Goal: Task Accomplishment & Management: Manage account settings

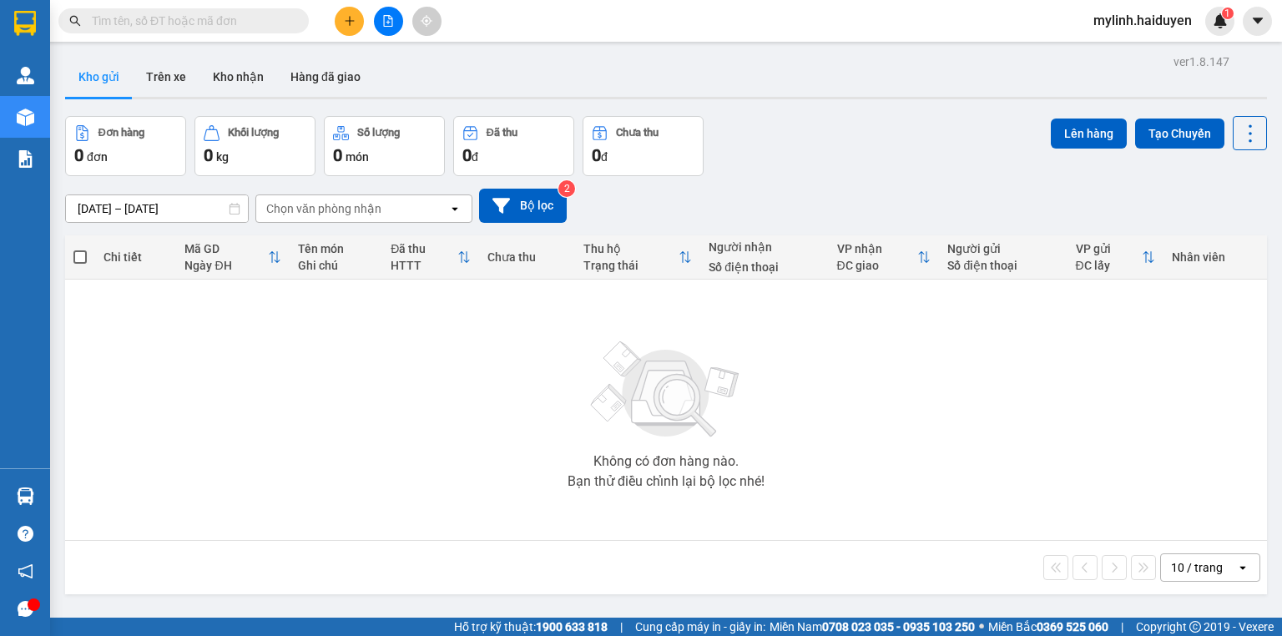
click at [1208, 573] on div "10 / trang" at bounding box center [1197, 567] width 52 height 17
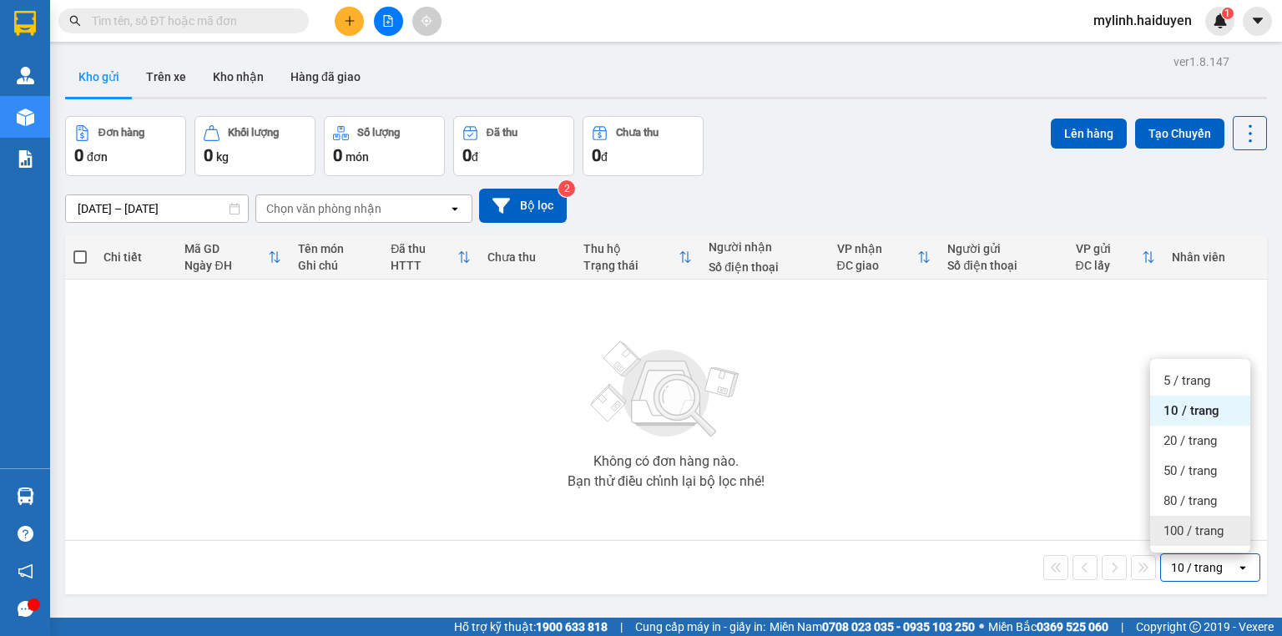
click at [1192, 533] on span "100 / trang" at bounding box center [1194, 531] width 60 height 17
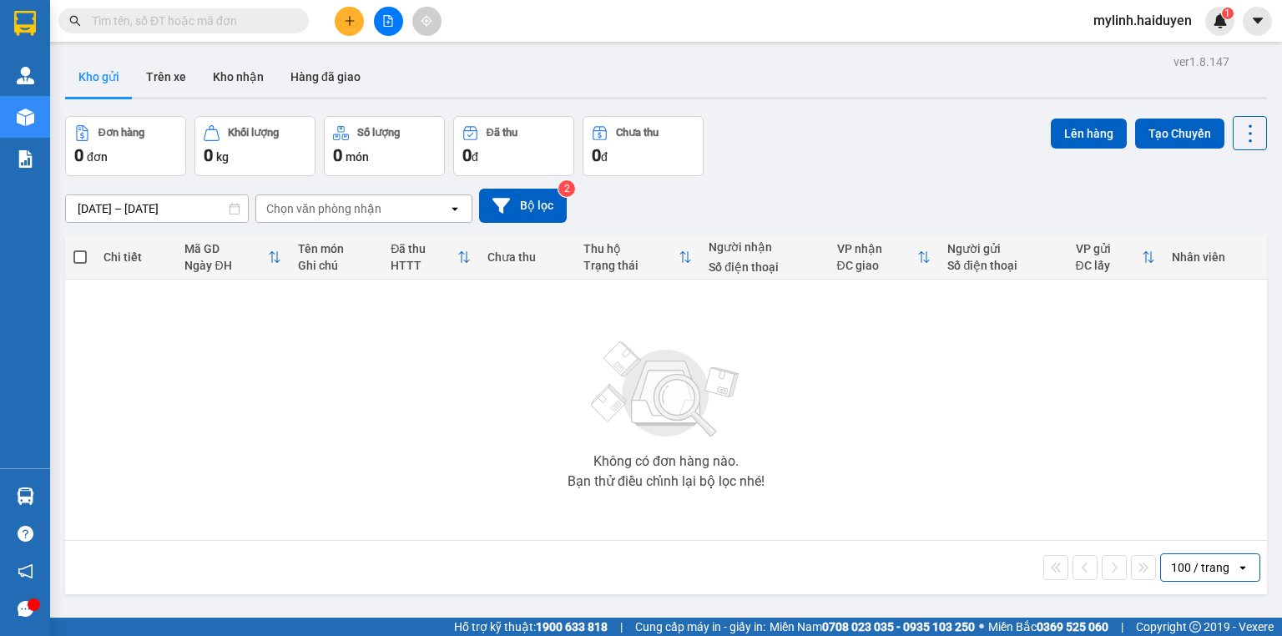
click at [1189, 572] on div "100 / trang" at bounding box center [1200, 567] width 58 height 17
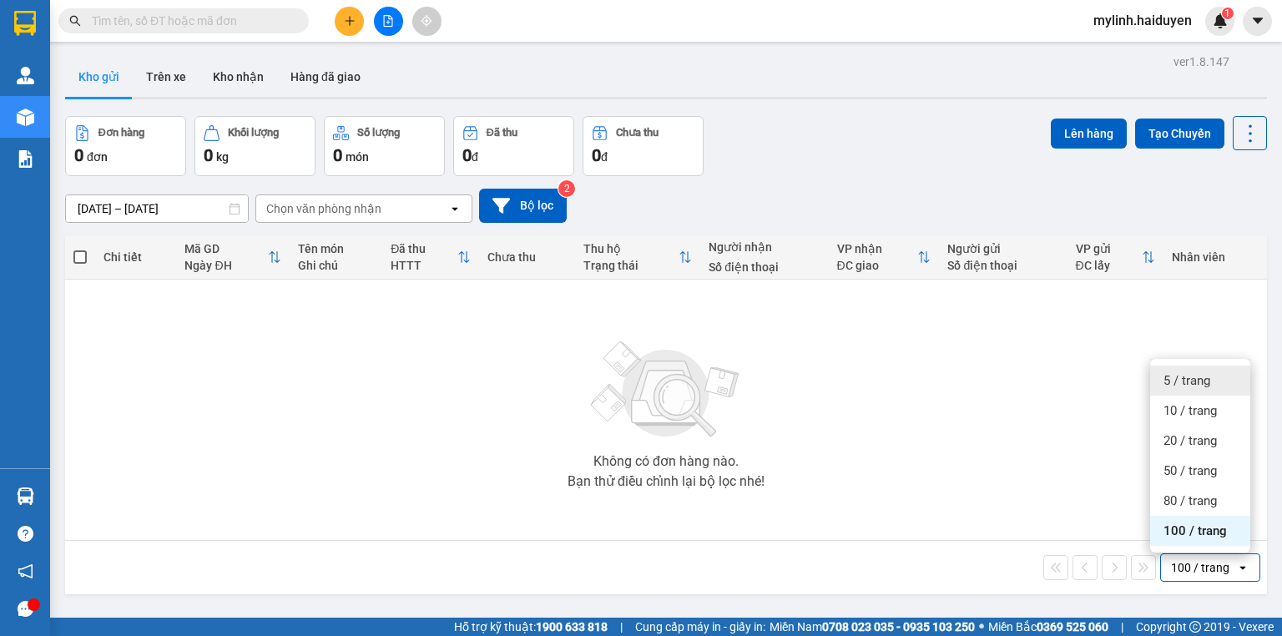
click at [1185, 387] on span "5 / trang" at bounding box center [1187, 380] width 47 height 17
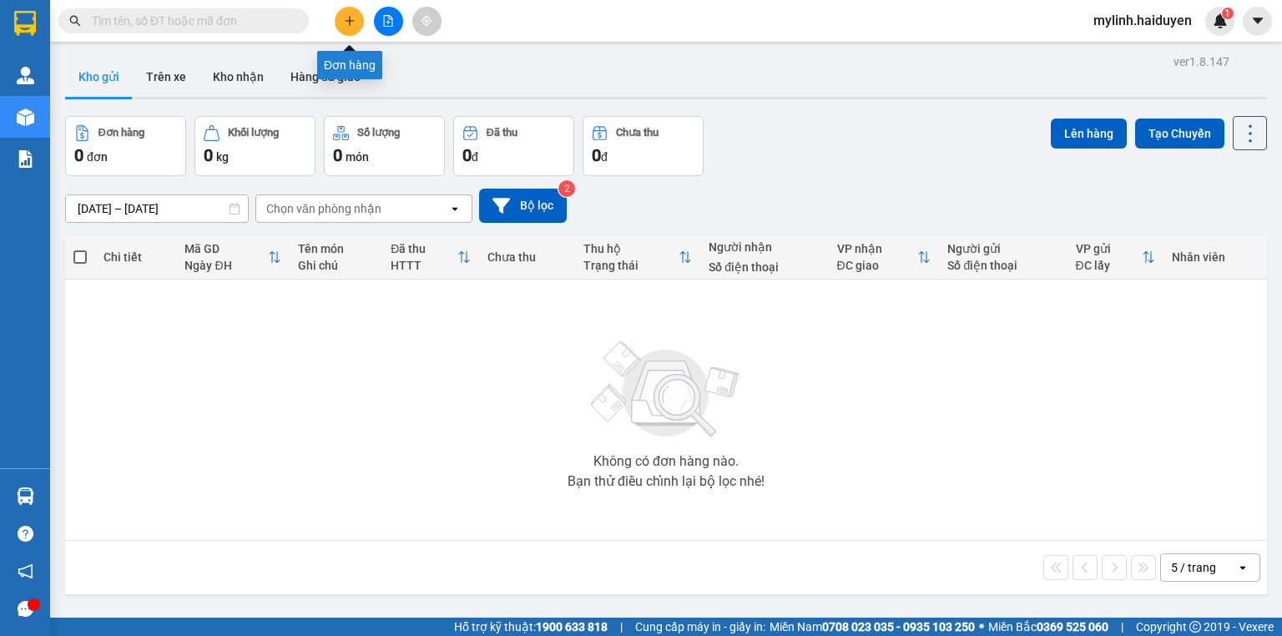
click at [345, 24] on icon "plus" at bounding box center [350, 21] width 12 height 12
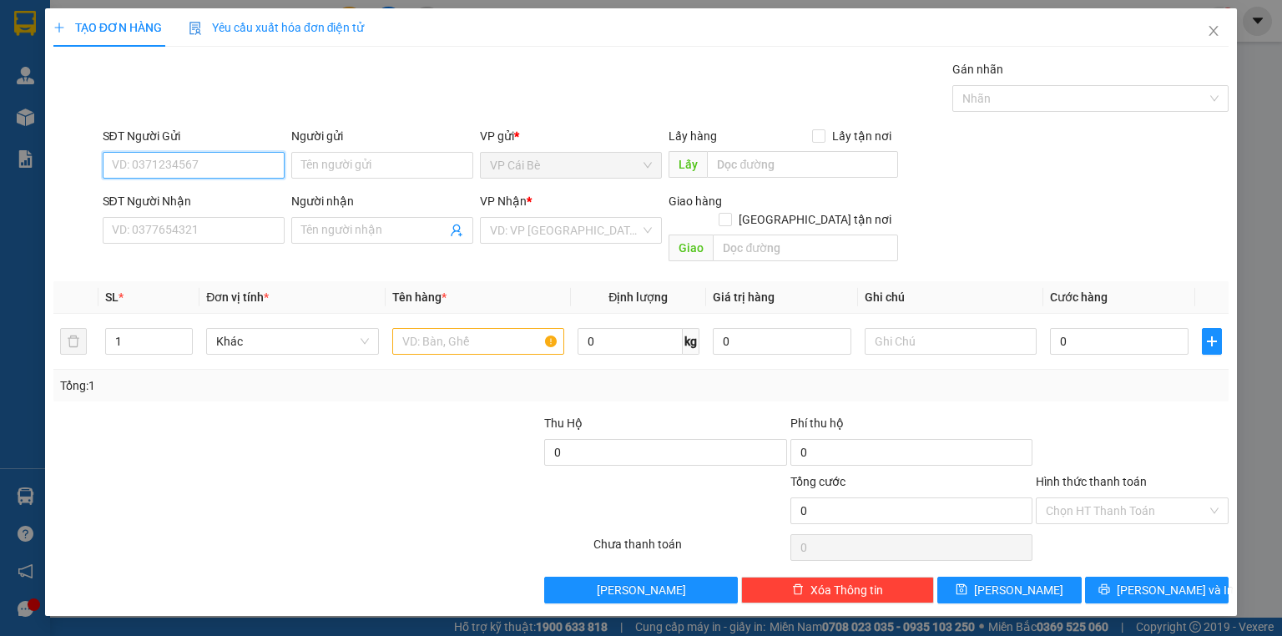
click at [225, 165] on input "SĐT Người Gửi" at bounding box center [194, 165] width 182 height 27
click at [220, 194] on div "0345861787 - THÚY" at bounding box center [194, 198] width 162 height 18
type input "0345861787"
type input "THÚY"
type input "0909237527"
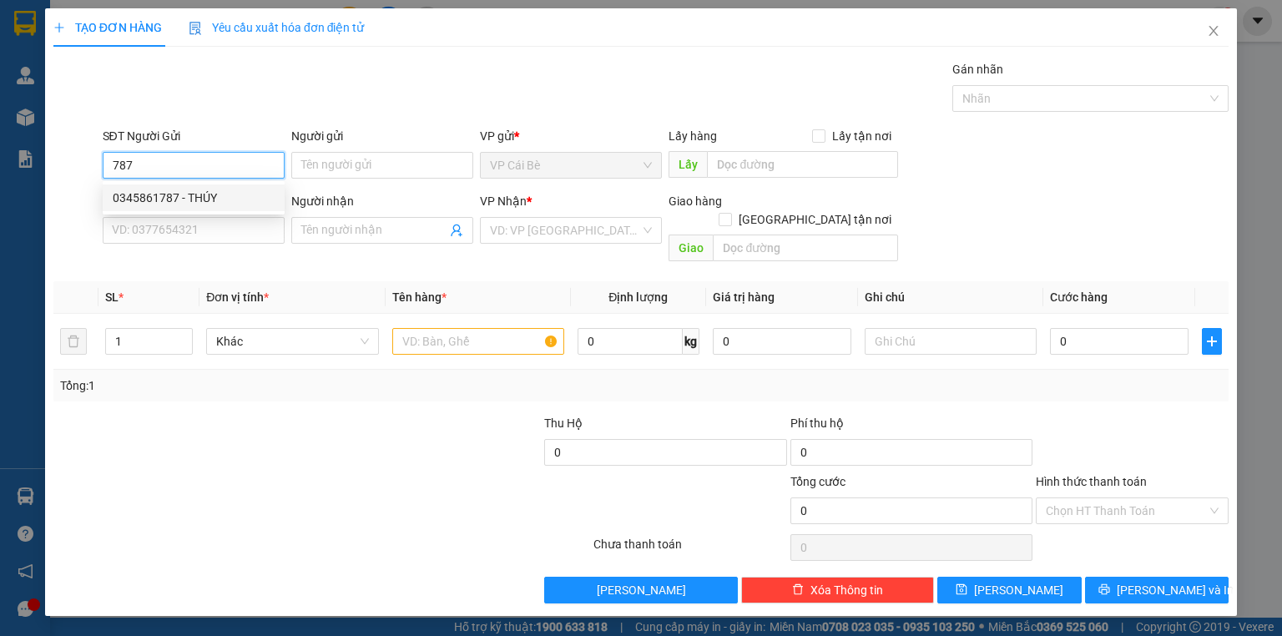
type input "ĐOÀN 1,2/KG"
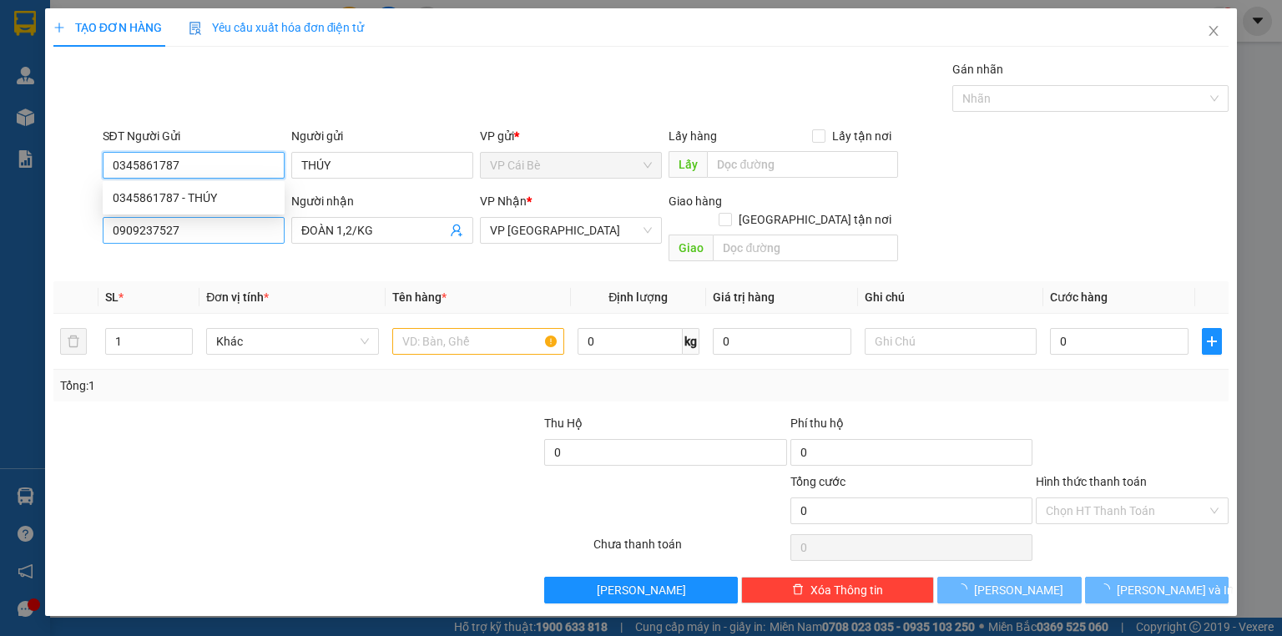
type input "50.000"
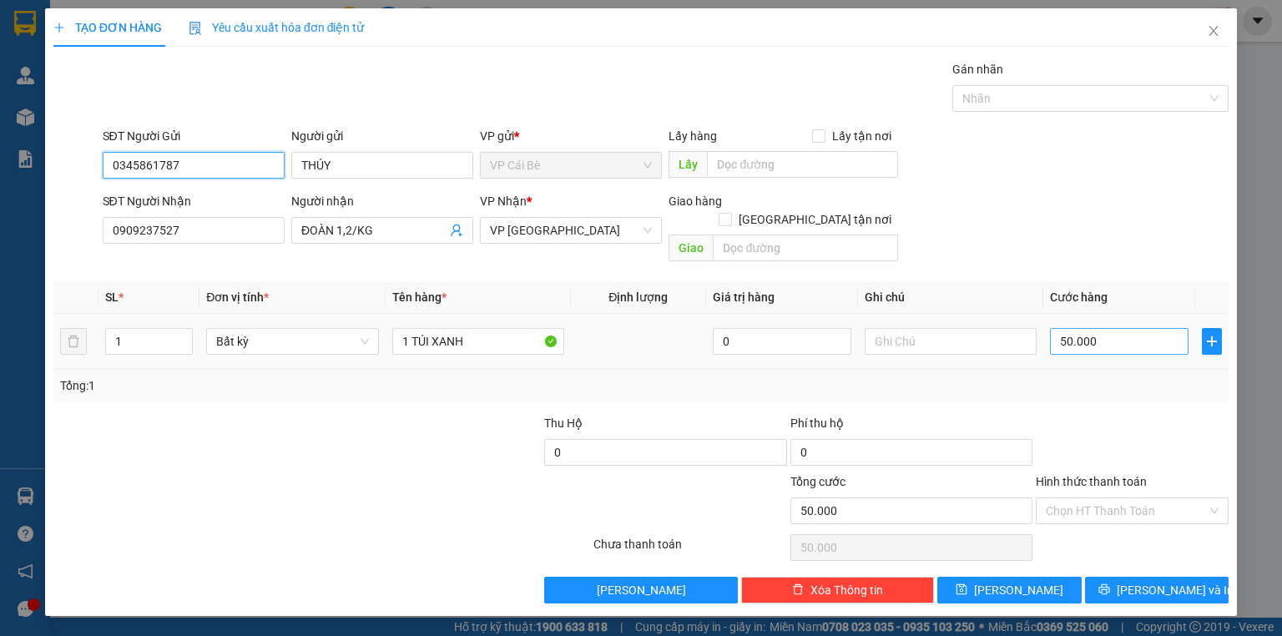
type input "0345861787"
click at [1088, 328] on input "50.000" at bounding box center [1119, 341] width 139 height 27
type input "0"
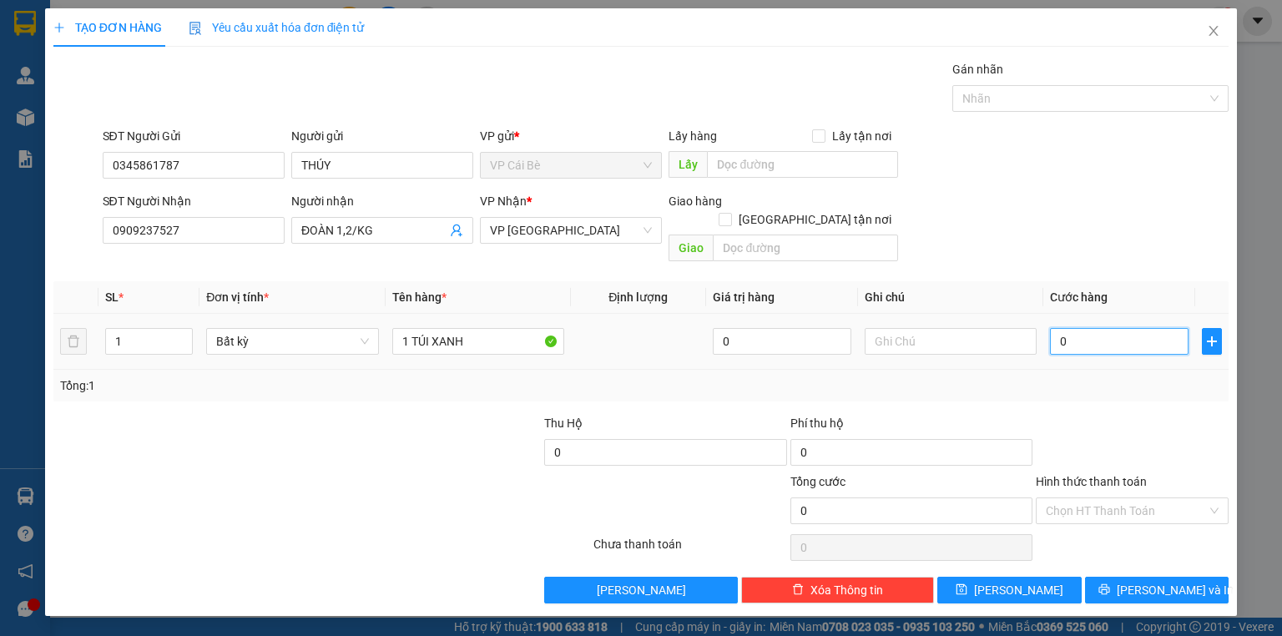
type input "3"
type input "03"
type input "30"
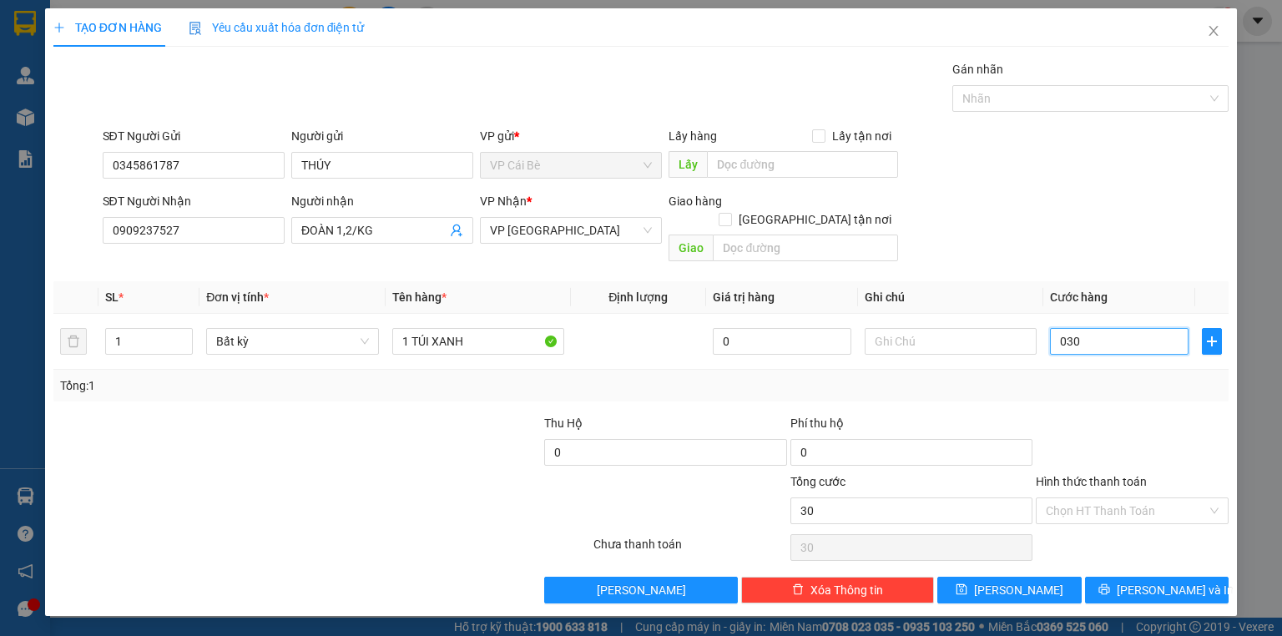
type input "030"
type input "30.000"
drag, startPoint x: 1019, startPoint y: 188, endPoint x: 1068, endPoint y: 344, distance: 163.7
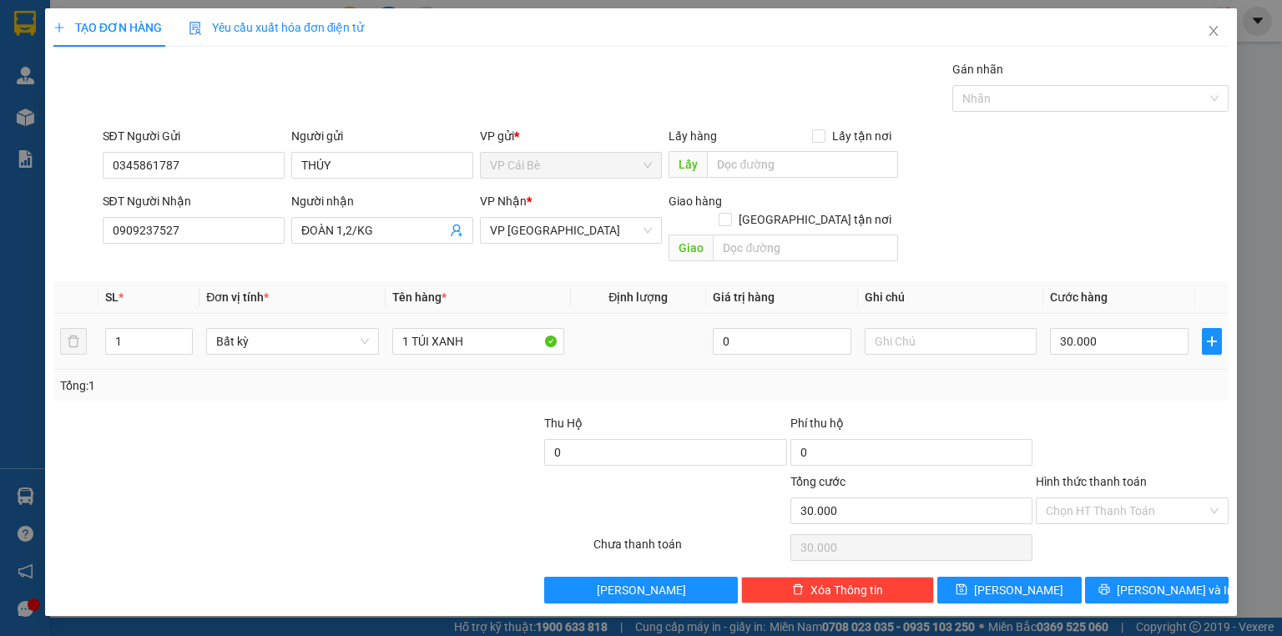
click at [1024, 200] on form "SĐT Người Gửi 0345861787 Người gửi THÚY VP gửi * VP Cái Bè Lấy hàng Lấy tận nơi…" at bounding box center [640, 198] width 1175 height 142
drag, startPoint x: 1119, startPoint y: 489, endPoint x: 1121, endPoint y: 504, distance: 15.2
click at [1120, 499] on input "Hình thức thanh toán" at bounding box center [1126, 510] width 161 height 25
drag, startPoint x: 1118, startPoint y: 521, endPoint x: 1119, endPoint y: 531, distance: 10.1
click at [1118, 524] on div "Tại văn phòng" at bounding box center [1132, 524] width 173 height 18
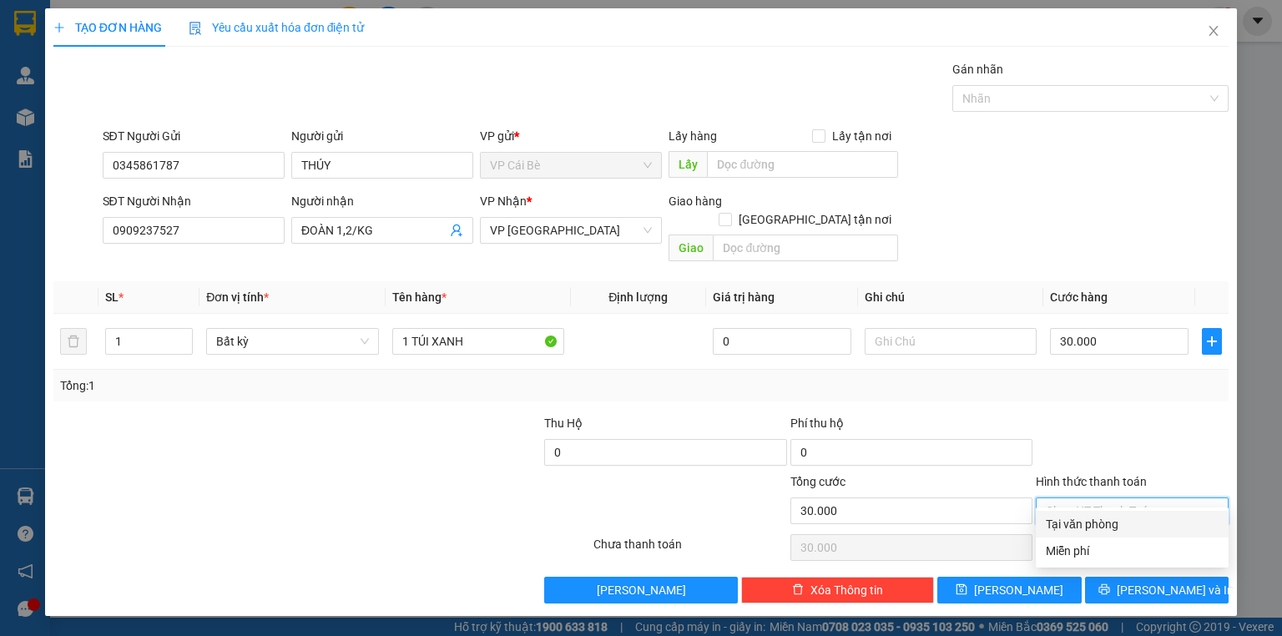
type input "0"
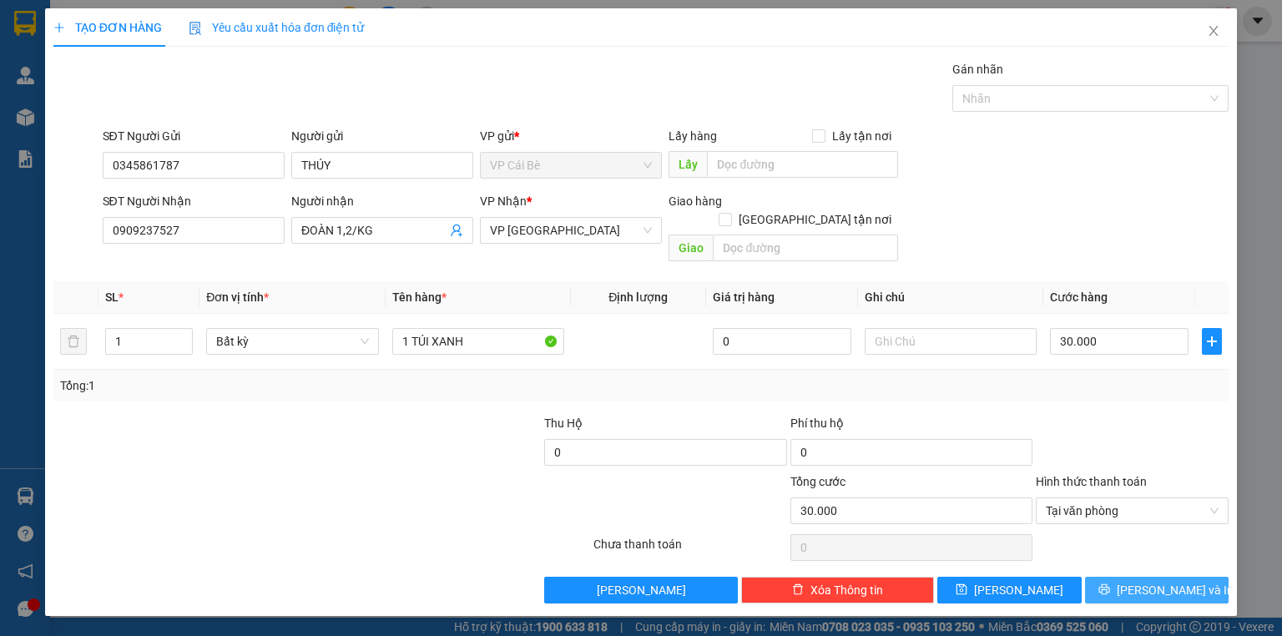
drag, startPoint x: 1129, startPoint y: 565, endPoint x: 1069, endPoint y: 518, distance: 76.0
click at [1109, 584] on icon "printer" at bounding box center [1103, 589] width 11 height 11
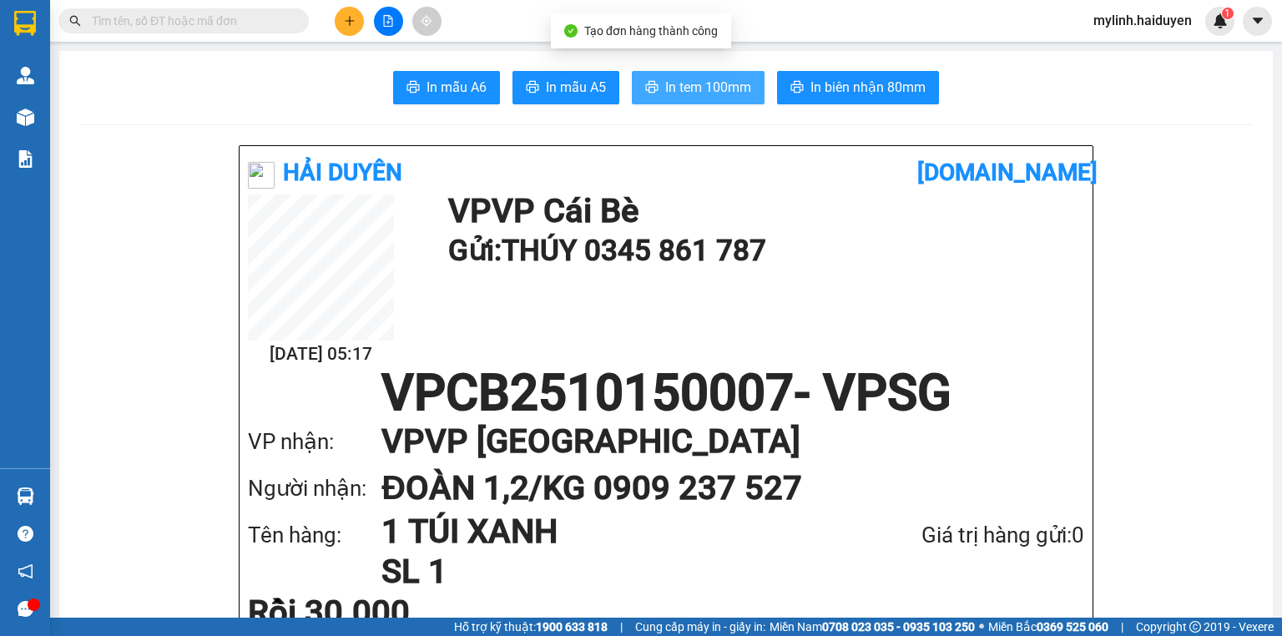
click at [679, 86] on span "In tem 100mm" at bounding box center [708, 87] width 86 height 21
click at [217, 21] on input "text" at bounding box center [190, 21] width 197 height 18
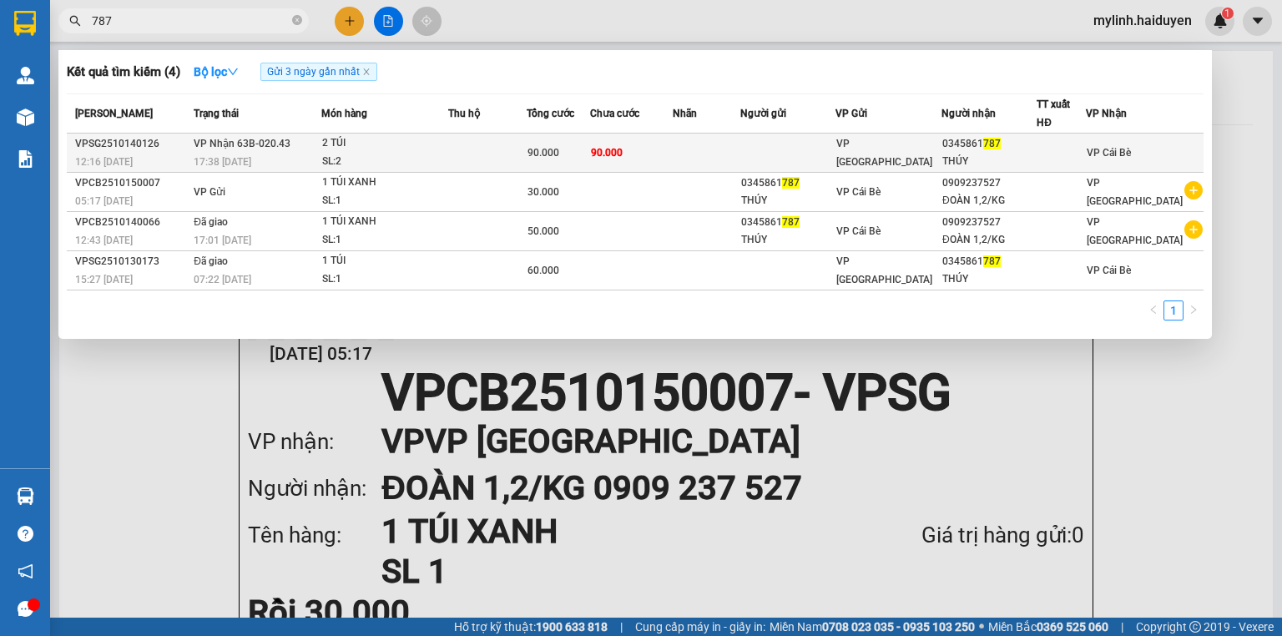
type input "787"
click at [609, 144] on td "90.000" at bounding box center [631, 153] width 82 height 39
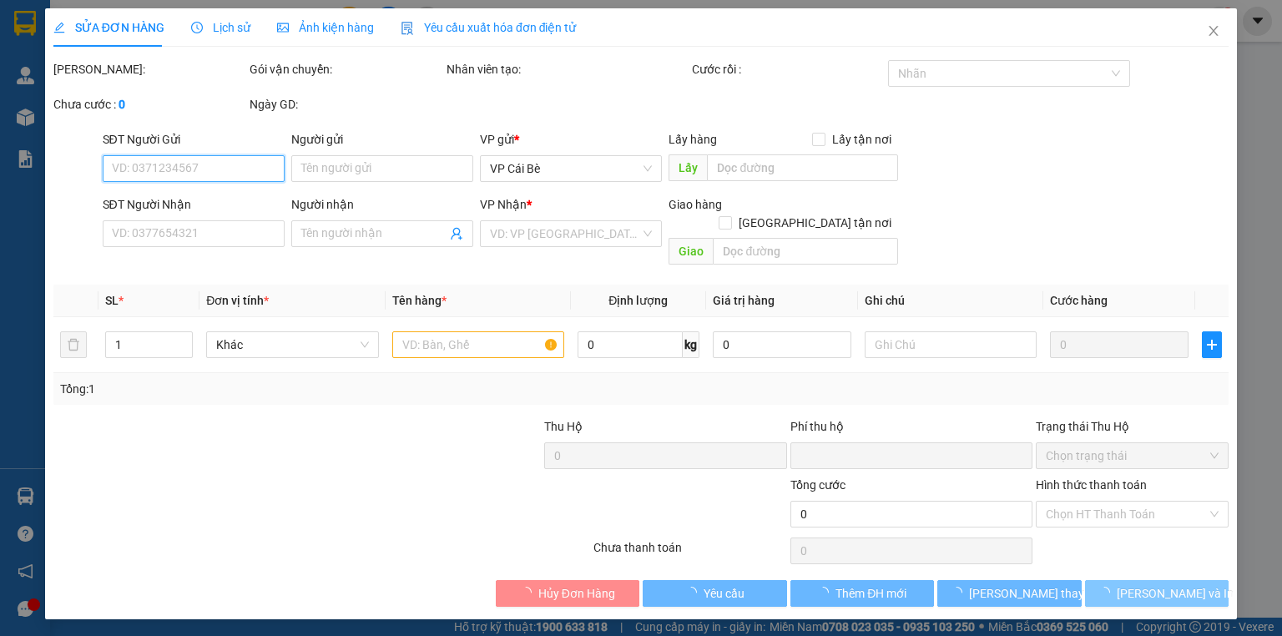
type input "0345861787"
type input "THÚY"
type input "0"
type input "90.000"
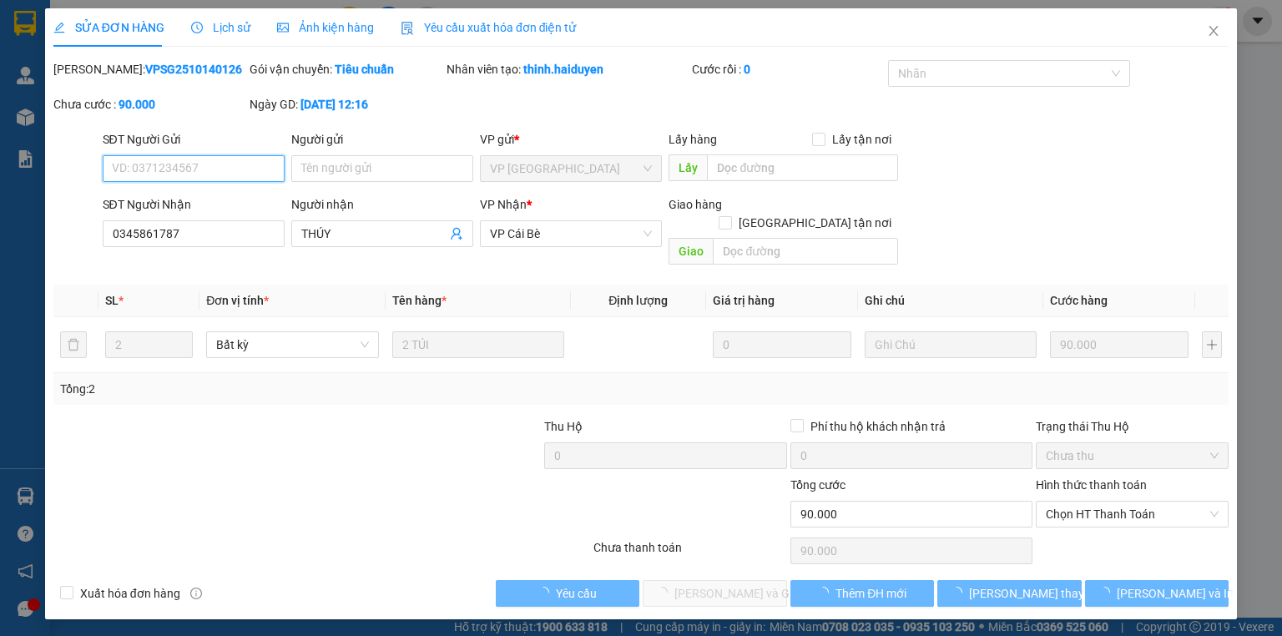
drag, startPoint x: 1120, startPoint y: 490, endPoint x: 1106, endPoint y: 511, distance: 25.2
click at [1117, 502] on span "Chọn HT Thanh Toán" at bounding box center [1132, 514] width 173 height 25
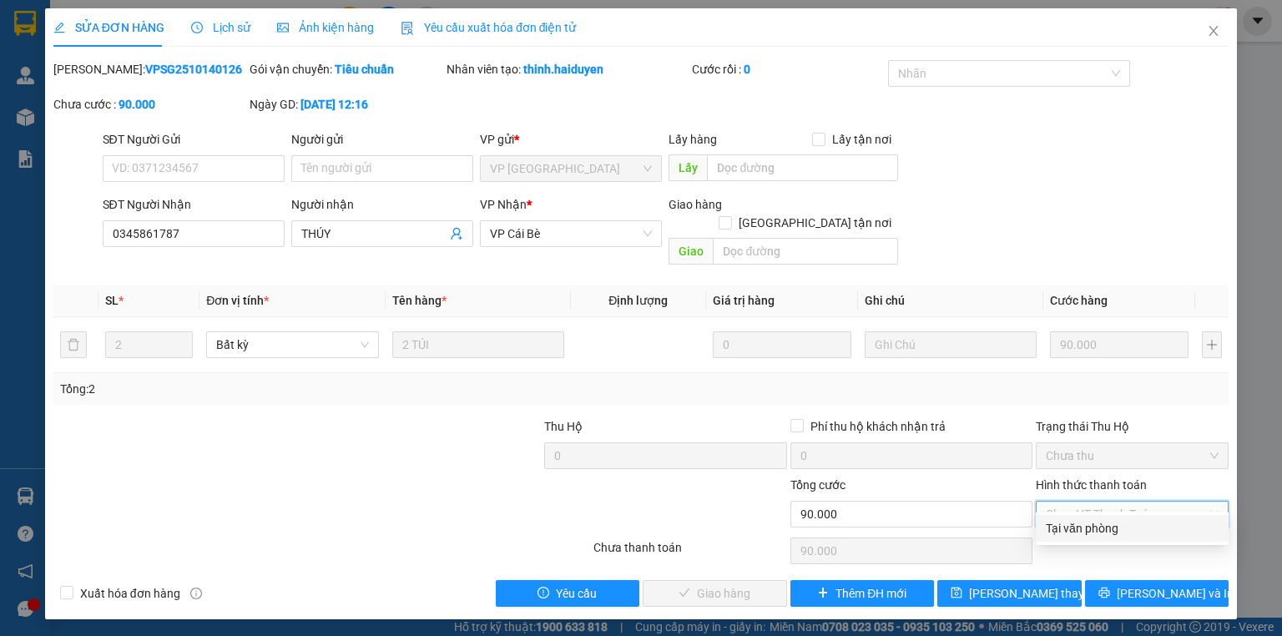
drag, startPoint x: 1097, startPoint y: 525, endPoint x: 1032, endPoint y: 537, distance: 66.1
click at [1096, 528] on div "Tại văn phòng" at bounding box center [1132, 528] width 173 height 18
type input "0"
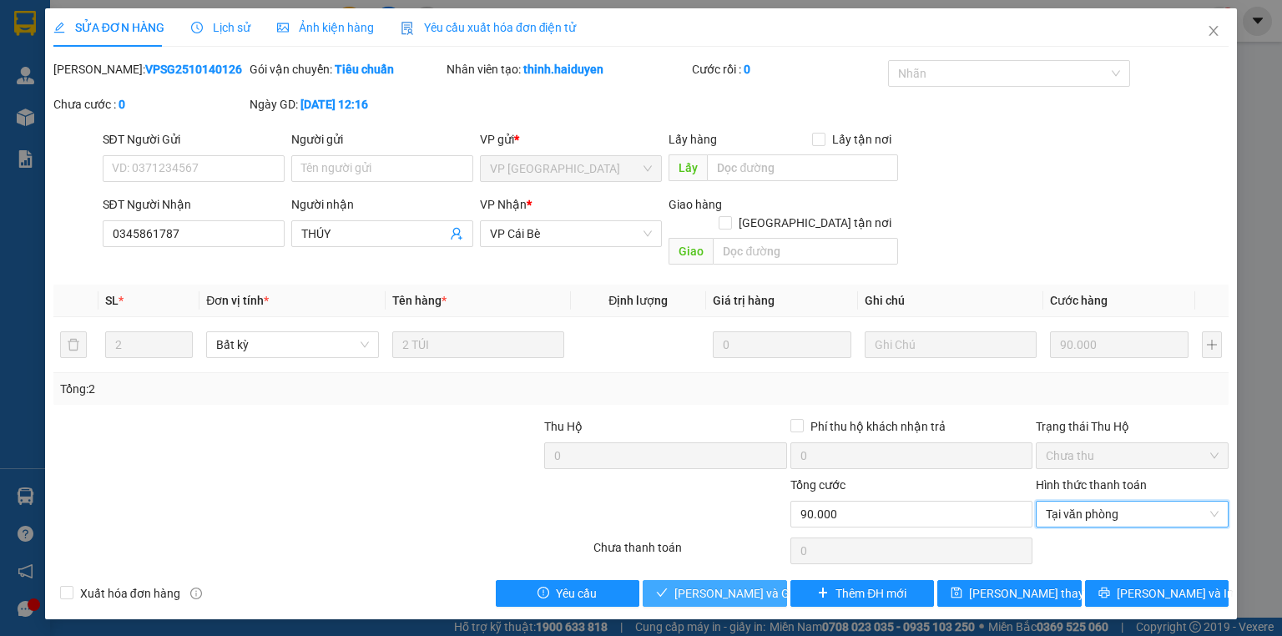
click at [759, 584] on span "[PERSON_NAME] và Giao hàng" at bounding box center [754, 593] width 160 height 18
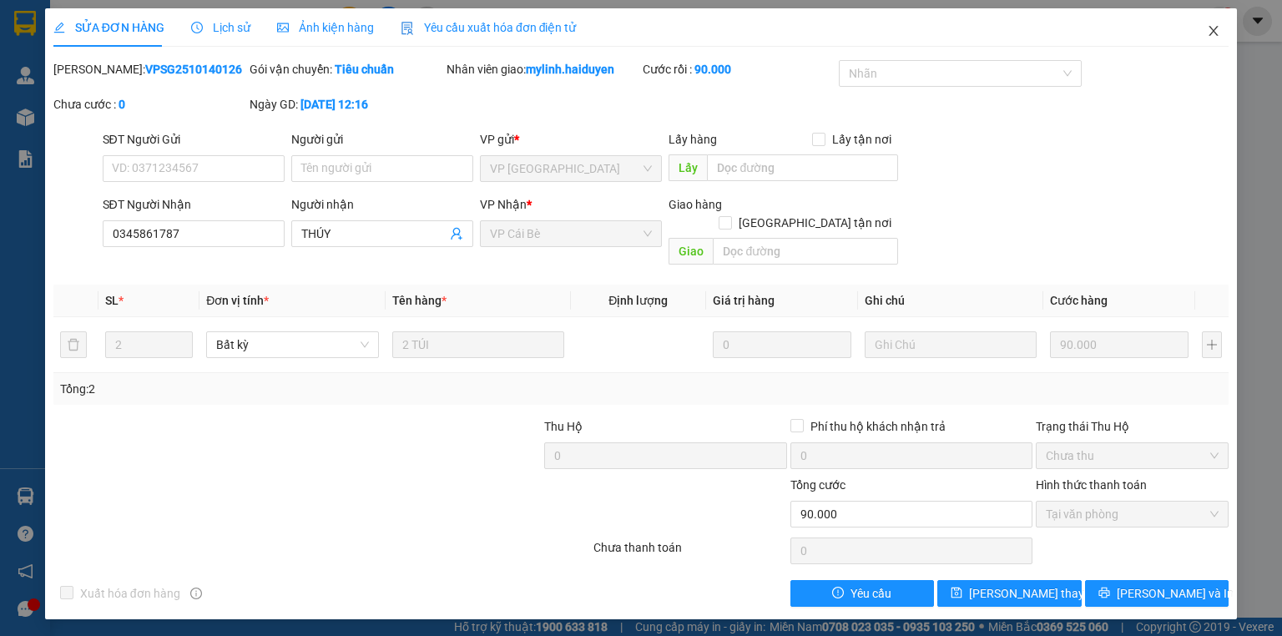
click at [1218, 34] on icon "close" at bounding box center [1213, 30] width 13 height 13
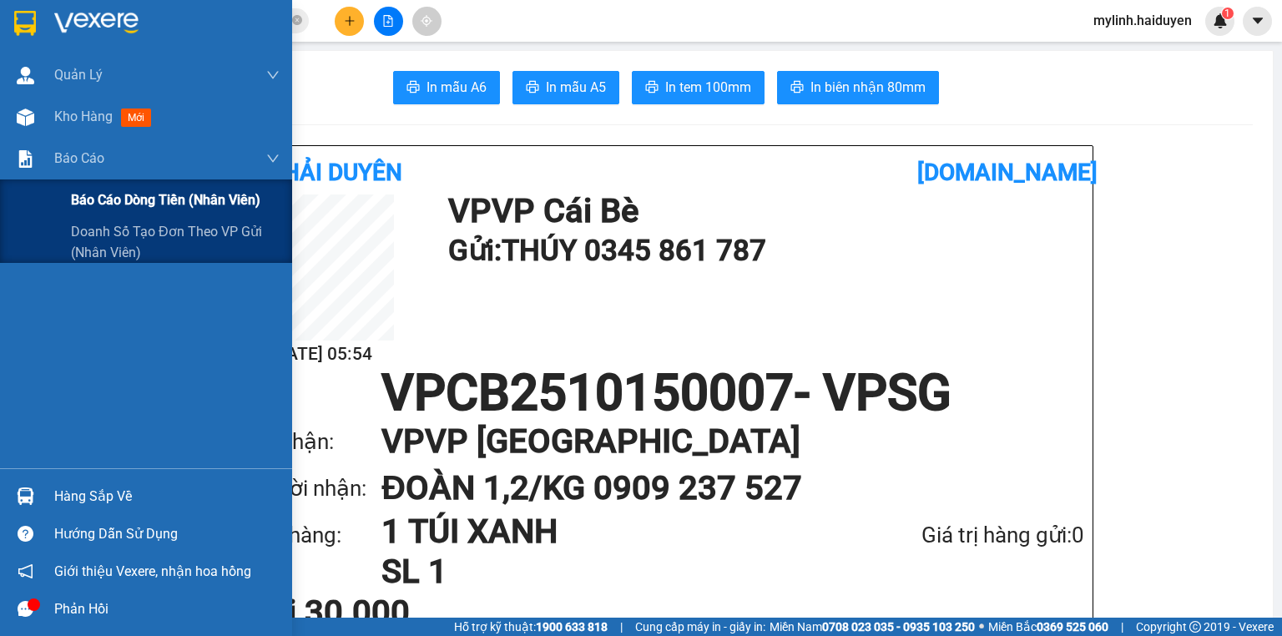
click at [159, 197] on span "Báo cáo dòng tiền (nhân viên)" at bounding box center [165, 199] width 189 height 21
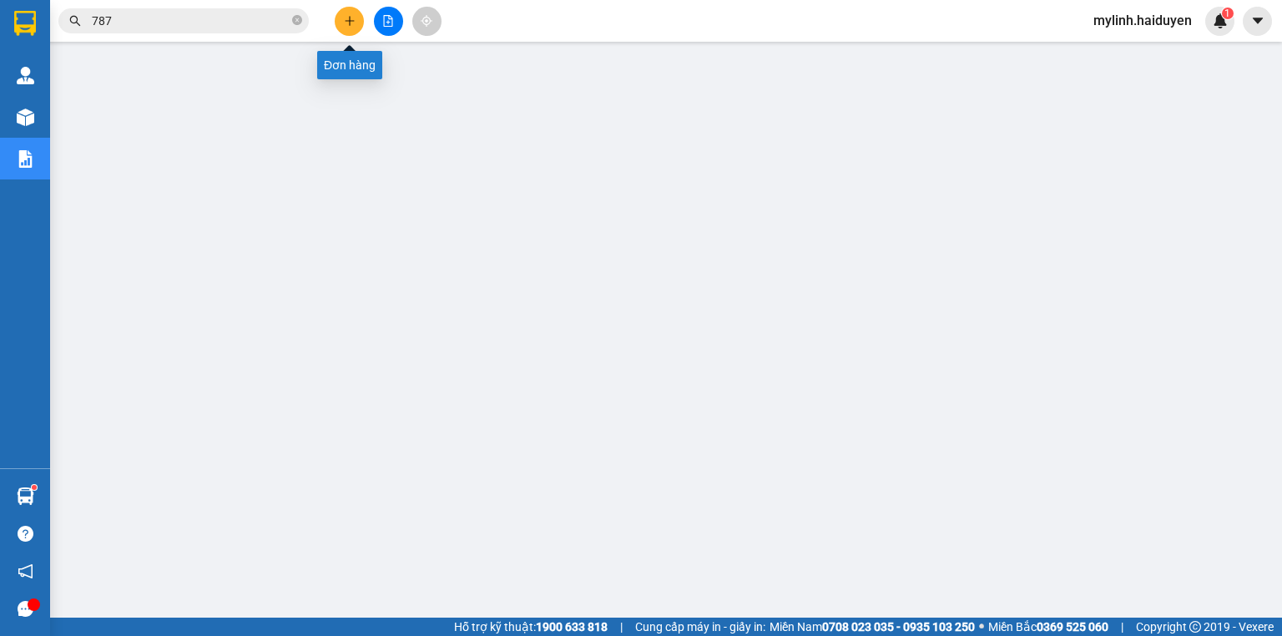
click at [355, 21] on button at bounding box center [349, 21] width 29 height 29
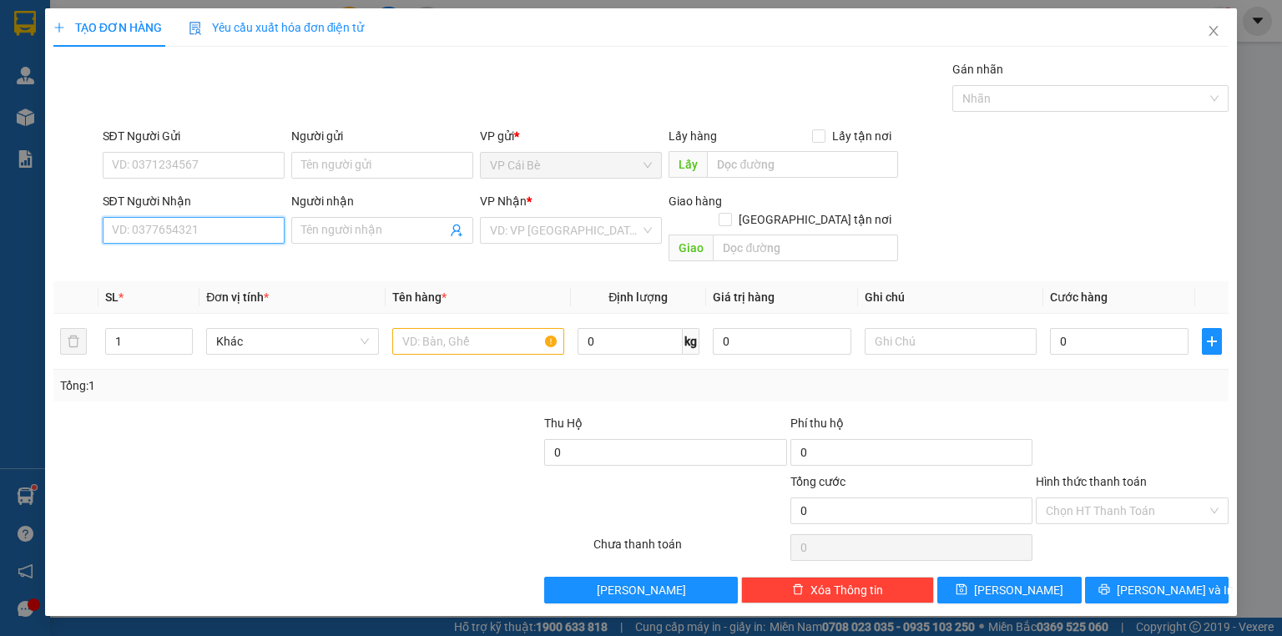
click at [244, 234] on input "SĐT Người Nhận" at bounding box center [194, 230] width 182 height 27
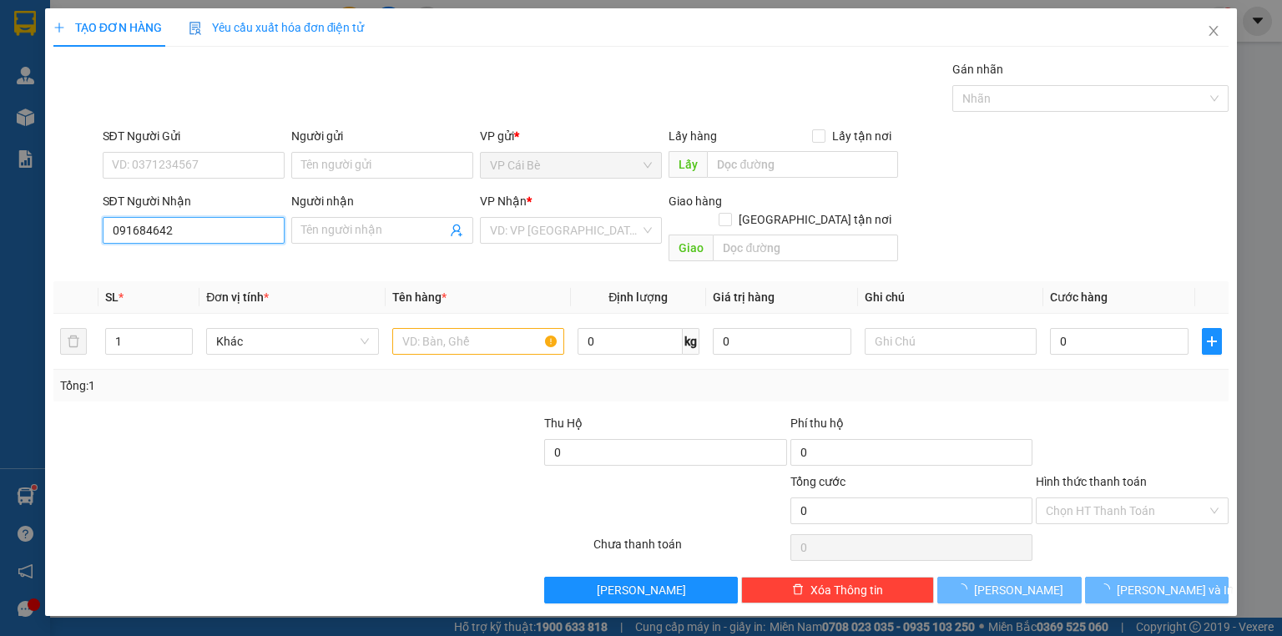
type input "0916846427"
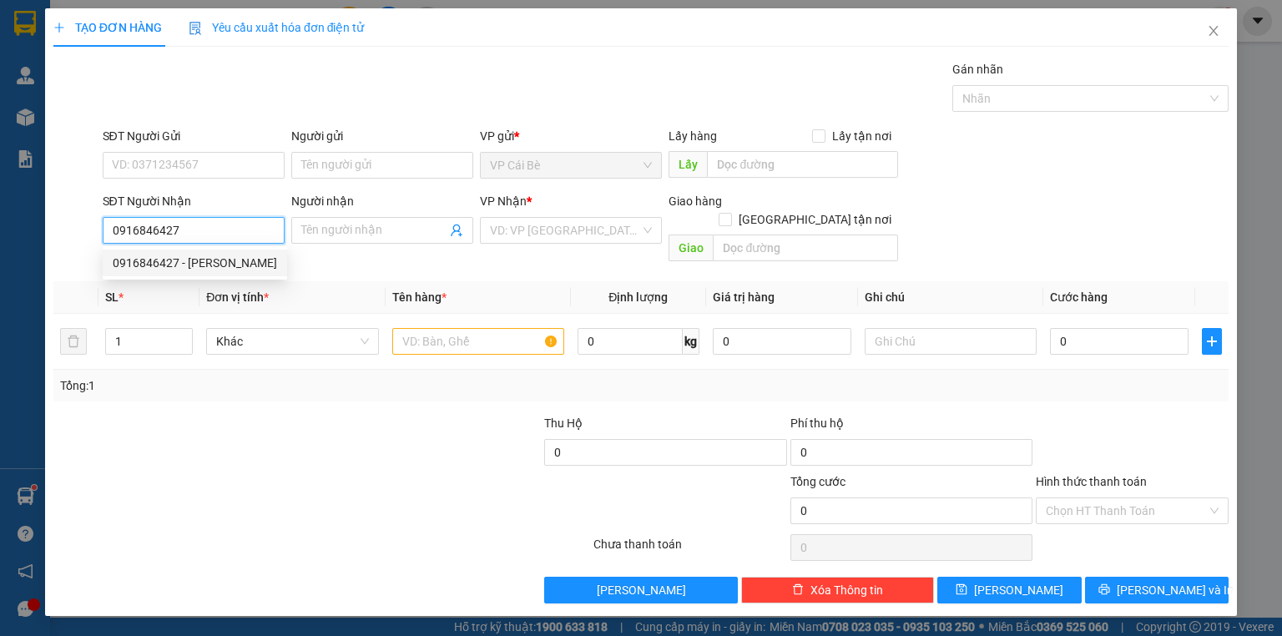
click at [209, 258] on div "0916846427 - THANH" at bounding box center [195, 263] width 164 height 18
type input "THANH"
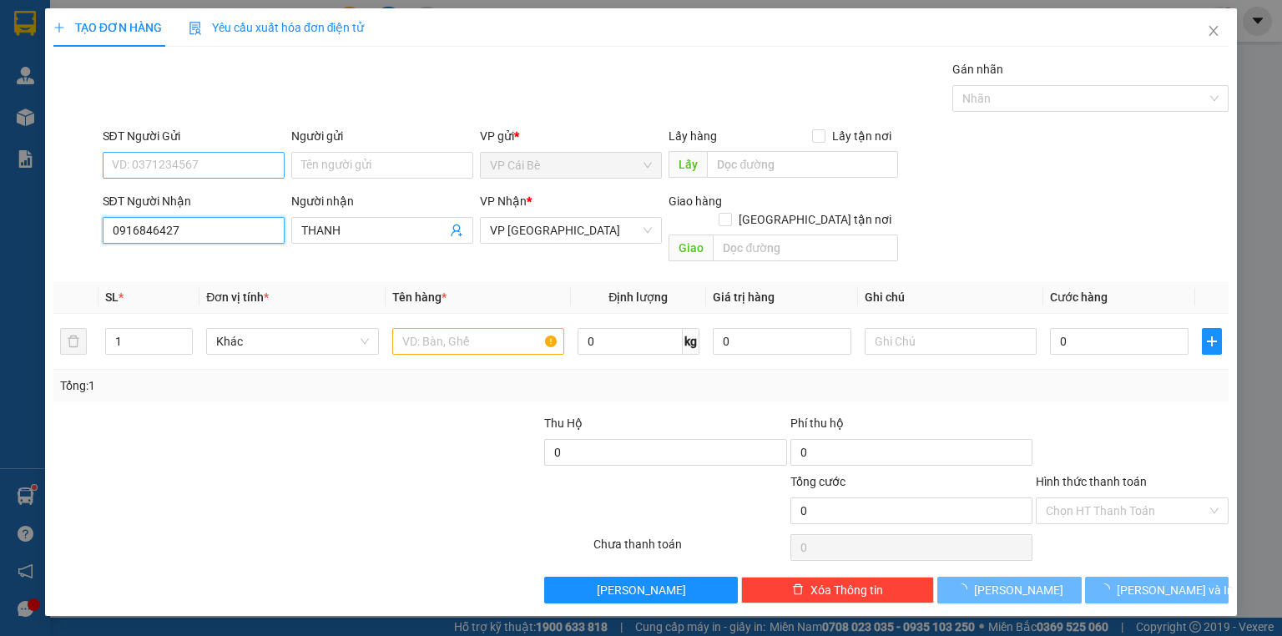
type input "0916846427"
click at [245, 154] on input "SĐT Người Gửi" at bounding box center [194, 165] width 182 height 27
type input "40.000"
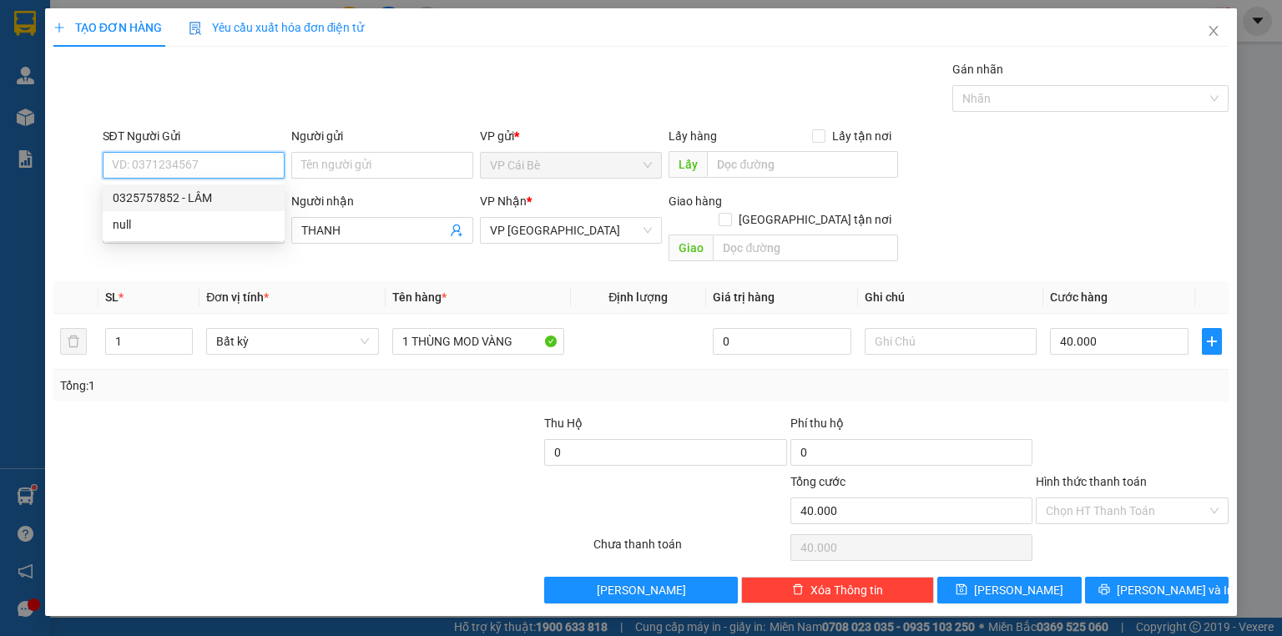
drag, startPoint x: 228, startPoint y: 196, endPoint x: 230, endPoint y: 161, distance: 35.1
click at [229, 197] on div "0325757852 - LÂM" at bounding box center [194, 198] width 162 height 18
type input "0325757852"
type input "LÂM"
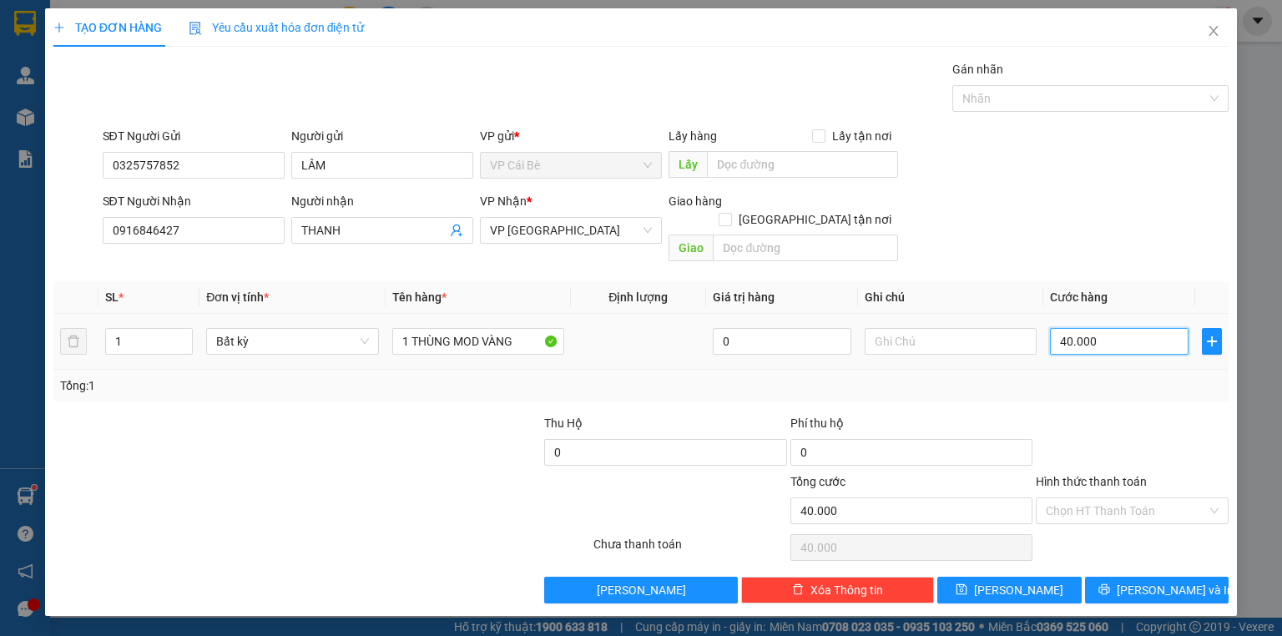
click at [1154, 328] on input "40.000" at bounding box center [1119, 341] width 139 height 27
type input "6"
type input "60"
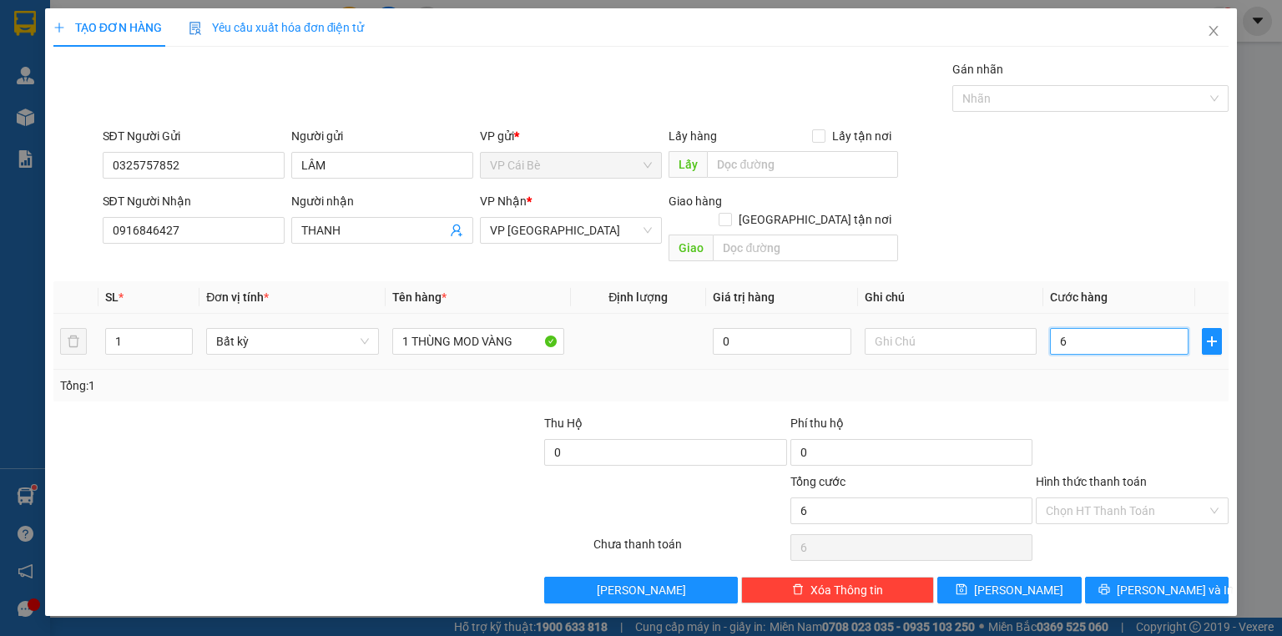
type input "60"
type input "60.000"
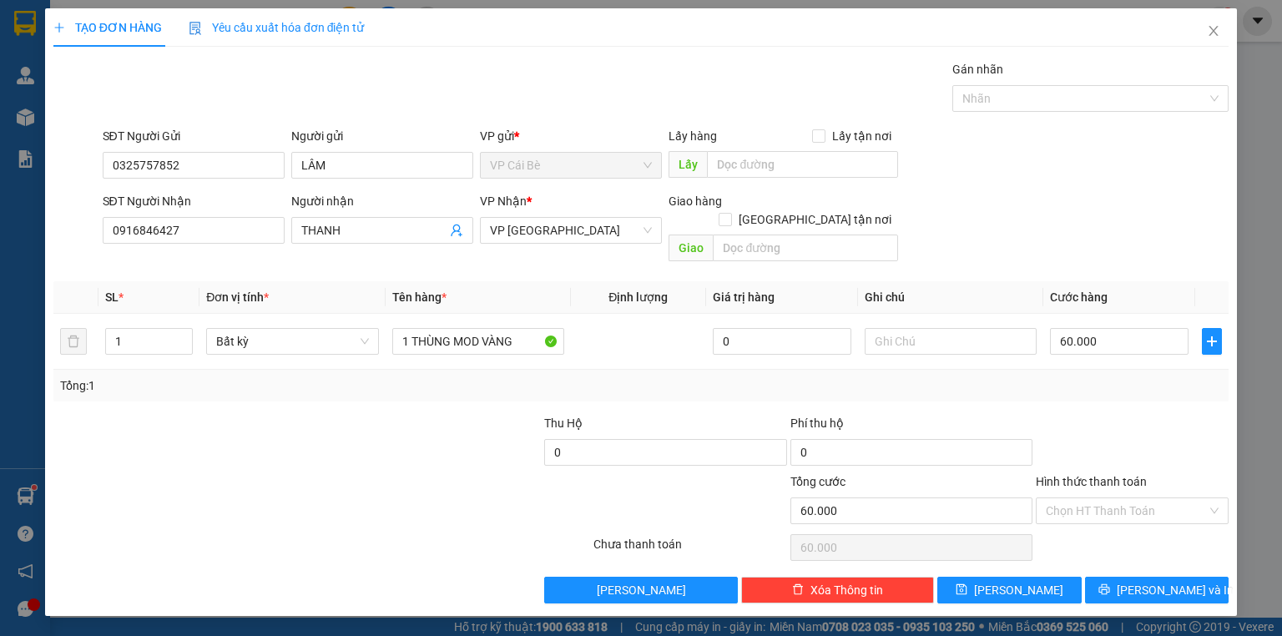
click at [1144, 385] on div "Transit Pickup Surcharge Ids Transit Deliver Surcharge Ids Transit Deliver Surc…" at bounding box center [640, 331] width 1175 height 543
click at [1114, 502] on input "Hình thức thanh toán" at bounding box center [1126, 510] width 161 height 25
click at [1125, 524] on div "Tại văn phòng" at bounding box center [1132, 524] width 173 height 18
type input "0"
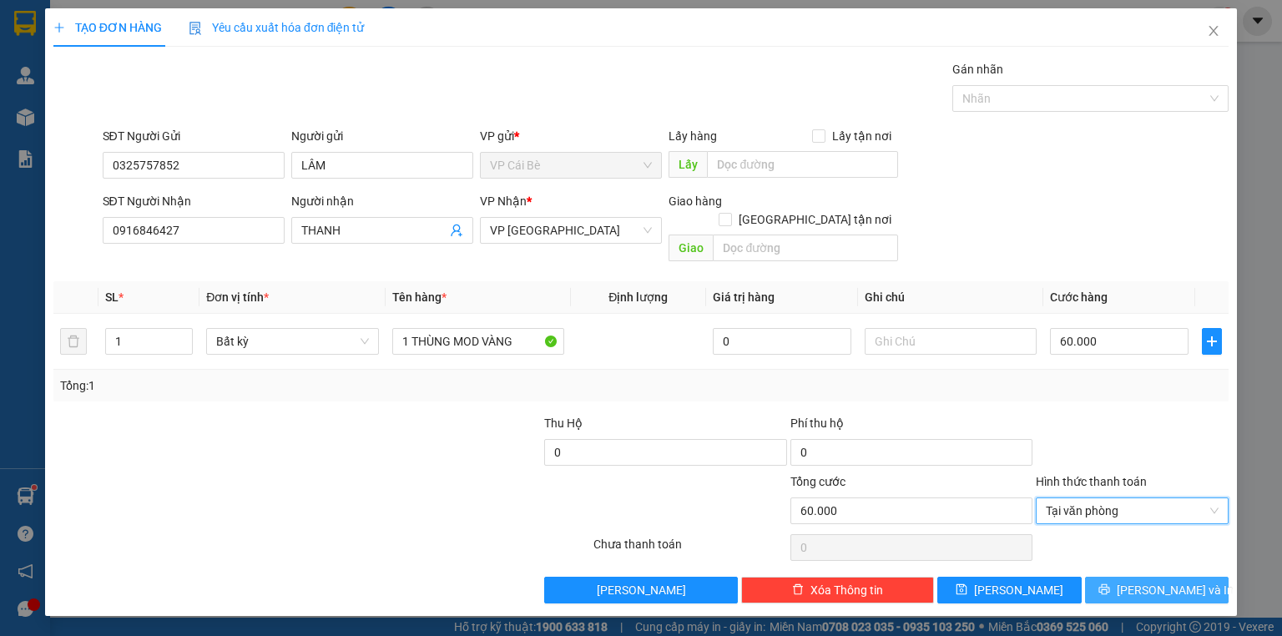
click at [1184, 581] on span "[PERSON_NAME] và In" at bounding box center [1175, 590] width 117 height 18
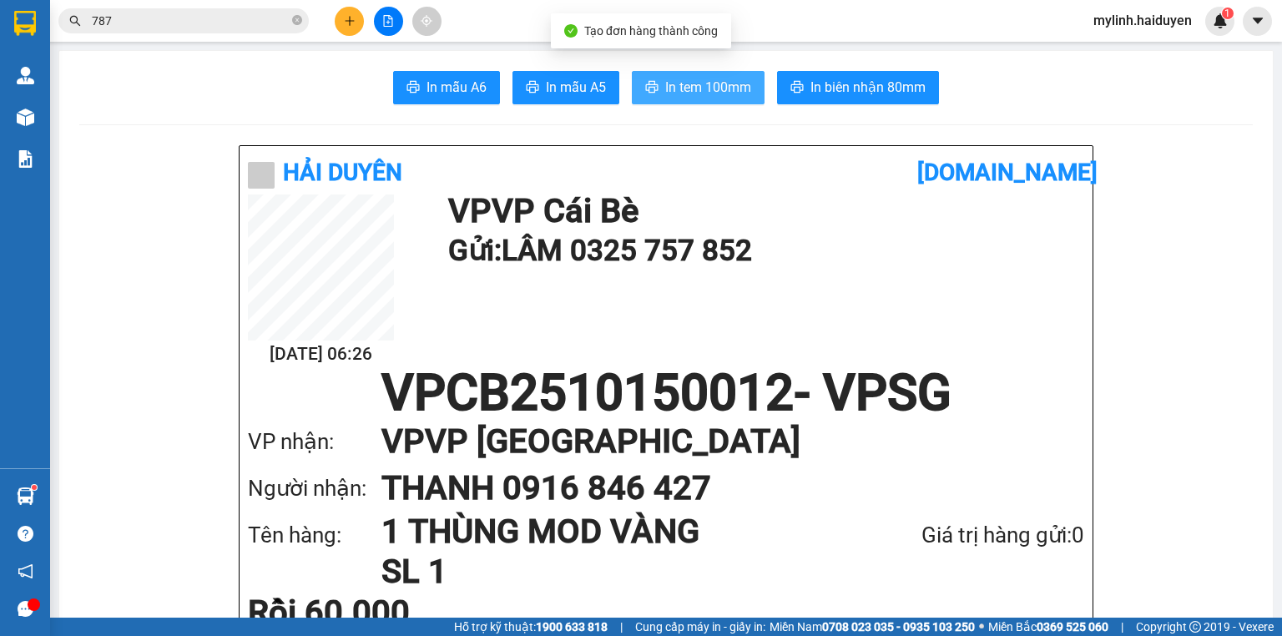
click at [694, 72] on button "In tem 100mm" at bounding box center [698, 87] width 133 height 33
drag, startPoint x: 725, startPoint y: 96, endPoint x: 731, endPoint y: 87, distance: 10.9
click at [727, 96] on span "In tem 100mm" at bounding box center [708, 87] width 86 height 21
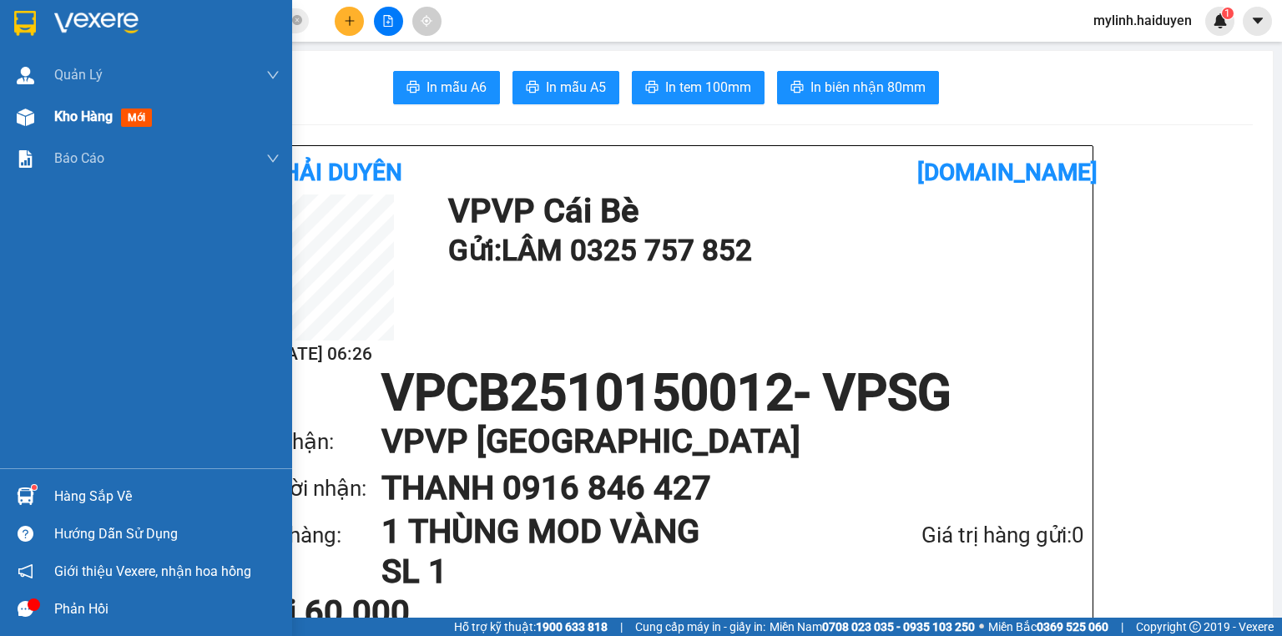
drag, startPoint x: 63, startPoint y: 114, endPoint x: 82, endPoint y: 119, distance: 19.0
click at [63, 114] on span "Kho hàng" at bounding box center [83, 117] width 58 height 16
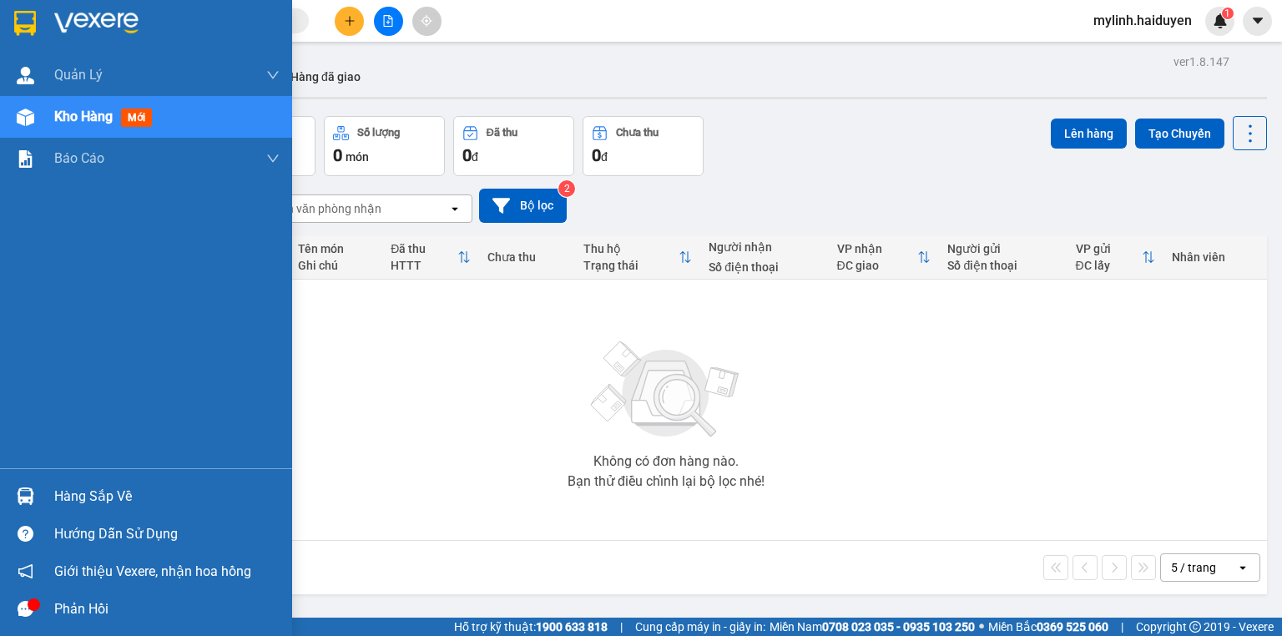
click at [54, 122] on span "Kho hàng" at bounding box center [83, 117] width 58 height 16
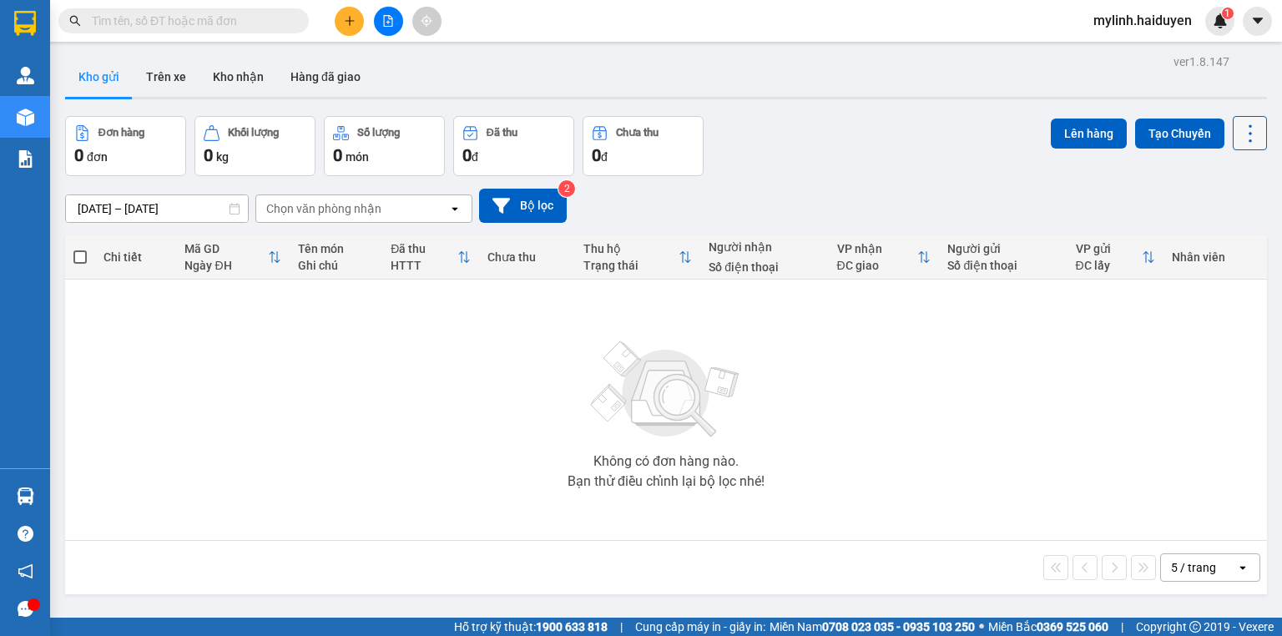
click at [1239, 136] on icon at bounding box center [1250, 133] width 23 height 23
click at [1219, 237] on span "Làm mới" at bounding box center [1217, 238] width 46 height 17
click at [217, 20] on input "text" at bounding box center [190, 21] width 197 height 18
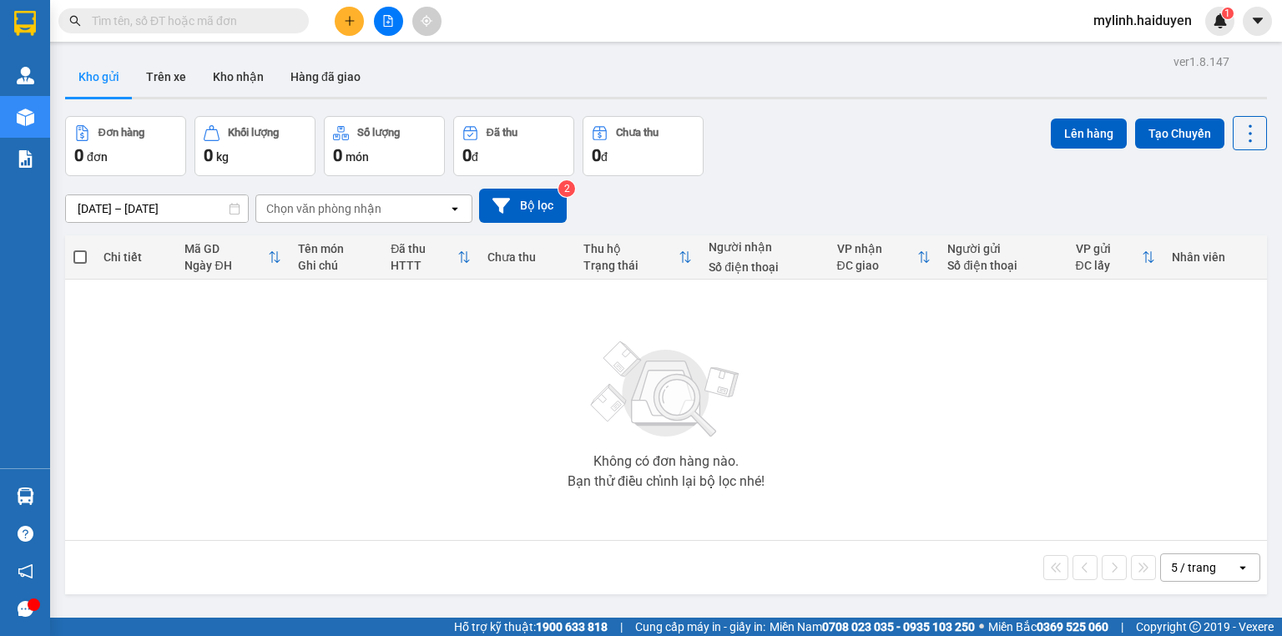
click at [217, 20] on input "text" at bounding box center [190, 21] width 197 height 18
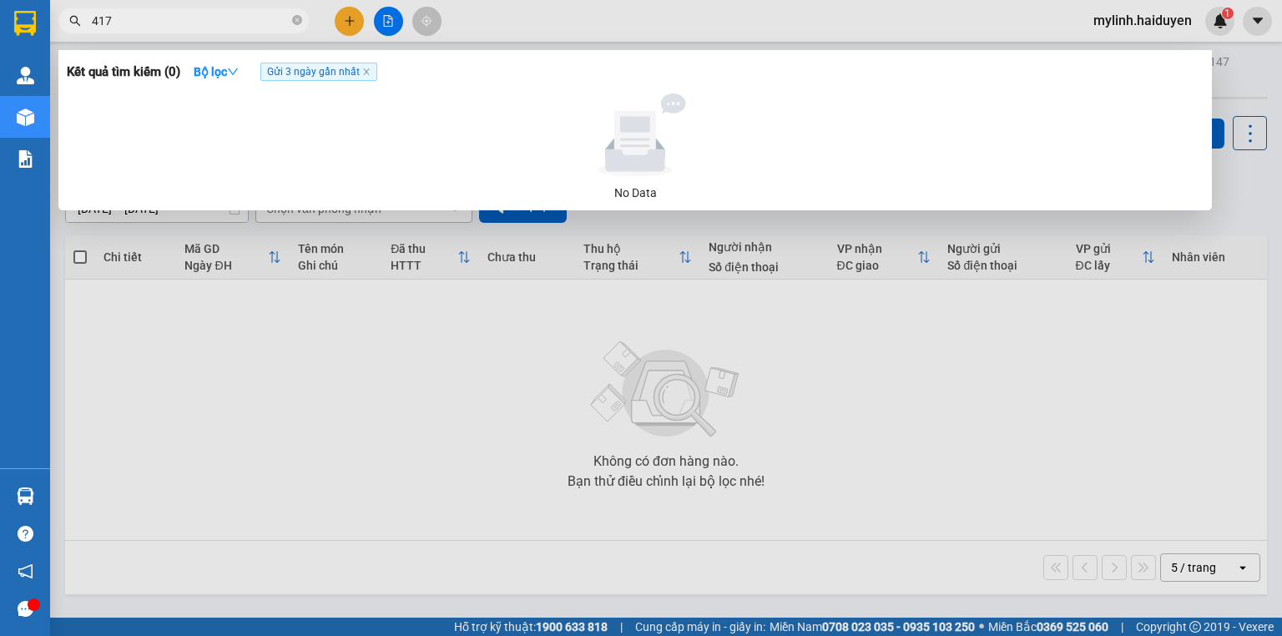
type input "4174"
click at [294, 18] on icon "close-circle" at bounding box center [297, 20] width 10 height 10
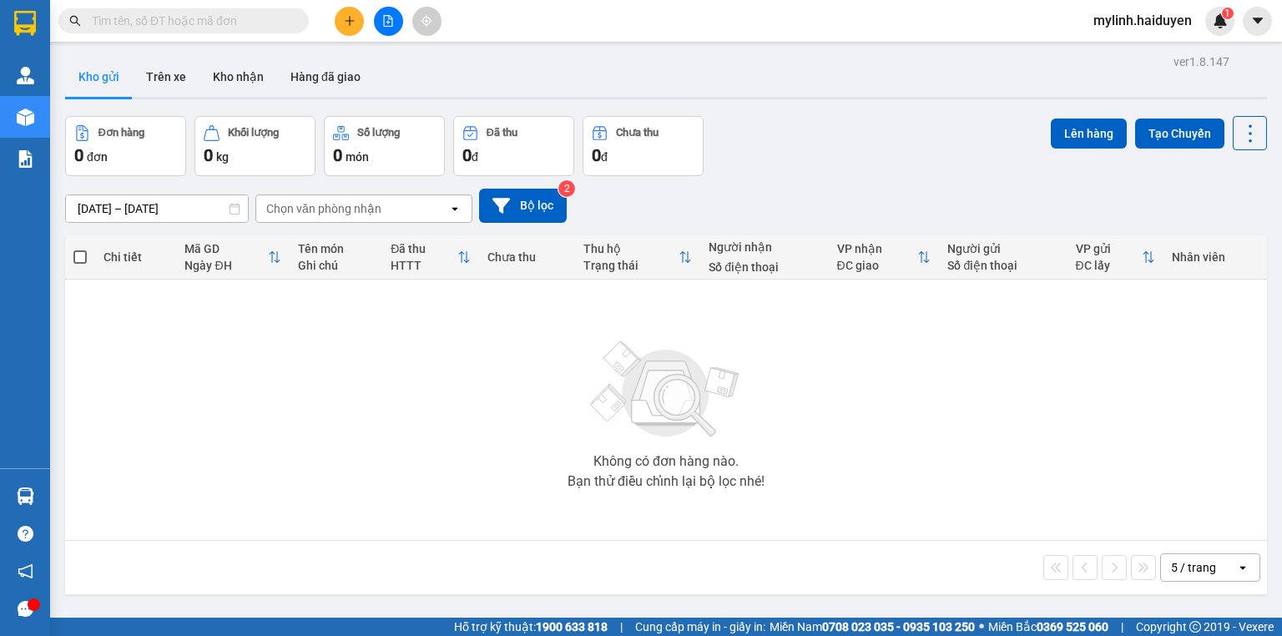
click at [250, 27] on input "text" at bounding box center [190, 21] width 197 height 18
click at [250, 26] on input "text" at bounding box center [190, 21] width 197 height 18
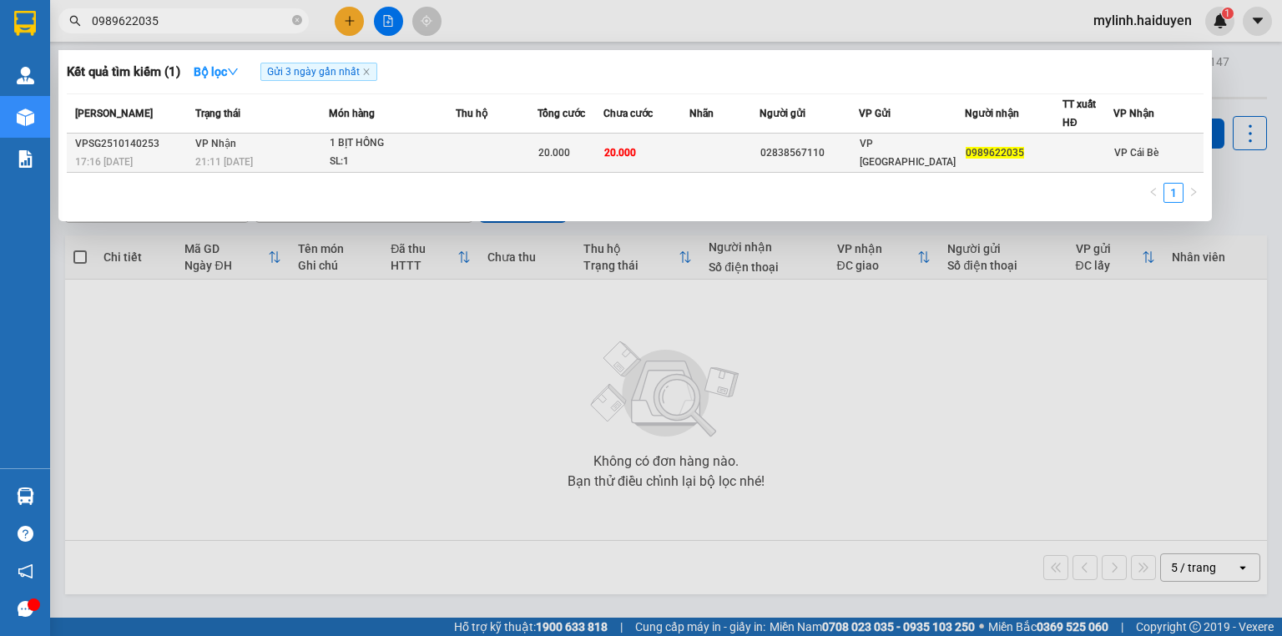
type input "0989622035"
click at [396, 155] on div "SL: 1" at bounding box center [392, 162] width 125 height 18
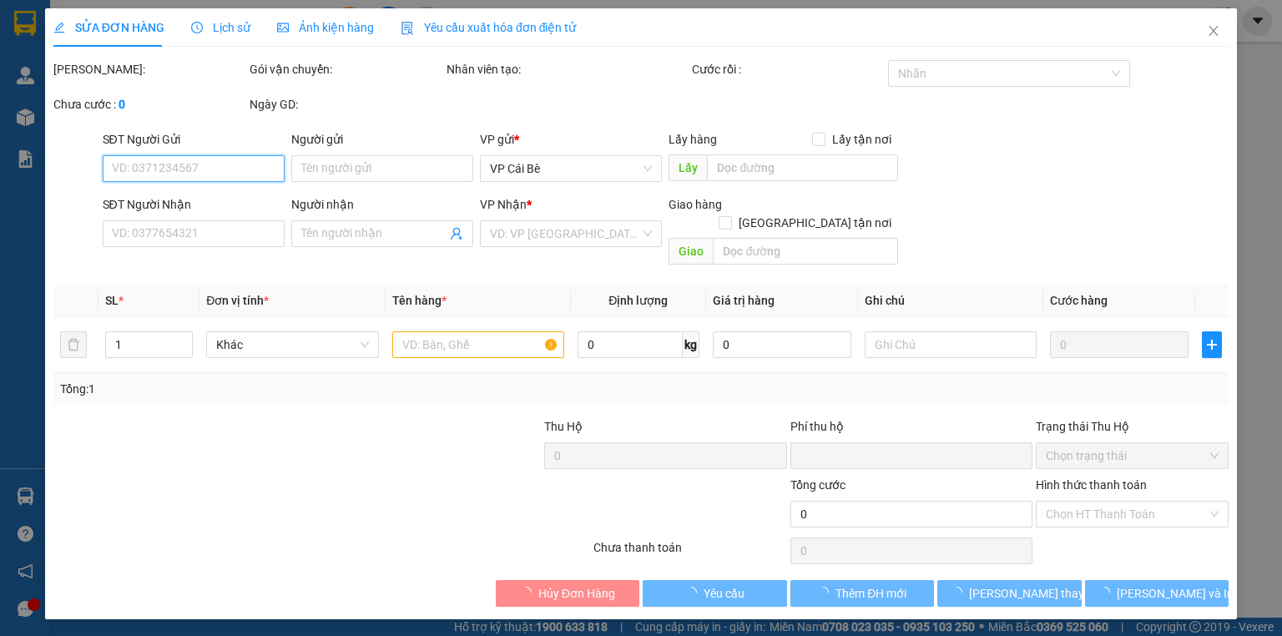
type input "02838567110"
type input "0989622035"
type input "0"
type input "20.000"
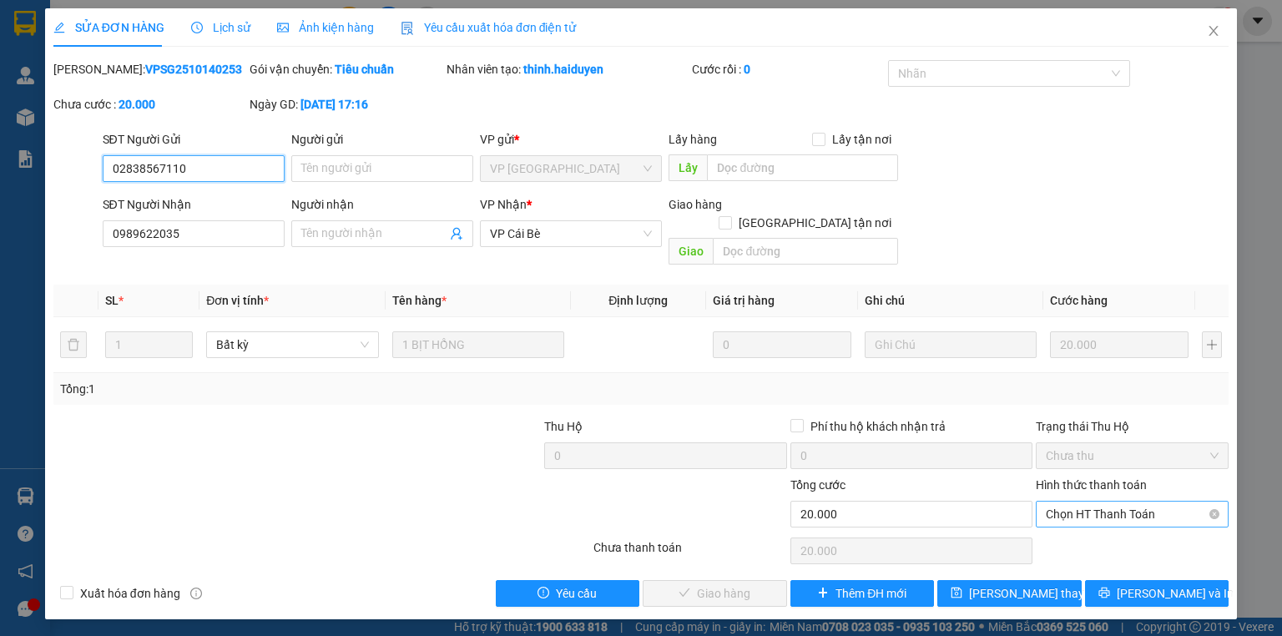
click at [1053, 502] on span "Chọn HT Thanh Toán" at bounding box center [1132, 514] width 173 height 25
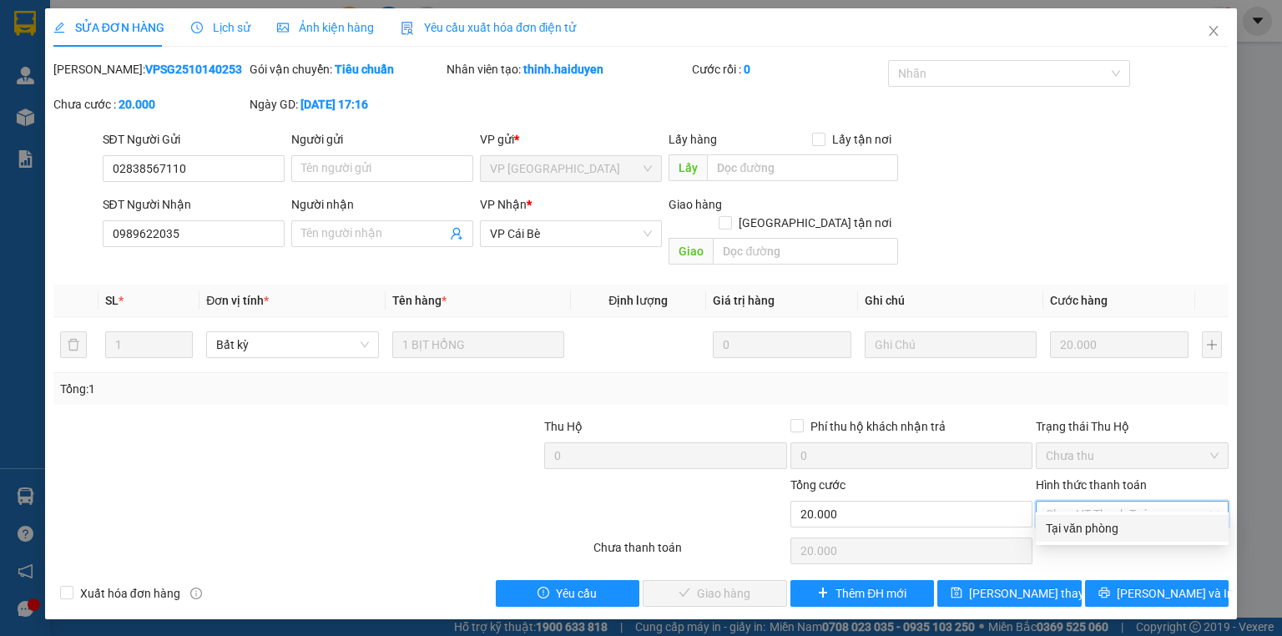
click at [1068, 525] on div "Tại văn phòng" at bounding box center [1132, 528] width 173 height 18
type input "0"
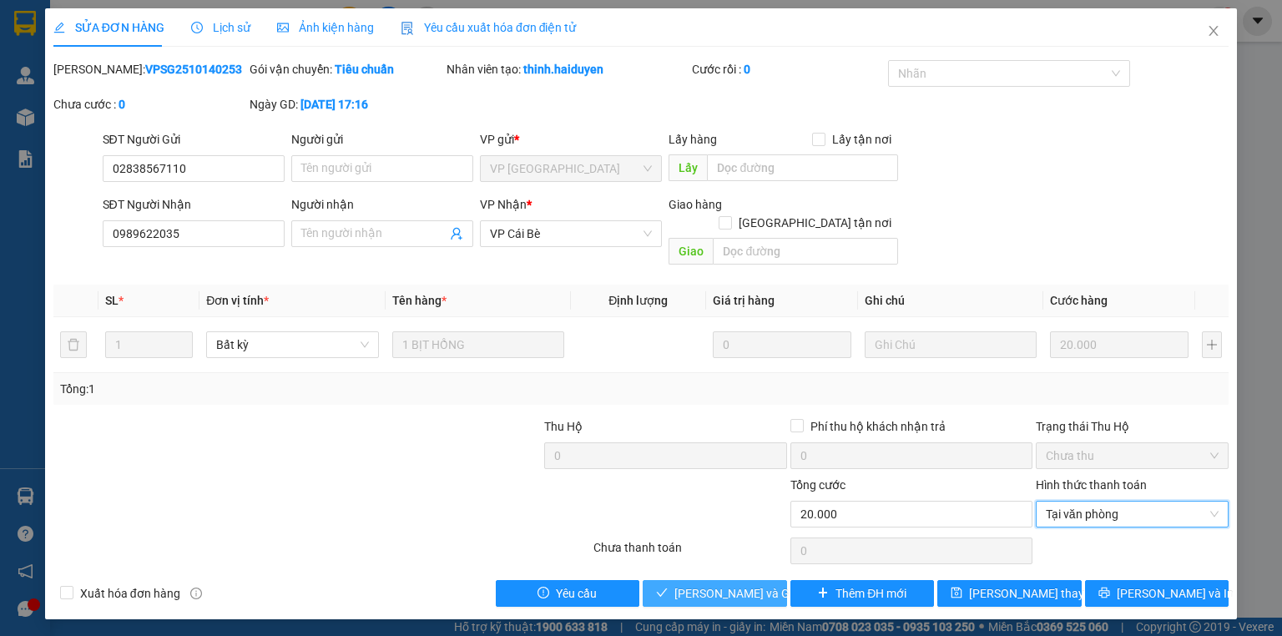
click at [768, 584] on span "[PERSON_NAME] và Giao hàng" at bounding box center [754, 593] width 160 height 18
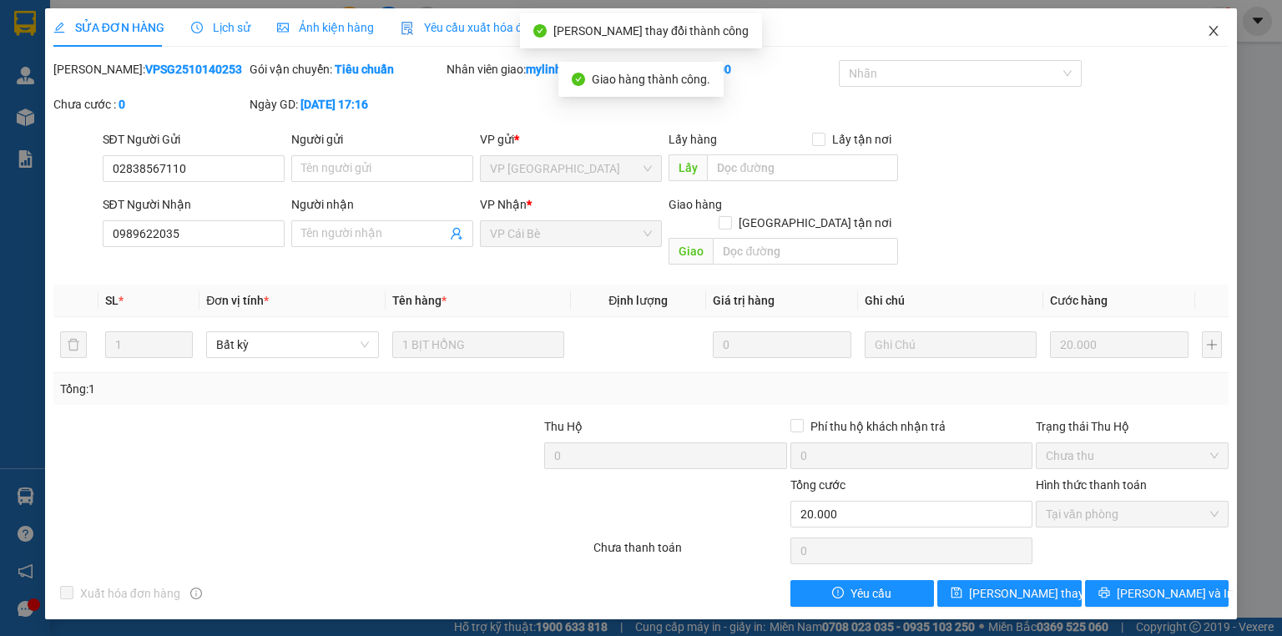
click at [1219, 28] on icon "close" at bounding box center [1213, 30] width 13 height 13
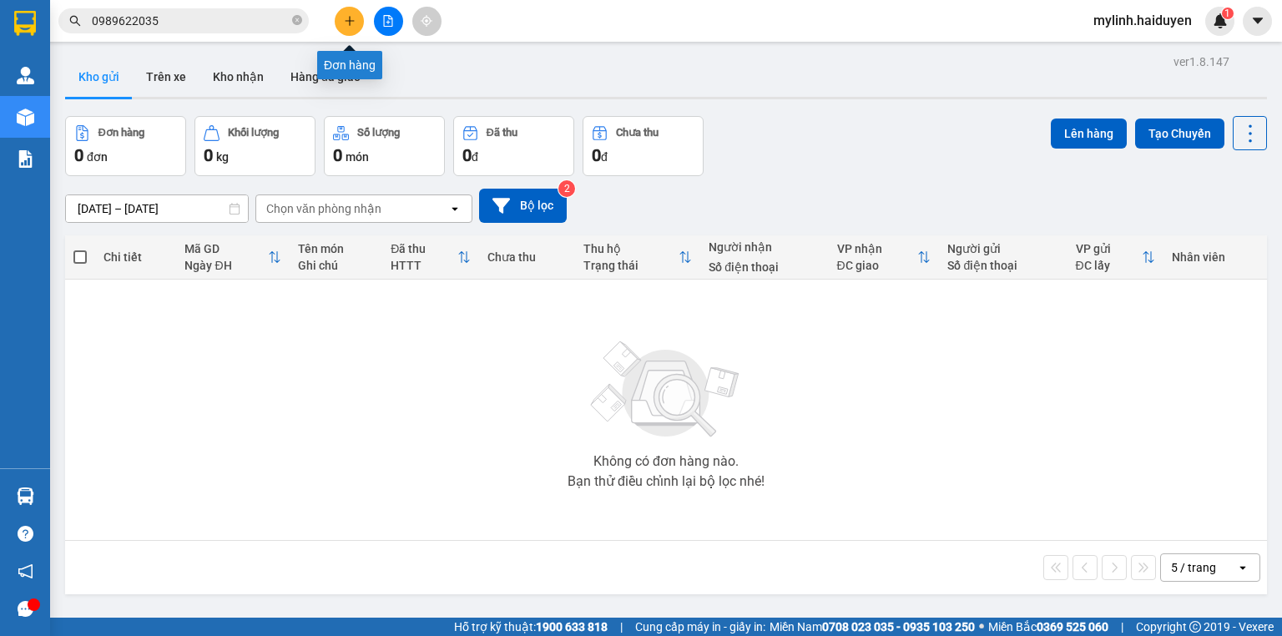
click at [356, 26] on button at bounding box center [349, 21] width 29 height 29
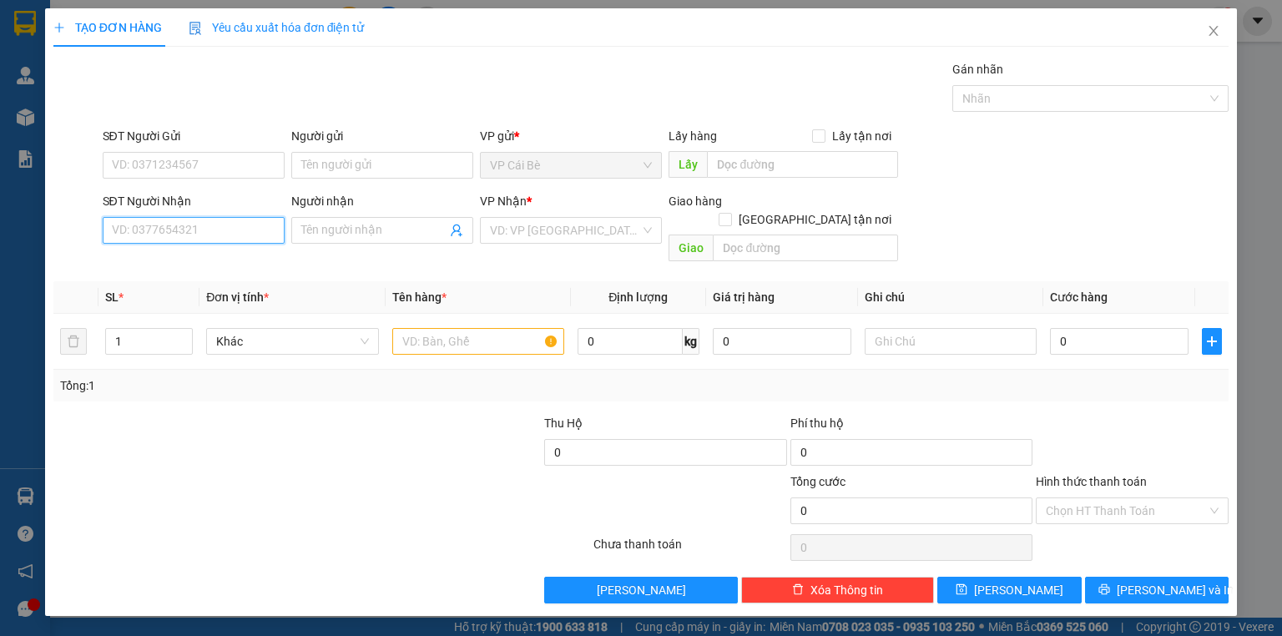
click at [270, 226] on input "SĐT Người Nhận" at bounding box center [194, 230] width 182 height 27
click at [240, 261] on div "0906665363 - LINH" at bounding box center [194, 263] width 162 height 18
type input "0906665363"
type input "LINH"
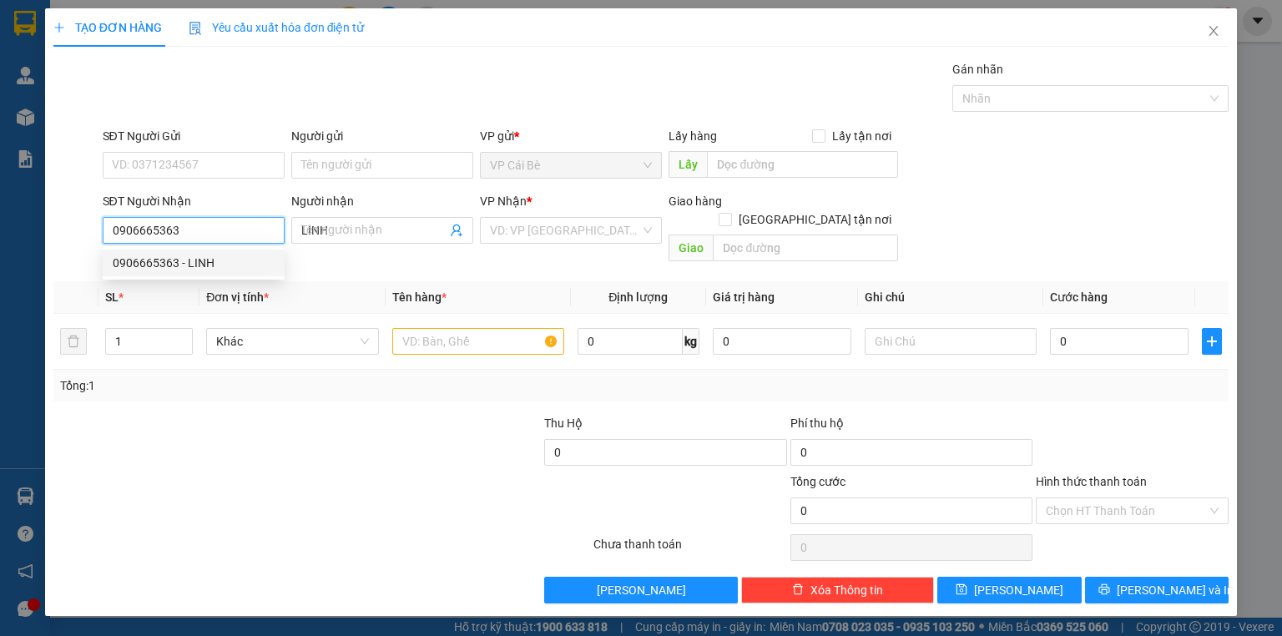
type input "20.000"
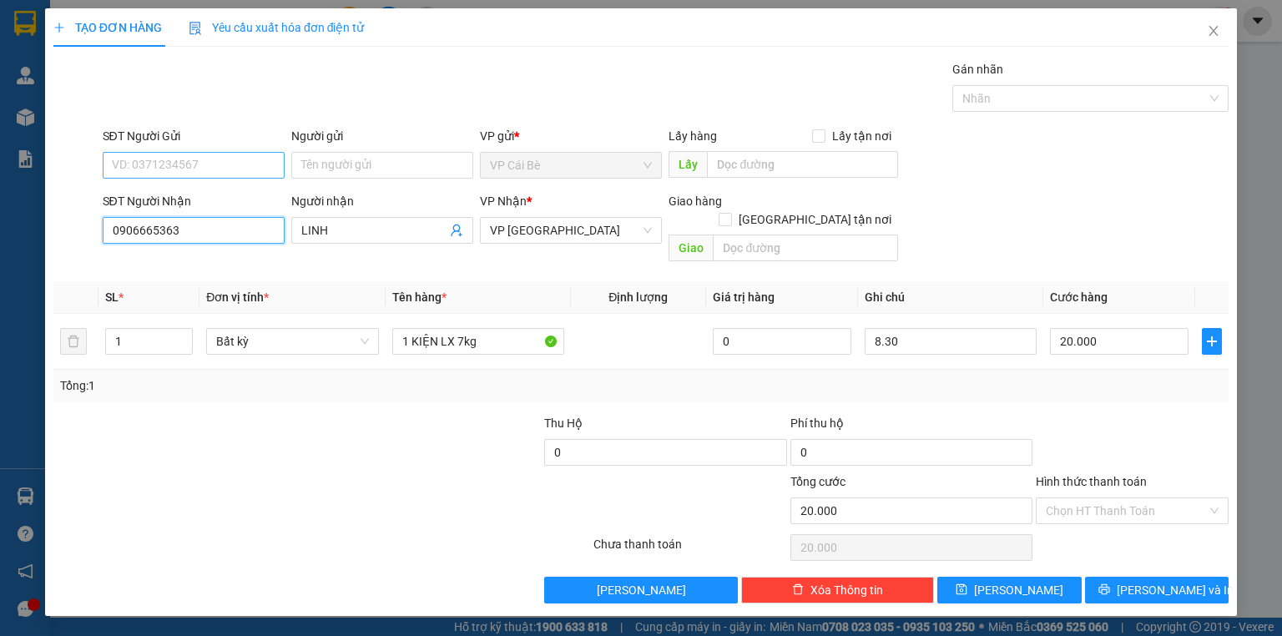
type input "0906665363"
click at [250, 164] on input "SĐT Người Gửi" at bounding box center [194, 165] width 182 height 27
click at [232, 202] on div "0937229878 - ÚT LIÊN" at bounding box center [194, 198] width 162 height 18
type input "0937229878"
type input "ÚT LIÊN"
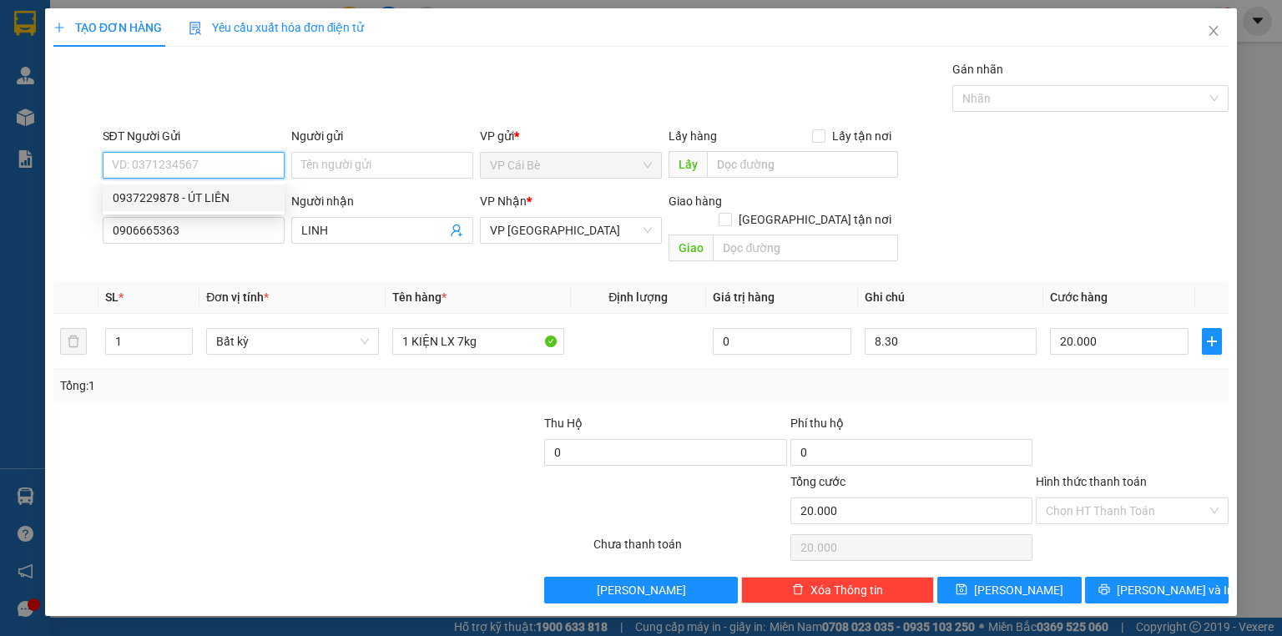
type input "LX ÚT LIÊN GẦN 8VUI"
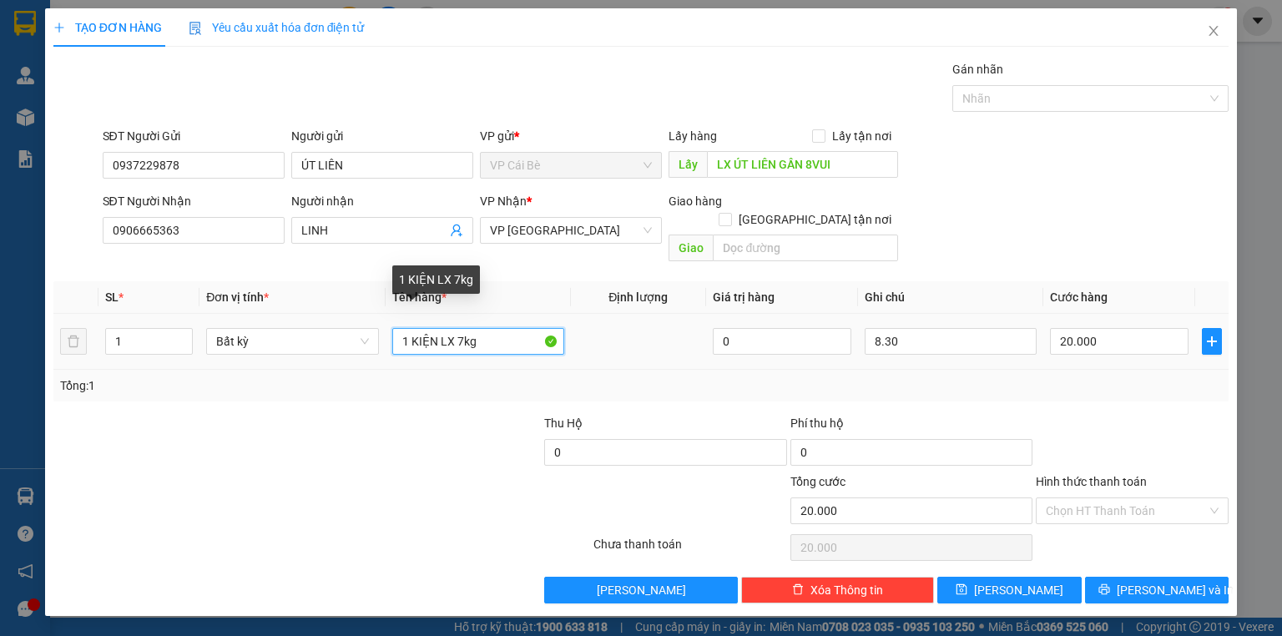
drag, startPoint x: 459, startPoint y: 322, endPoint x: 457, endPoint y: 334, distance: 12.0
click at [457, 334] on input "1 KIỆN LX 7kg" at bounding box center [478, 341] width 172 height 27
type input "1 KIỆN LX 5kg"
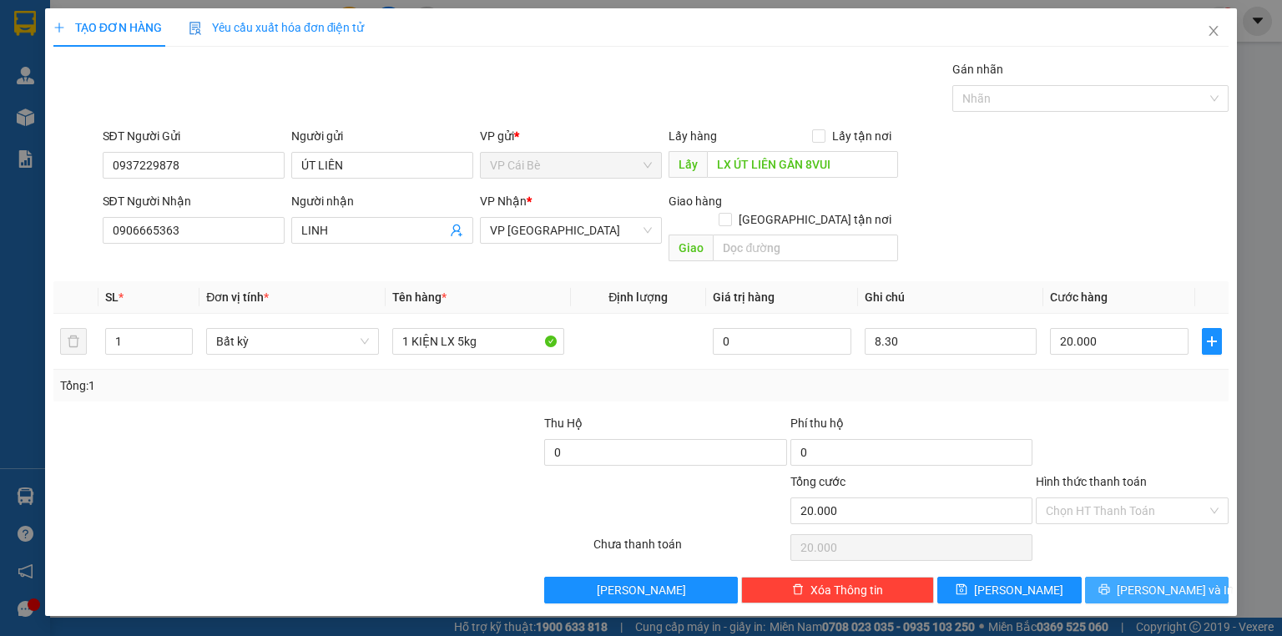
drag, startPoint x: 1147, startPoint y: 575, endPoint x: 1182, endPoint y: 552, distance: 42.1
click at [1149, 581] on span "[PERSON_NAME] và In" at bounding box center [1175, 590] width 117 height 18
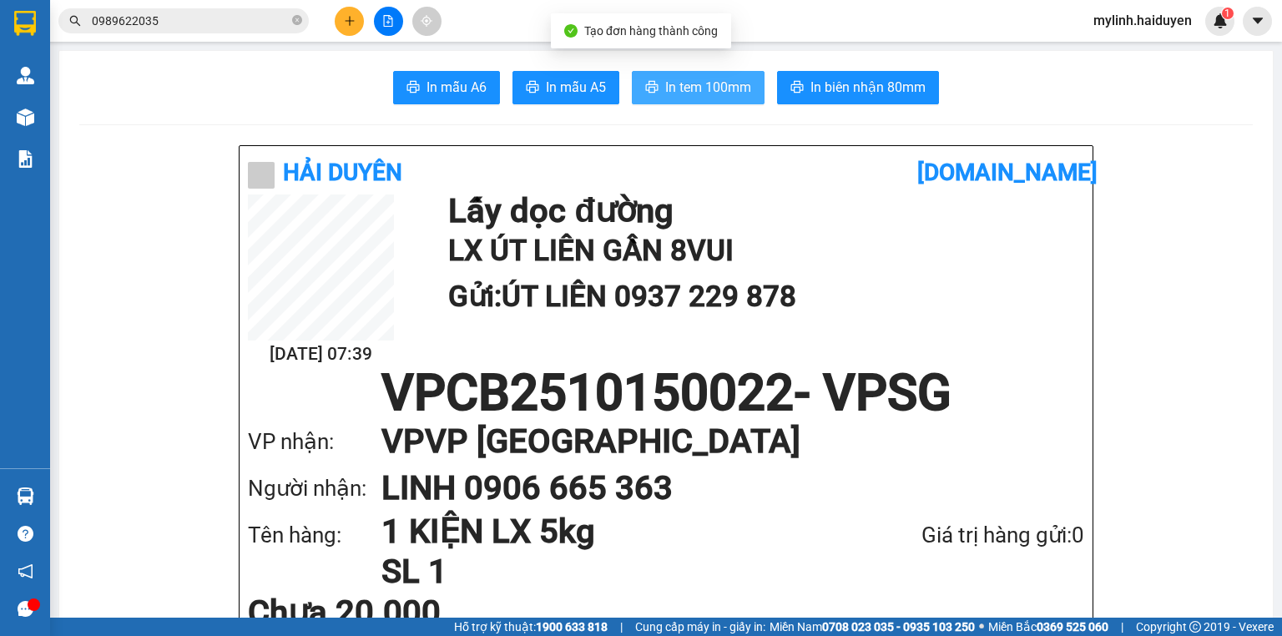
click at [698, 83] on span "In tem 100mm" at bounding box center [708, 87] width 86 height 21
click at [170, 24] on input "0989622035" at bounding box center [190, 21] width 197 height 18
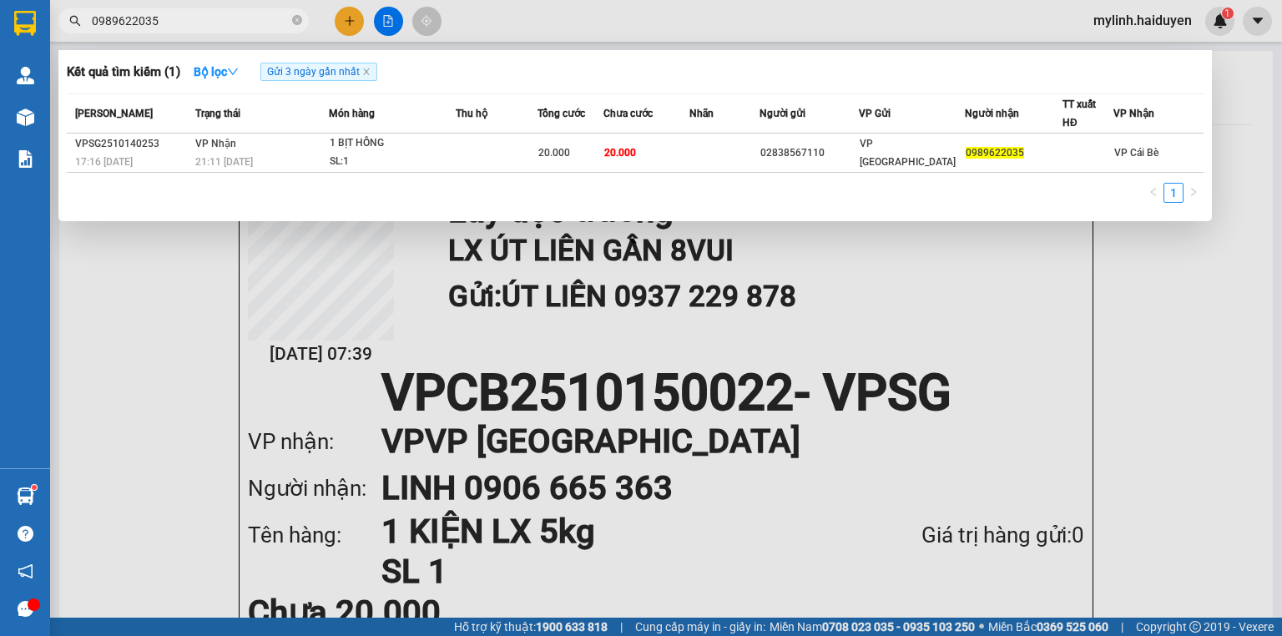
click at [170, 24] on input "0989622035" at bounding box center [190, 21] width 197 height 18
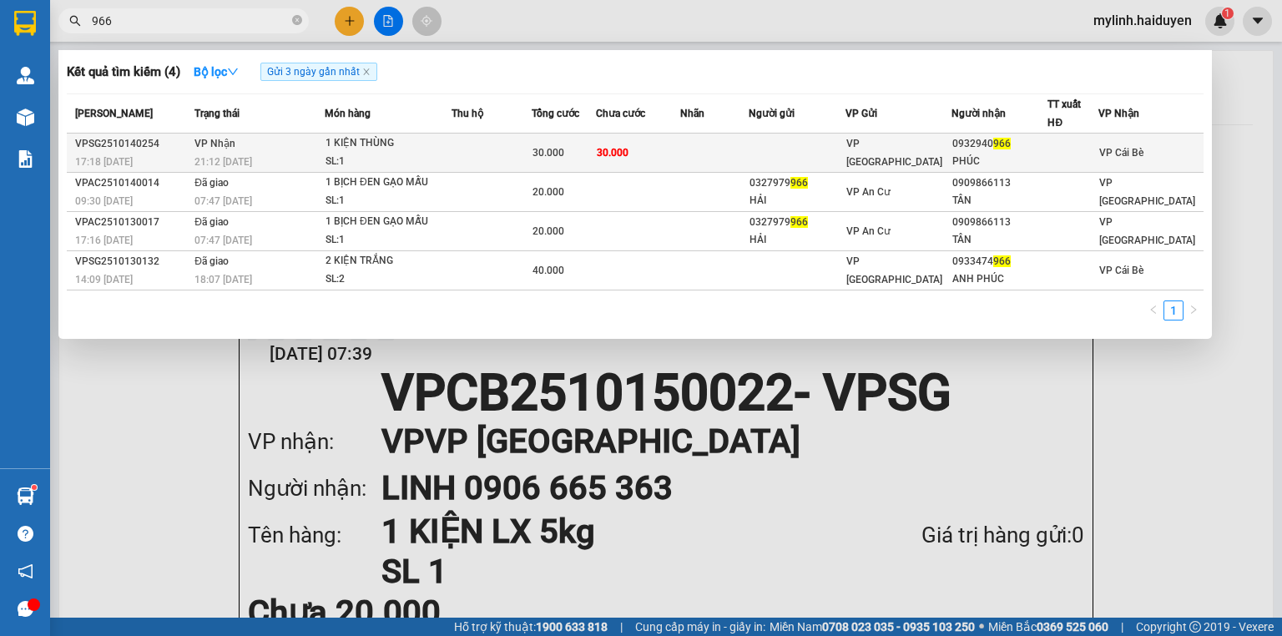
type input "966"
click at [611, 156] on span "30.000" at bounding box center [613, 153] width 32 height 12
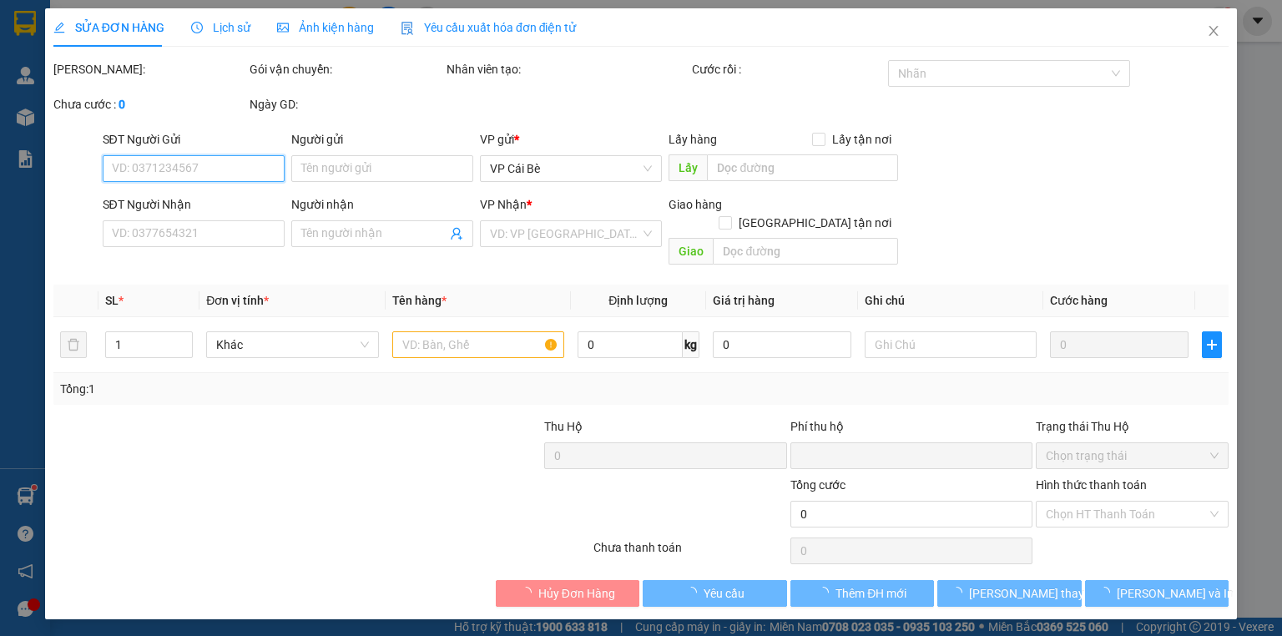
type input "0932940966"
type input "PHÚC"
type input "0"
type input "30.000"
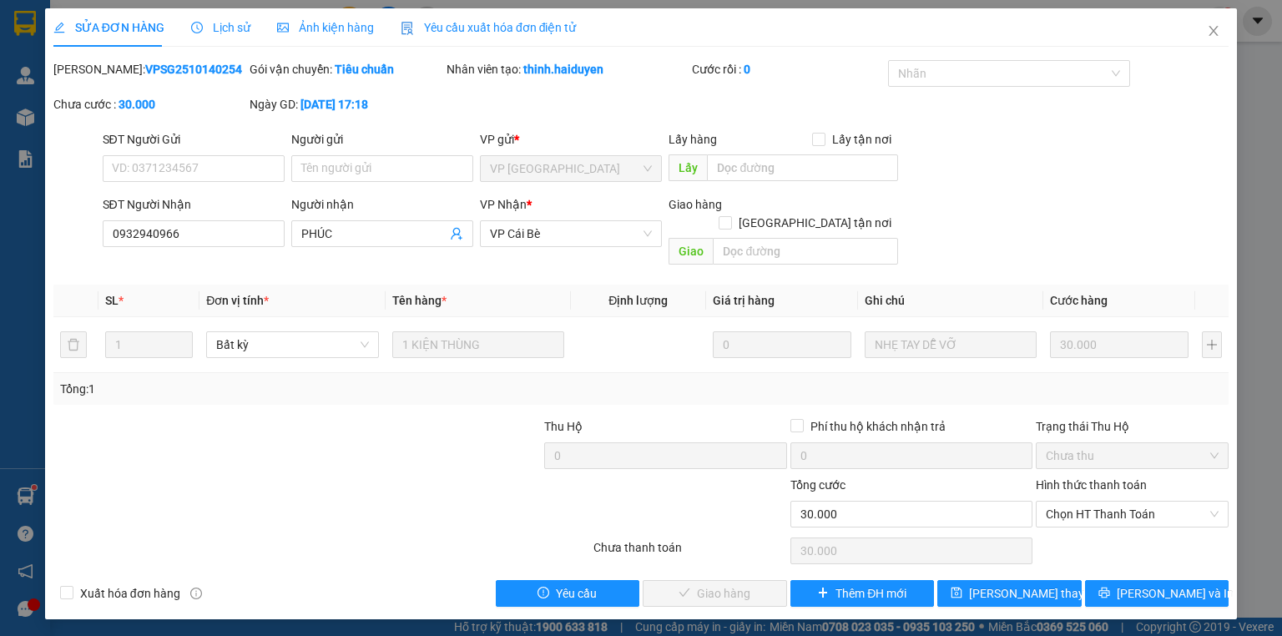
click at [1122, 478] on div "Hình thức thanh toán" at bounding box center [1132, 488] width 193 height 25
click at [1121, 502] on span "Chọn HT Thanh Toán" at bounding box center [1132, 514] width 173 height 25
click at [1119, 520] on div "Tại văn phòng" at bounding box center [1132, 528] width 173 height 18
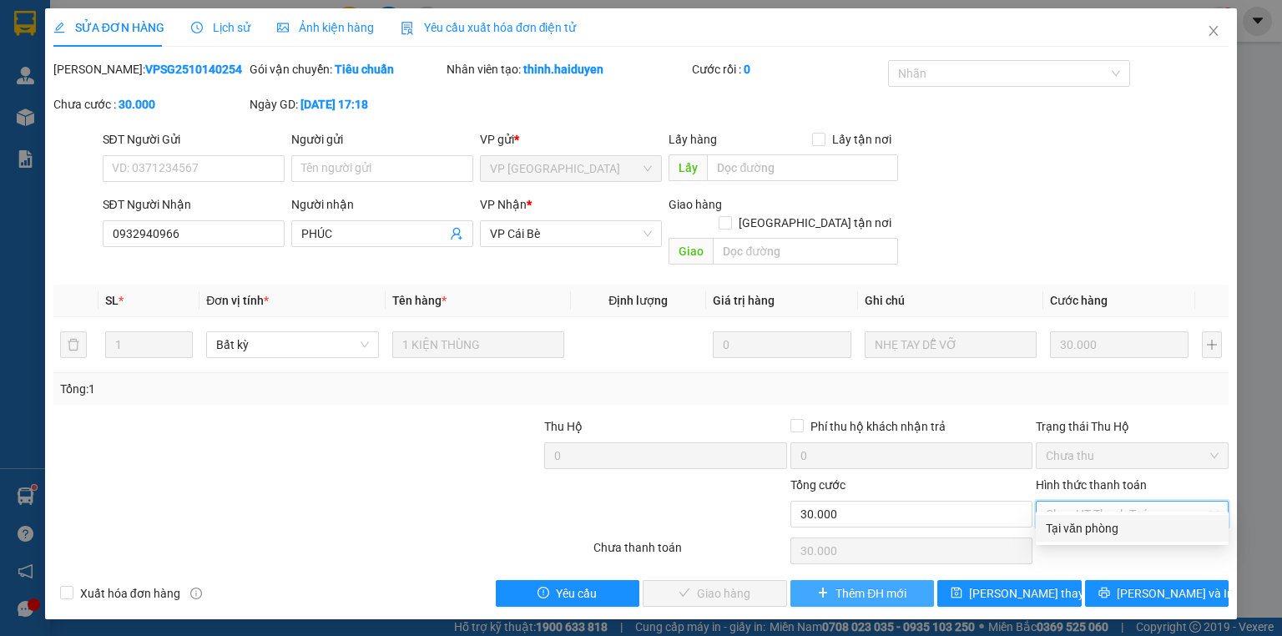
type input "0"
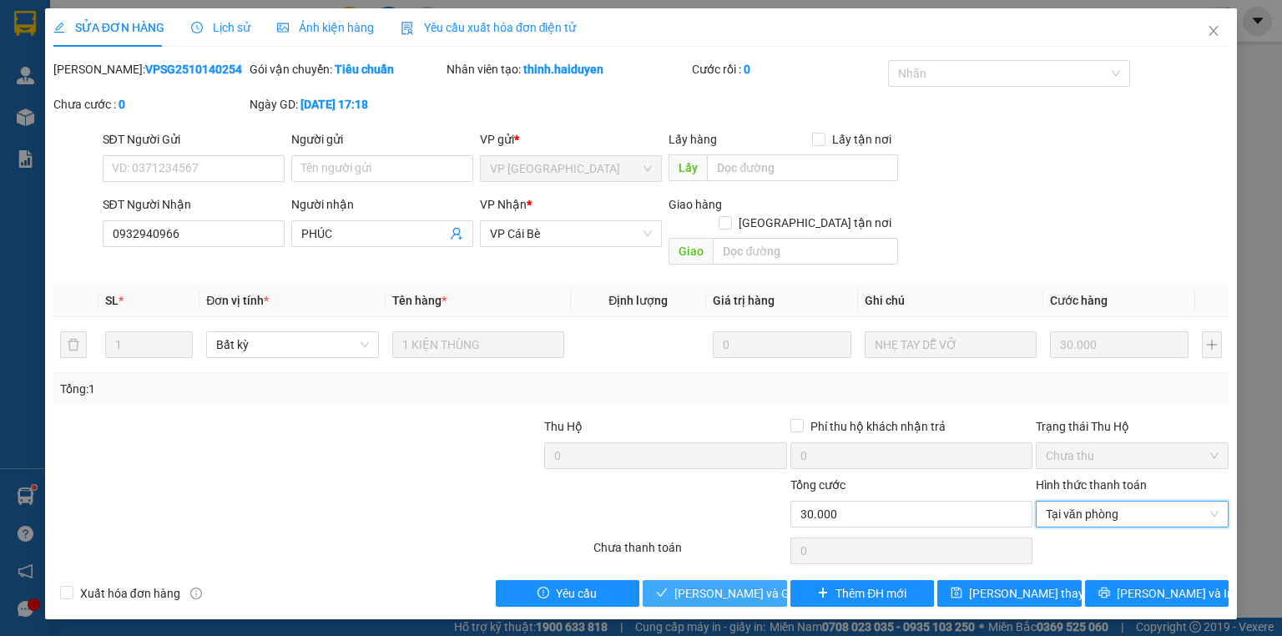
click at [699, 584] on span "Lưu và Giao hàng" at bounding box center [754, 593] width 160 height 18
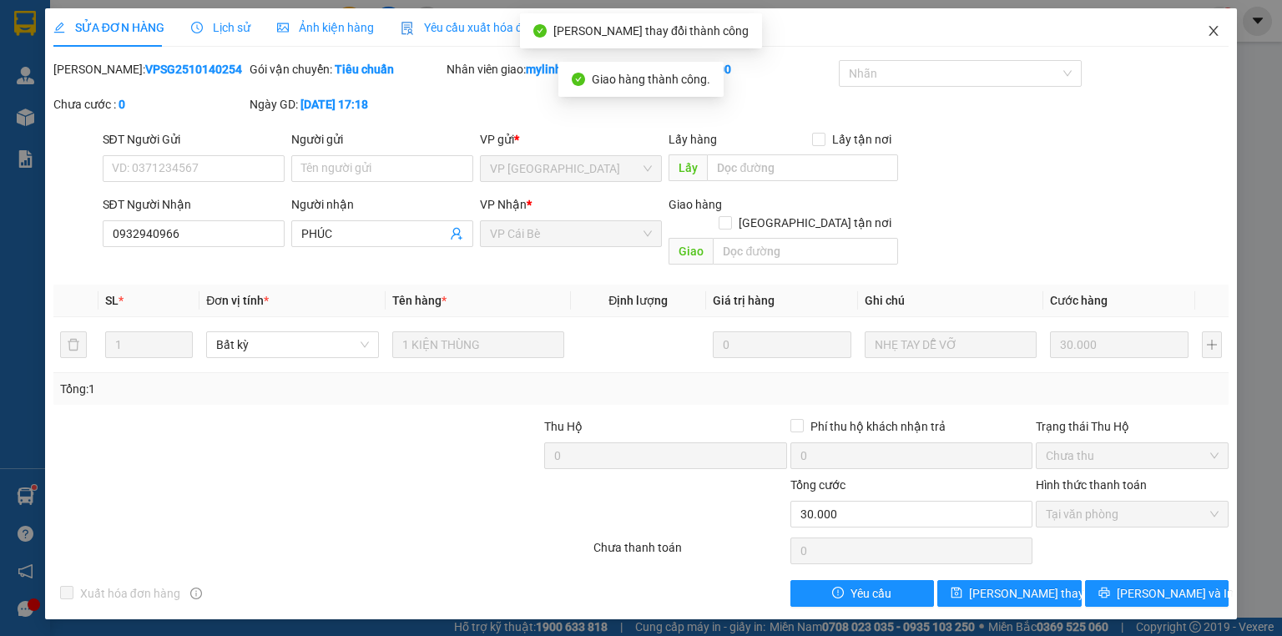
click at [1219, 33] on icon "close" at bounding box center [1213, 30] width 13 height 13
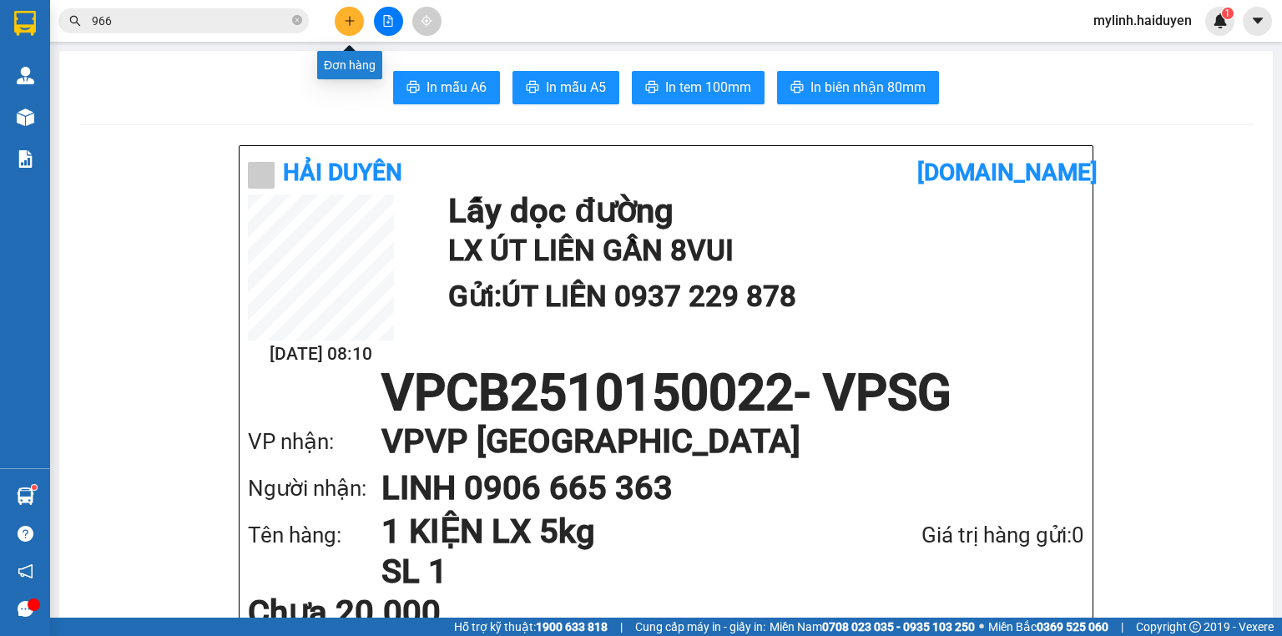
click at [353, 13] on button at bounding box center [349, 21] width 29 height 29
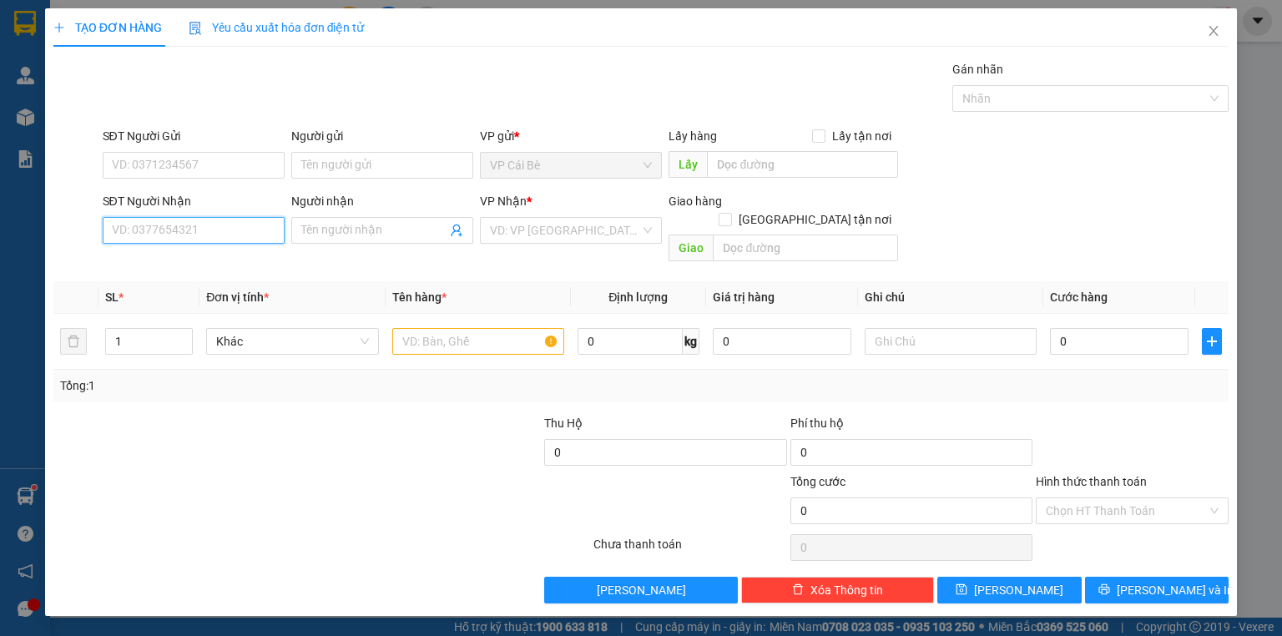
click at [269, 233] on input "SĐT Người Nhận" at bounding box center [194, 230] width 182 height 27
click at [249, 263] on div "0886064859 - THÙY LINH" at bounding box center [195, 263] width 164 height 18
type input "0886064859"
type input "THÙY LINH"
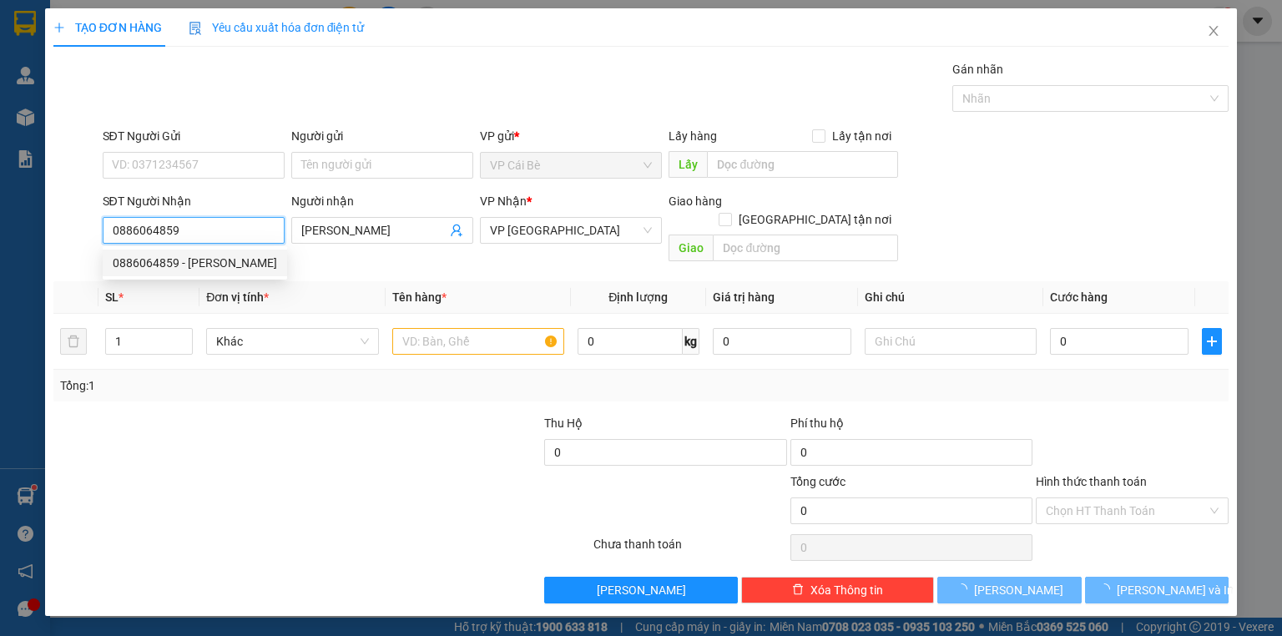
type input "20.000"
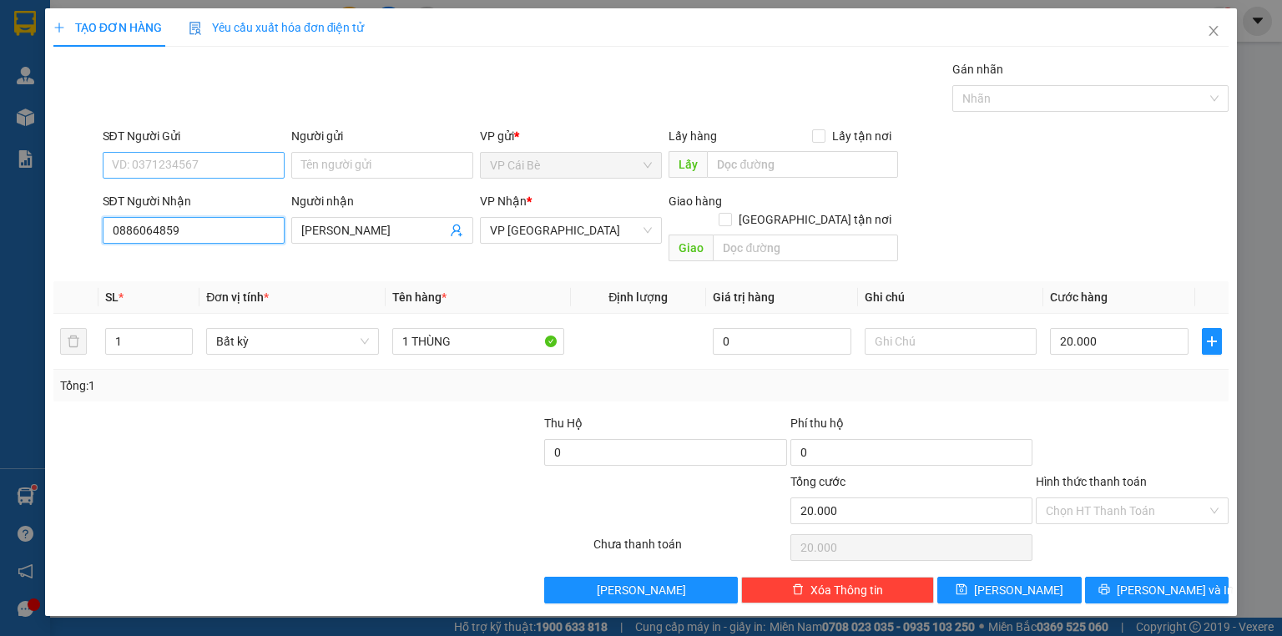
type input "0886064859"
click at [228, 170] on input "SĐT Người Gửi" at bounding box center [194, 165] width 182 height 27
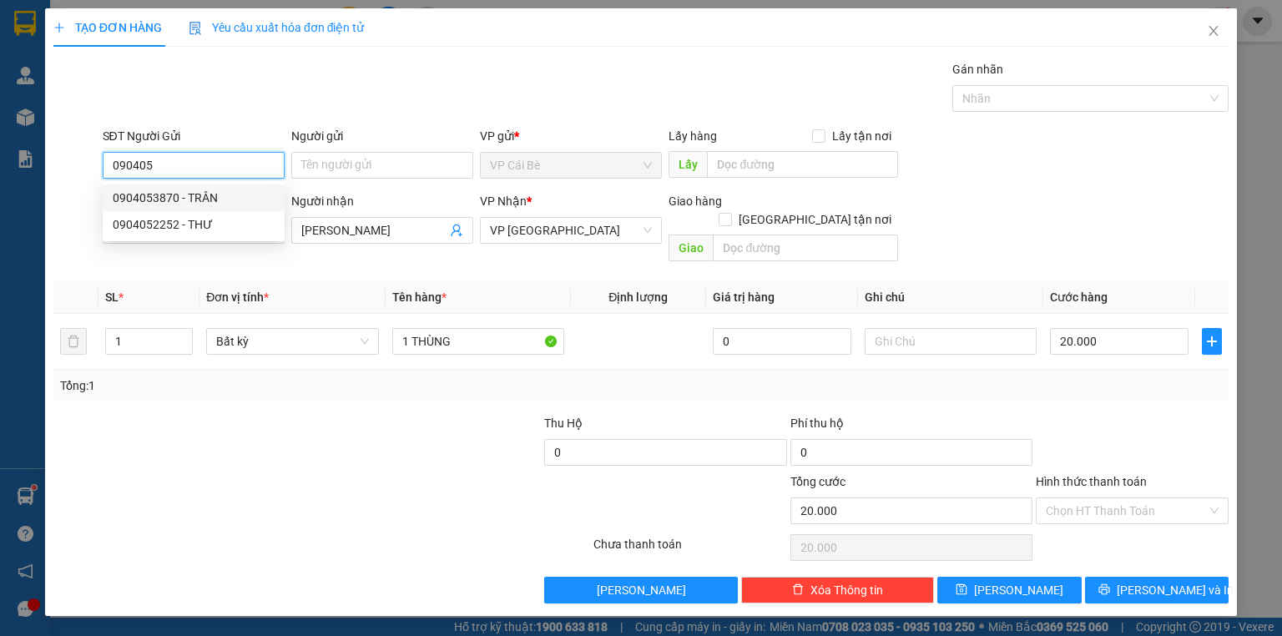
click at [228, 194] on div "0904053870 - TRÂN" at bounding box center [194, 198] width 162 height 18
type input "0904053870"
type input "TRÂN"
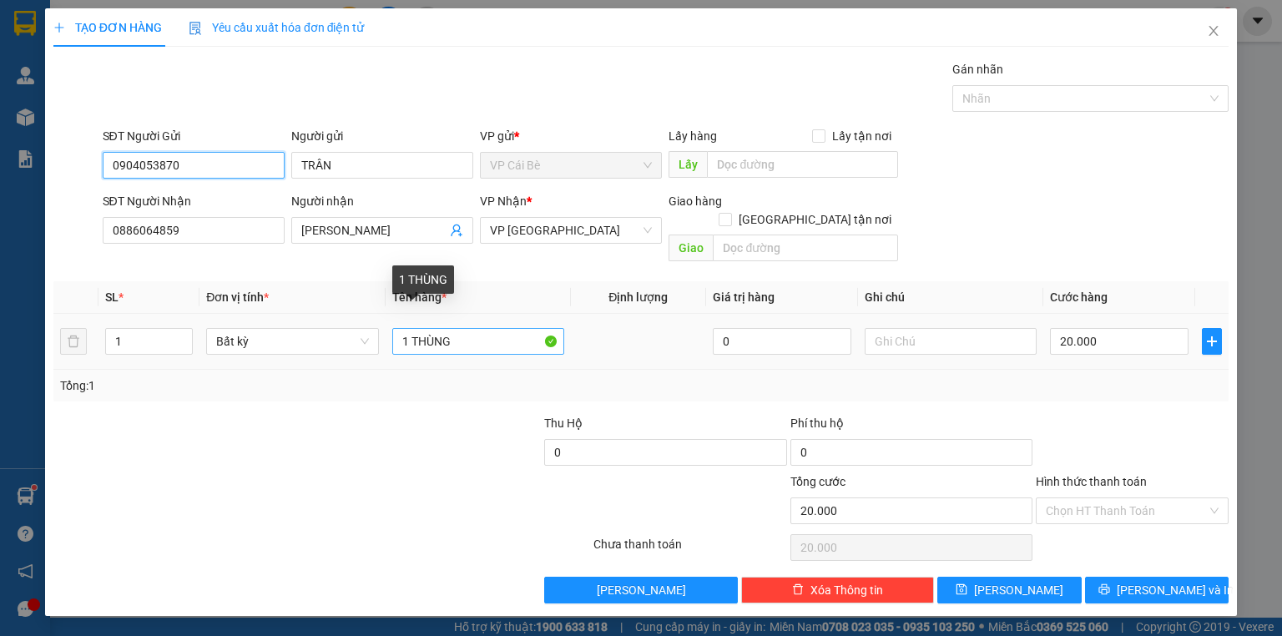
type input "0904053870"
drag, startPoint x: 411, startPoint y: 321, endPoint x: 1281, endPoint y: 124, distance: 892.4
click at [1281, 150] on div "TẠO ĐƠN HÀNG Yêu cầu xuất hóa đơn điện tử Transit Pickup Surcharge Ids Transit …" at bounding box center [641, 318] width 1282 height 636
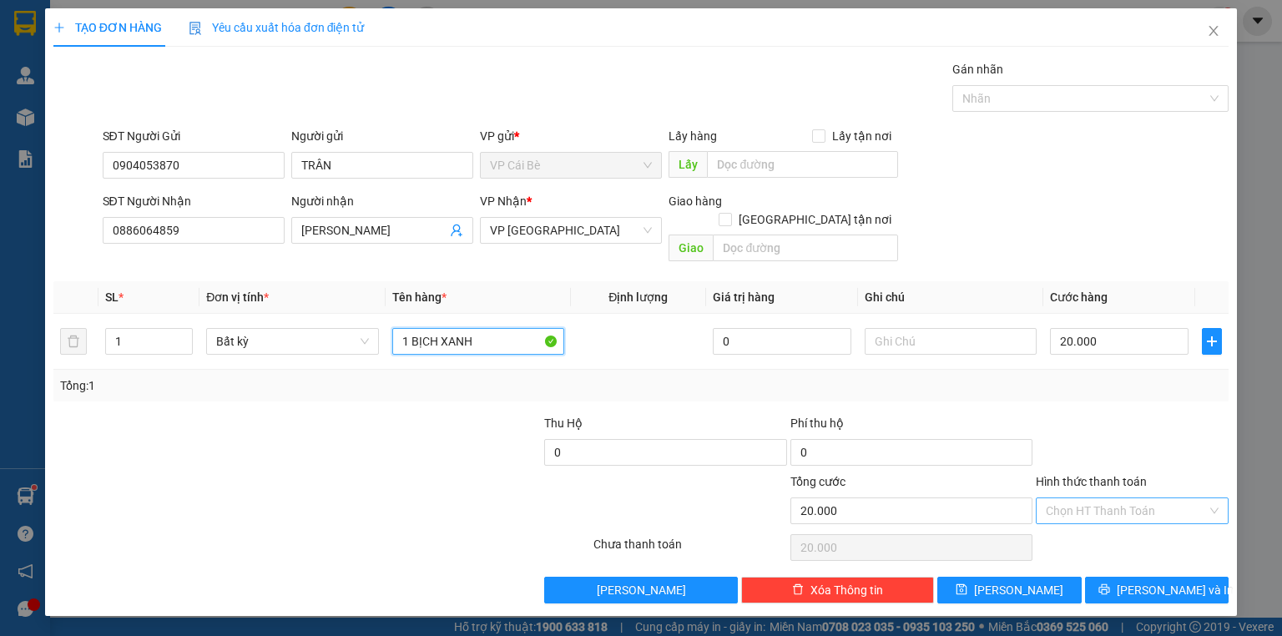
type input "1 BỊCH XANH"
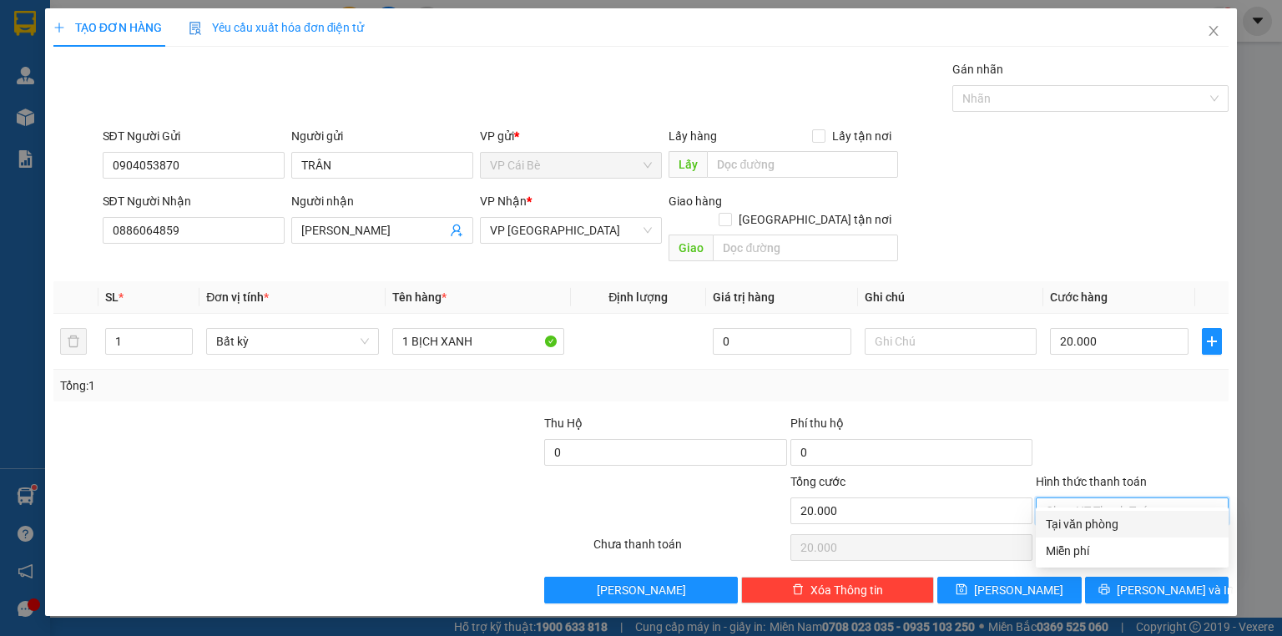
click at [1095, 498] on input "Hình thức thanh toán" at bounding box center [1126, 510] width 161 height 25
drag, startPoint x: 1100, startPoint y: 521, endPoint x: 1115, endPoint y: 532, distance: 18.5
click at [1101, 522] on div "Tại văn phòng" at bounding box center [1132, 524] width 173 height 18
type input "0"
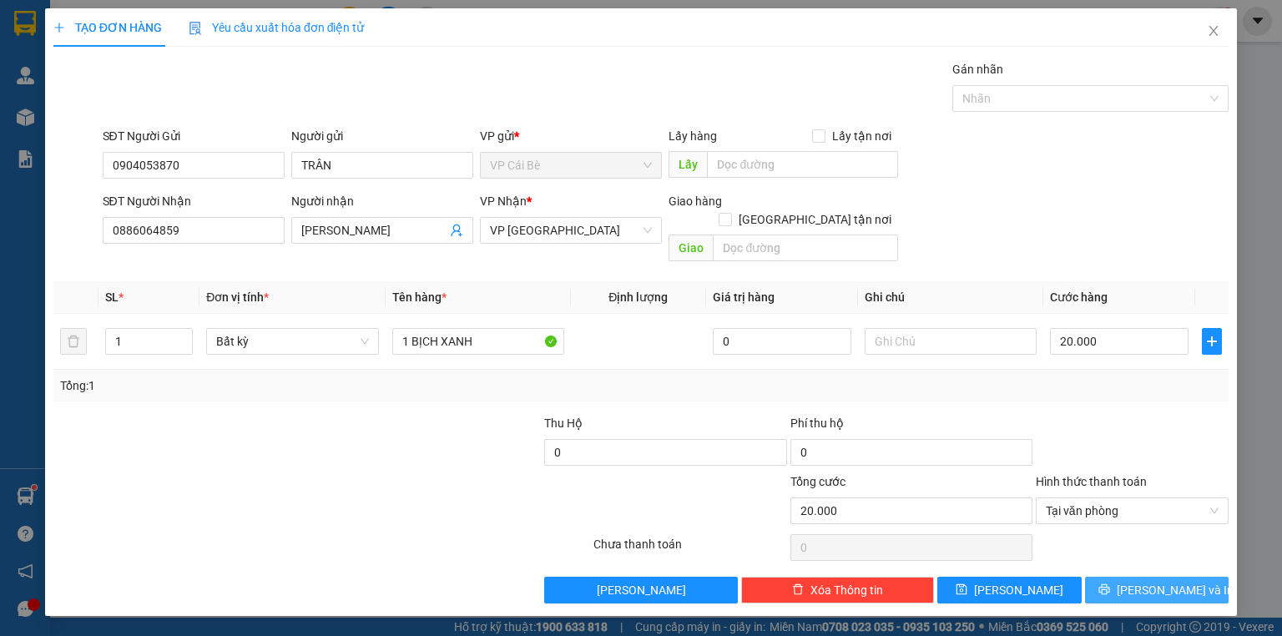
click at [1154, 581] on span "Lưu và In" at bounding box center [1175, 590] width 117 height 18
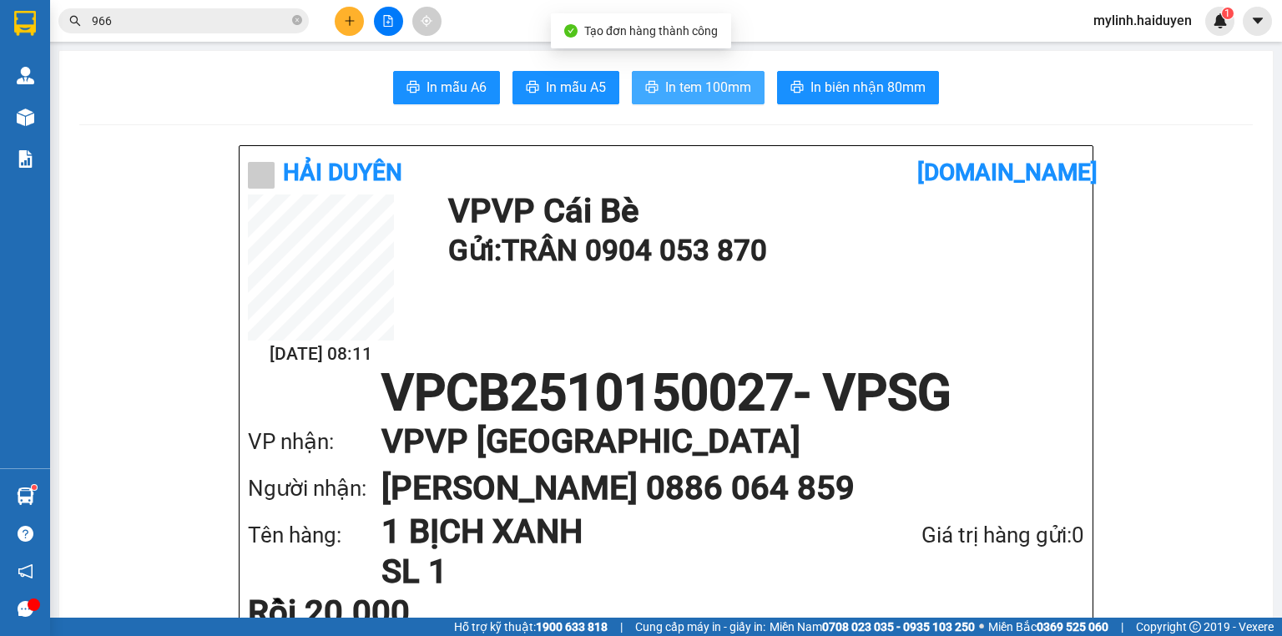
click at [732, 90] on span "In tem 100mm" at bounding box center [708, 87] width 86 height 21
click at [232, 20] on input "966" at bounding box center [190, 21] width 197 height 18
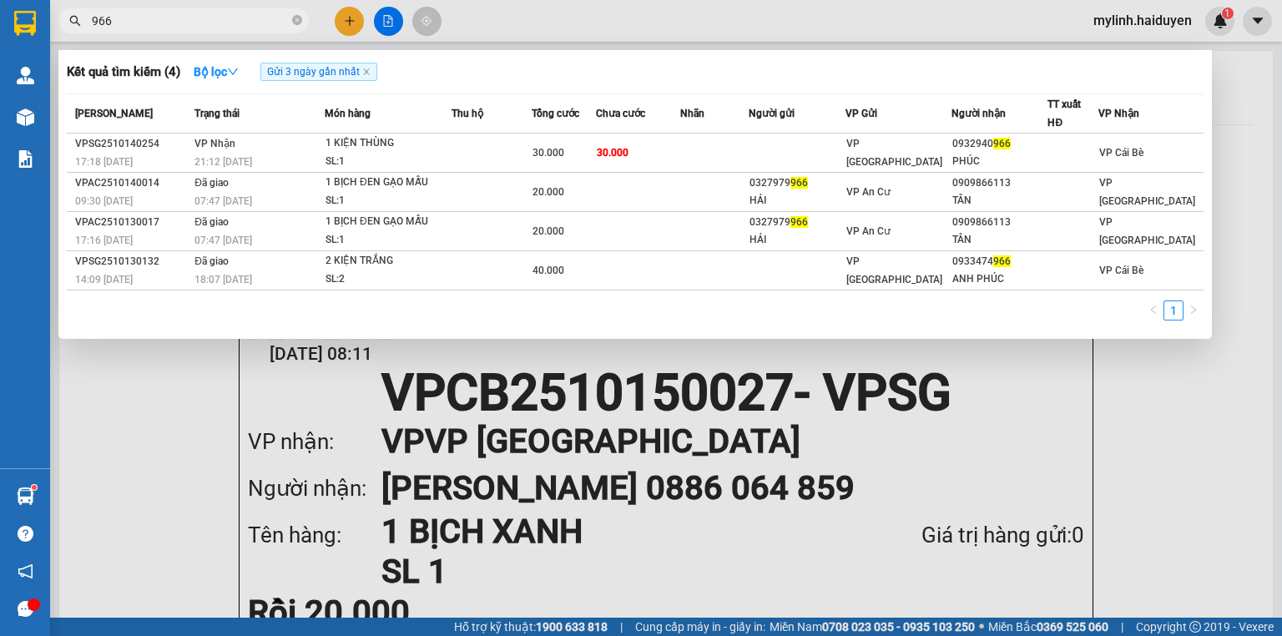
click at [232, 20] on input "966" at bounding box center [190, 21] width 197 height 18
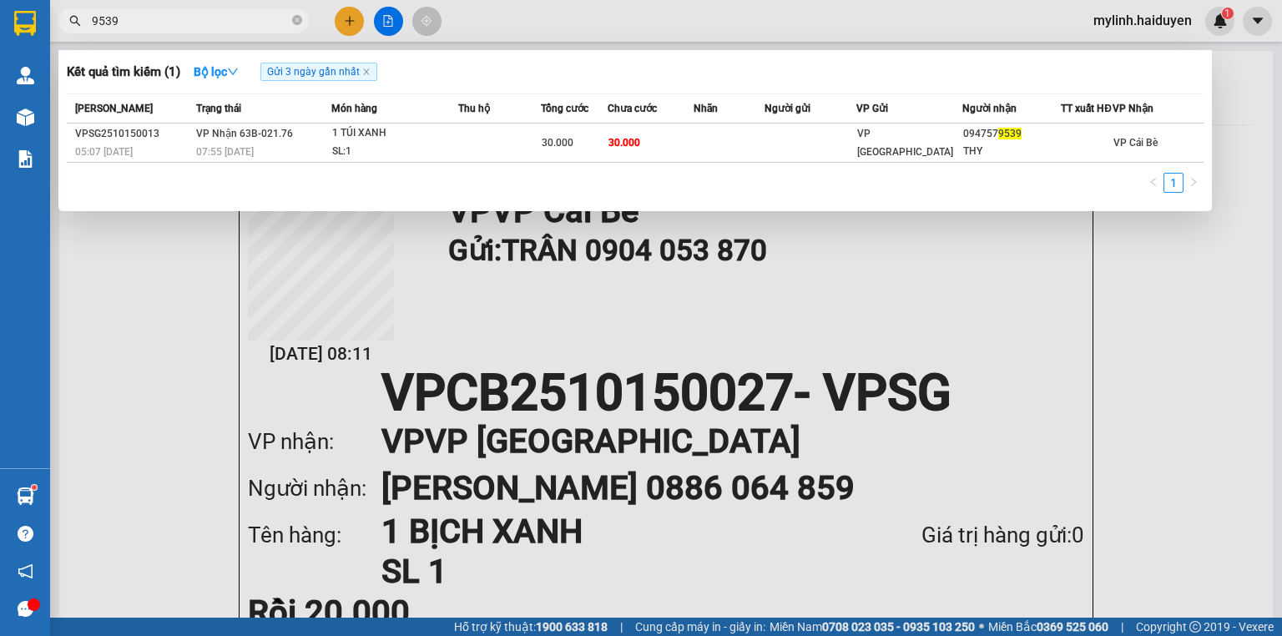
click at [176, 22] on input "9539" at bounding box center [190, 21] width 197 height 18
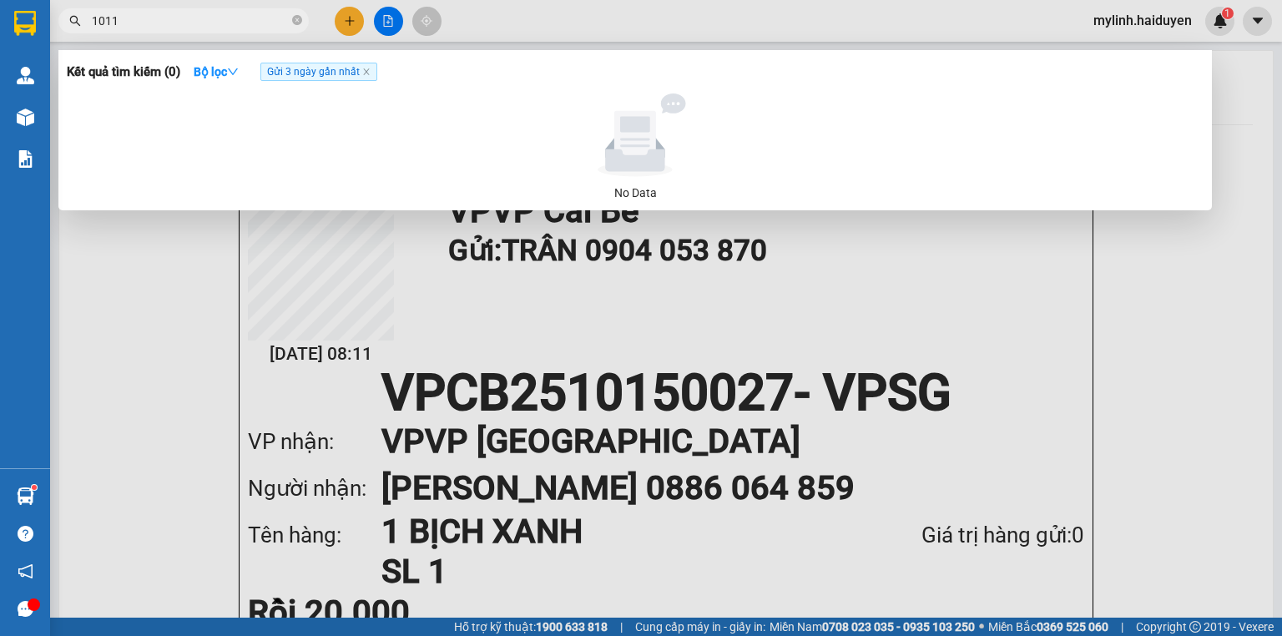
type input "1011"
click at [364, 70] on span "Gửi 3 ngày gần nhất" at bounding box center [318, 72] width 117 height 18
click at [366, 73] on icon "close" at bounding box center [366, 72] width 8 height 8
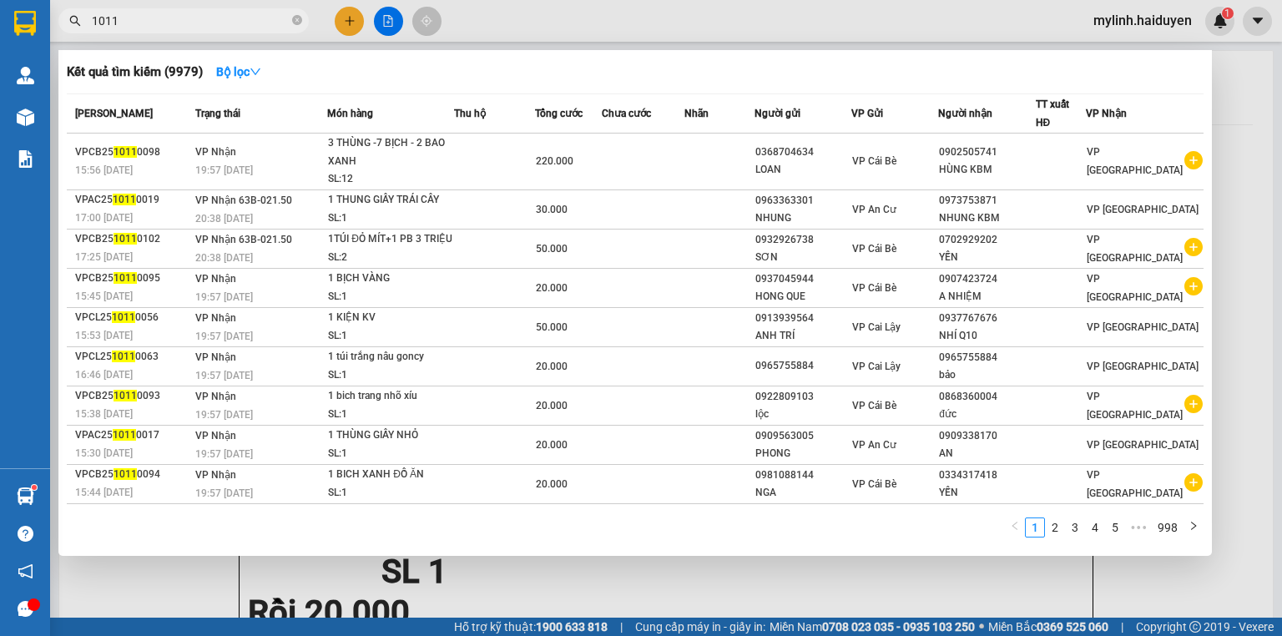
click at [232, 23] on input "1011" at bounding box center [190, 21] width 197 height 18
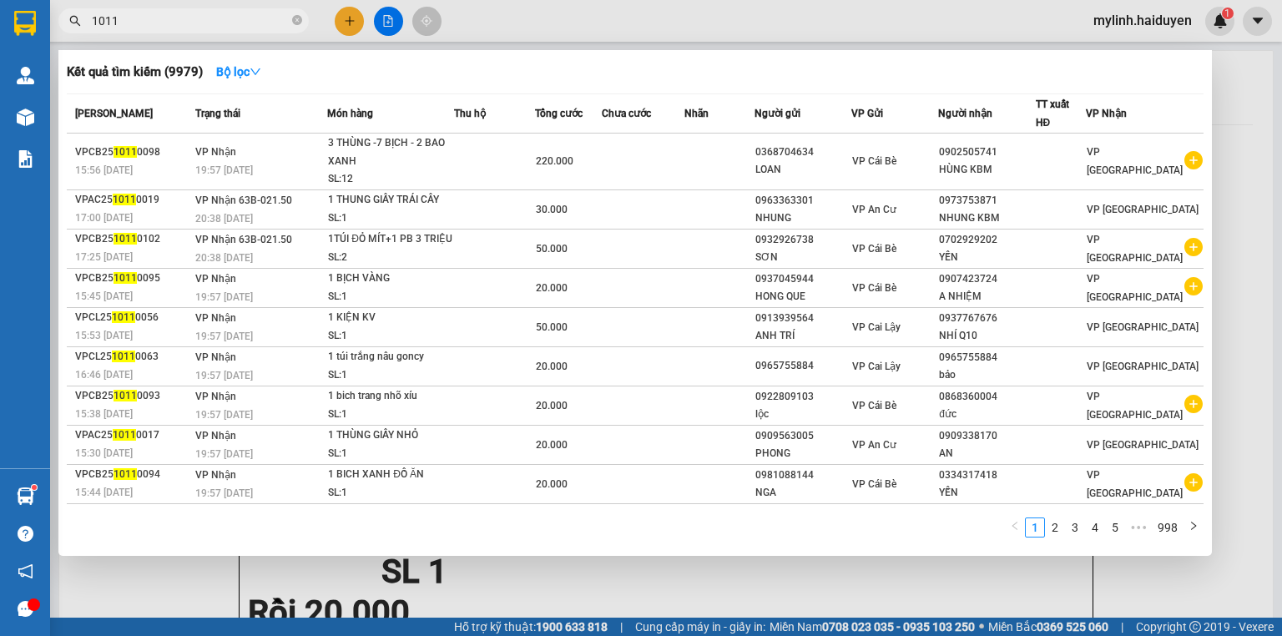
click at [232, 23] on input "1011" at bounding box center [190, 21] width 197 height 18
click at [232, 22] on input "1011" at bounding box center [190, 21] width 197 height 18
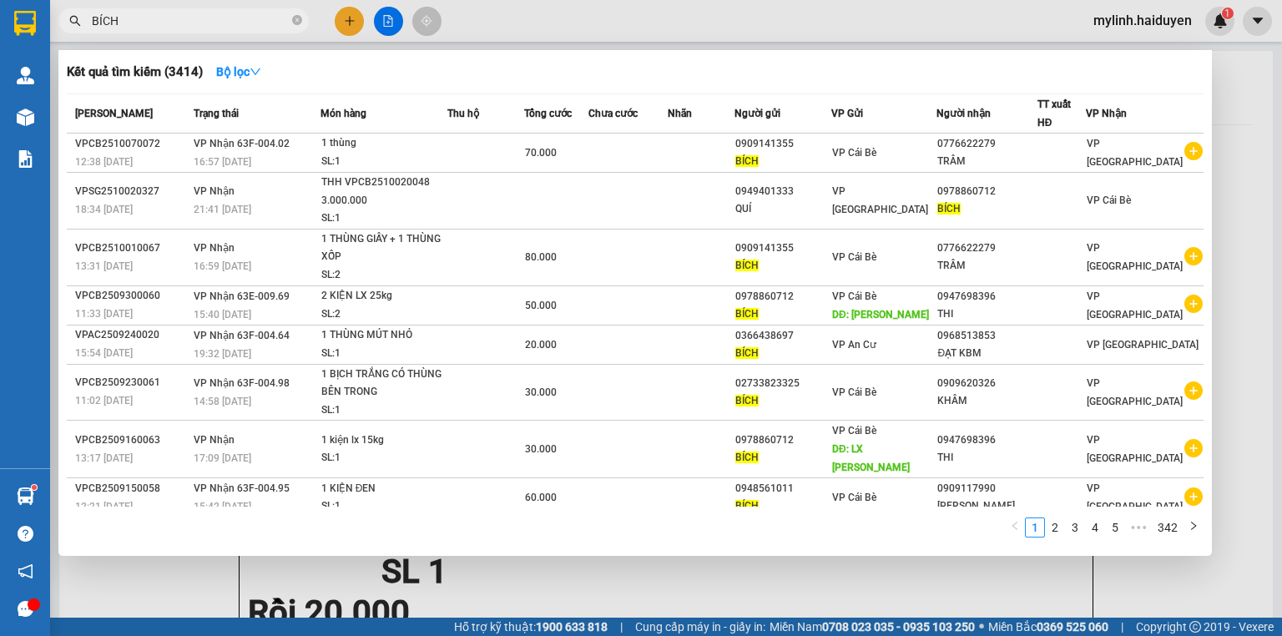
click at [279, 26] on input "BÍCH" at bounding box center [190, 21] width 197 height 18
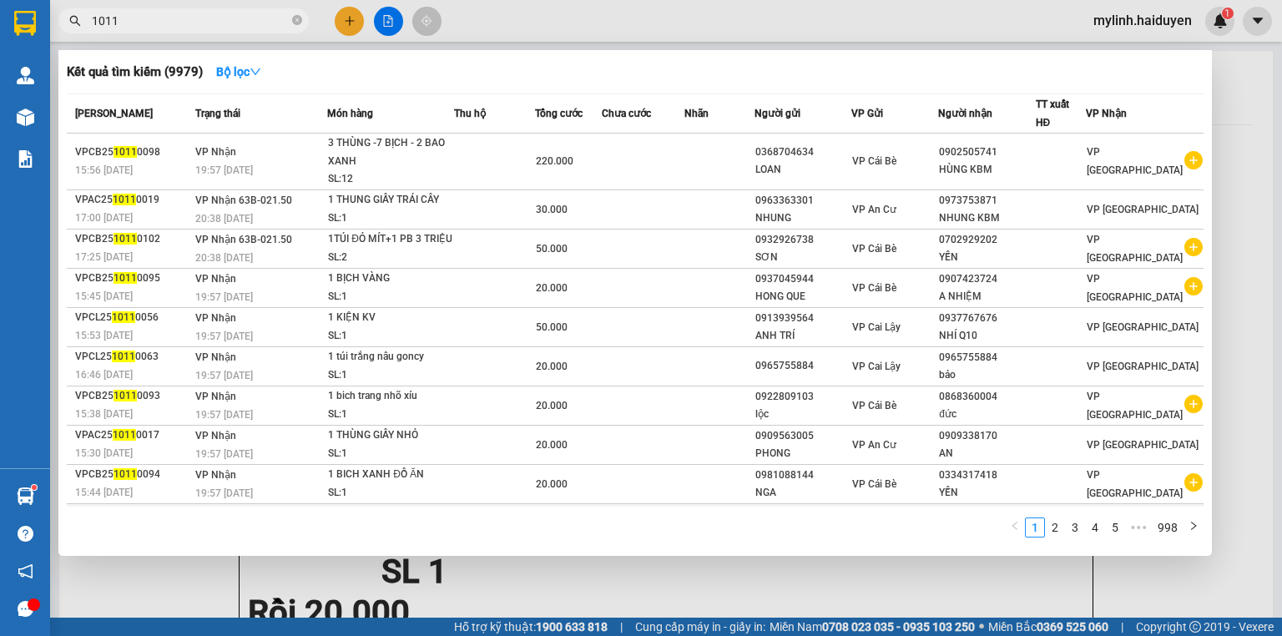
scroll to position [48, 0]
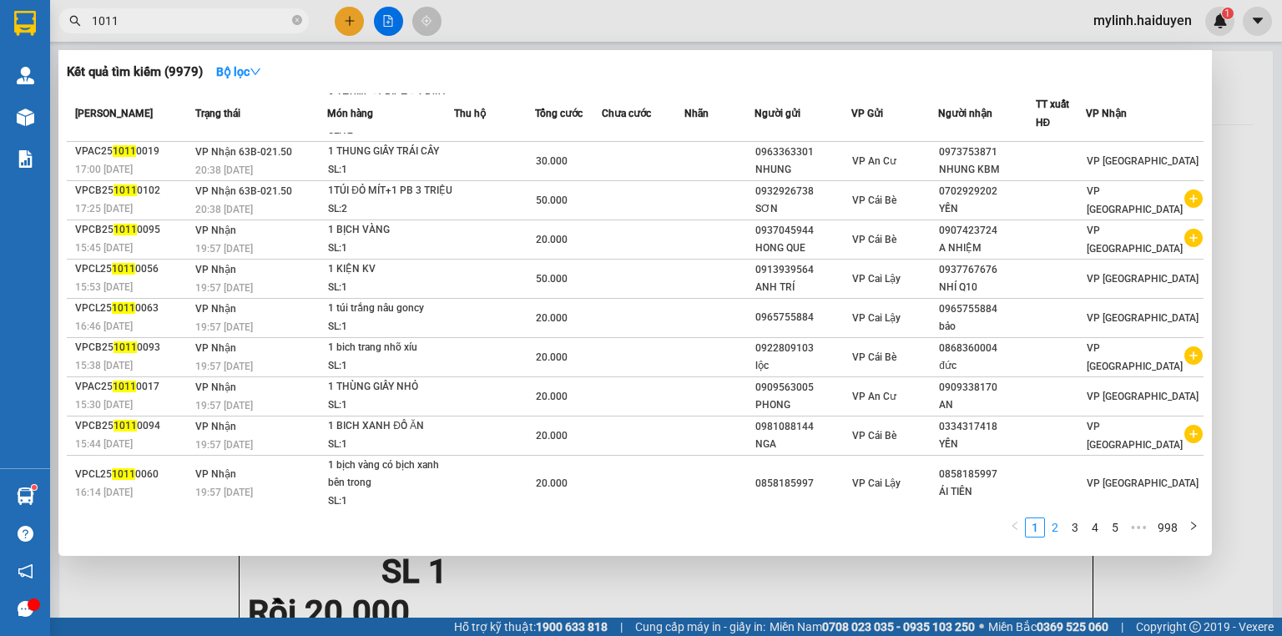
click at [1063, 521] on link "2" at bounding box center [1055, 527] width 18 height 18
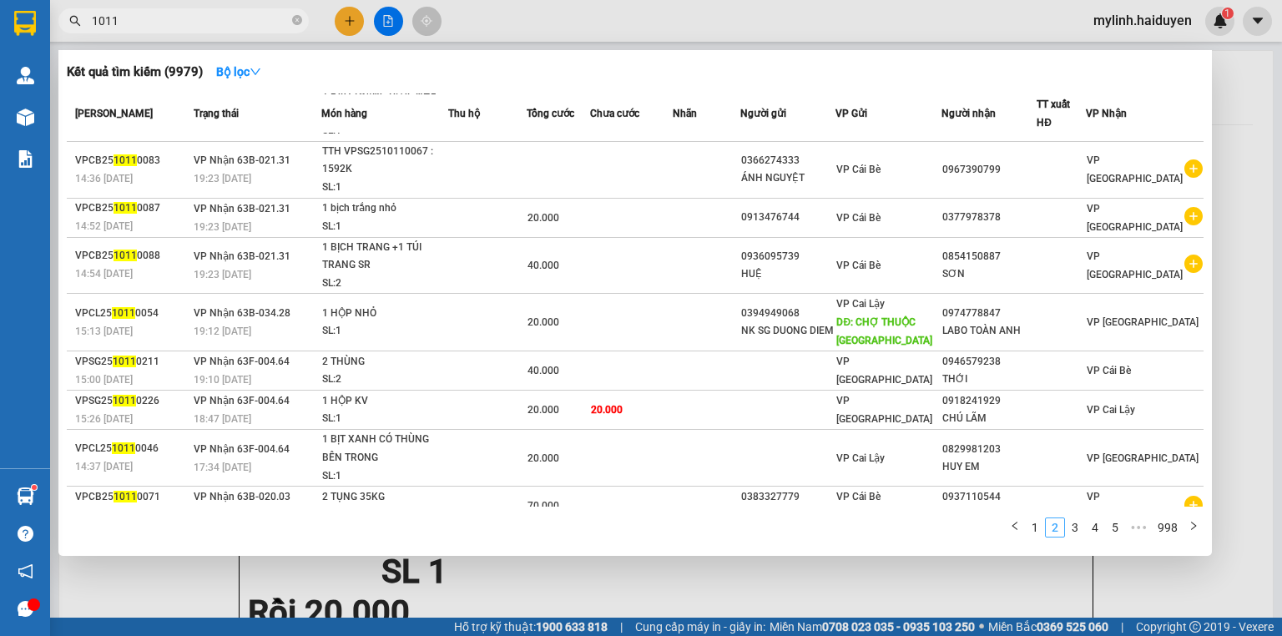
click at [1063, 521] on link "2" at bounding box center [1055, 527] width 18 height 18
click at [1072, 528] on link "3" at bounding box center [1075, 527] width 18 height 18
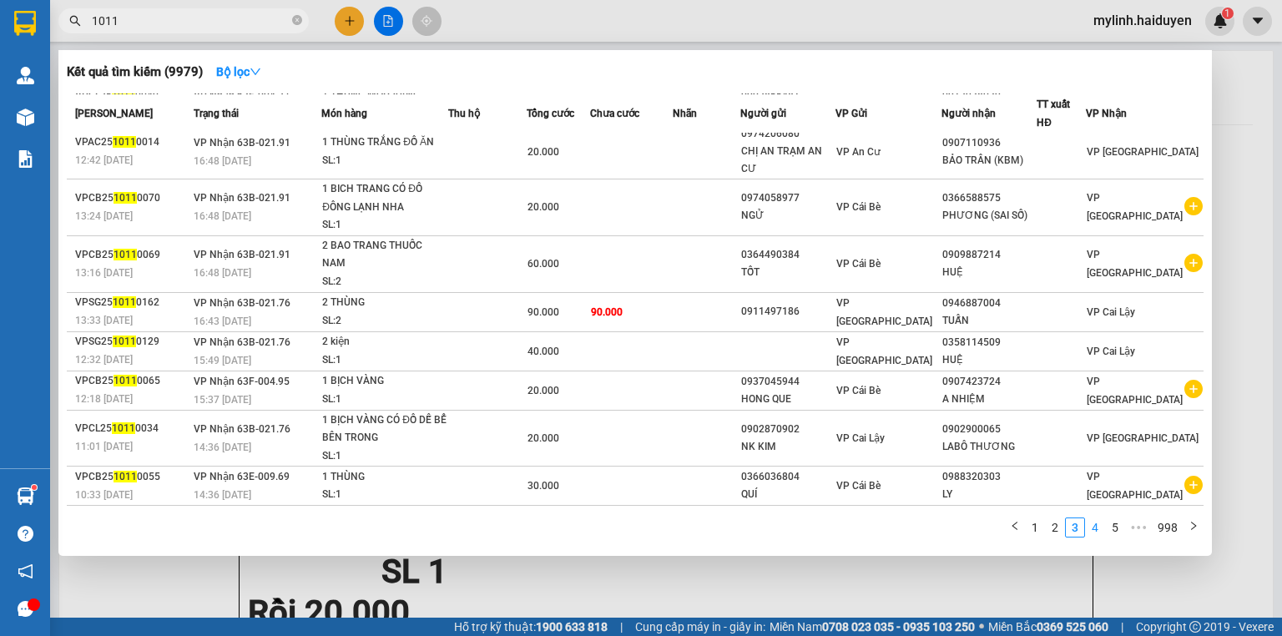
click at [1088, 526] on link "4" at bounding box center [1095, 527] width 18 height 18
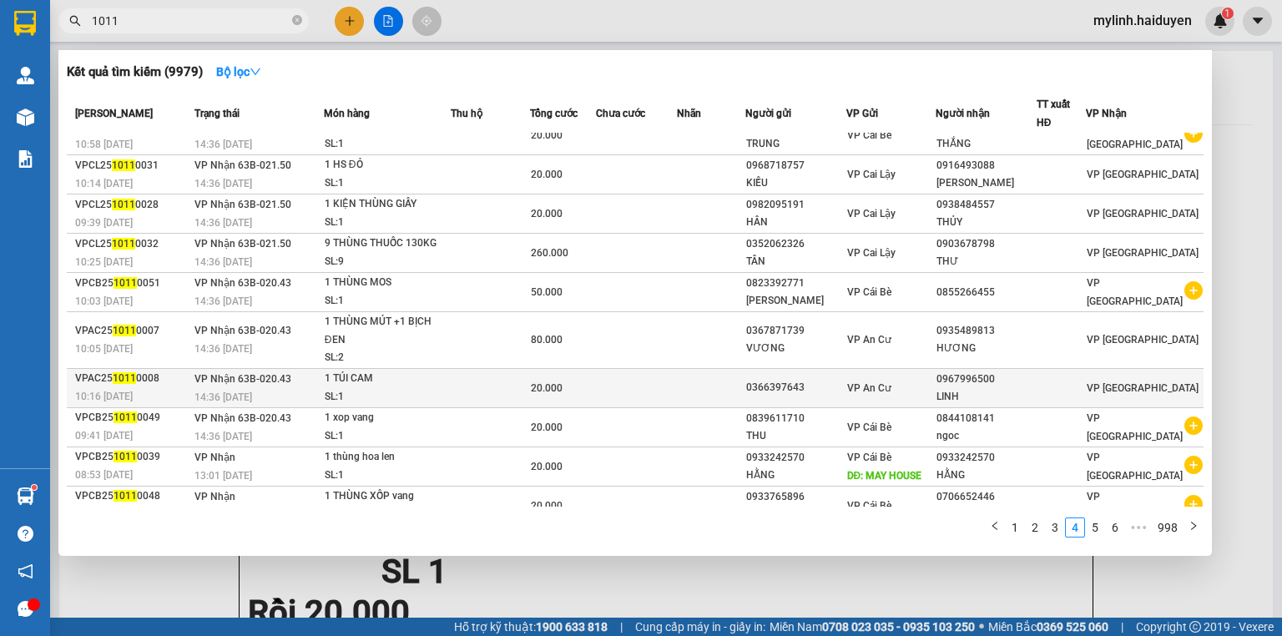
scroll to position [0, 0]
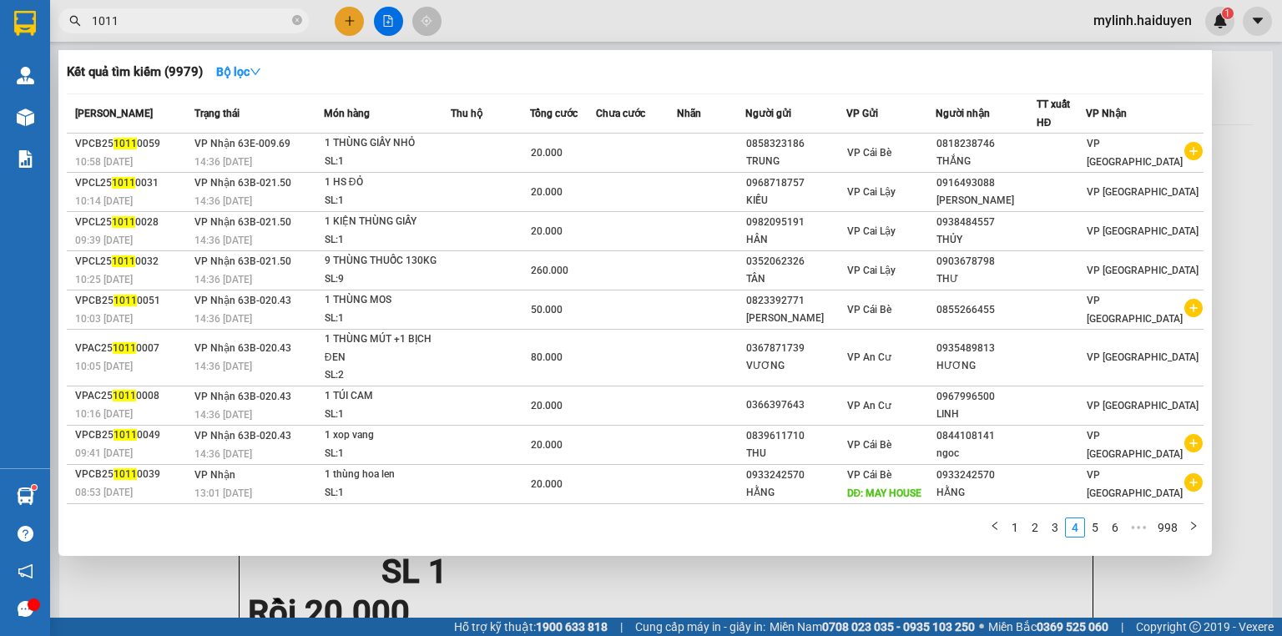
click at [240, 26] on input "1011" at bounding box center [190, 21] width 197 height 18
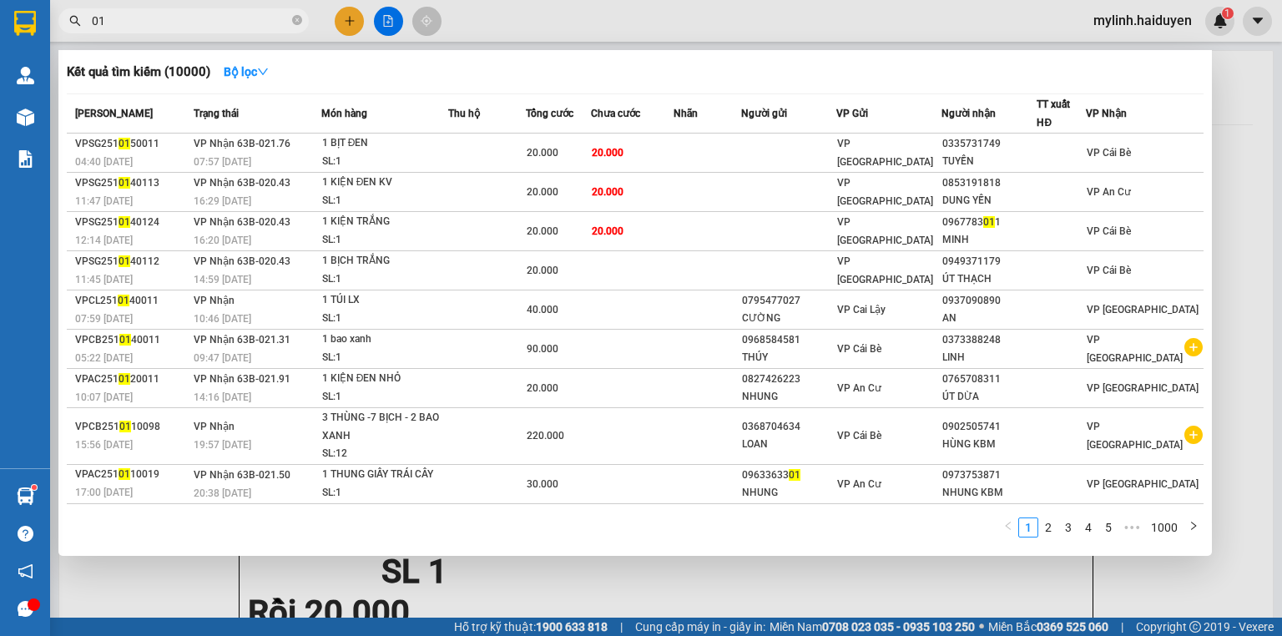
type input "0"
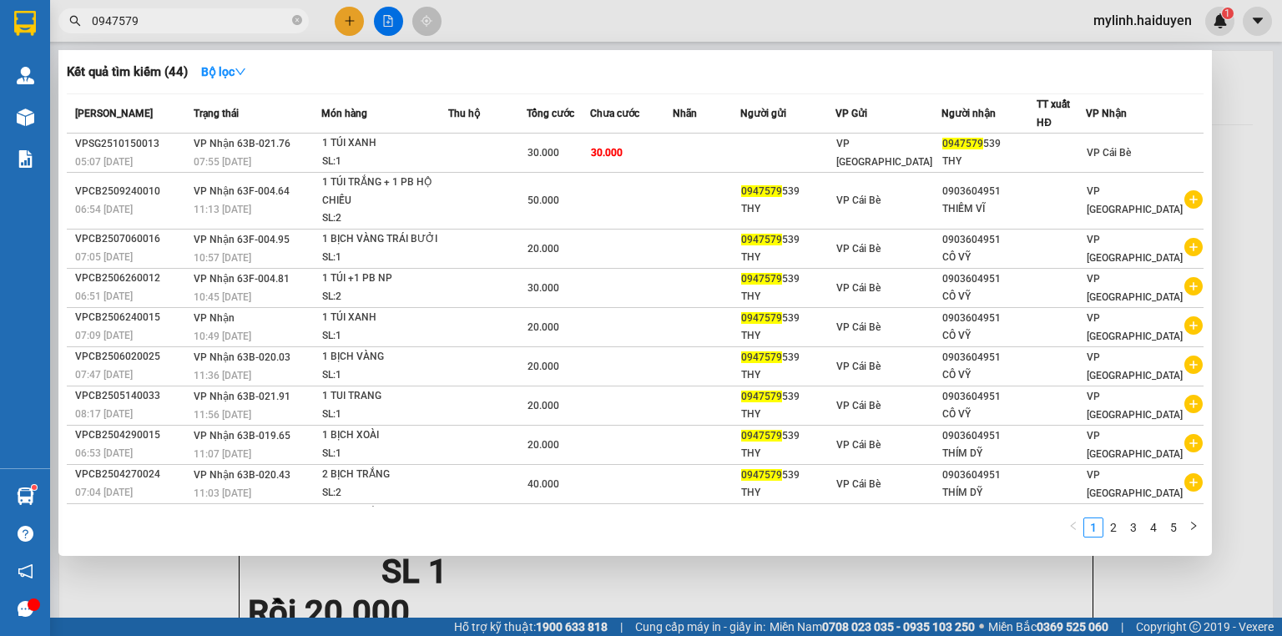
type input "0947579"
click at [341, 14] on div at bounding box center [641, 318] width 1282 height 636
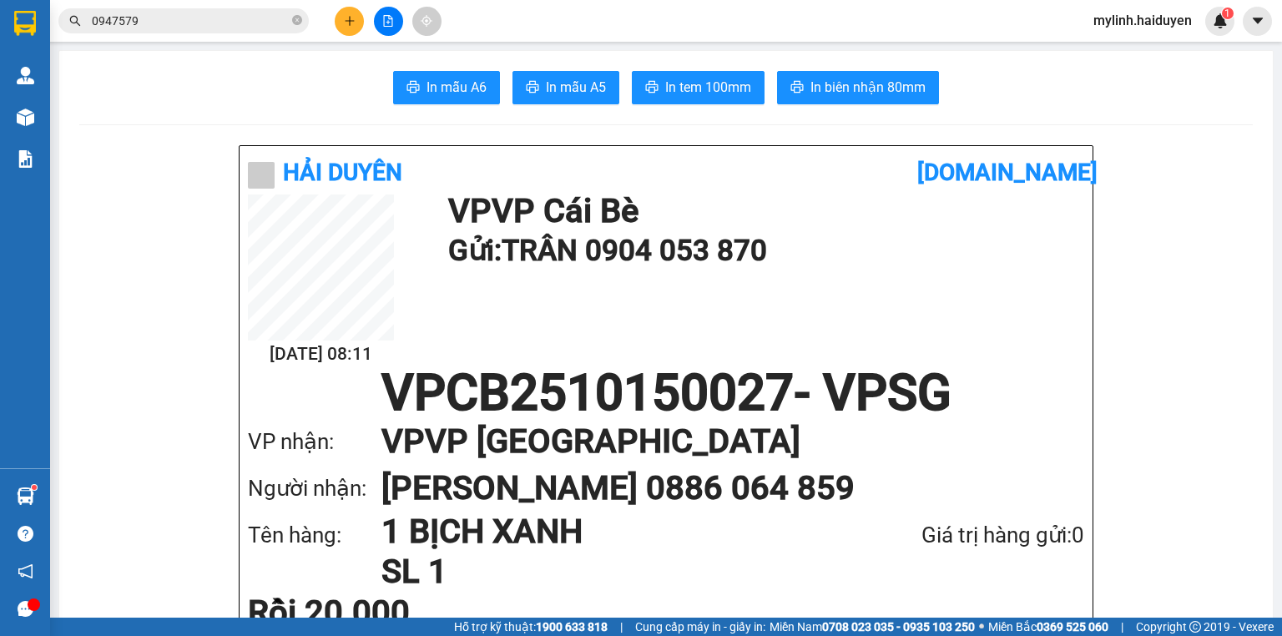
click at [341, 23] on button at bounding box center [349, 21] width 29 height 29
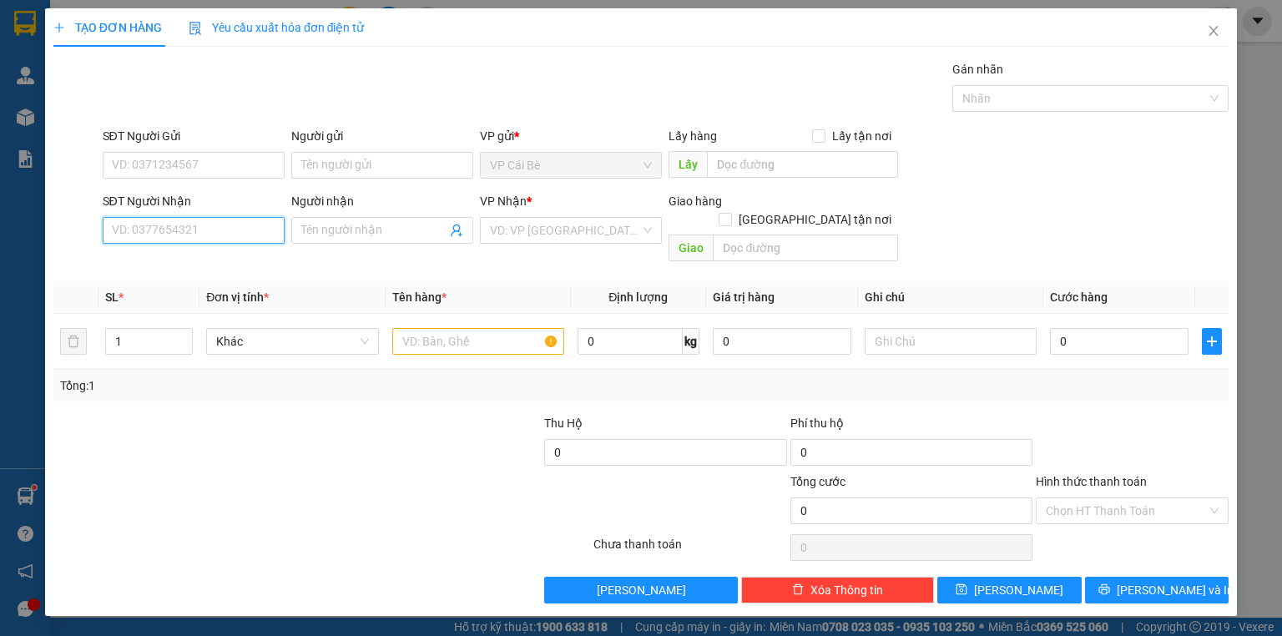
drag, startPoint x: 254, startPoint y: 233, endPoint x: 227, endPoint y: 232, distance: 26.7
click at [252, 233] on input "SĐT Người Nhận" at bounding box center [194, 230] width 182 height 27
click at [201, 261] on div "0943343330 - HIỆP PHONG" at bounding box center [207, 263] width 188 height 18
type input "0943343330"
type input "HIỆP PHONG"
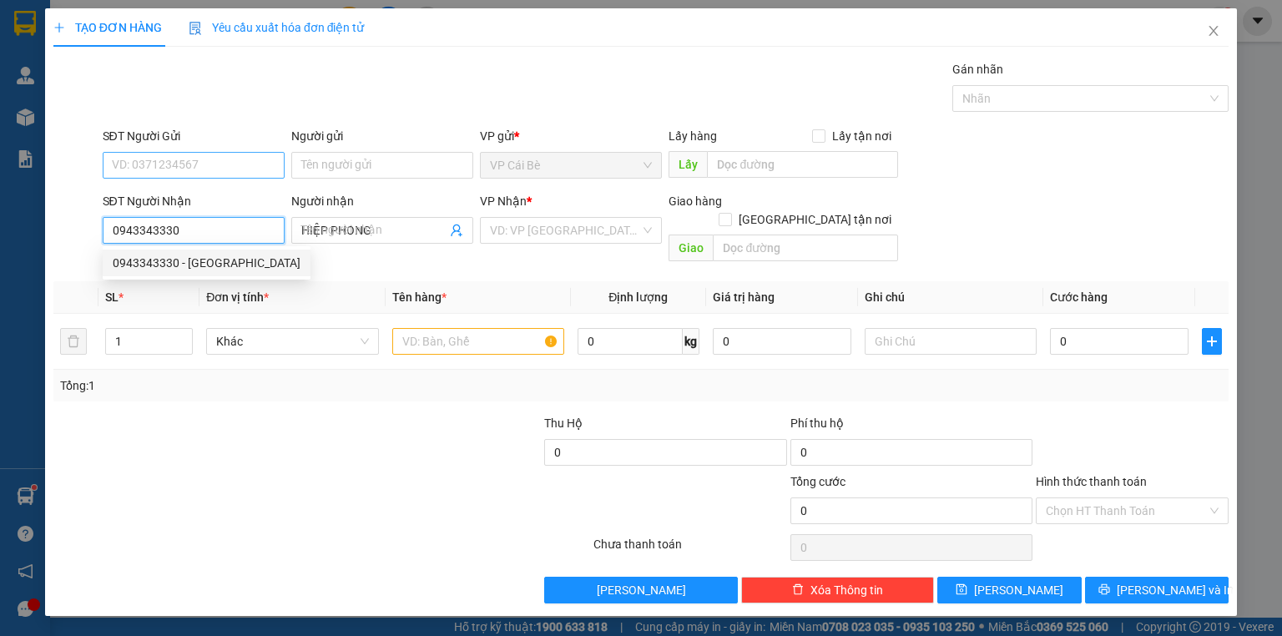
type input "20.000"
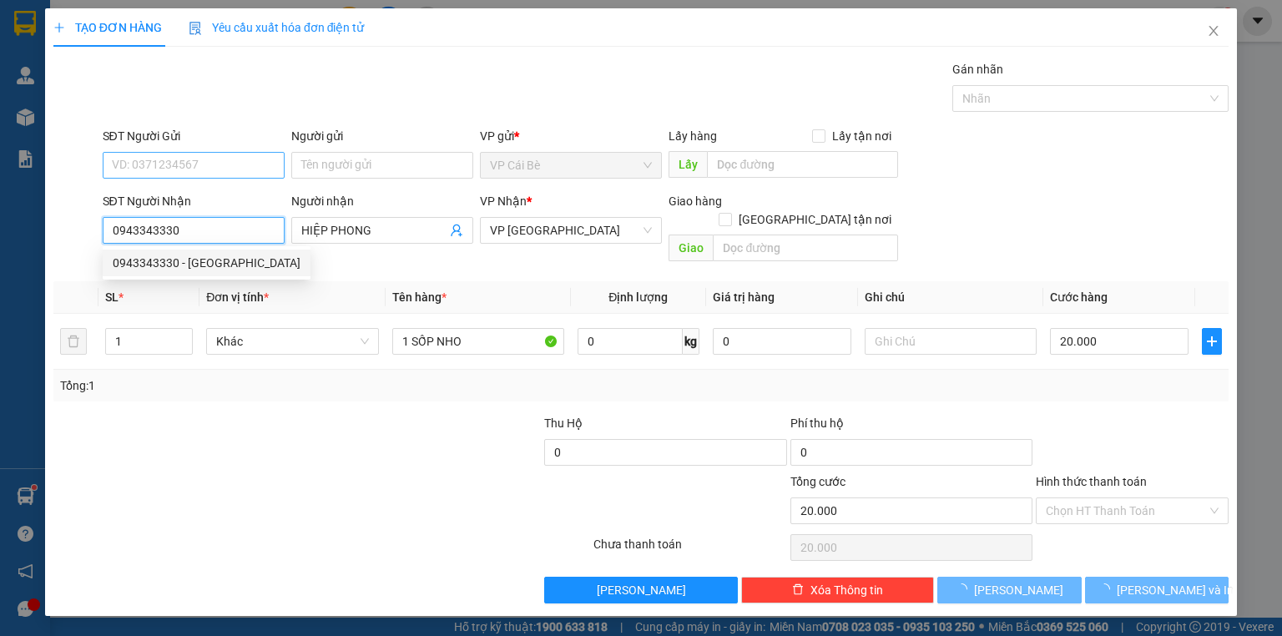
type input "0943343330"
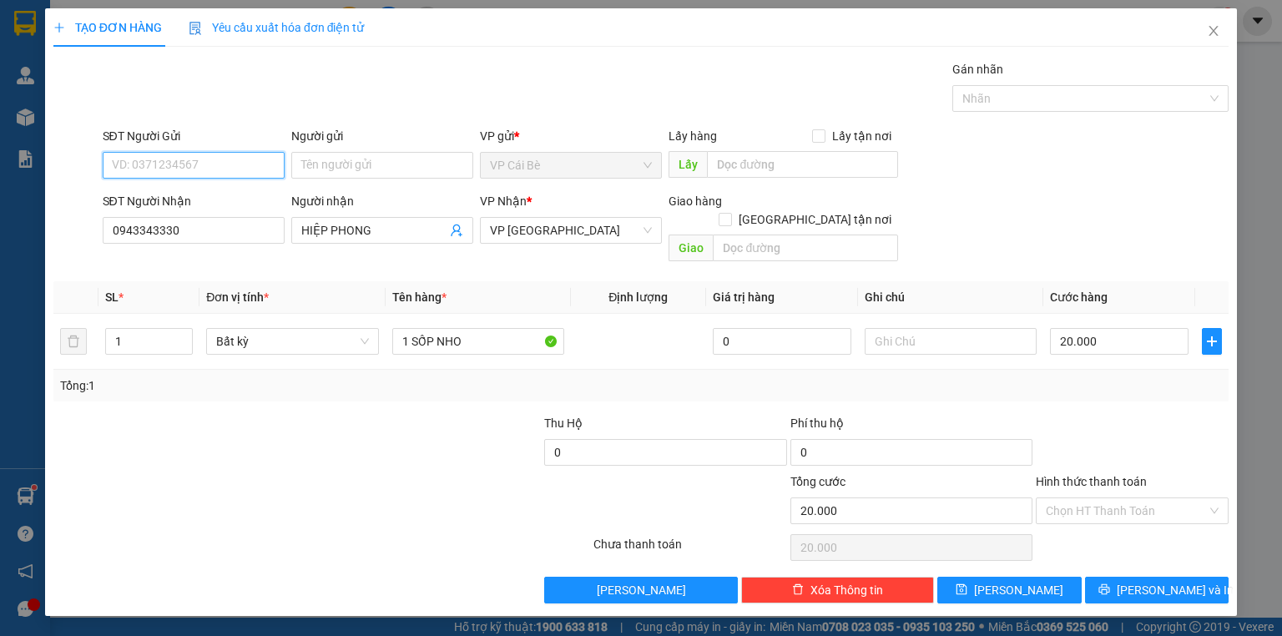
click at [243, 170] on input "SĐT Người Gửi" at bounding box center [194, 165] width 182 height 27
click at [239, 193] on div "0907082150 - TRANG" at bounding box center [194, 198] width 162 height 18
type input "0907082150"
type input "TRANG"
type input "0907082150"
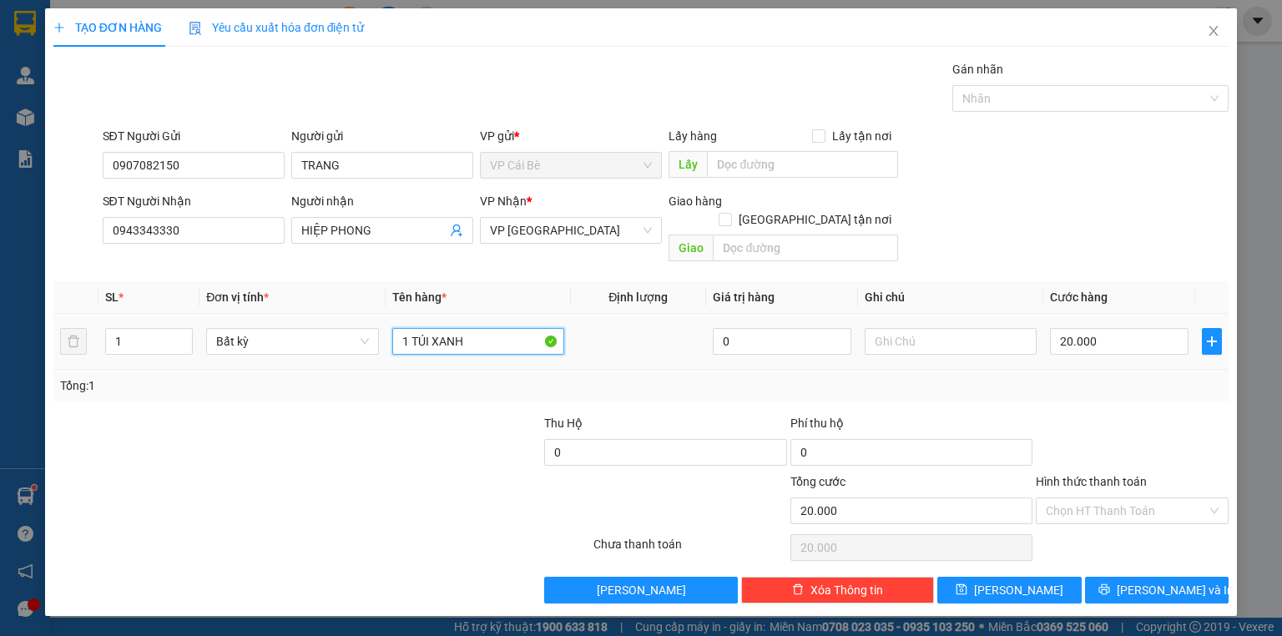
drag, startPoint x: 450, startPoint y: 323, endPoint x: 1281, endPoint y: 331, distance: 831.4
click at [1217, 324] on tr "1 Bất kỳ 1 TÚI XANH 0 20.000" at bounding box center [640, 342] width 1175 height 56
type input "1 XỐP VÀNG NHỎ"
click at [1211, 577] on button "Lưu và In" at bounding box center [1157, 590] width 144 height 27
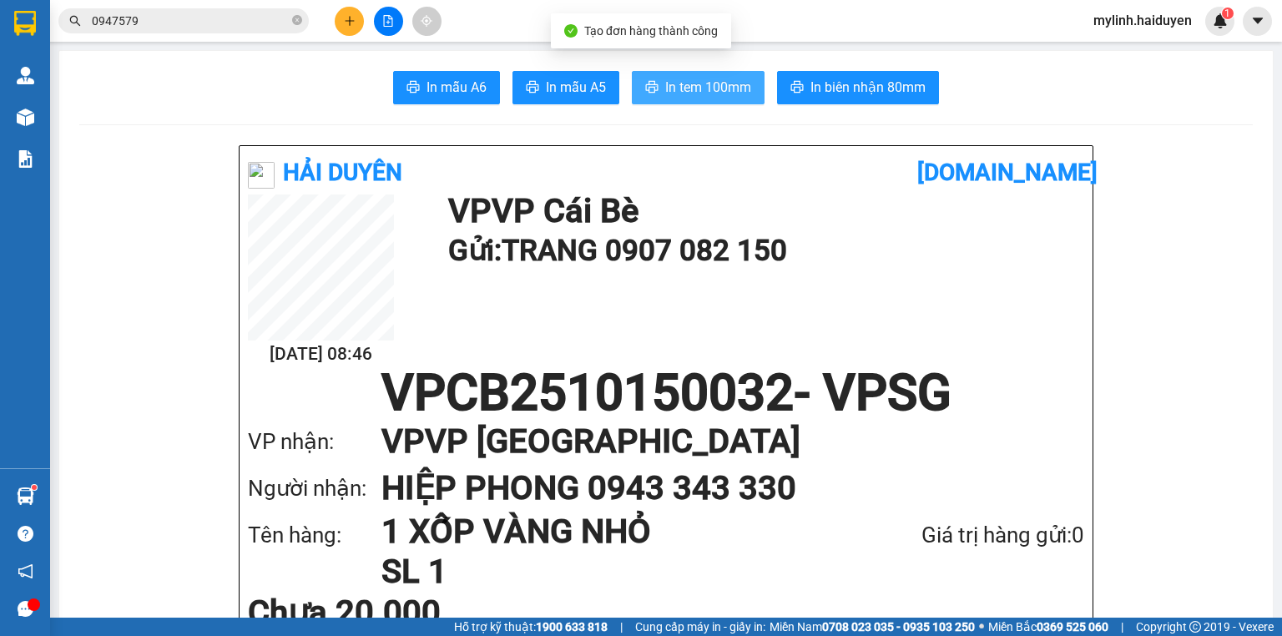
click at [677, 84] on span "In tem 100mm" at bounding box center [708, 87] width 86 height 21
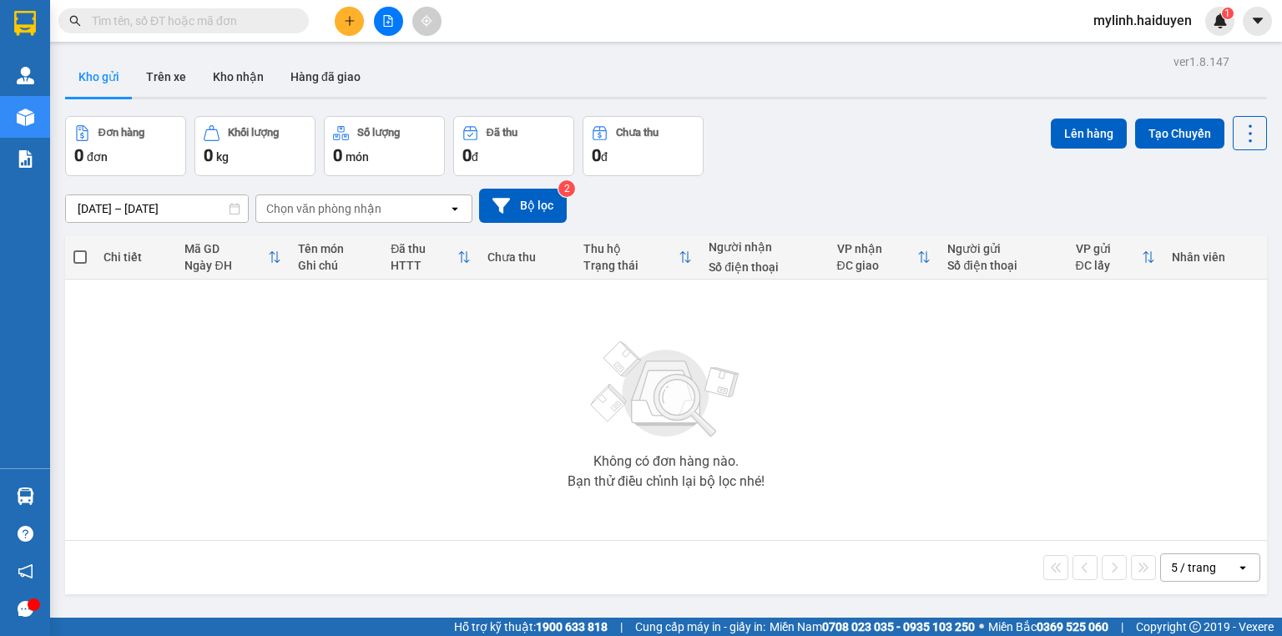
drag, startPoint x: 243, startPoint y: 211, endPoint x: 236, endPoint y: 200, distance: 12.7
click at [245, 211] on input "[DATE] – [DATE]" at bounding box center [157, 208] width 182 height 27
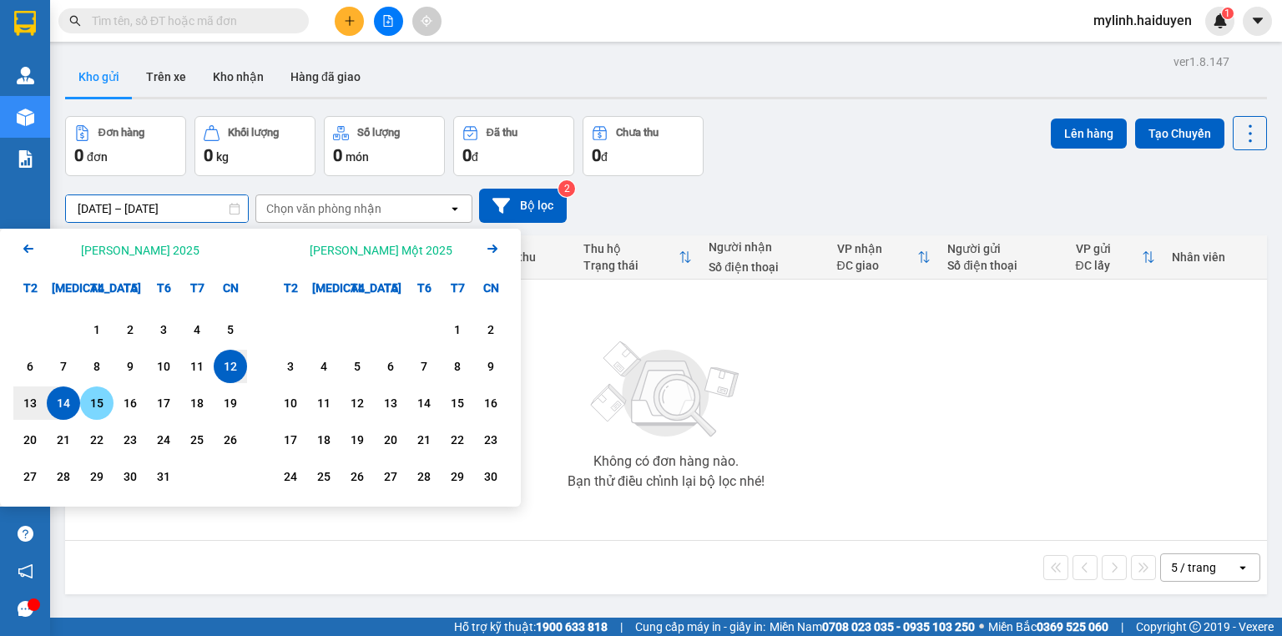
drag, startPoint x: 92, startPoint y: 407, endPoint x: 90, endPoint y: 393, distance: 14.3
click at [91, 407] on div "15" at bounding box center [96, 403] width 23 height 20
drag, startPoint x: 790, startPoint y: 170, endPoint x: 778, endPoint y: 144, distance: 28.4
click at [790, 170] on div "Đơn hàng 0 đơn Khối lượng 0 kg Số lượng 0 món Đã thu 0 đ Chưa thu 0 đ Lên hàng …" at bounding box center [666, 146] width 1202 height 60
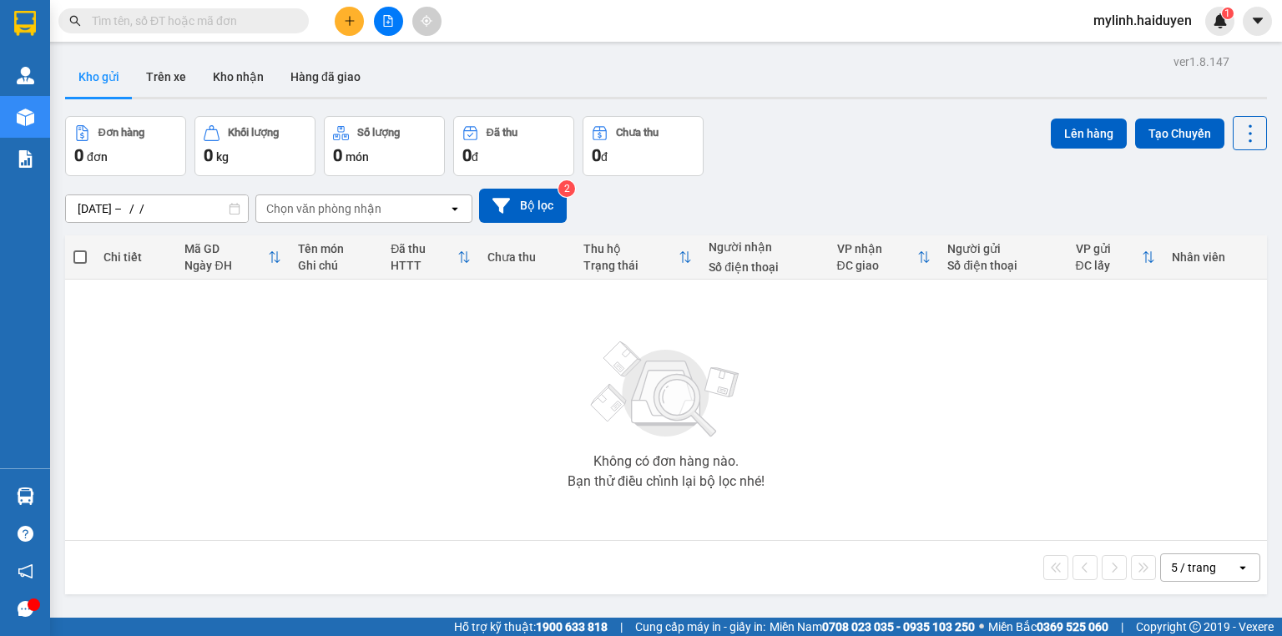
click at [227, 214] on input "15/10/2025 – / /" at bounding box center [157, 208] width 182 height 27
click at [234, 210] on icon at bounding box center [235, 209] width 12 height 12
click at [225, 208] on input "15/10/2025 – / /" at bounding box center [157, 208] width 182 height 27
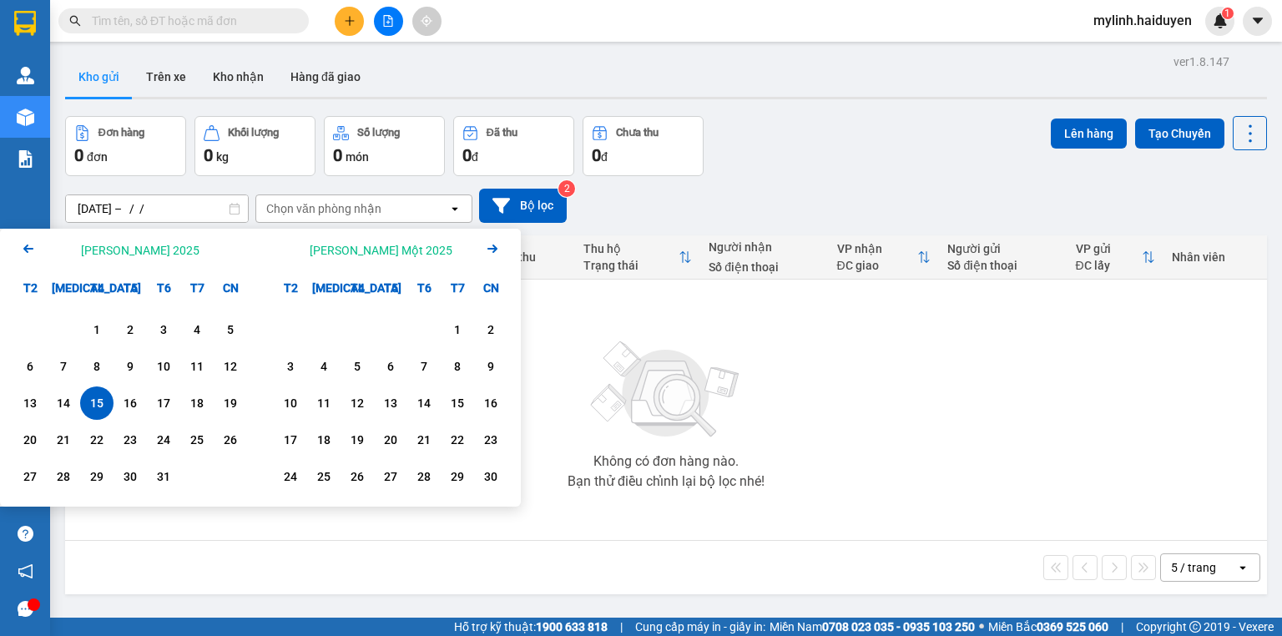
click at [97, 403] on div "15" at bounding box center [96, 403] width 23 height 20
type input "15/10/2025 – 15/10/2025"
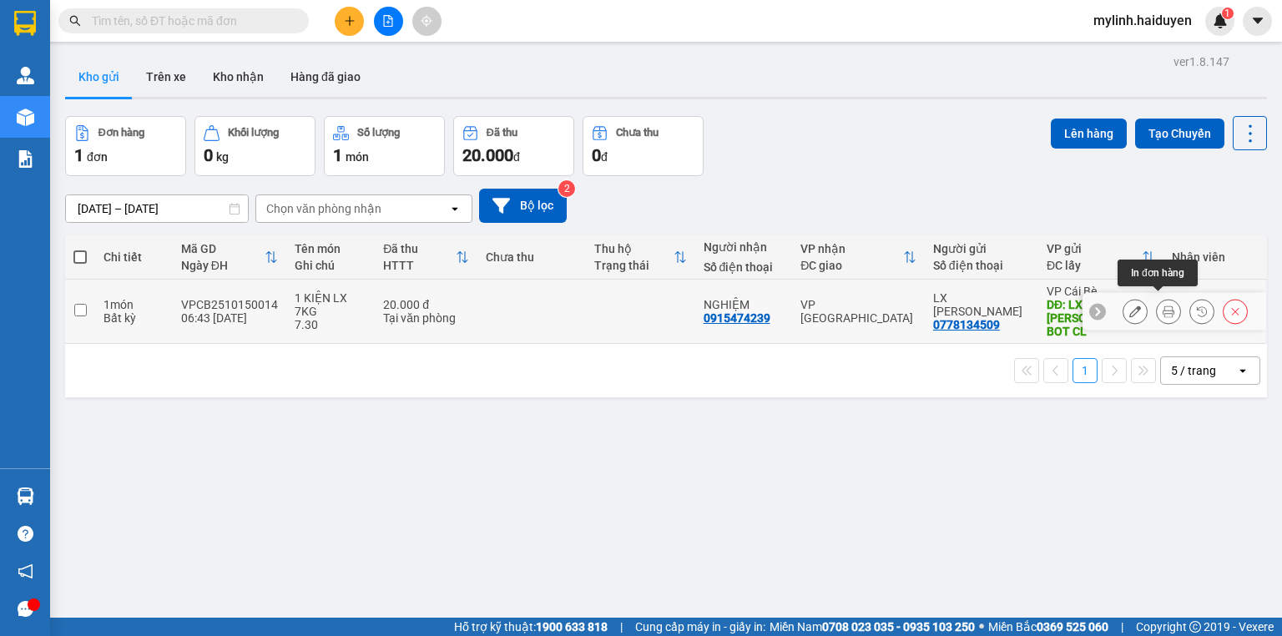
drag, startPoint x: 1154, startPoint y: 312, endPoint x: 1154, endPoint y: 301, distance: 10.9
click at [1159, 315] on button at bounding box center [1168, 311] width 23 height 29
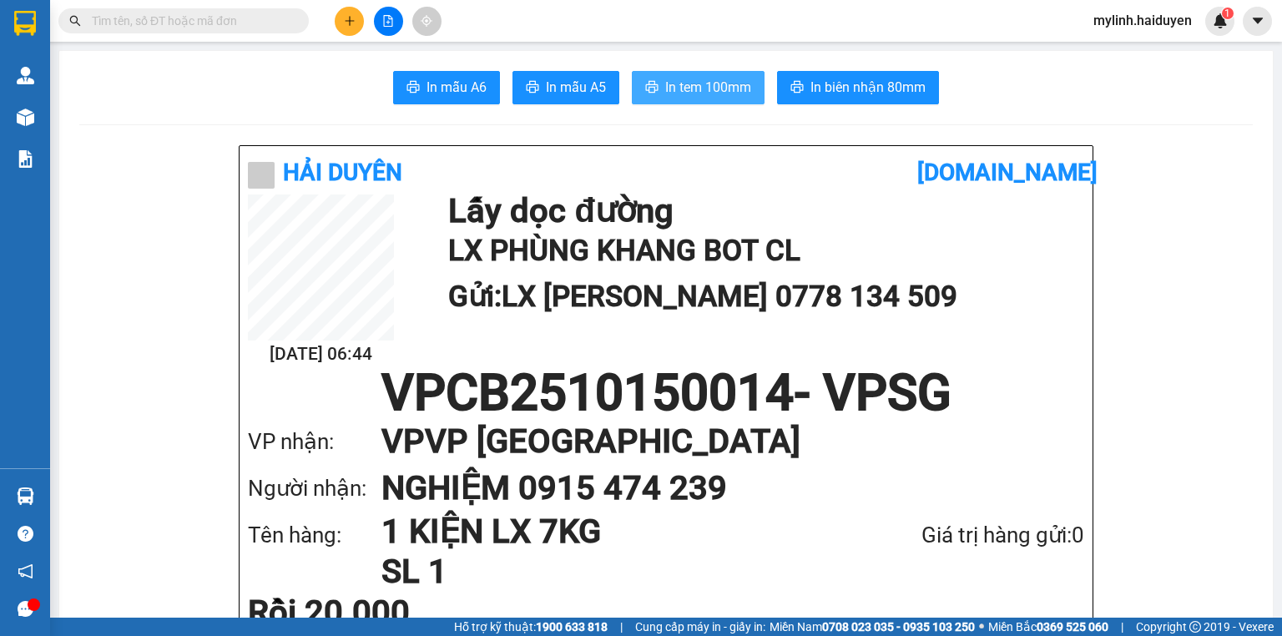
click at [739, 93] on span "In tem 100mm" at bounding box center [708, 87] width 86 height 21
click at [85, 27] on span at bounding box center [183, 20] width 250 height 25
click at [90, 23] on span at bounding box center [183, 20] width 250 height 25
click at [83, 23] on span at bounding box center [183, 20] width 250 height 25
drag, startPoint x: 105, startPoint y: 34, endPoint x: 121, endPoint y: 18, distance: 23.0
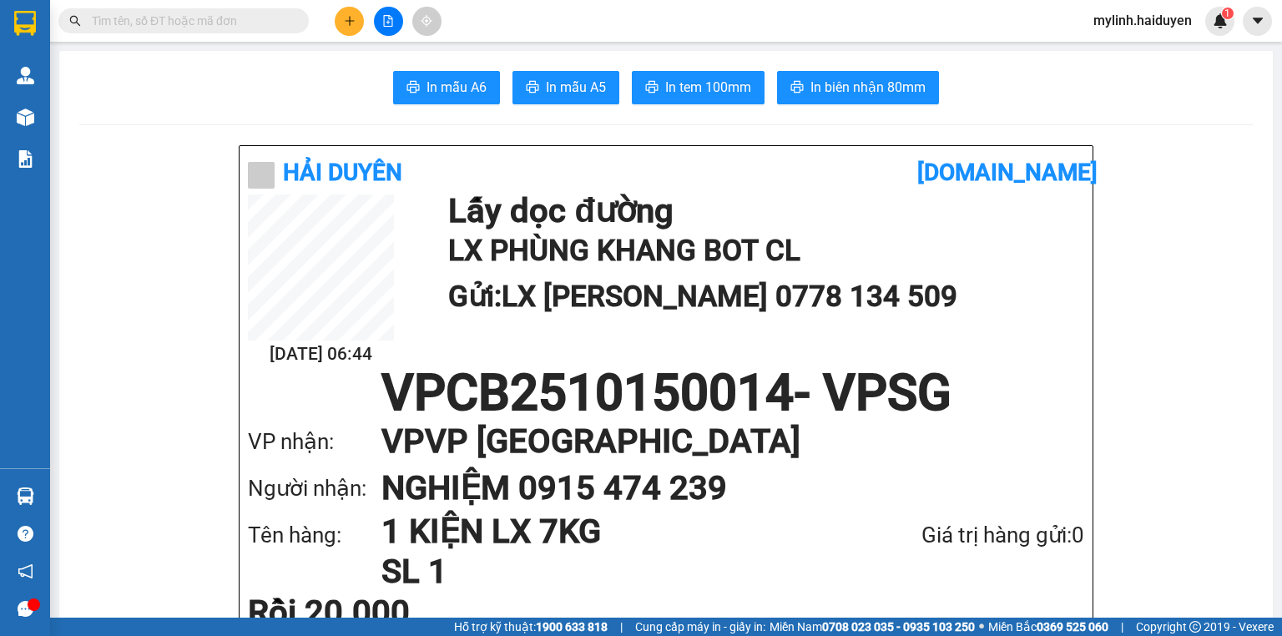
click at [107, 34] on div "Kết quả tìm kiếm ( 0 ) Bộ lọc Gửi 3 ngày gần nhất No Data" at bounding box center [163, 21] width 326 height 29
click at [121, 18] on input "text" at bounding box center [190, 21] width 197 height 18
drag, startPoint x: 121, startPoint y: 18, endPoint x: 76, endPoint y: 7, distance: 46.4
click at [121, 17] on input "text" at bounding box center [190, 21] width 197 height 18
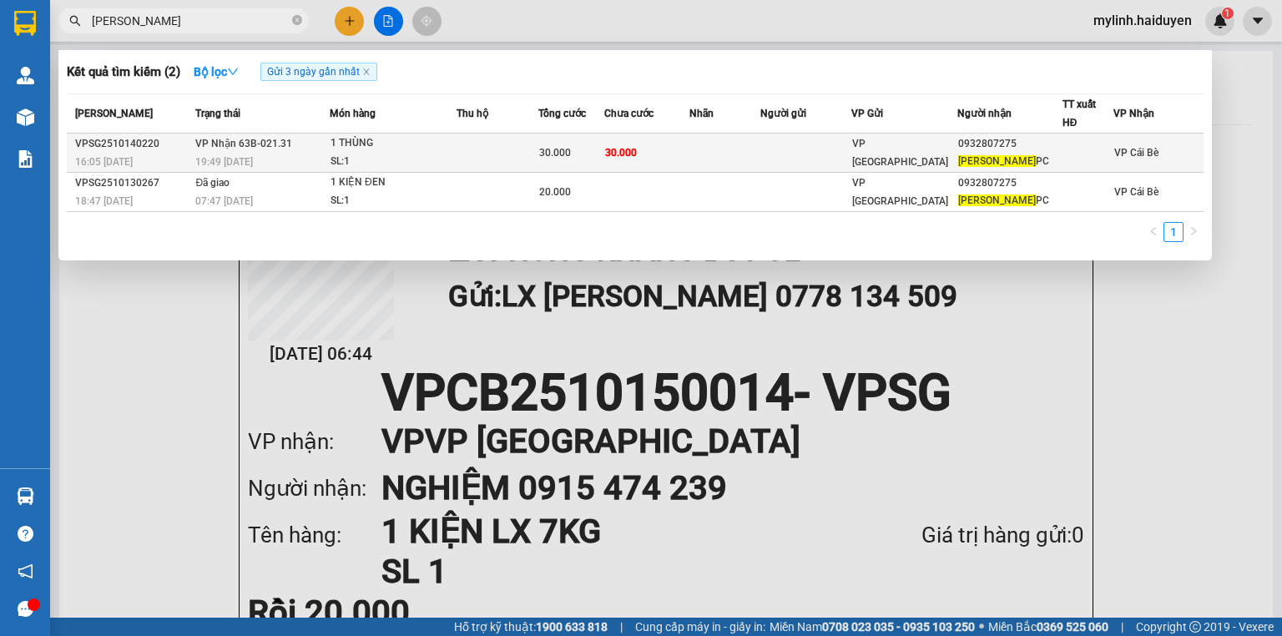
type input "TÂN TÙNG"
click at [870, 138] on td "VP [GEOGRAPHIC_DATA]" at bounding box center [904, 153] width 106 height 39
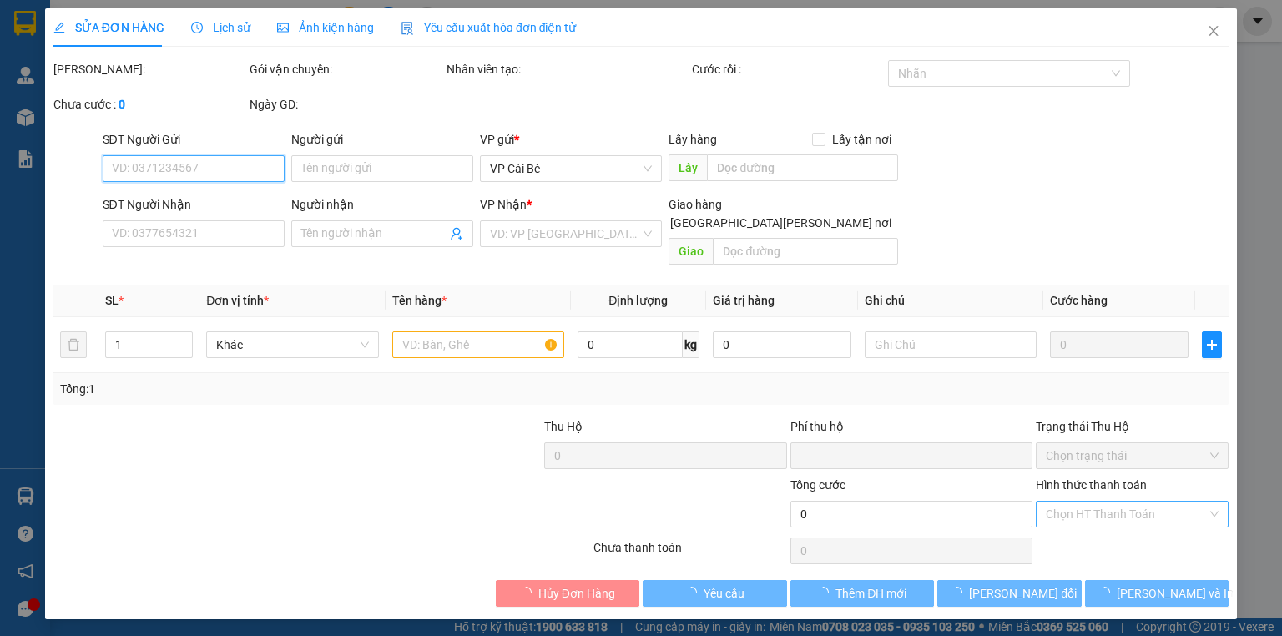
type input "0932807275"
type input "TÂN TÙNG PC"
type input "0"
type input "30.000"
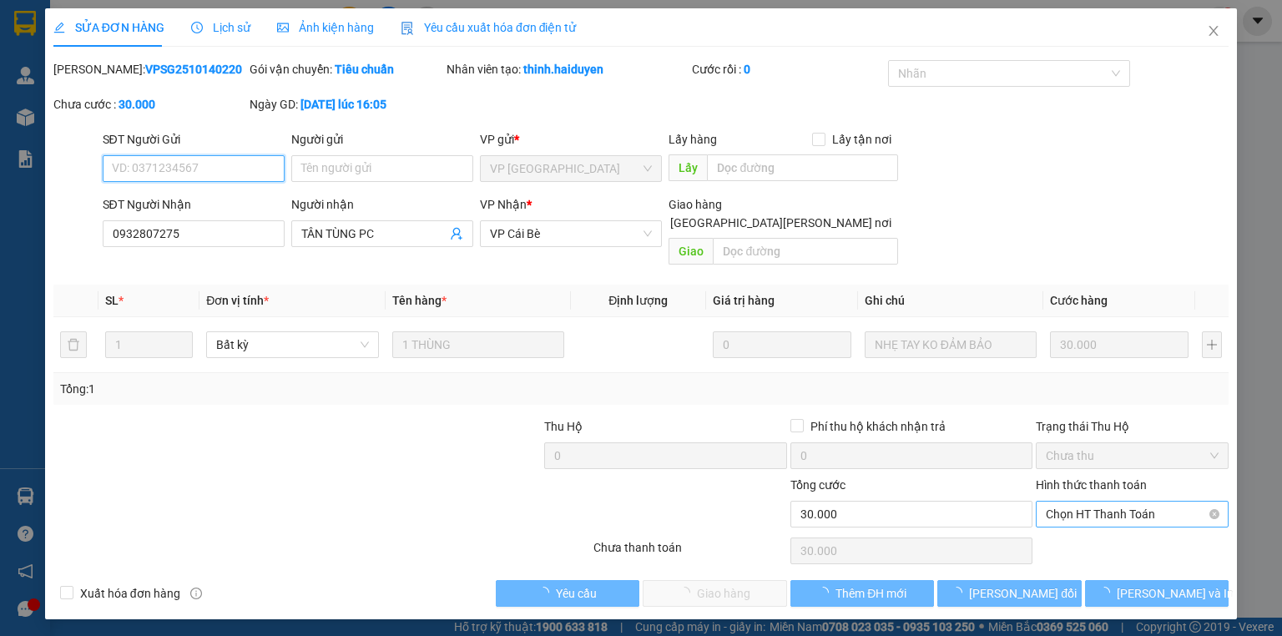
click at [1167, 502] on span "Chọn HT Thanh Toán" at bounding box center [1132, 514] width 173 height 25
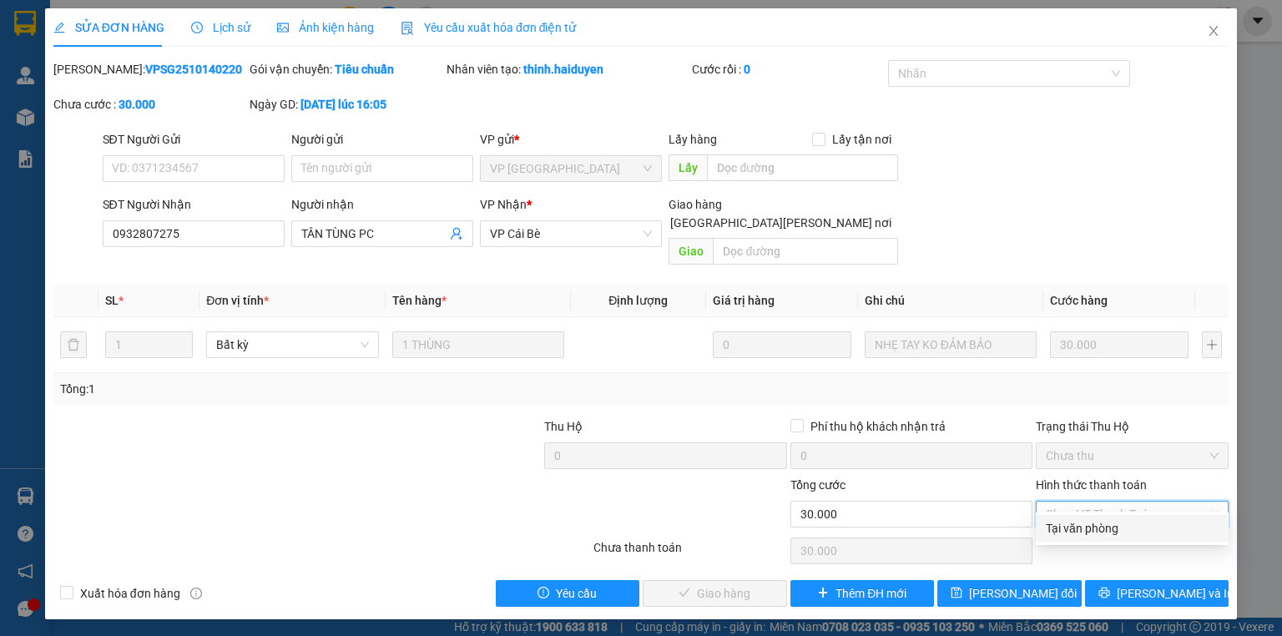
click at [1179, 529] on div "Tại văn phòng" at bounding box center [1132, 528] width 173 height 18
type input "0"
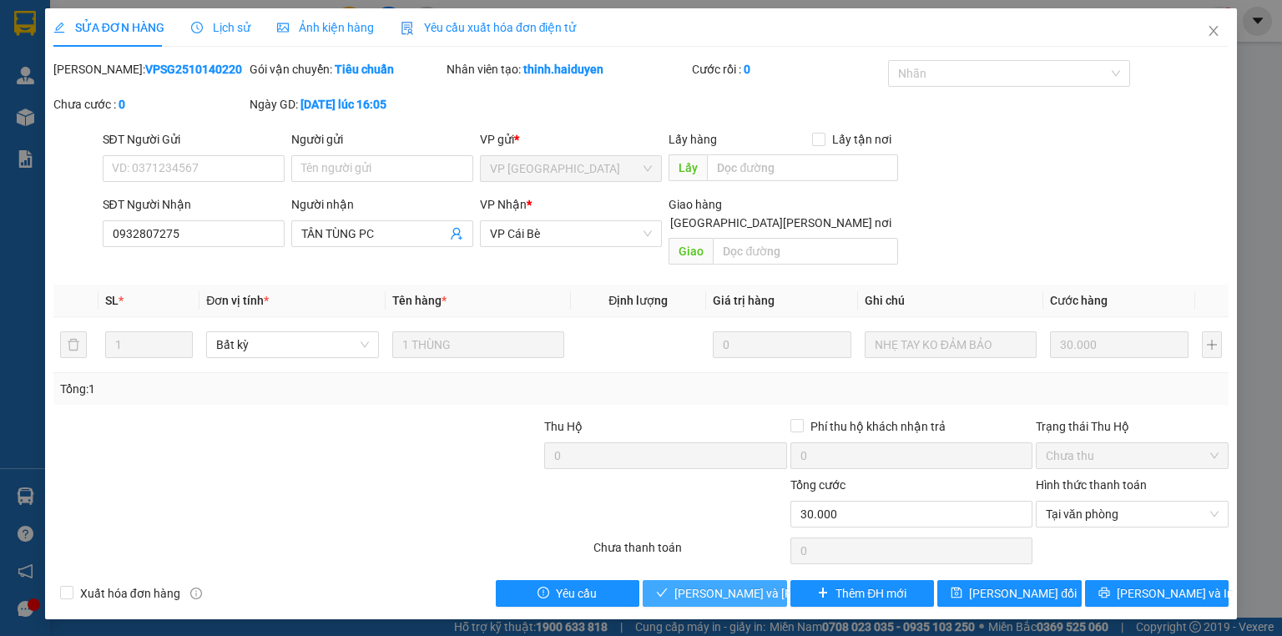
click at [672, 580] on button "[PERSON_NAME] và Giao hàng" at bounding box center [715, 593] width 144 height 27
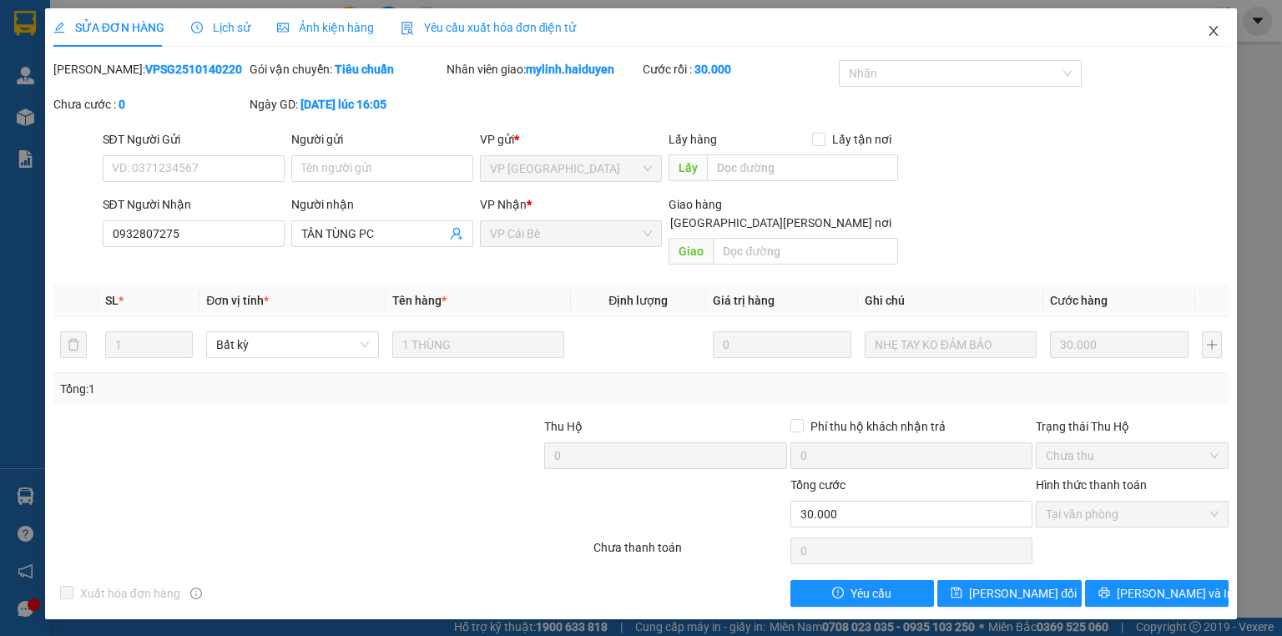
click at [1216, 34] on icon "close" at bounding box center [1214, 31] width 9 height 10
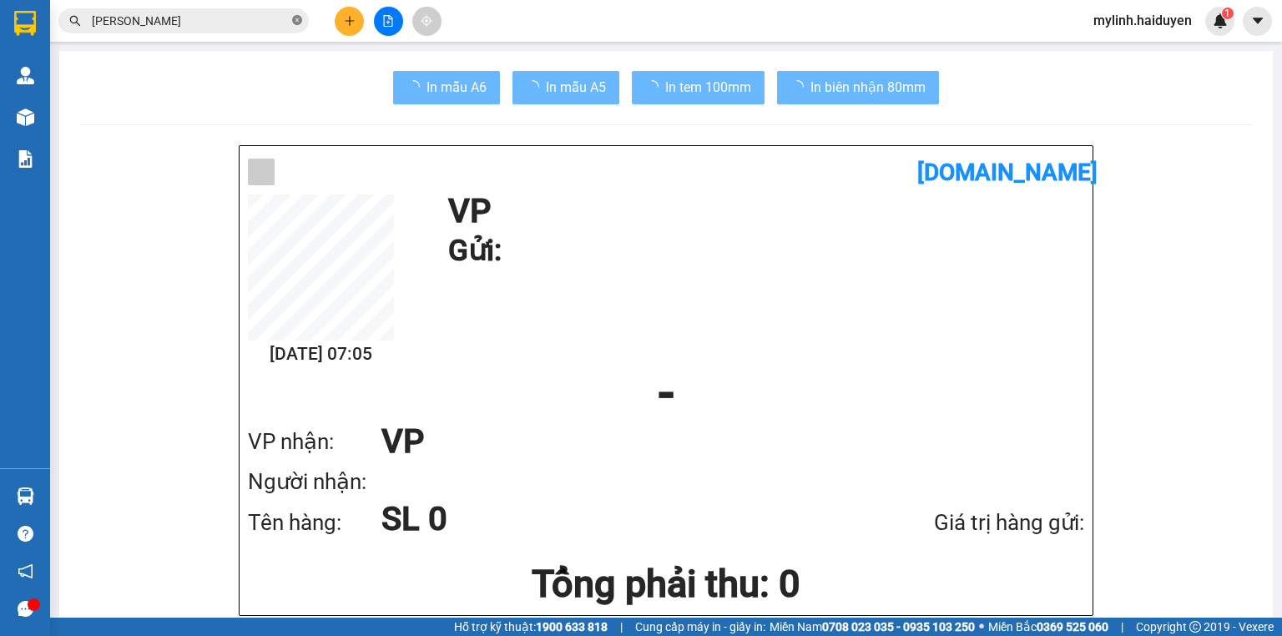
click at [297, 23] on icon "close-circle" at bounding box center [297, 20] width 10 height 10
click at [250, 23] on input "text" at bounding box center [190, 21] width 197 height 18
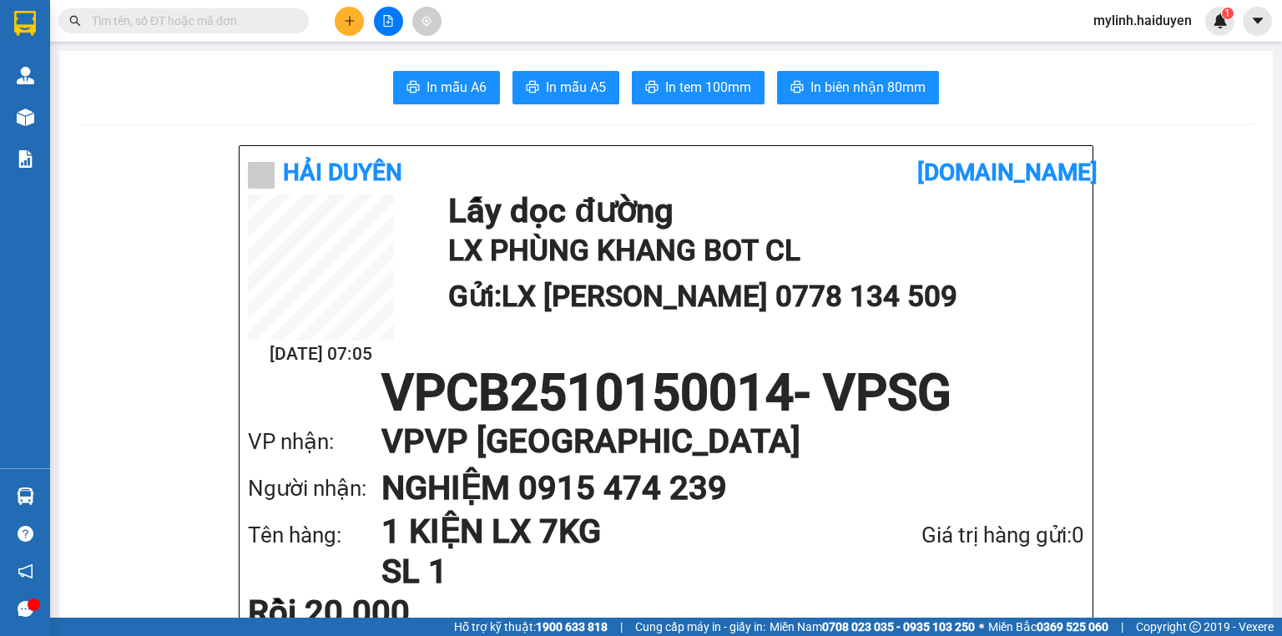
click at [247, 26] on input "text" at bounding box center [190, 21] width 197 height 18
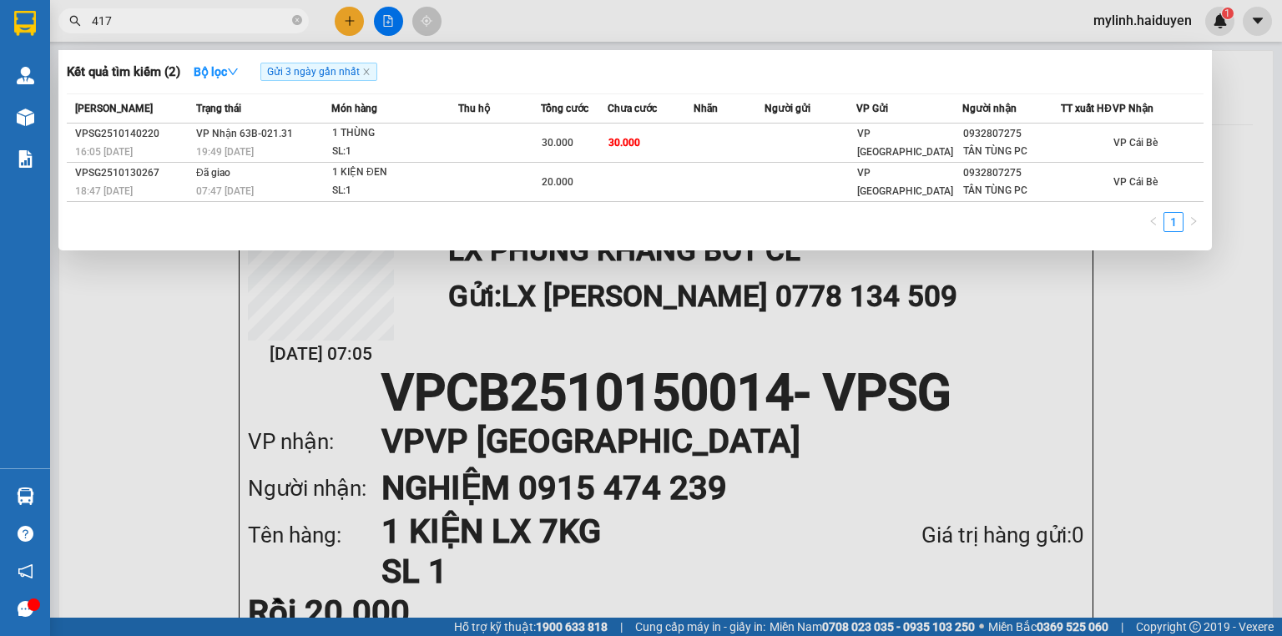
type input "4174"
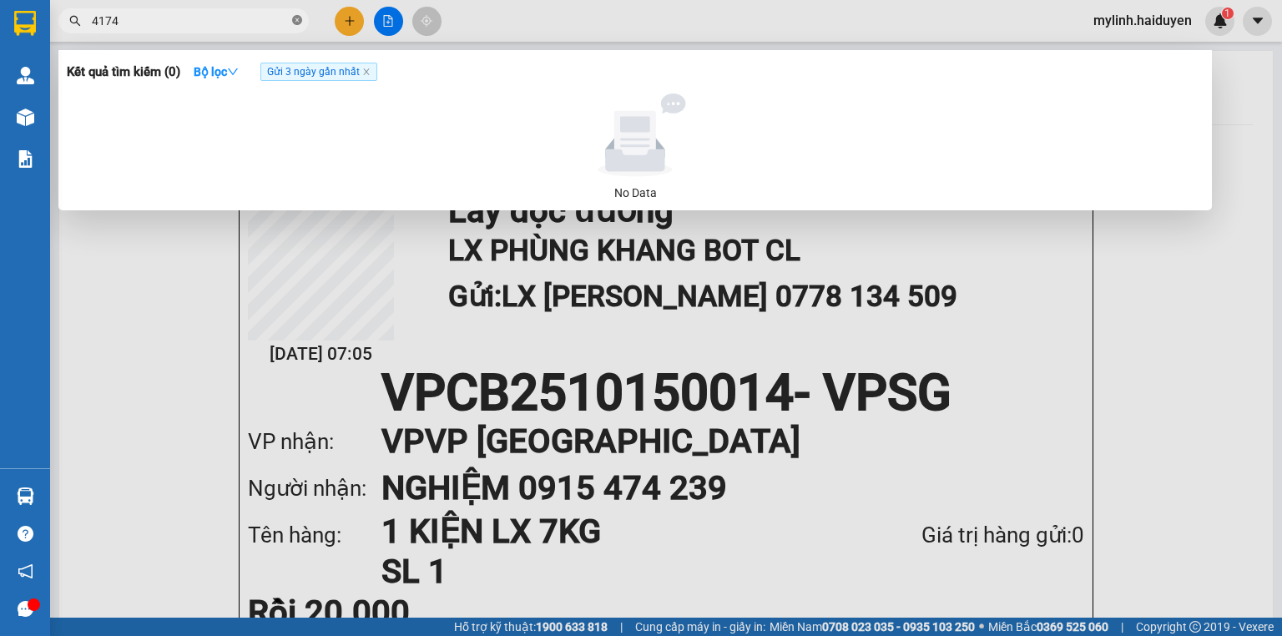
click at [298, 20] on icon "close-circle" at bounding box center [297, 20] width 10 height 10
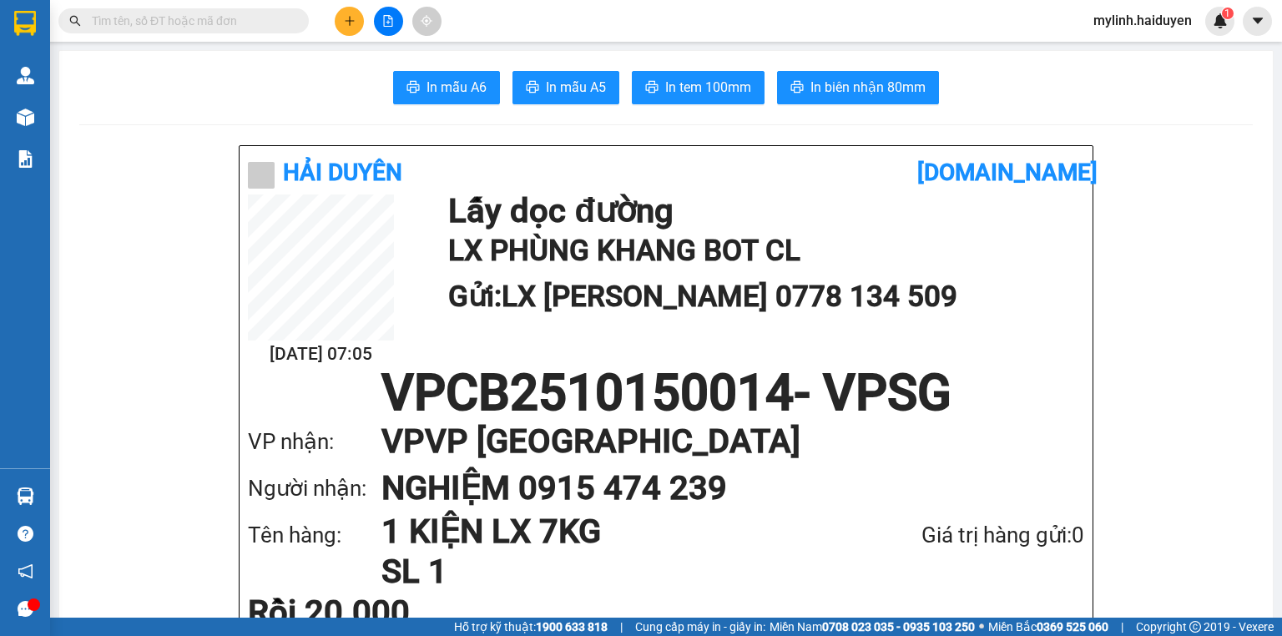
click at [247, 15] on input "text" at bounding box center [190, 21] width 197 height 18
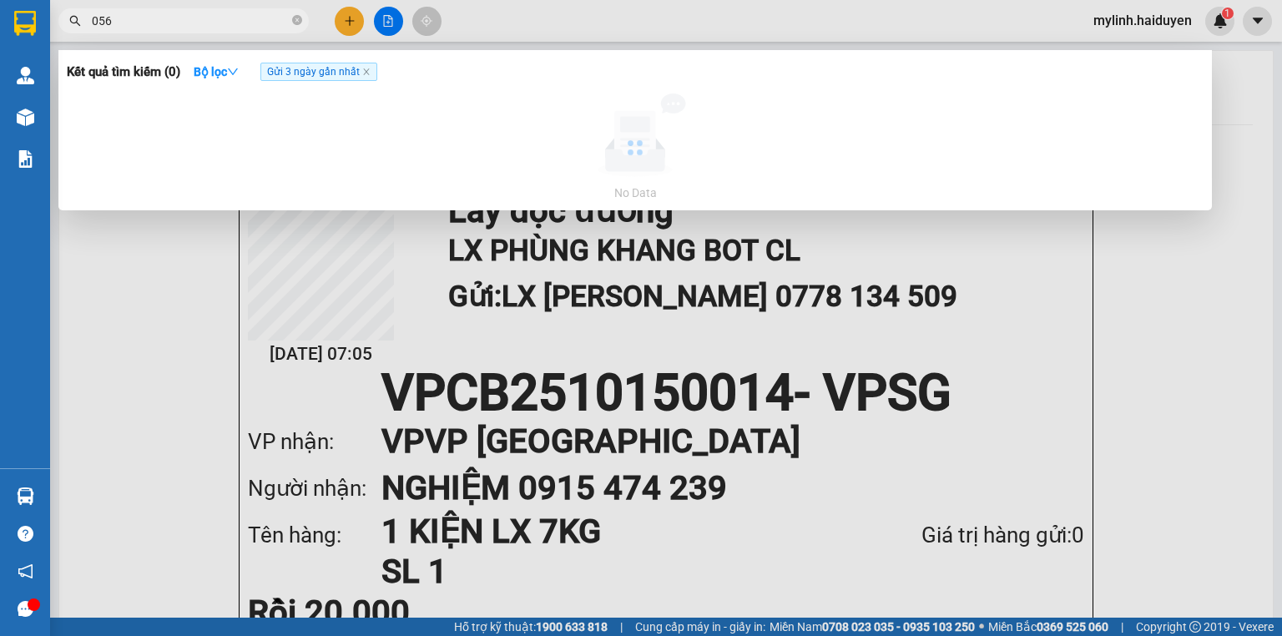
type input "056"
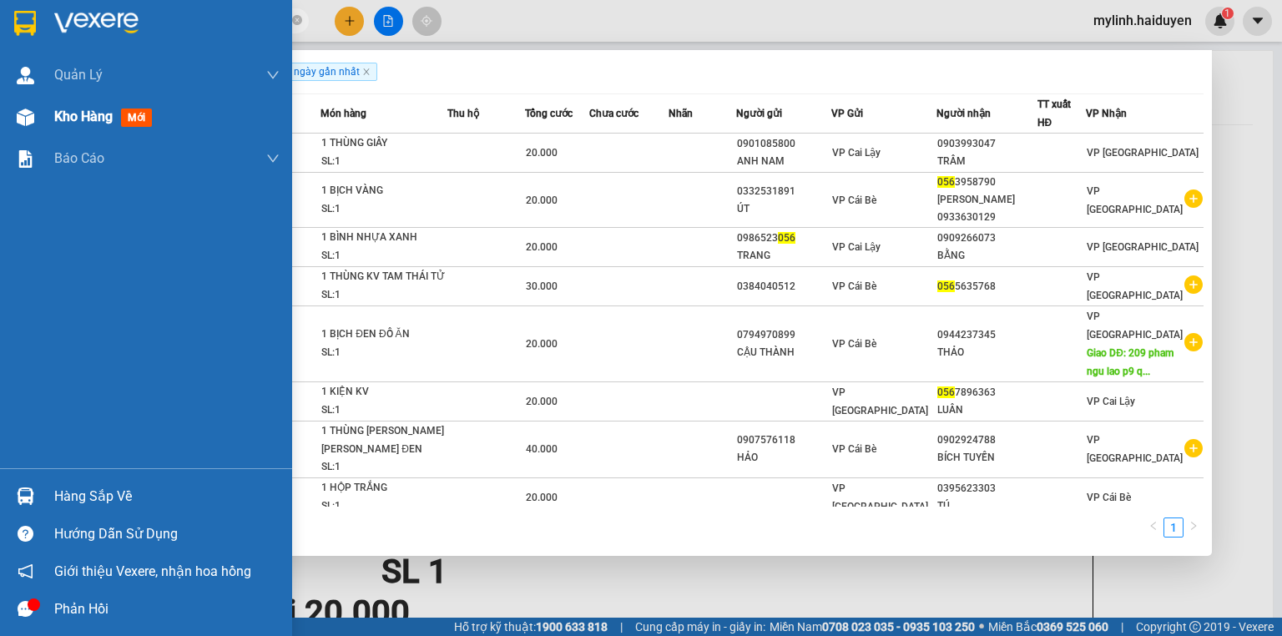
drag, startPoint x: 99, startPoint y: 110, endPoint x: 113, endPoint y: 118, distance: 15.3
click at [106, 109] on span "Kho hàng" at bounding box center [83, 117] width 58 height 16
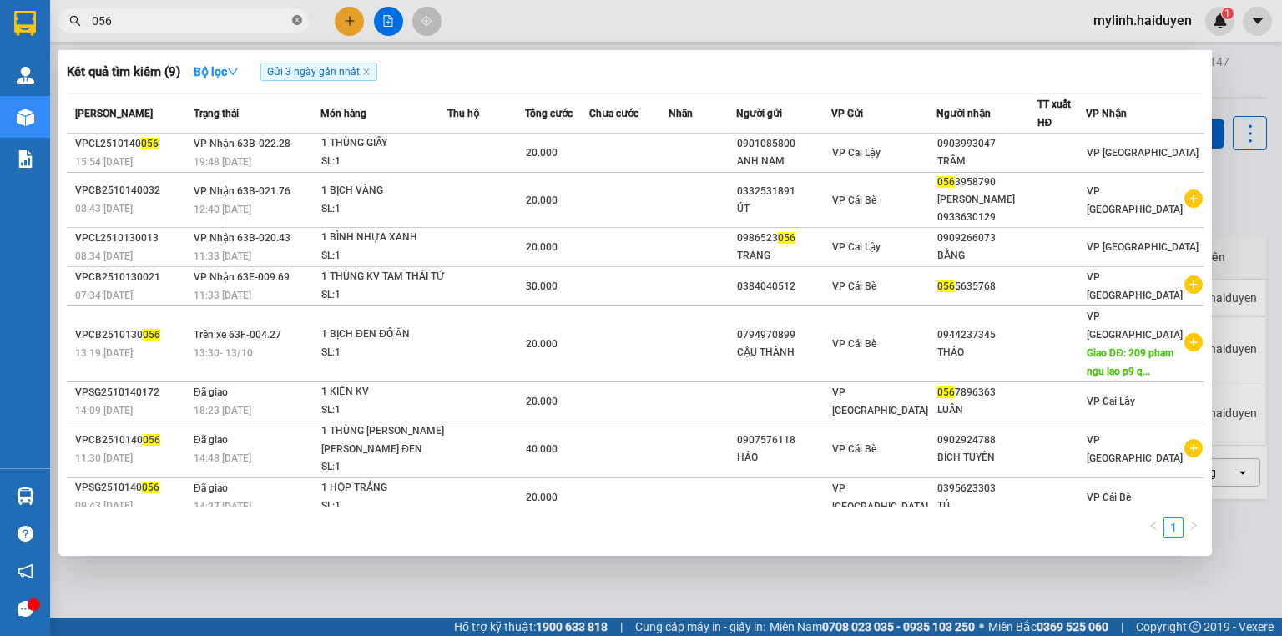
click at [298, 18] on icon "close-circle" at bounding box center [297, 20] width 10 height 10
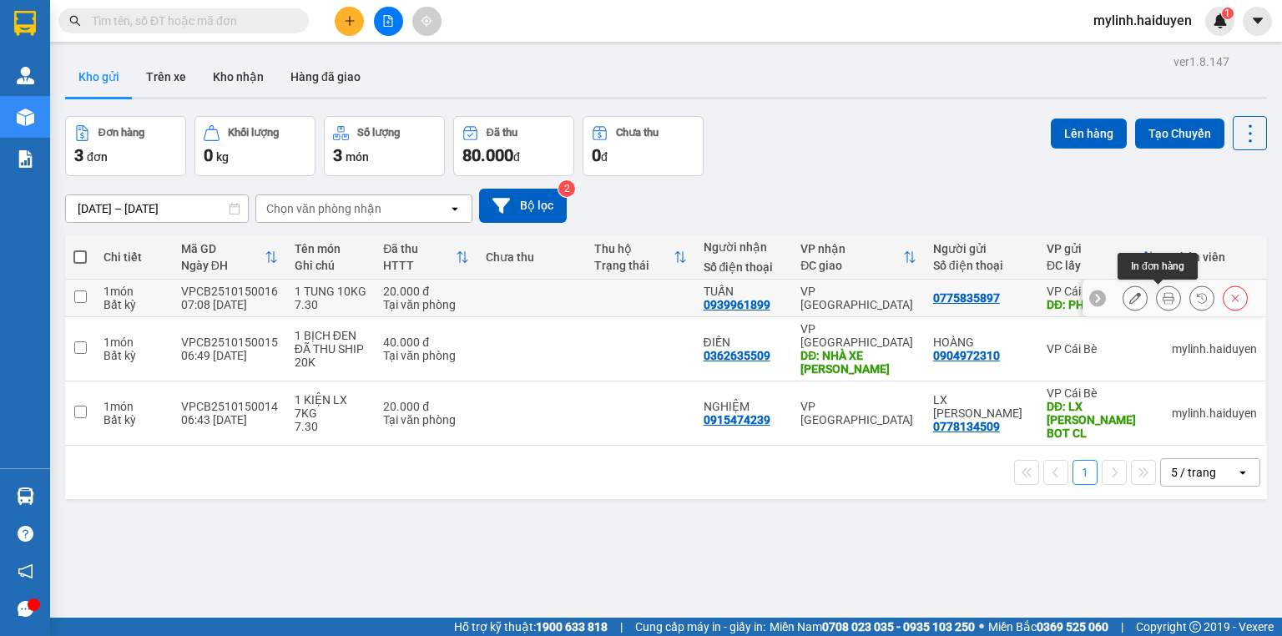
click at [1157, 298] on button at bounding box center [1168, 298] width 23 height 29
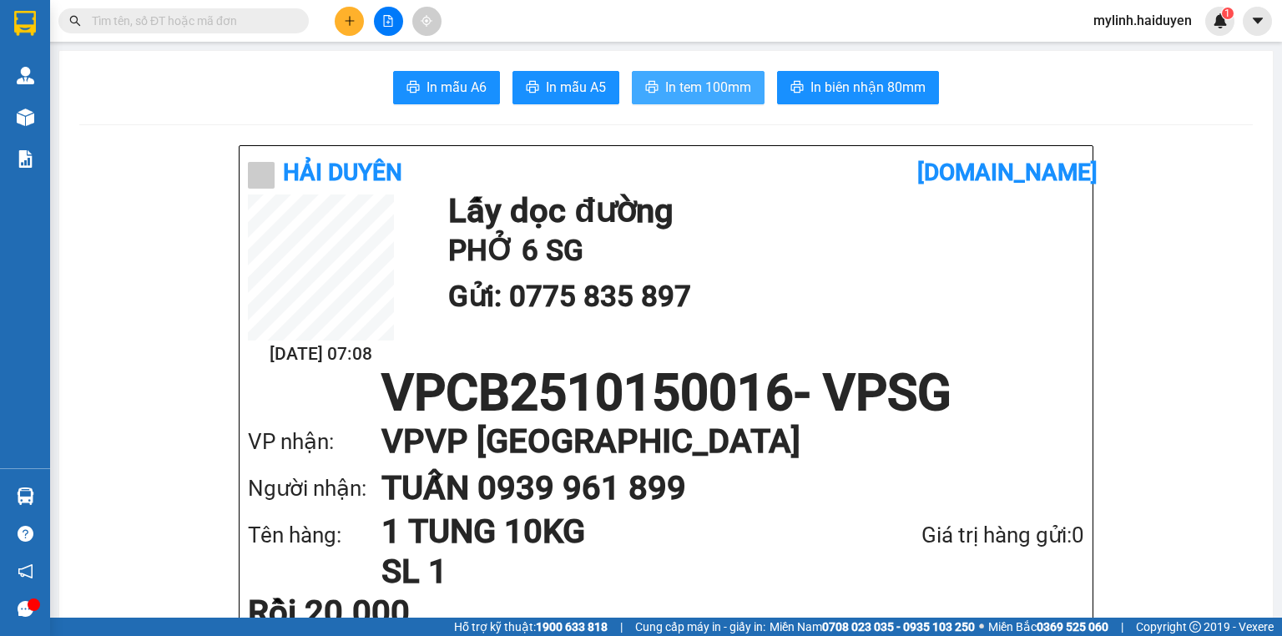
click at [738, 83] on span "In tem 100mm" at bounding box center [708, 87] width 86 height 21
click at [749, 94] on button "In tem 100mm" at bounding box center [698, 87] width 133 height 33
click at [115, 14] on input "text" at bounding box center [190, 21] width 197 height 18
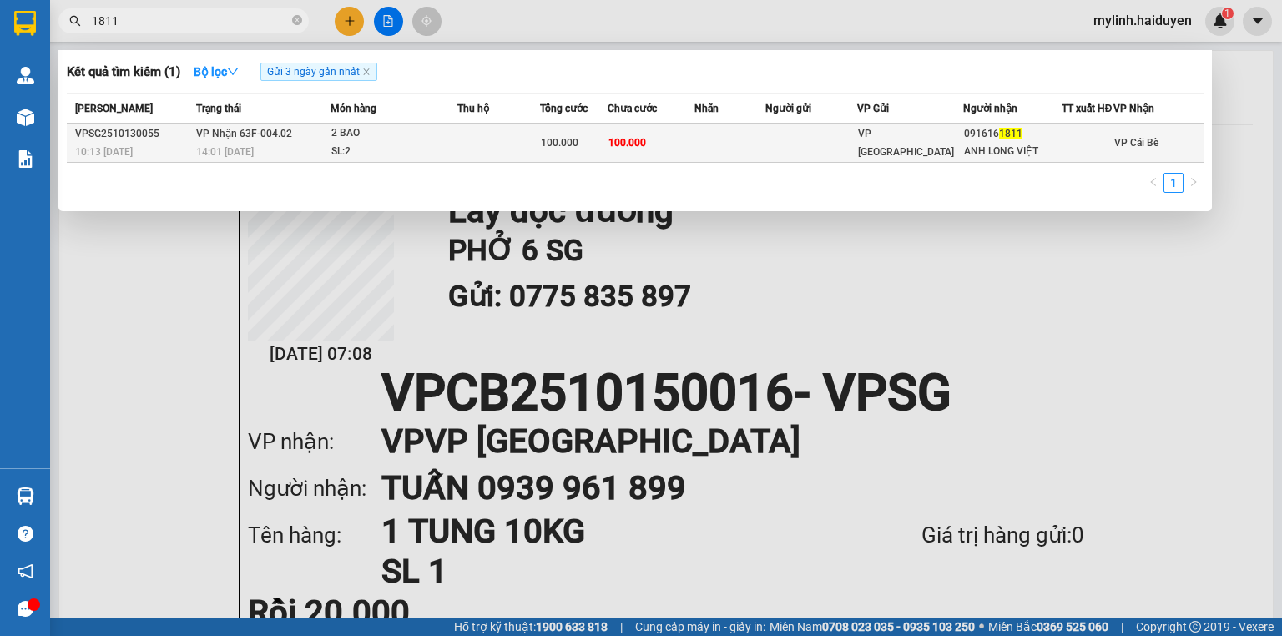
type input "1811"
click at [598, 163] on td "100.000" at bounding box center [574, 143] width 68 height 39
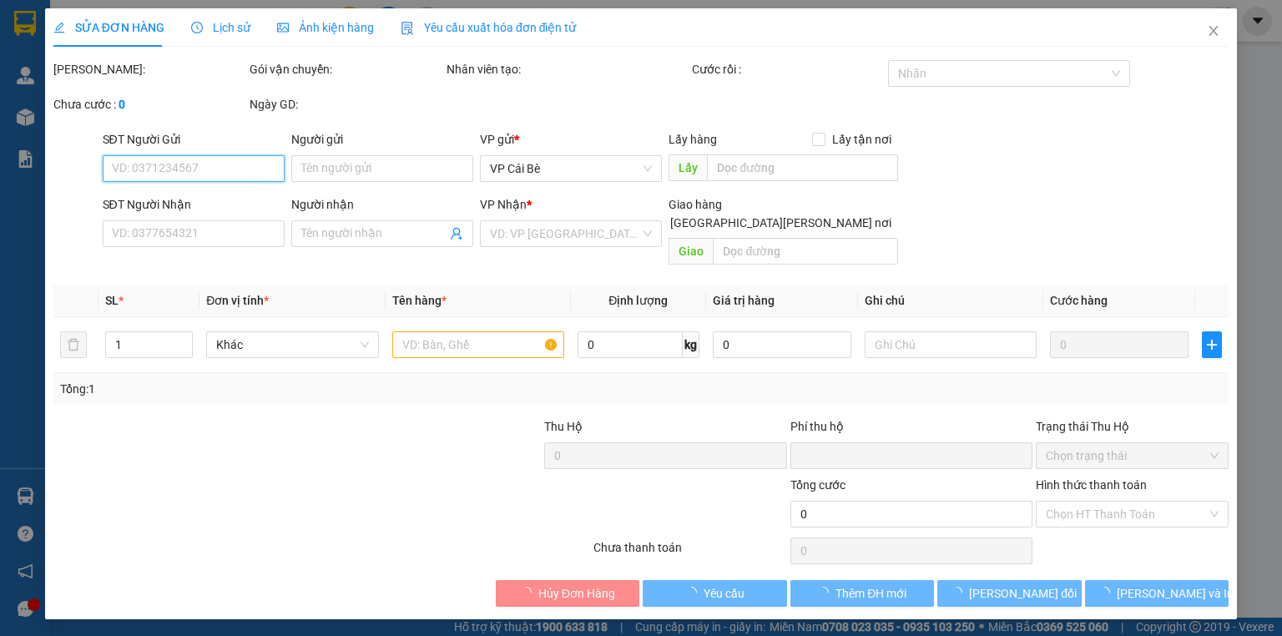
type input "0916161811"
type input "ANH LONG VIỆT"
type input "0"
type input "100.000"
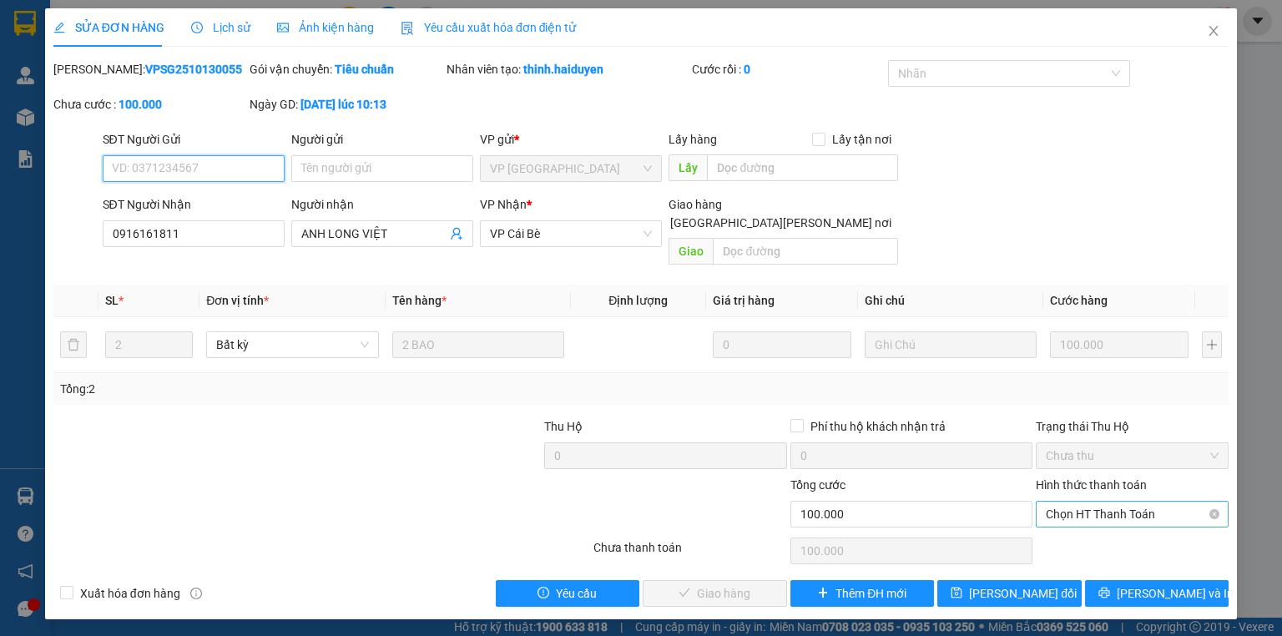
click at [1076, 502] on span "Chọn HT Thanh Toán" at bounding box center [1132, 514] width 173 height 25
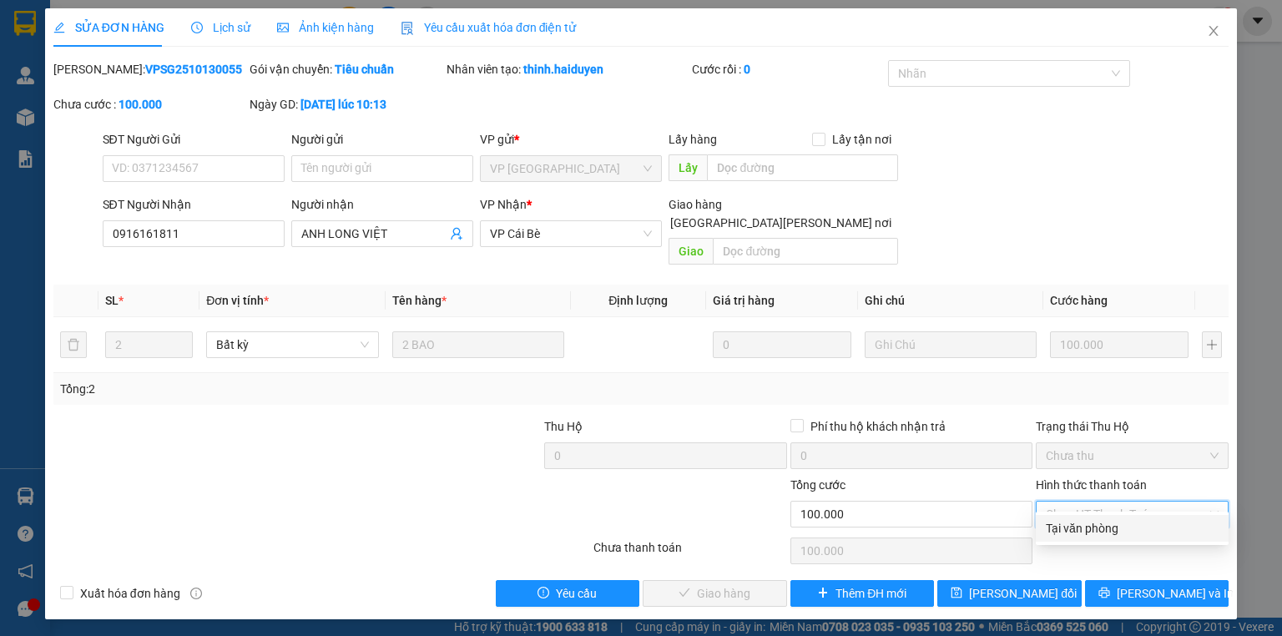
click at [1070, 526] on div "Tại văn phòng" at bounding box center [1132, 528] width 173 height 18
type input "0"
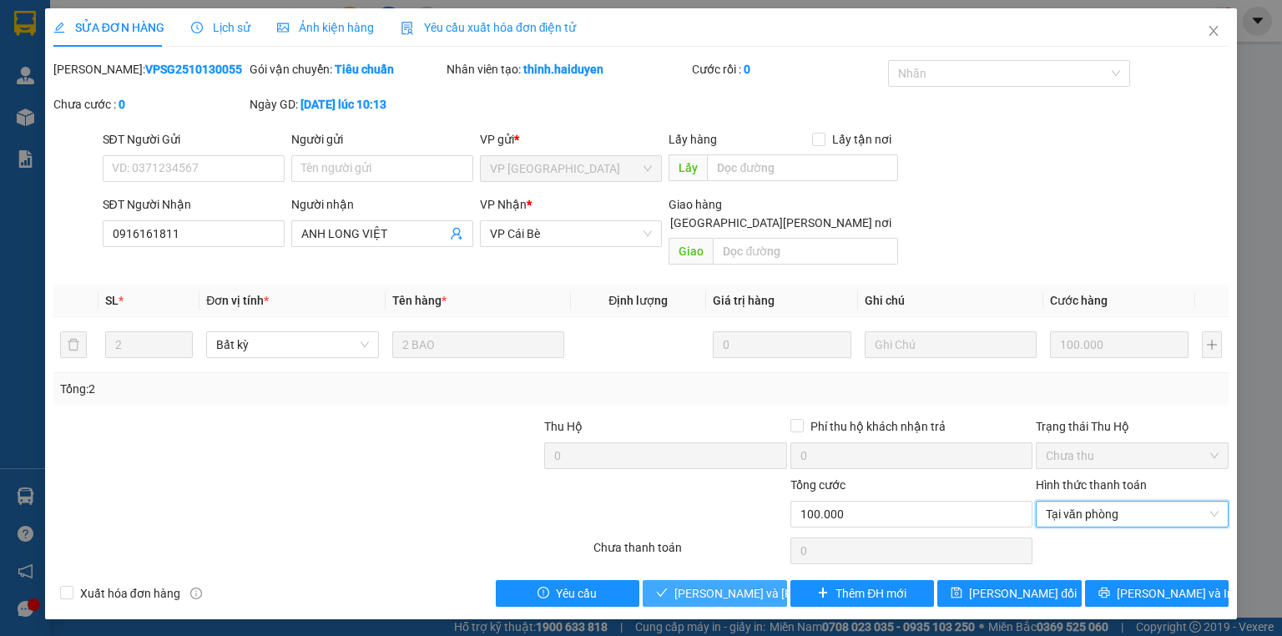
click at [760, 584] on span "[PERSON_NAME] và Giao hàng" at bounding box center [786, 593] width 225 height 18
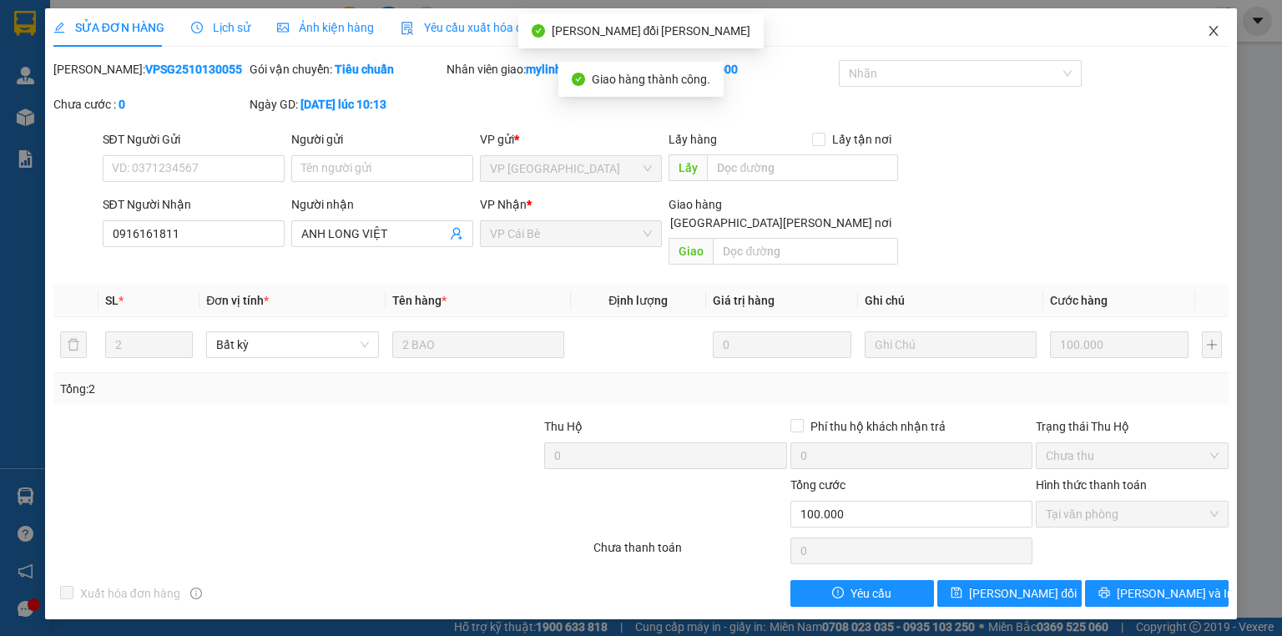
click at [1212, 33] on icon "close" at bounding box center [1214, 31] width 9 height 10
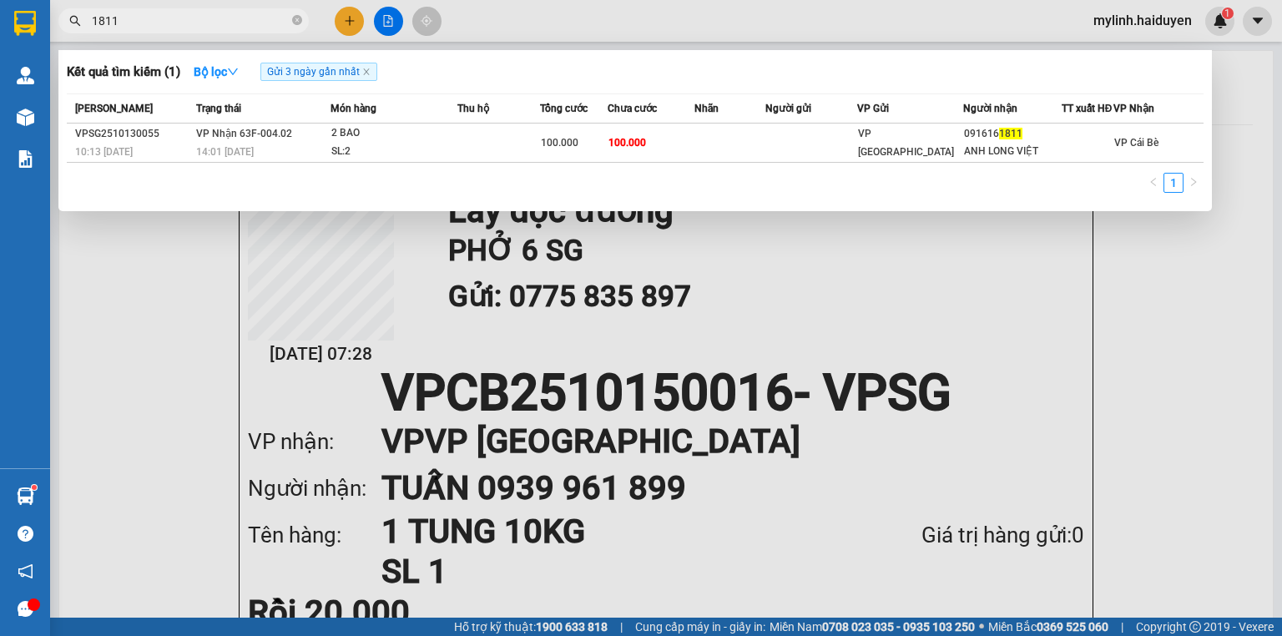
click at [137, 28] on input "1811" at bounding box center [190, 21] width 197 height 18
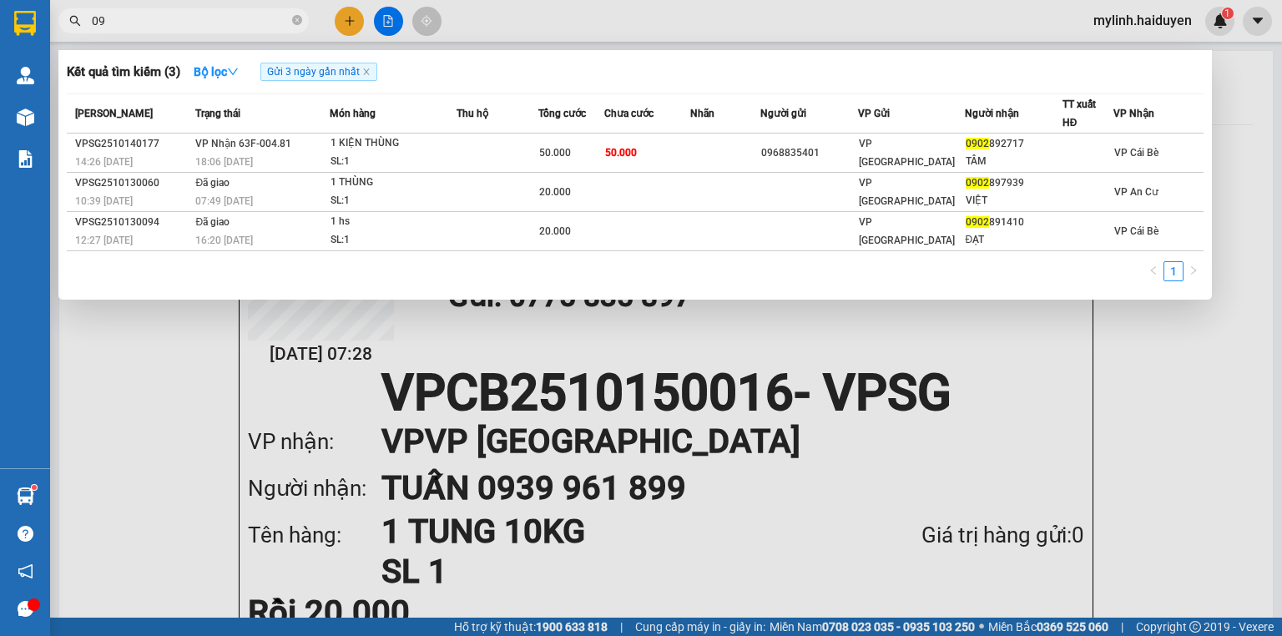
type input "0"
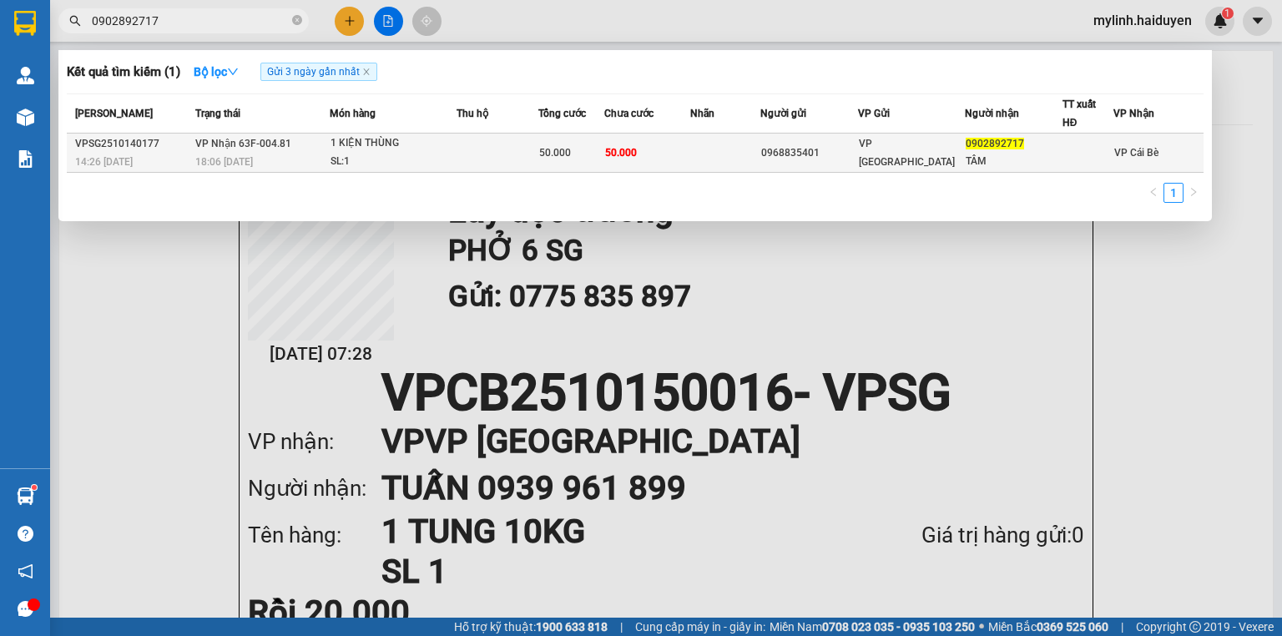
type input "0902892717"
drag, startPoint x: 419, startPoint y: 148, endPoint x: 428, endPoint y: 149, distance: 9.3
click at [428, 149] on div "1 KIỆN THÙNG" at bounding box center [393, 143] width 125 height 18
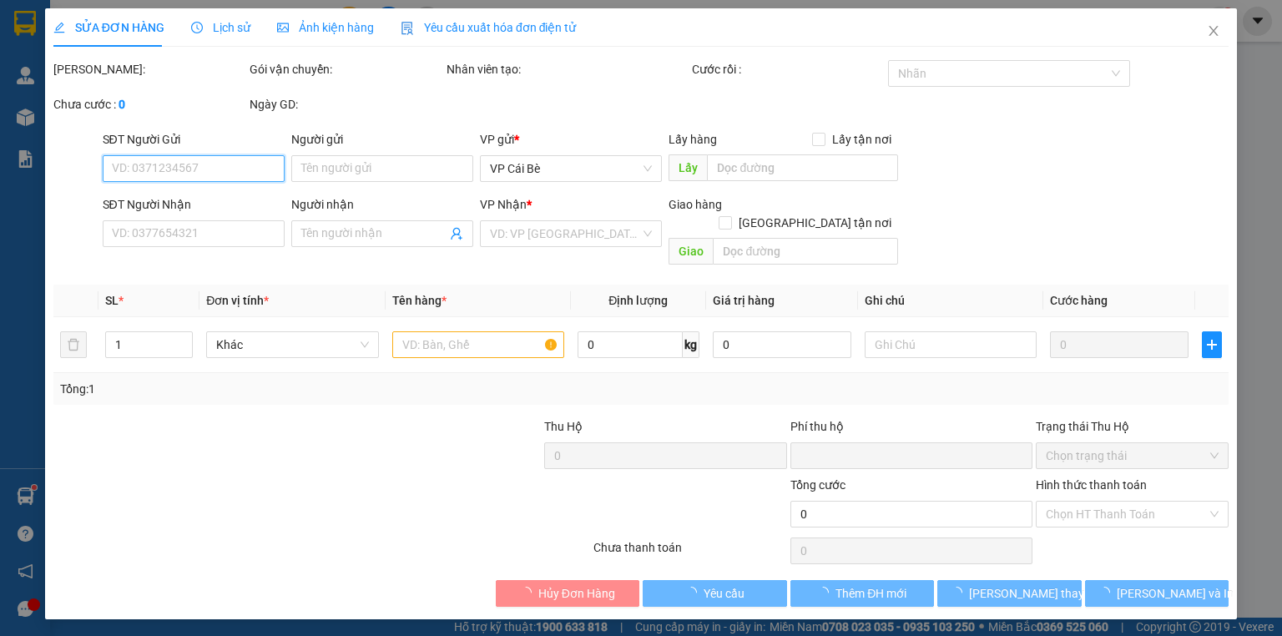
type input "0968835401"
type input "0902892717"
type input "TÂM"
type input "0"
type input "50.000"
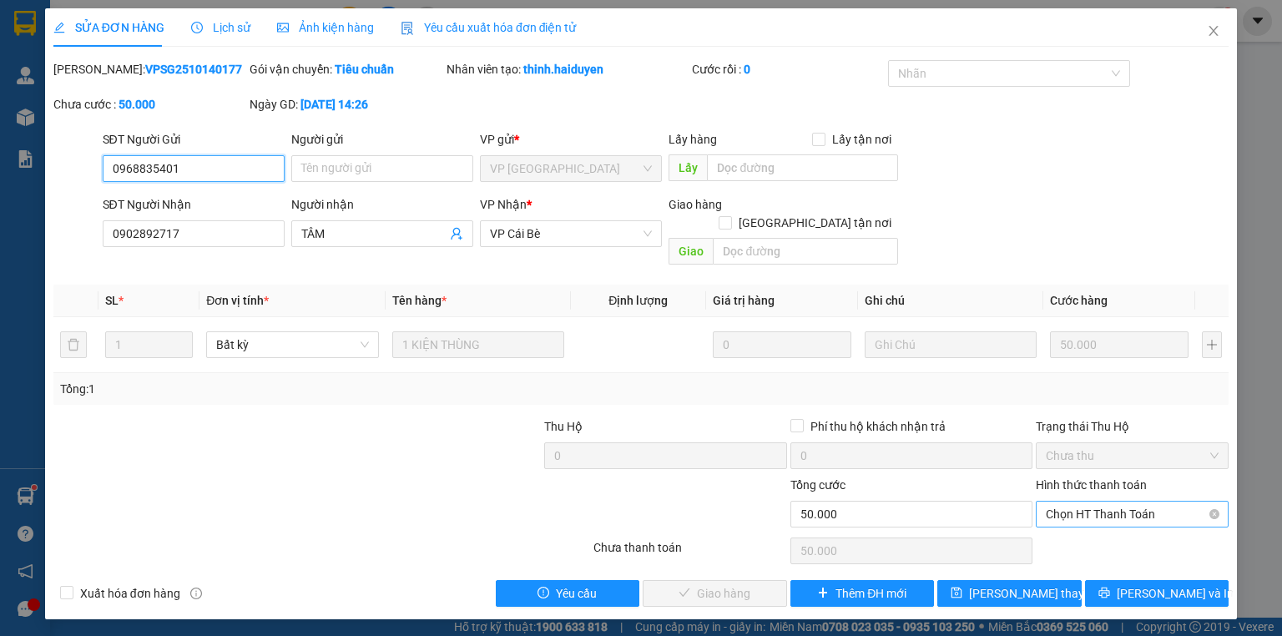
drag, startPoint x: 1083, startPoint y: 492, endPoint x: 1076, endPoint y: 508, distance: 16.4
click at [1083, 502] on span "Chọn HT Thanh Toán" at bounding box center [1132, 514] width 173 height 25
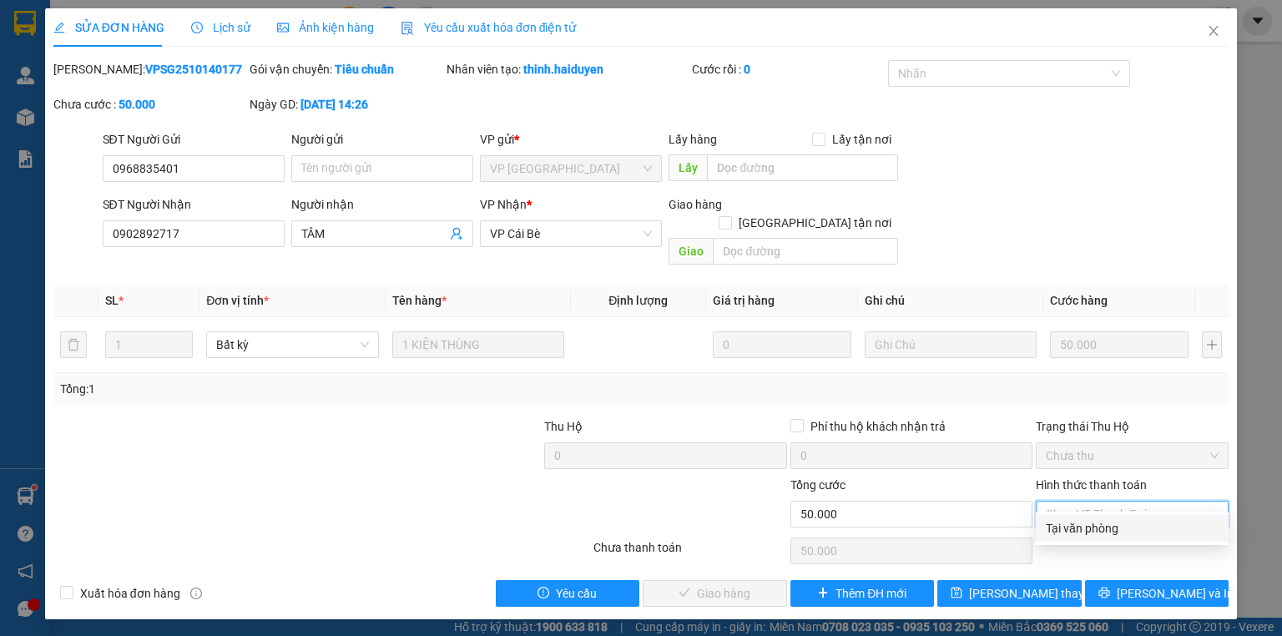
click at [1073, 525] on div "Tại văn phòng" at bounding box center [1132, 528] width 173 height 18
type input "0"
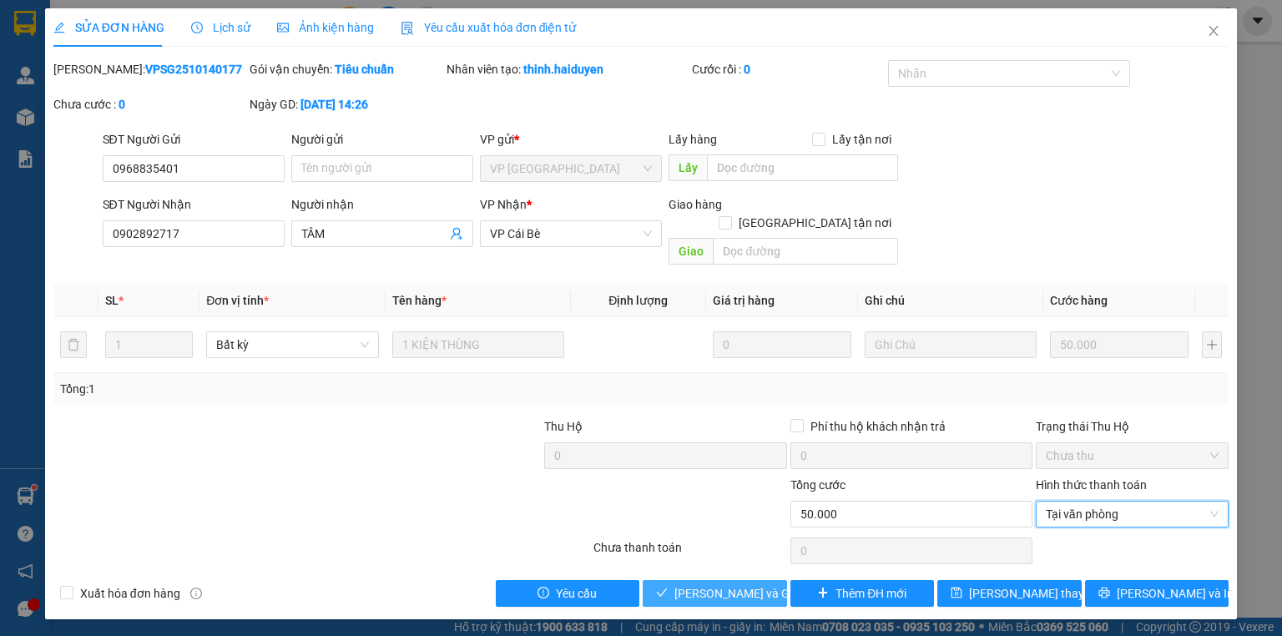
click at [725, 584] on span "[PERSON_NAME] và Giao hàng" at bounding box center [754, 593] width 160 height 18
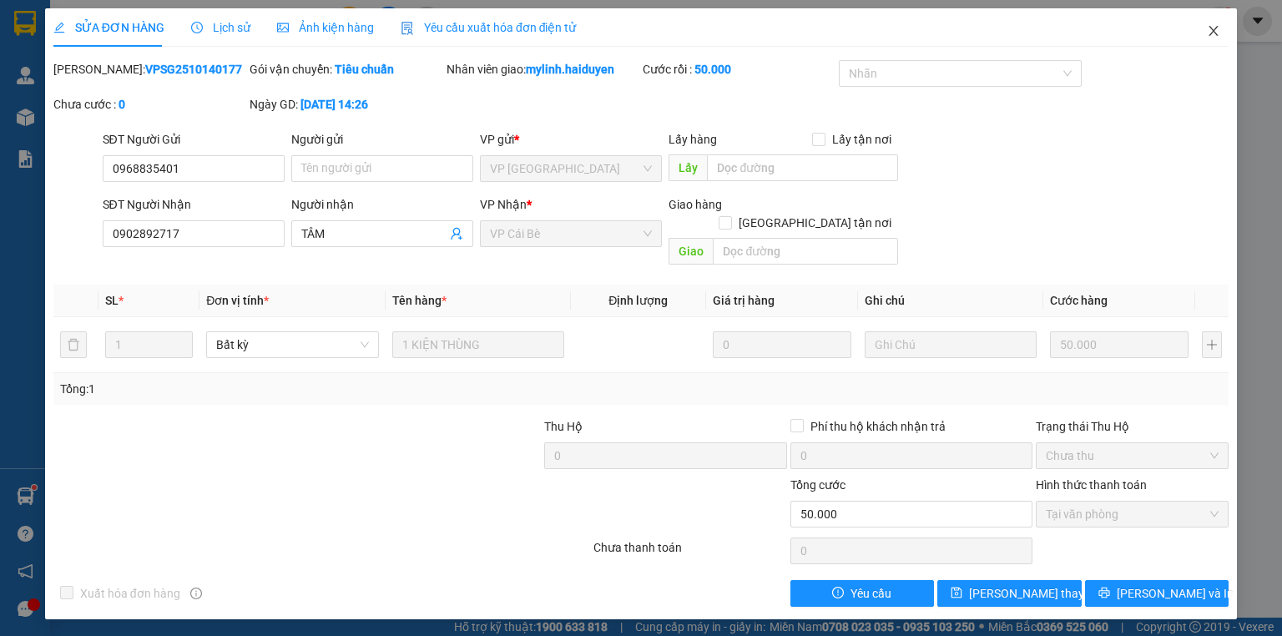
click at [1216, 30] on icon "close" at bounding box center [1213, 30] width 13 height 13
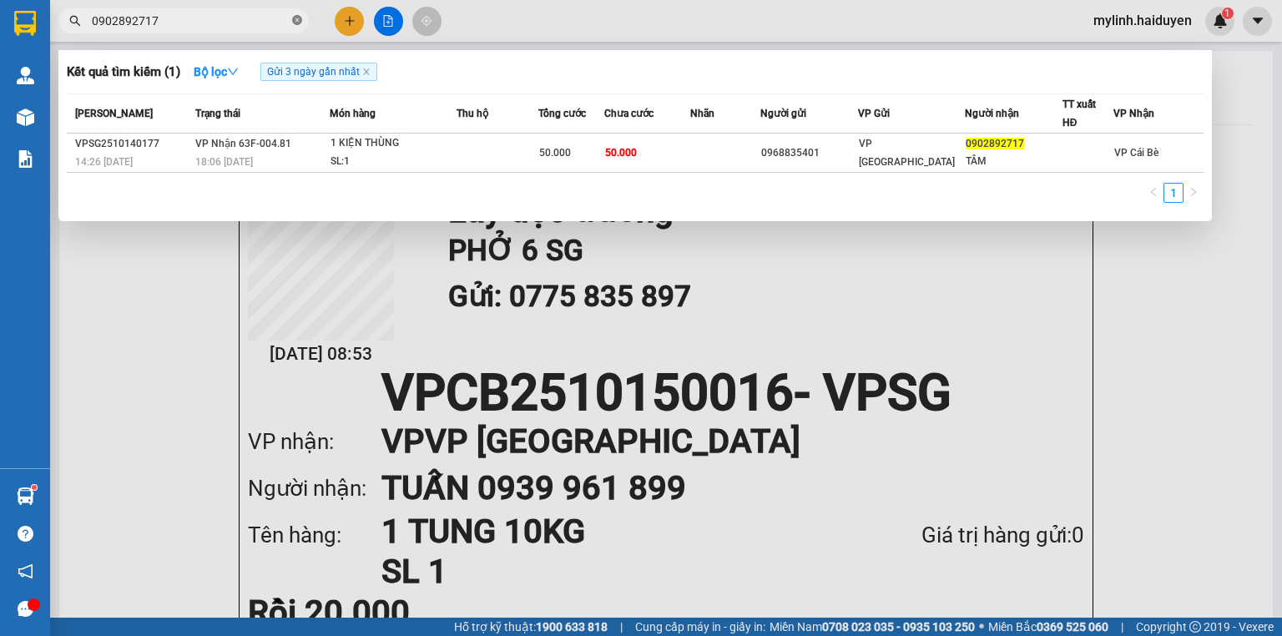
click at [297, 18] on icon "close-circle" at bounding box center [297, 20] width 10 height 10
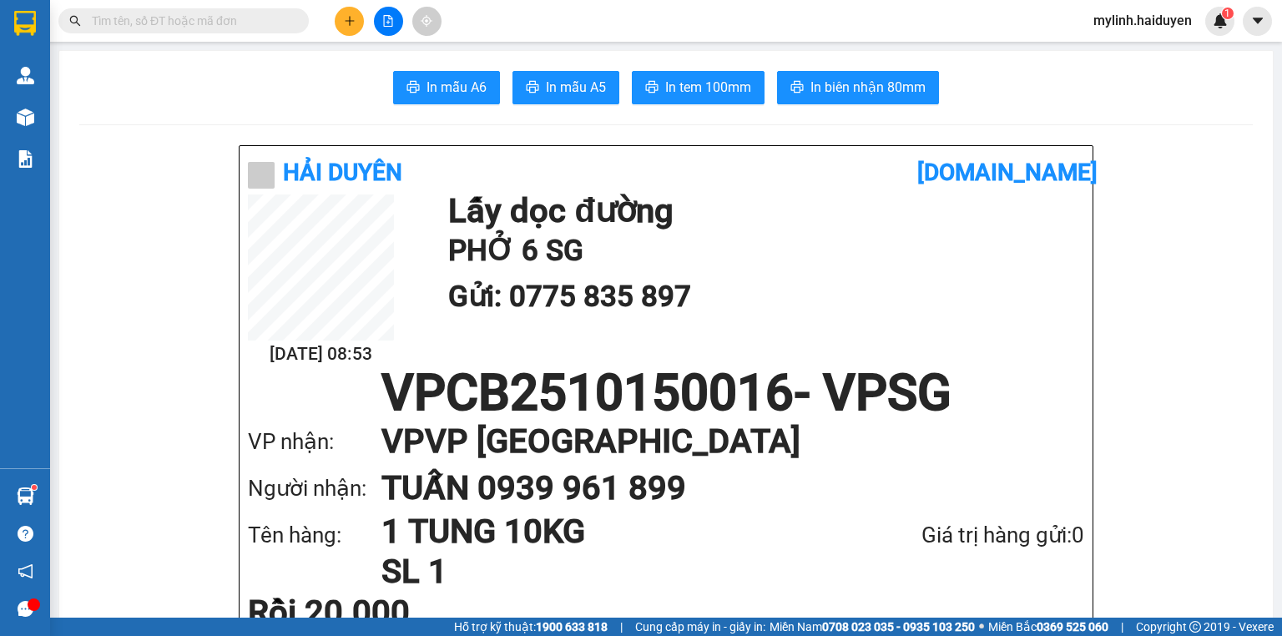
drag, startPoint x: 258, startPoint y: 17, endPoint x: 230, endPoint y: 9, distance: 28.6
click at [257, 17] on input "text" at bounding box center [190, 21] width 197 height 18
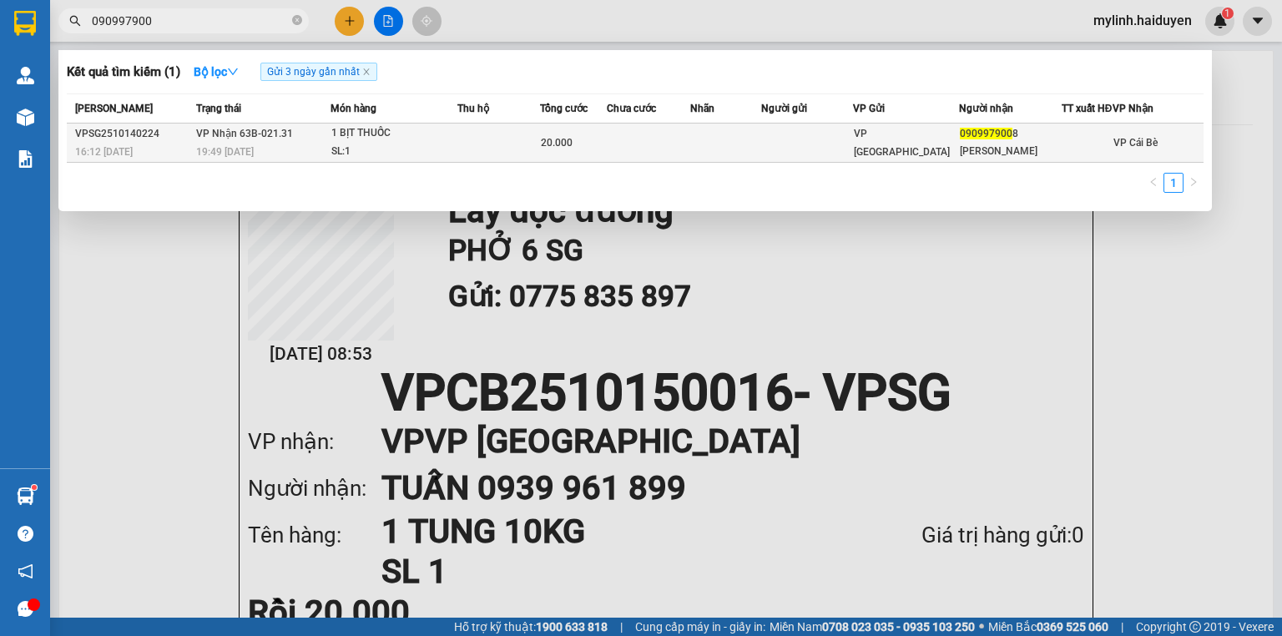
type input "090997900"
click at [558, 148] on span "20.000" at bounding box center [557, 143] width 32 height 12
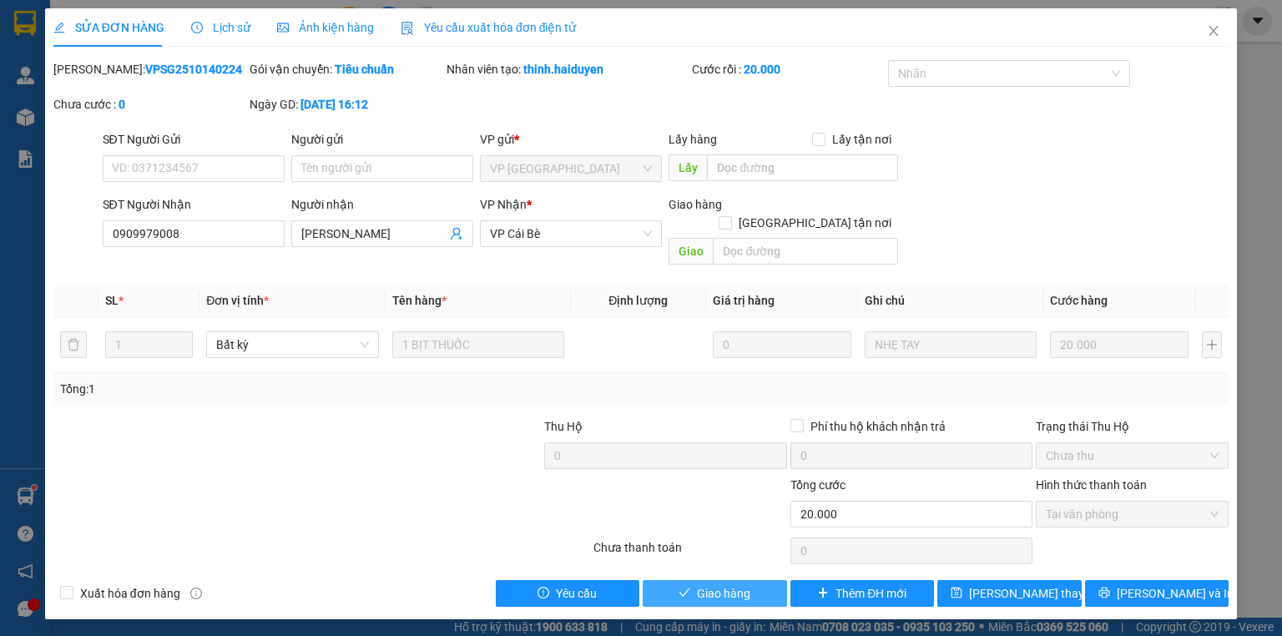
click at [757, 580] on button "Giao hàng" at bounding box center [715, 593] width 144 height 27
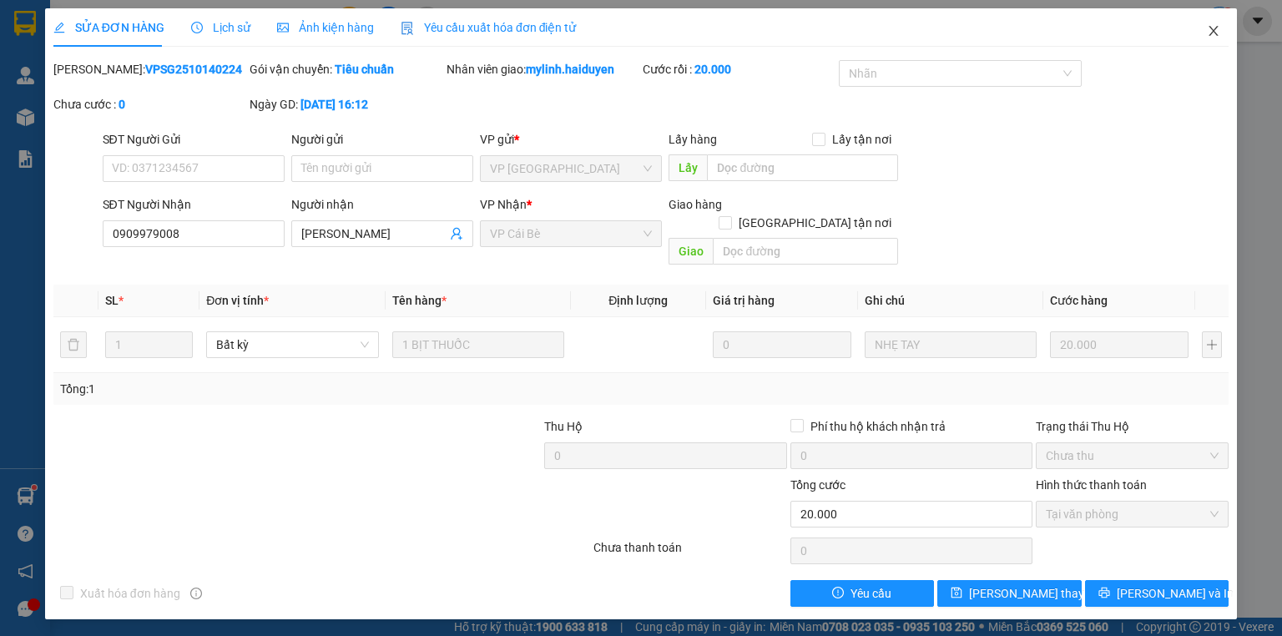
click at [1215, 34] on icon "close" at bounding box center [1213, 30] width 13 height 13
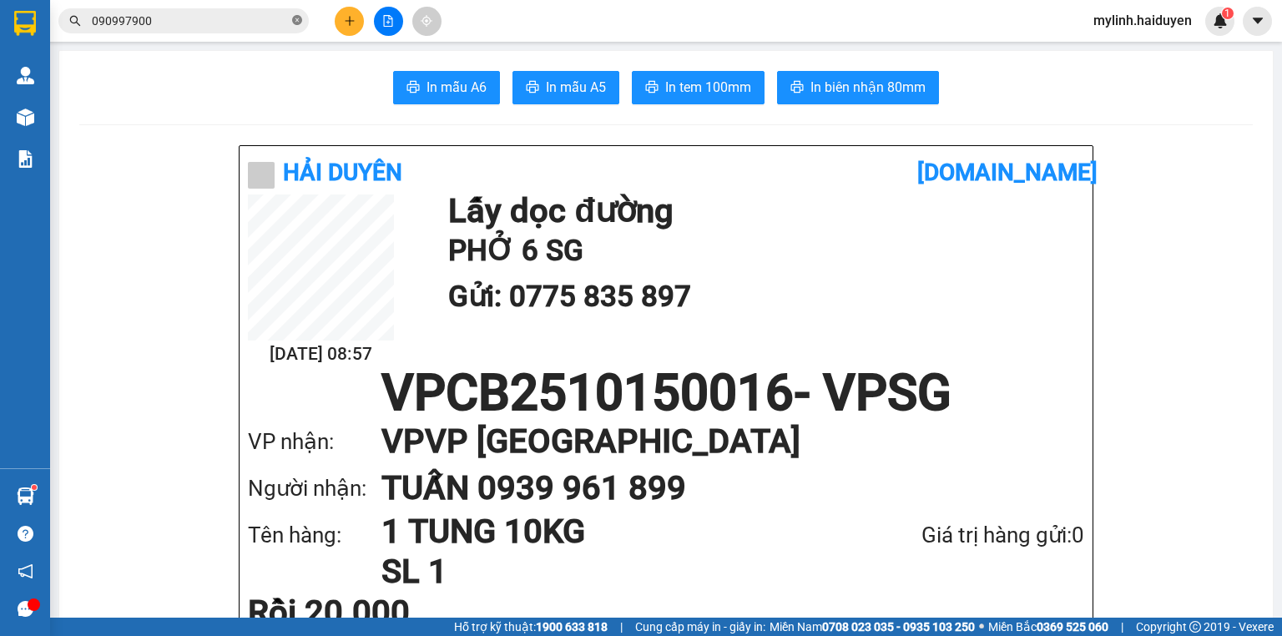
click at [297, 24] on icon "close-circle" at bounding box center [297, 20] width 10 height 10
click at [275, 23] on input "text" at bounding box center [190, 21] width 197 height 18
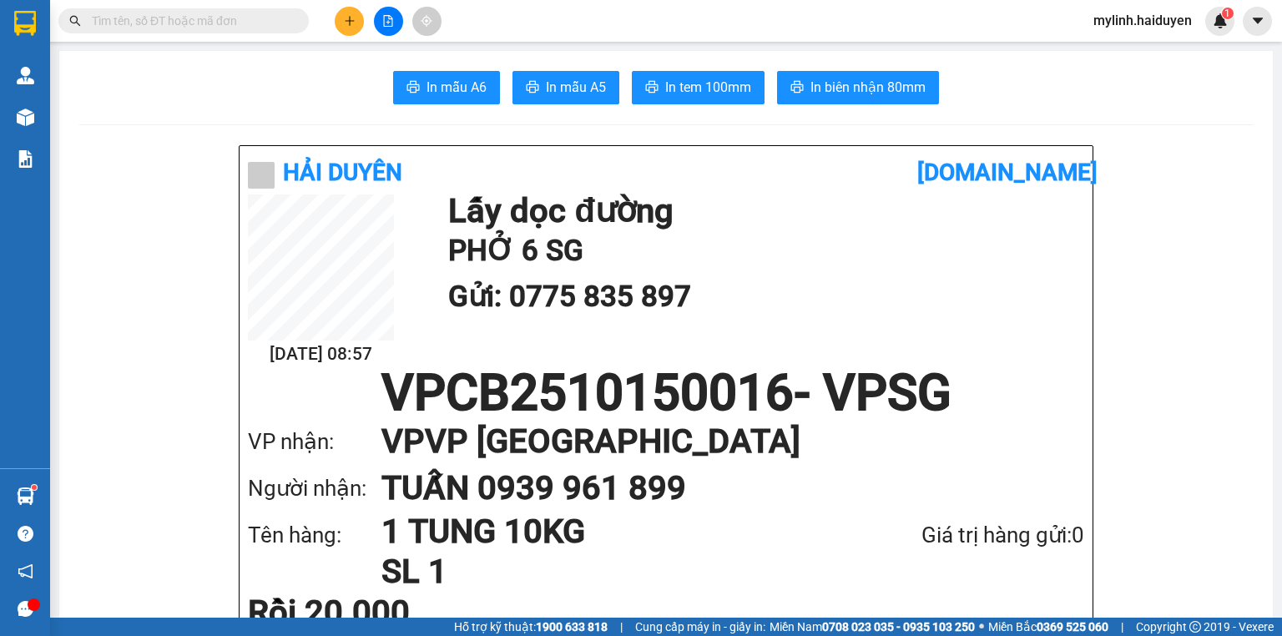
click at [275, 23] on input "text" at bounding box center [190, 21] width 197 height 18
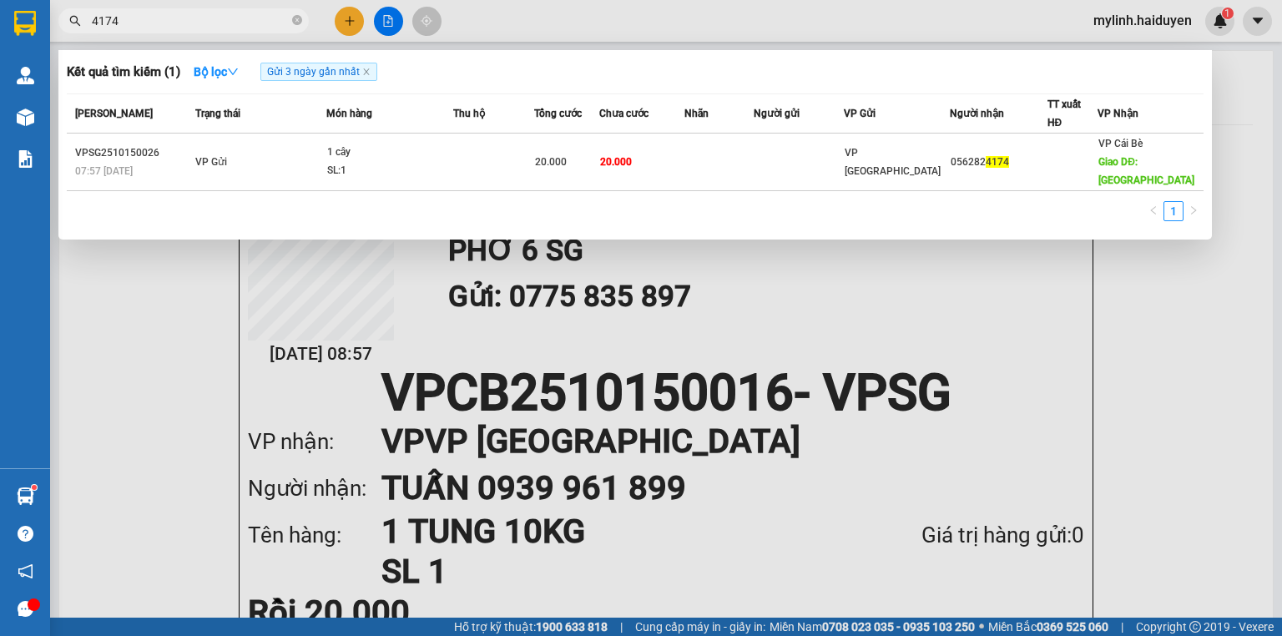
type input "4174"
click at [338, 30] on div at bounding box center [641, 318] width 1282 height 636
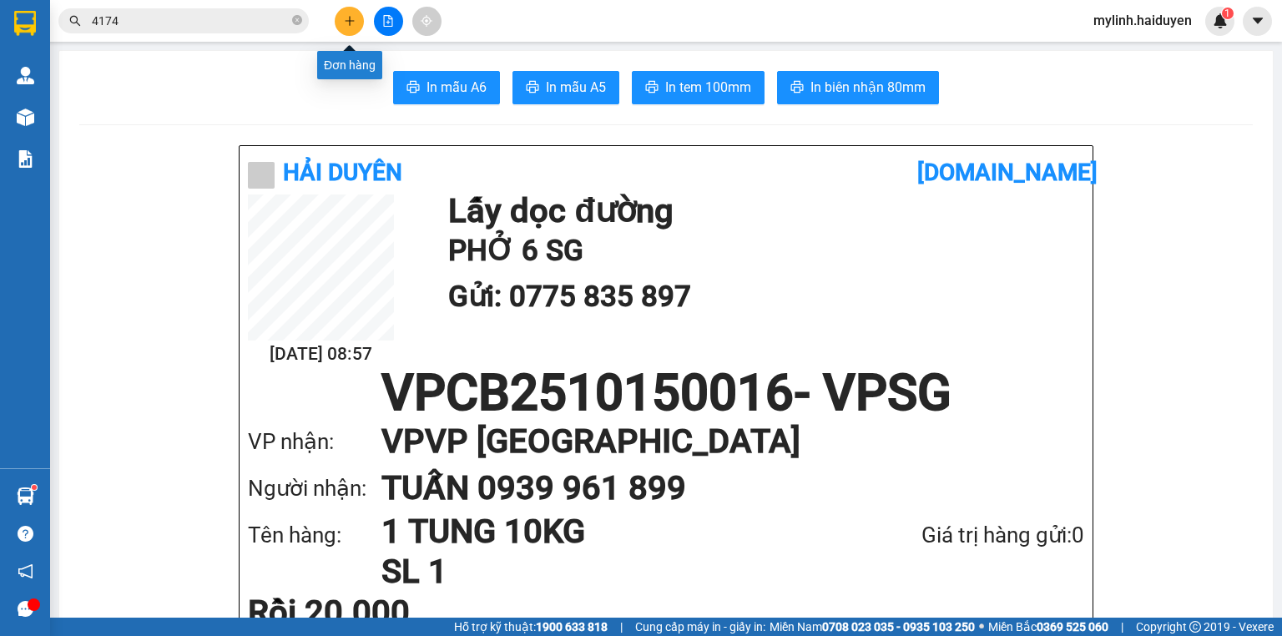
click at [342, 24] on button at bounding box center [349, 21] width 29 height 29
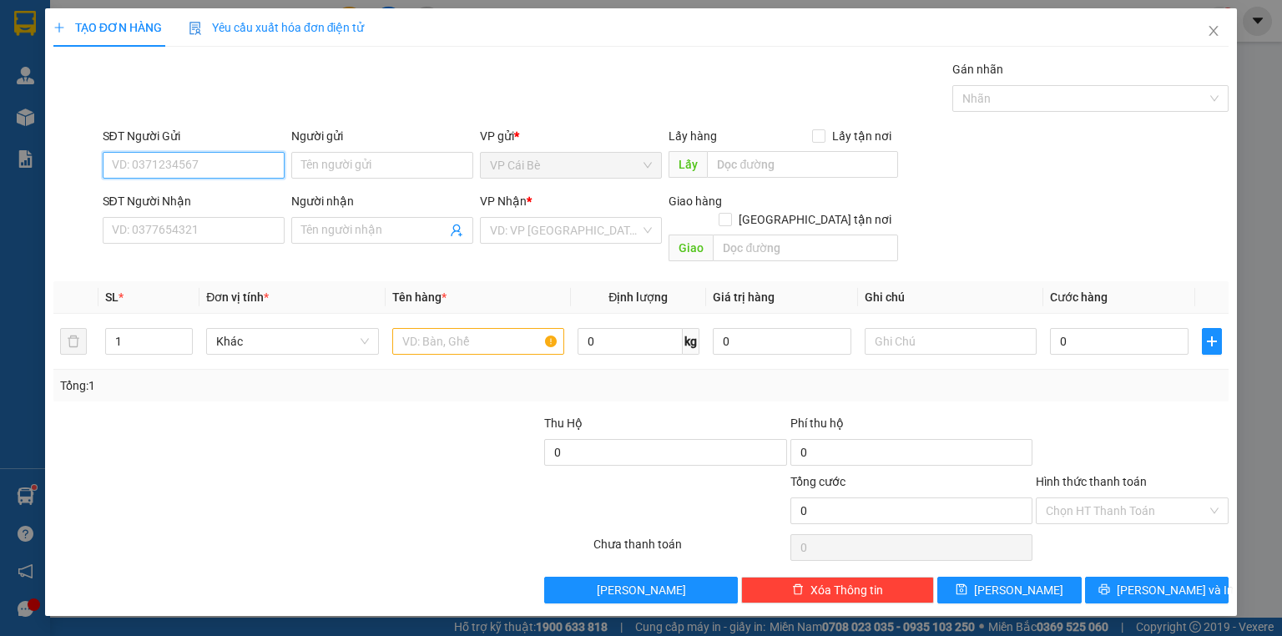
click at [220, 157] on input "SĐT Người Gửi" at bounding box center [194, 165] width 182 height 27
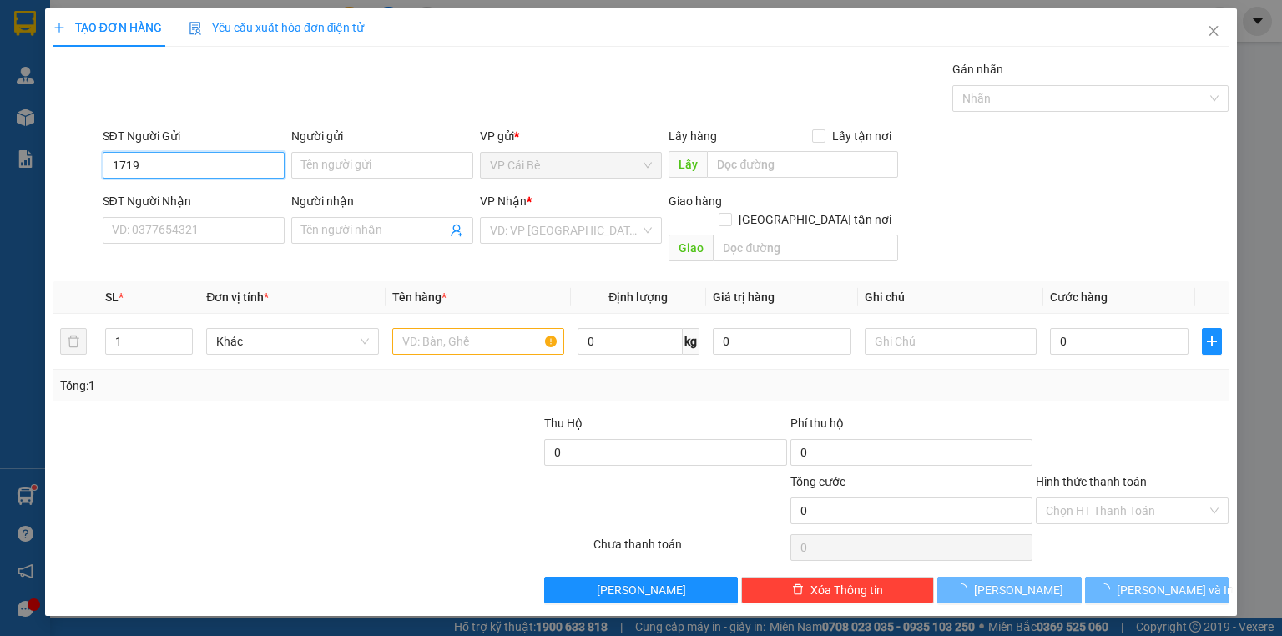
click at [216, 164] on input "1719" at bounding box center [194, 165] width 182 height 27
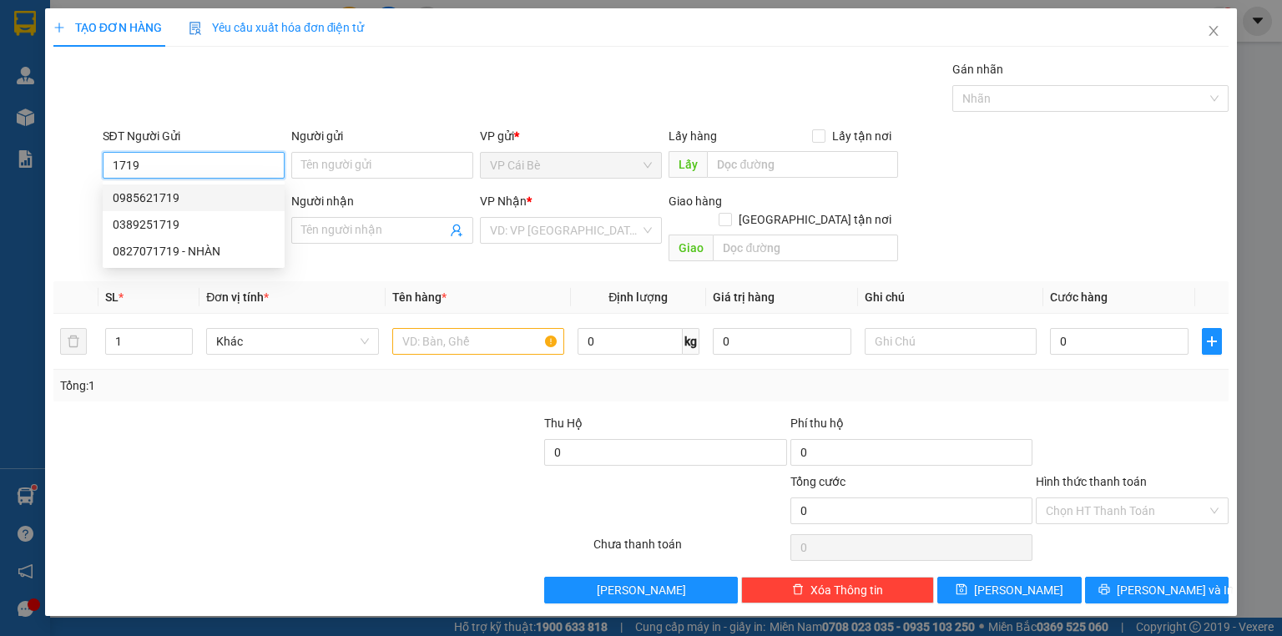
click at [237, 164] on input "1719" at bounding box center [194, 165] width 182 height 27
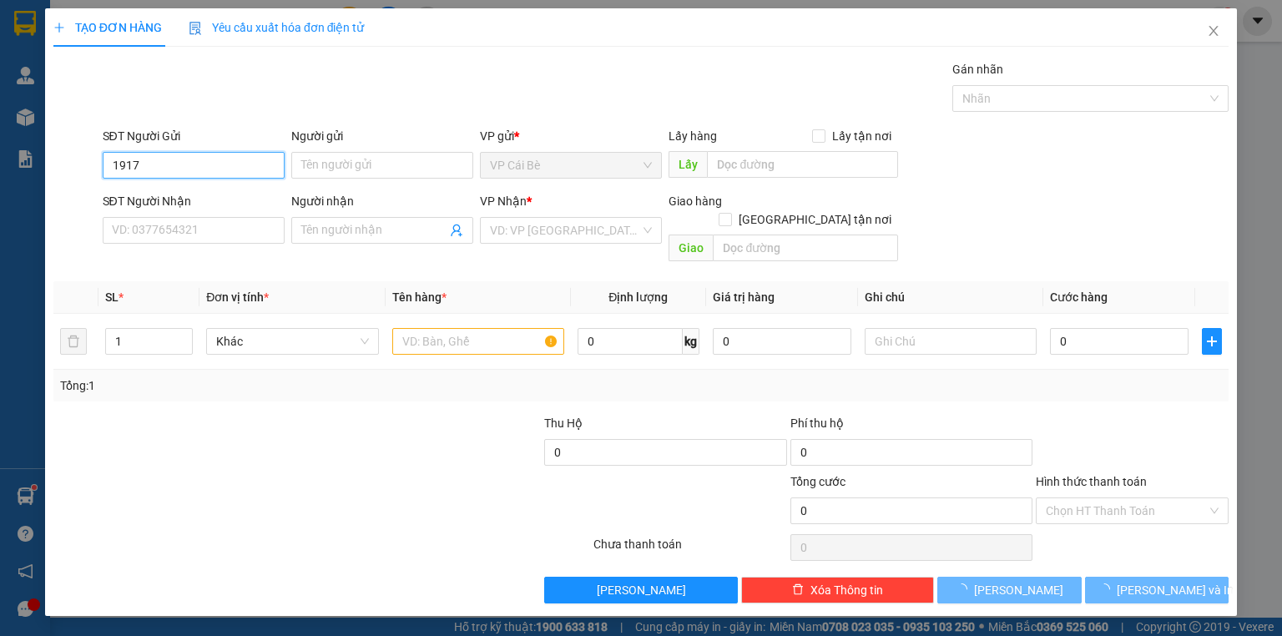
click at [224, 166] on input "1917" at bounding box center [194, 165] width 182 height 27
click at [235, 165] on input "1917" at bounding box center [194, 165] width 182 height 27
click at [237, 164] on input "1917" at bounding box center [194, 165] width 182 height 27
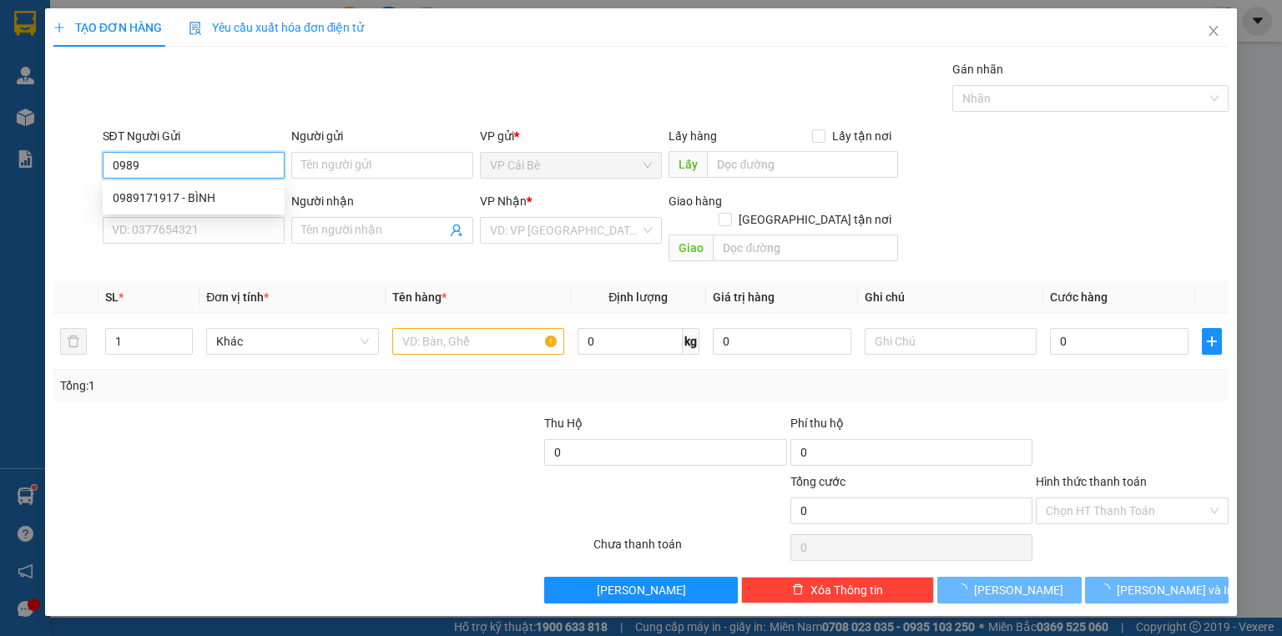
click at [230, 197] on div "0989171917 - BÌNH" at bounding box center [194, 198] width 162 height 18
type input "0989171917"
type input "BÌNH"
type input "0933088095"
type input "XUÂN SANG"
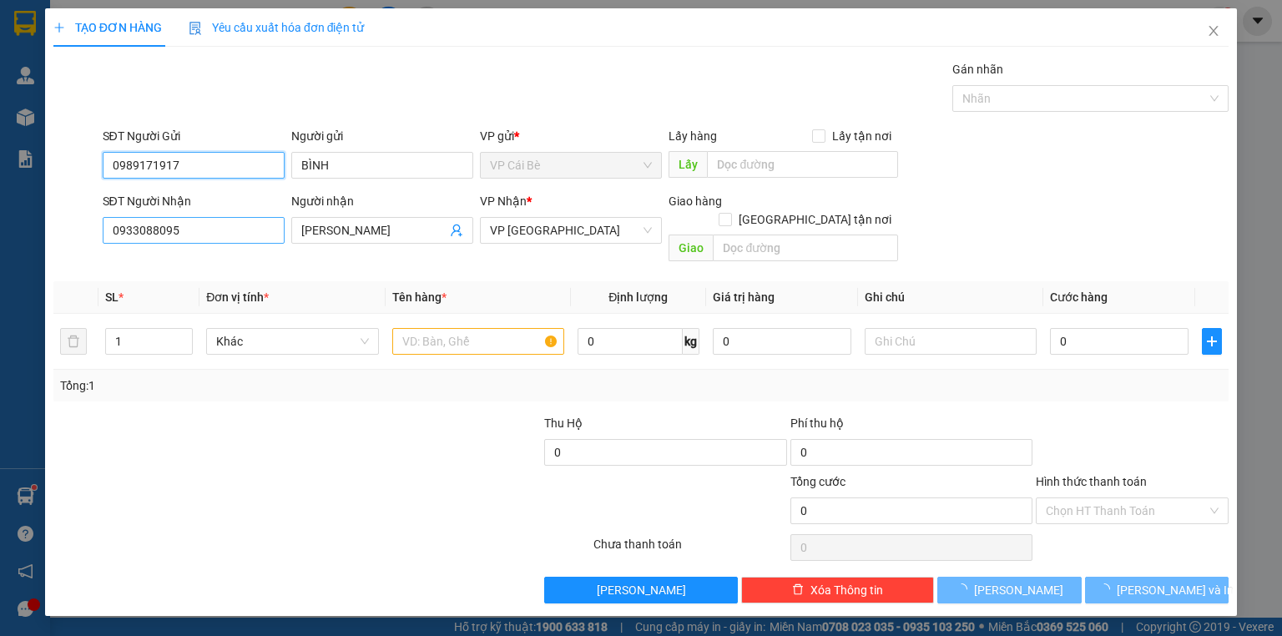
type input "0989171917"
click at [268, 235] on input "0933088095" at bounding box center [194, 230] width 182 height 27
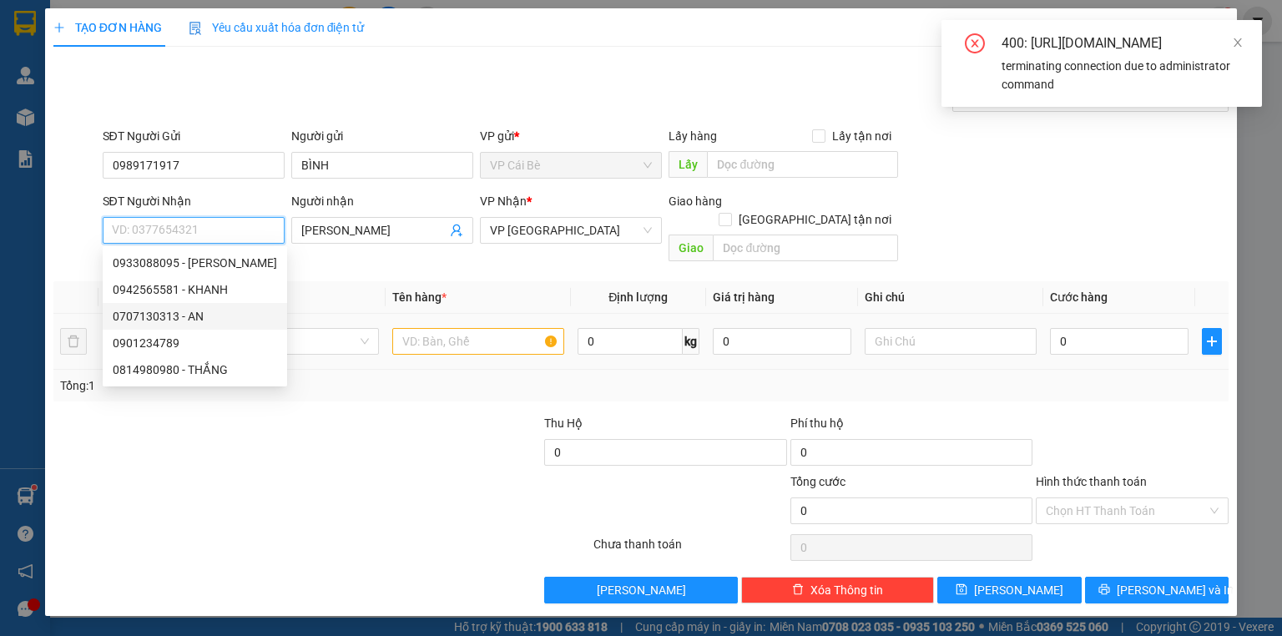
click at [203, 321] on div "0707130313 - AN" at bounding box center [195, 316] width 164 height 18
type input "0707130313"
type input "AN"
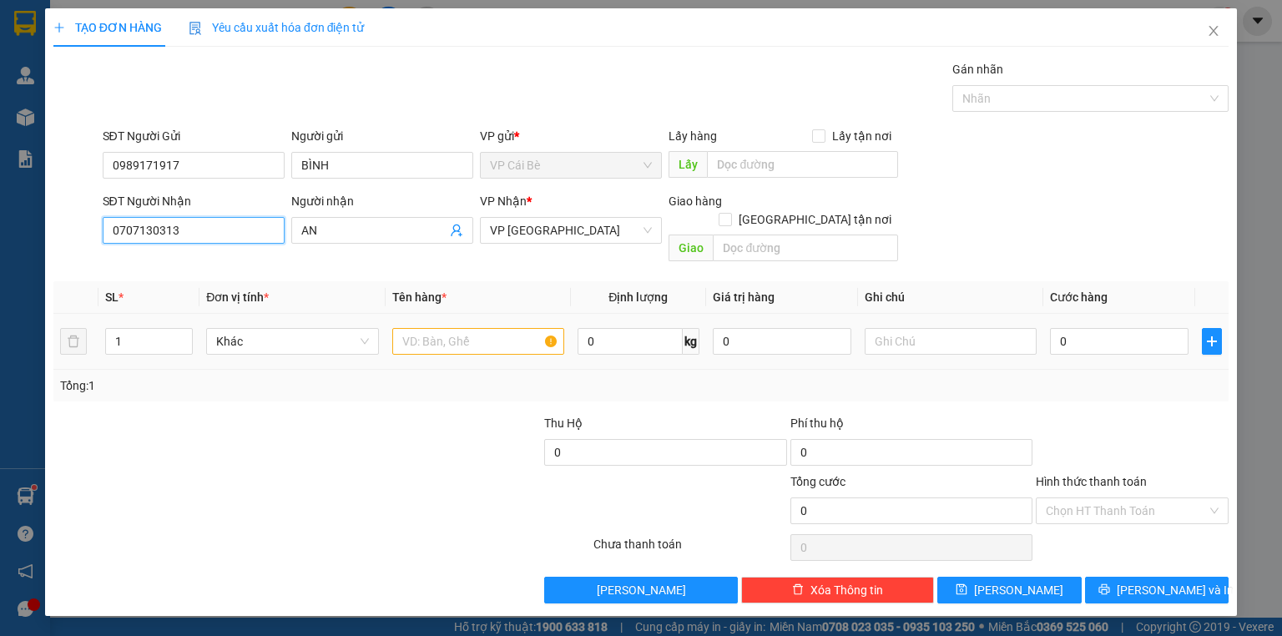
type input "0707130313"
click at [534, 328] on input "text" at bounding box center [478, 341] width 172 height 27
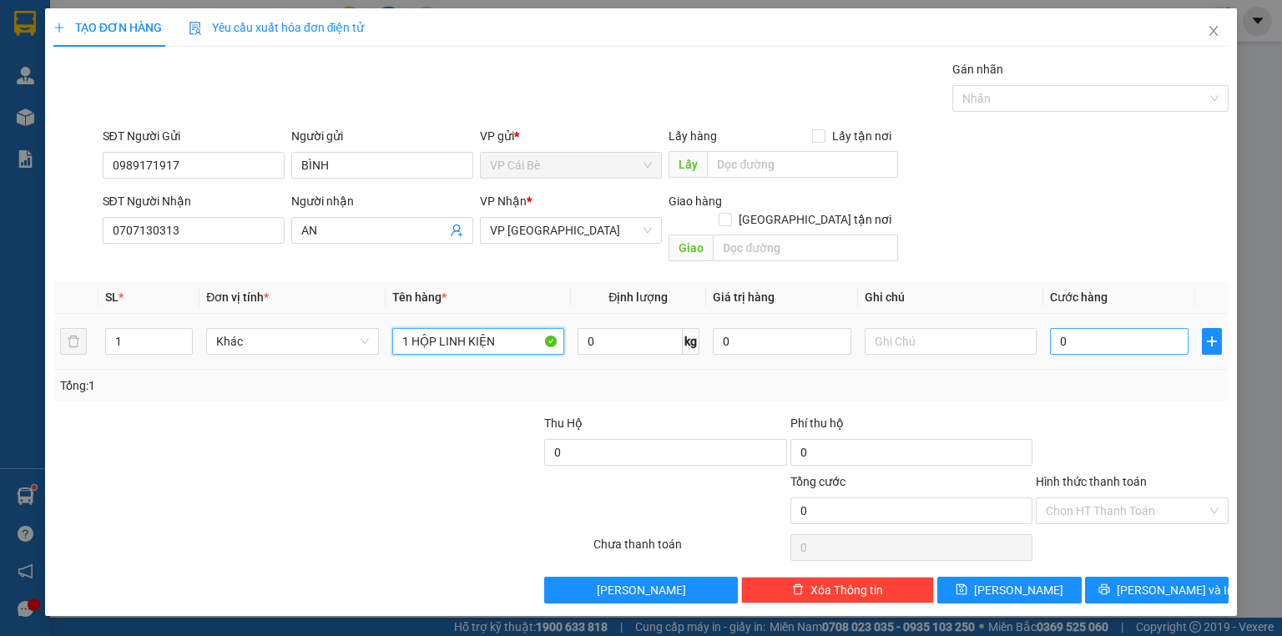
type input "1 HỘP LINH KIỆN"
click at [1152, 330] on input "0" at bounding box center [1119, 341] width 139 height 27
type input "2"
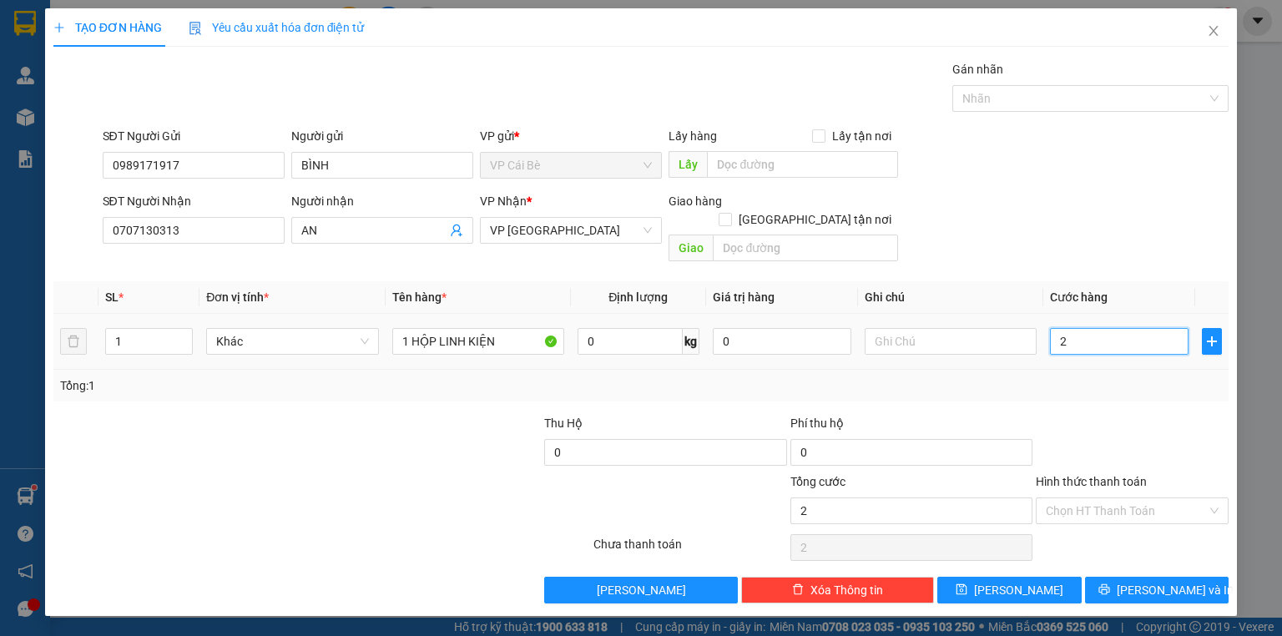
type input "20"
type input "20.000"
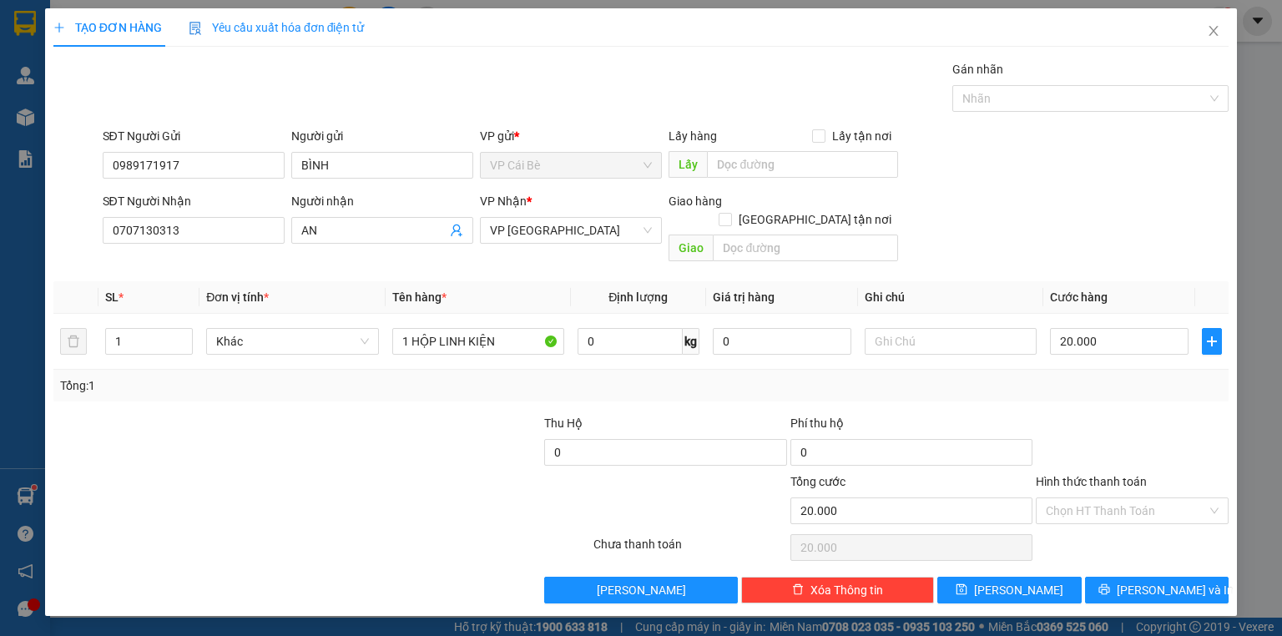
click at [1133, 376] on div "Tổng: 1" at bounding box center [641, 385] width 1162 height 18
click at [1124, 498] on input "Hình thức thanh toán" at bounding box center [1126, 510] width 161 height 25
click at [1124, 523] on div "Tại văn phòng" at bounding box center [1132, 524] width 173 height 18
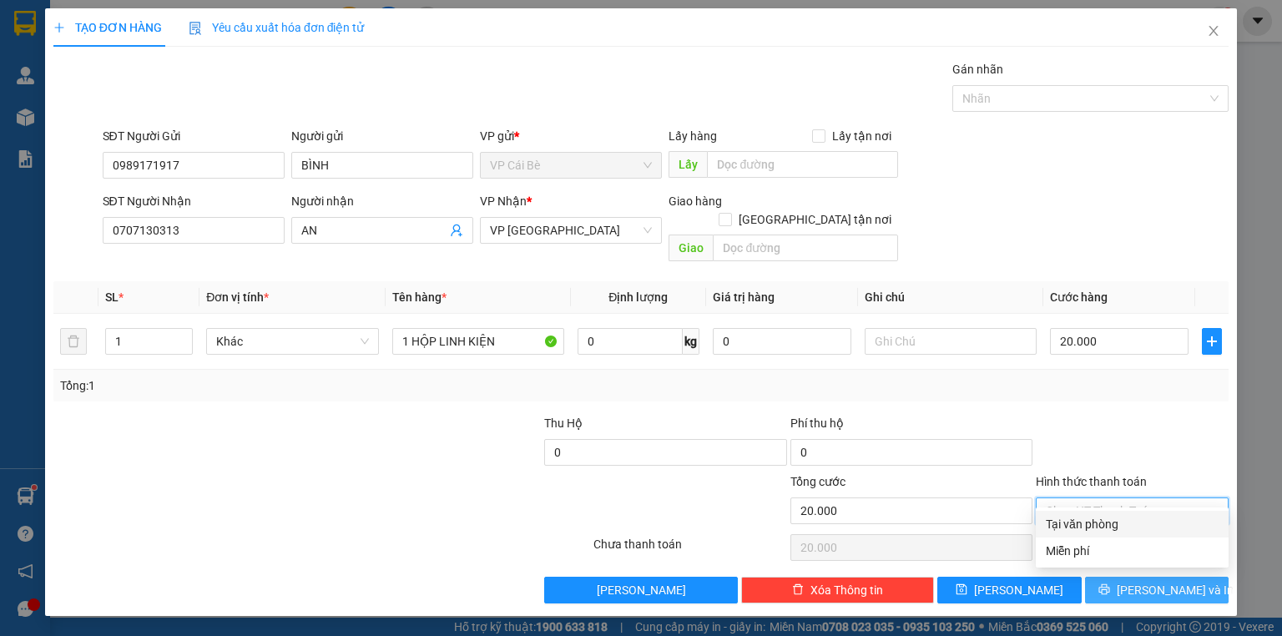
type input "0"
click at [1156, 581] on span "Lưu và In" at bounding box center [1175, 590] width 117 height 18
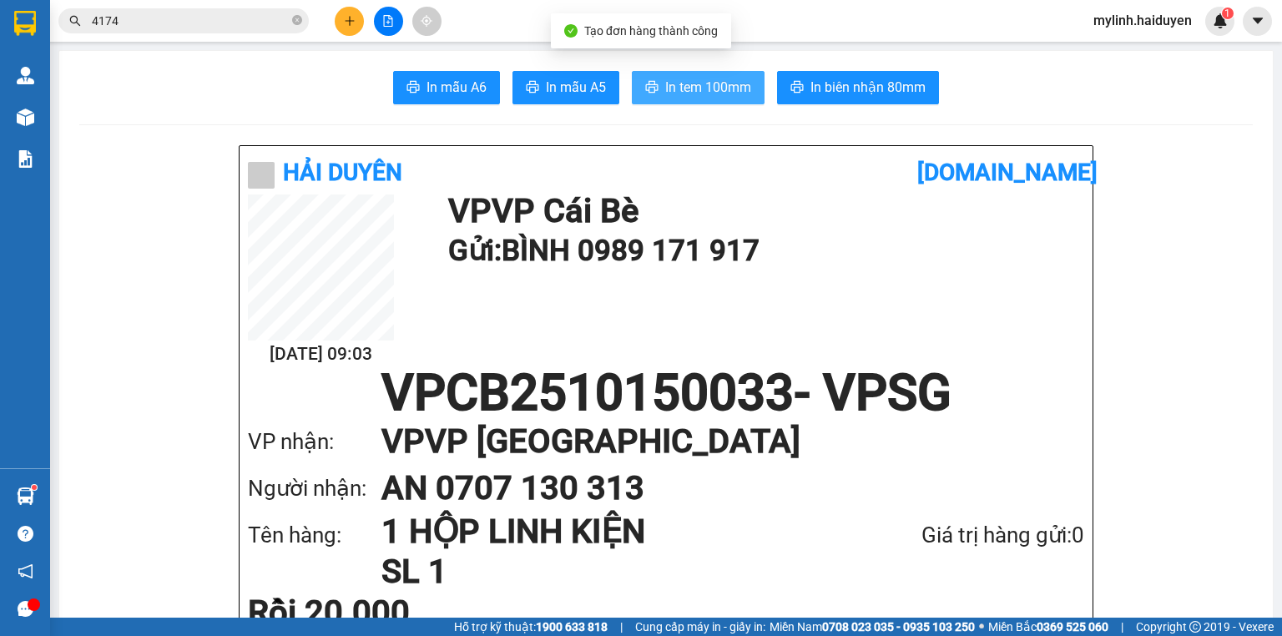
click at [721, 103] on button "In tem 100mm" at bounding box center [698, 87] width 133 height 33
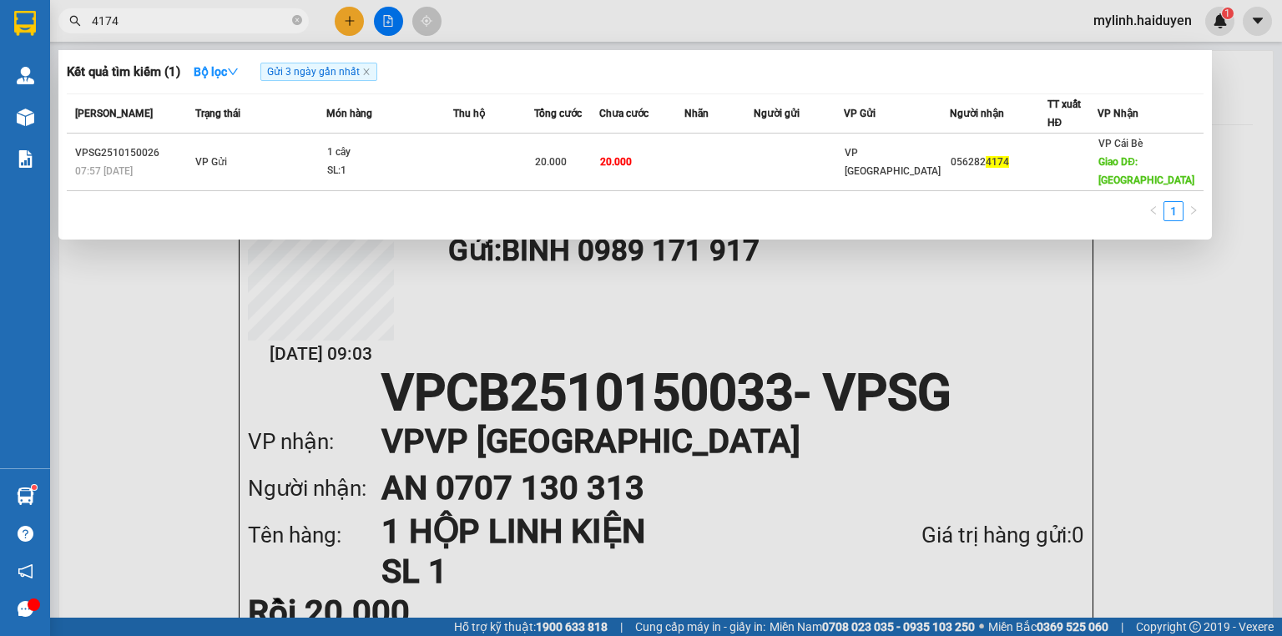
click at [170, 23] on input "4174" at bounding box center [190, 21] width 197 height 18
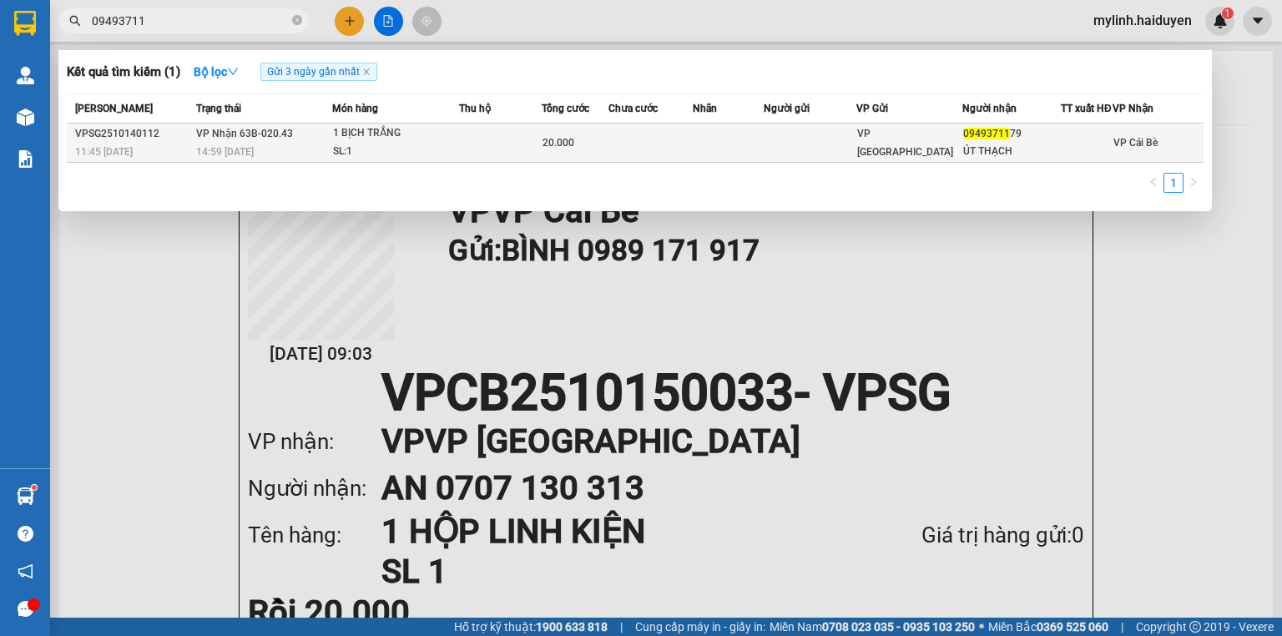
type input "09493711"
click at [251, 150] on td "VP Nhận 63B-020.43 14:59 - 14/10" at bounding box center [262, 143] width 140 height 39
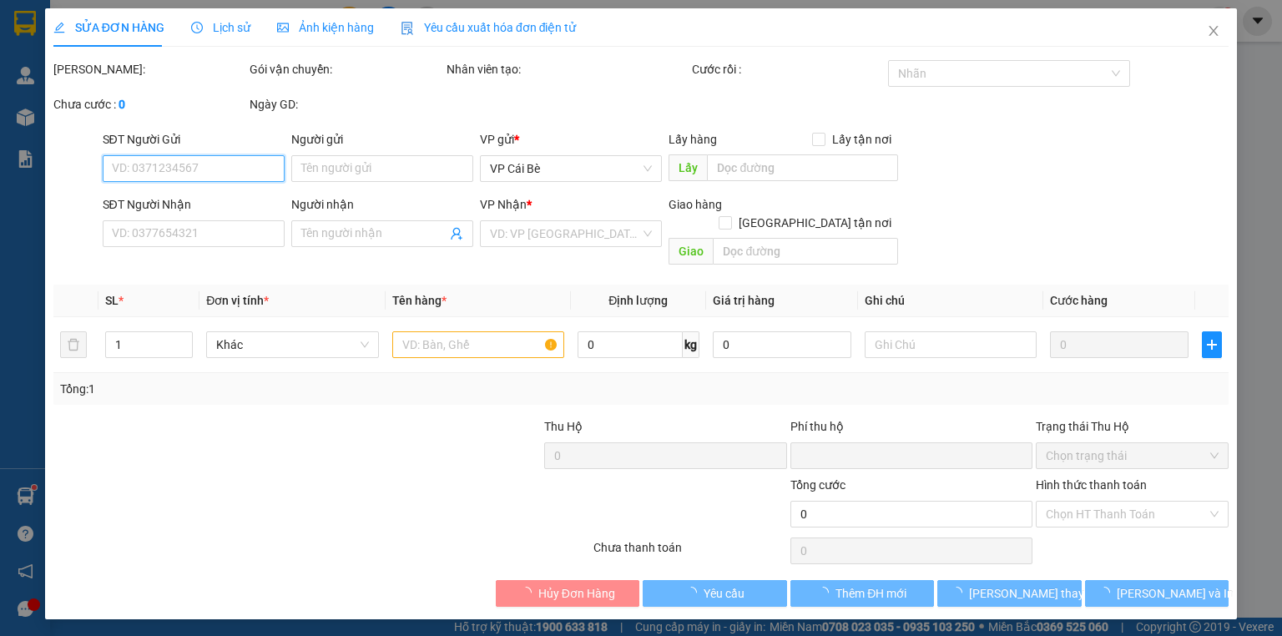
type input "0949371179"
type input "ÚT THẠCH"
type input "0"
type input "20.000"
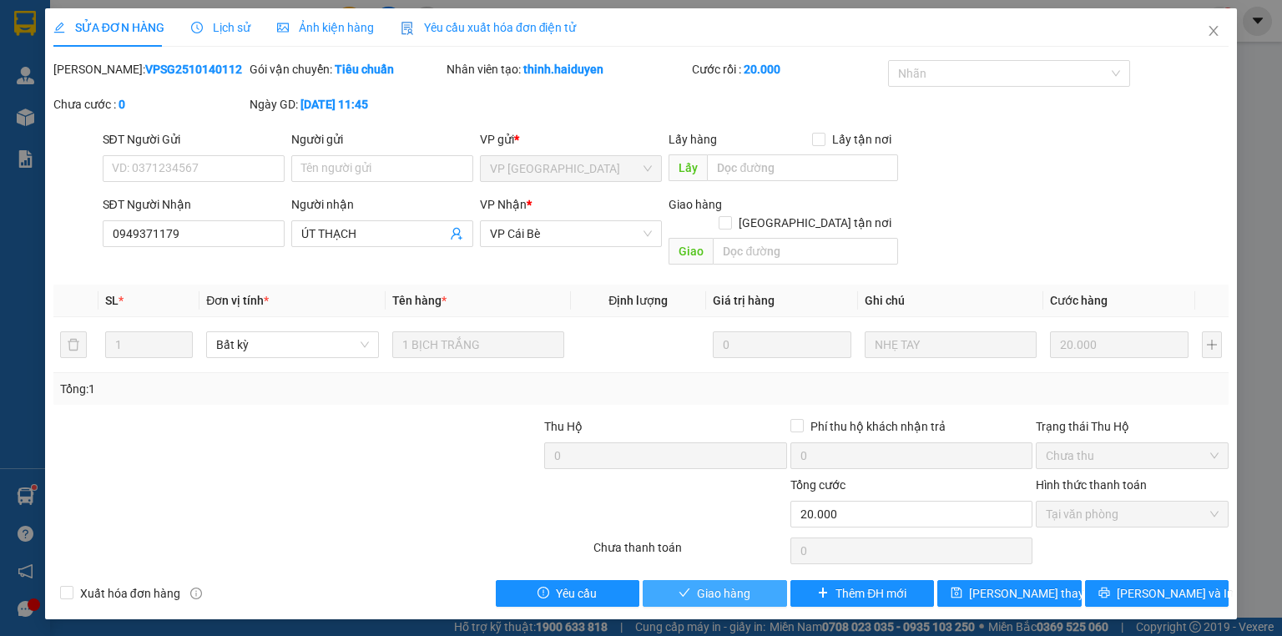
click at [740, 584] on span "Giao hàng" at bounding box center [723, 593] width 53 height 18
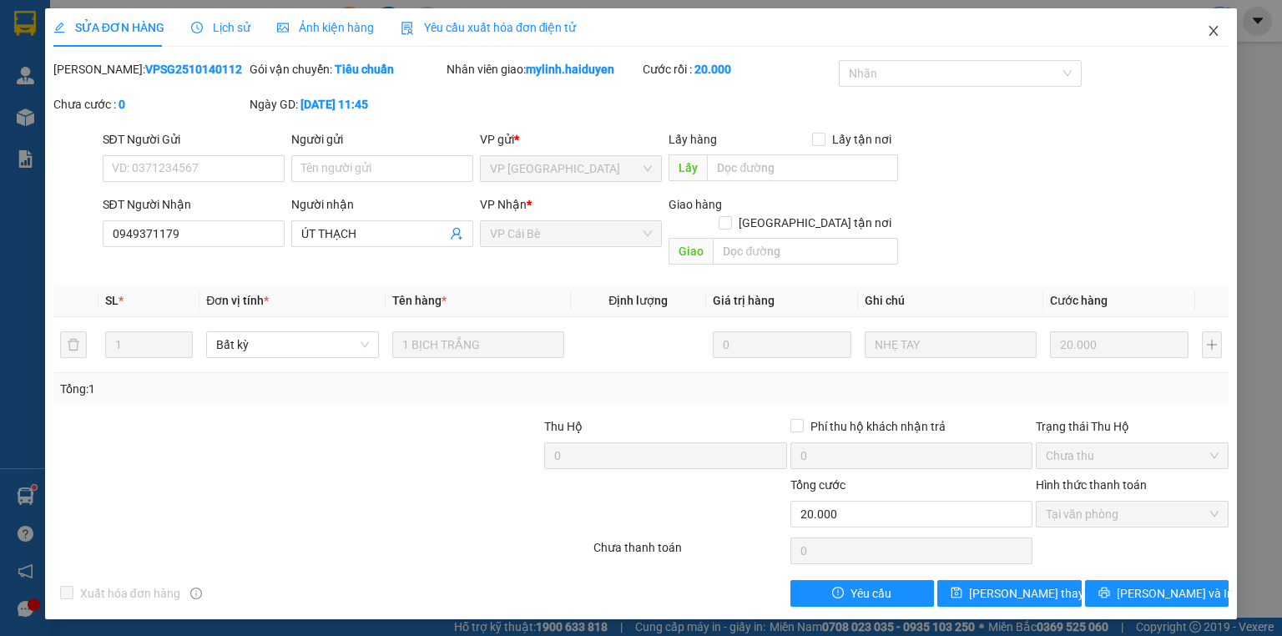
click at [1216, 27] on icon "close" at bounding box center [1213, 30] width 13 height 13
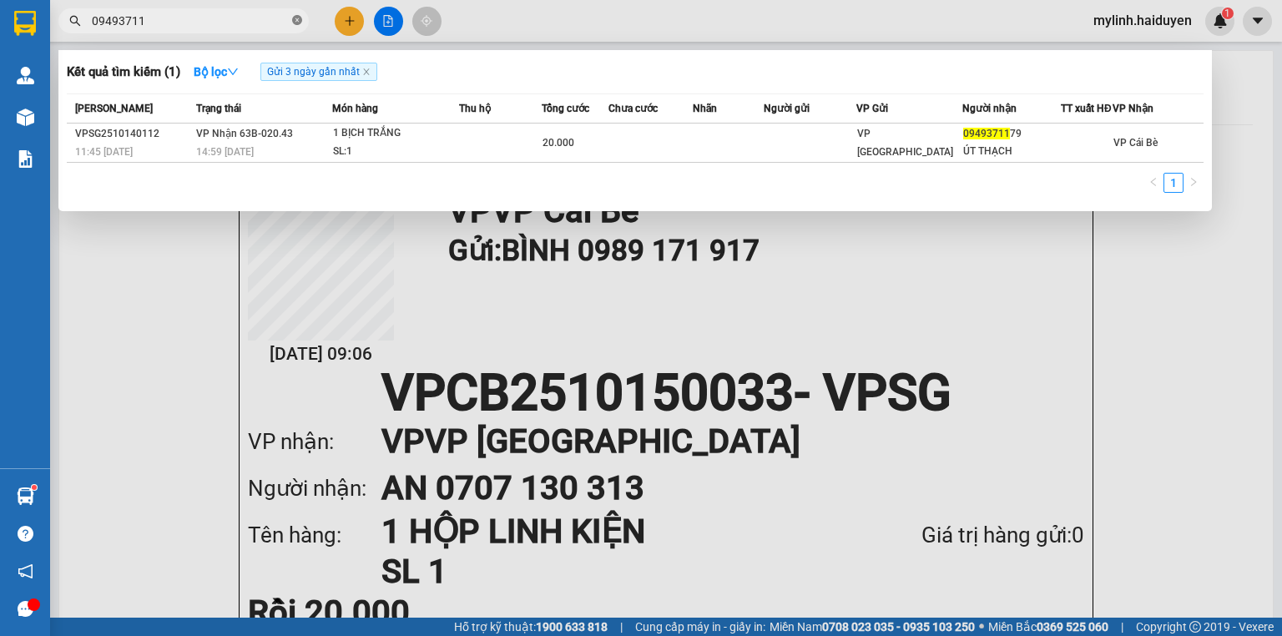
click at [300, 20] on icon "close-circle" at bounding box center [297, 20] width 10 height 10
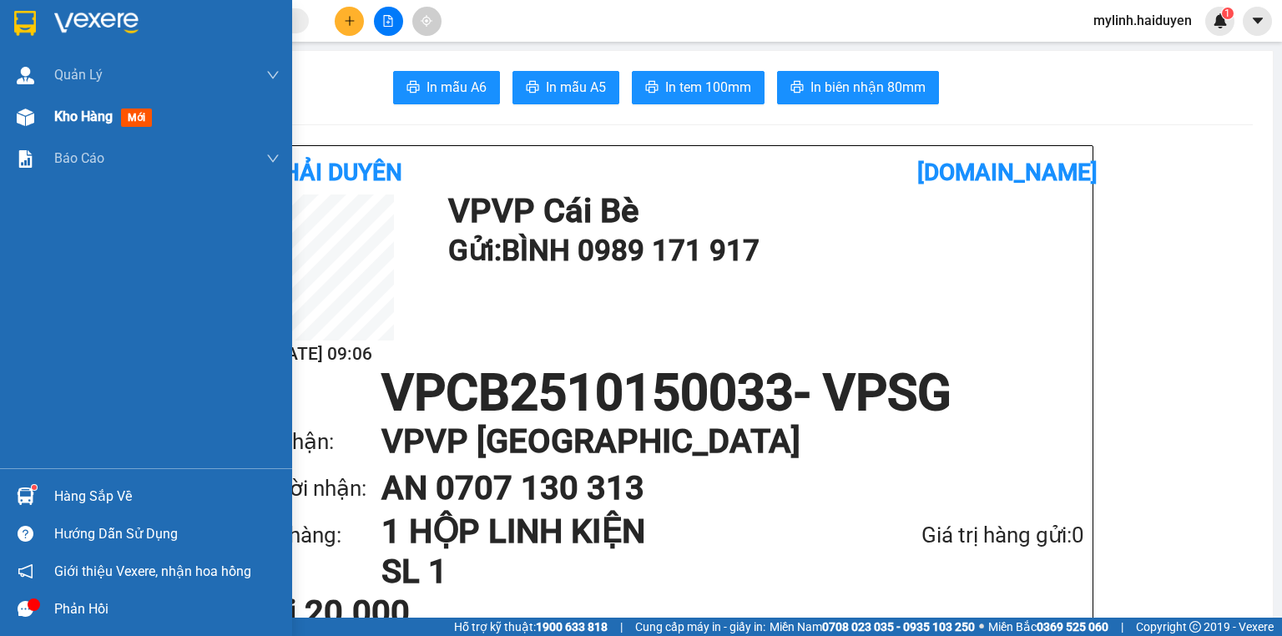
drag, startPoint x: 101, startPoint y: 119, endPoint x: 104, endPoint y: 101, distance: 18.7
click at [104, 120] on span "Kho hàng" at bounding box center [83, 117] width 58 height 16
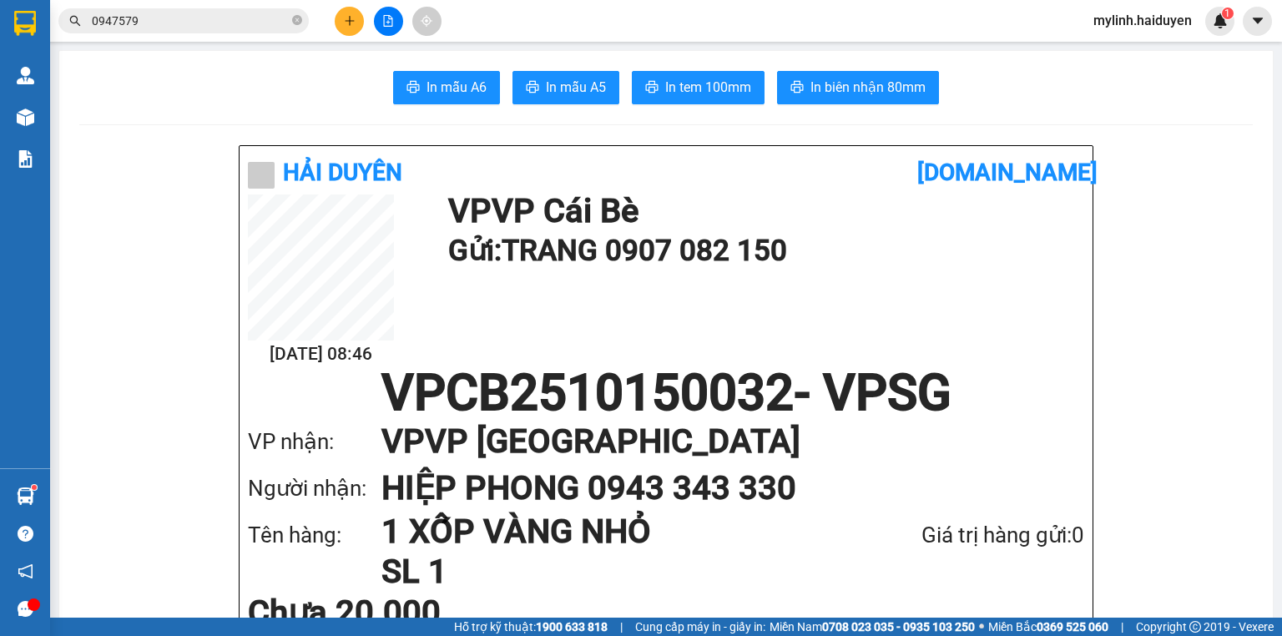
click at [344, 23] on icon "plus" at bounding box center [350, 21] width 12 height 12
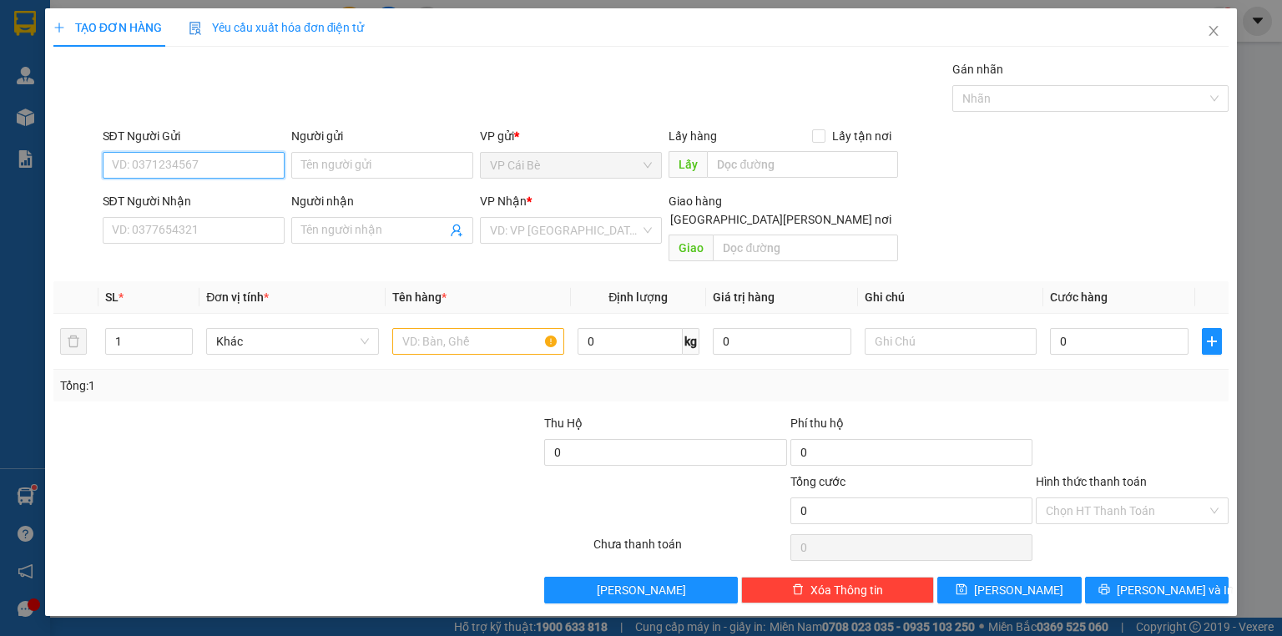
click at [235, 172] on input "SĐT Người Gửi" at bounding box center [194, 165] width 182 height 27
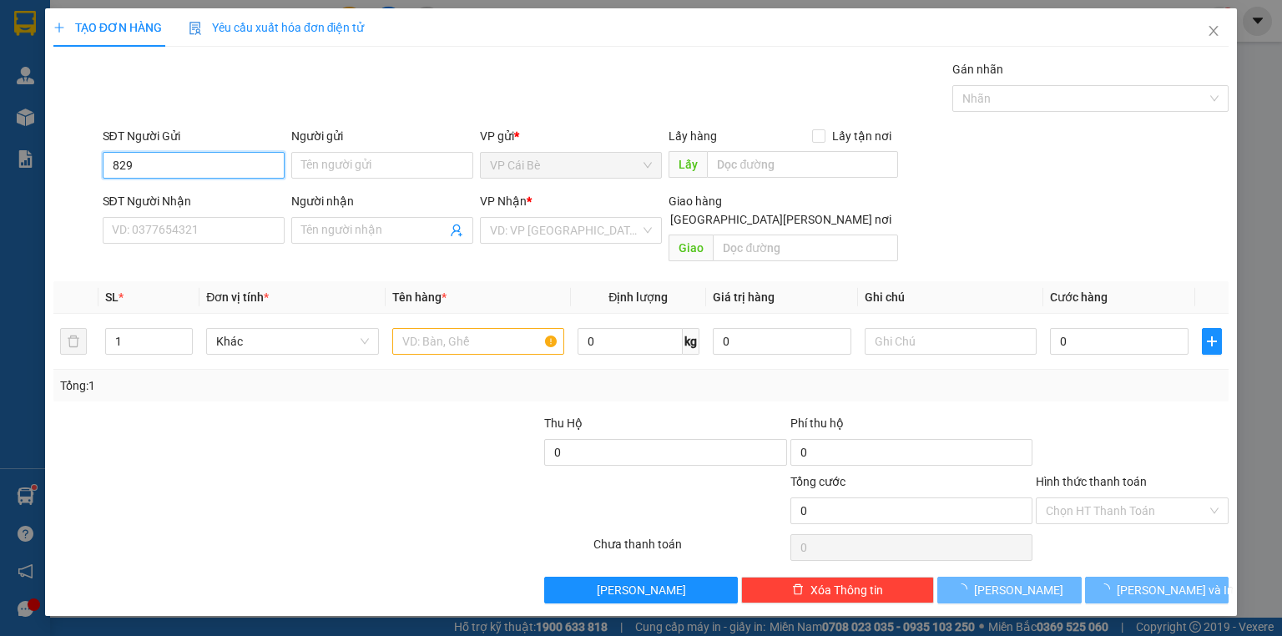
click at [230, 168] on input "829" at bounding box center [194, 165] width 182 height 27
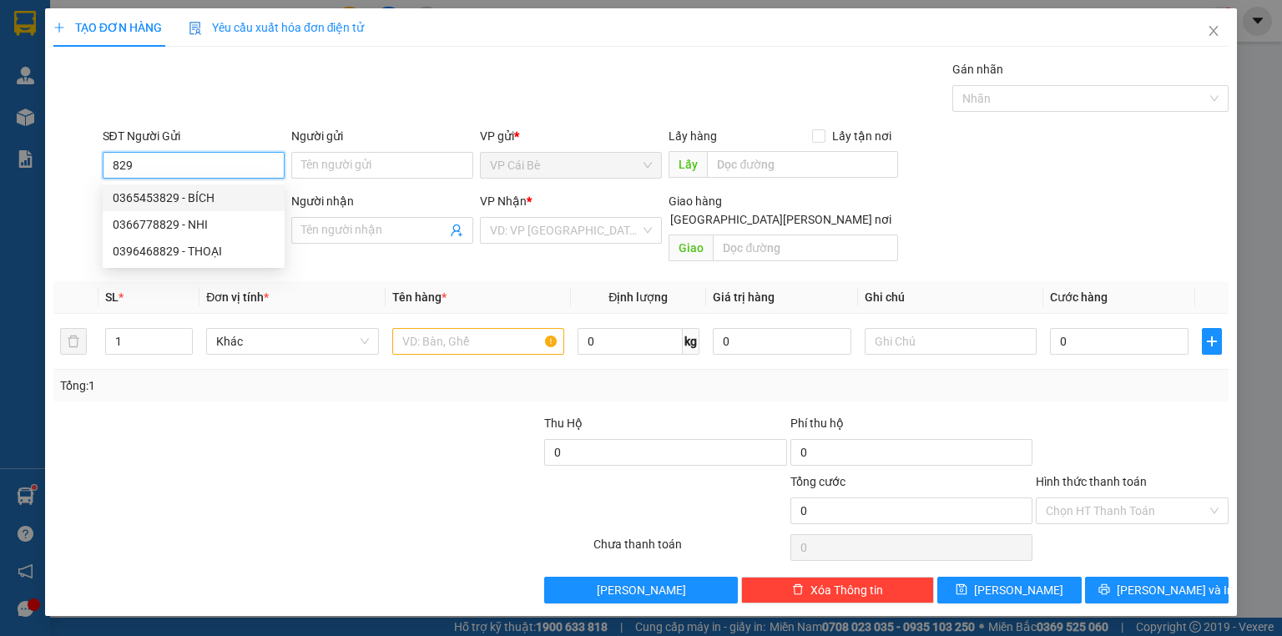
click at [235, 197] on div "0365453829 - BÍCH" at bounding box center [194, 198] width 162 height 18
type input "0365453829"
type input "BÍCH"
type input "0909237527"
type input "ĐOÀN 1,2/KG"
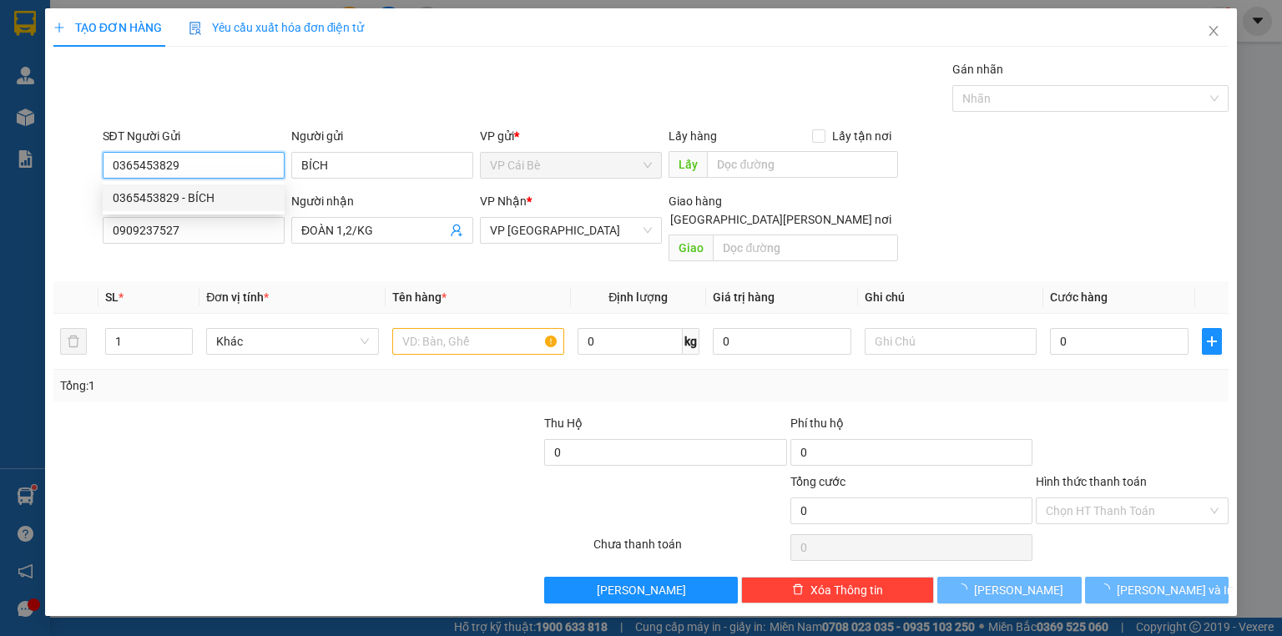
type input "20.000"
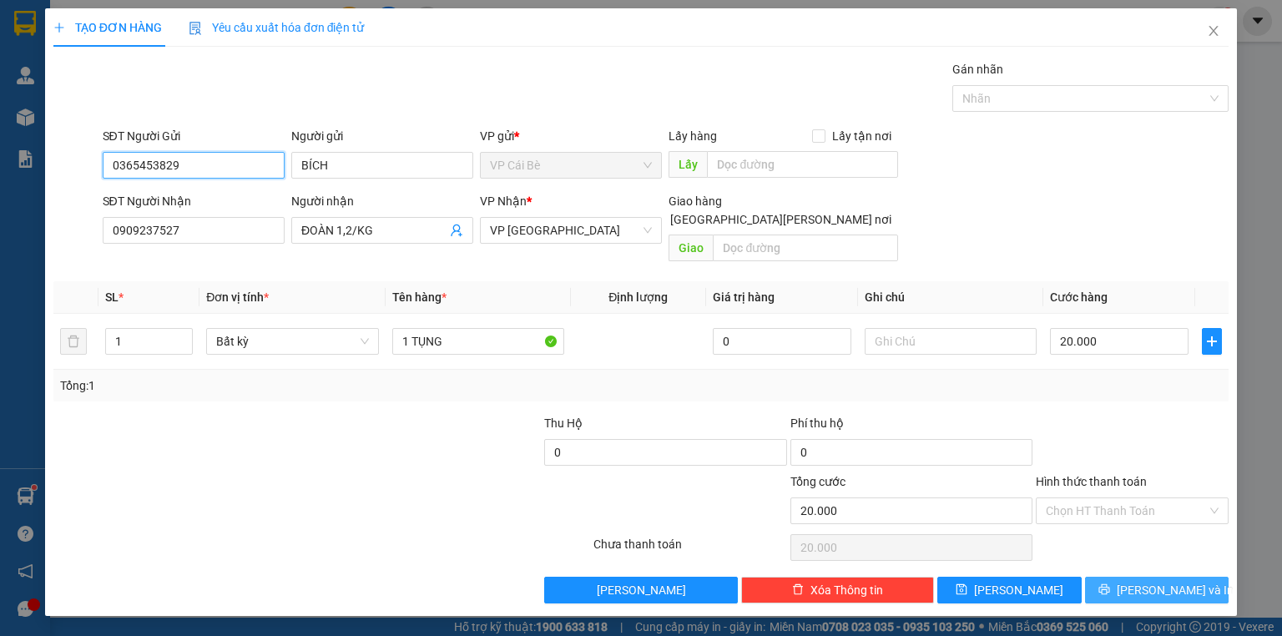
type input "0365453829"
drag, startPoint x: 1154, startPoint y: 573, endPoint x: 1172, endPoint y: 559, distance: 22.7
click at [1154, 581] on span "[PERSON_NAME] và In" at bounding box center [1175, 590] width 117 height 18
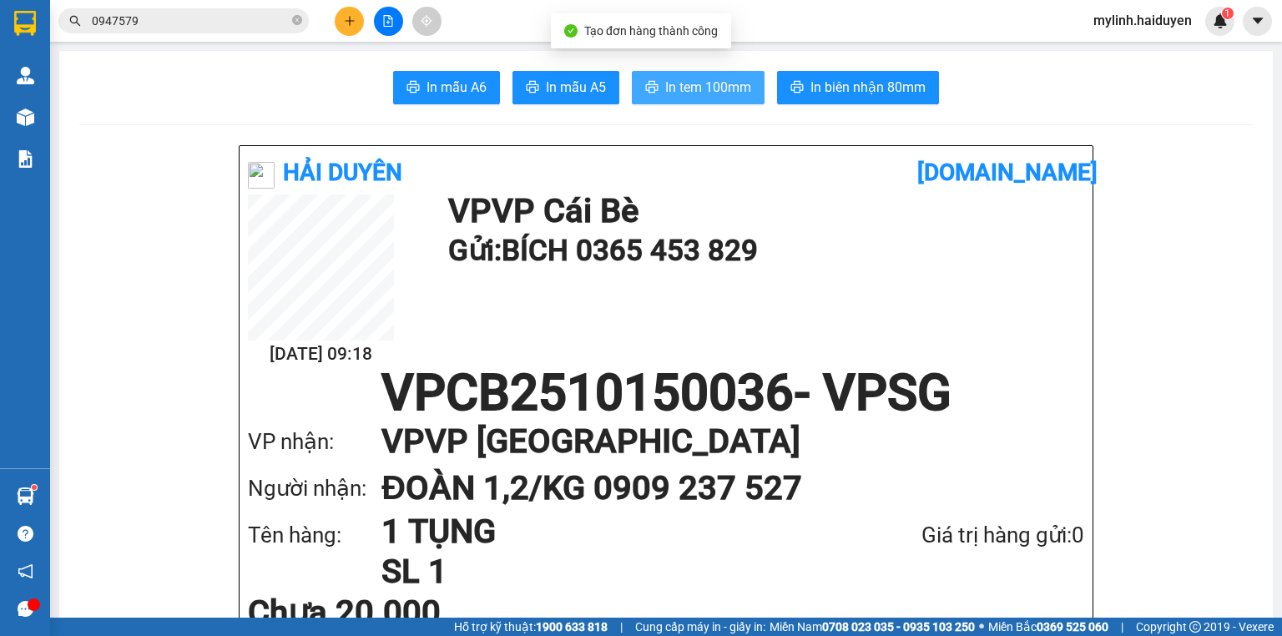
drag, startPoint x: 727, startPoint y: 91, endPoint x: 740, endPoint y: 87, distance: 14.0
click at [728, 91] on span "In tem 100mm" at bounding box center [708, 87] width 86 height 21
click at [715, 103] on button "In tem 100mm" at bounding box center [698, 87] width 133 height 33
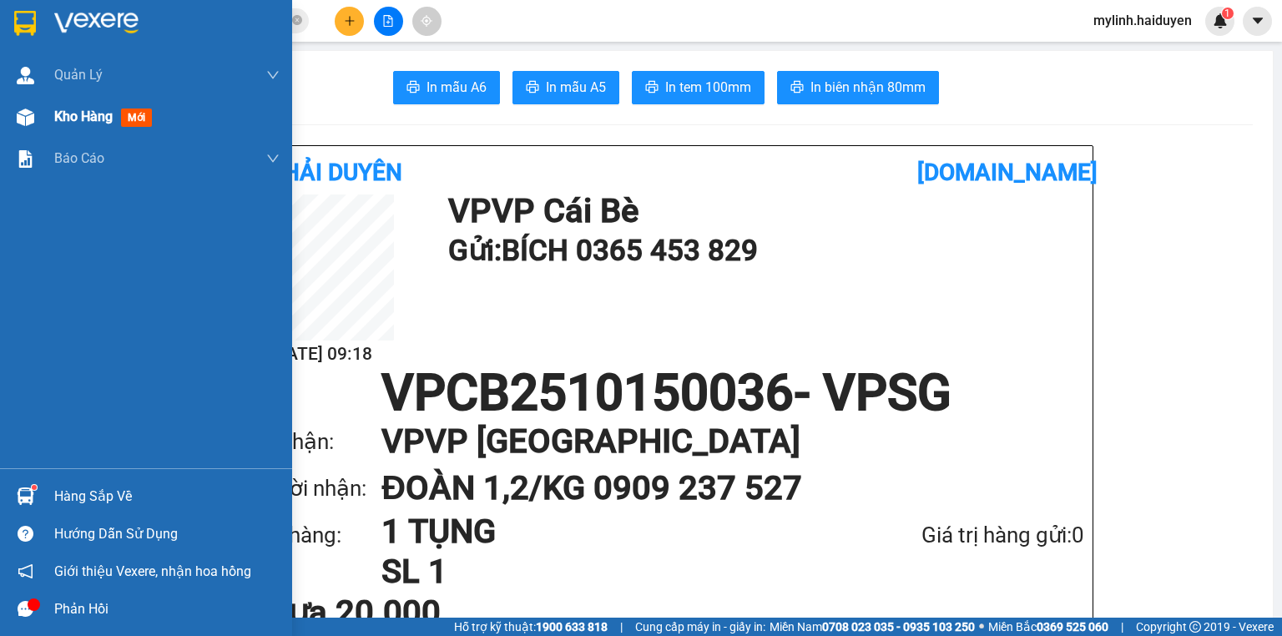
click at [97, 128] on div "Kho hàng mới" at bounding box center [166, 117] width 225 height 42
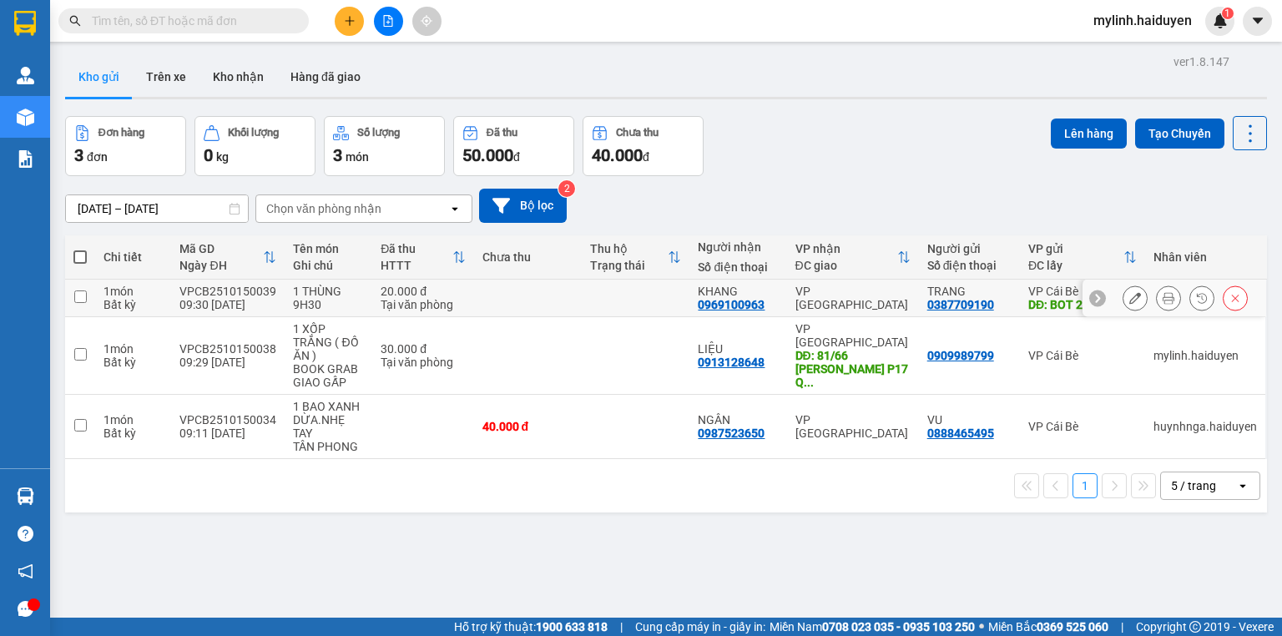
drag, startPoint x: 457, startPoint y: 290, endPoint x: 446, endPoint y: 290, distance: 11.7
click at [457, 290] on div "20.000 đ" at bounding box center [423, 291] width 84 height 13
checkbox input "true"
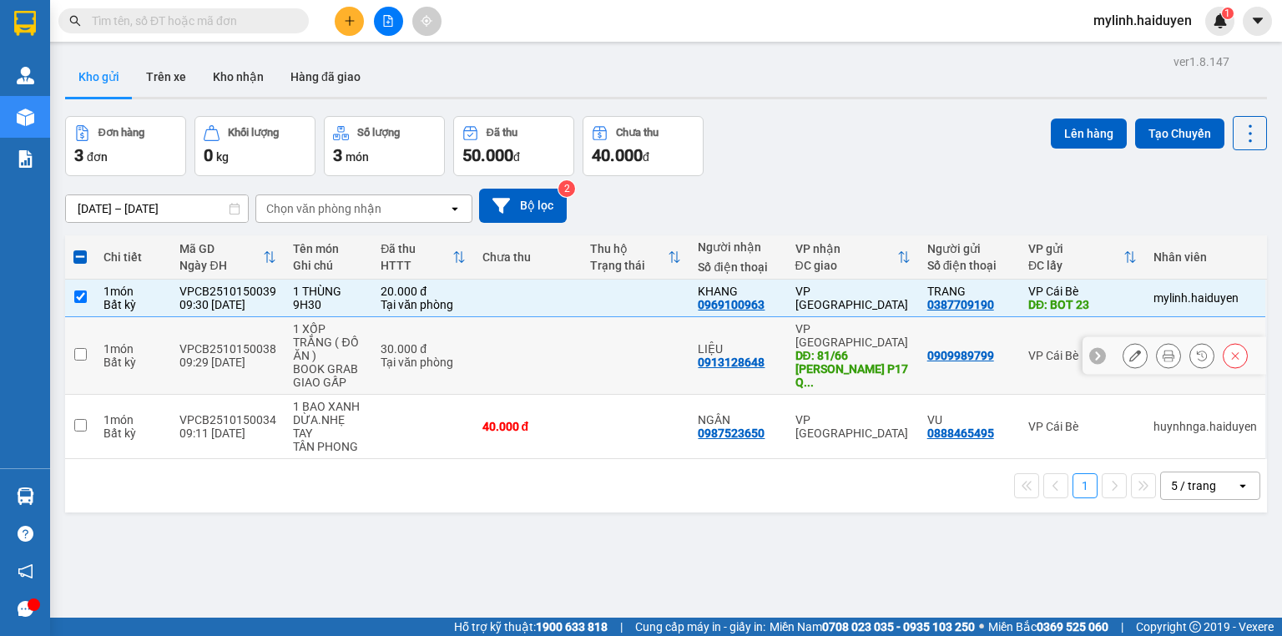
click at [467, 341] on td "30.000 đ Tại văn phòng" at bounding box center [422, 356] width 101 height 78
checkbox input "true"
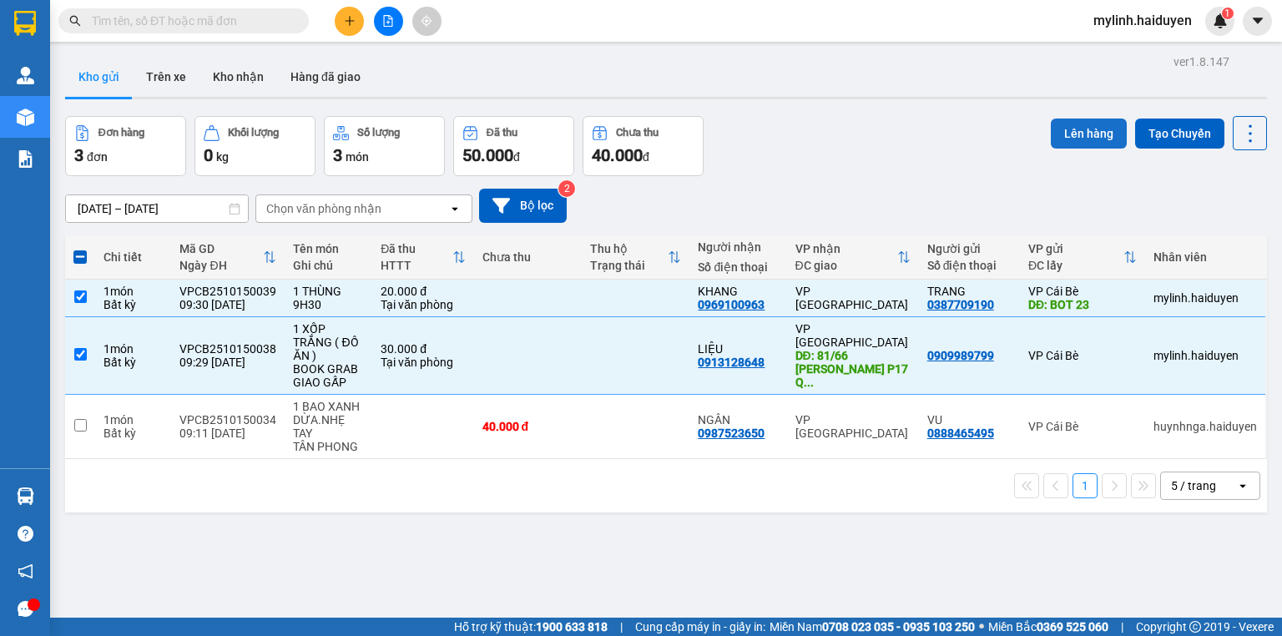
click at [1075, 124] on button "Lên hàng" at bounding box center [1089, 134] width 76 height 30
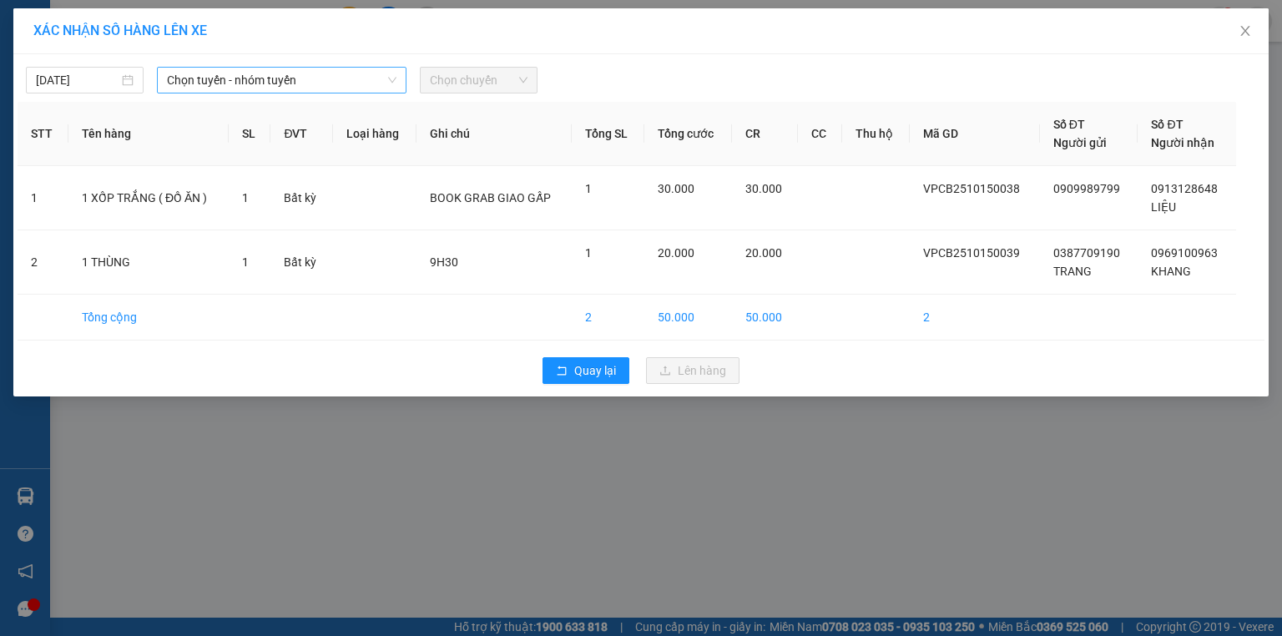
click at [285, 82] on span "Chọn tuyến - nhóm tuyến" at bounding box center [282, 80] width 230 height 25
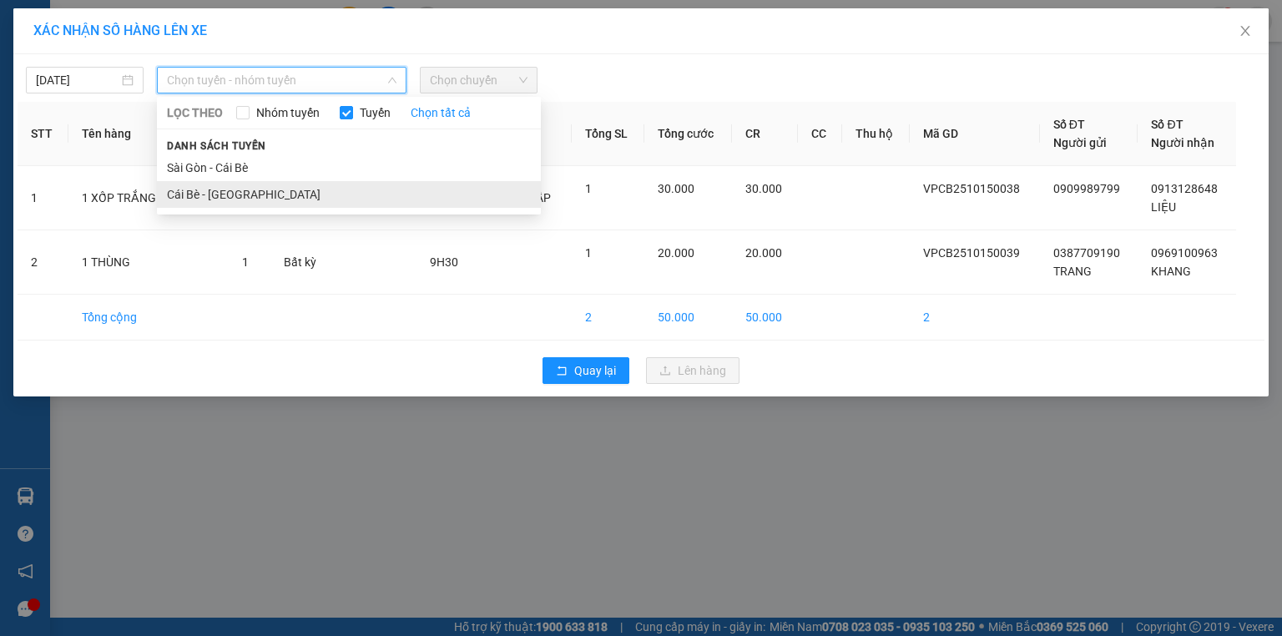
click at [306, 198] on li "Cái Bè - Sài Gòn" at bounding box center [349, 194] width 384 height 27
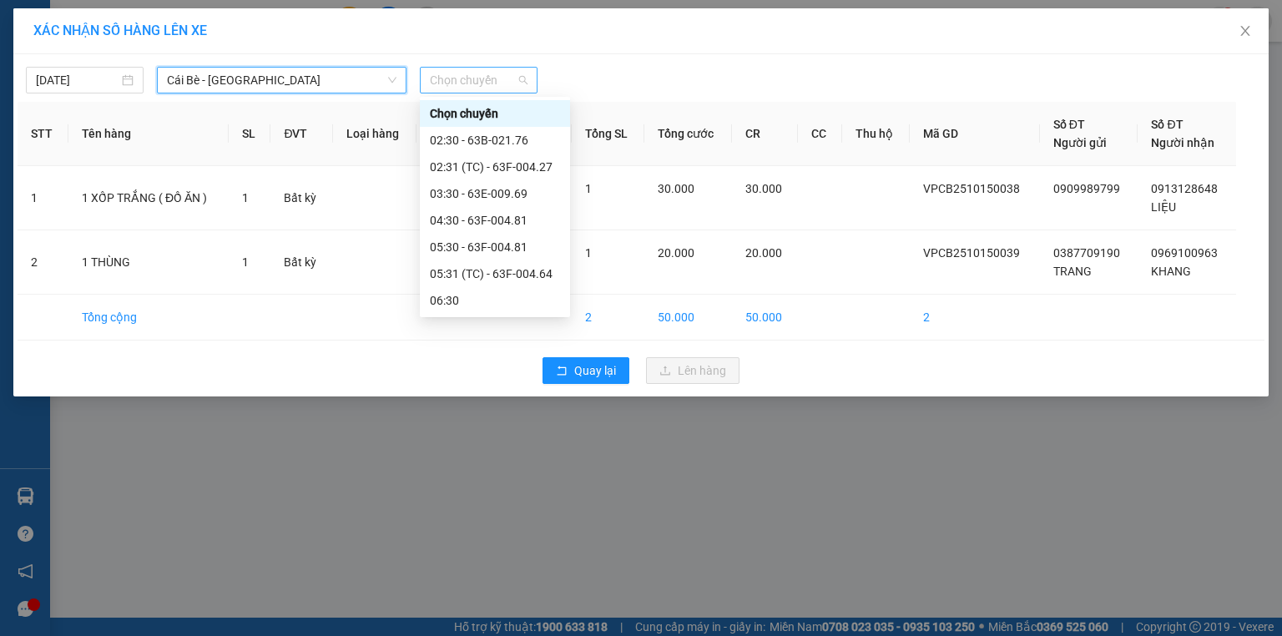
click at [489, 78] on span "Chọn chuyến" at bounding box center [479, 80] width 98 height 25
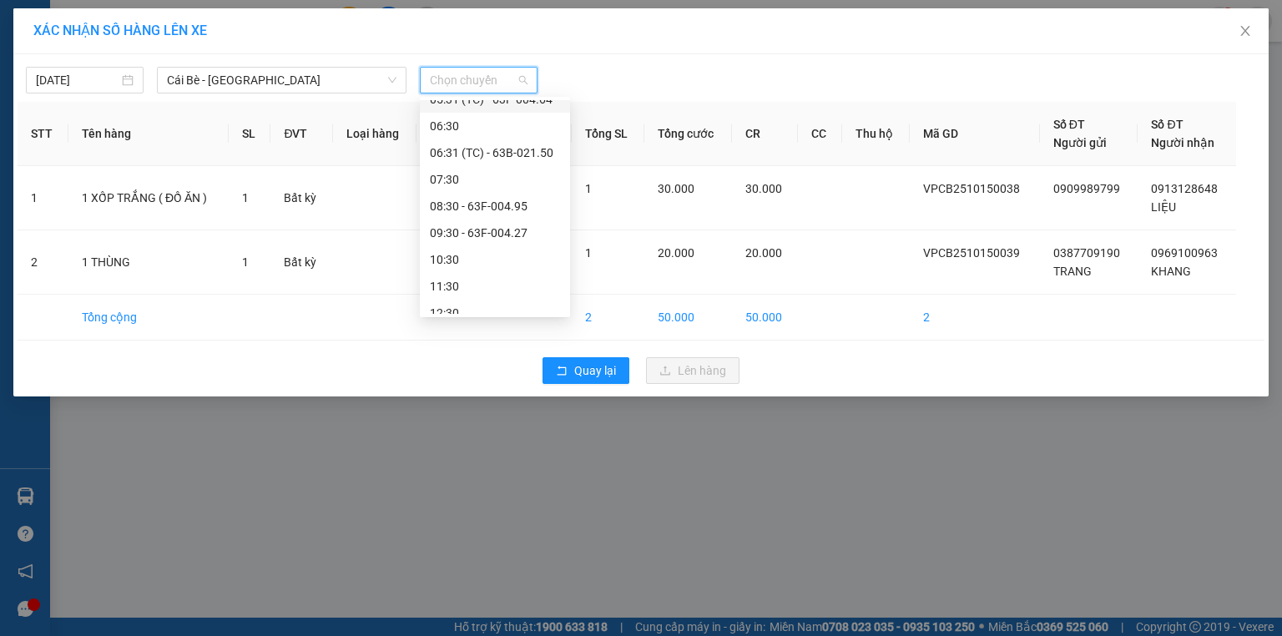
scroll to position [200, 0]
click at [507, 214] on div "09:30 - 63F-004.27" at bounding box center [495, 207] width 130 height 18
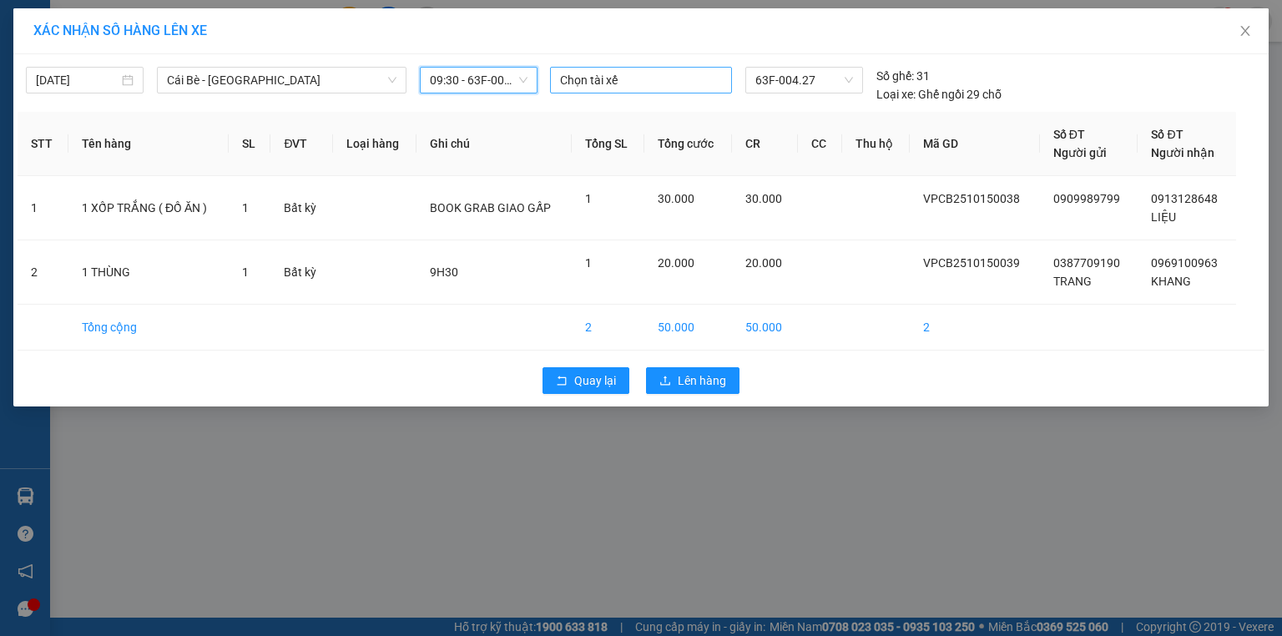
click at [649, 80] on div at bounding box center [641, 80] width 174 height 20
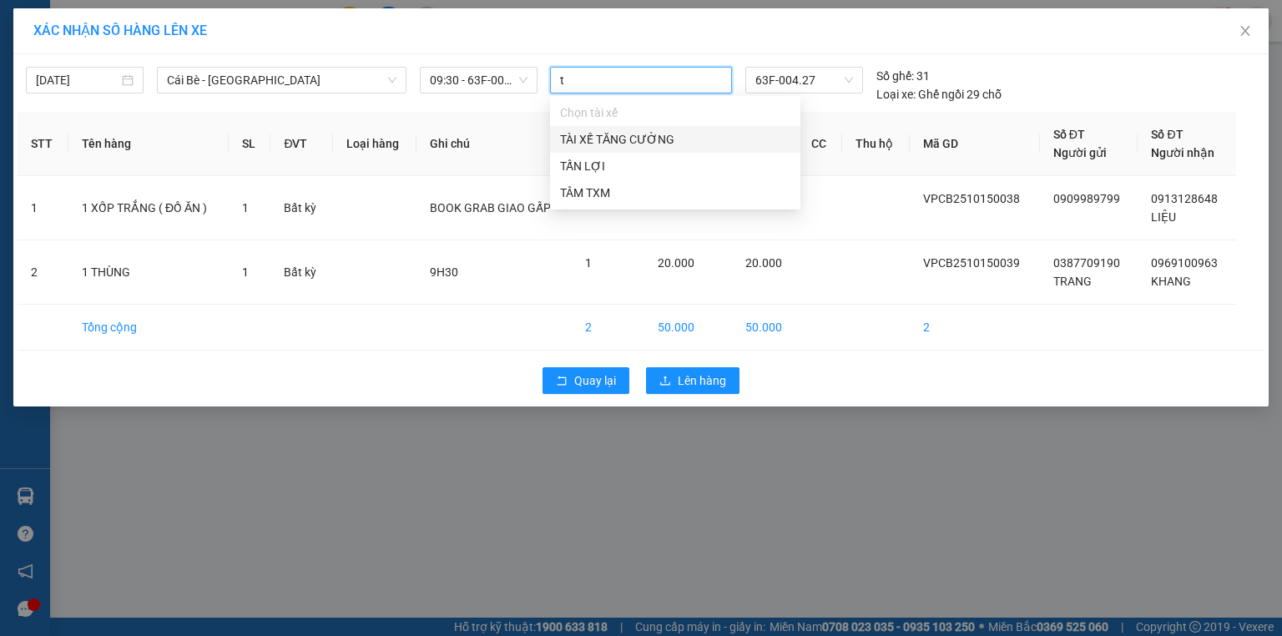
type input "tâ"
click at [652, 191] on div "TÂM TXM" at bounding box center [675, 193] width 230 height 18
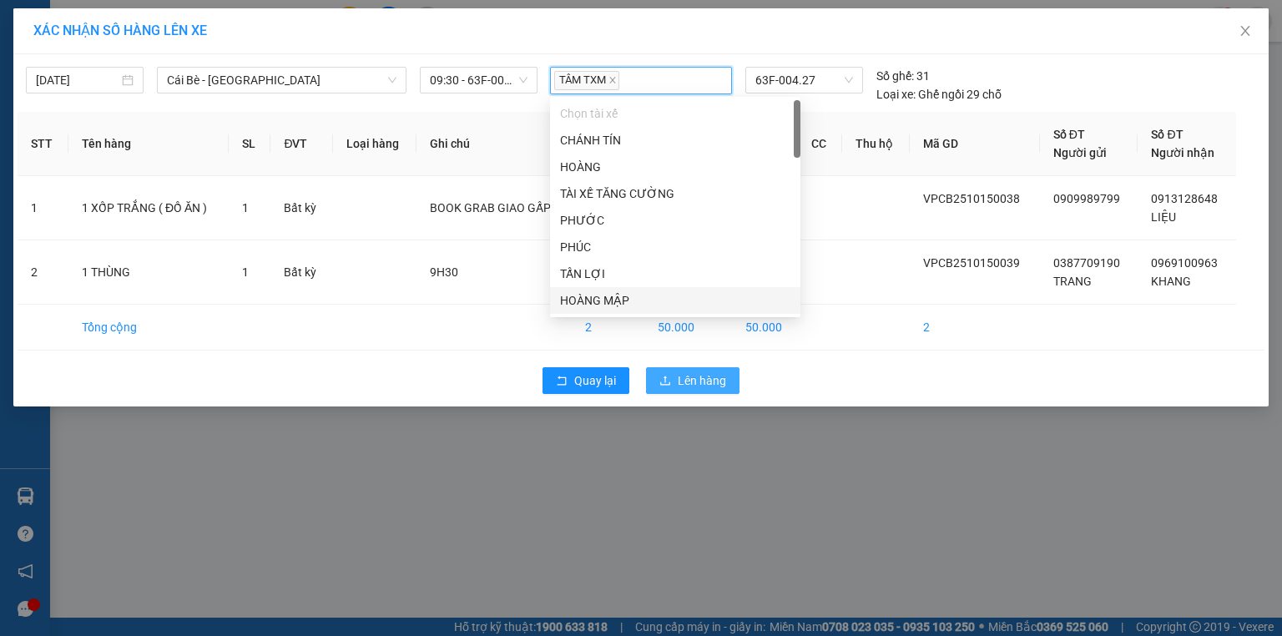
click at [718, 375] on span "Lên hàng" at bounding box center [702, 380] width 48 height 18
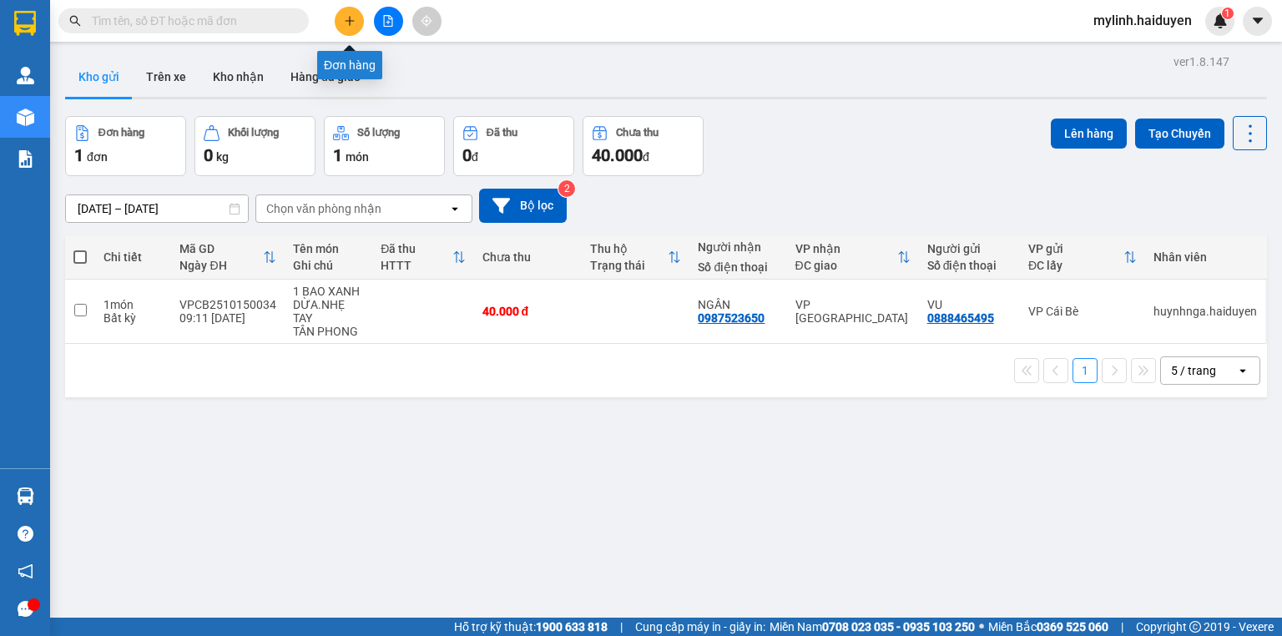
click at [357, 27] on button at bounding box center [349, 21] width 29 height 29
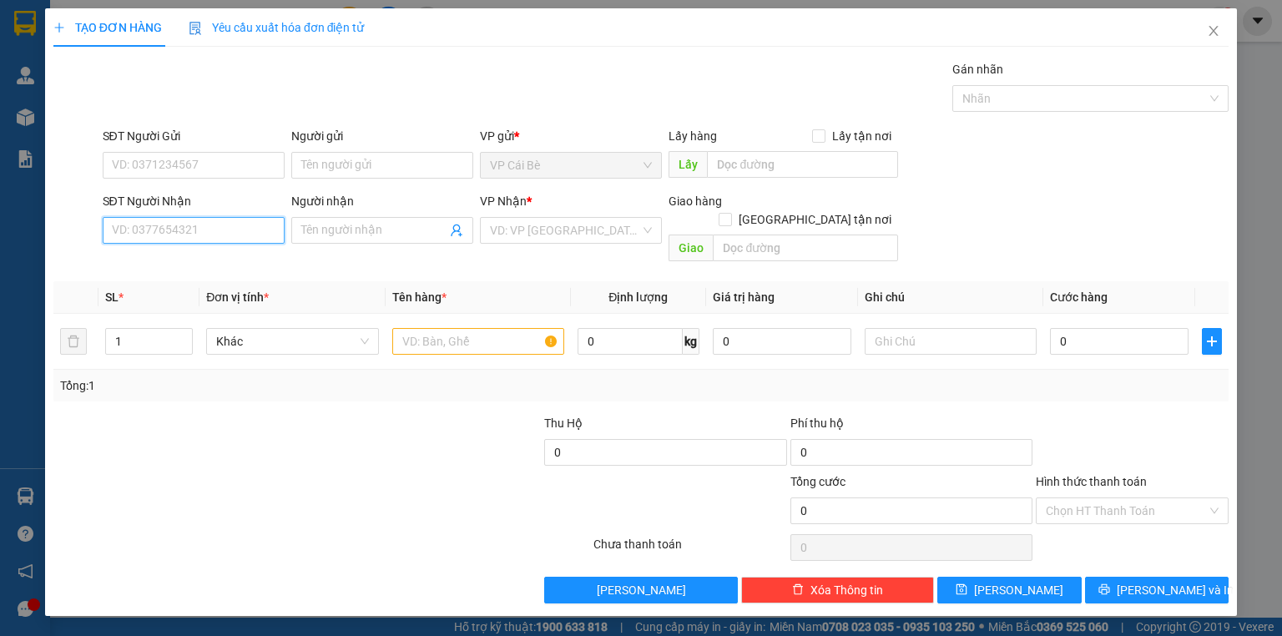
click at [233, 220] on input "SĐT Người Nhận" at bounding box center [194, 230] width 182 height 27
click at [232, 220] on input "SĐT Người Nhận" at bounding box center [194, 230] width 182 height 27
click at [231, 220] on input "SĐT Người Nhận" at bounding box center [194, 230] width 182 height 27
click at [267, 266] on div "0777794552 - hằng" at bounding box center [194, 263] width 162 height 18
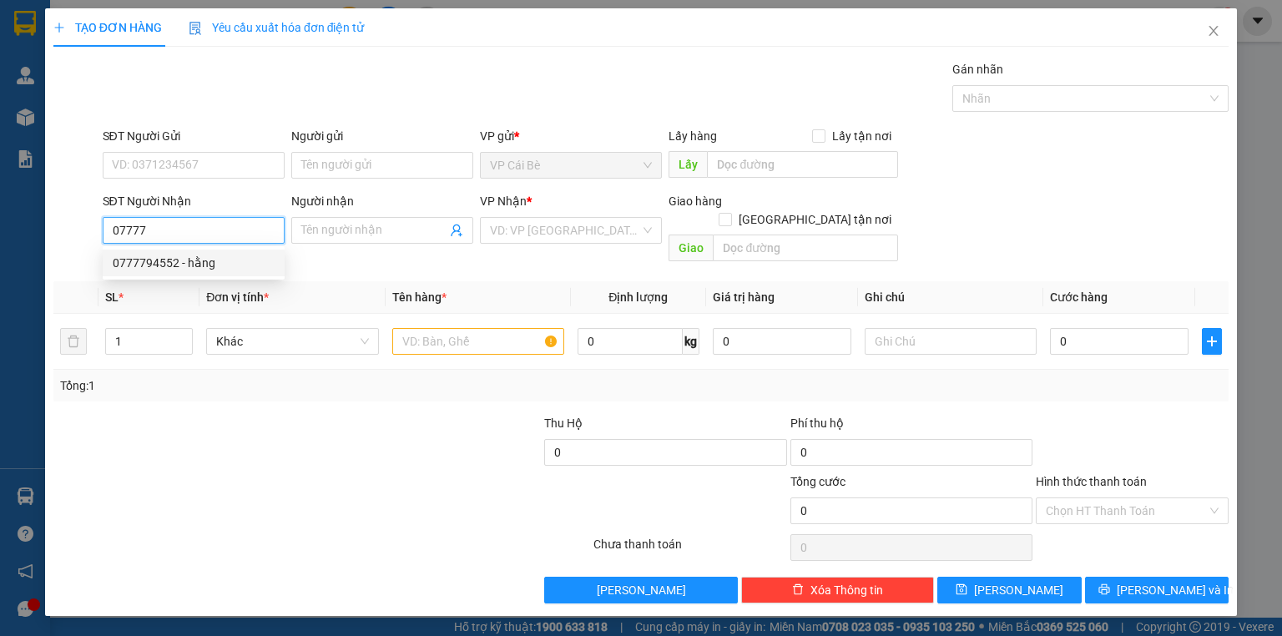
type input "0777794552"
type input "hằng"
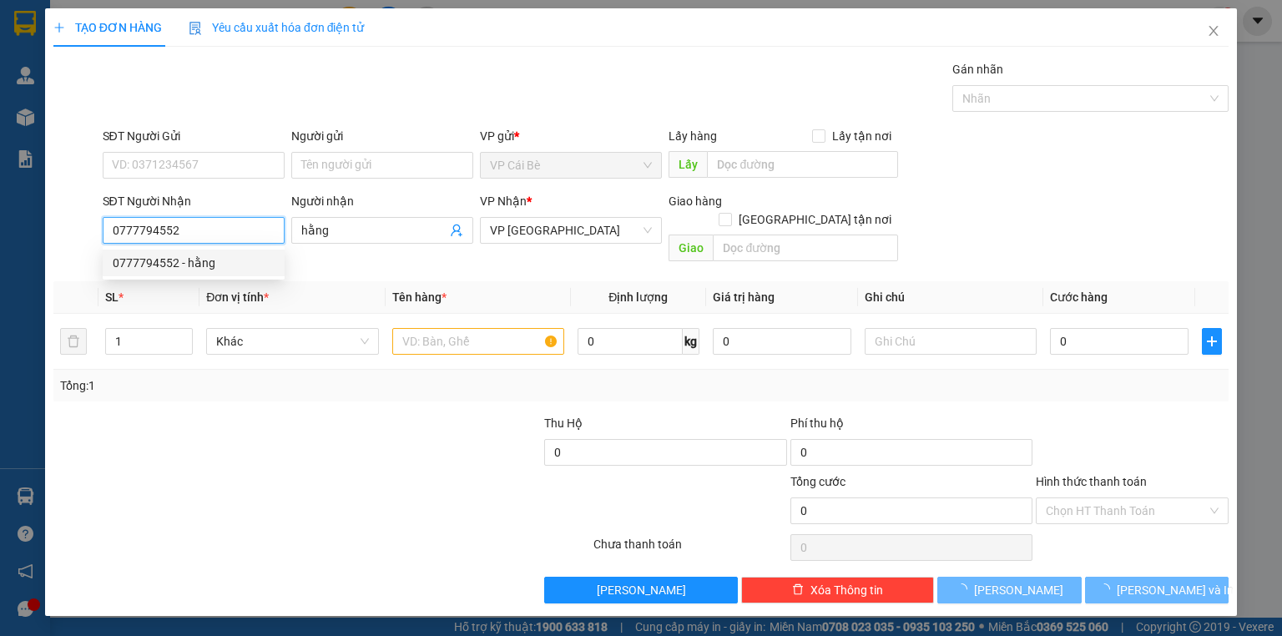
type input "20.000"
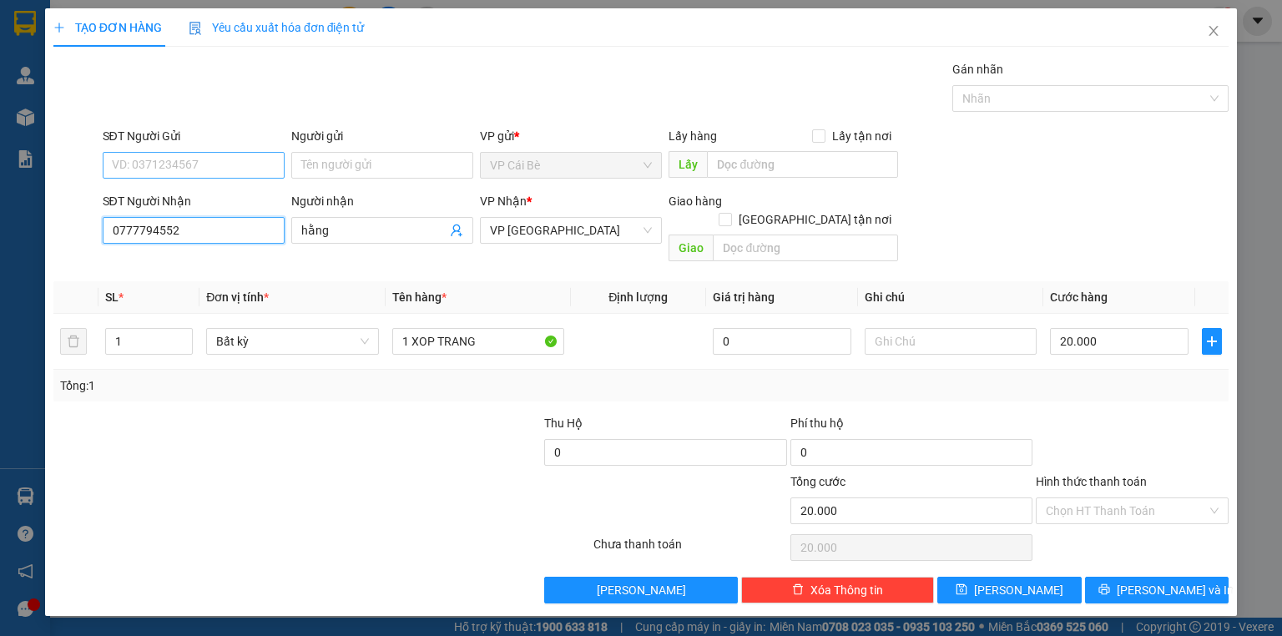
type input "0777794552"
click at [234, 174] on input "SĐT Người Gửi" at bounding box center [194, 165] width 182 height 27
drag, startPoint x: 241, startPoint y: 204, endPoint x: 250, endPoint y: 177, distance: 28.2
click at [242, 204] on div "0345444764 - THỦY" at bounding box center [194, 198] width 162 height 18
type input "0345444764"
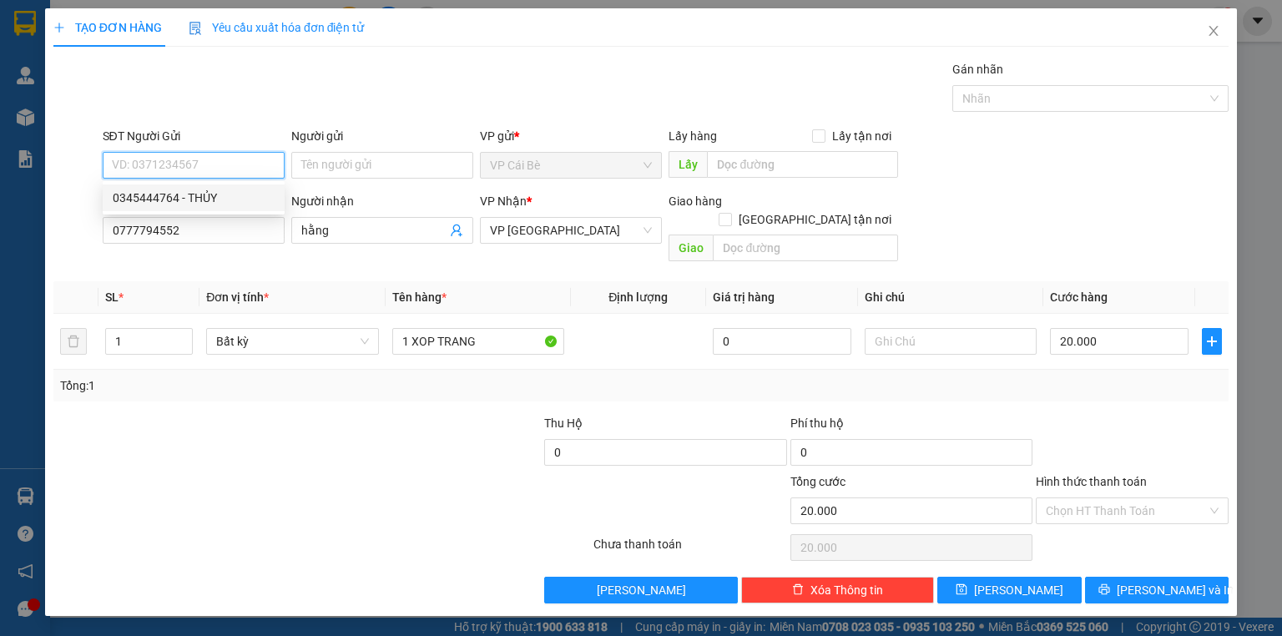
type input "THỦY"
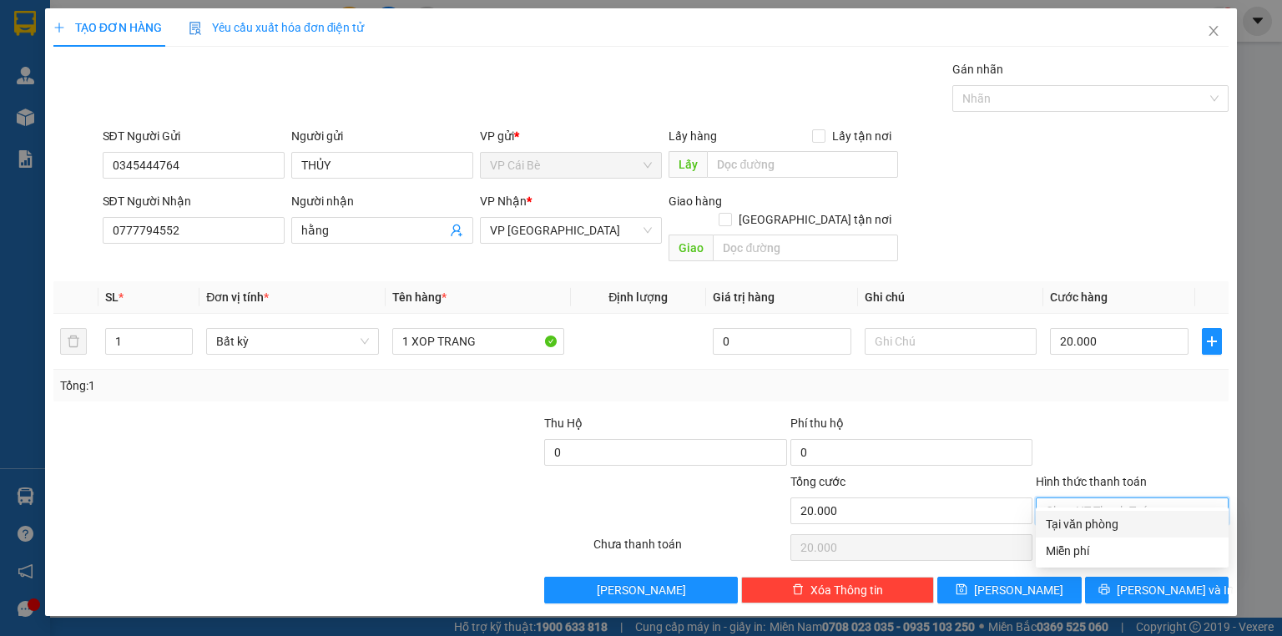
drag, startPoint x: 1095, startPoint y: 496, endPoint x: 1109, endPoint y: 514, distance: 22.7
click at [1100, 501] on input "Hình thức thanh toán" at bounding box center [1126, 510] width 161 height 25
click at [1109, 516] on div "Tại văn phòng" at bounding box center [1132, 524] width 173 height 18
type input "0"
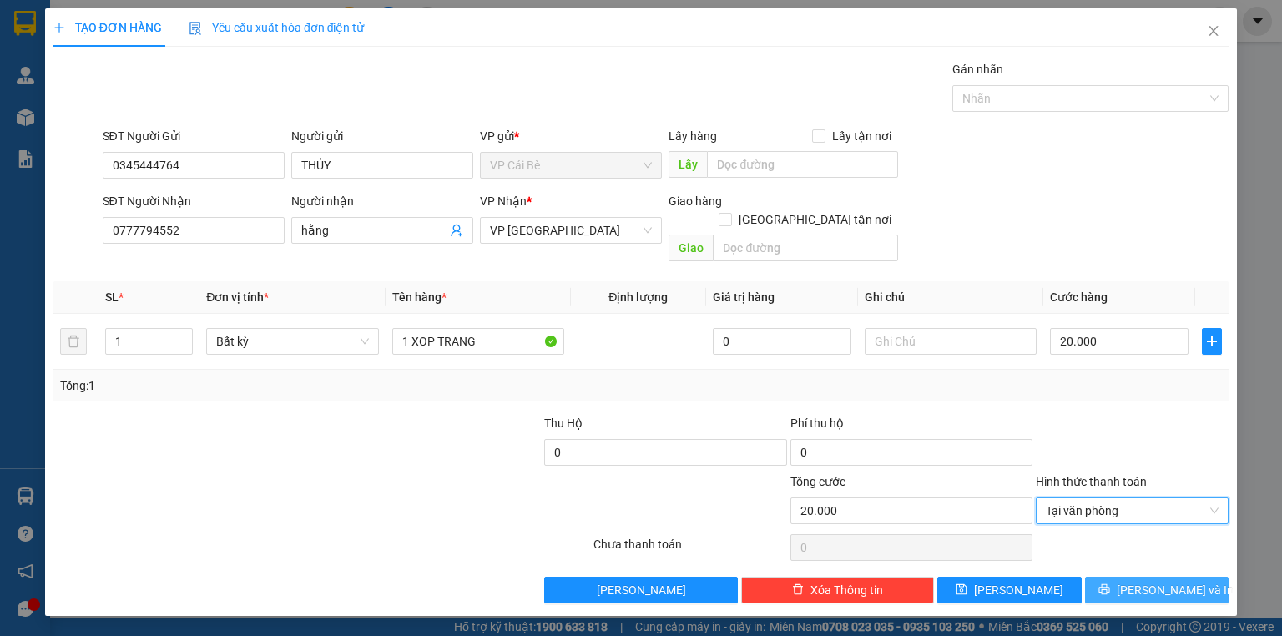
click at [1149, 581] on span "Lưu và In" at bounding box center [1175, 590] width 117 height 18
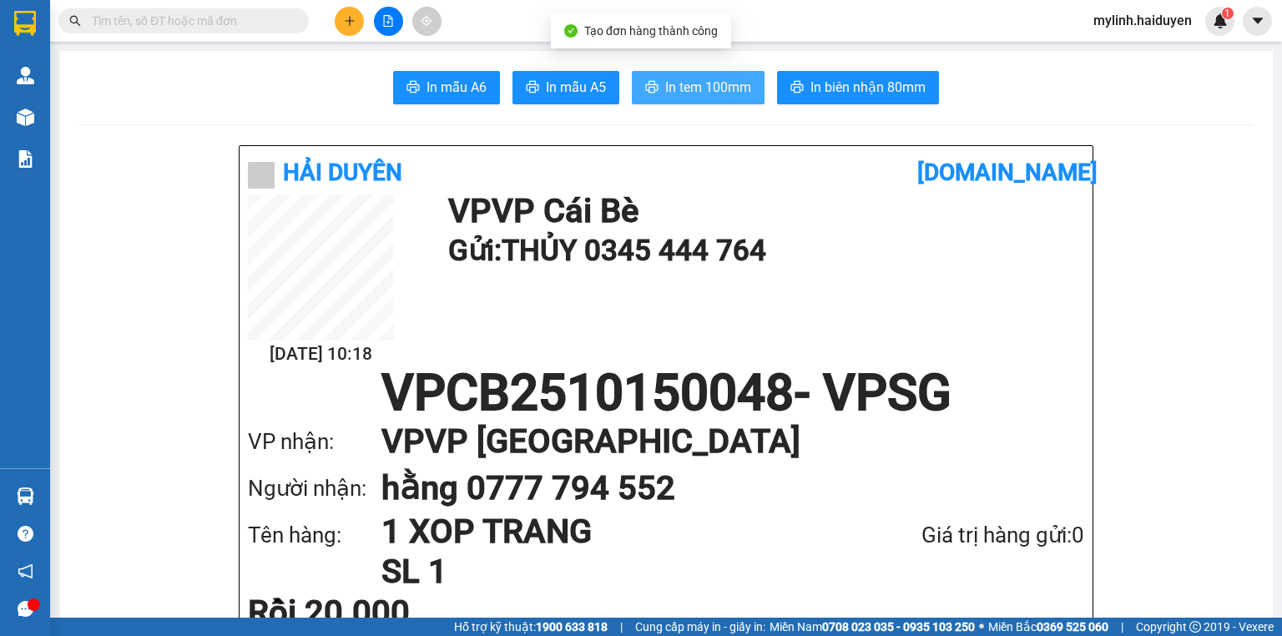
click at [726, 83] on span "In tem 100mm" at bounding box center [708, 87] width 86 height 21
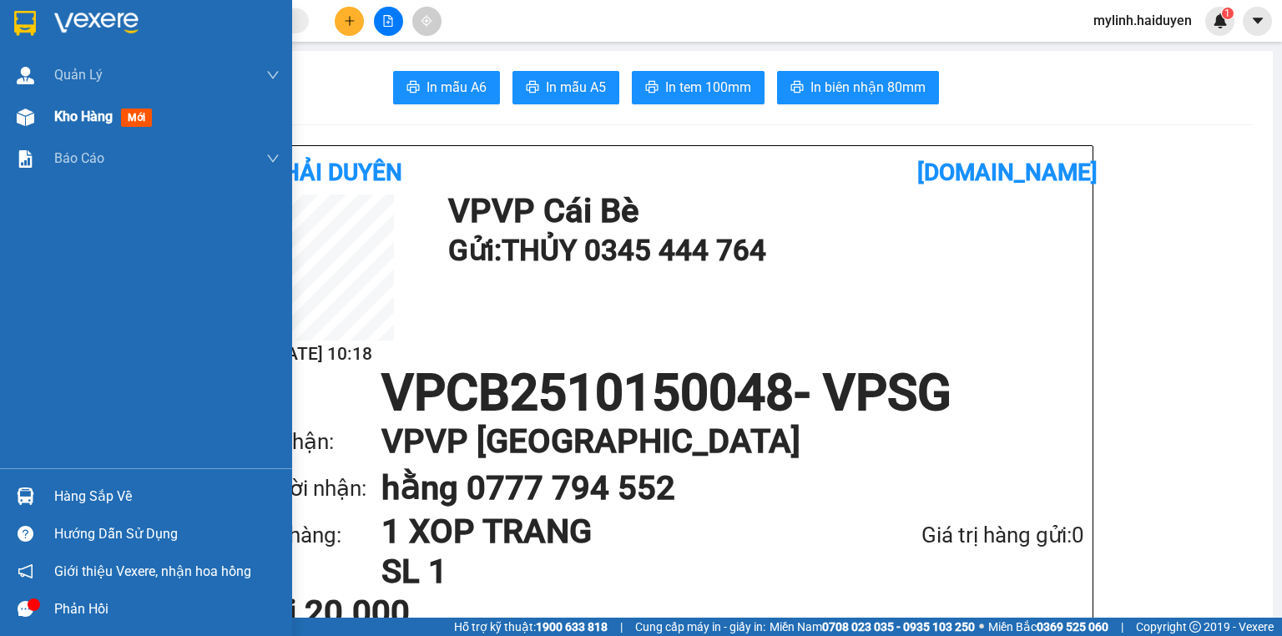
click at [129, 115] on span "mới" at bounding box center [136, 118] width 31 height 18
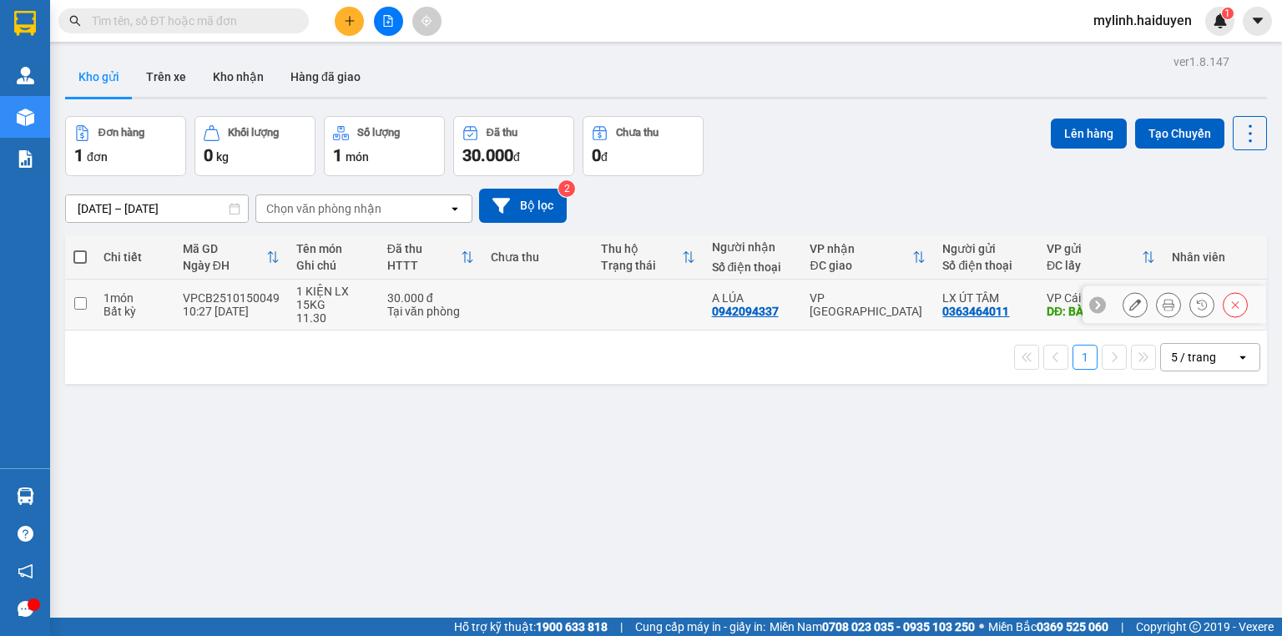
click at [1163, 308] on icon at bounding box center [1169, 305] width 12 height 12
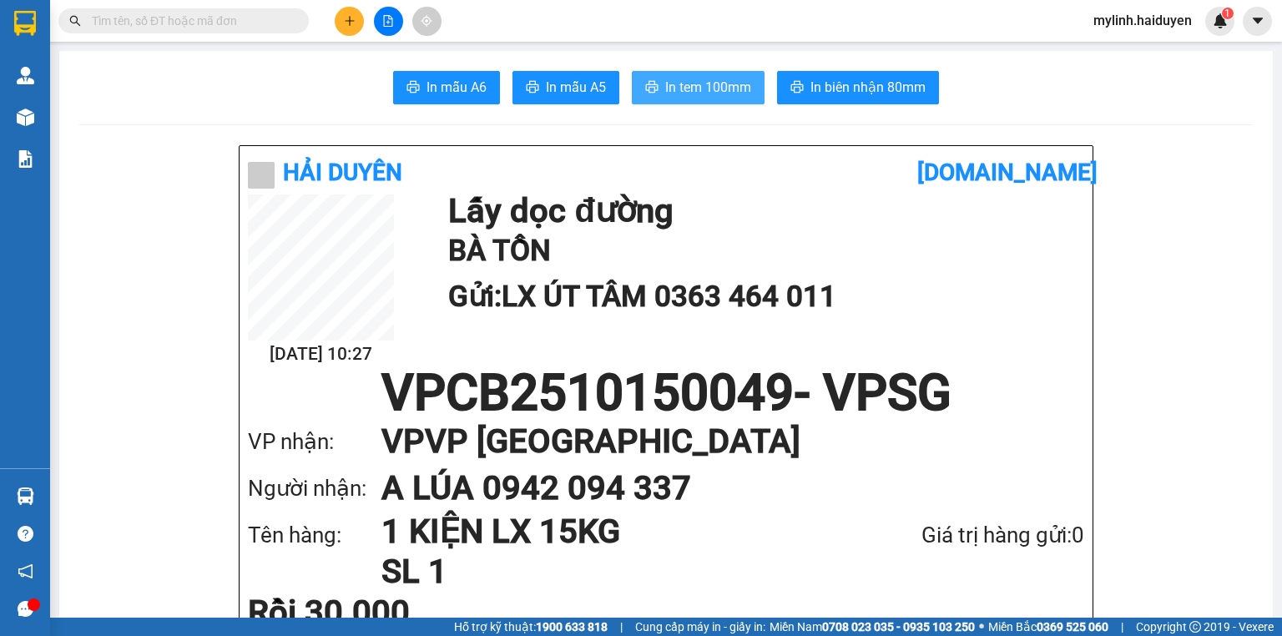
click at [703, 92] on span "In tem 100mm" at bounding box center [708, 87] width 86 height 21
click at [340, 20] on button at bounding box center [349, 21] width 29 height 29
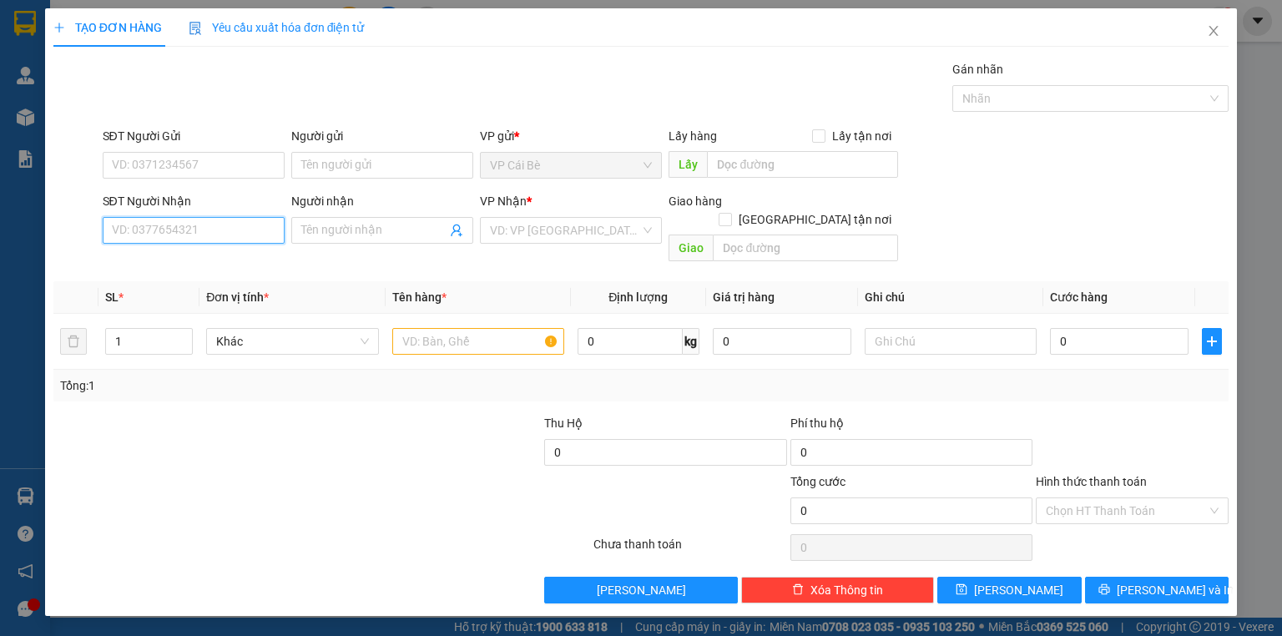
click at [231, 224] on input "SĐT Người Nhận" at bounding box center [194, 230] width 182 height 27
drag, startPoint x: 164, startPoint y: 230, endPoint x: 167, endPoint y: 211, distance: 19.4
click at [164, 227] on input "SĐT Người Nhận" at bounding box center [194, 230] width 182 height 27
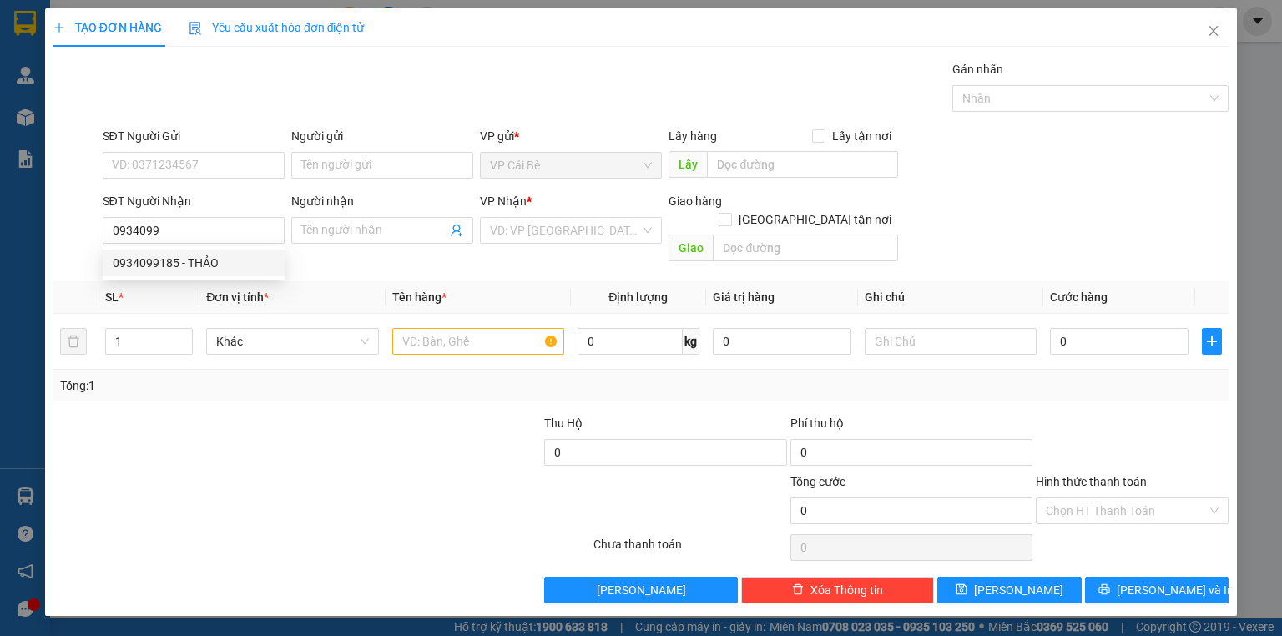
click at [219, 290] on span "Đơn vị tính *" at bounding box center [237, 296] width 63 height 13
click at [231, 234] on input "0934099" at bounding box center [194, 230] width 182 height 27
click at [244, 261] on div "0934099185 - THẢO" at bounding box center [194, 263] width 162 height 18
type input "0934099185"
type input "THẢO"
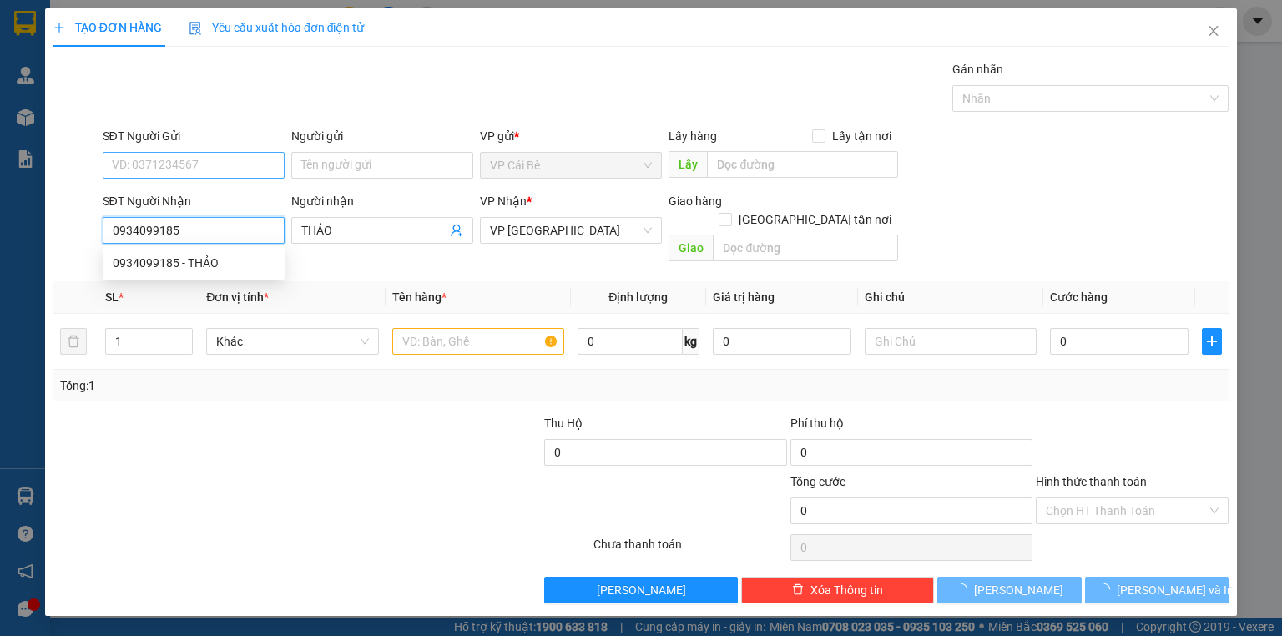
type input "20.000"
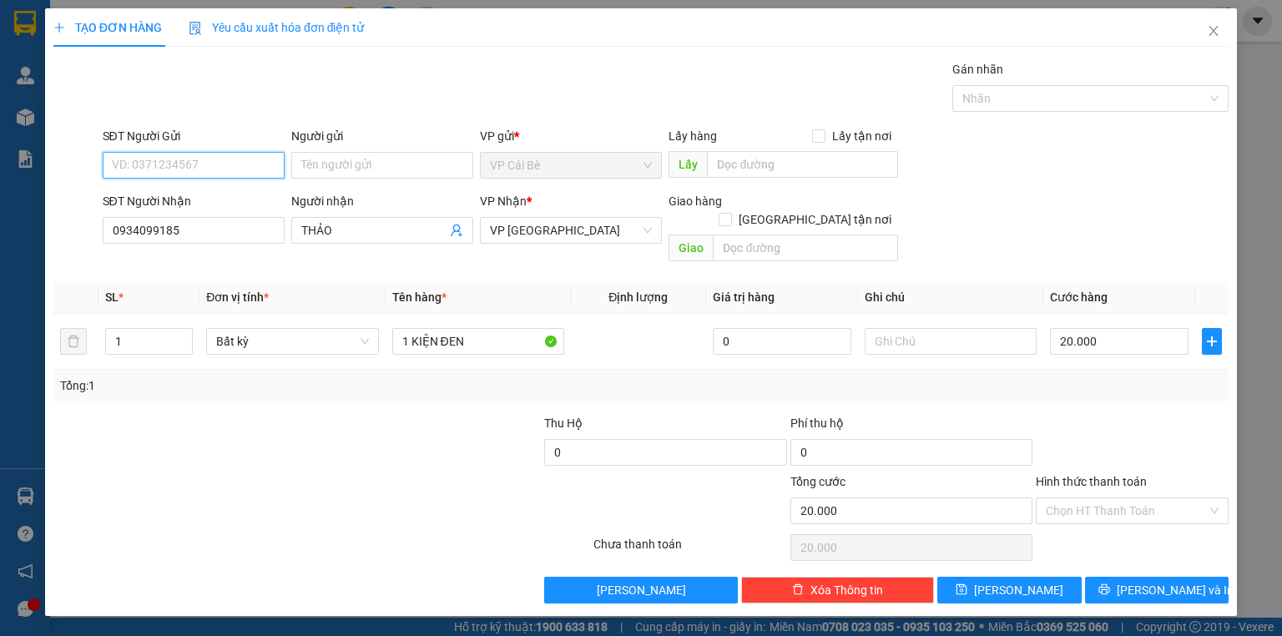
click at [234, 172] on input "SĐT Người Gửi" at bounding box center [194, 165] width 182 height 27
click at [240, 189] on div "0961015376 - DƯƠNG" at bounding box center [194, 198] width 162 height 18
type input "0961015376"
type input "DƯƠNG"
click at [1149, 498] on input "Hình thức thanh toán" at bounding box center [1126, 510] width 161 height 25
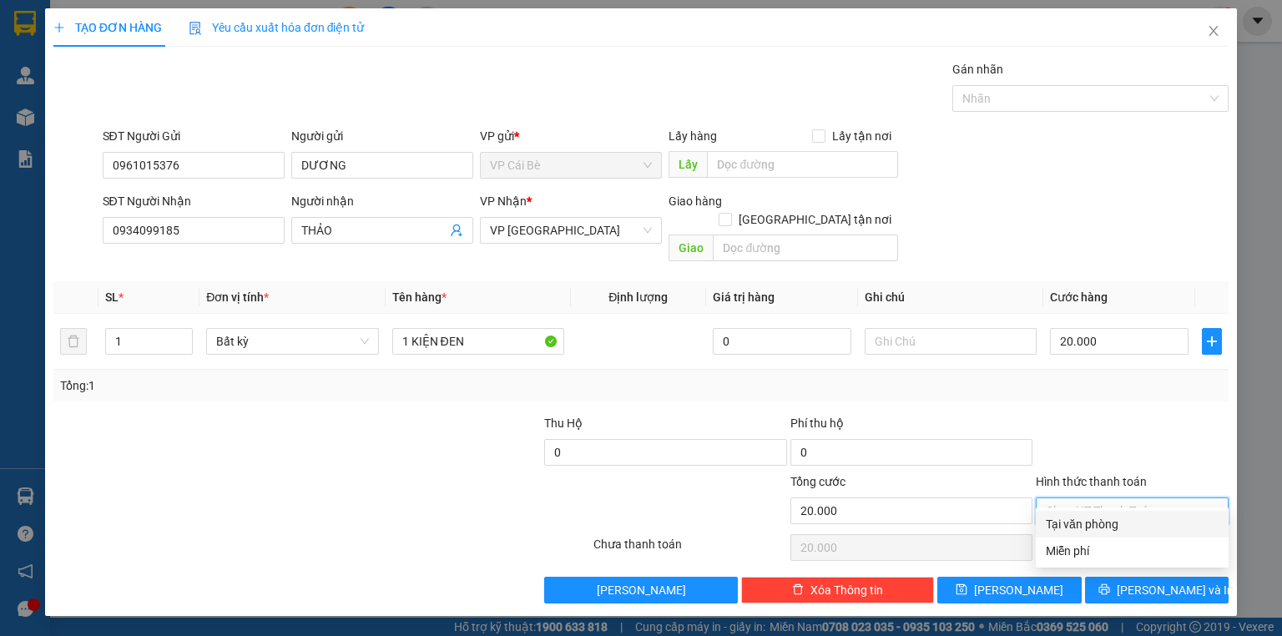
click at [1152, 531] on div "Tại văn phòng" at bounding box center [1132, 524] width 173 height 18
type input "0"
click at [1172, 554] on div "Transit Pickup Surcharge Ids Transit Deliver Surcharge Ids Transit Deliver Surc…" at bounding box center [640, 331] width 1175 height 543
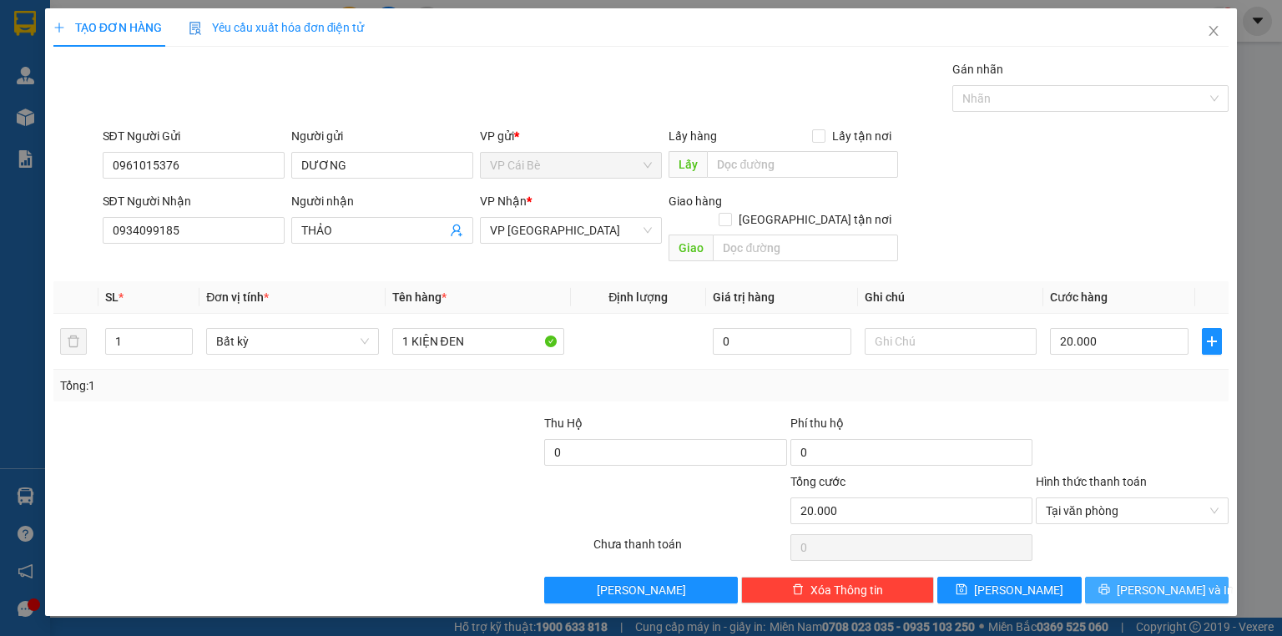
click at [1172, 581] on span "Lưu và In" at bounding box center [1175, 590] width 117 height 18
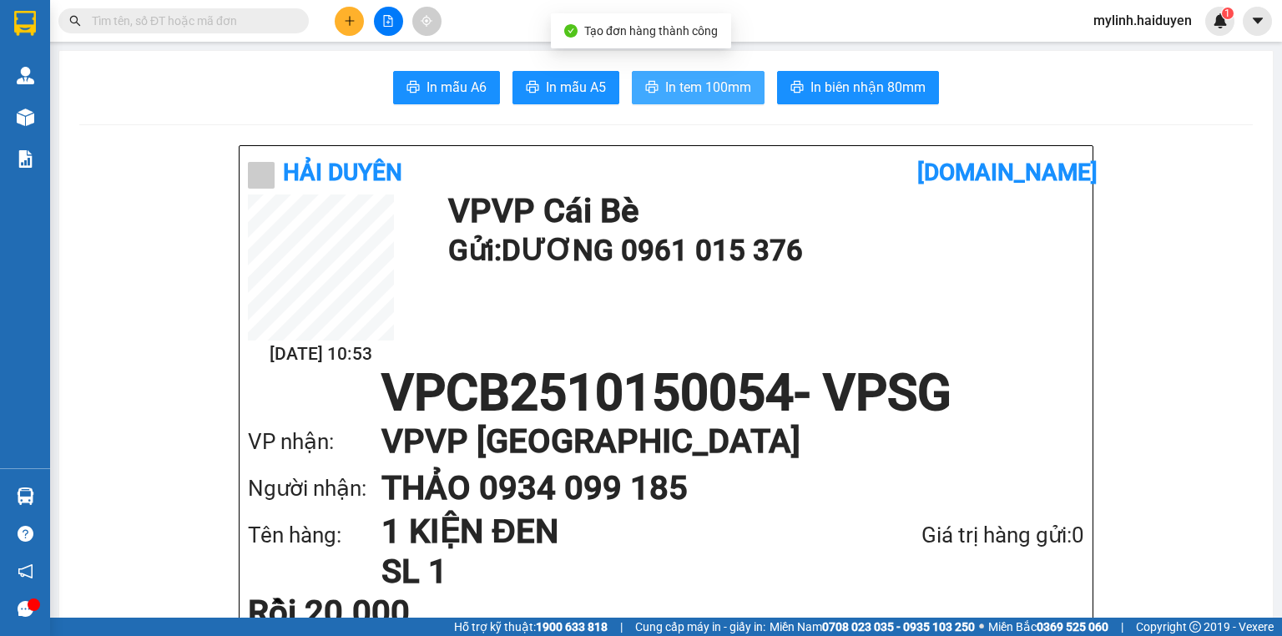
click at [680, 83] on span "In tem 100mm" at bounding box center [708, 87] width 86 height 21
click at [145, 23] on input "text" at bounding box center [190, 21] width 197 height 18
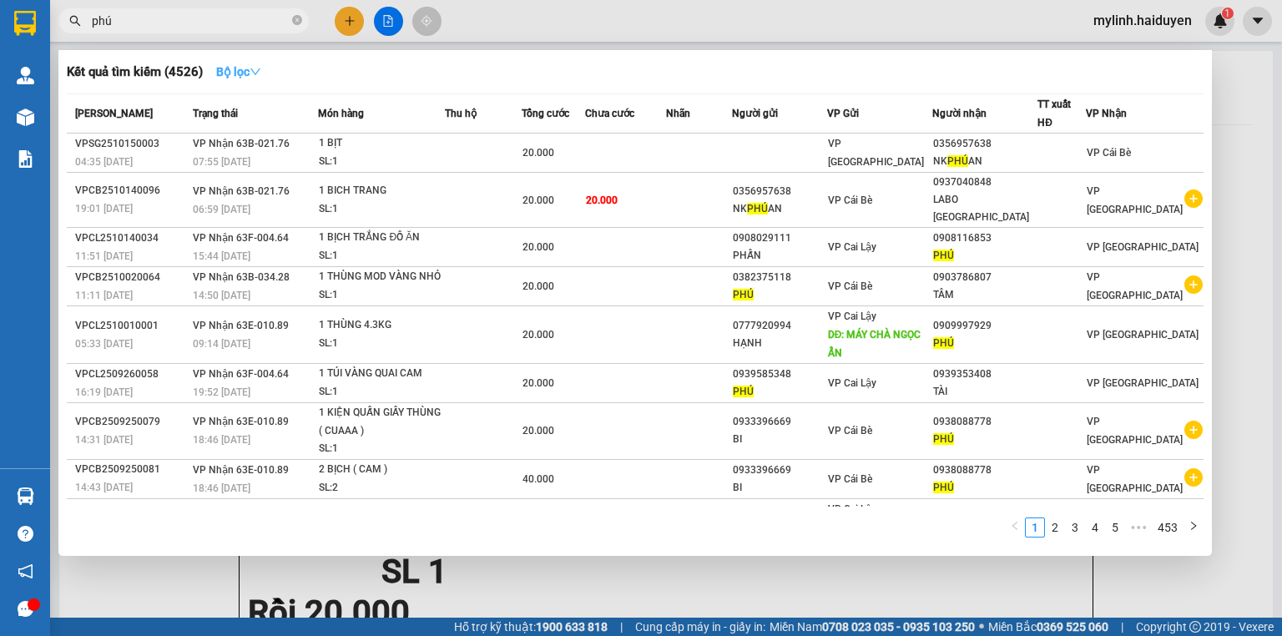
type input "phú"
click at [220, 74] on strong "Bộ lọc" at bounding box center [238, 71] width 45 height 13
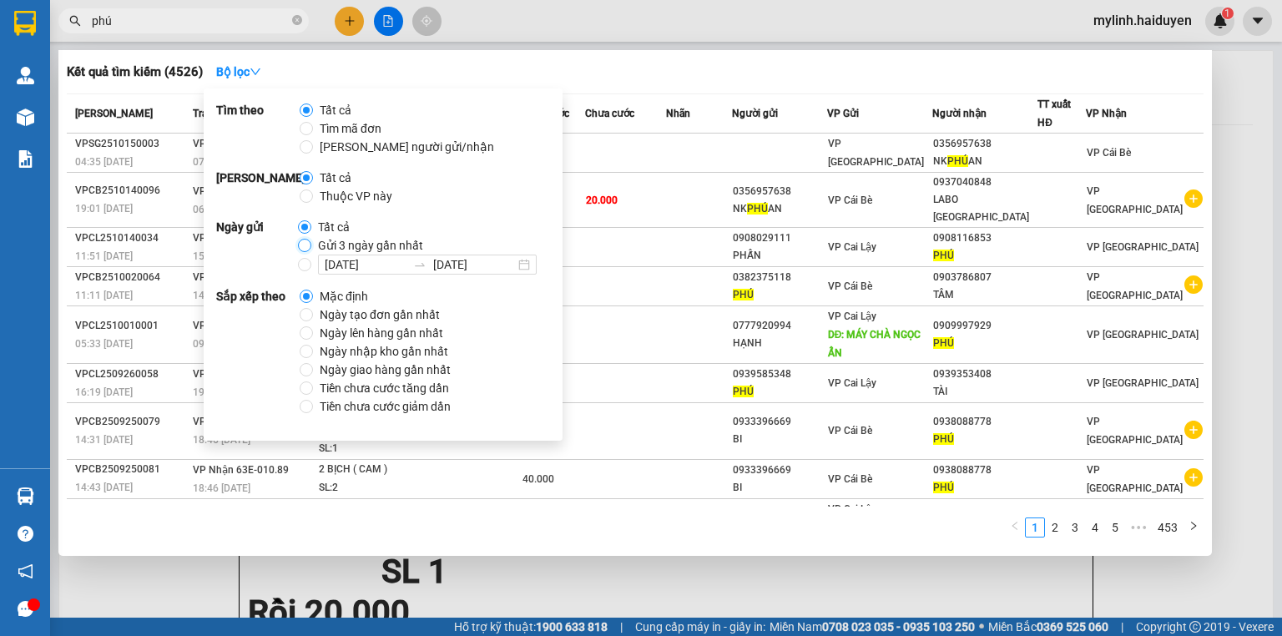
click at [298, 244] on input "Gửi 3 ngày gần nhất" at bounding box center [304, 245] width 13 height 13
radio input "true"
radio input "false"
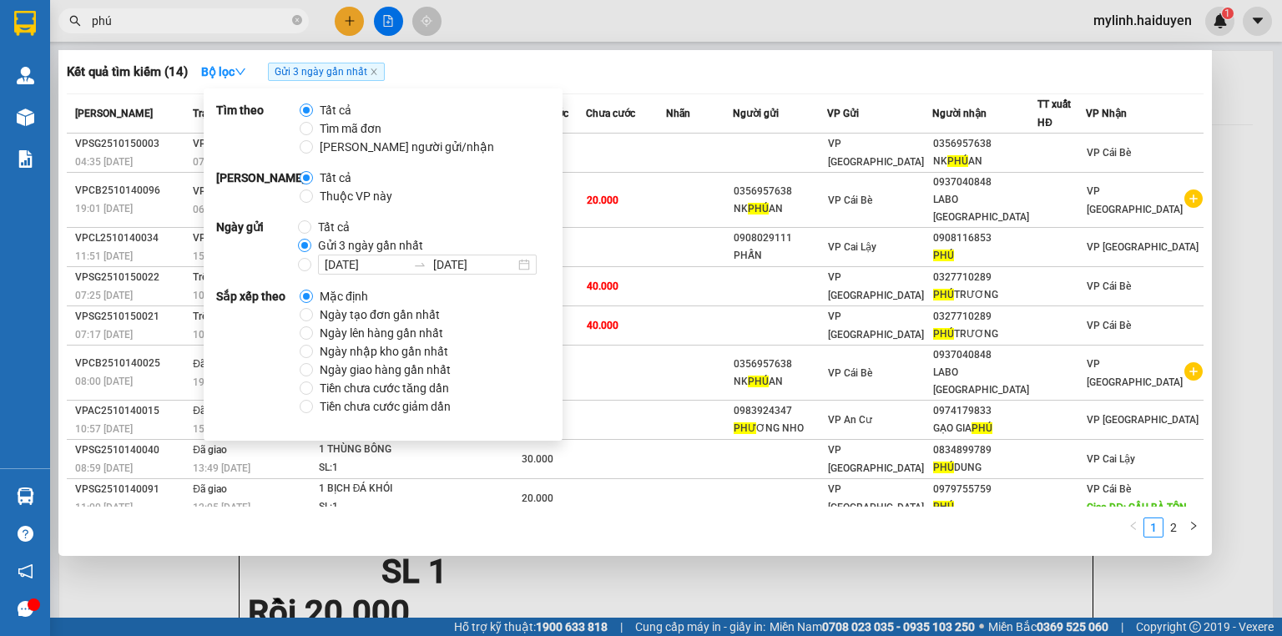
drag, startPoint x: 548, startPoint y: 17, endPoint x: 113, endPoint y: 15, distance: 434.9
click at [543, 17] on div at bounding box center [641, 318] width 1282 height 636
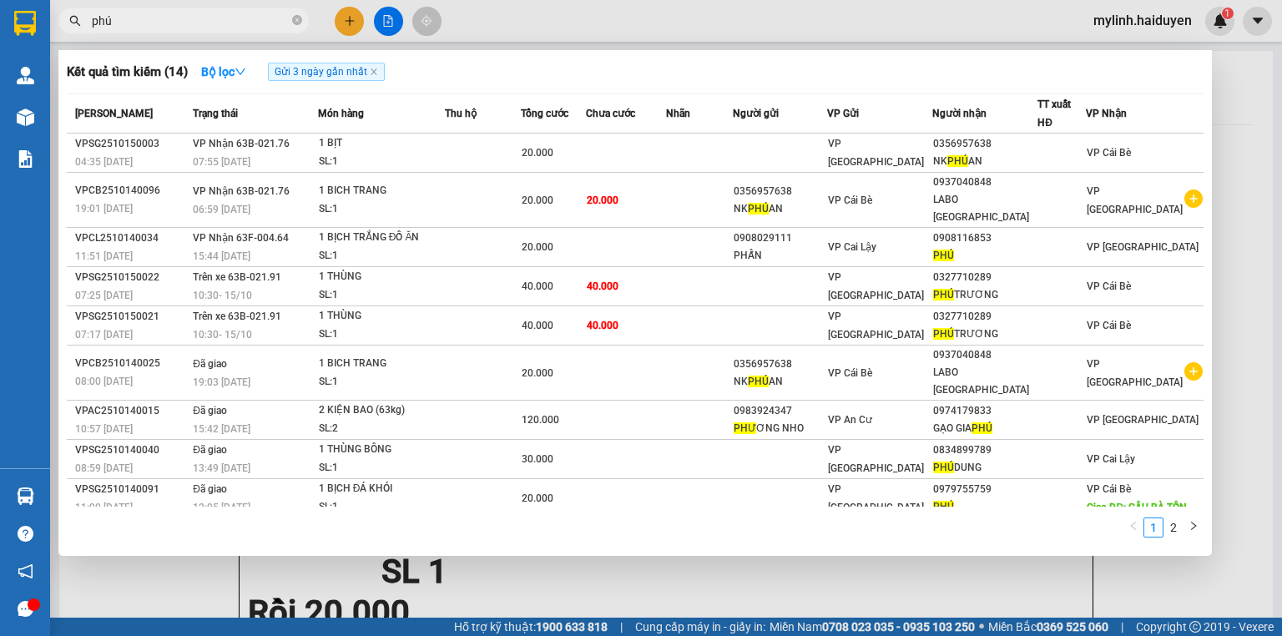
drag, startPoint x: 111, startPoint y: 14, endPoint x: 142, endPoint y: 19, distance: 31.3
click at [116, 16] on input "phú" at bounding box center [190, 21] width 197 height 18
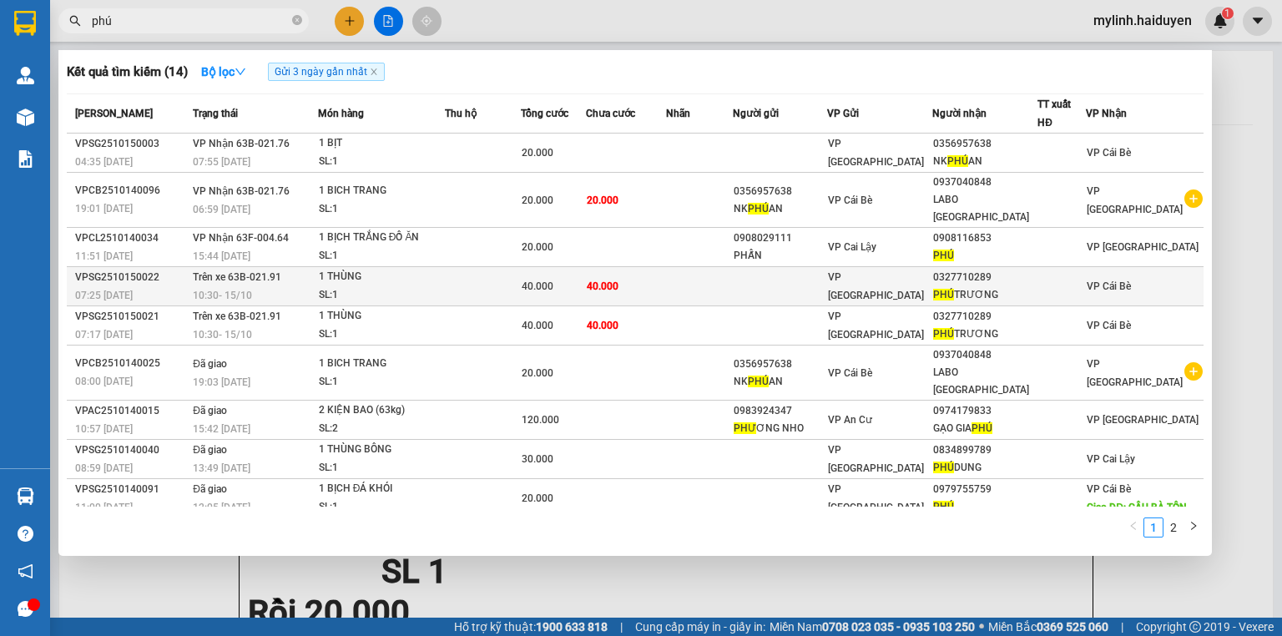
click at [462, 267] on td at bounding box center [483, 286] width 76 height 39
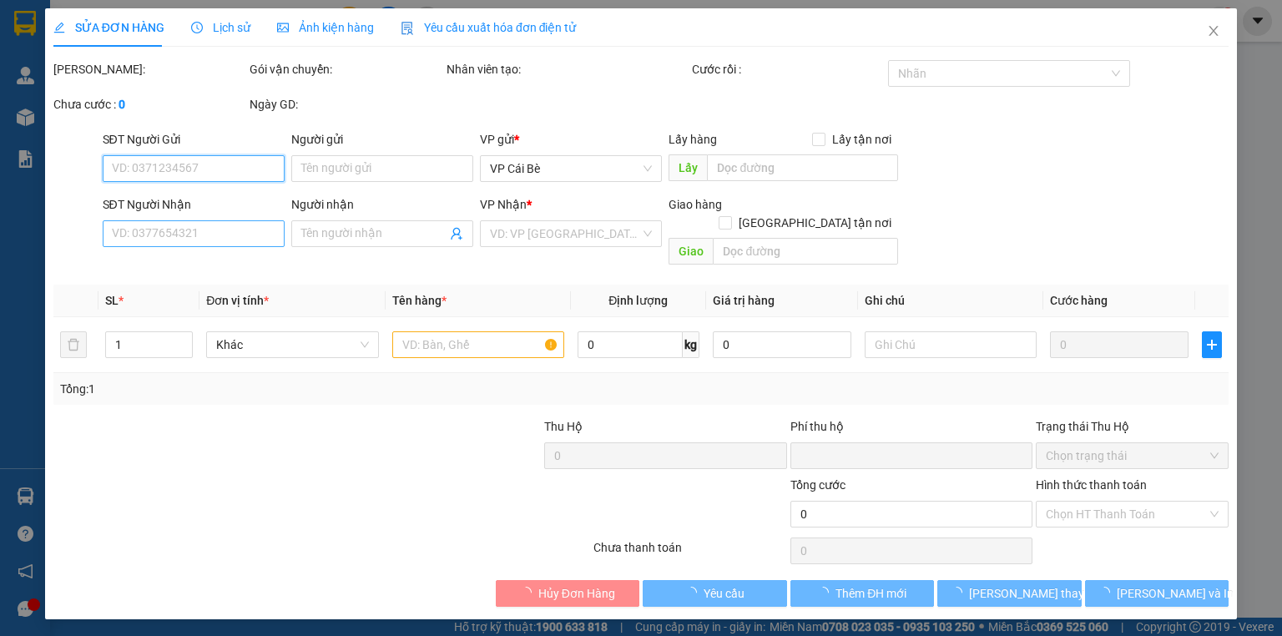
type input "0327710289"
type input "PHÚ TRƯƠNG"
type input "0"
type input "40.000"
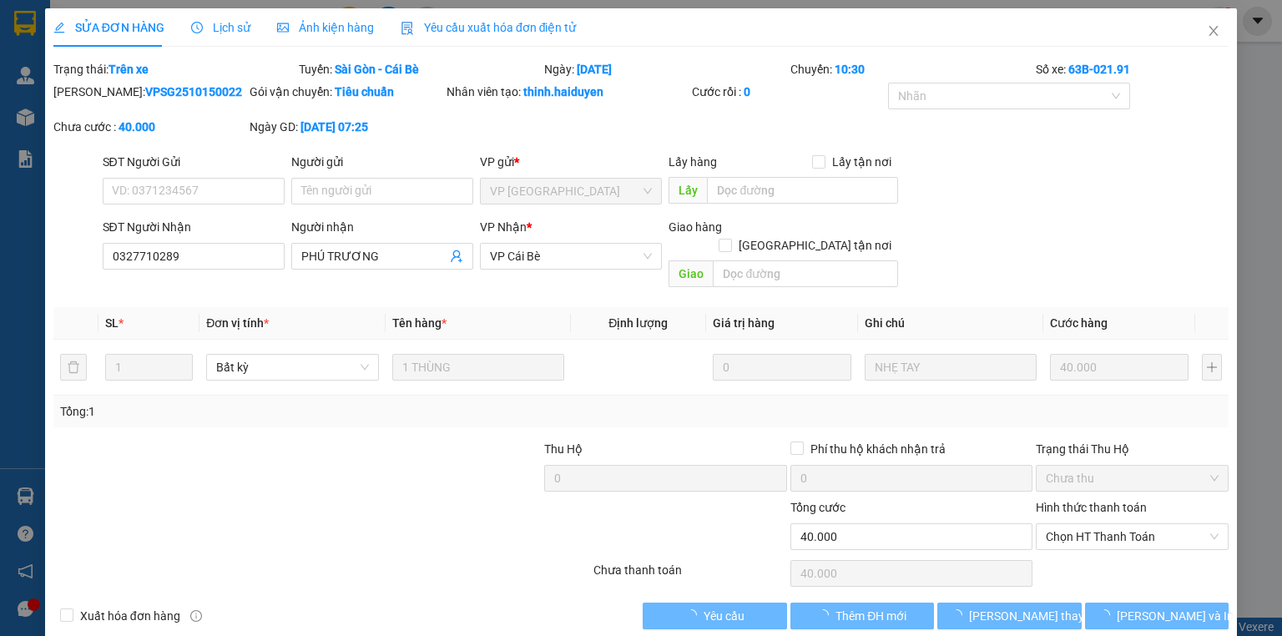
click at [194, 240] on div "SĐT Người Nhận" at bounding box center [194, 230] width 182 height 25
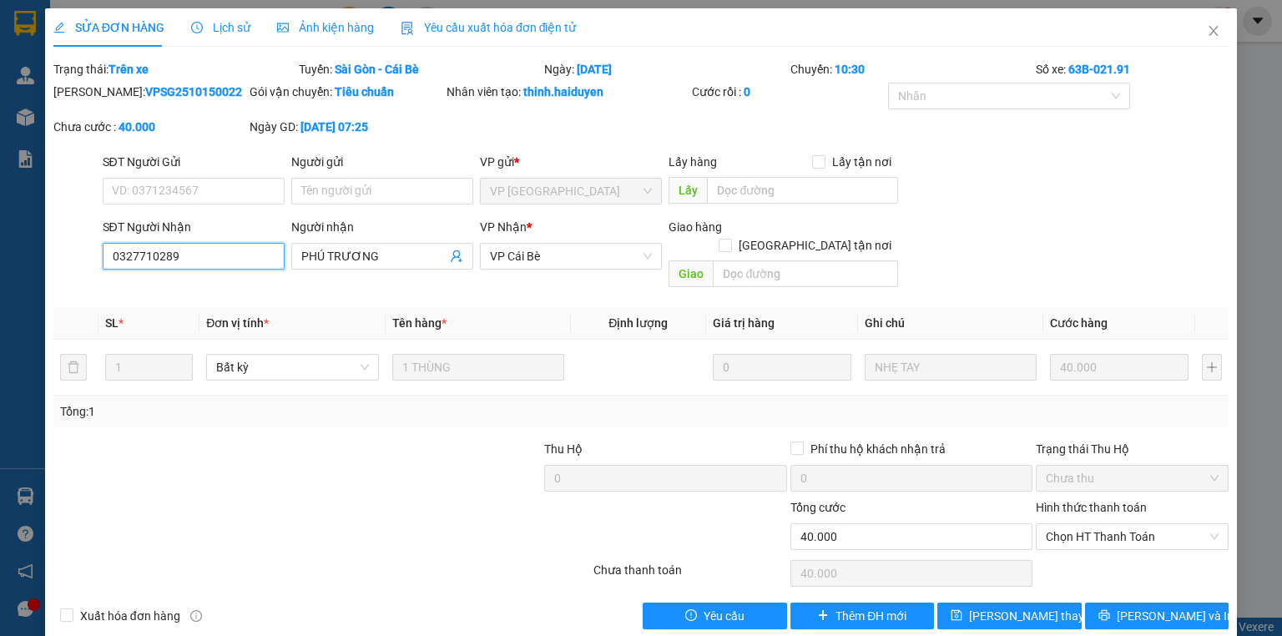
click at [198, 264] on input "0327710289" at bounding box center [194, 256] width 182 height 27
click at [1207, 33] on icon "close" at bounding box center [1213, 30] width 13 height 13
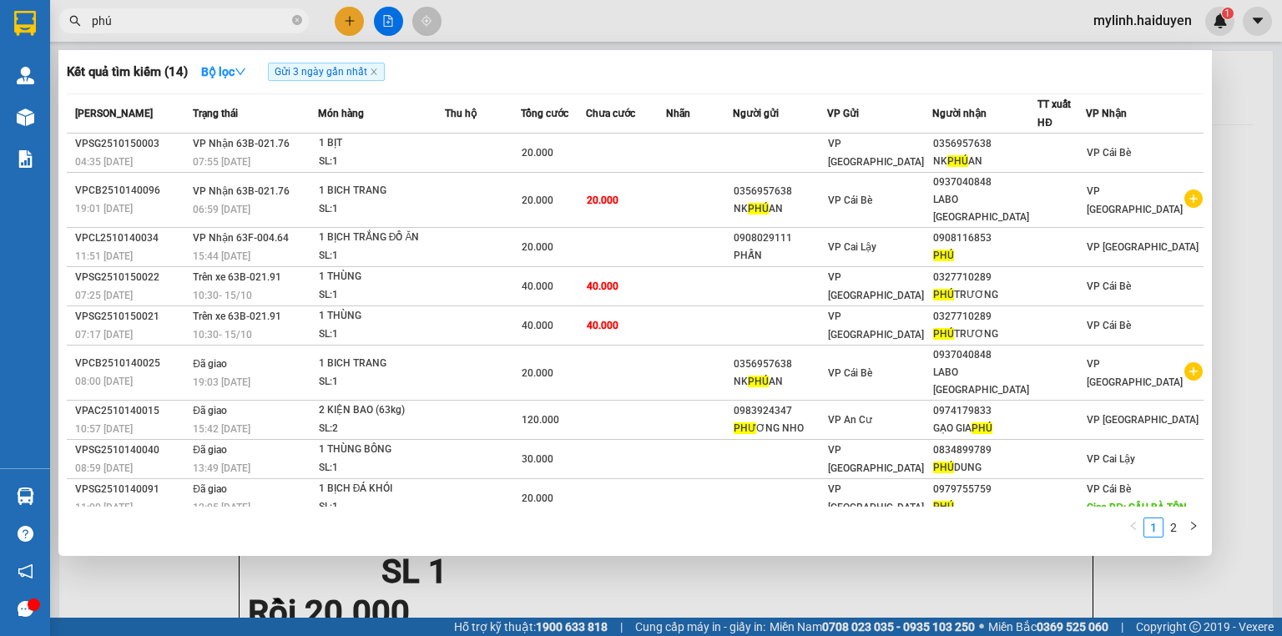
drag, startPoint x: 270, startPoint y: 20, endPoint x: 224, endPoint y: 50, distance: 55.6
click at [0, 45] on section "Kết quả tìm kiếm ( 14 ) Bộ lọc Gửi 3 ngày gần nhất Mã ĐH Trạng thái Món hàng Th…" at bounding box center [641, 318] width 1282 height 636
paste input "0327710289"
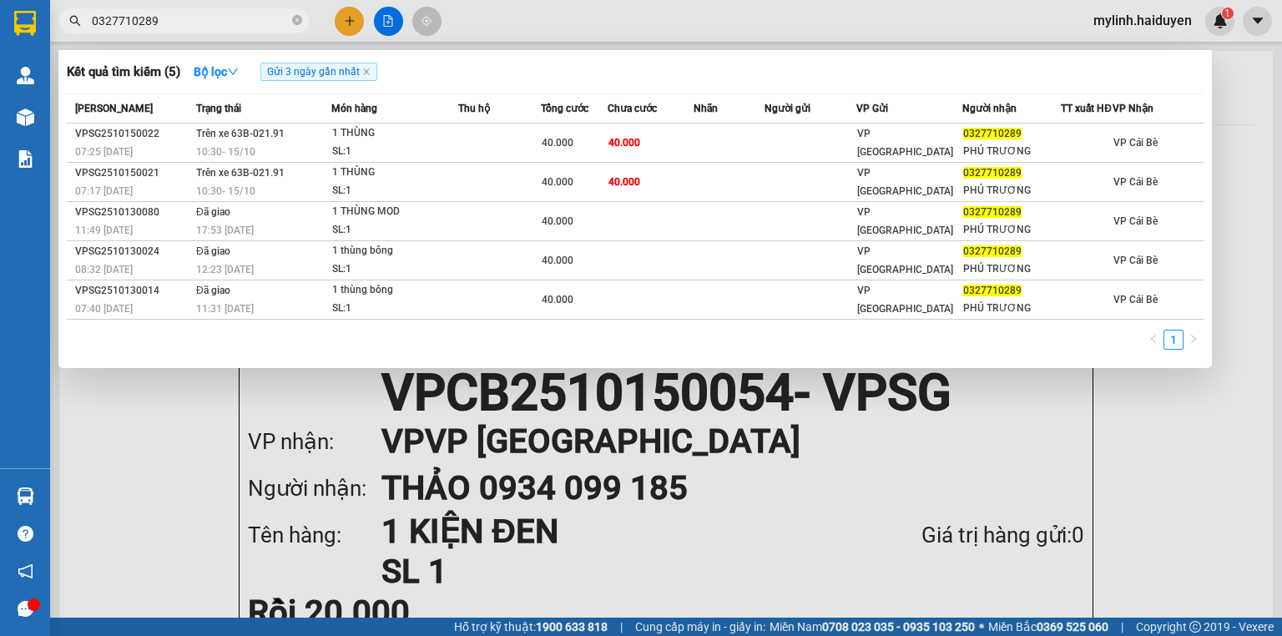
type input "0327710289"
drag, startPoint x: 705, startPoint y: 538, endPoint x: 115, endPoint y: 524, distance: 590.3
click at [705, 537] on div at bounding box center [641, 318] width 1282 height 636
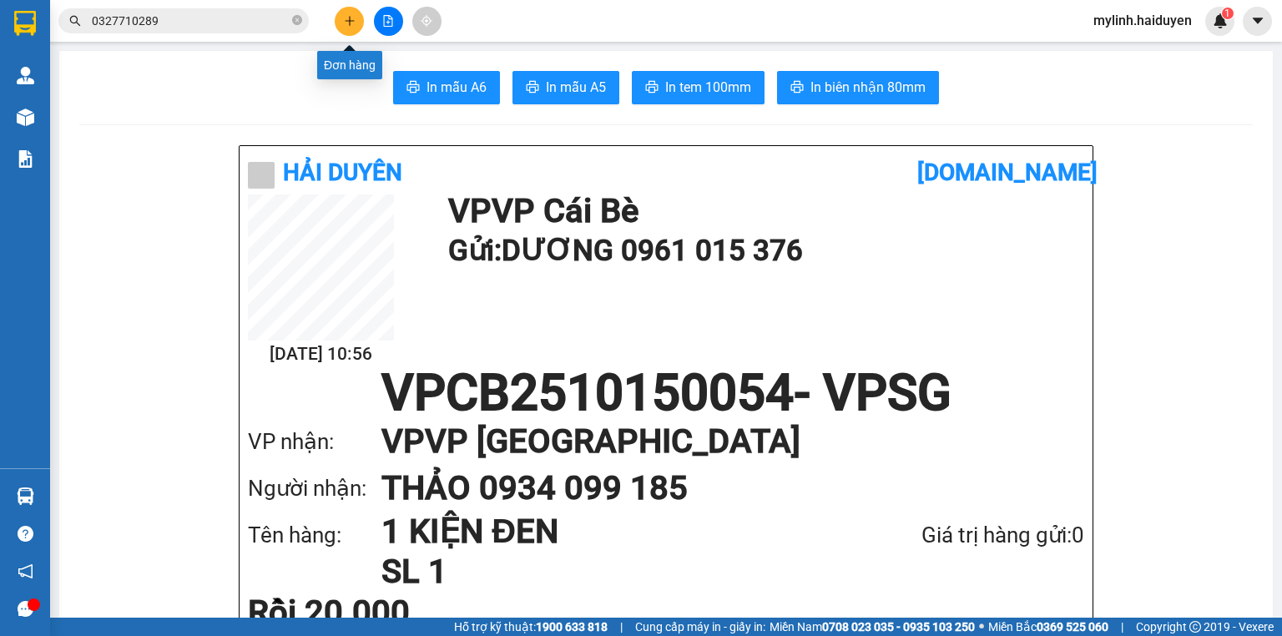
click at [344, 19] on icon "plus" at bounding box center [350, 21] width 12 height 12
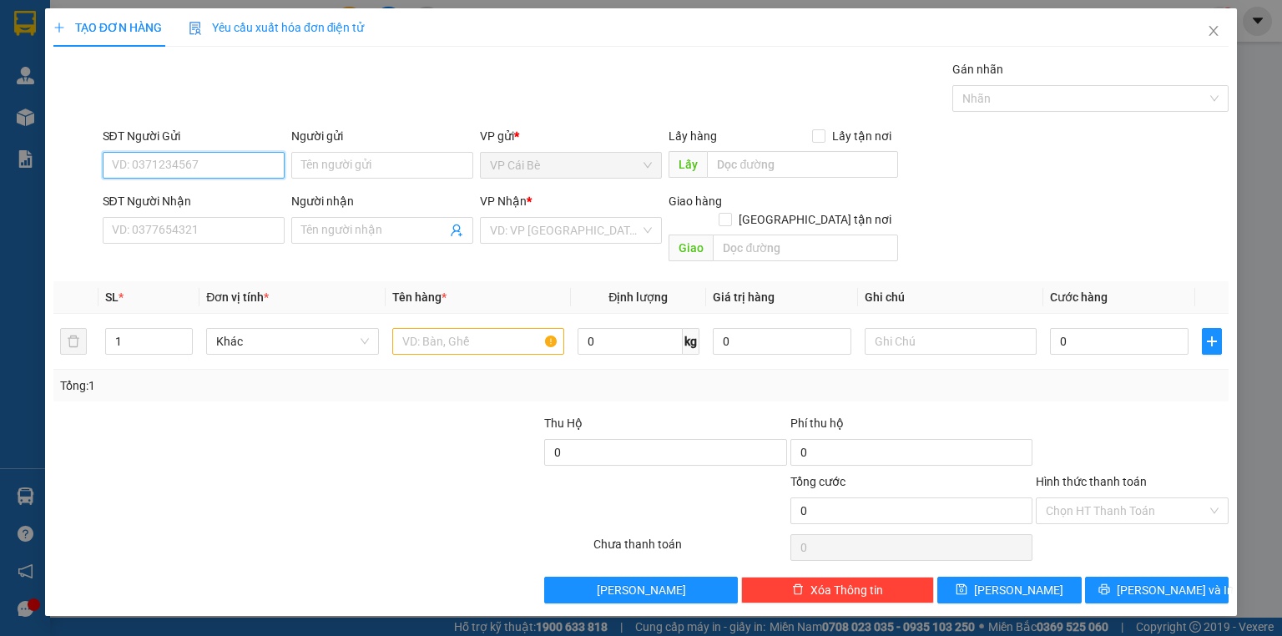
click at [245, 155] on input "SĐT Người Gửi" at bounding box center [194, 165] width 182 height 27
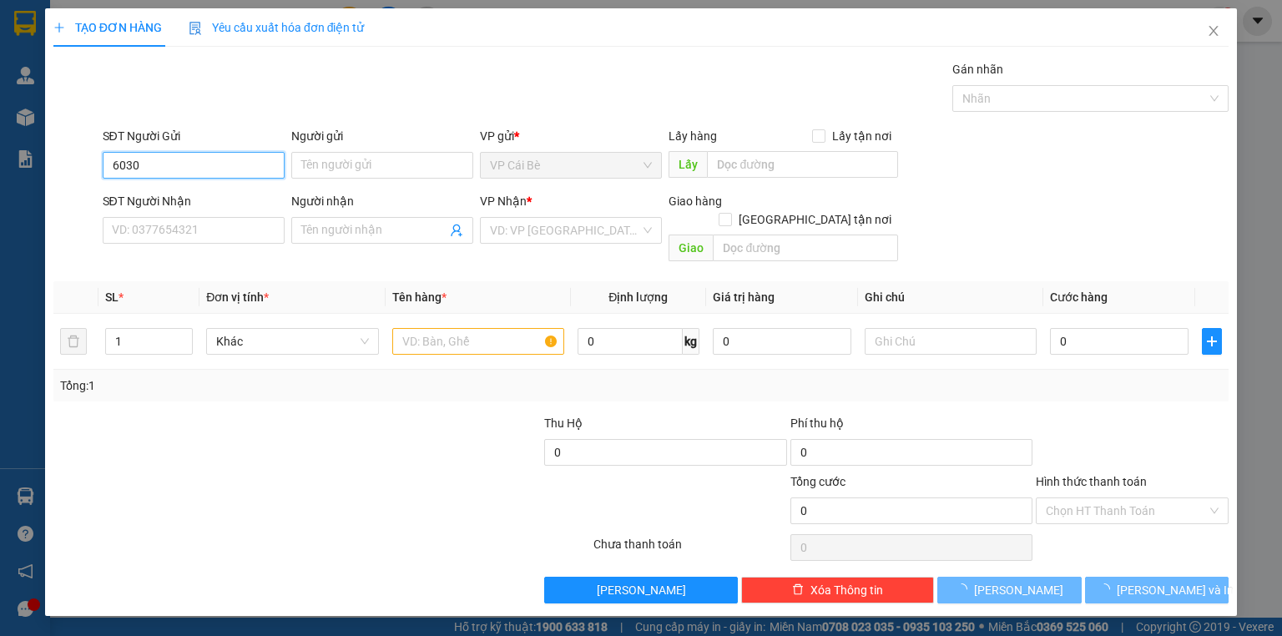
click at [225, 160] on input "6030" at bounding box center [194, 165] width 182 height 27
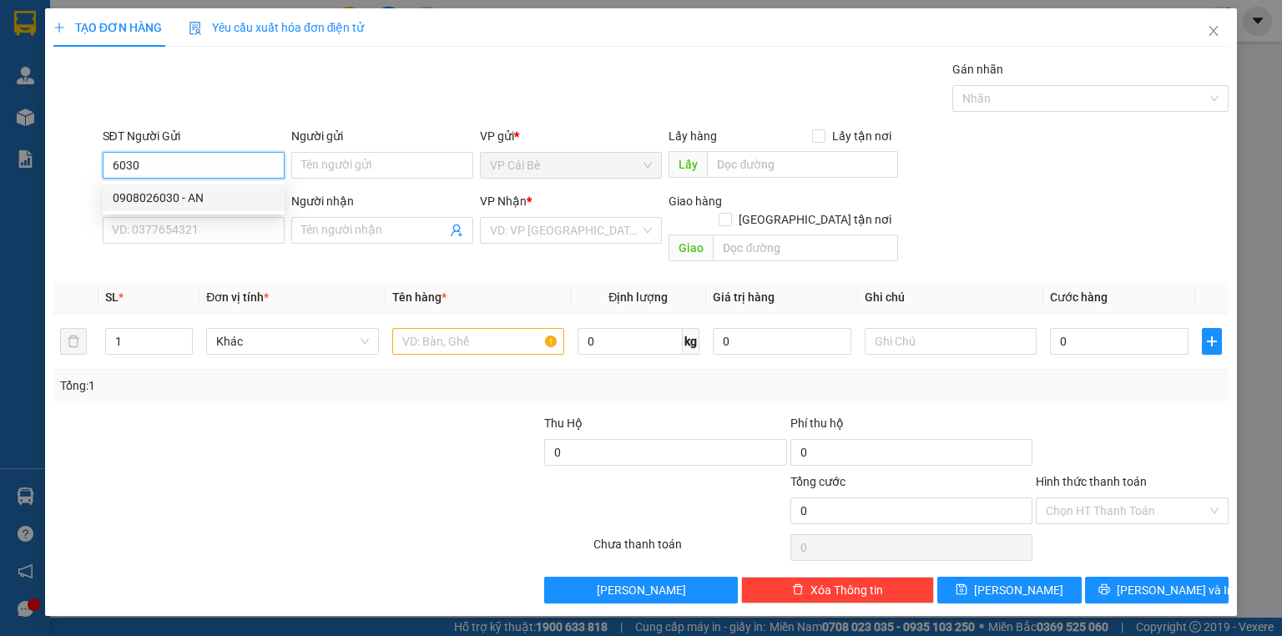
click at [238, 194] on div "0908026030 - AN" at bounding box center [194, 198] width 162 height 18
type input "0908026030"
type input "AN"
type input "LX CÔ HÒA"
type input "0933782867"
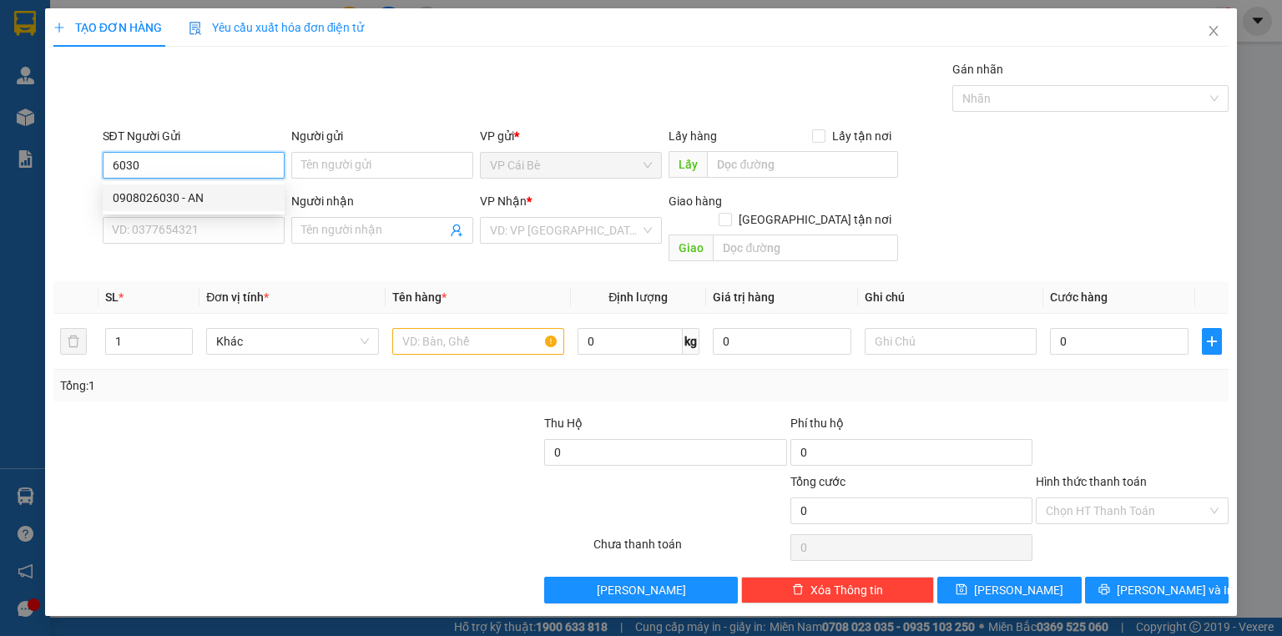
type input "Trân"
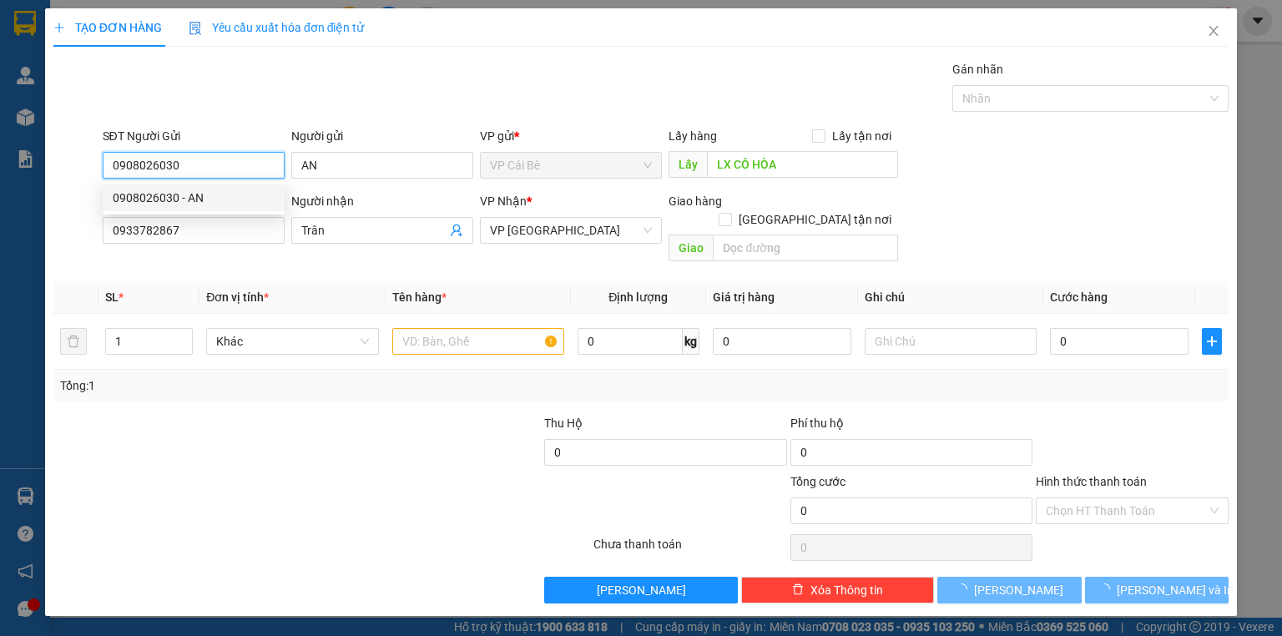
type input "20.000"
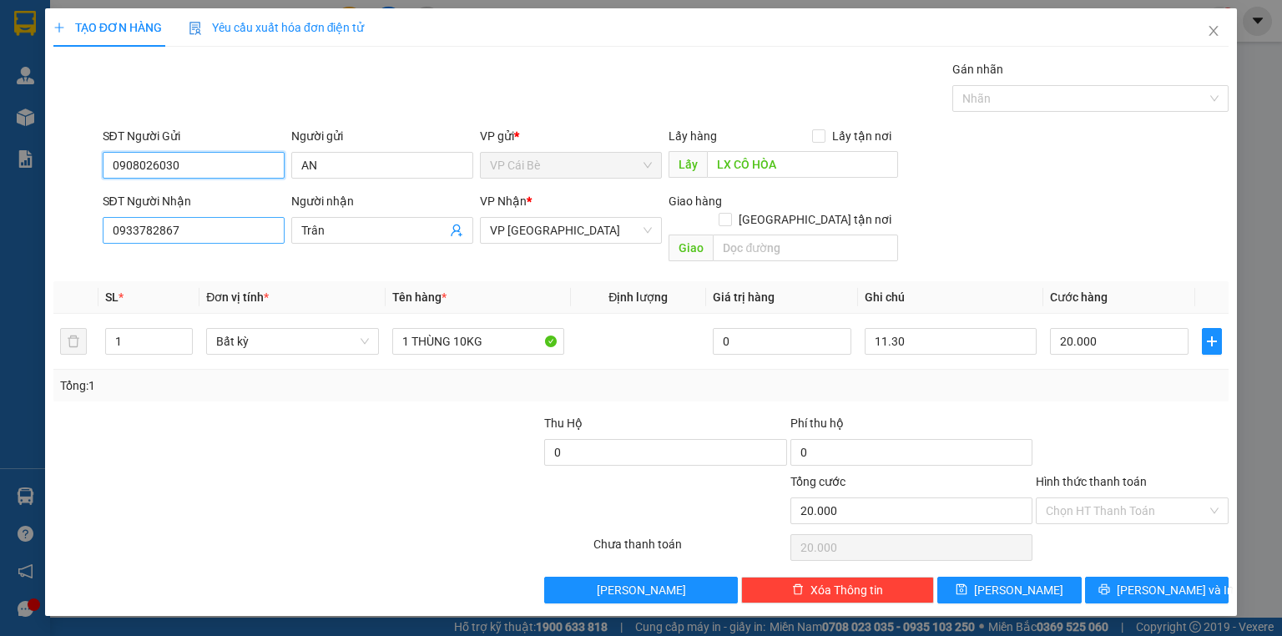
type input "0908026030"
click at [232, 234] on input "0933782867" at bounding box center [194, 230] width 182 height 27
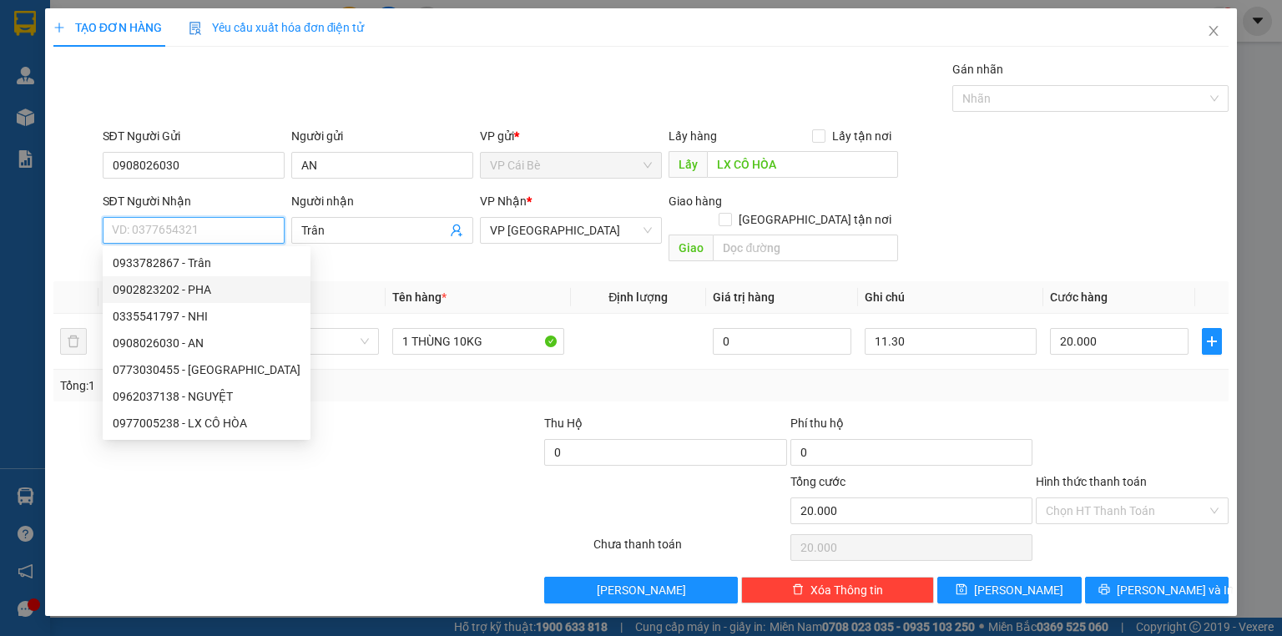
drag, startPoint x: 207, startPoint y: 300, endPoint x: 198, endPoint y: 290, distance: 13.6
click at [209, 301] on div "0902823202 - PHA" at bounding box center [207, 289] width 208 height 27
type input "0902823202"
type input "PHA"
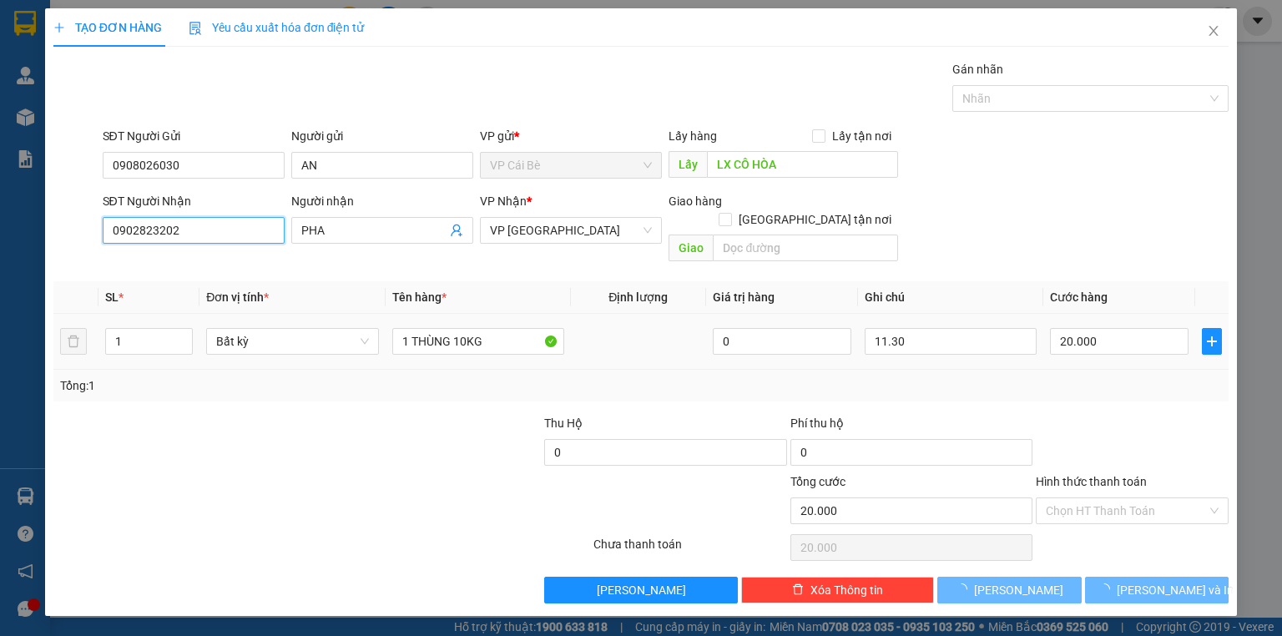
type input "30.000"
type input "0902823202"
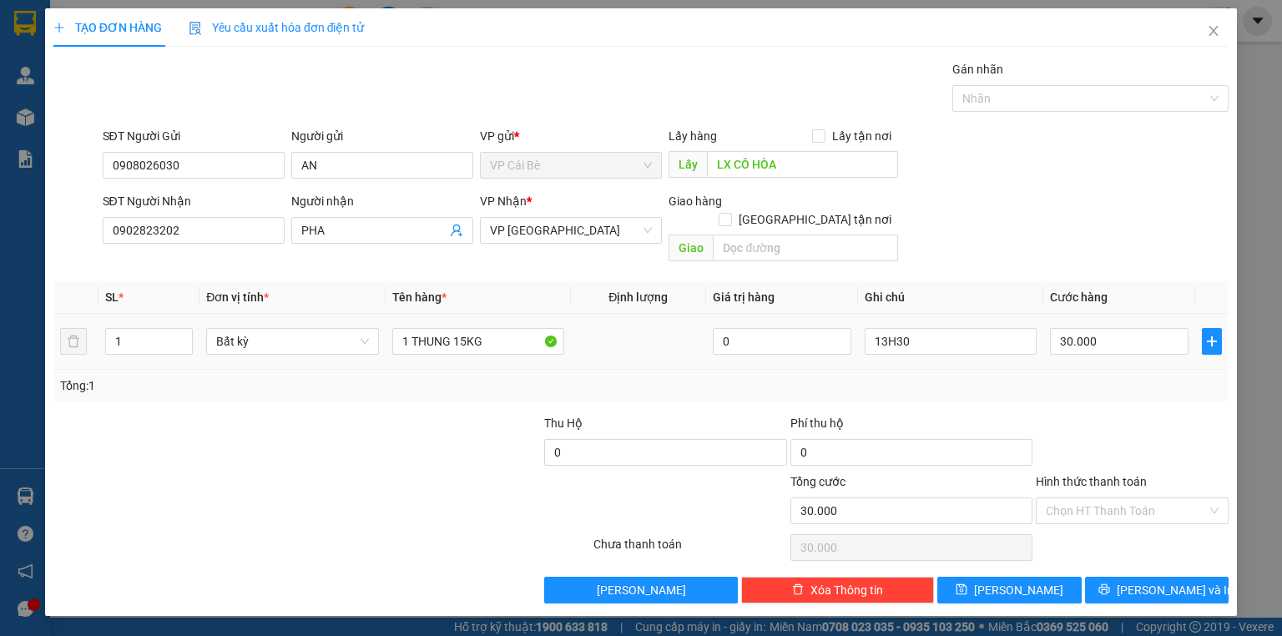
drag, startPoint x: 906, startPoint y: 336, endPoint x: 917, endPoint y: 330, distance: 13.5
click at [907, 336] on div "13H30" at bounding box center [951, 341] width 172 height 33
click at [917, 330] on input "13H30" at bounding box center [951, 341] width 172 height 27
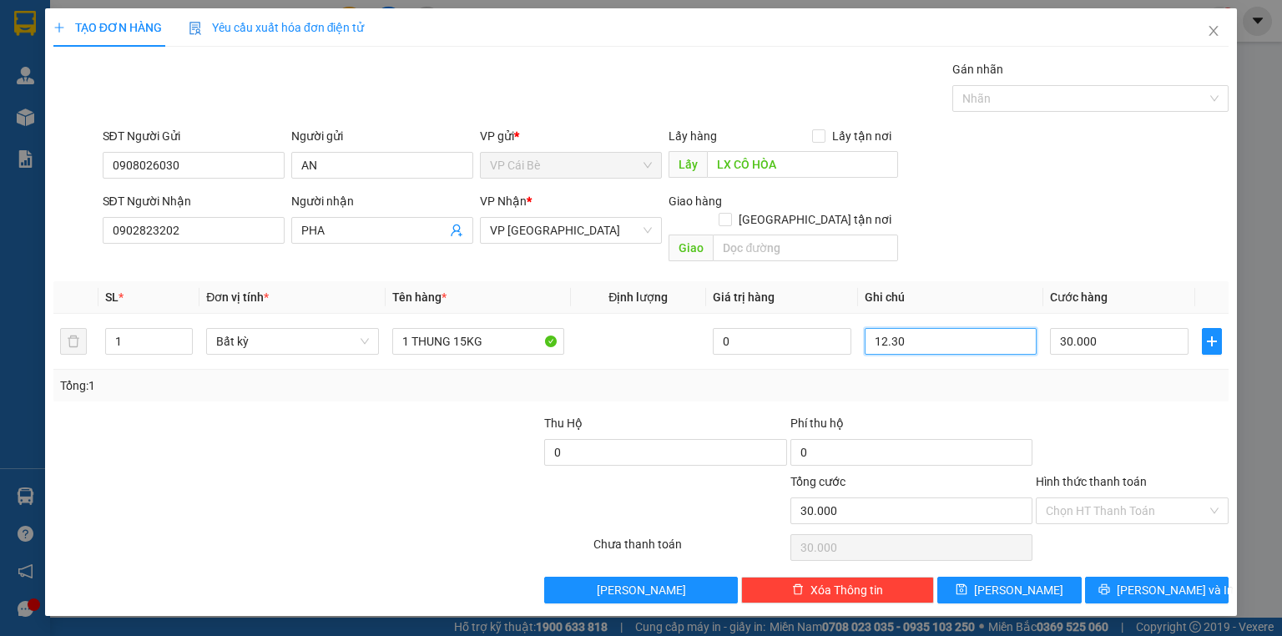
type input "12.30"
drag, startPoint x: 1236, startPoint y: 422, endPoint x: 1265, endPoint y: 411, distance: 30.4
click at [1244, 424] on div "TẠO ĐƠN HÀNG Yêu cầu xuất hóa đơn điện tử Transit Pickup Surcharge Ids Transit …" at bounding box center [641, 318] width 1282 height 636
click at [1100, 328] on input "30.000" at bounding box center [1119, 341] width 139 height 27
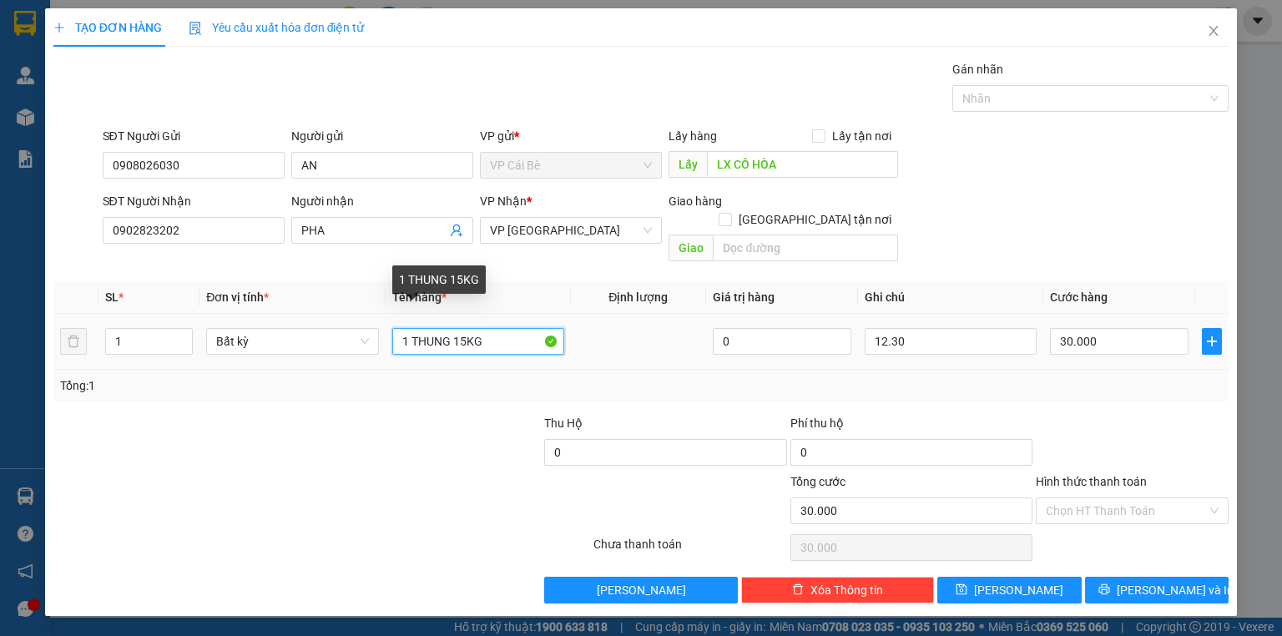
click at [465, 328] on input "1 THUNG 15KG" at bounding box center [478, 341] width 172 height 27
type input "1 THUNG 10KG"
click at [1114, 414] on div at bounding box center [1132, 443] width 196 height 58
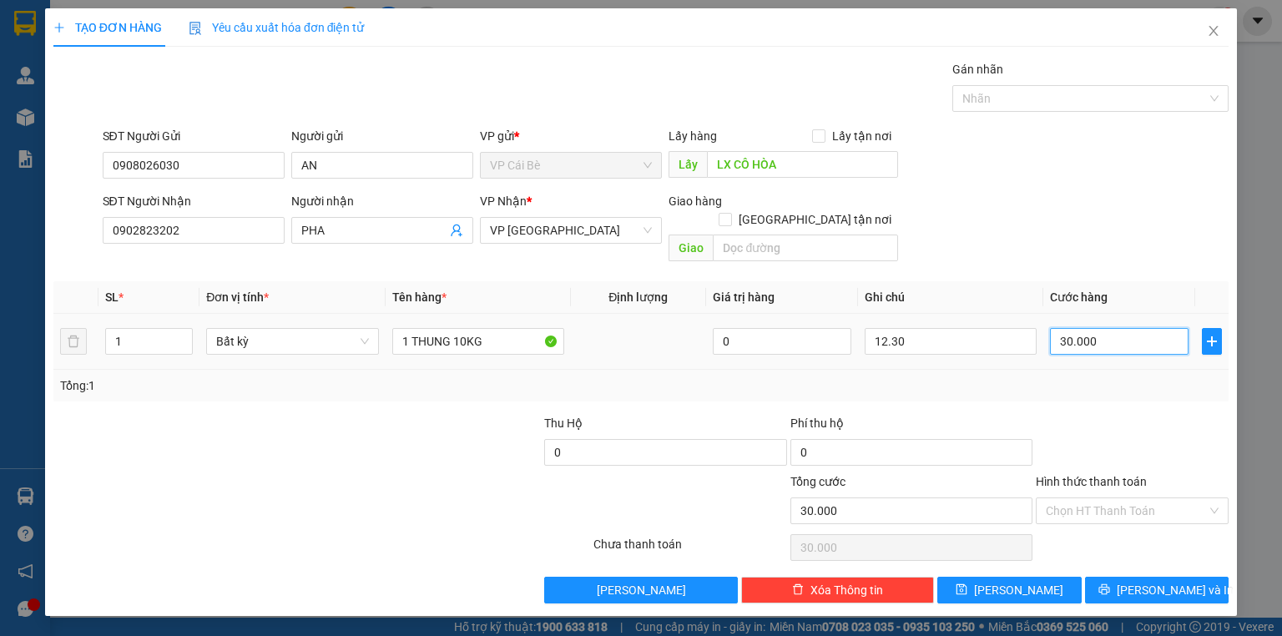
click at [1121, 328] on input "30.000" at bounding box center [1119, 341] width 139 height 27
click at [1117, 328] on input "30.000" at bounding box center [1119, 341] width 139 height 27
type input "300.002"
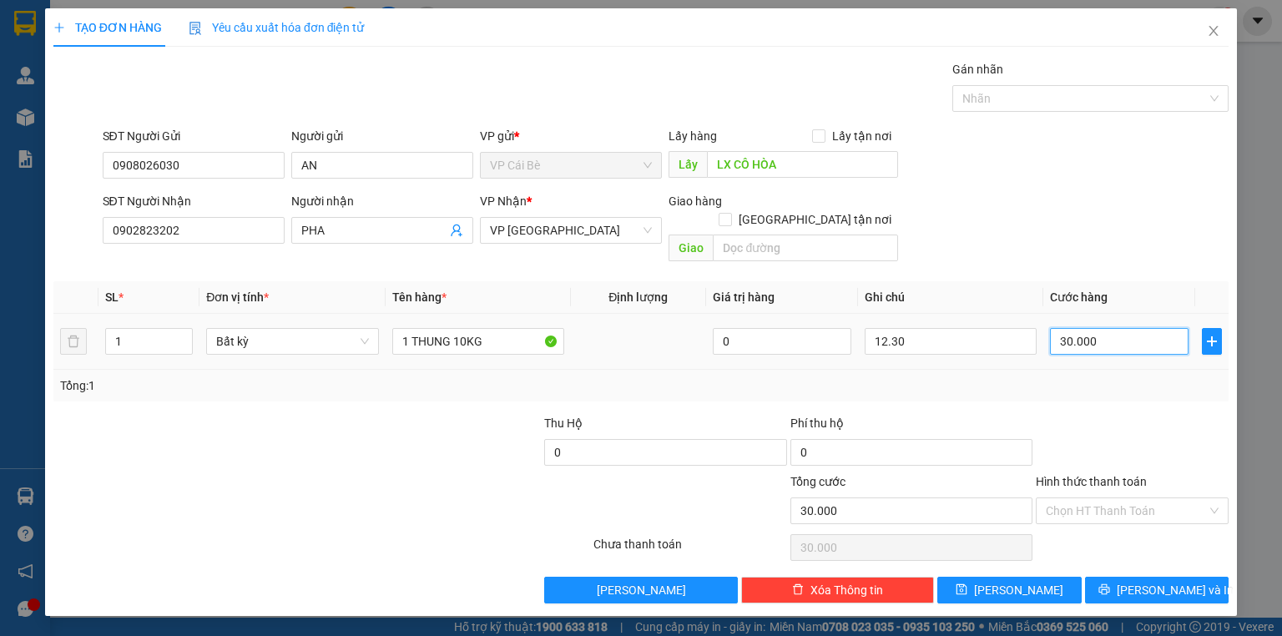
type input "300.002"
type input "3.000.020"
type input "300.002"
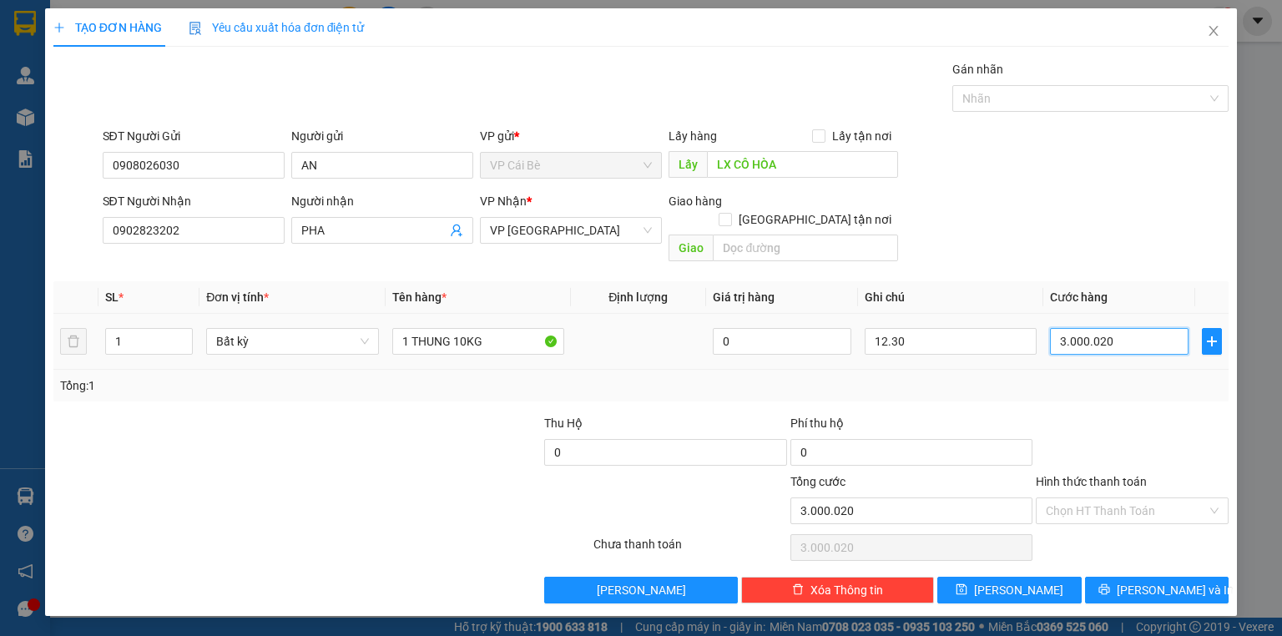
type input "300.002"
type input "3"
type input "0"
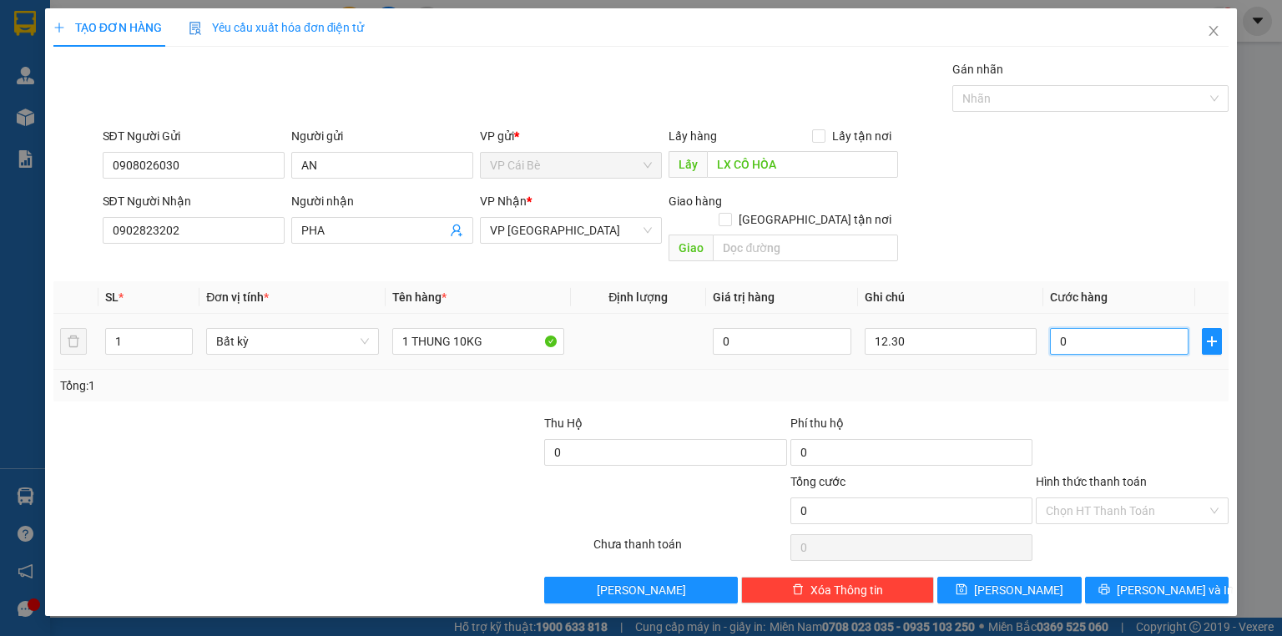
type input "2"
type input "02"
type input "20"
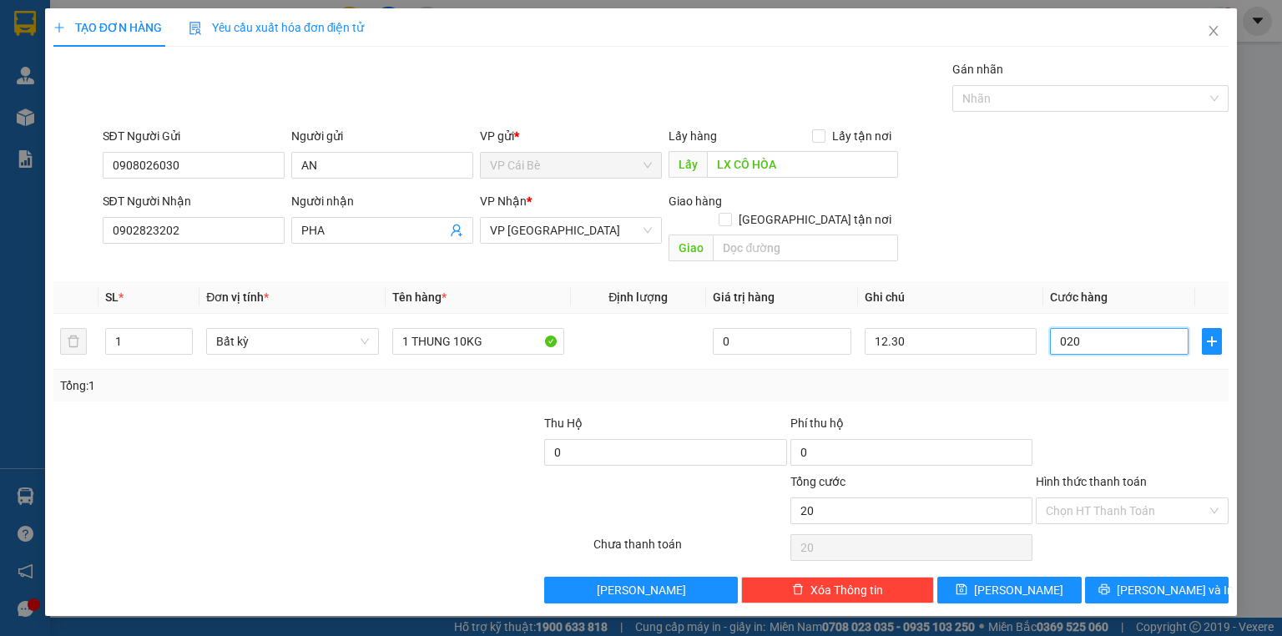
click at [1118, 457] on div "Transit Pickup Surcharge Ids Transit Deliver Surcharge Ids Transit Deliver Surc…" at bounding box center [640, 331] width 1175 height 543
type input "020"
type input "20.000"
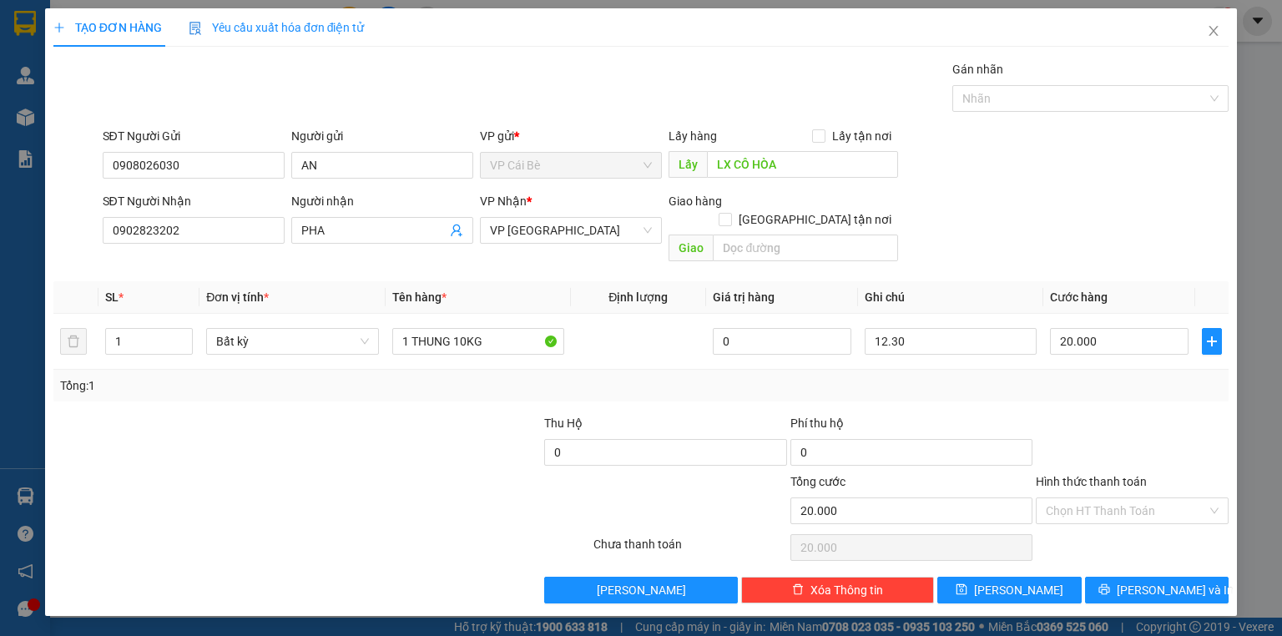
click at [1132, 472] on div "Hình thức thanh toán" at bounding box center [1132, 484] width 193 height 25
drag, startPoint x: 1055, startPoint y: 494, endPoint x: 1071, endPoint y: 499, distance: 16.6
click at [1055, 498] on input "Hình thức thanh toán" at bounding box center [1126, 510] width 161 height 25
drag, startPoint x: 1085, startPoint y: 509, endPoint x: 1117, endPoint y: 526, distance: 35.8
click at [1087, 510] on div "Transit Pickup Surcharge Ids Transit Deliver Surcharge Ids Transit Deliver Surc…" at bounding box center [640, 331] width 1175 height 543
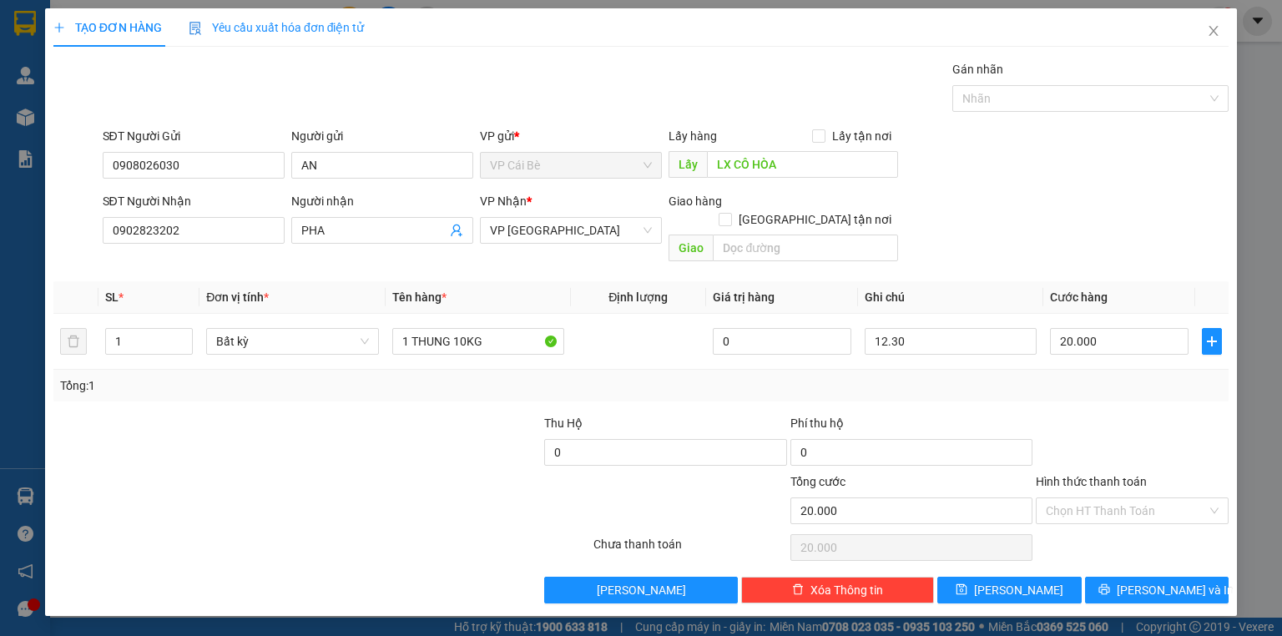
drag, startPoint x: 1117, startPoint y: 526, endPoint x: 1126, endPoint y: 519, distance: 11.4
click at [1118, 531] on div "Chọn HT Thanh Toán" at bounding box center [1132, 547] width 196 height 33
click at [1135, 498] on input "Hình thức thanh toán" at bounding box center [1126, 510] width 161 height 25
click at [1138, 528] on div "Tại văn phòng" at bounding box center [1132, 524] width 173 height 18
type input "0"
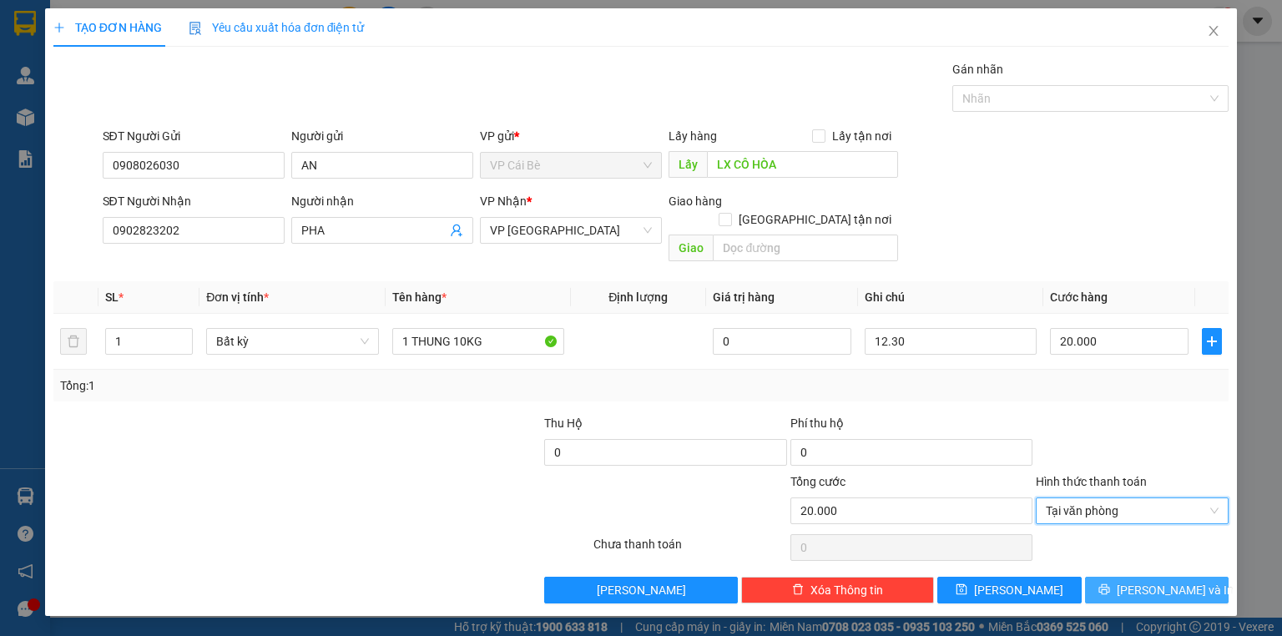
drag, startPoint x: 1162, startPoint y: 562, endPoint x: 1179, endPoint y: 560, distance: 17.6
click at [1163, 581] on span "[PERSON_NAME] và In" at bounding box center [1175, 590] width 117 height 18
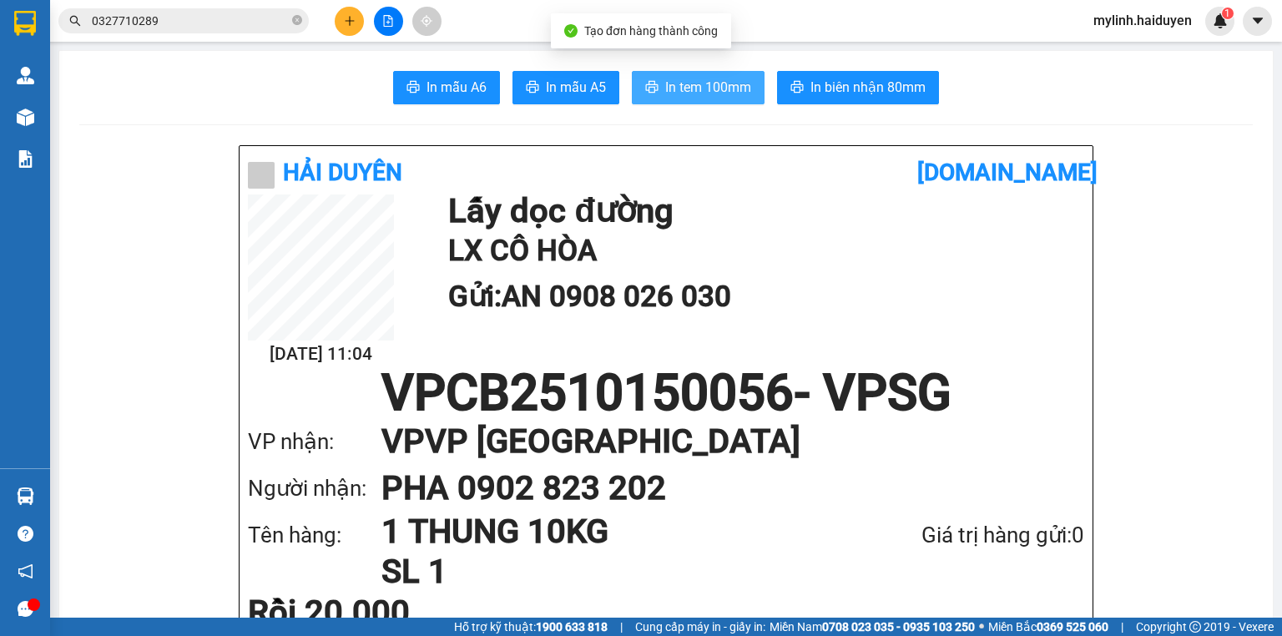
drag, startPoint x: 740, startPoint y: 87, endPoint x: 726, endPoint y: 98, distance: 18.4
click at [742, 91] on span "In tem 100mm" at bounding box center [708, 87] width 86 height 21
click at [331, 30] on div at bounding box center [388, 21] width 125 height 29
click at [345, 23] on icon "plus" at bounding box center [350, 21] width 12 height 12
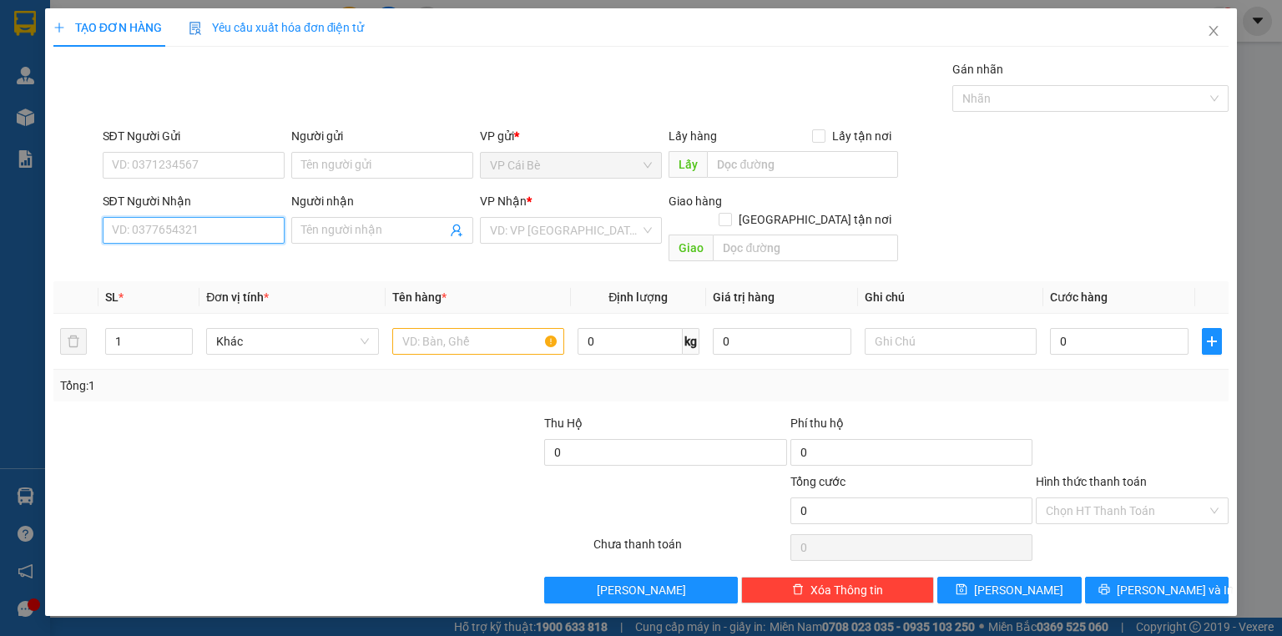
click at [230, 230] on input "SĐT Người Nhận" at bounding box center [194, 230] width 182 height 27
drag, startPoint x: 220, startPoint y: 224, endPoint x: 153, endPoint y: 156, distance: 95.0
click at [219, 206] on div "SĐT Người Nhận VD: 0377654321" at bounding box center [194, 221] width 182 height 58
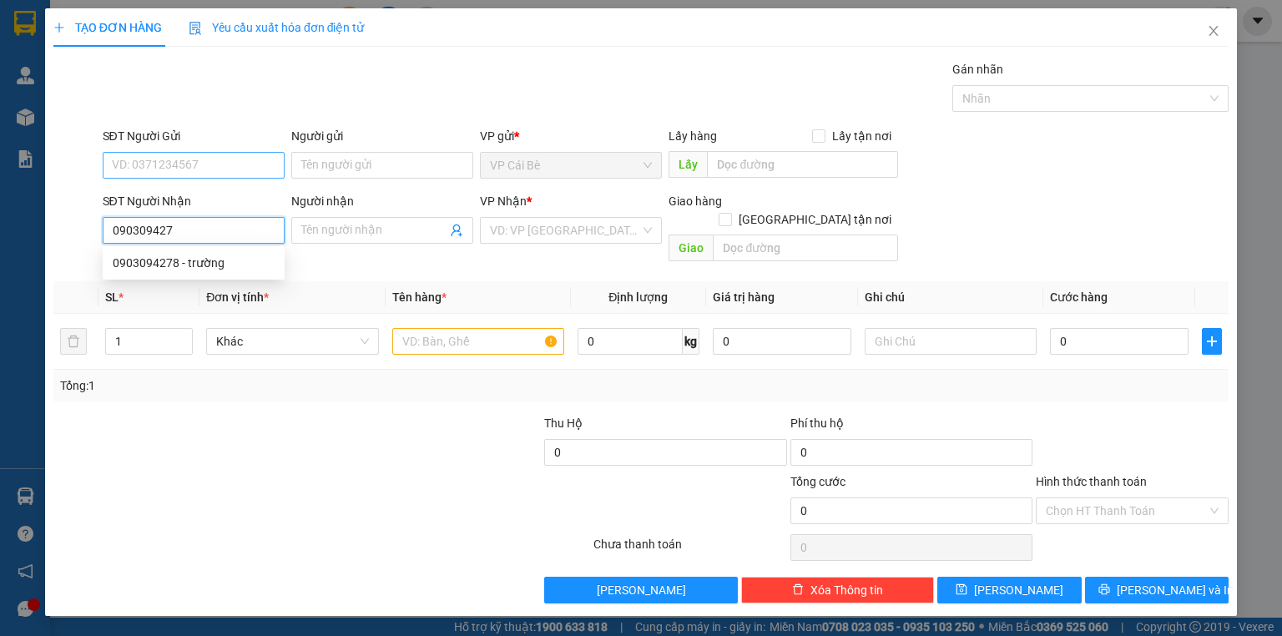
type input "0903094278"
click at [270, 258] on div "0903094278 - trường" at bounding box center [194, 263] width 162 height 18
type input "trường"
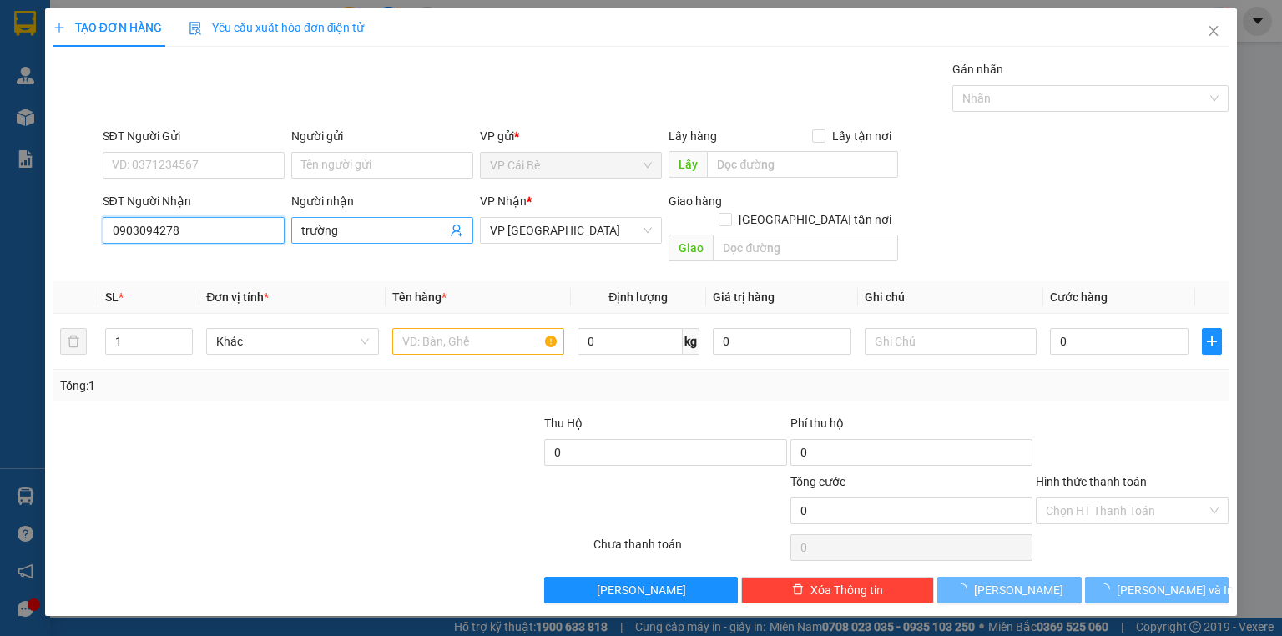
type input "0903094278"
click at [361, 230] on input "trường" at bounding box center [373, 230] width 145 height 18
type input "40.000"
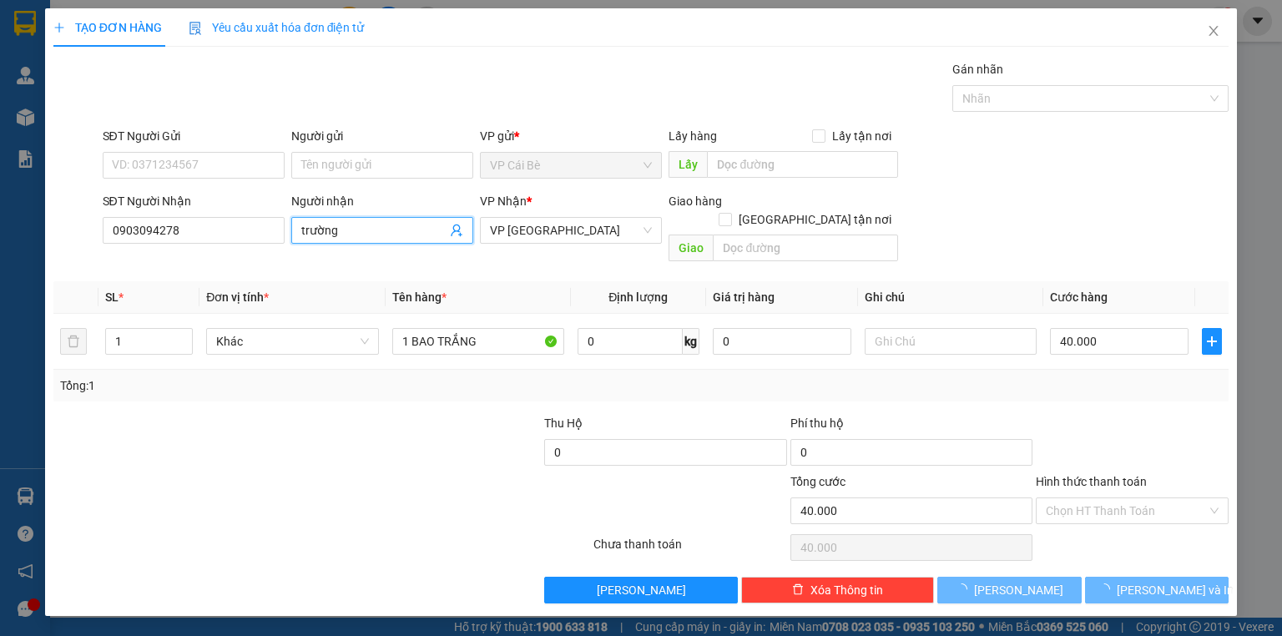
click at [361, 230] on input "trường" at bounding box center [373, 230] width 145 height 18
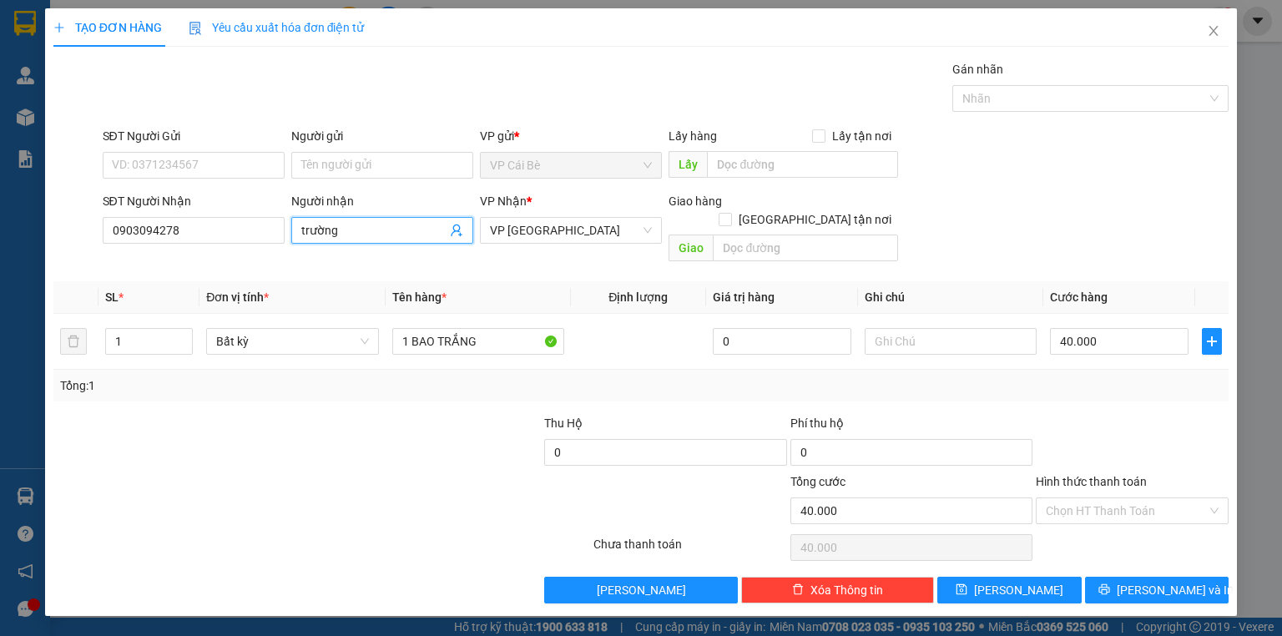
click at [361, 230] on input "trường" at bounding box center [373, 230] width 145 height 18
type input "p"
type input "r"
type input "TRƯỜNG"
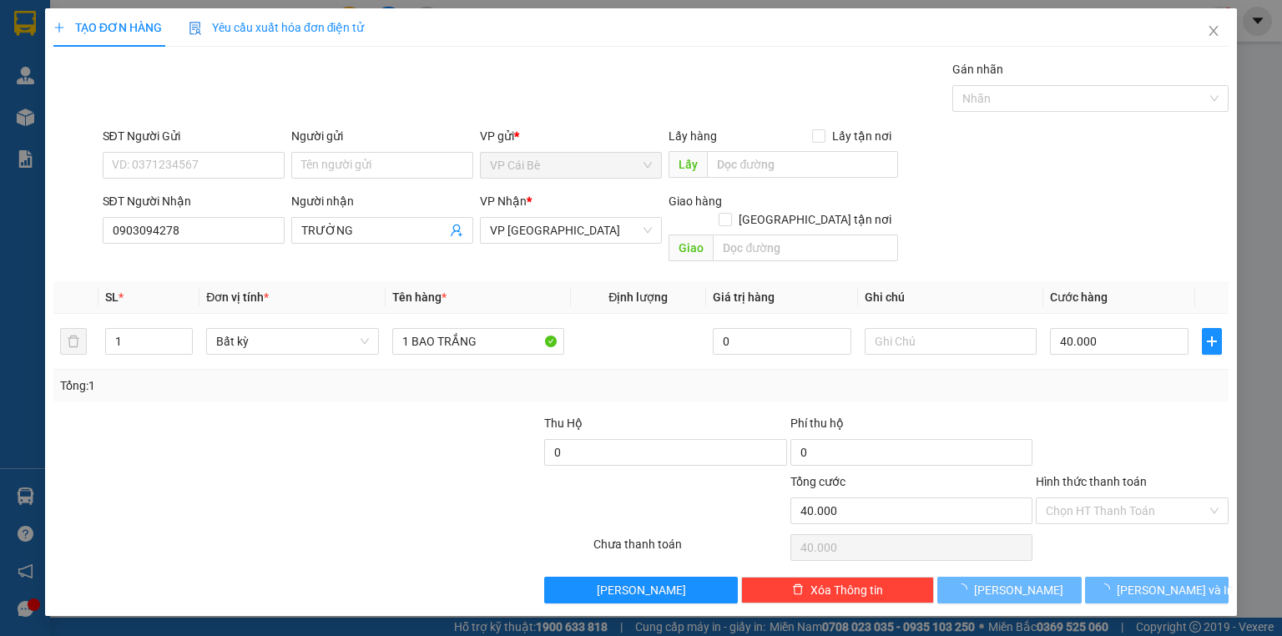
click at [160, 149] on div "SĐT Người Gửi" at bounding box center [194, 139] width 182 height 25
click at [164, 157] on input "SĐT Người Gửi" at bounding box center [194, 165] width 182 height 27
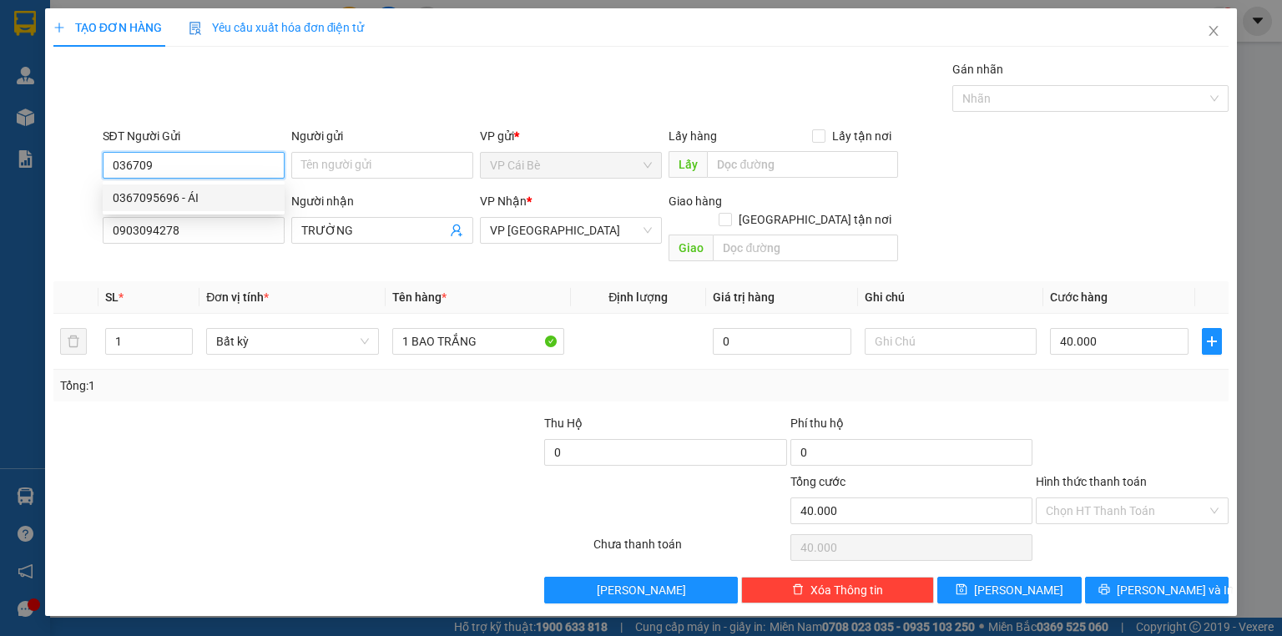
click at [229, 195] on div "0367095696 - ÁI" at bounding box center [194, 198] width 162 height 18
type input "0367095696"
type input "ÁI"
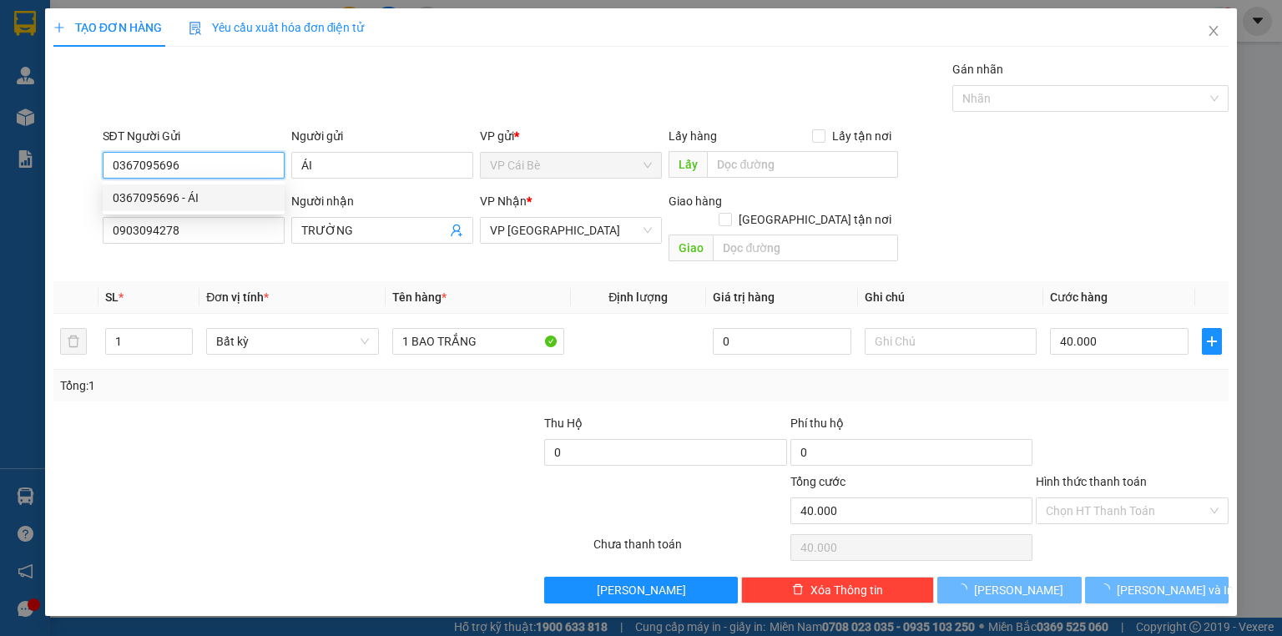
type input "30.000"
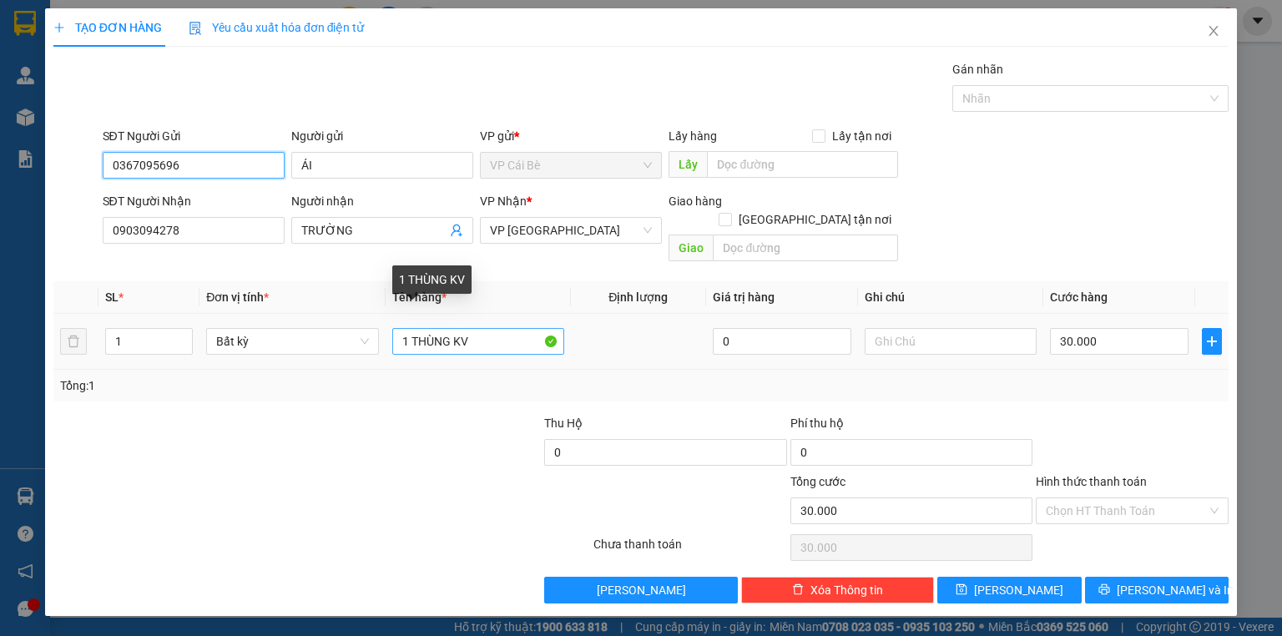
type input "0367095696"
drag, startPoint x: 453, startPoint y: 321, endPoint x: 811, endPoint y: 241, distance: 366.0
click at [775, 281] on table "SL * Đơn vị tính * Tên hàng * Định lượng Giá trị hàng Ghi chú Cước hàng 1 Bất k…" at bounding box center [640, 325] width 1175 height 88
type input "1 THÙNG"
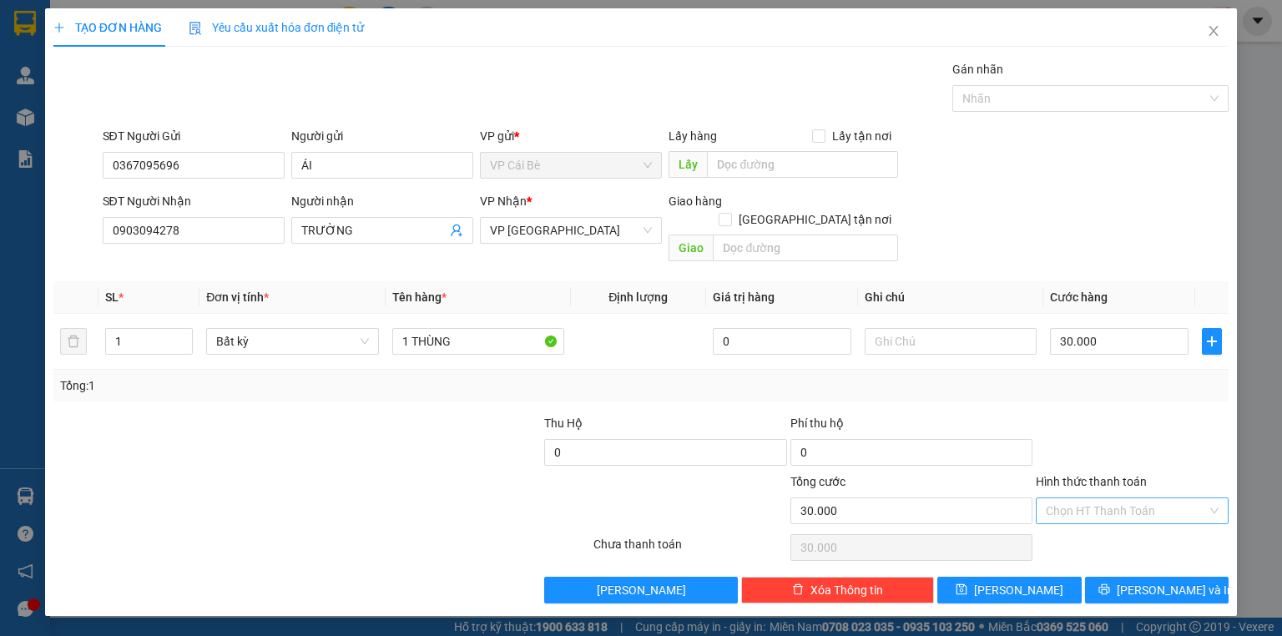
click at [1133, 477] on div "Hình thức thanh toán Chọn HT Thanh Toán" at bounding box center [1132, 501] width 193 height 58
click at [1194, 421] on div at bounding box center [1132, 443] width 196 height 58
click at [1164, 476] on div "Hình thức thanh toán" at bounding box center [1132, 484] width 193 height 25
click at [1165, 498] on input "Hình thức thanh toán" at bounding box center [1126, 510] width 161 height 25
drag, startPoint x: 1154, startPoint y: 514, endPoint x: 1154, endPoint y: 523, distance: 8.4
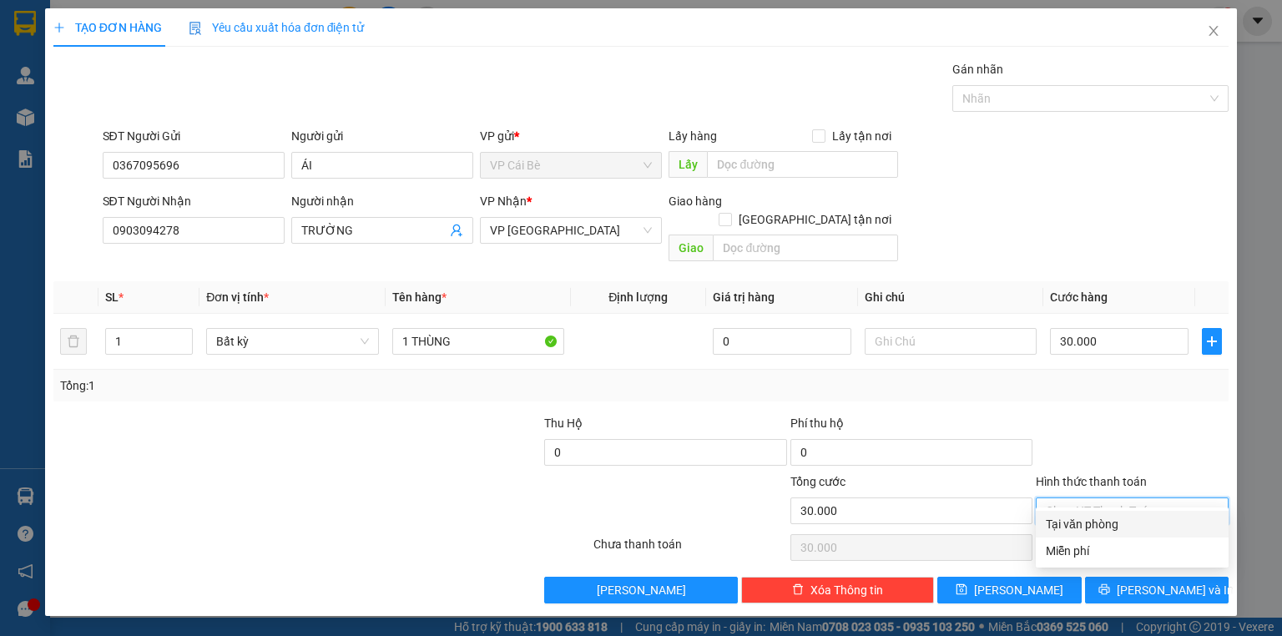
click at [1154, 518] on div "Tại văn phòng" at bounding box center [1132, 524] width 173 height 18
type input "0"
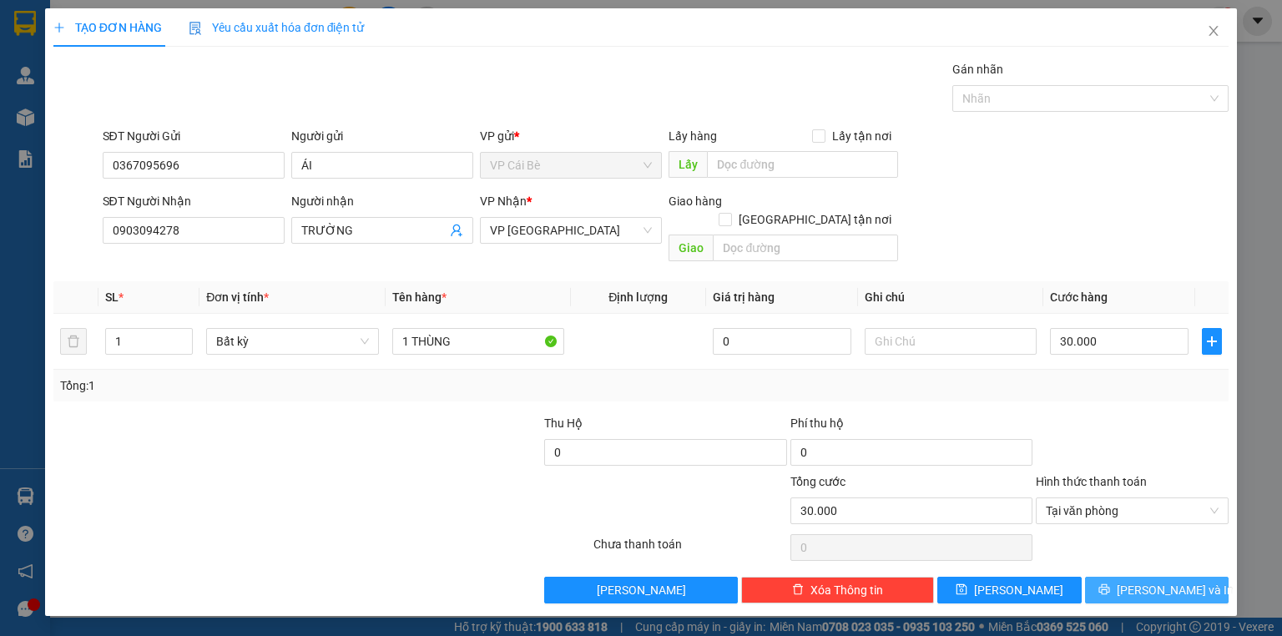
drag, startPoint x: 1159, startPoint y: 580, endPoint x: 1168, endPoint y: 573, distance: 11.2
click at [1160, 581] on button "Lưu và In" at bounding box center [1157, 590] width 144 height 27
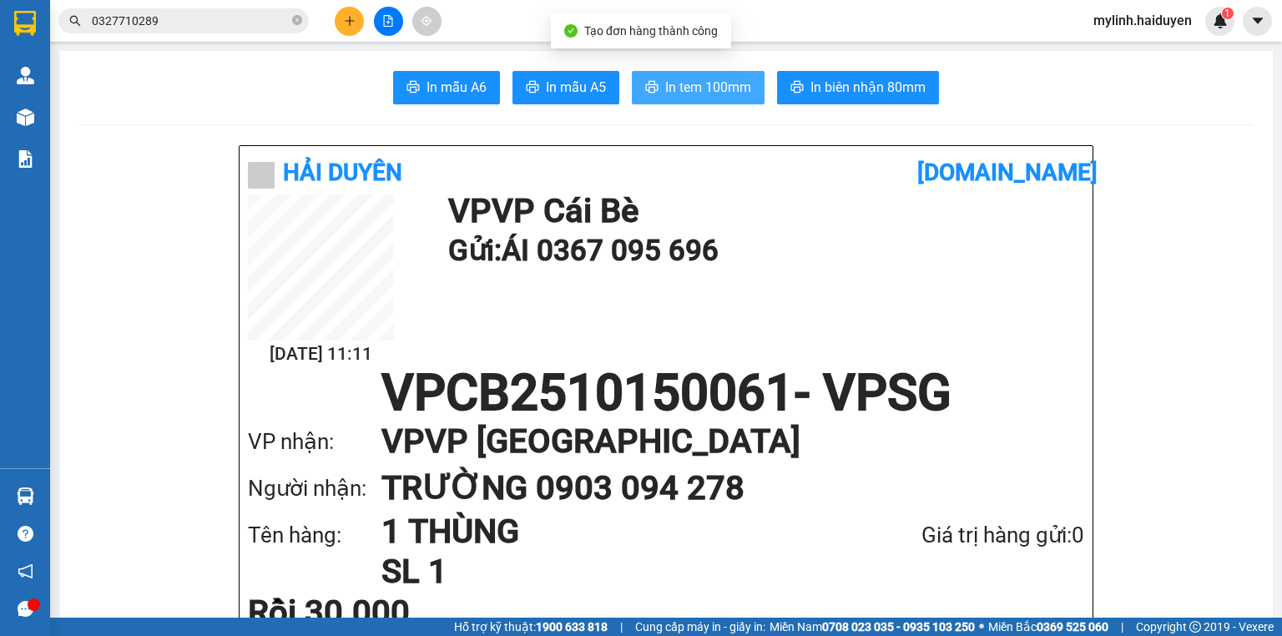
drag, startPoint x: 726, startPoint y: 92, endPoint x: 751, endPoint y: 86, distance: 25.7
click at [725, 93] on span "In tem 100mm" at bounding box center [708, 87] width 86 height 21
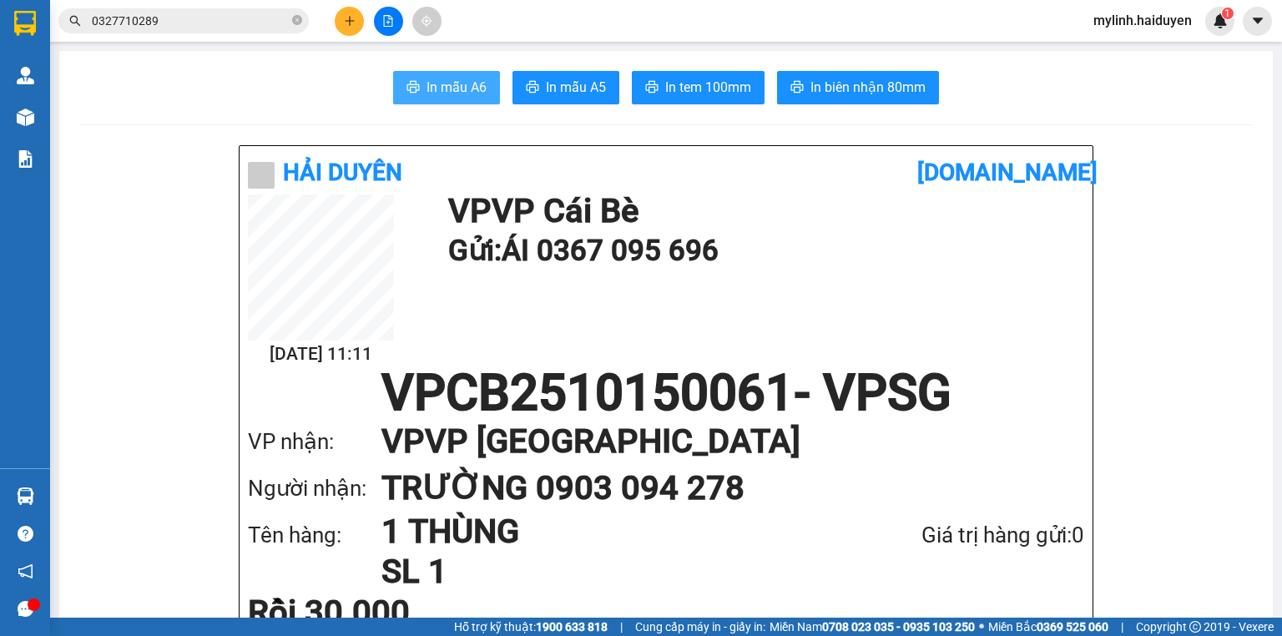
drag, startPoint x: 481, startPoint y: 85, endPoint x: 494, endPoint y: 75, distance: 16.7
click at [481, 87] on span "In mẫu A6" at bounding box center [457, 87] width 60 height 21
click at [709, 102] on button "In tem 100mm" at bounding box center [698, 87] width 133 height 33
click at [500, 98] on div "In mẫu A6 In mẫu A5 In tem 100mm In biên nhận 80mm" at bounding box center [666, 87] width 1174 height 33
click at [488, 97] on button "In mẫu A6" at bounding box center [446, 87] width 107 height 33
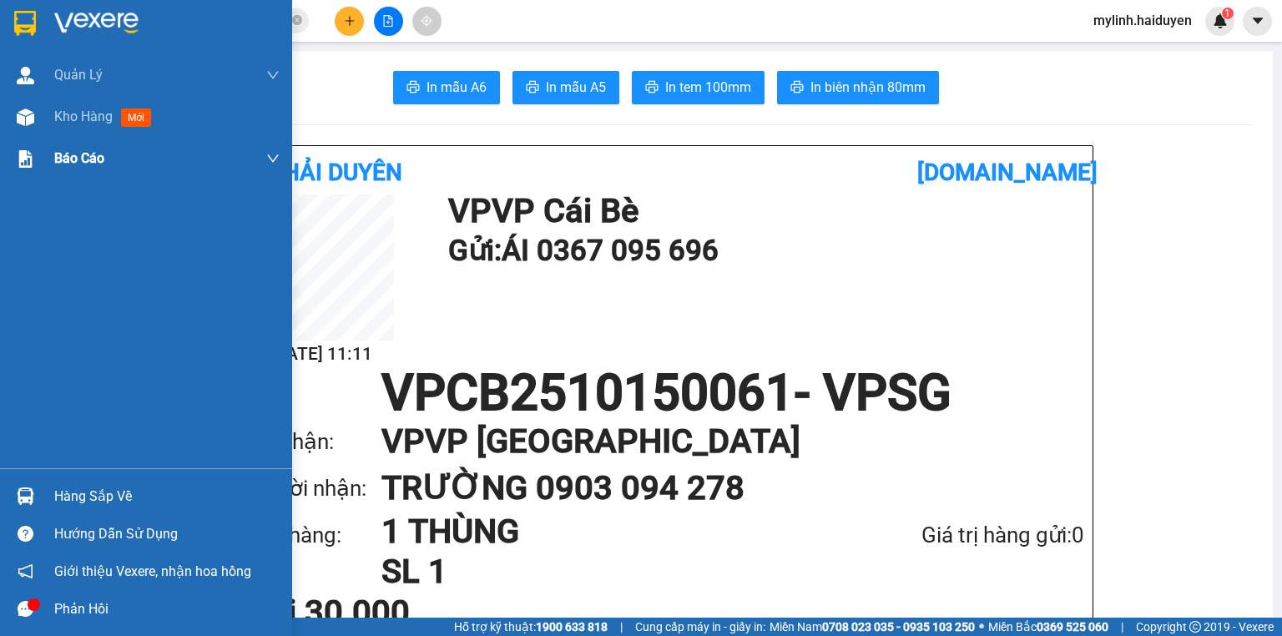
drag, startPoint x: 94, startPoint y: 131, endPoint x: 104, endPoint y: 162, distance: 32.2
click at [95, 131] on div "Kho hàng mới" at bounding box center [166, 117] width 225 height 42
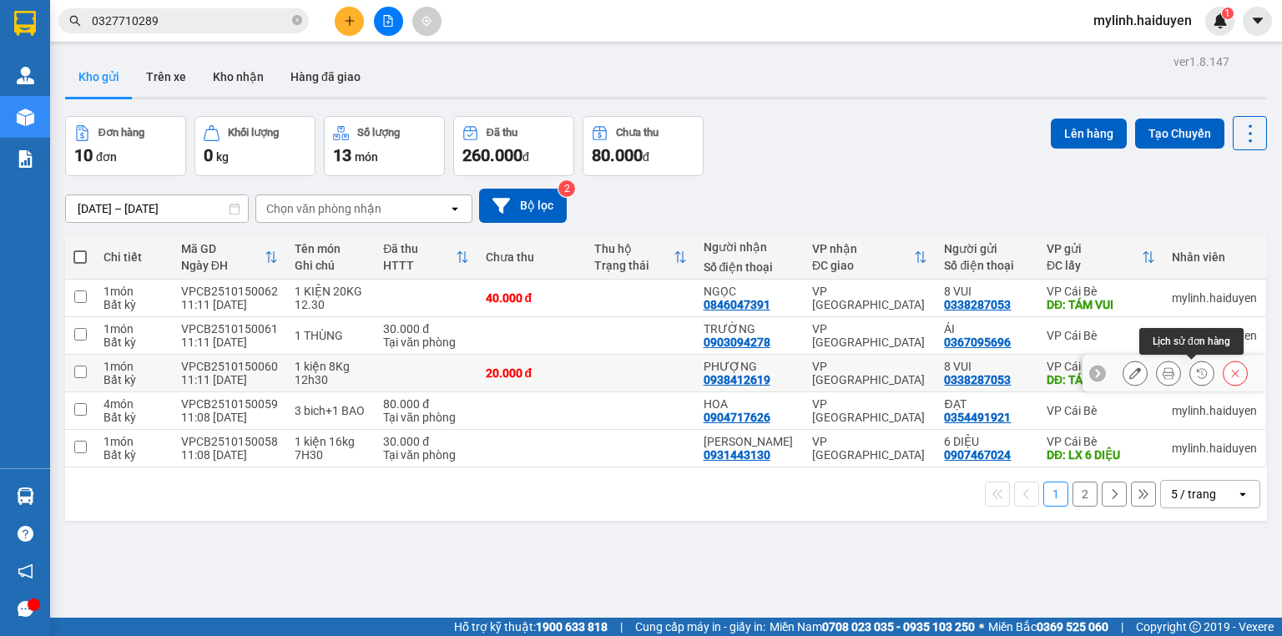
click at [1163, 368] on icon at bounding box center [1169, 373] width 12 height 12
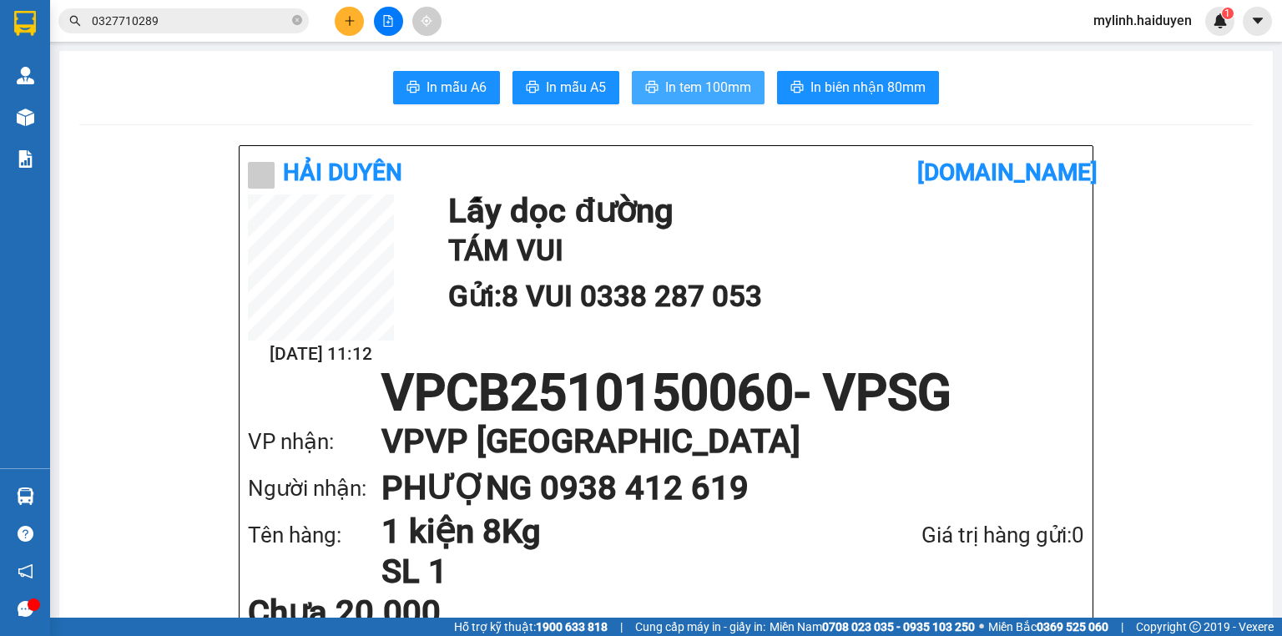
click at [749, 98] on button "In tem 100mm" at bounding box center [698, 87] width 133 height 33
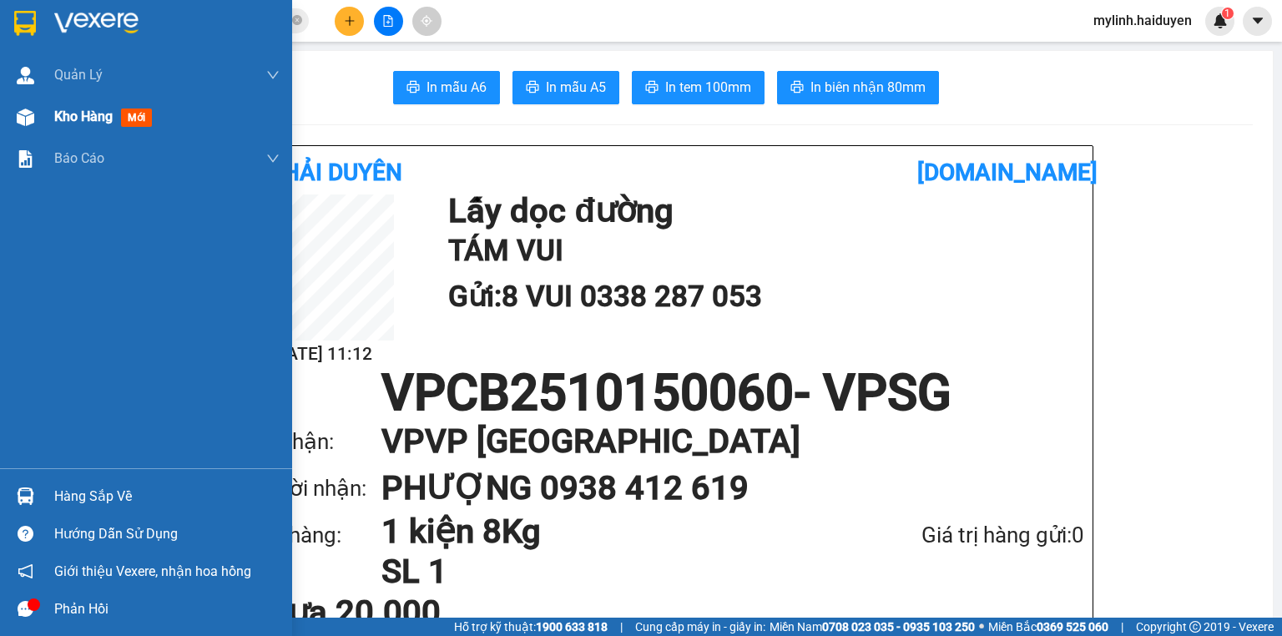
click at [70, 124] on span "Kho hàng" at bounding box center [83, 117] width 58 height 16
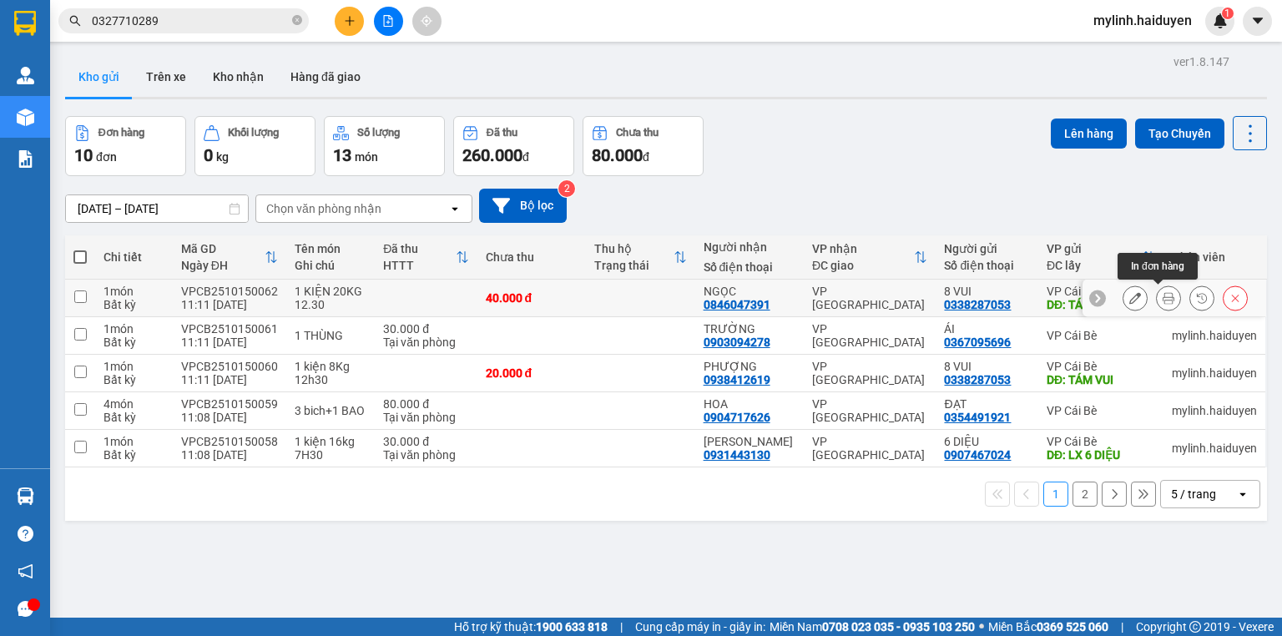
click at [1165, 300] on button at bounding box center [1168, 298] width 23 height 29
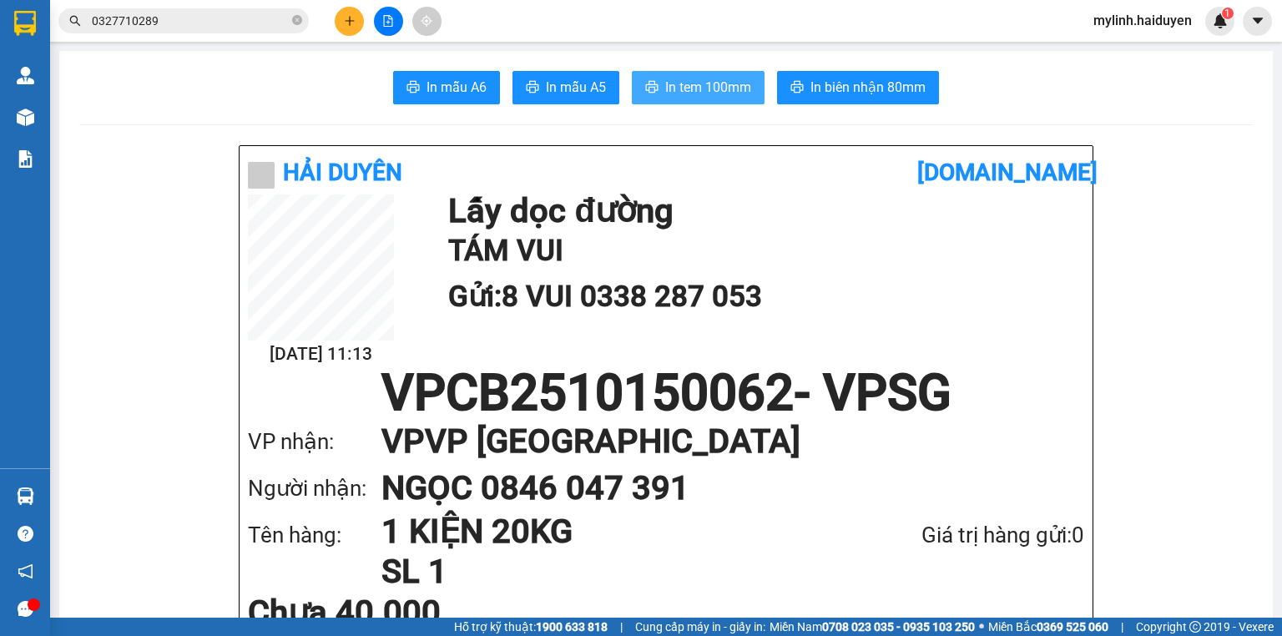
click at [730, 96] on span "In tem 100mm" at bounding box center [708, 87] width 86 height 21
click at [357, 20] on button at bounding box center [349, 21] width 29 height 29
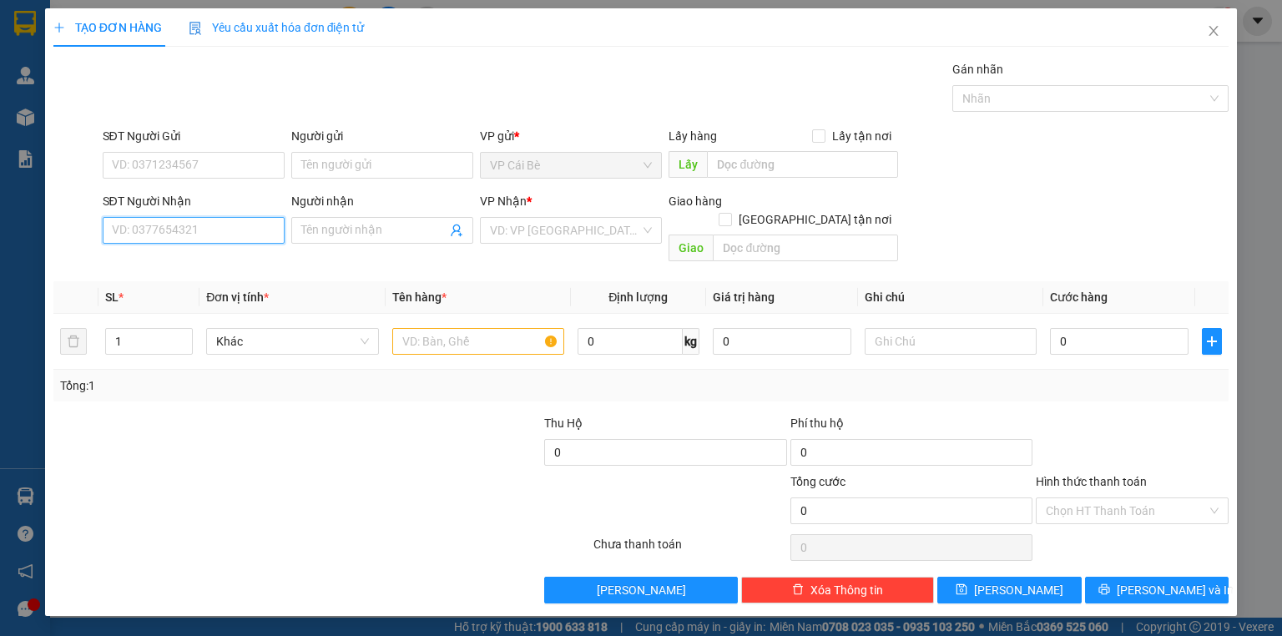
click at [255, 234] on input "SĐT Người Nhận" at bounding box center [194, 230] width 182 height 27
type input "0938071693"
click at [237, 157] on input "SĐT Người Gửi" at bounding box center [194, 165] width 182 height 27
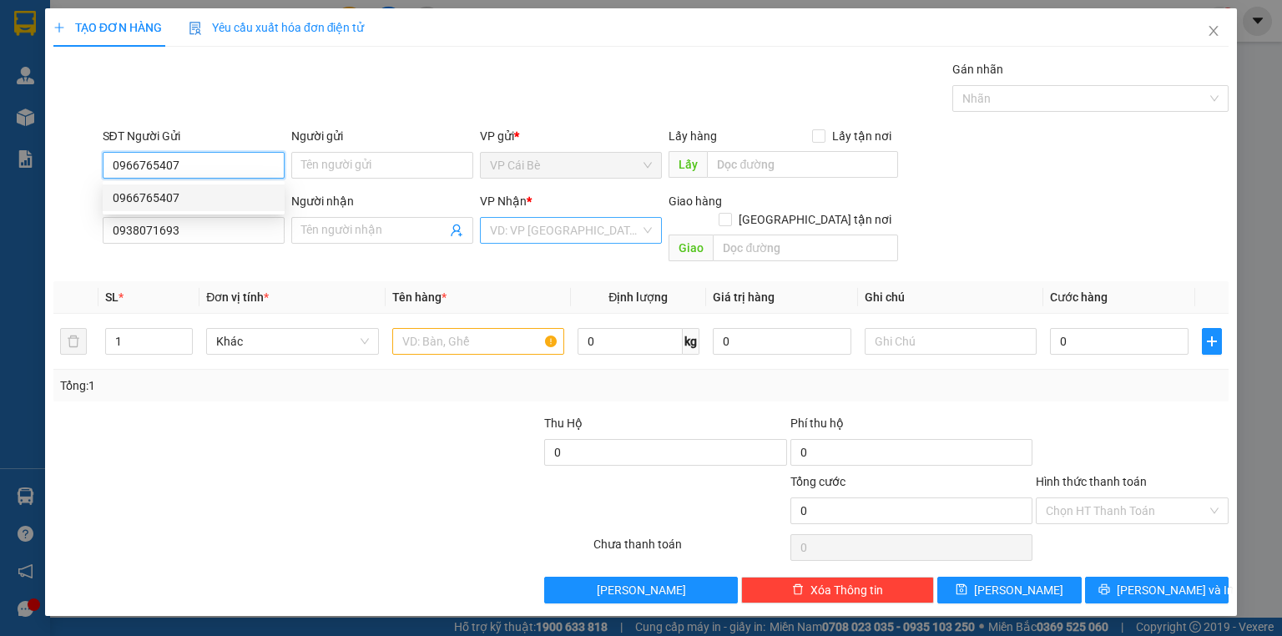
type input "0966765407"
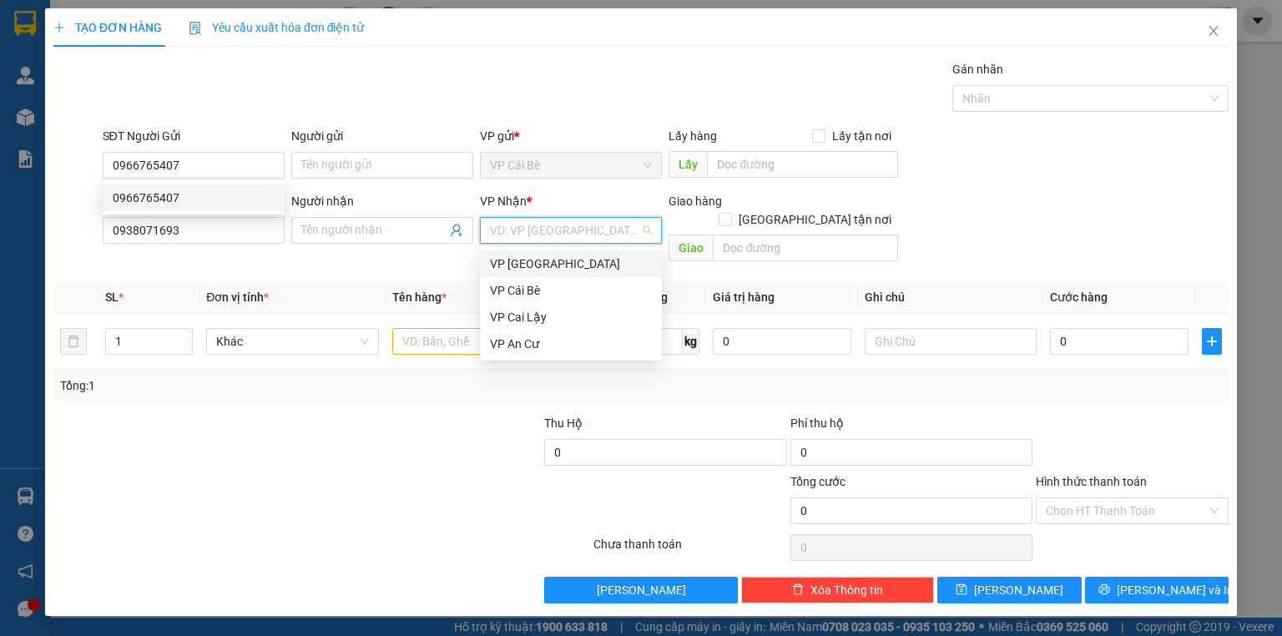
click at [588, 229] on input "search" at bounding box center [565, 230] width 150 height 25
click at [587, 261] on div "VP [GEOGRAPHIC_DATA]" at bounding box center [571, 264] width 162 height 18
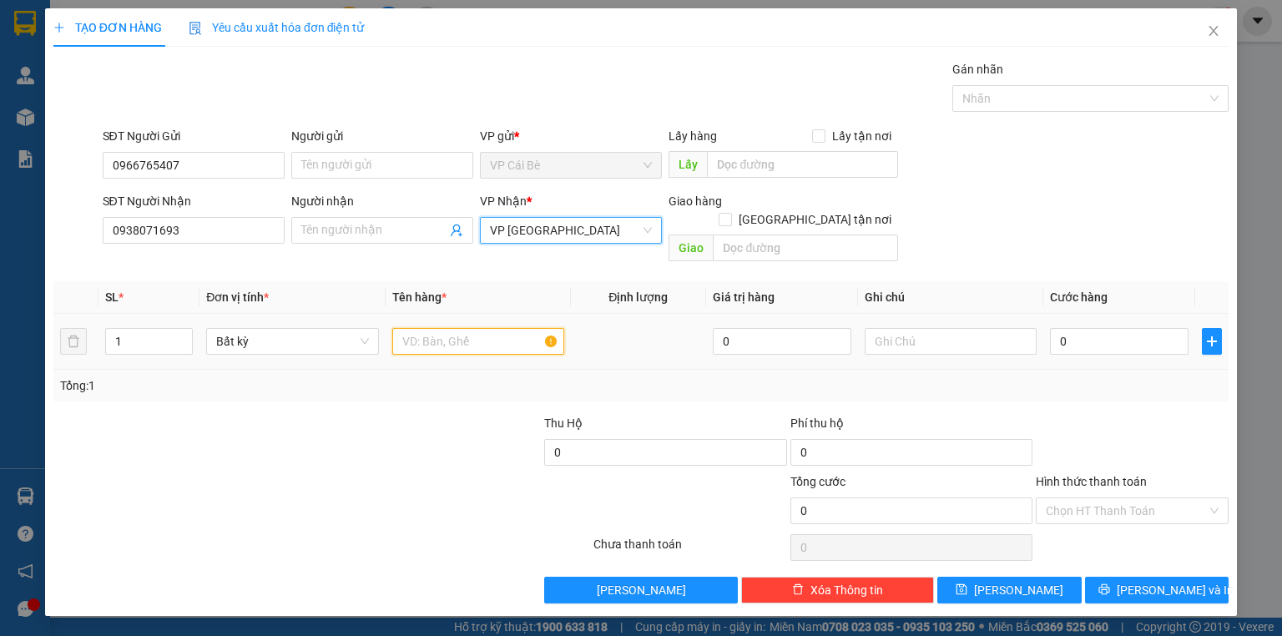
click at [491, 328] on input "text" at bounding box center [478, 341] width 172 height 27
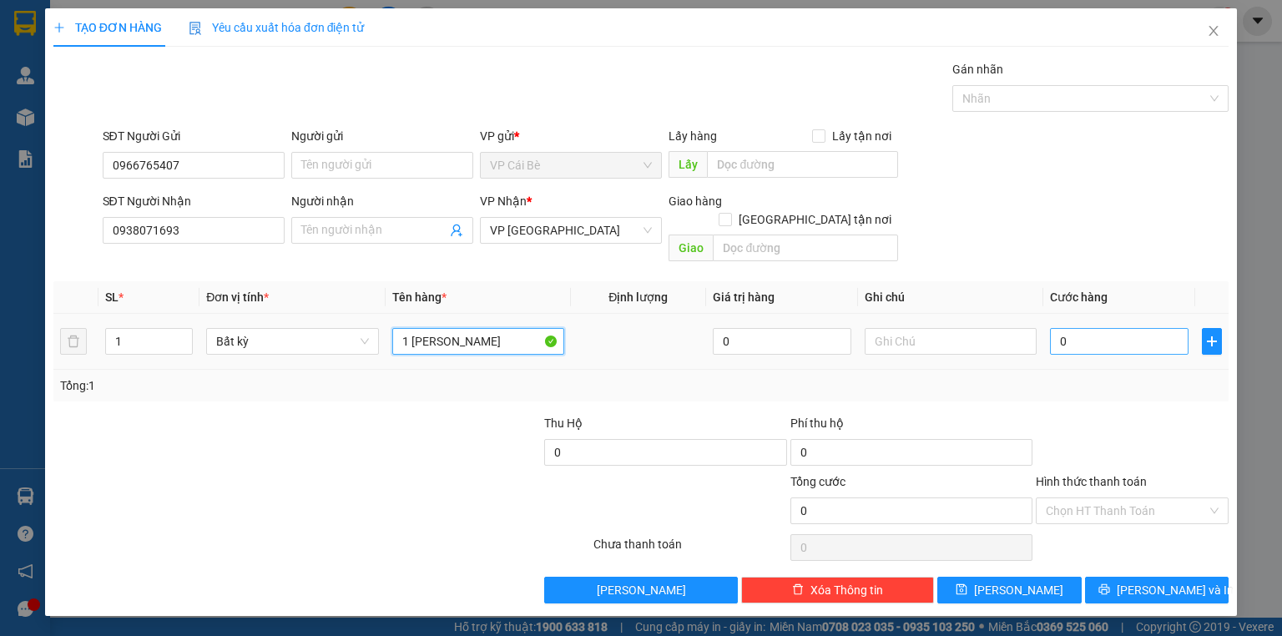
type input "1 BAO GAO"
click at [1134, 328] on input "0" at bounding box center [1119, 341] width 139 height 27
type input "54"
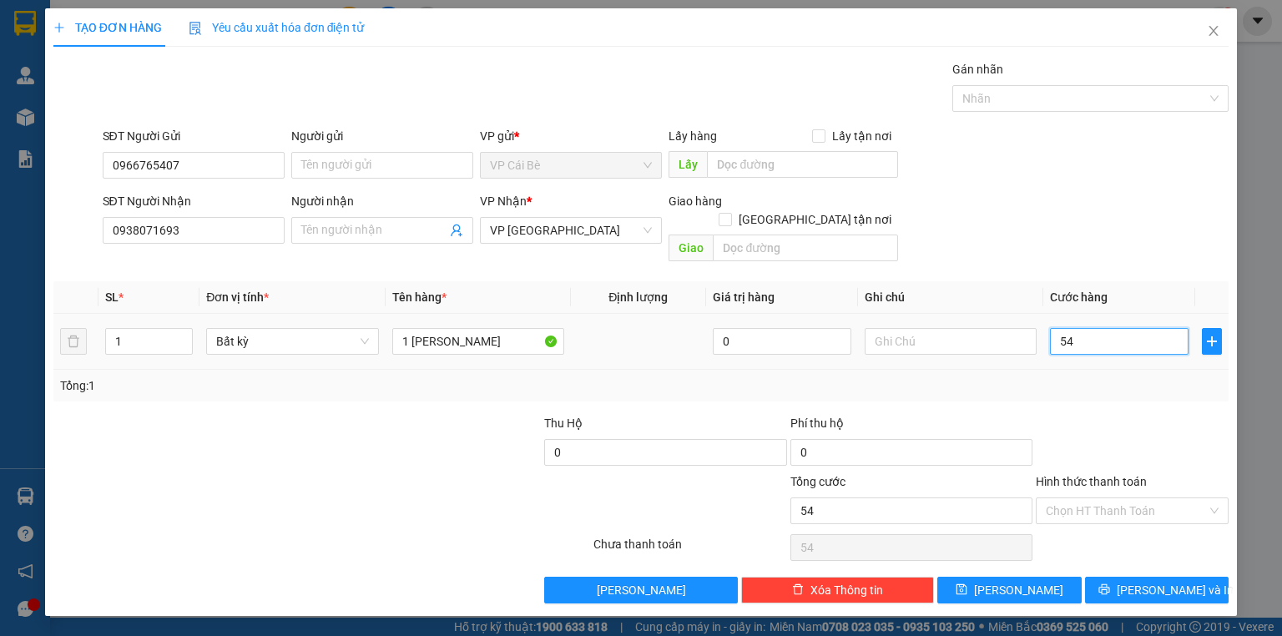
type input "5"
type input "50"
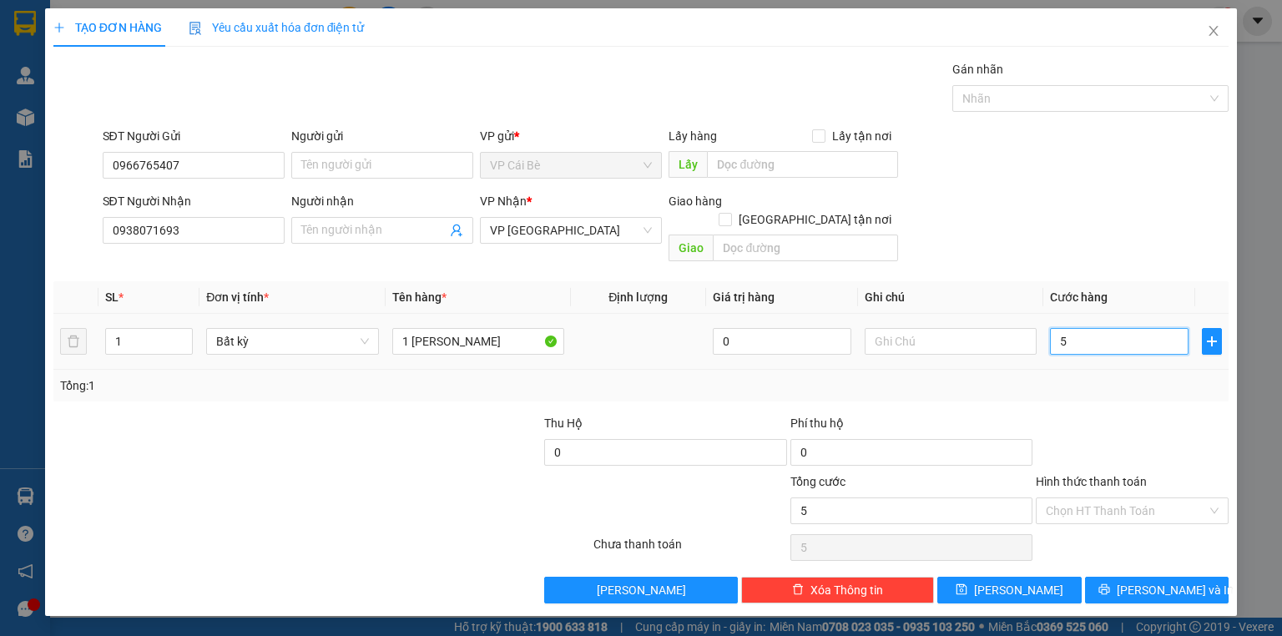
type input "50"
type input "50.000"
click at [343, 219] on span at bounding box center [382, 230] width 182 height 27
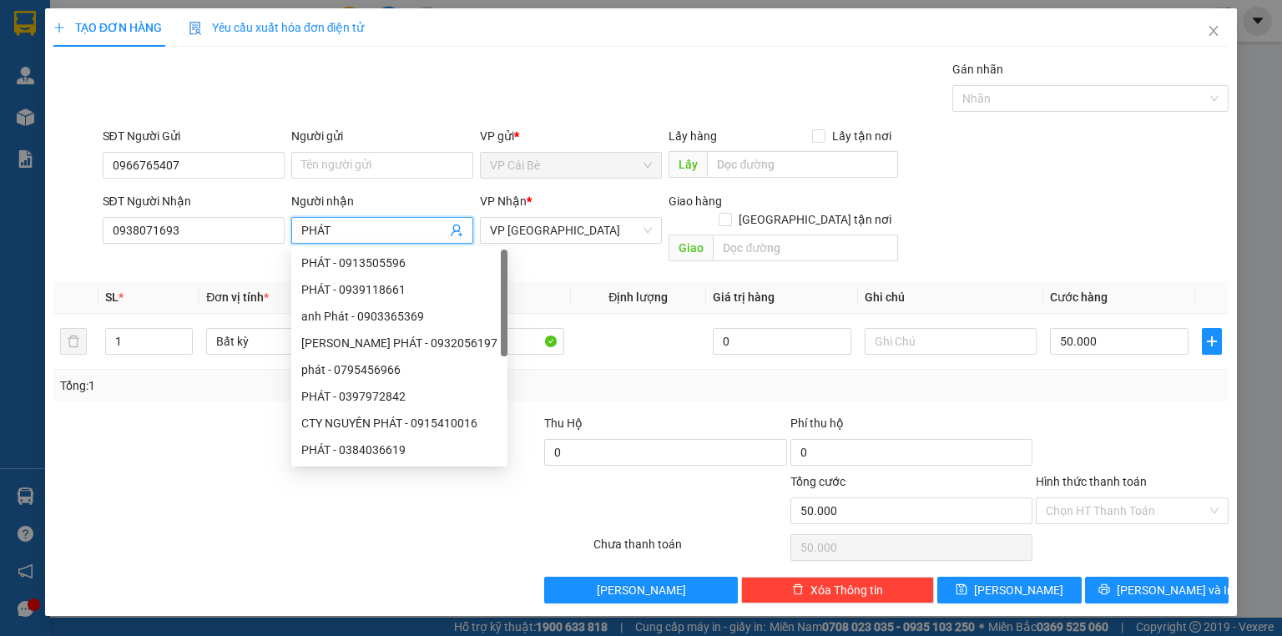
type input "PHÁT"
click at [1074, 414] on div at bounding box center [1132, 443] width 196 height 58
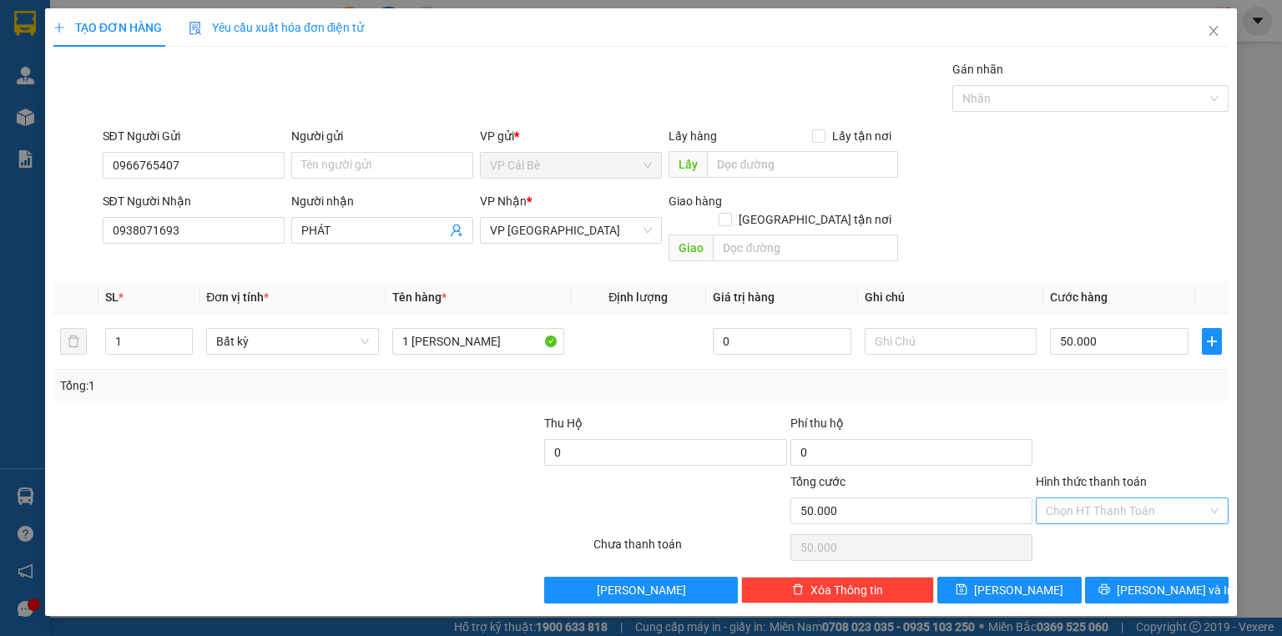
click at [1139, 498] on input "Hình thức thanh toán" at bounding box center [1126, 510] width 161 height 25
drag, startPoint x: 1139, startPoint y: 515, endPoint x: 1147, endPoint y: 531, distance: 17.5
click at [1139, 516] on div "Tại văn phòng" at bounding box center [1132, 524] width 173 height 18
type input "0"
click at [1157, 581] on span "[PERSON_NAME] và In" at bounding box center [1175, 590] width 117 height 18
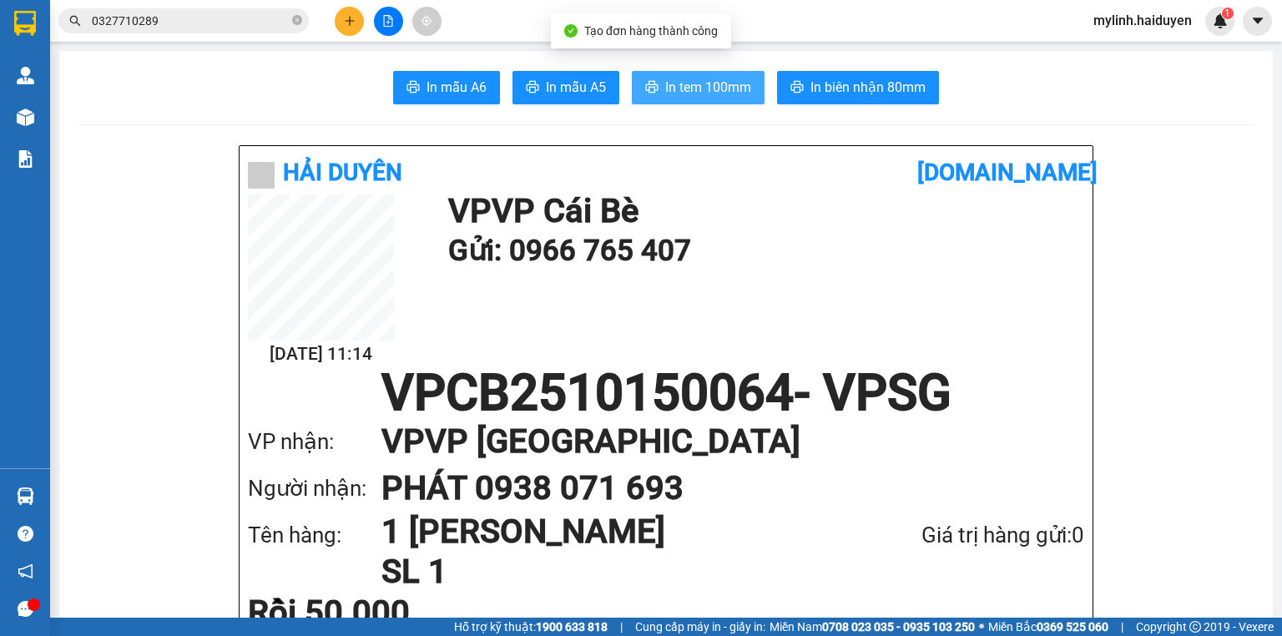
click at [720, 83] on span "In tem 100mm" at bounding box center [708, 87] width 86 height 21
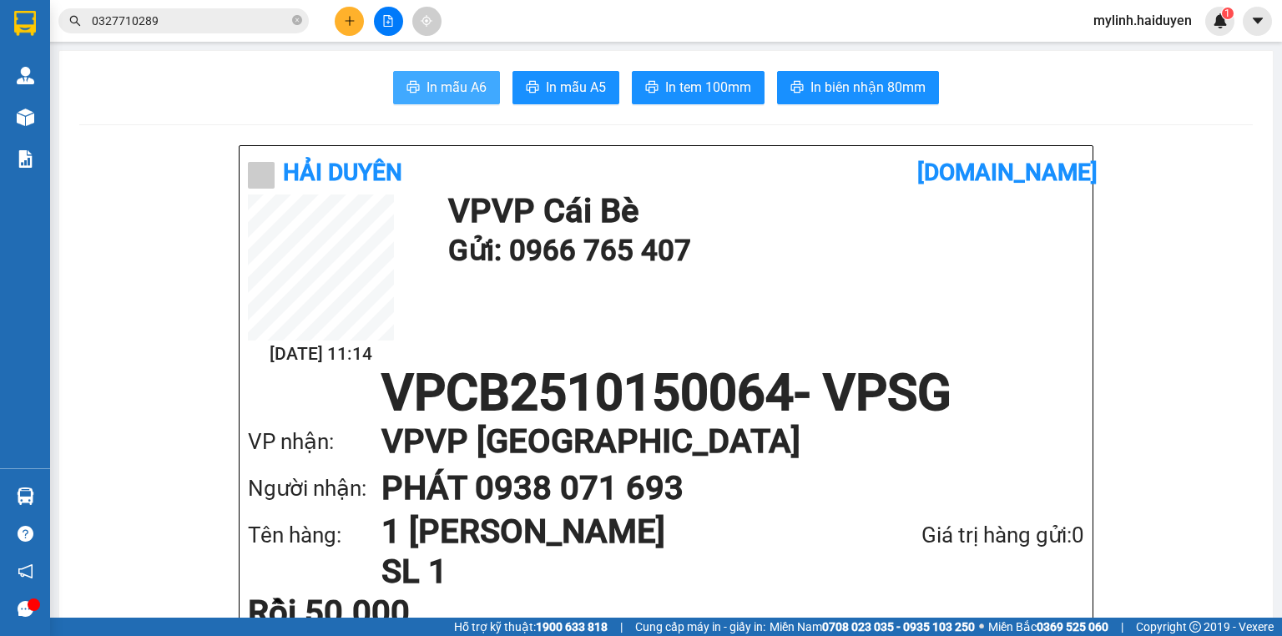
drag, startPoint x: 466, startPoint y: 98, endPoint x: 490, endPoint y: 91, distance: 25.1
click at [467, 100] on button "In mẫu A6" at bounding box center [446, 87] width 107 height 33
click at [487, 93] on button "In mẫu A6" at bounding box center [446, 87] width 107 height 33
click at [487, 97] on button "In mẫu A6" at bounding box center [446, 87] width 107 height 33
click at [492, 89] on button "In mẫu A6" at bounding box center [446, 87] width 107 height 33
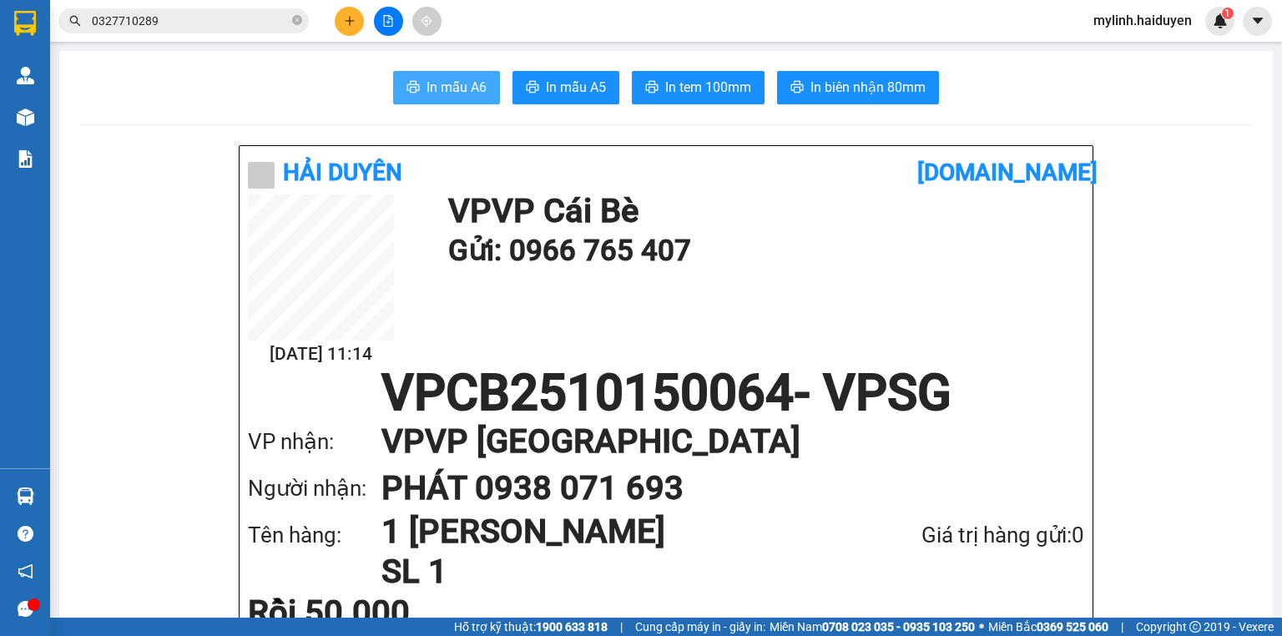
click at [427, 93] on span "In mẫu A6" at bounding box center [457, 87] width 60 height 21
click at [431, 83] on span "In mẫu A6" at bounding box center [457, 87] width 60 height 21
click at [415, 93] on icon "printer" at bounding box center [413, 86] width 13 height 13
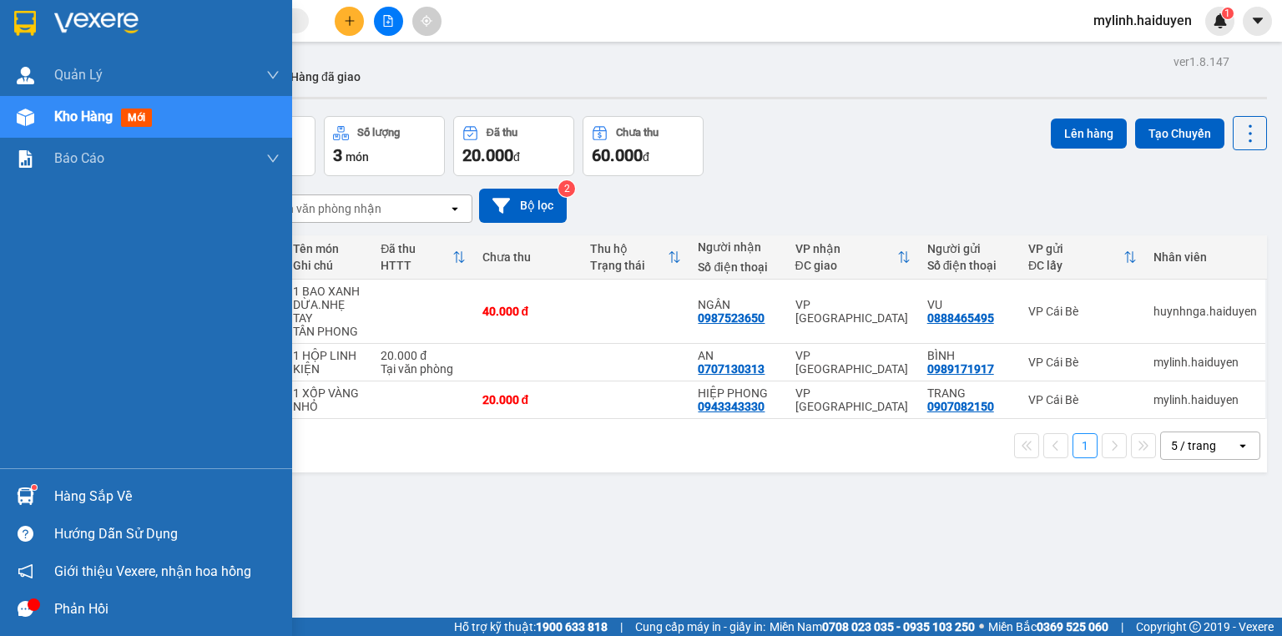
click at [104, 497] on div "Hàng sắp về" at bounding box center [166, 496] width 225 height 25
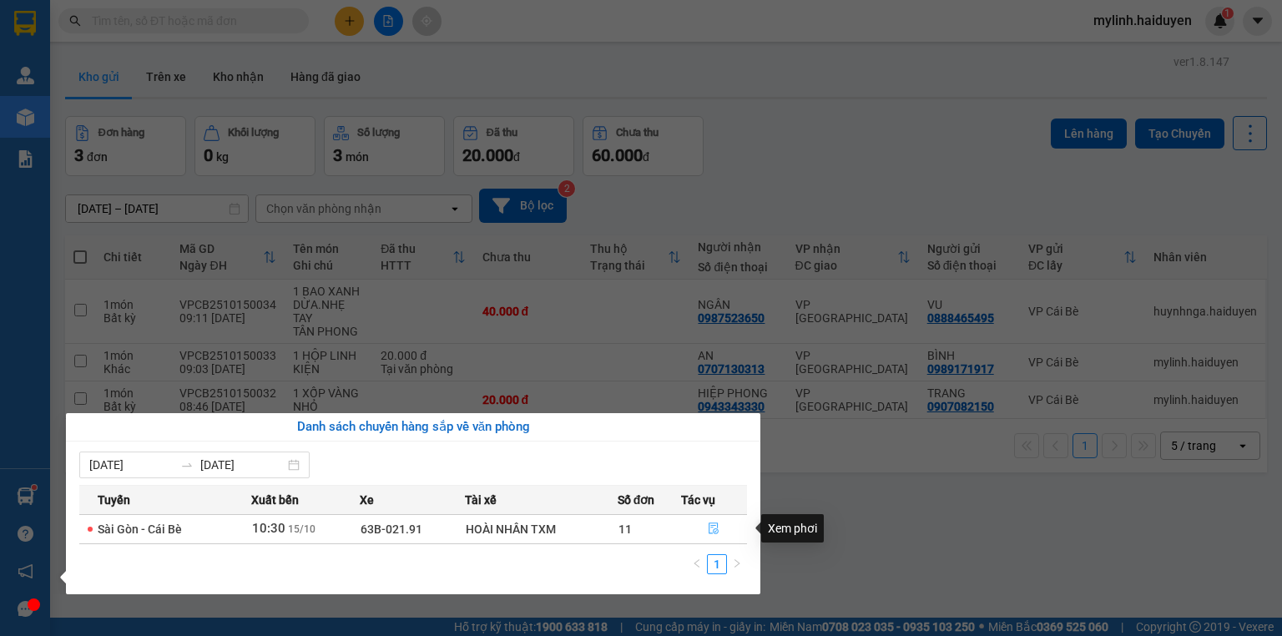
click at [715, 531] on icon "file-done" at bounding box center [714, 529] width 12 height 12
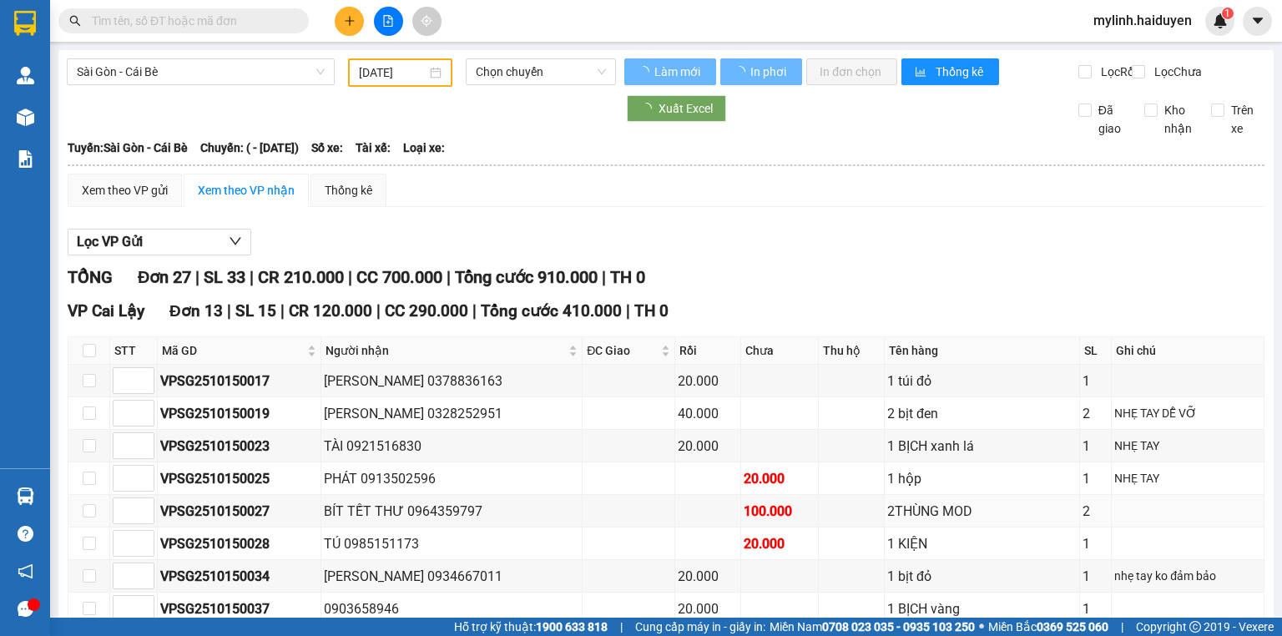
type input "[DATE]"
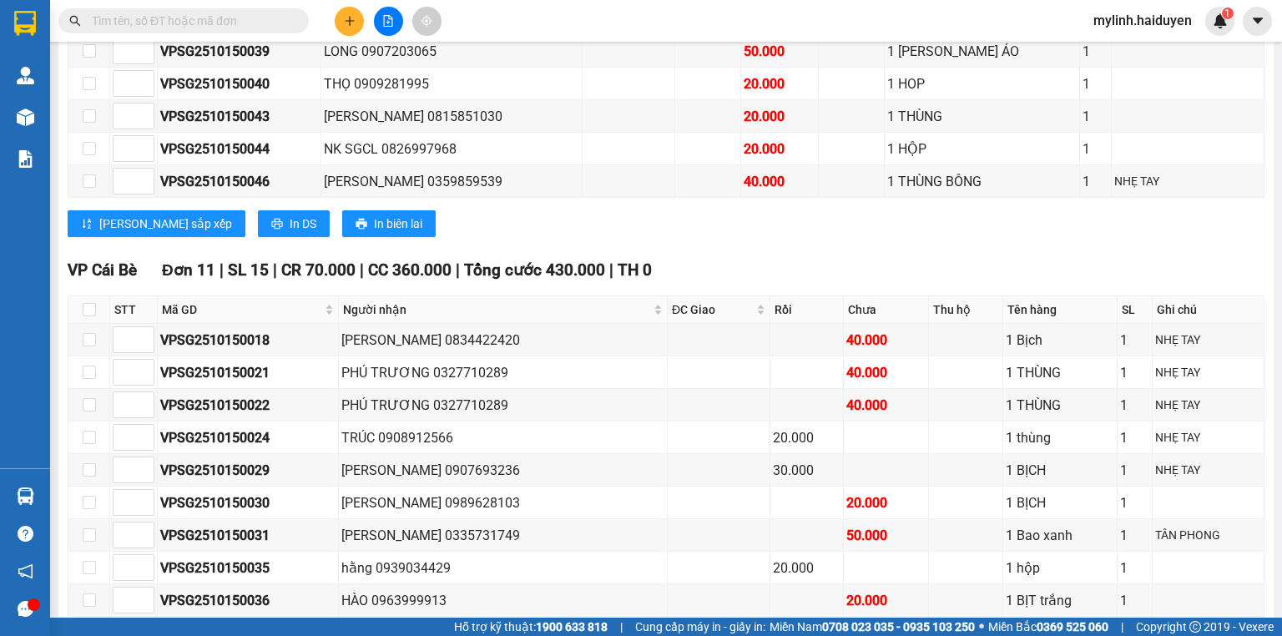
scroll to position [601, 0]
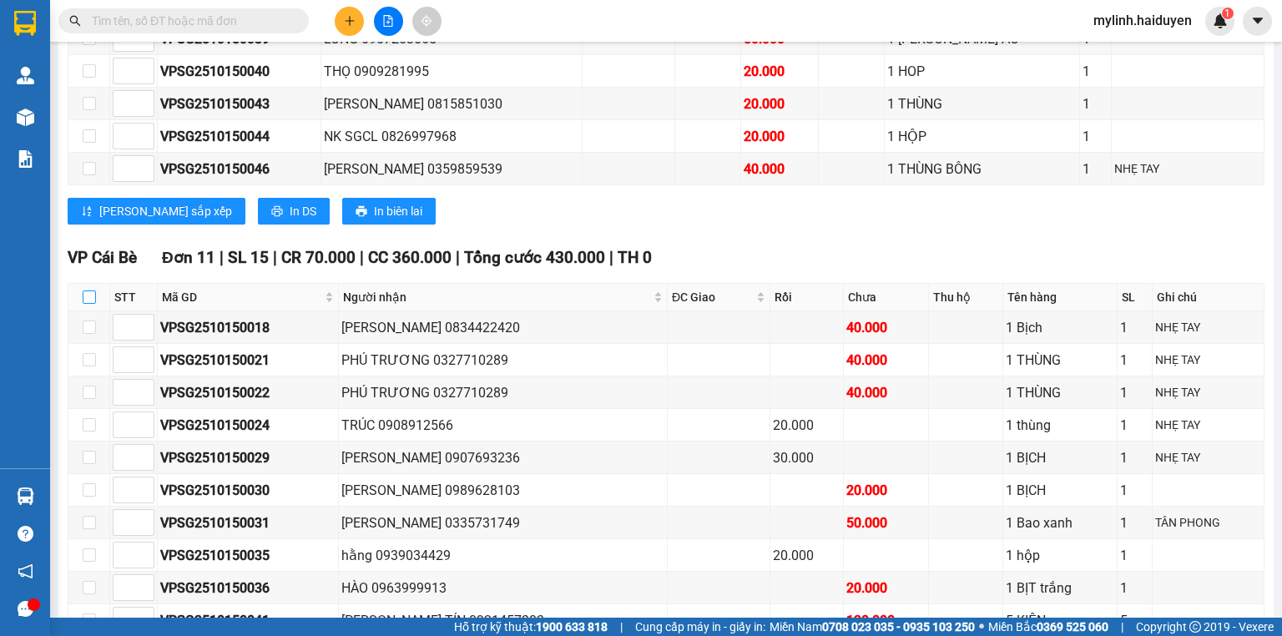
click at [89, 304] on input "checkbox" at bounding box center [89, 296] width 13 height 13
checkbox input "true"
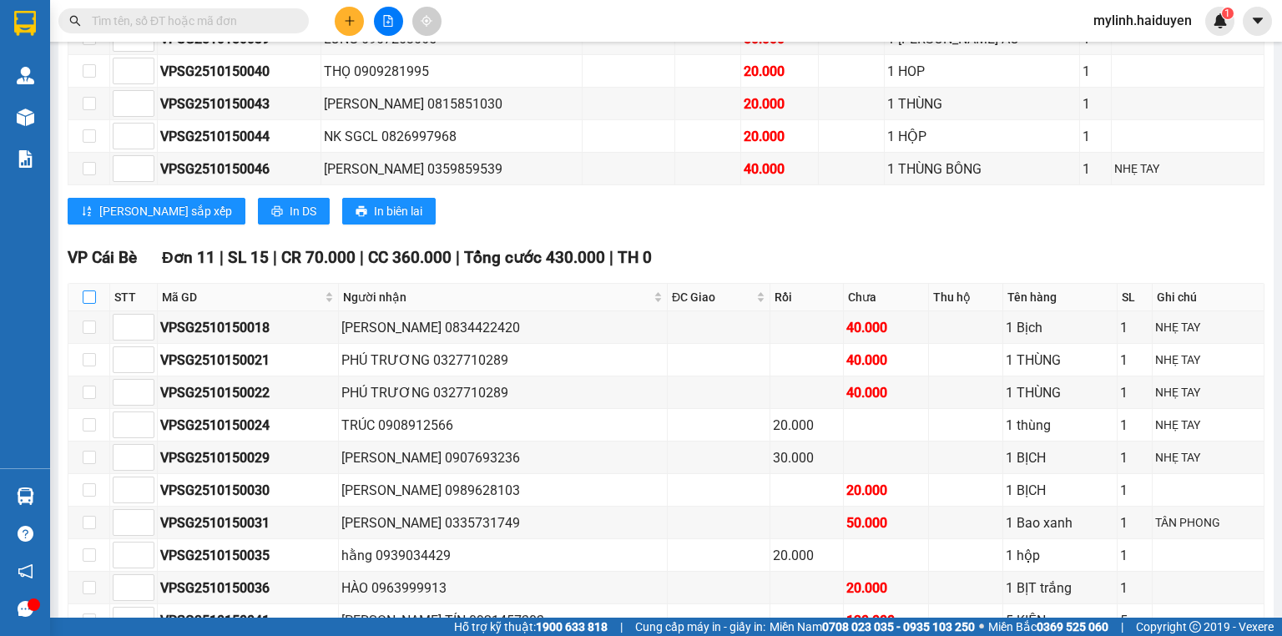
checkbox input "true"
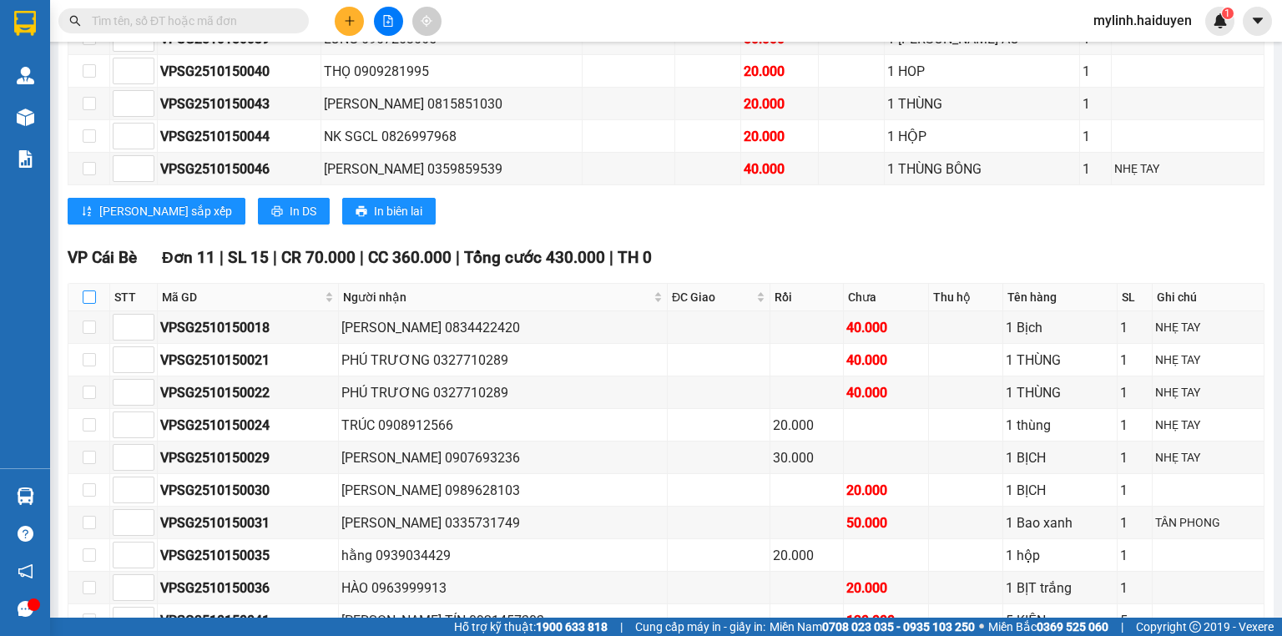
checkbox input "true"
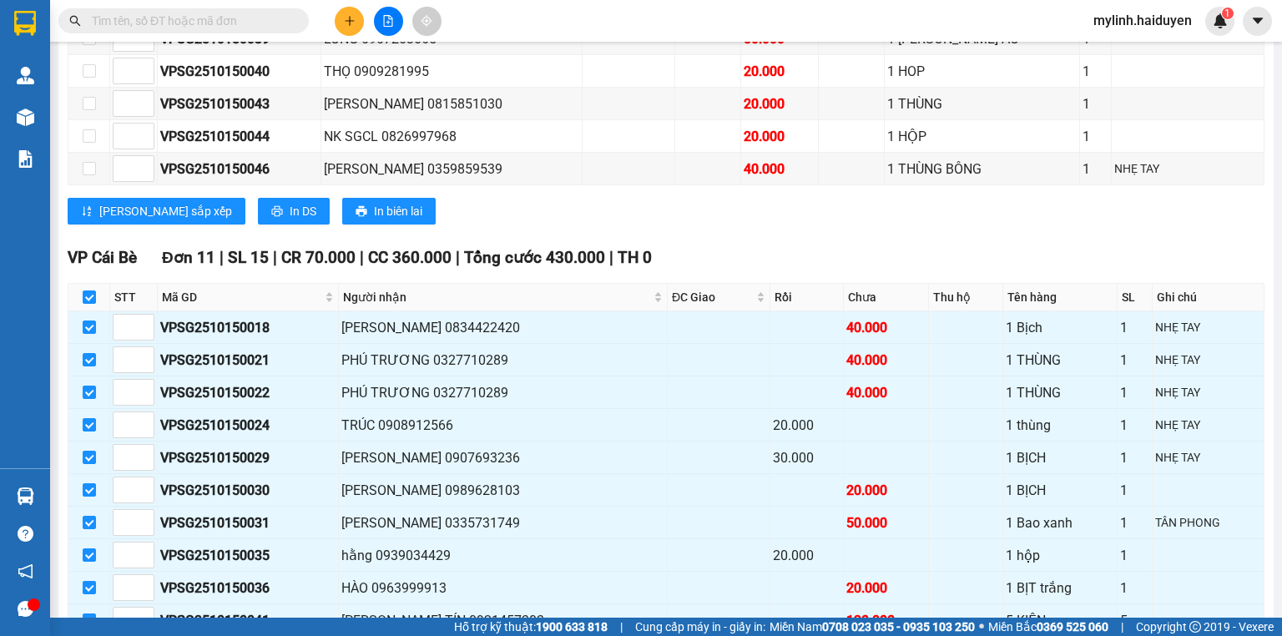
click at [260, 5] on div "Kết quả [PERSON_NAME] ( 1 ) Bộ lọc Gửi 3 ngày gần nhất Mã ĐH Trạng thái Món hàn…" at bounding box center [641, 21] width 1282 height 42
click at [253, 25] on input "text" at bounding box center [190, 21] width 197 height 18
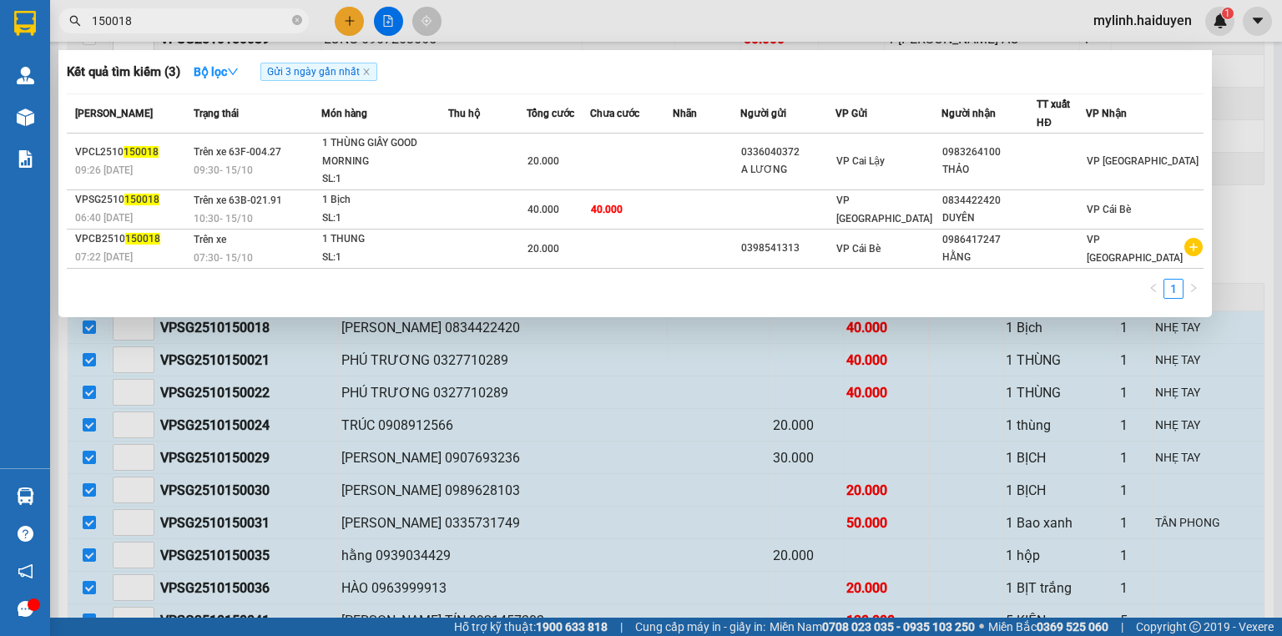
type input "150018"
click at [298, 21] on icon "close-circle" at bounding box center [297, 20] width 10 height 10
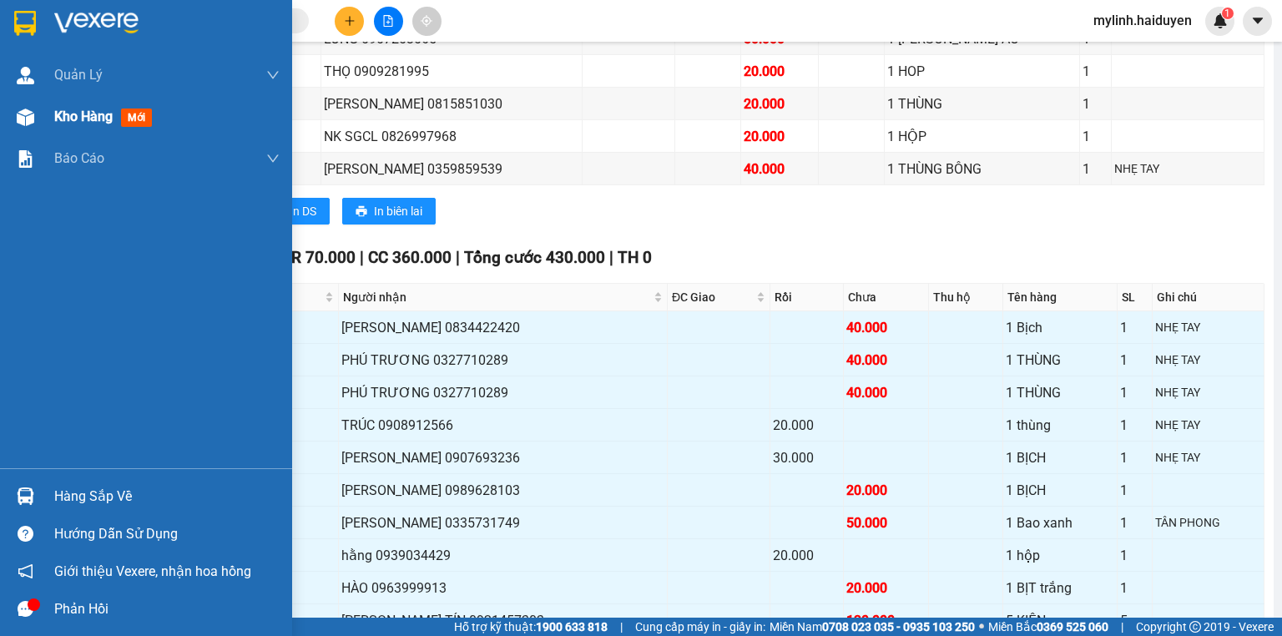
click at [55, 122] on span "Kho hàng" at bounding box center [83, 117] width 58 height 16
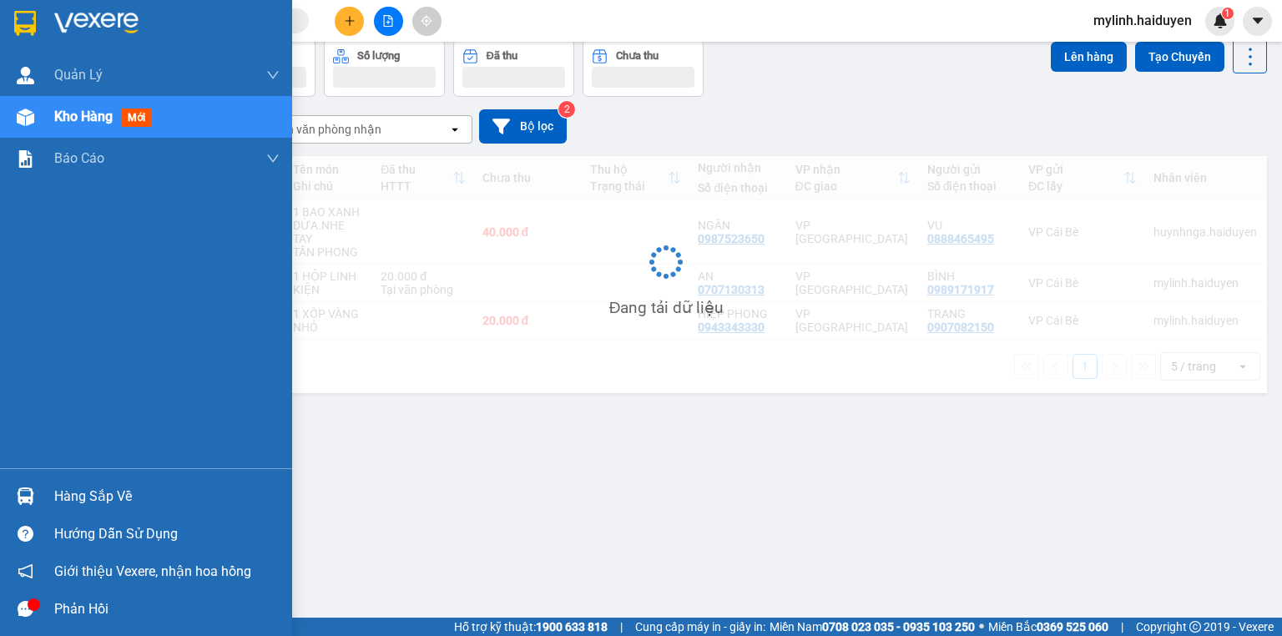
scroll to position [77, 0]
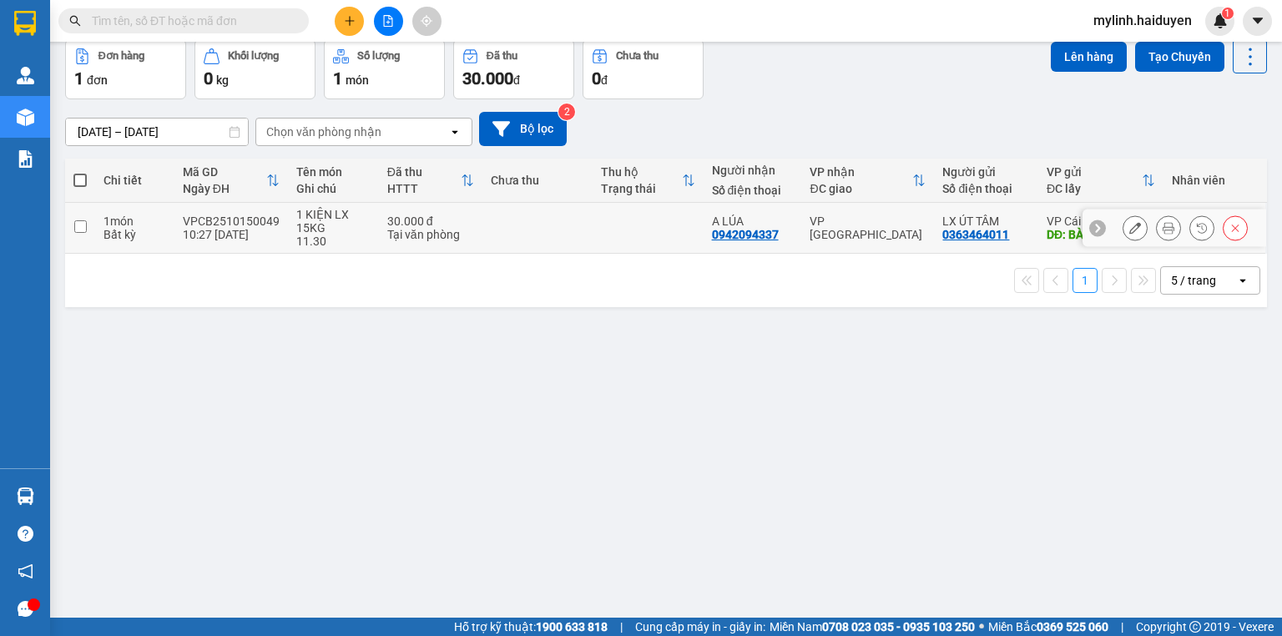
drag, startPoint x: 502, startPoint y: 234, endPoint x: 670, endPoint y: 234, distance: 167.8
click at [508, 234] on td at bounding box center [537, 228] width 110 height 51
checkbox input "true"
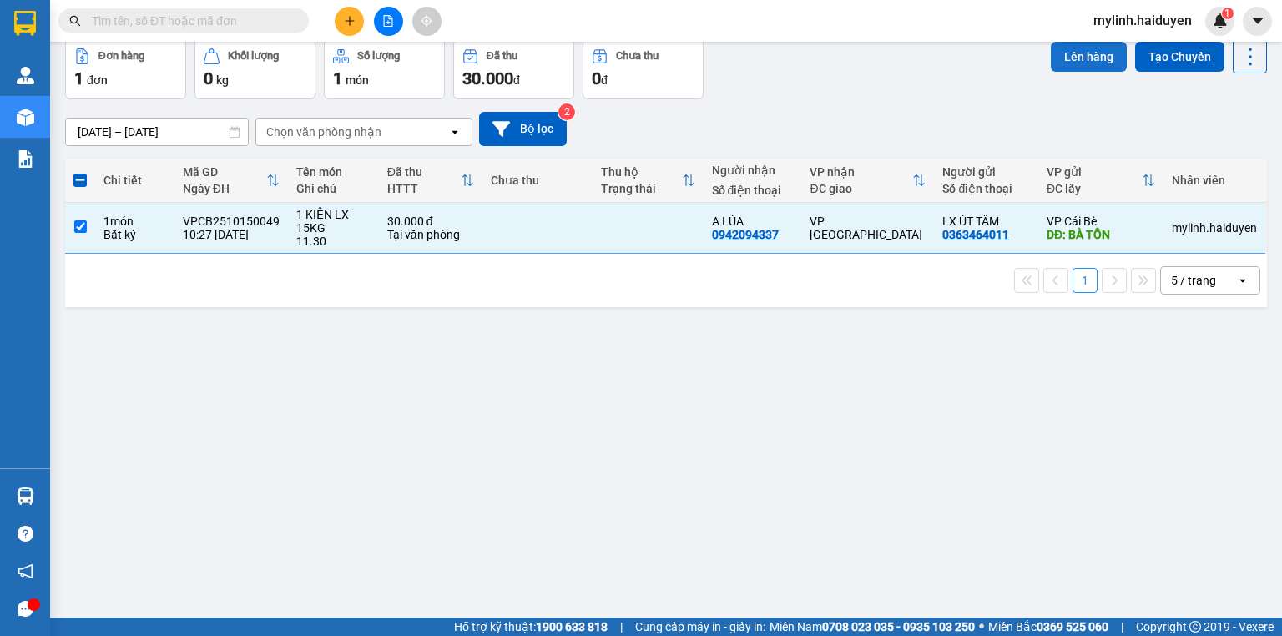
click at [1096, 67] on button "Lên hàng" at bounding box center [1089, 57] width 76 height 30
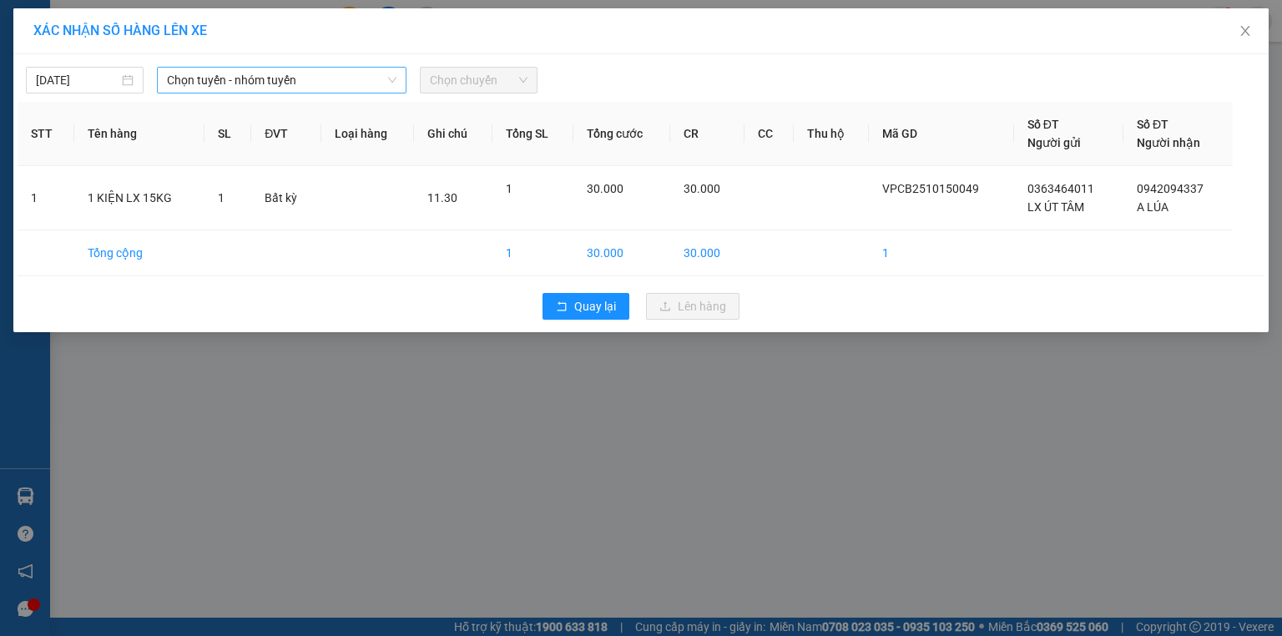
click at [295, 90] on span "Chọn tuyến - nhóm tuyến" at bounding box center [282, 80] width 230 height 25
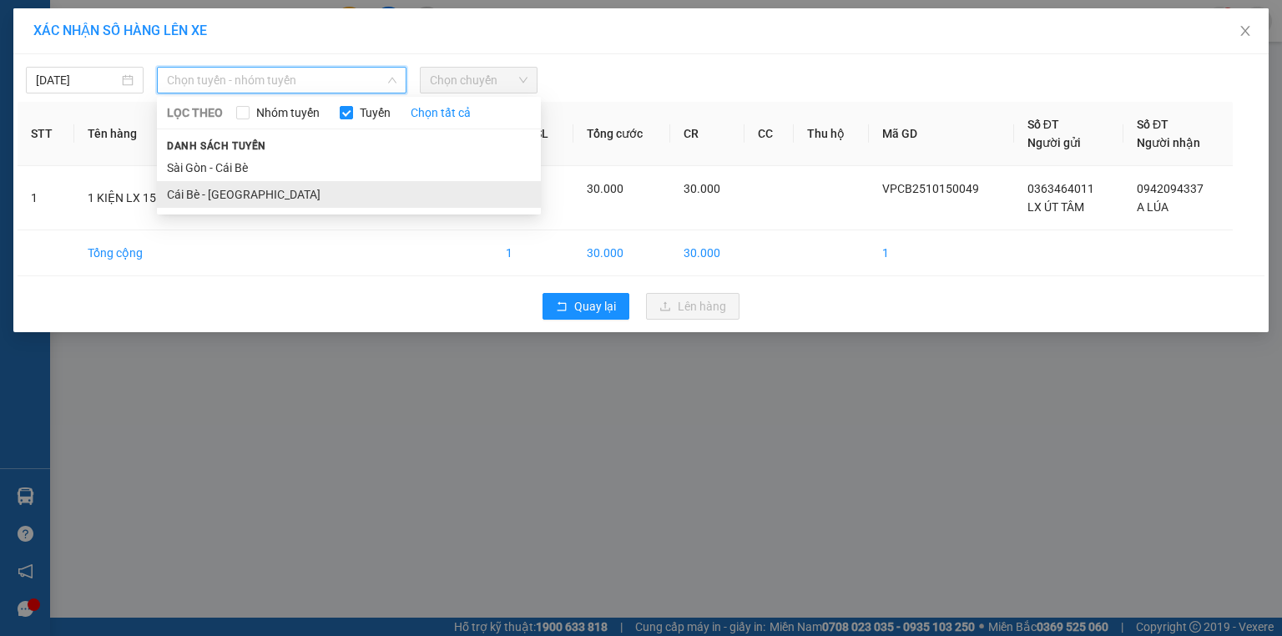
click at [300, 194] on li "Cái Bè - [GEOGRAPHIC_DATA]" at bounding box center [349, 194] width 384 height 27
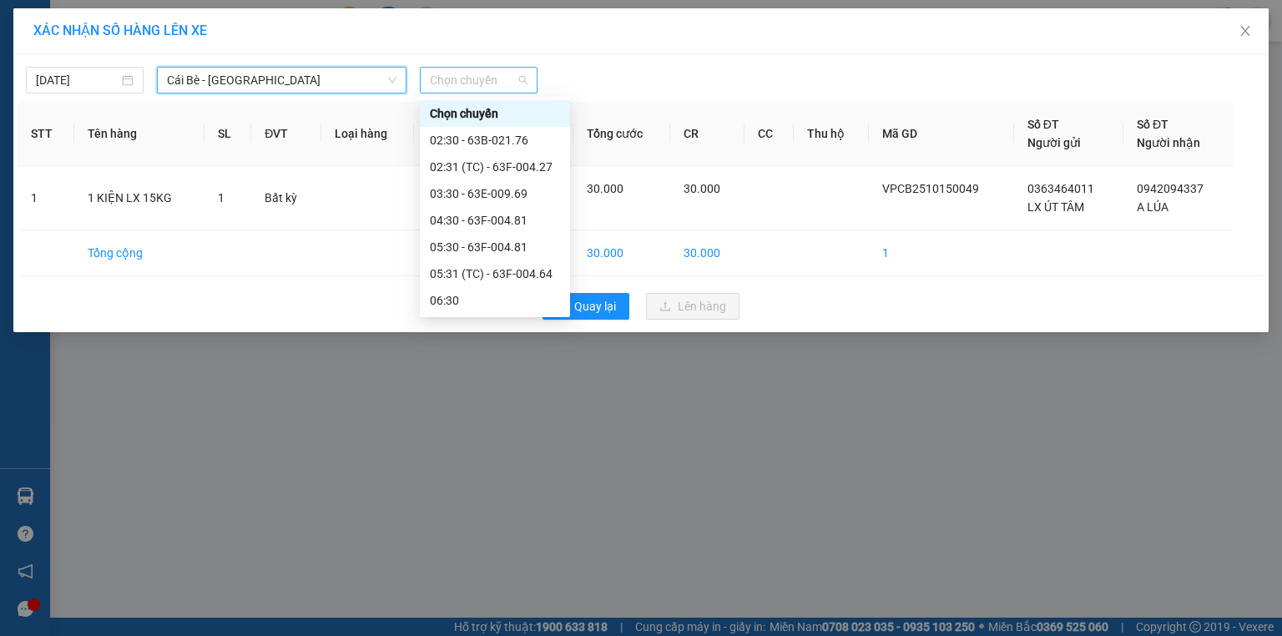
click at [472, 83] on span "Chọn chuyến" at bounding box center [479, 80] width 98 height 25
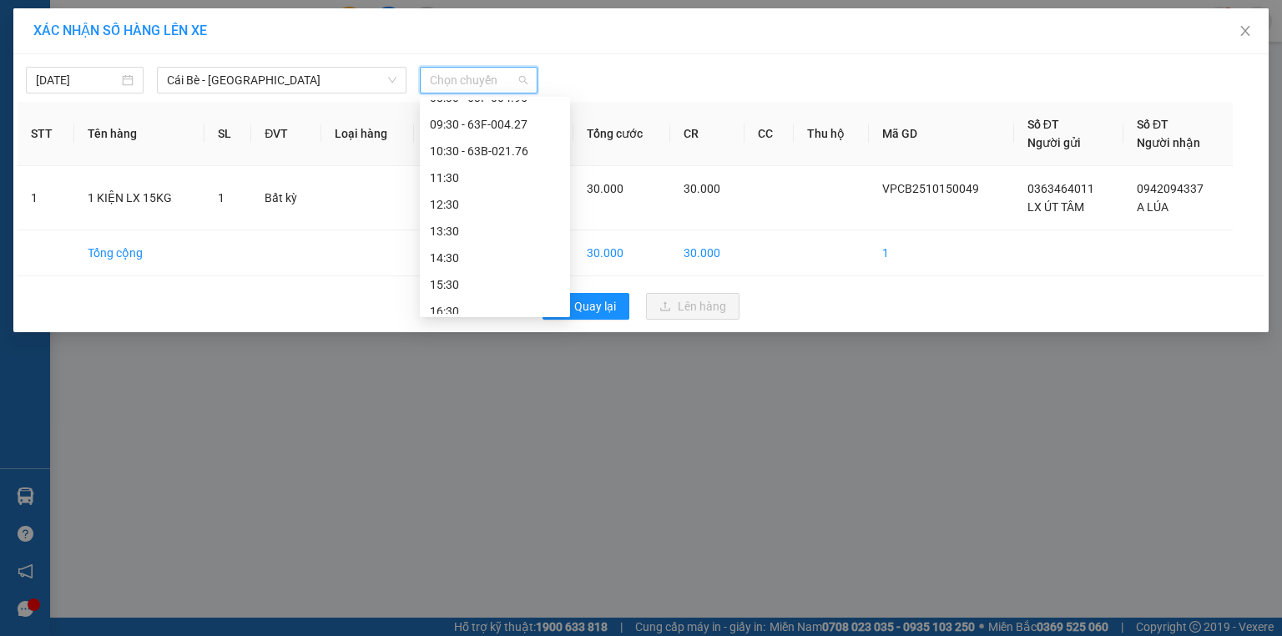
scroll to position [294, 0]
click at [501, 174] on div "11:30" at bounding box center [495, 167] width 130 height 18
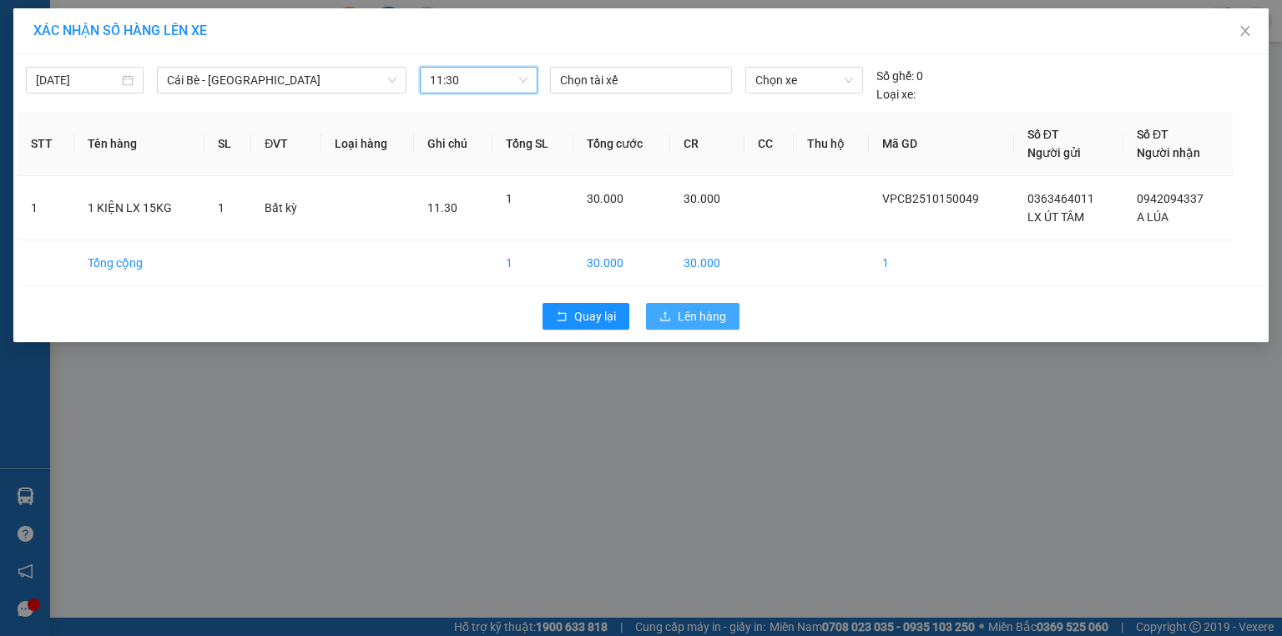
click at [713, 305] on button "Lên hàng" at bounding box center [692, 316] width 93 height 27
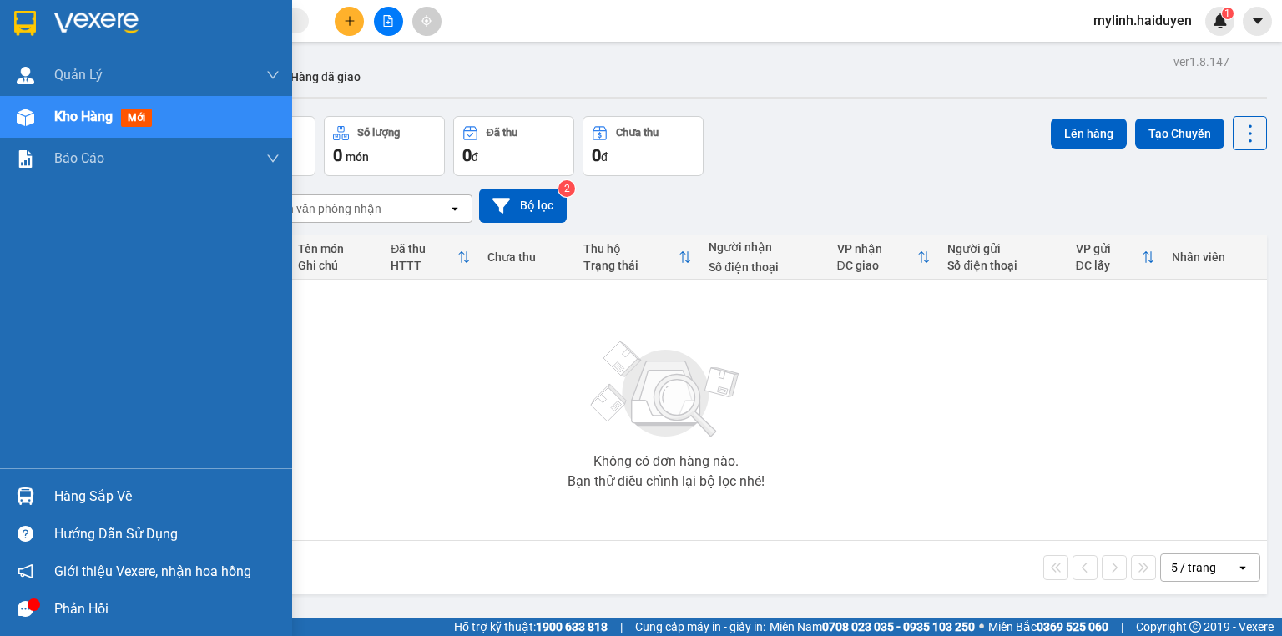
click at [84, 110] on span "Kho hàng" at bounding box center [83, 117] width 58 height 16
click at [129, 127] on span "mới" at bounding box center [136, 118] width 31 height 18
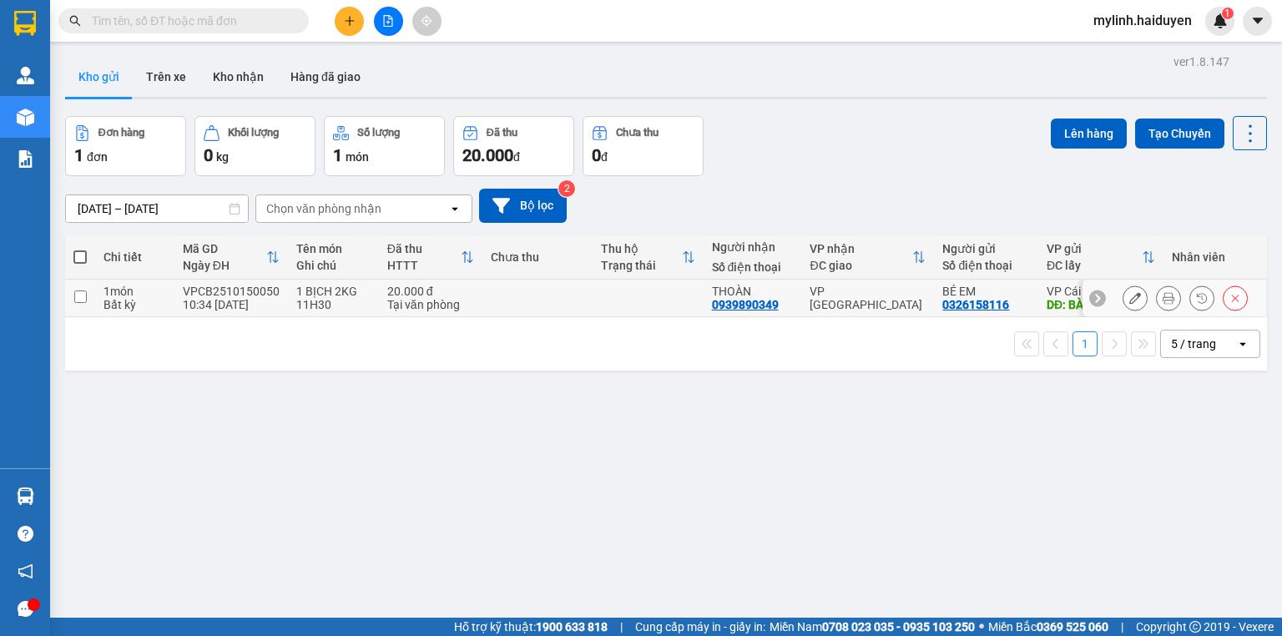
click at [1163, 298] on icon at bounding box center [1169, 298] width 12 height 12
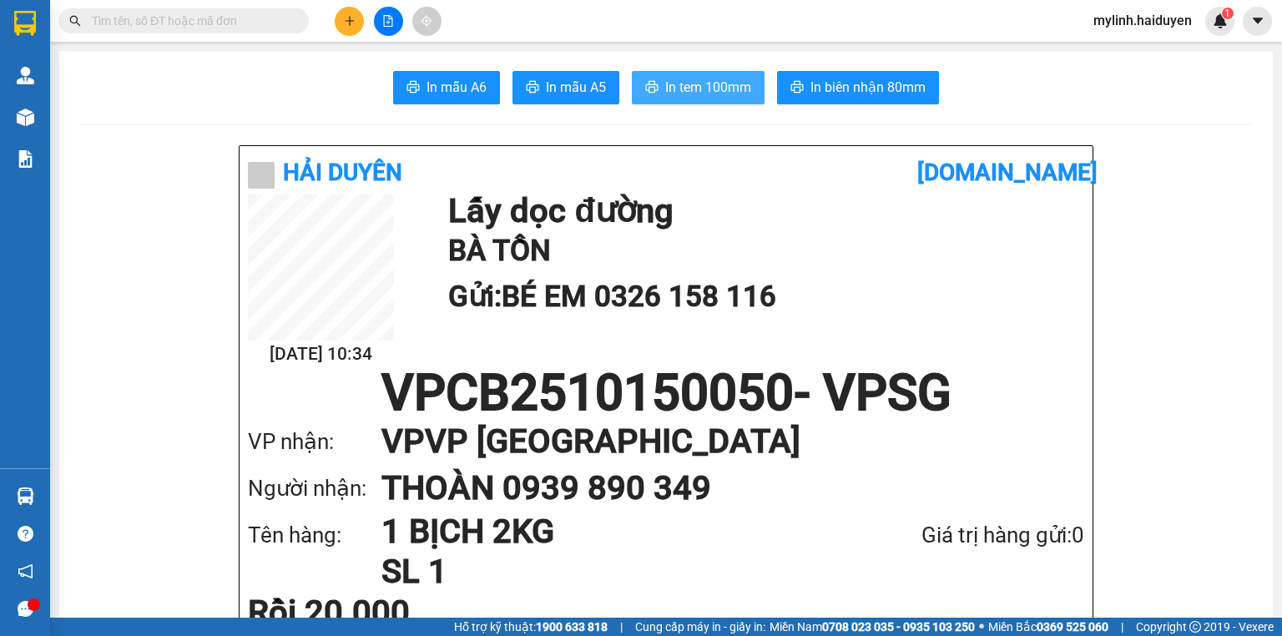
drag, startPoint x: 684, startPoint y: 88, endPoint x: 704, endPoint y: 83, distance: 20.6
click at [684, 88] on span "In tem 100mm" at bounding box center [708, 87] width 86 height 21
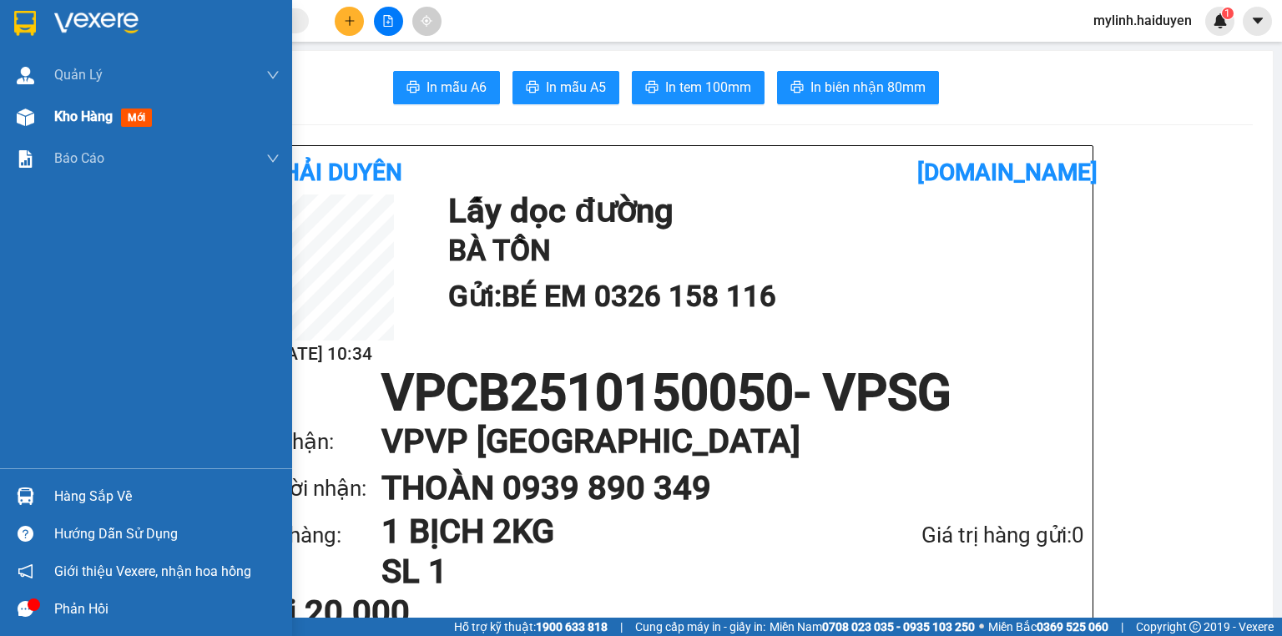
drag, startPoint x: 100, startPoint y: 128, endPoint x: 114, endPoint y: 124, distance: 14.6
click at [101, 127] on div "Kho hàng mới" at bounding box center [166, 117] width 225 height 42
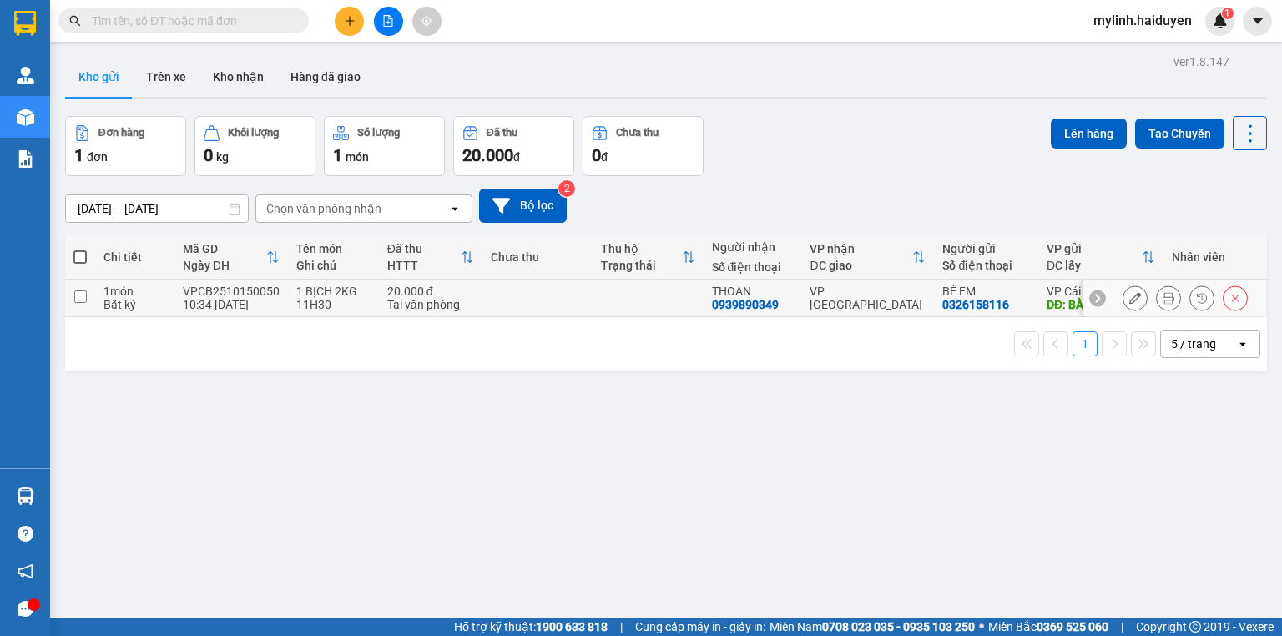
click at [878, 299] on div "VP [GEOGRAPHIC_DATA]" at bounding box center [868, 298] width 116 height 27
checkbox input "true"
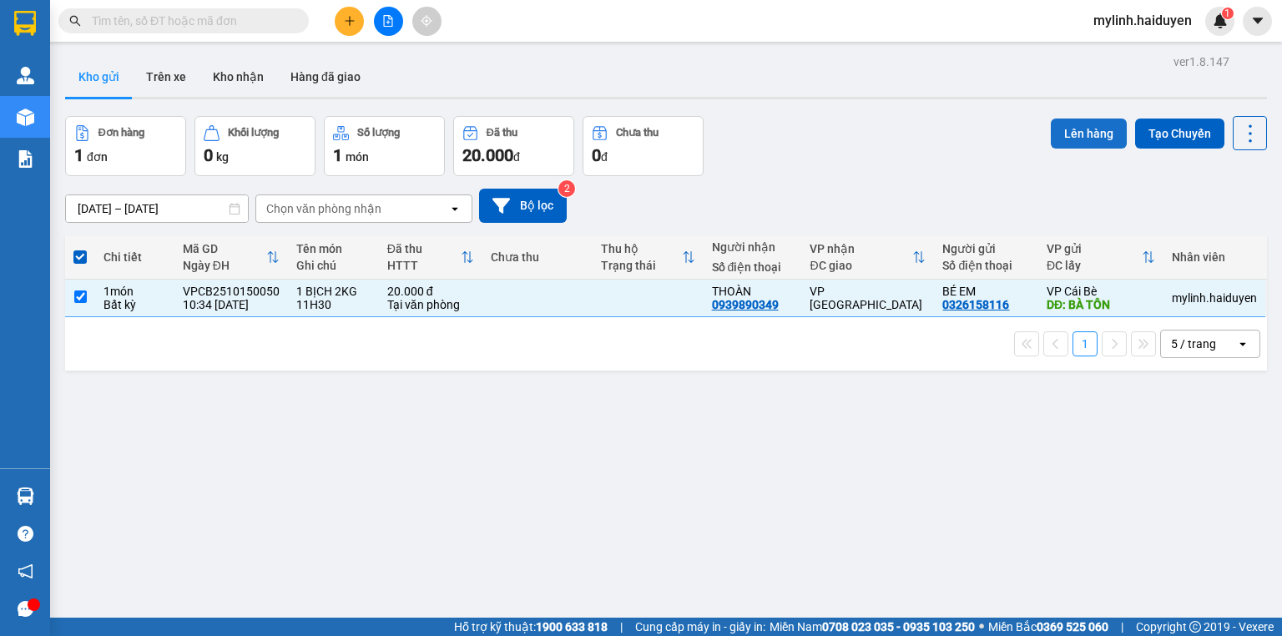
click at [1070, 131] on button "Lên hàng" at bounding box center [1089, 134] width 76 height 30
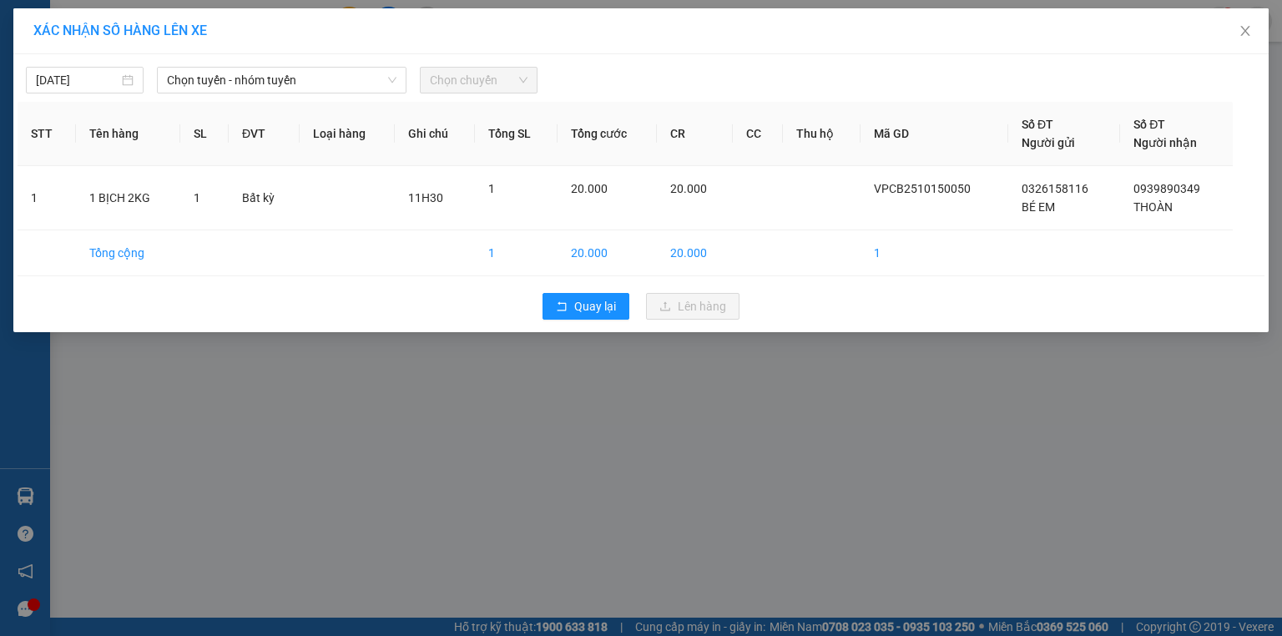
click at [336, 92] on span "Chọn tuyến - nhóm tuyến" at bounding box center [282, 80] width 230 height 25
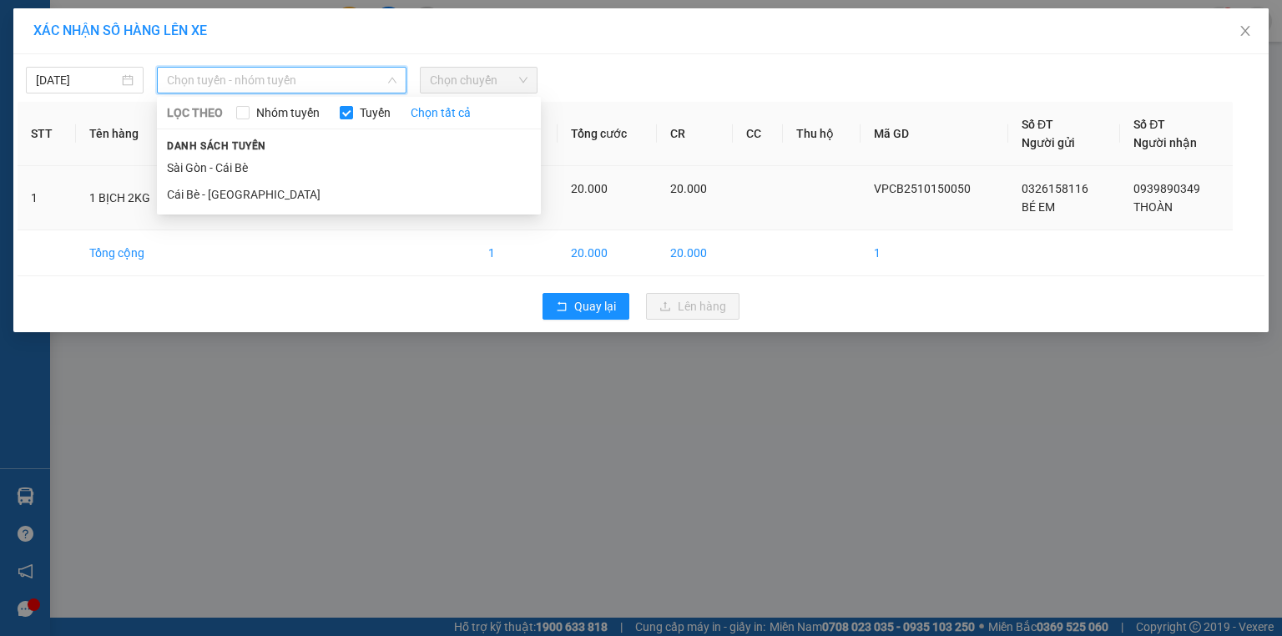
click at [324, 200] on li "Cái Bè - [GEOGRAPHIC_DATA]" at bounding box center [349, 194] width 384 height 27
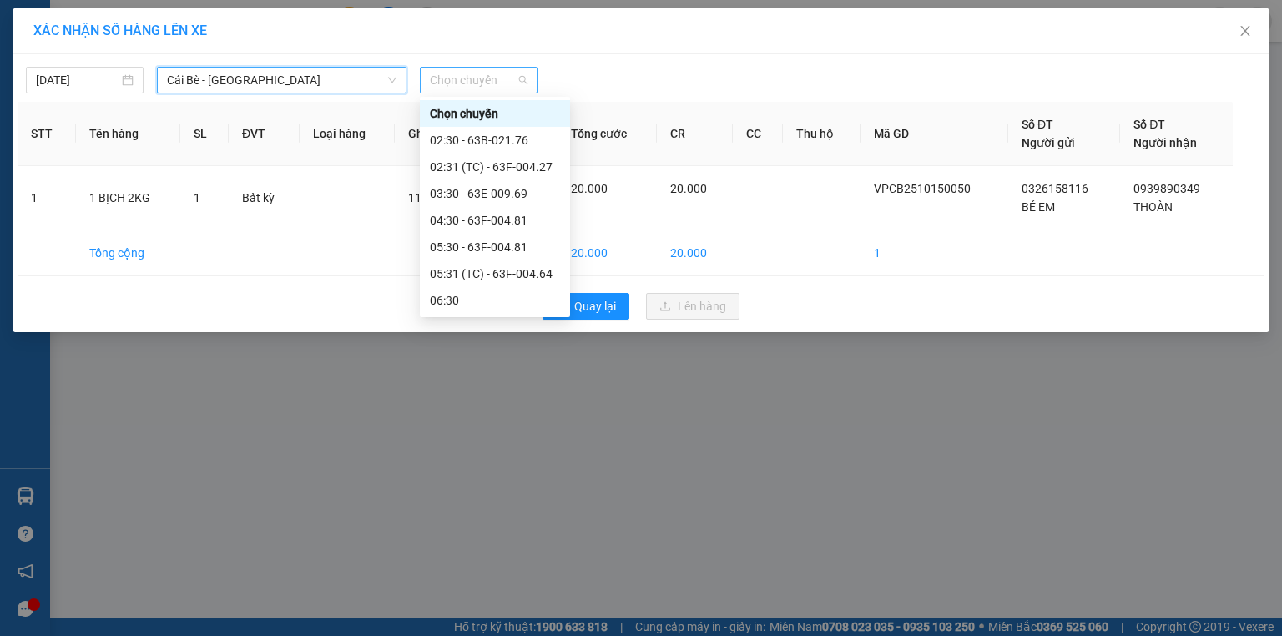
click at [520, 91] on span "Chọn chuyến" at bounding box center [479, 80] width 98 height 25
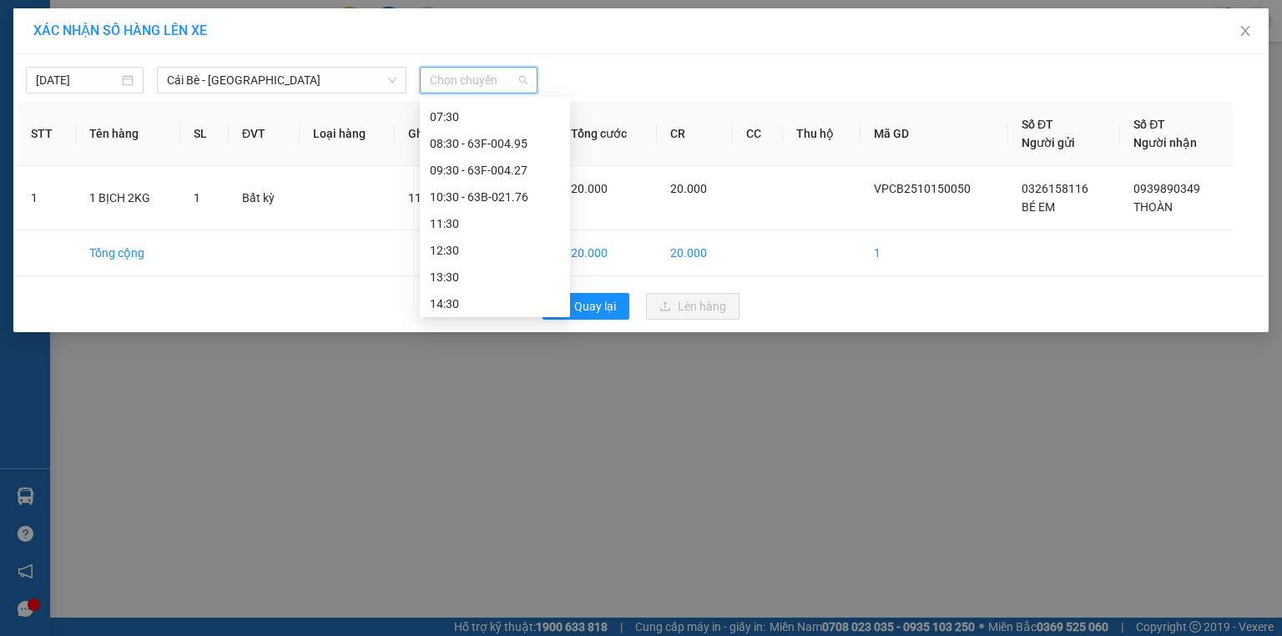
scroll to position [267, 0]
click at [511, 194] on div "11:30" at bounding box center [495, 193] width 130 height 18
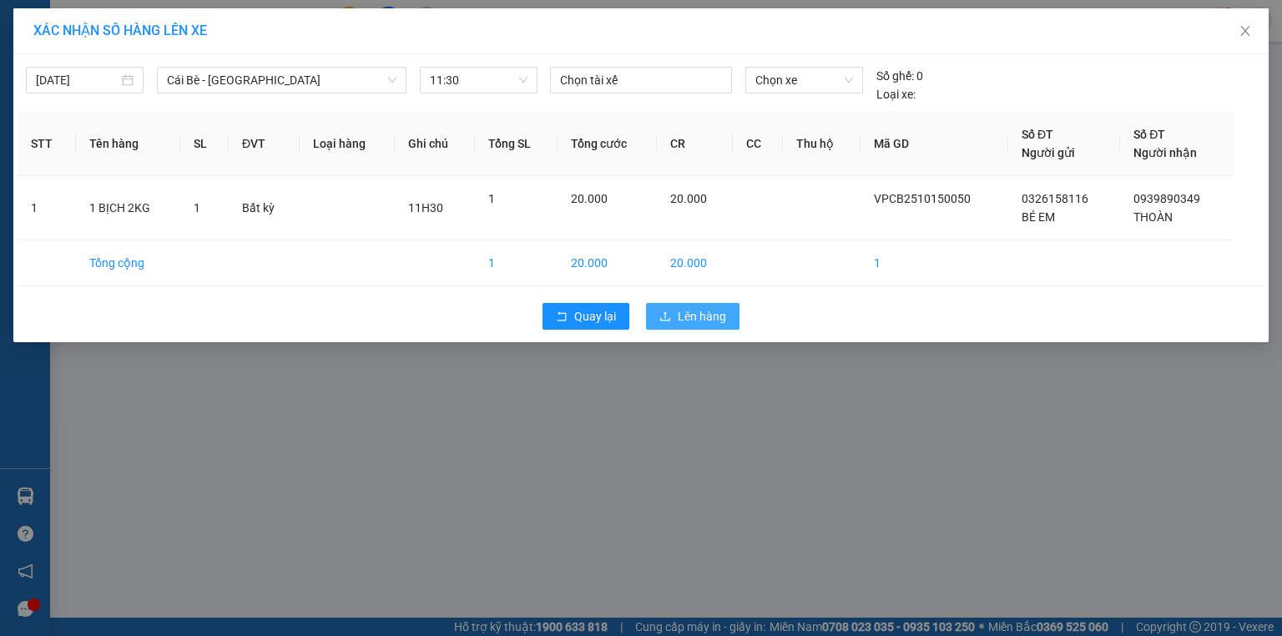
click at [704, 308] on span "Lên hàng" at bounding box center [702, 316] width 48 height 18
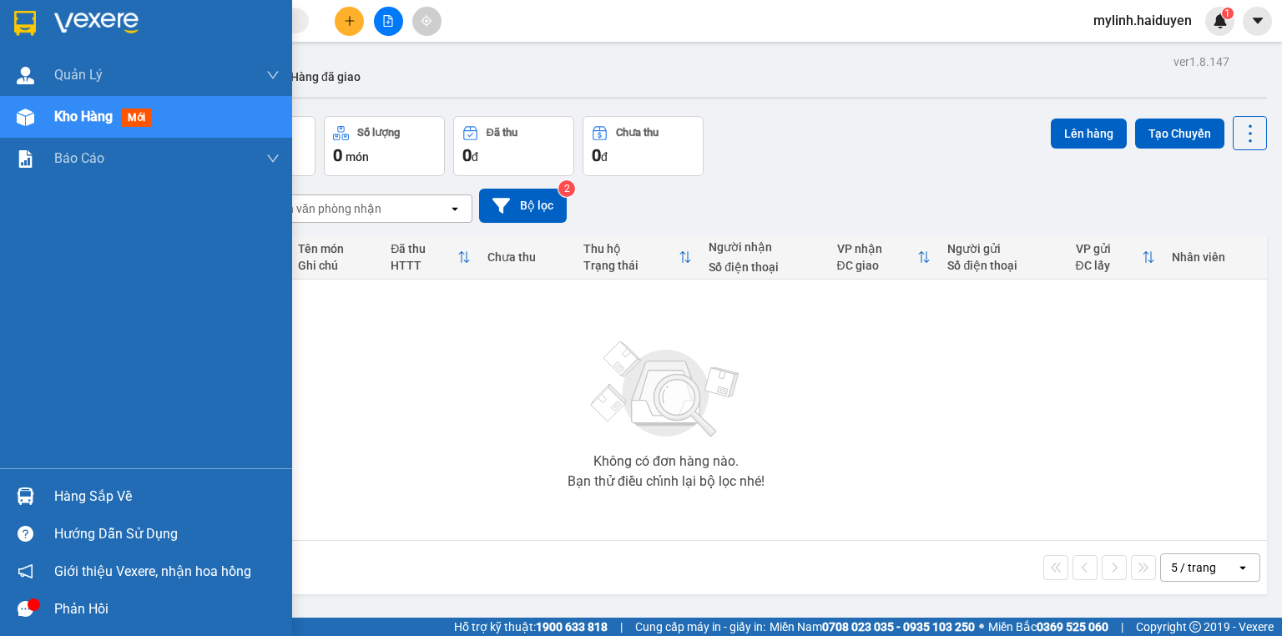
click at [90, 114] on span "Kho hàng" at bounding box center [83, 117] width 58 height 16
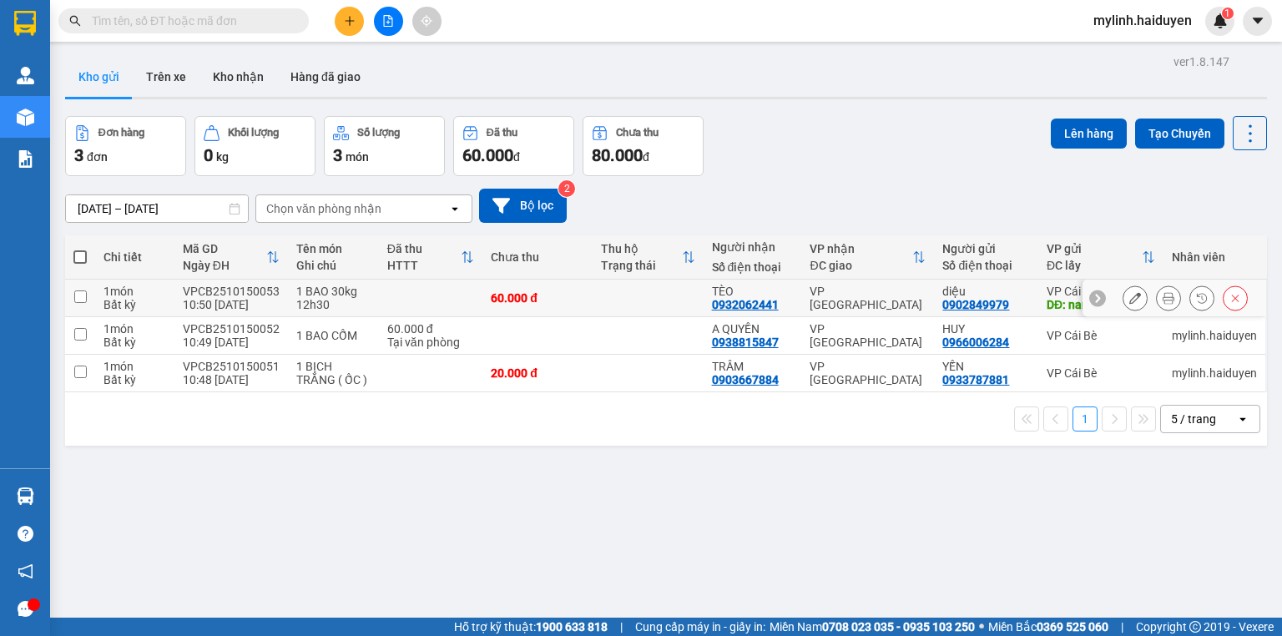
click at [1164, 297] on icon at bounding box center [1169, 298] width 12 height 12
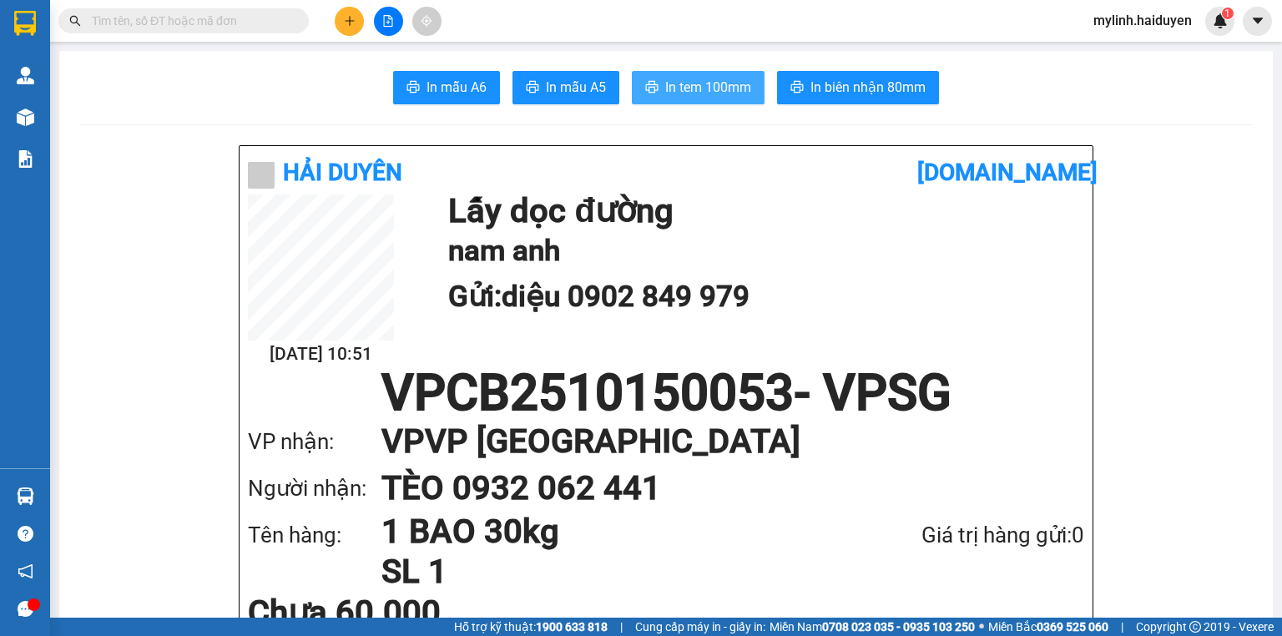
drag, startPoint x: 674, startPoint y: 99, endPoint x: 685, endPoint y: 97, distance: 12.0
click at [678, 100] on button "In tem 100mm" at bounding box center [698, 87] width 133 height 33
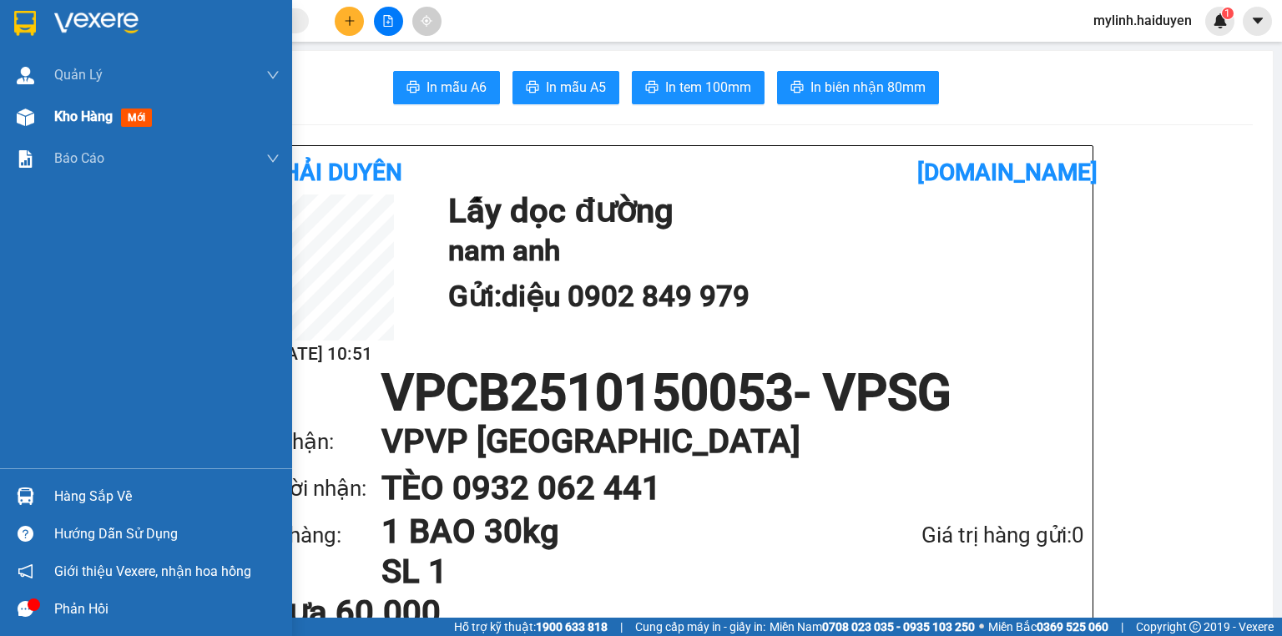
click at [95, 133] on div "Kho hàng mới" at bounding box center [166, 117] width 225 height 42
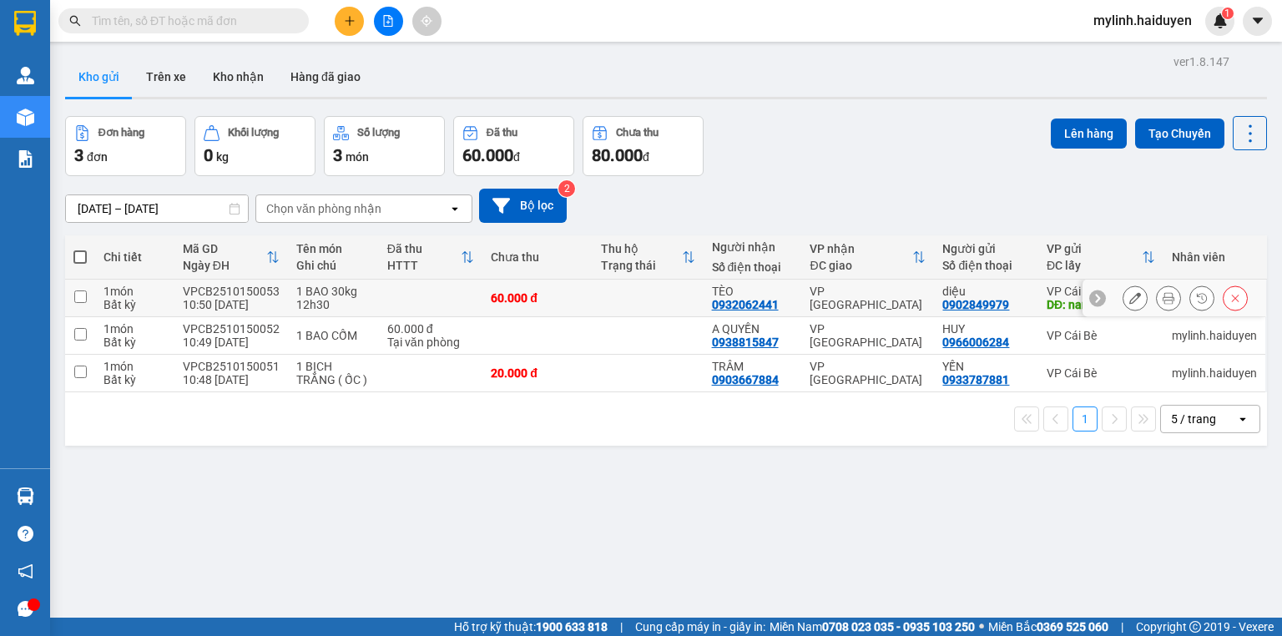
click at [961, 290] on div "diệu" at bounding box center [985, 291] width 87 height 13
checkbox input "true"
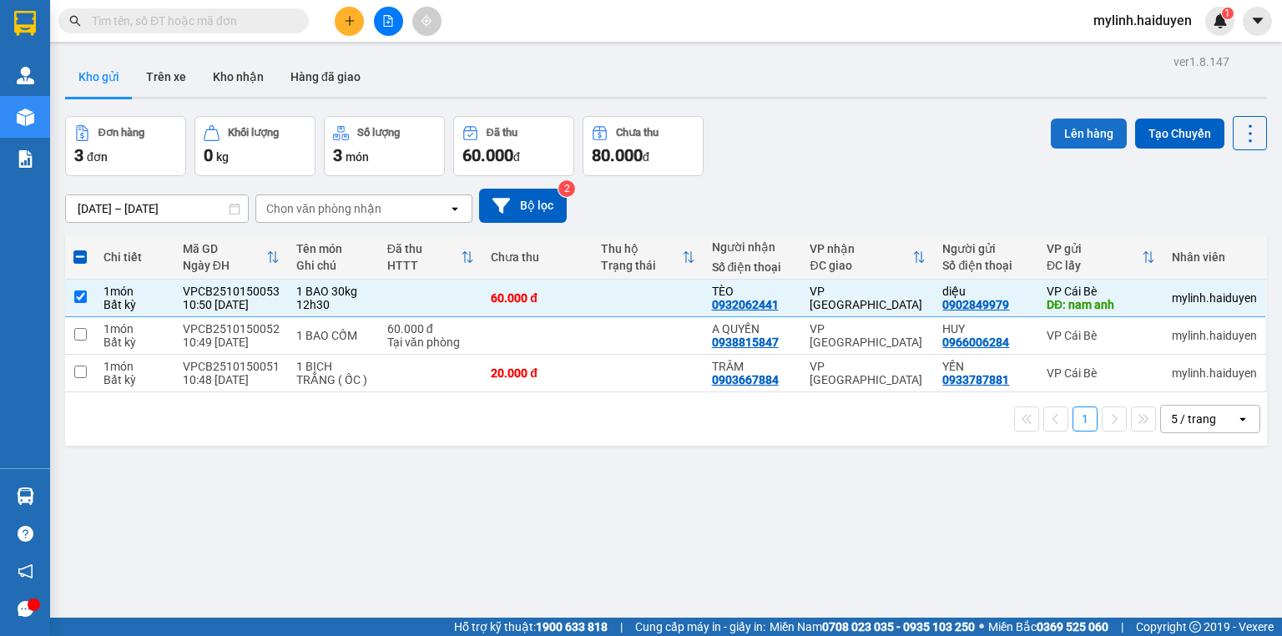
click at [1092, 140] on button "Lên hàng" at bounding box center [1089, 134] width 76 height 30
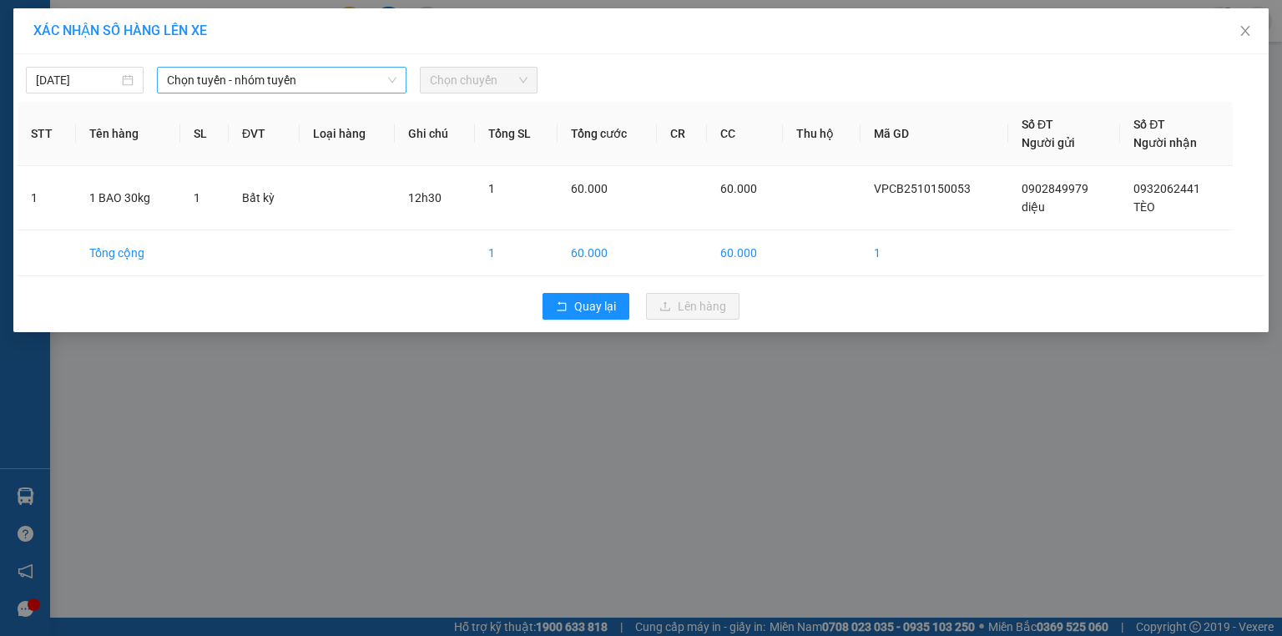
click at [230, 83] on span "Chọn tuyến - nhóm tuyến" at bounding box center [282, 80] width 230 height 25
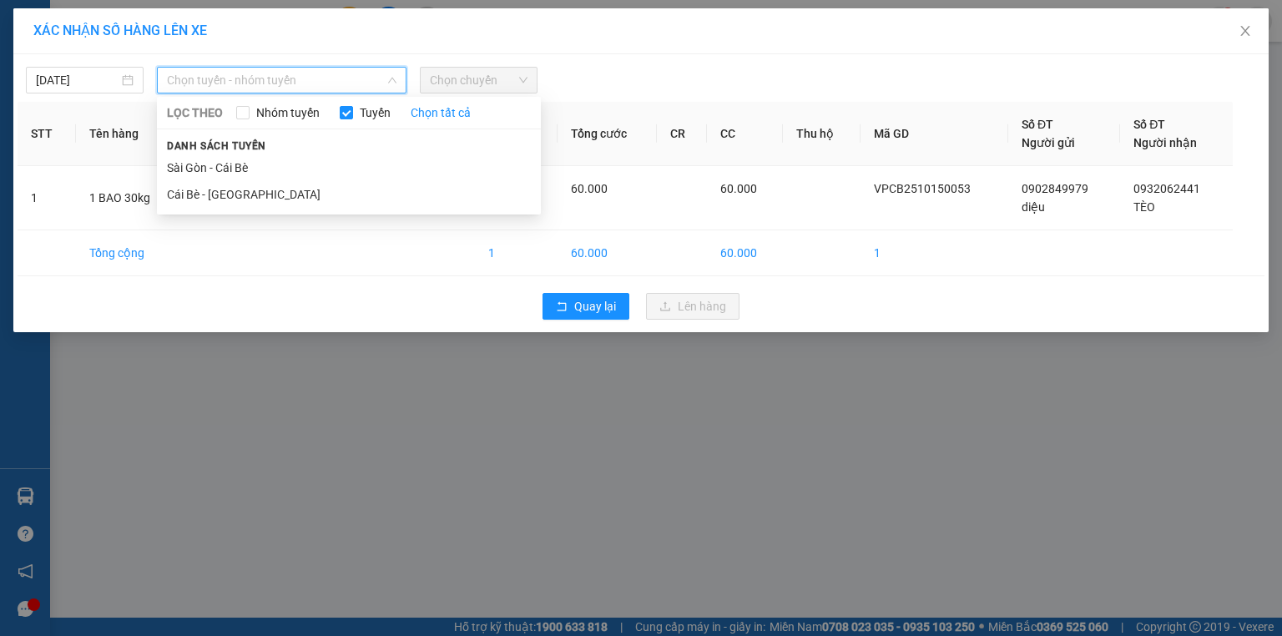
drag, startPoint x: 249, startPoint y: 195, endPoint x: 453, endPoint y: 114, distance: 220.3
click at [251, 194] on li "Cái Bè - [GEOGRAPHIC_DATA]" at bounding box center [349, 194] width 384 height 27
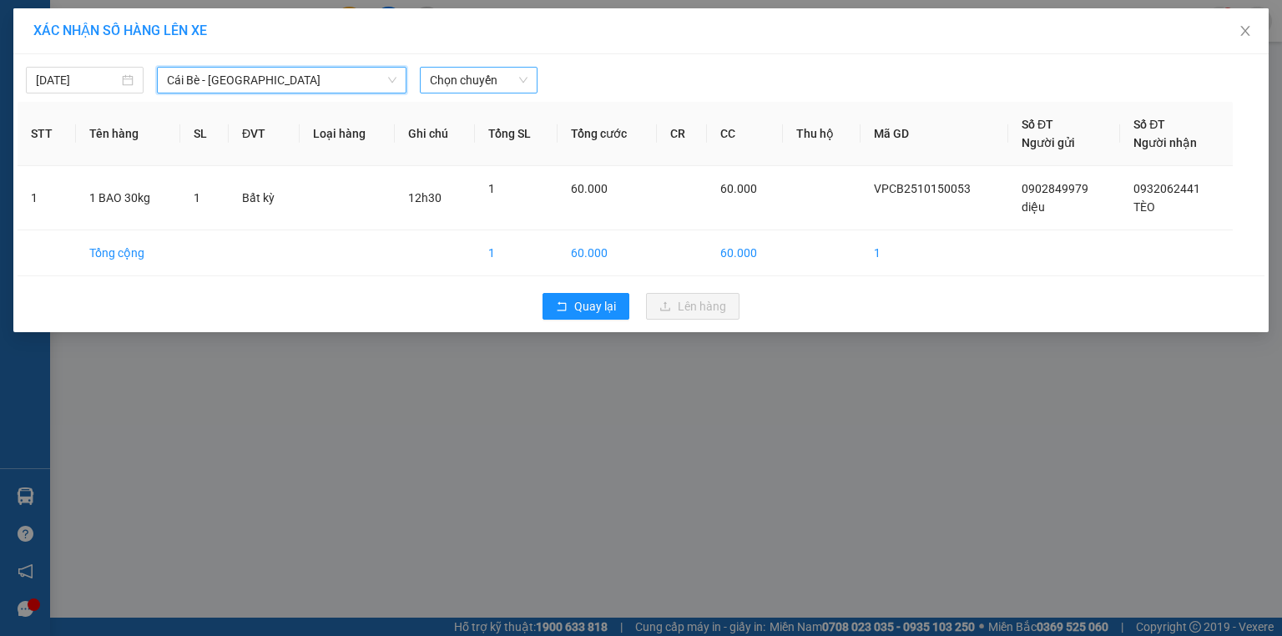
click at [518, 84] on span "Chọn chuyến" at bounding box center [479, 80] width 98 height 25
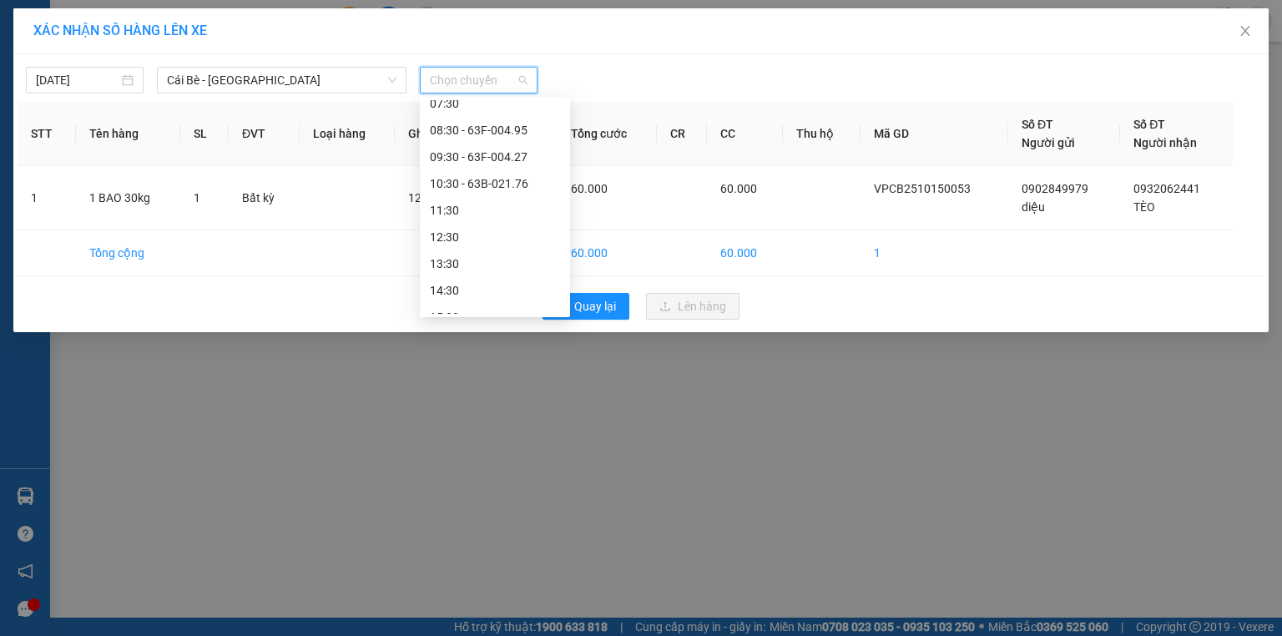
scroll to position [294, 0]
click at [511, 191] on div "12:30" at bounding box center [495, 193] width 130 height 18
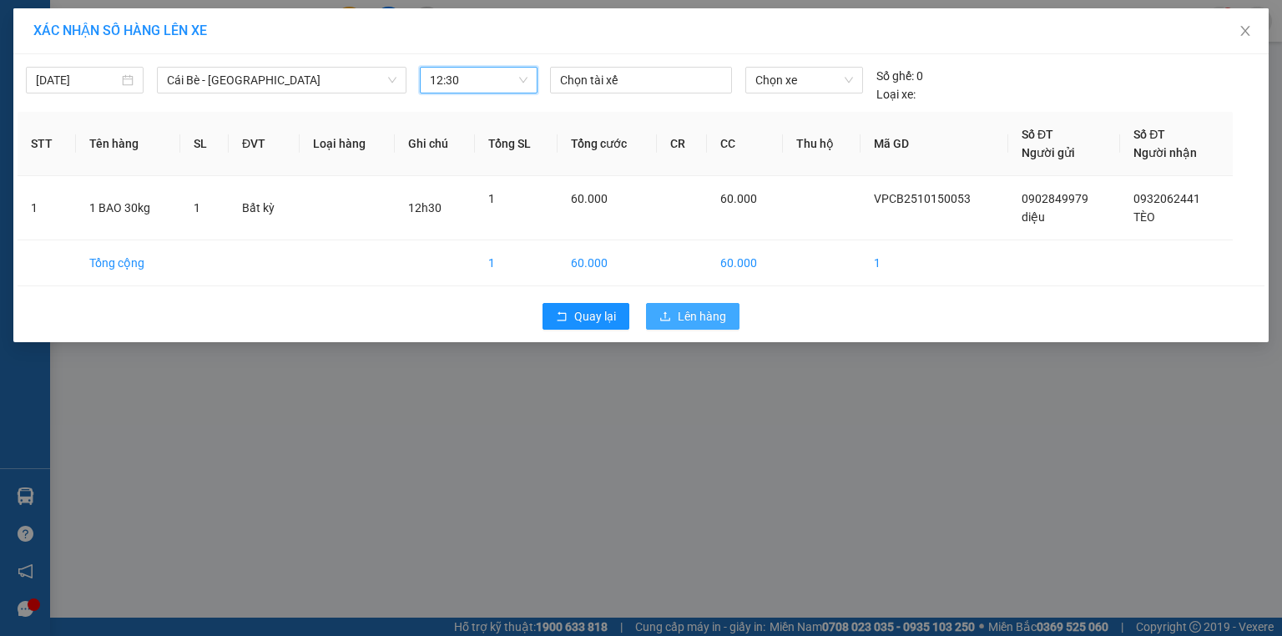
click at [725, 303] on button "Lên hàng" at bounding box center [692, 316] width 93 height 27
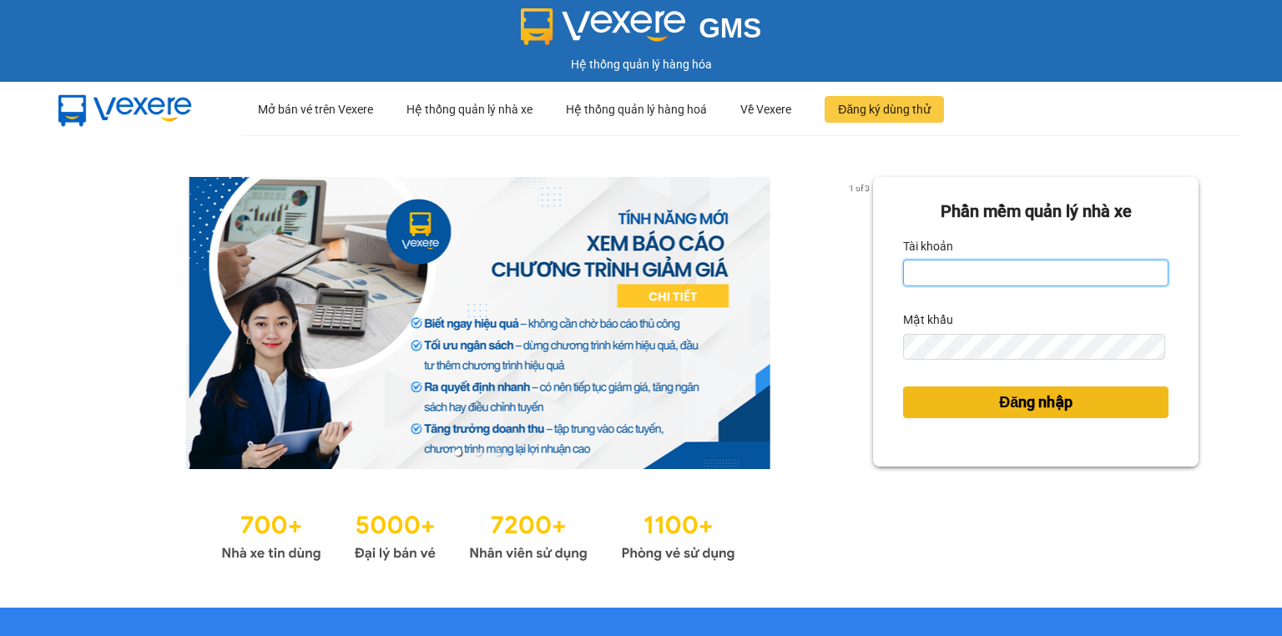
type input "mylinh.haiduyen"
click at [1028, 397] on span "Đăng nhập" at bounding box center [1035, 402] width 73 height 23
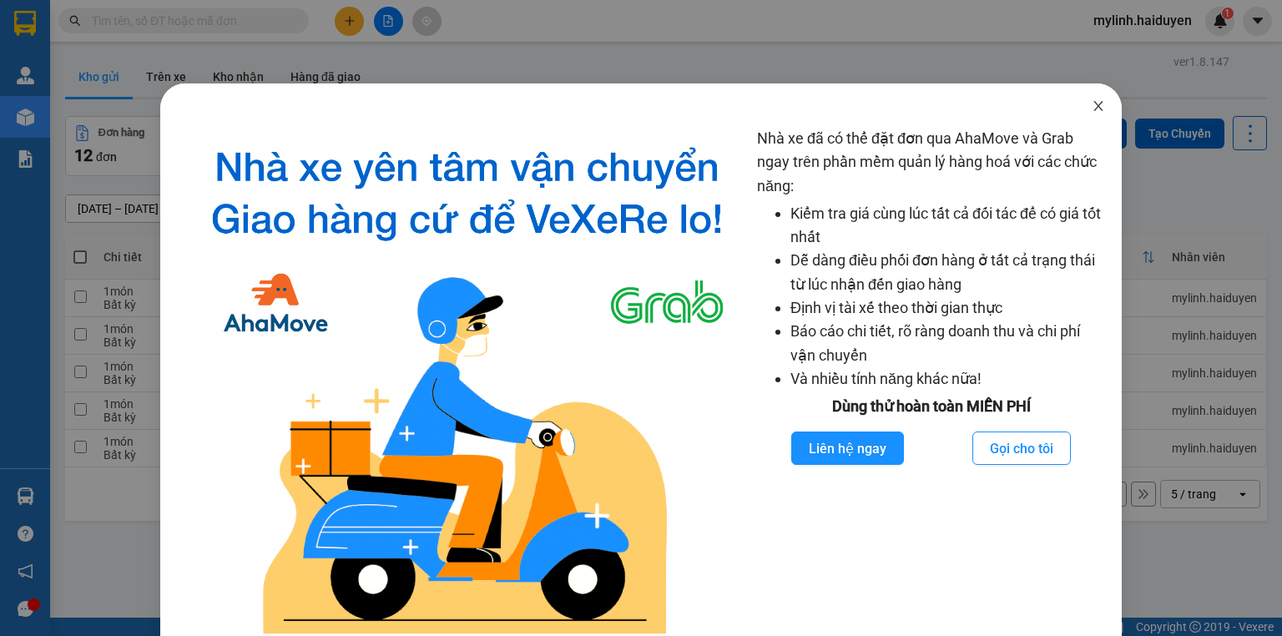
drag, startPoint x: 1085, startPoint y: 104, endPoint x: 1092, endPoint y: 110, distance: 9.4
click at [1092, 104] on icon "close" at bounding box center [1098, 105] width 13 height 13
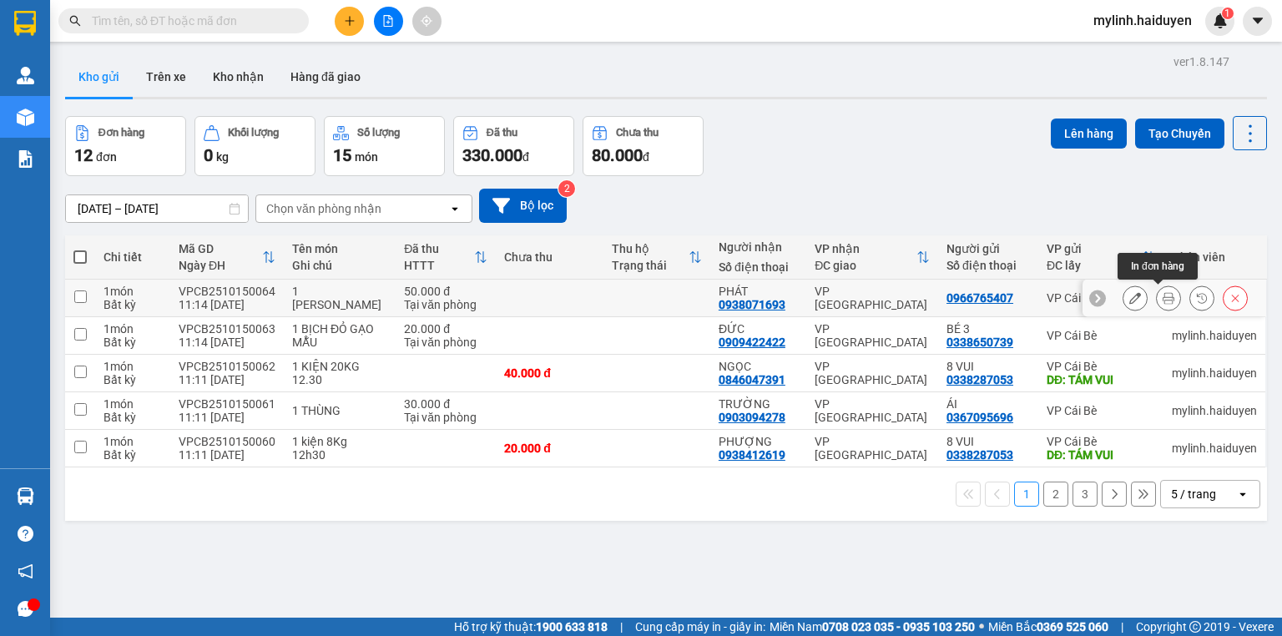
click at [1163, 300] on icon at bounding box center [1169, 298] width 12 height 12
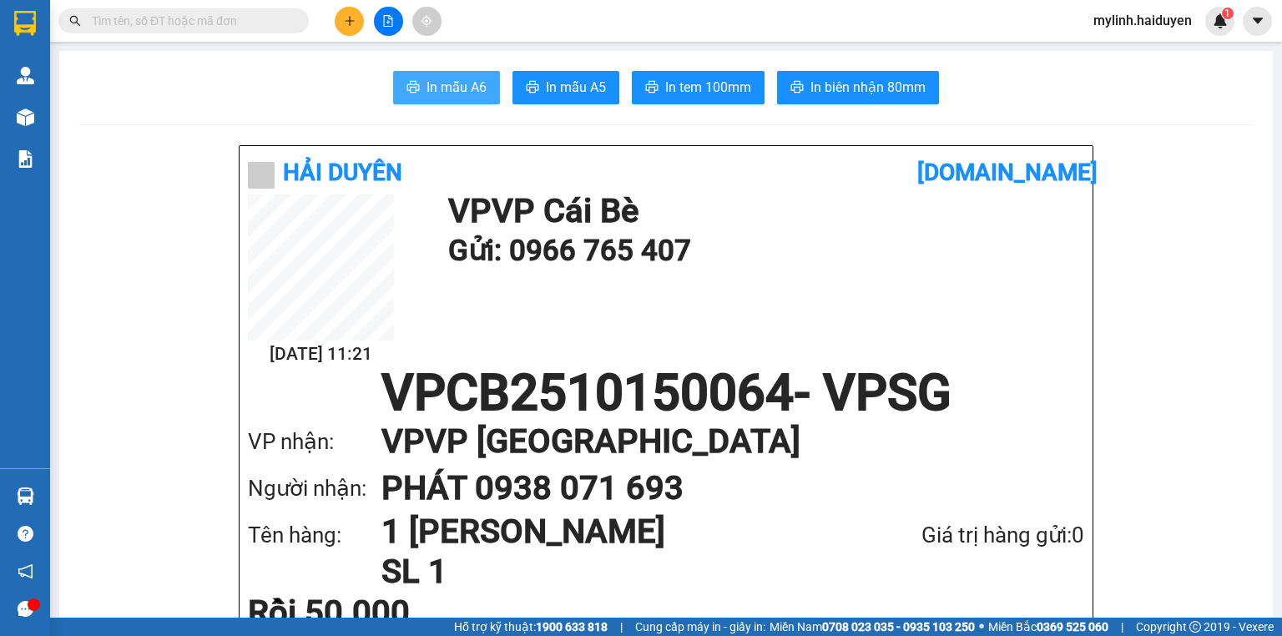
click at [451, 94] on span "In mẫu A6" at bounding box center [457, 87] width 60 height 21
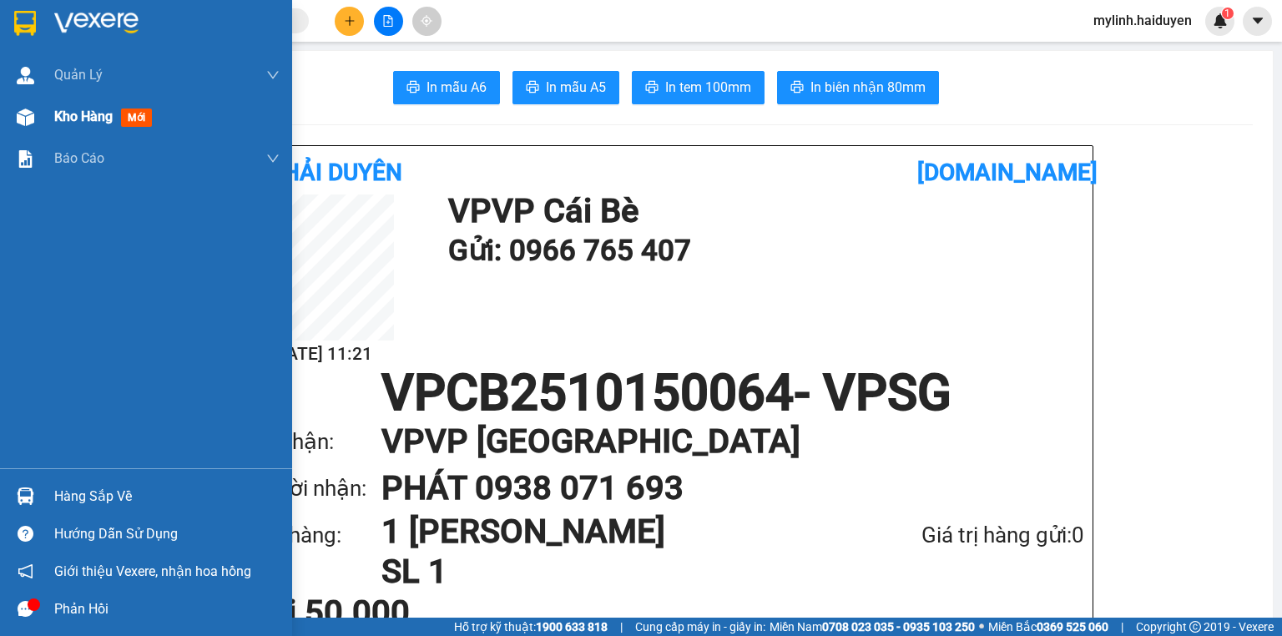
drag, startPoint x: 59, startPoint y: 109, endPoint x: 201, endPoint y: 157, distance: 149.9
click at [60, 109] on span "Kho hàng" at bounding box center [83, 117] width 58 height 16
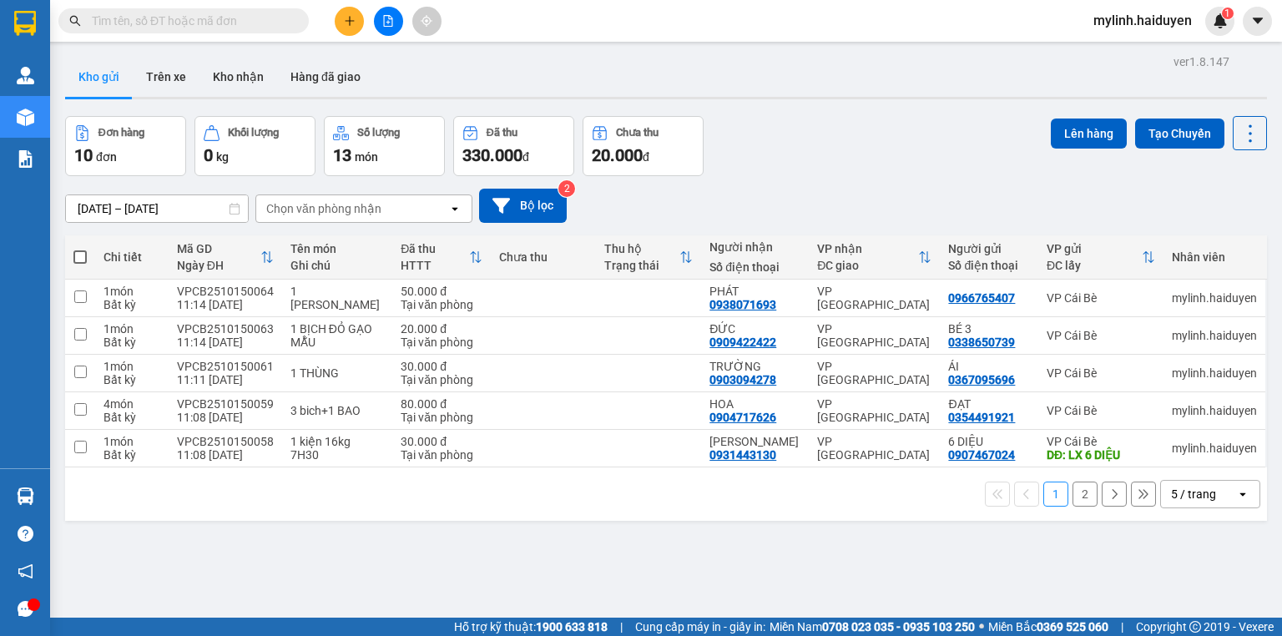
click at [230, 20] on input "text" at bounding box center [190, 21] width 197 height 18
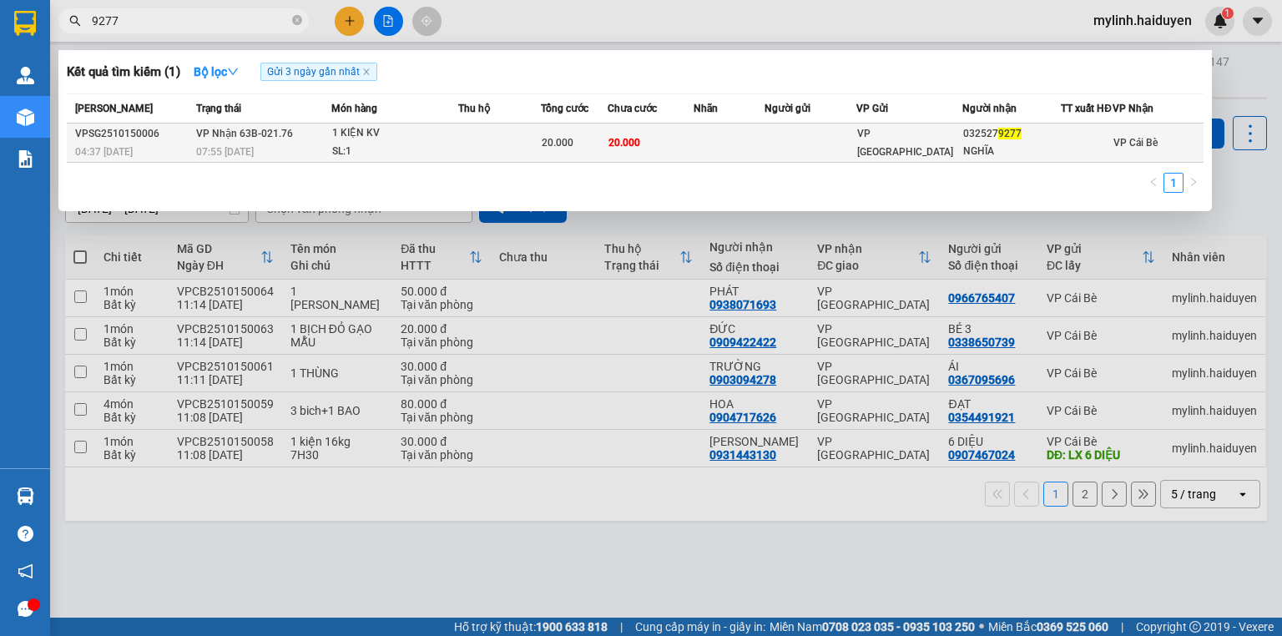
type input "9277"
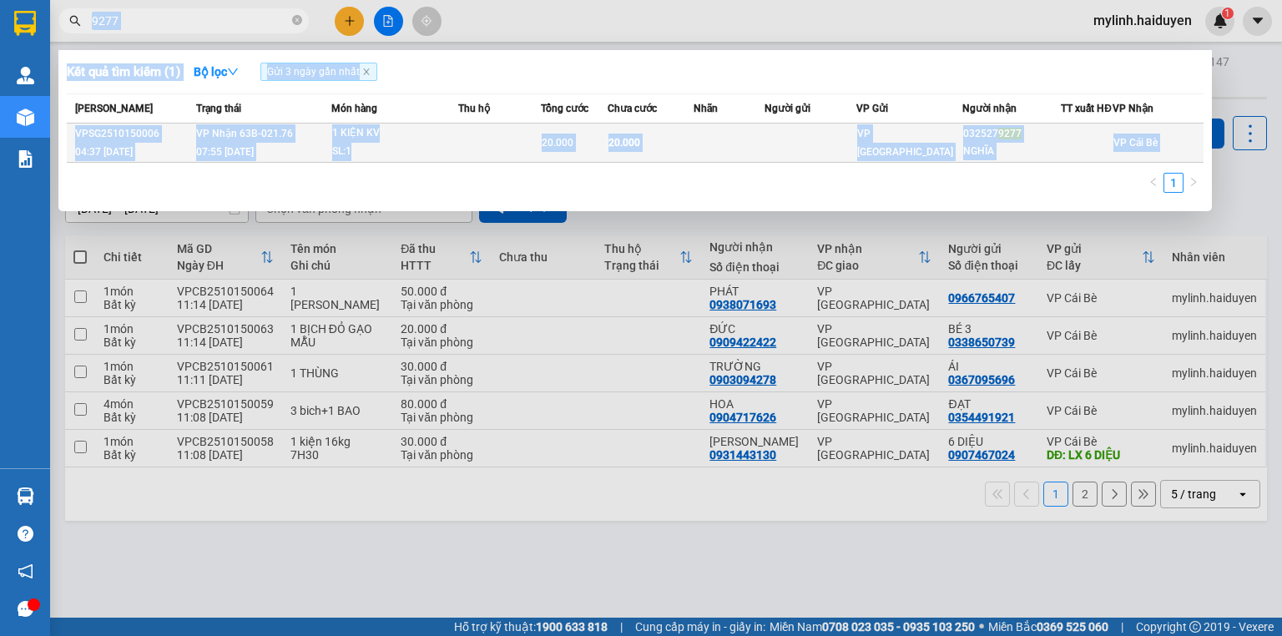
click at [326, 36] on div "Kết quả tìm kiếm ( 1 ) Bộ lọc Gửi 3 ngày gần nhất Mã ĐH Trạng thái Món hàng Thu…" at bounding box center [163, 21] width 326 height 29
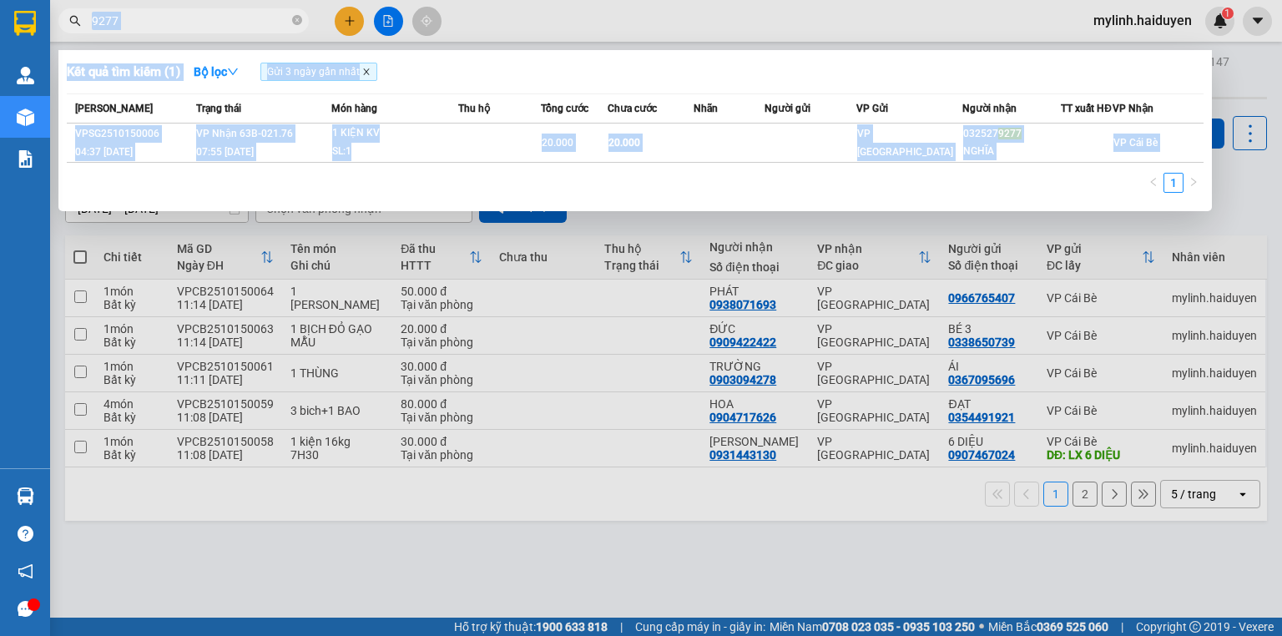
click at [371, 70] on icon "close" at bounding box center [366, 72] width 8 height 8
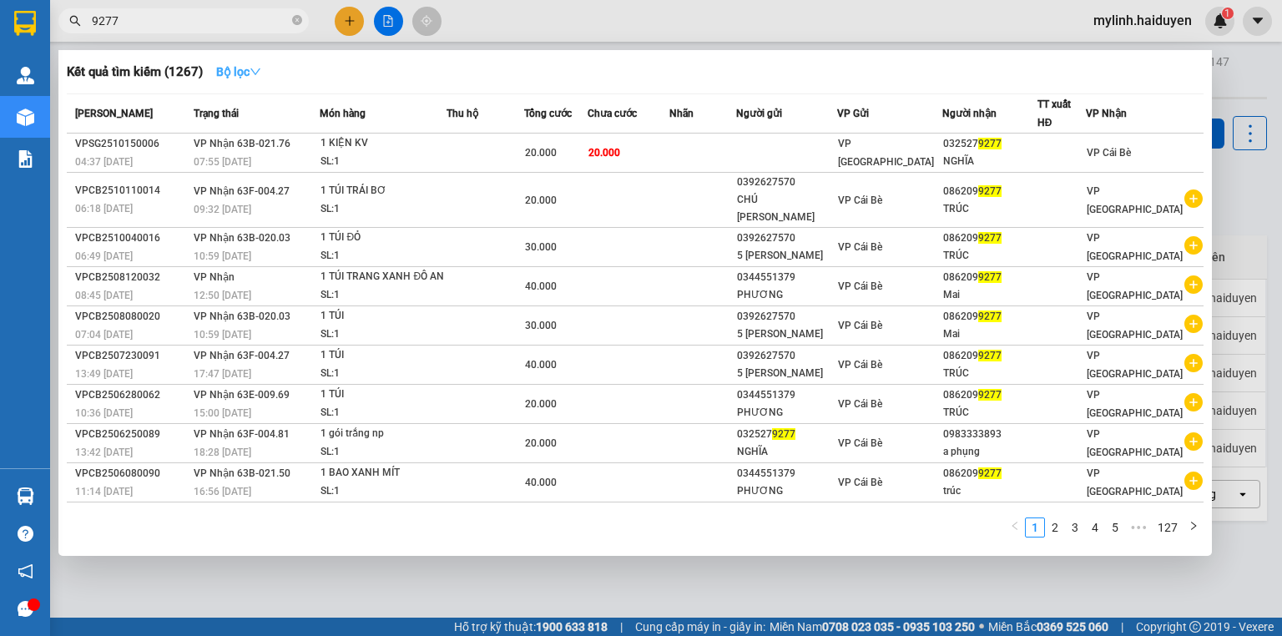
drag, startPoint x: 230, startPoint y: 78, endPoint x: 243, endPoint y: 79, distance: 12.6
click at [235, 78] on strong "Bộ lọc" at bounding box center [238, 71] width 45 height 13
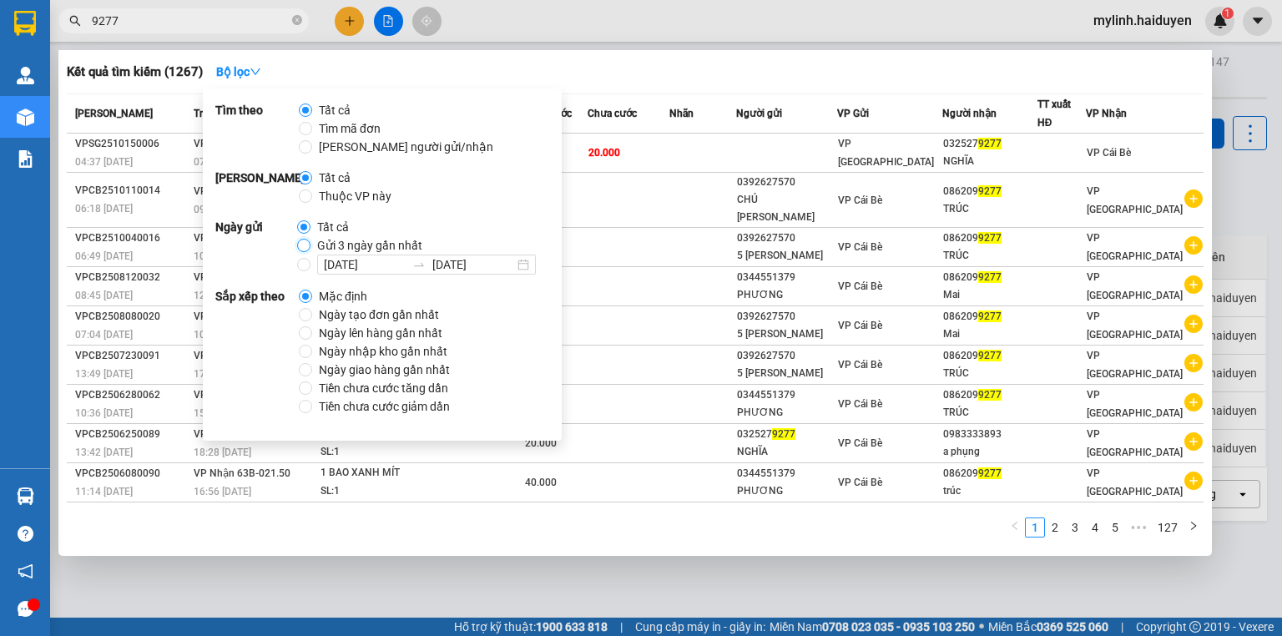
click at [300, 245] on input "Gửi 3 ngày gần nhất" at bounding box center [303, 245] width 13 height 13
radio input "true"
radio input "false"
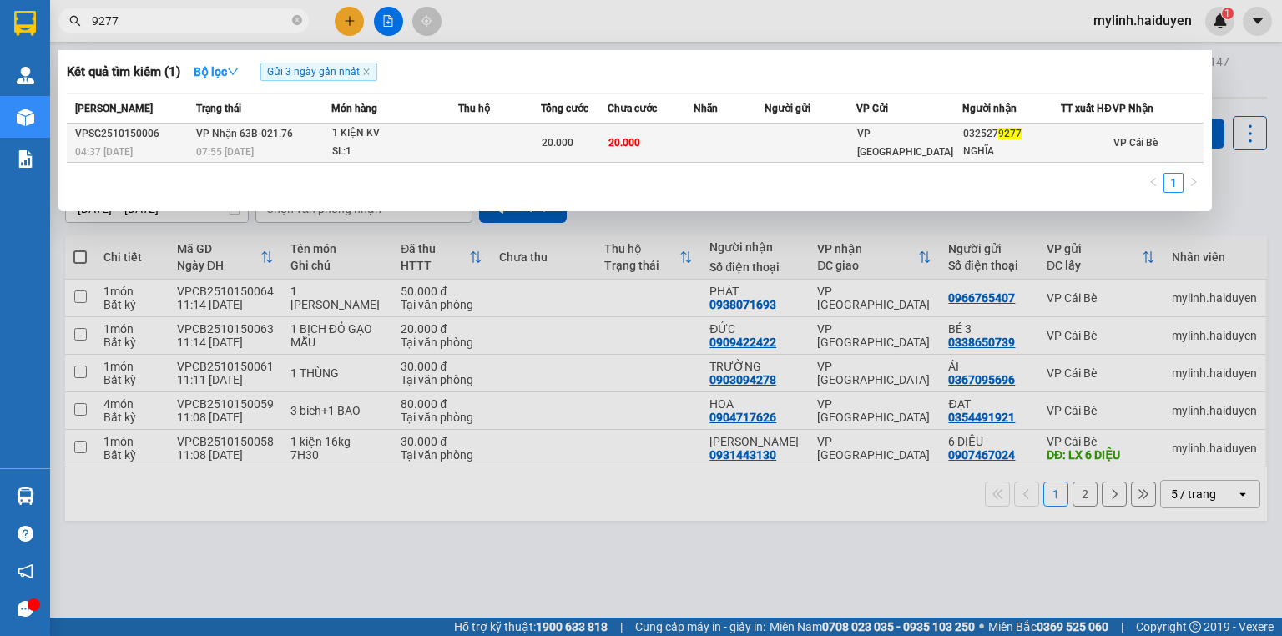
click at [732, 163] on td at bounding box center [729, 143] width 71 height 39
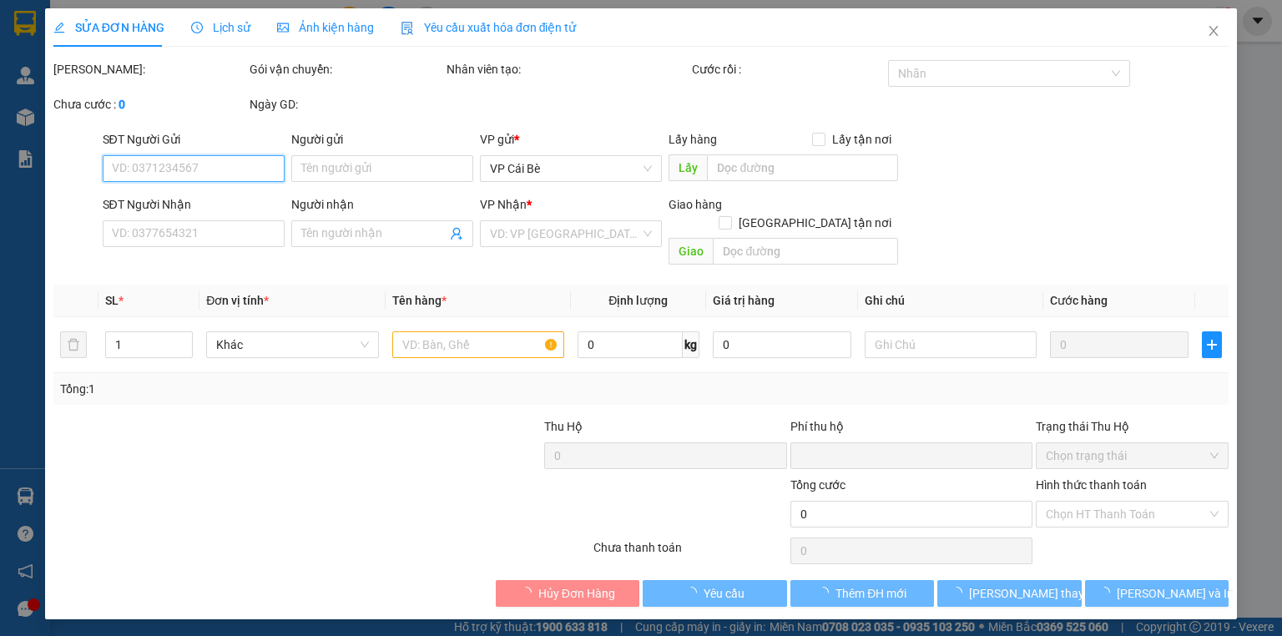
type input "0325279277"
type input "NGHĨA"
type input "0"
type input "20.000"
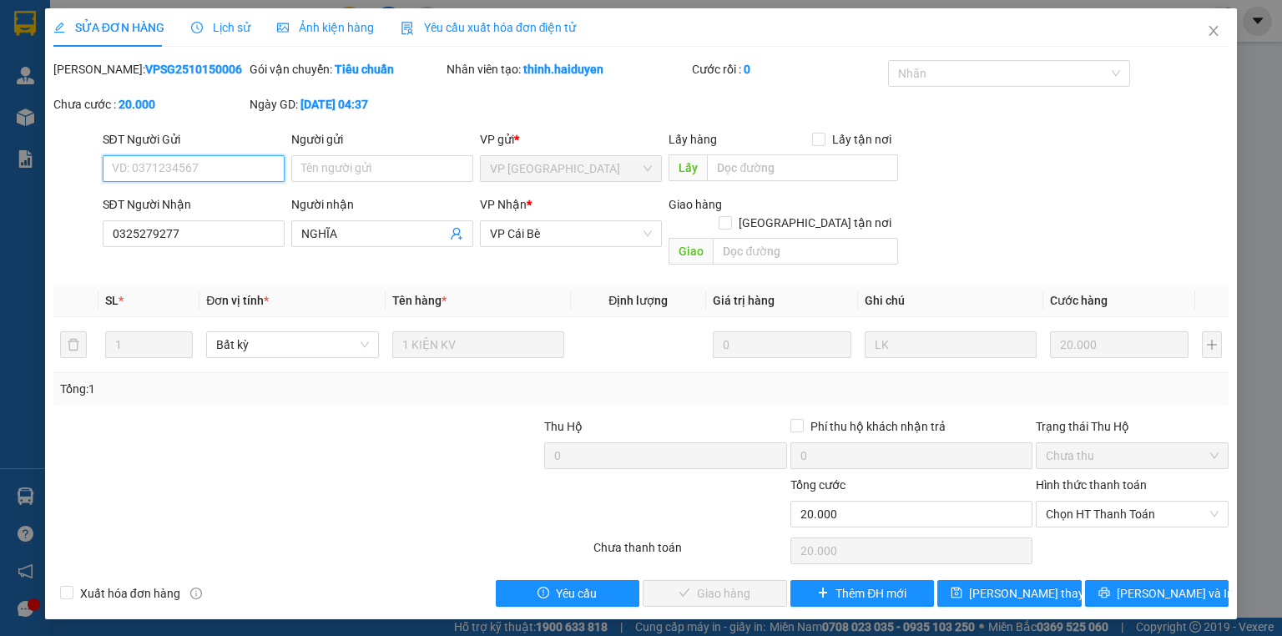
drag, startPoint x: 1111, startPoint y: 491, endPoint x: 1111, endPoint y: 508, distance: 17.5
click at [1111, 502] on span "Chọn HT Thanh Toán" at bounding box center [1132, 514] width 173 height 25
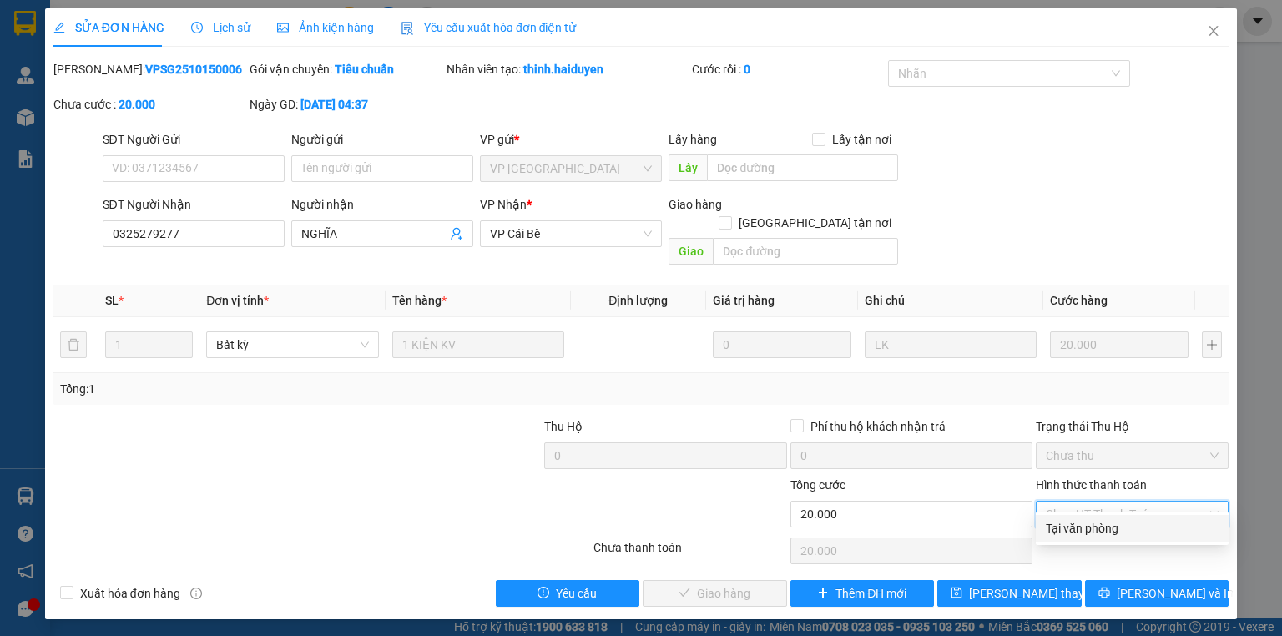
drag, startPoint x: 1114, startPoint y: 525, endPoint x: 1088, endPoint y: 528, distance: 26.0
click at [1114, 526] on div "Tại văn phòng" at bounding box center [1132, 528] width 173 height 18
type input "0"
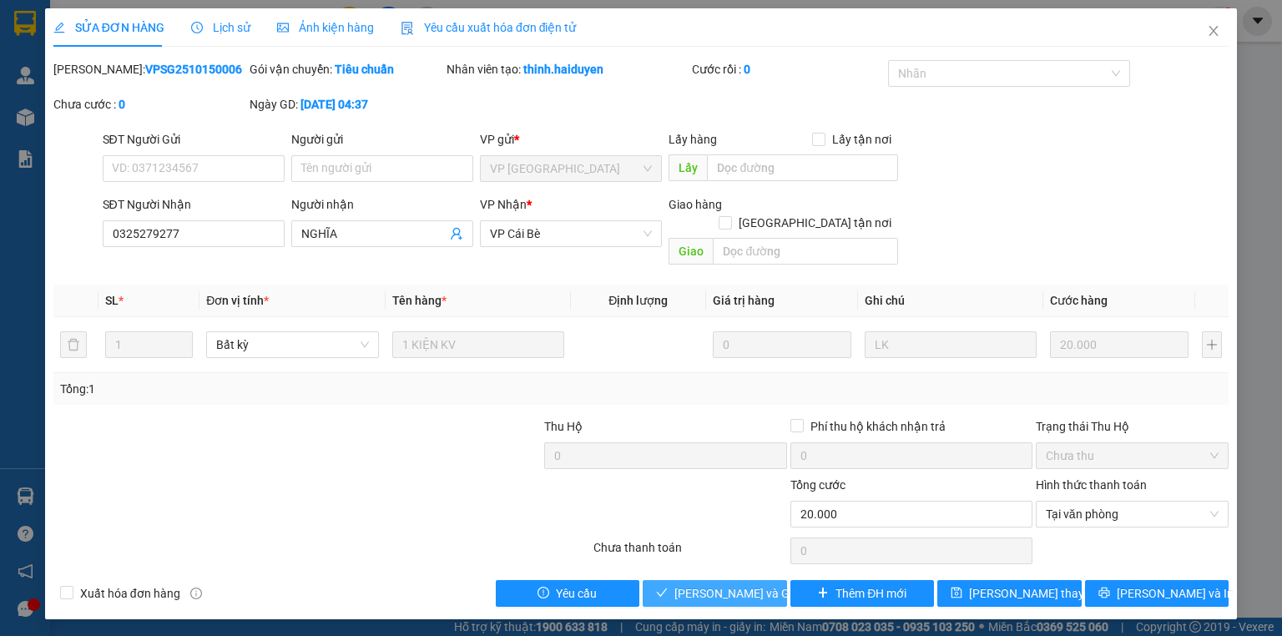
drag, startPoint x: 736, startPoint y: 572, endPoint x: 727, endPoint y: 558, distance: 16.9
click at [739, 580] on button "[PERSON_NAME] và Giao hàng" at bounding box center [715, 593] width 144 height 27
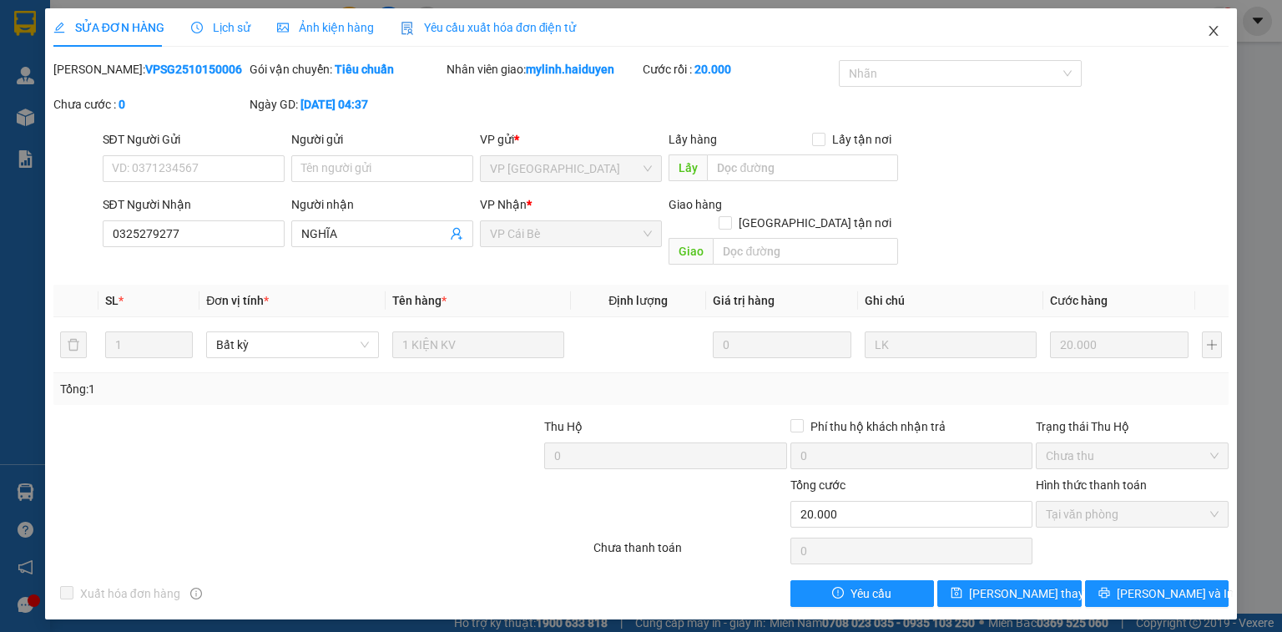
drag, startPoint x: 1214, startPoint y: 23, endPoint x: 1281, endPoint y: 492, distance: 473.1
click at [1214, 23] on span "Close" at bounding box center [1213, 31] width 47 height 47
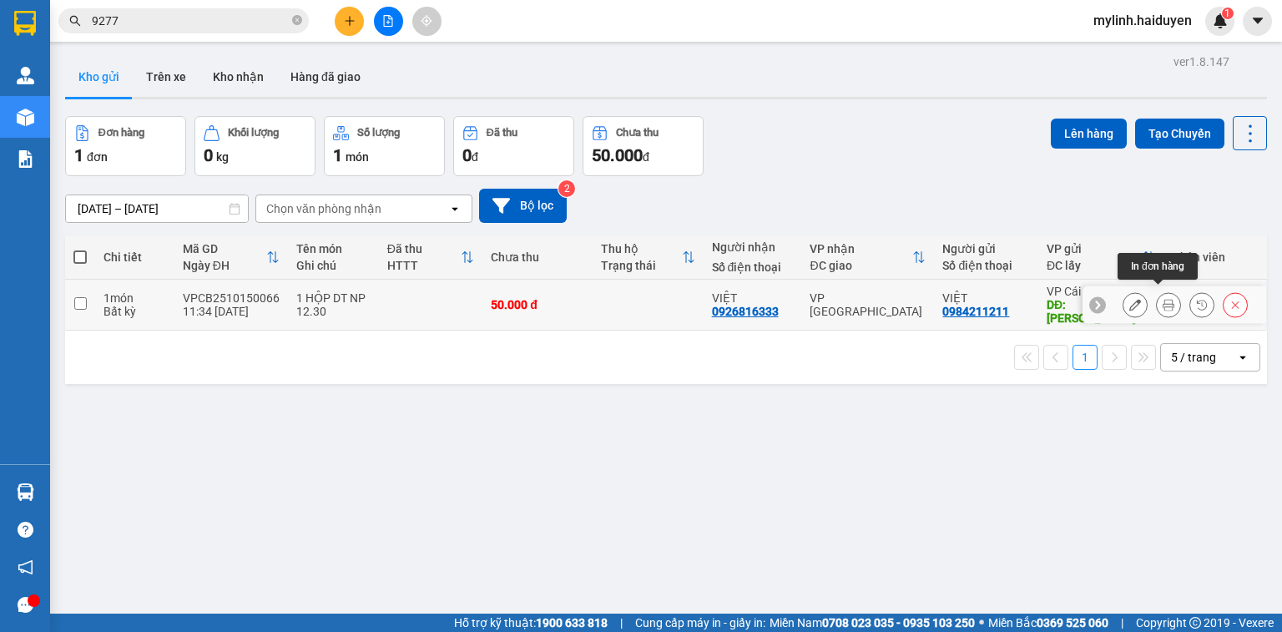
click at [1163, 299] on icon at bounding box center [1169, 305] width 12 height 12
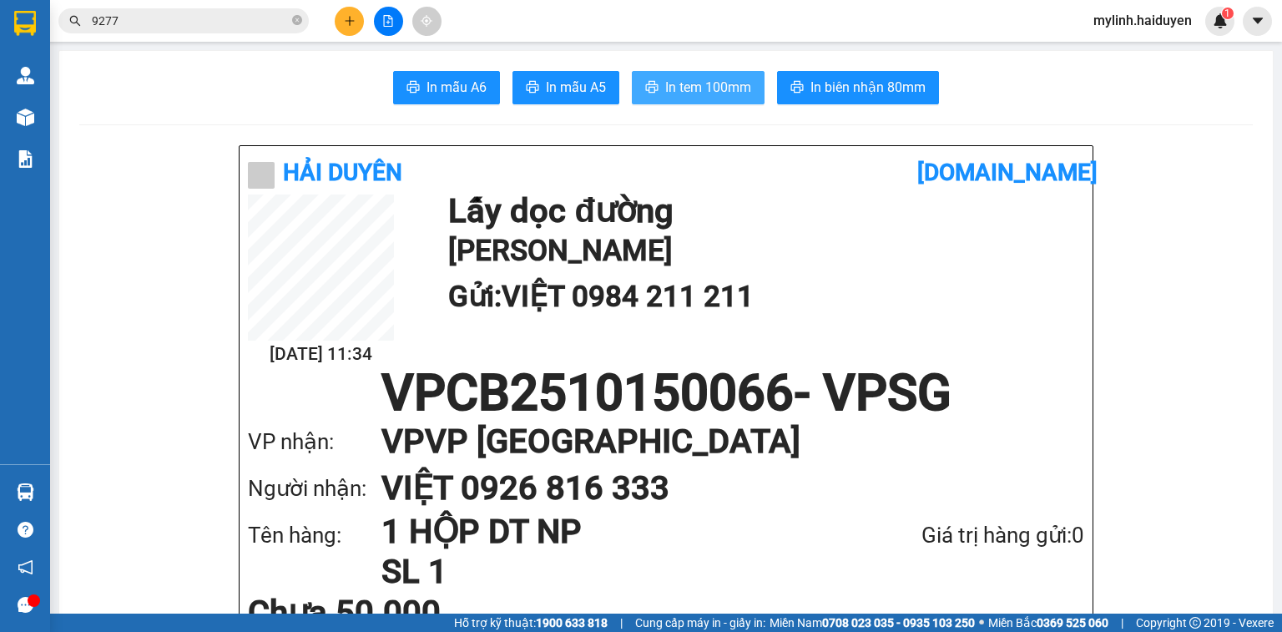
click at [694, 85] on span "In tem 100mm" at bounding box center [708, 87] width 86 height 21
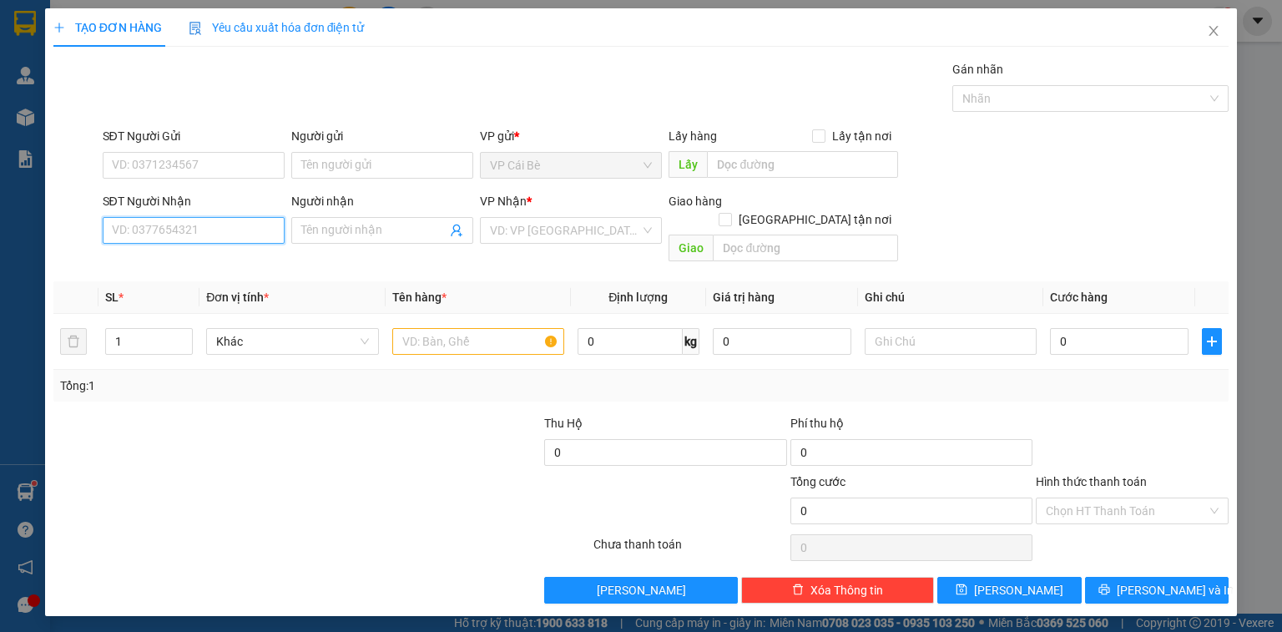
click at [256, 230] on input "SĐT Người Nhận" at bounding box center [194, 230] width 182 height 27
click at [247, 270] on div "0906886975 - TRÂM" at bounding box center [194, 263] width 162 height 18
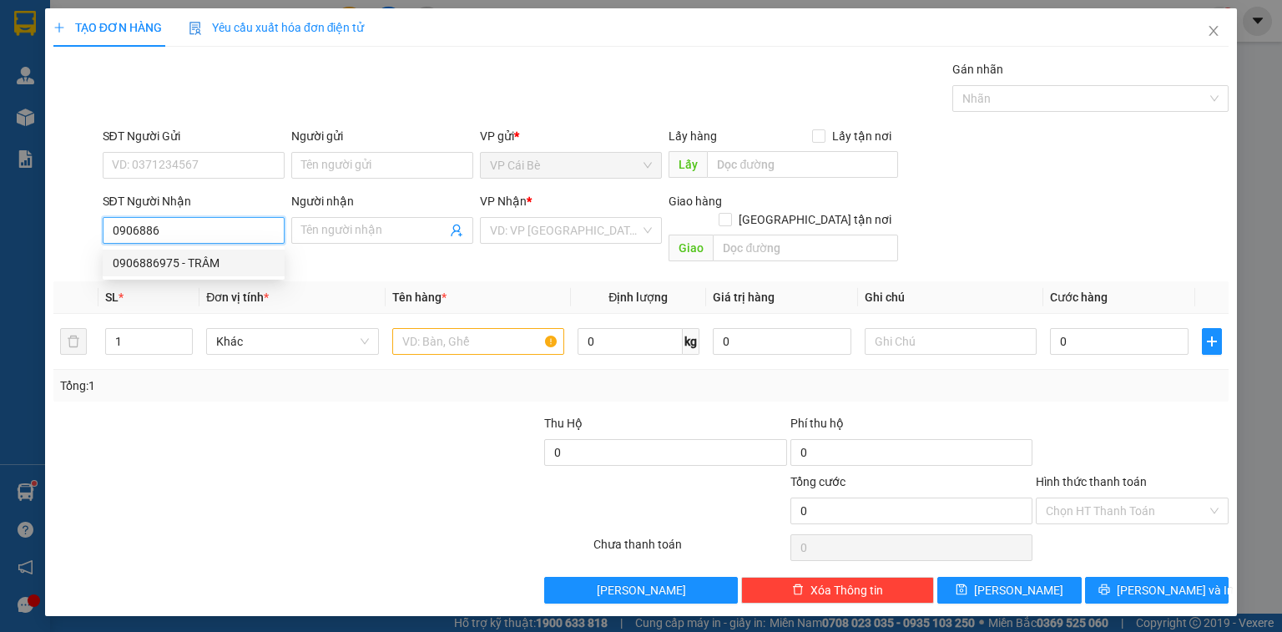
type input "0906886975"
type input "TRÂM"
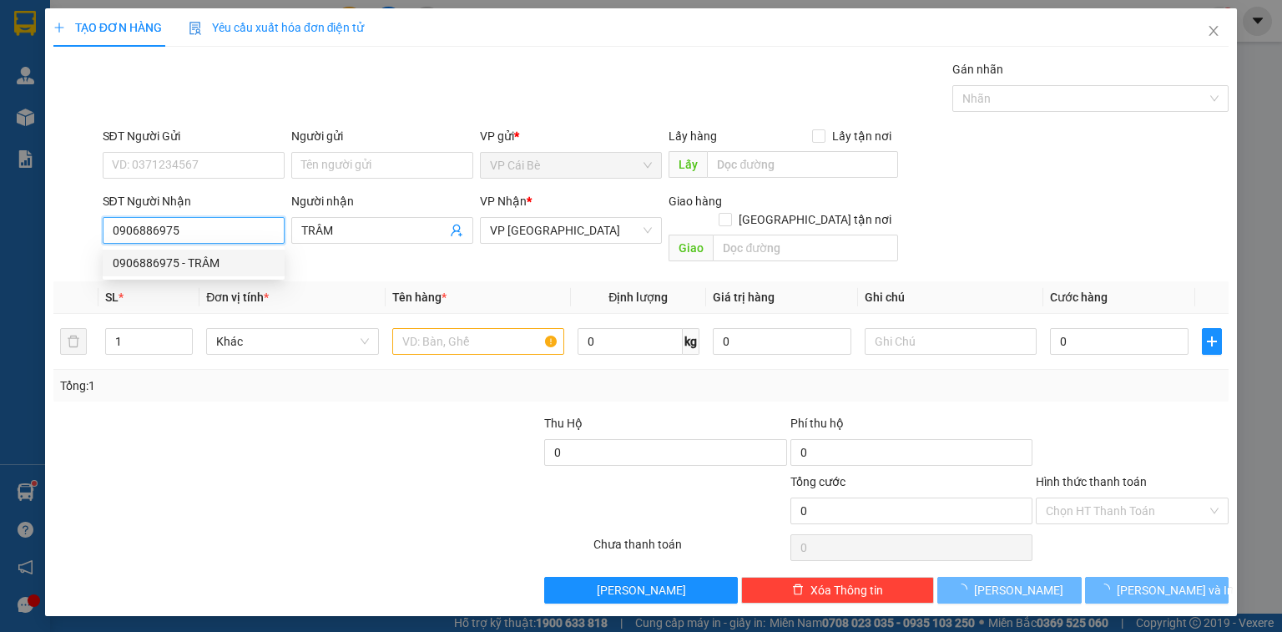
type input "20.000"
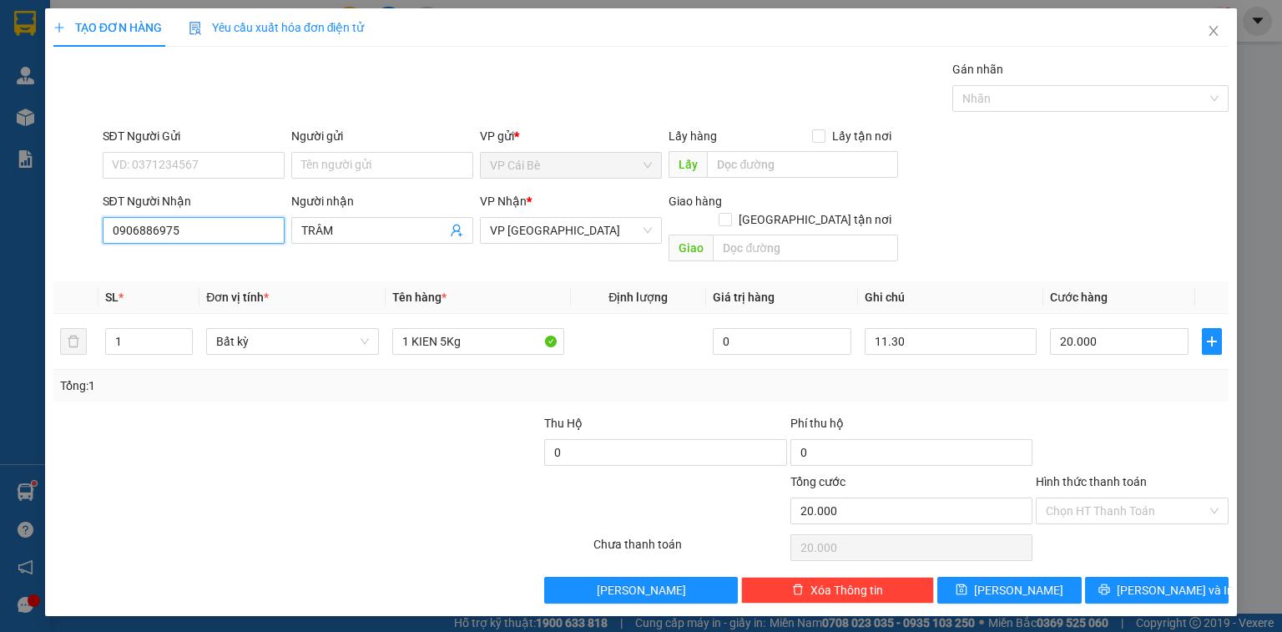
type input "0906886975"
click at [230, 179] on div "SĐT Người Gửi VD: 0371234567" at bounding box center [194, 156] width 182 height 58
click at [235, 172] on input "SĐT Người Gửi" at bounding box center [194, 165] width 182 height 27
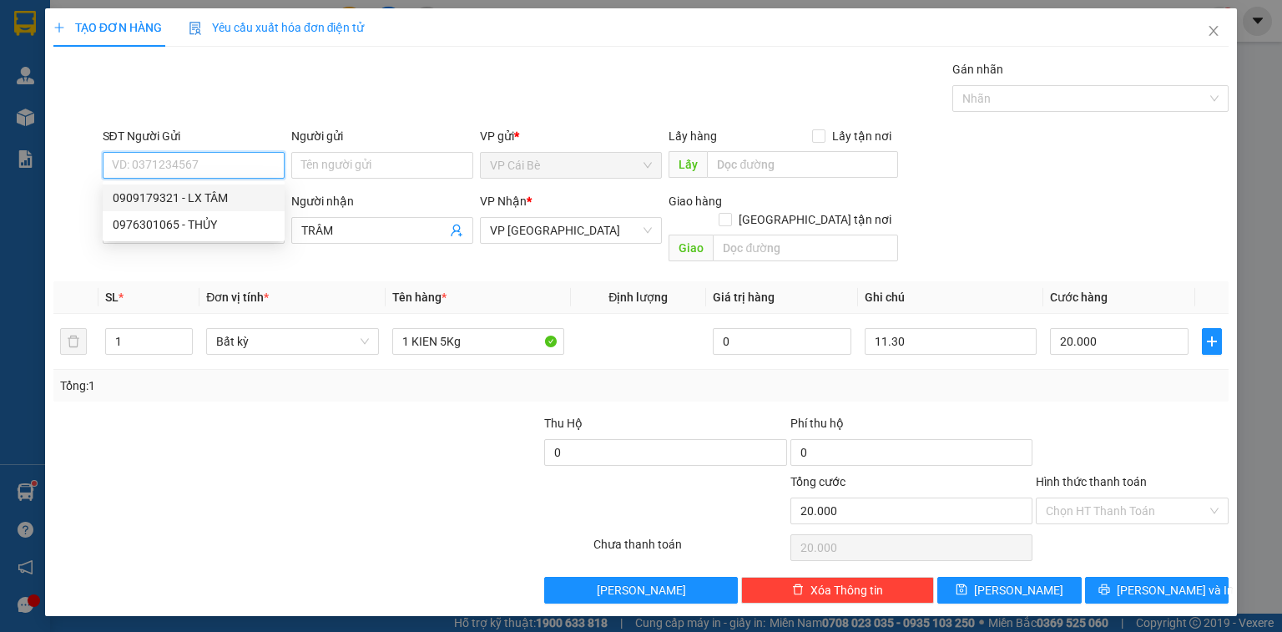
click at [235, 194] on div "0909179321 - LX TÂM" at bounding box center [194, 198] width 162 height 18
type input "0909179321"
type input "LX TÂM"
type input "LX TÂM,NHÀ THỜ BÀ TỒN"
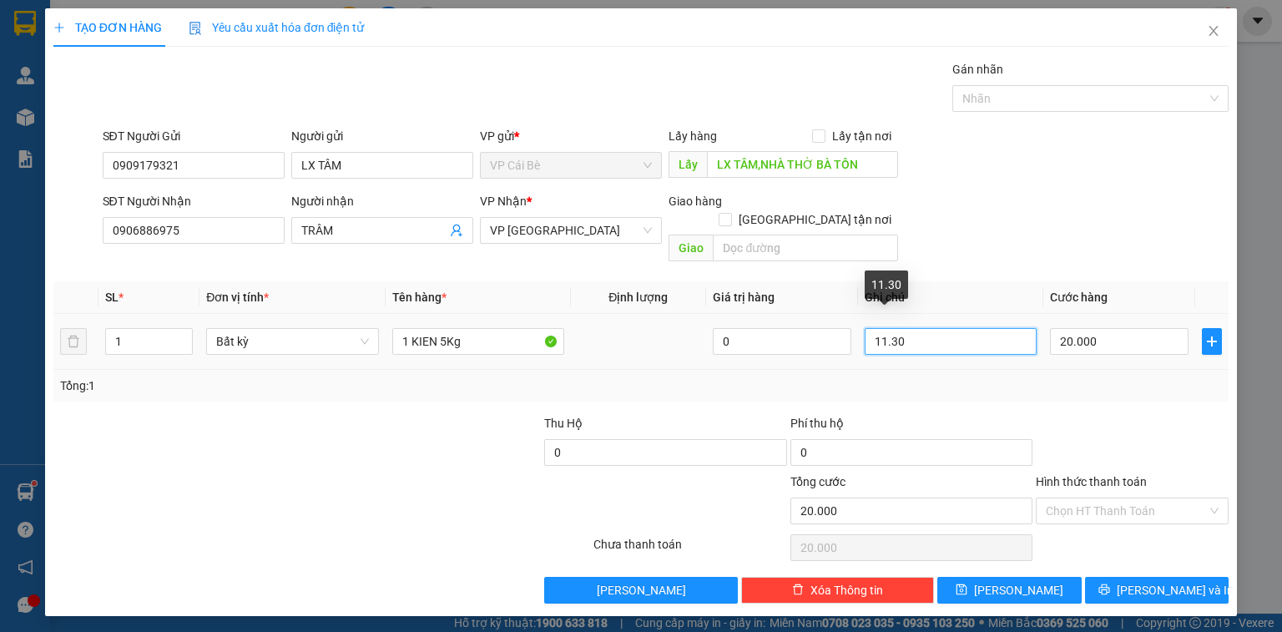
click at [993, 328] on input "11.30" at bounding box center [951, 341] width 172 height 27
type input "13.30"
click at [1115, 431] on div at bounding box center [1132, 443] width 196 height 58
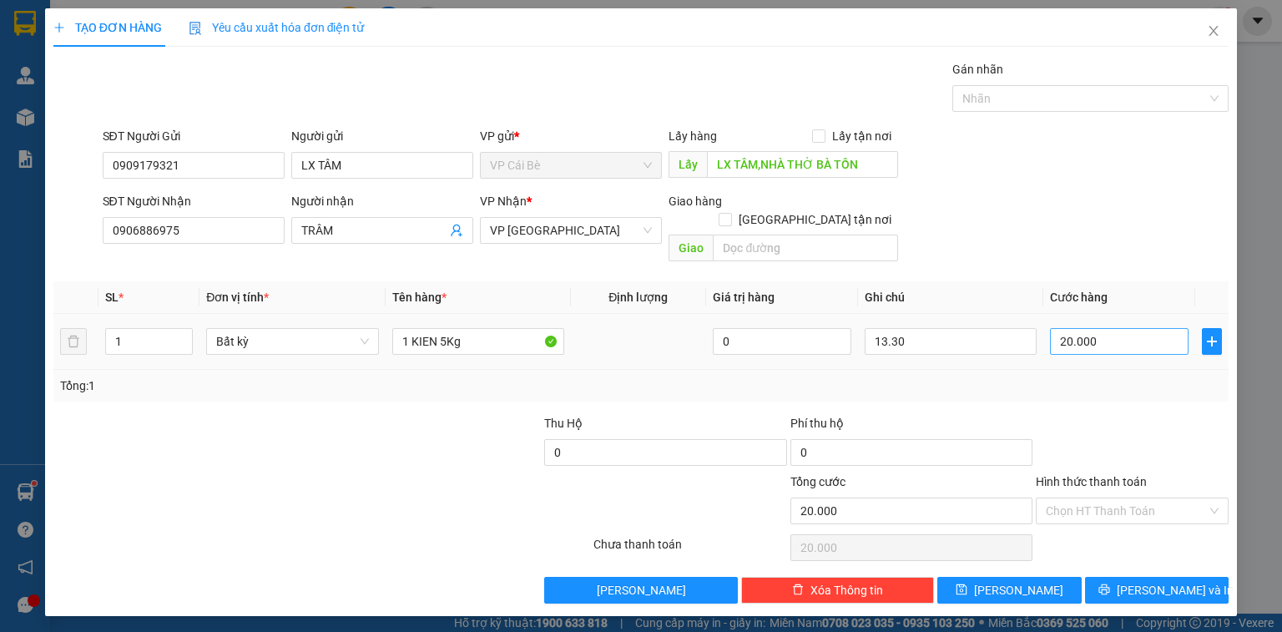
drag, startPoint x: 1112, startPoint y: 300, endPoint x: 1112, endPoint y: 319, distance: 18.4
click at [1112, 314] on td "20.000" at bounding box center [1119, 342] width 152 height 56
click at [1112, 328] on input "20.000" at bounding box center [1119, 341] width 139 height 27
click at [1113, 328] on input "20.000" at bounding box center [1119, 341] width 139 height 27
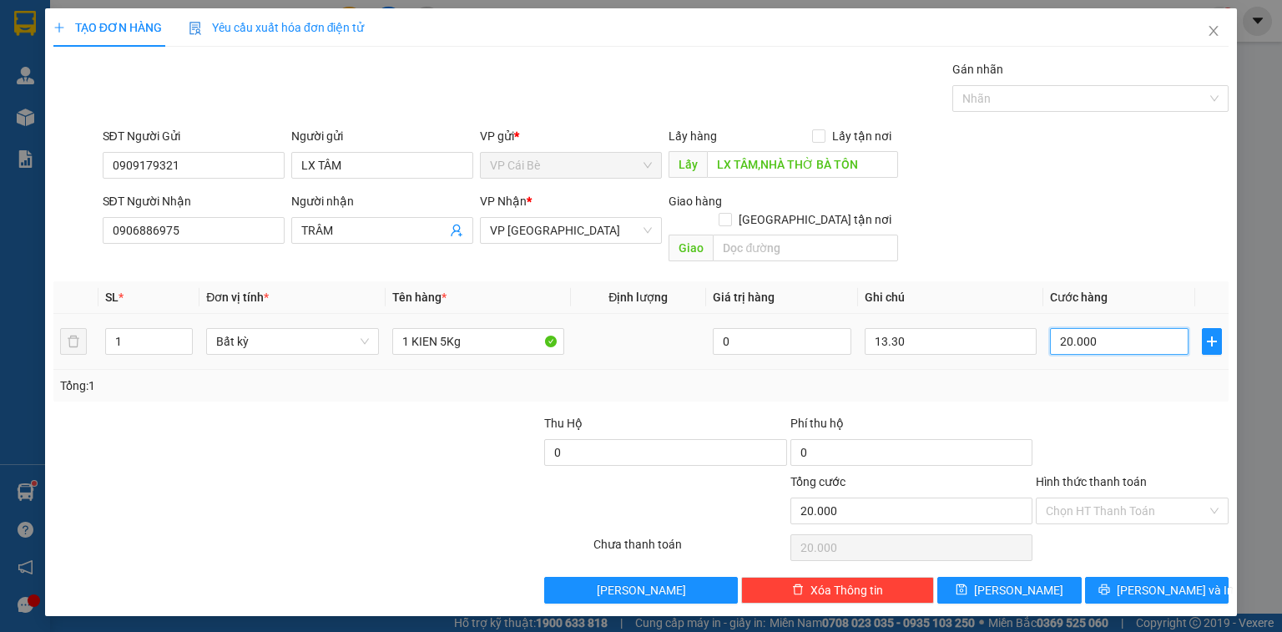
type input "2"
type input "20"
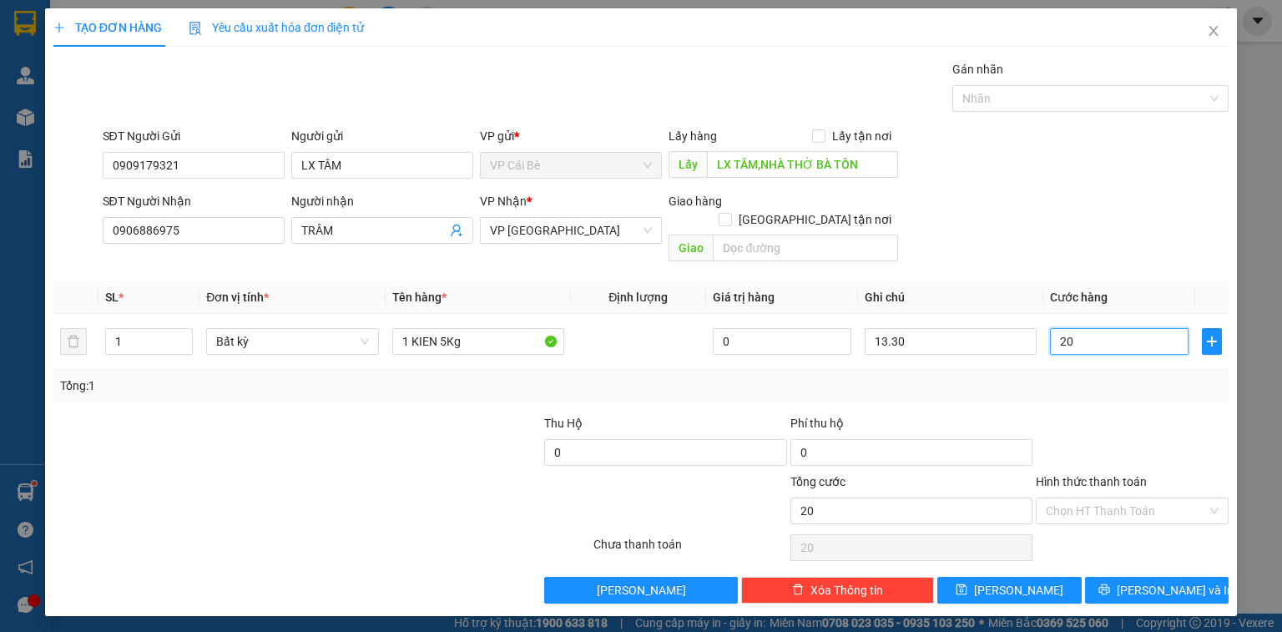
type input "20"
type input "20.000"
click at [1144, 415] on div at bounding box center [1132, 443] width 196 height 58
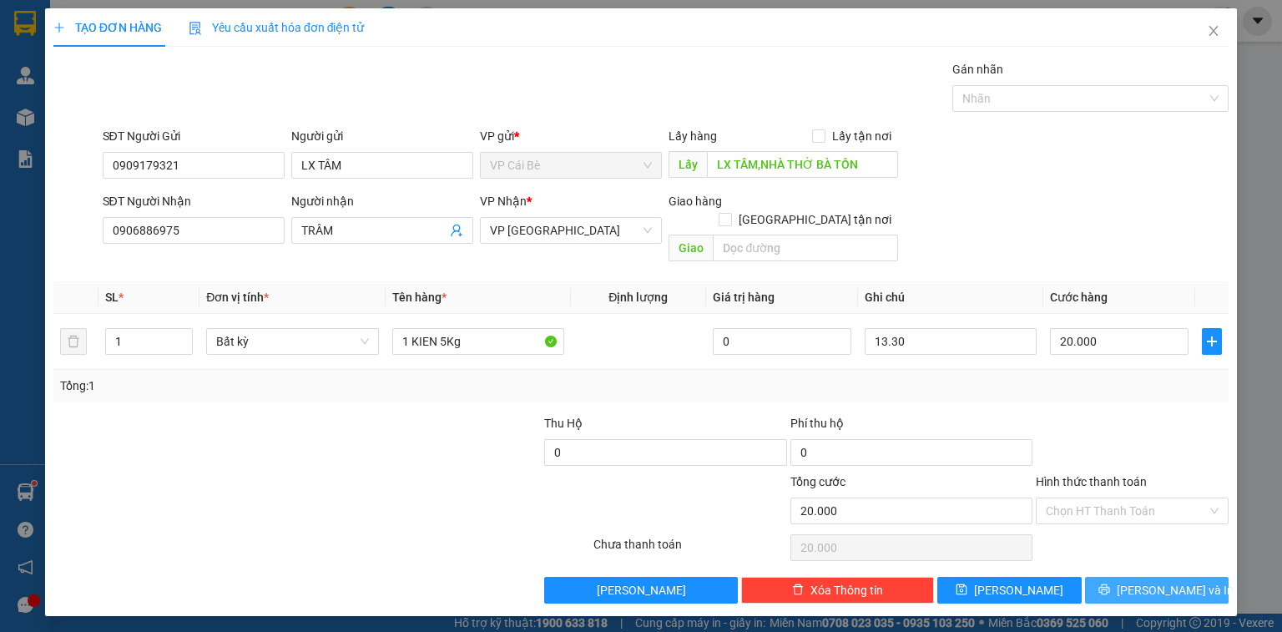
click at [1145, 581] on span "[PERSON_NAME] và In" at bounding box center [1175, 590] width 117 height 18
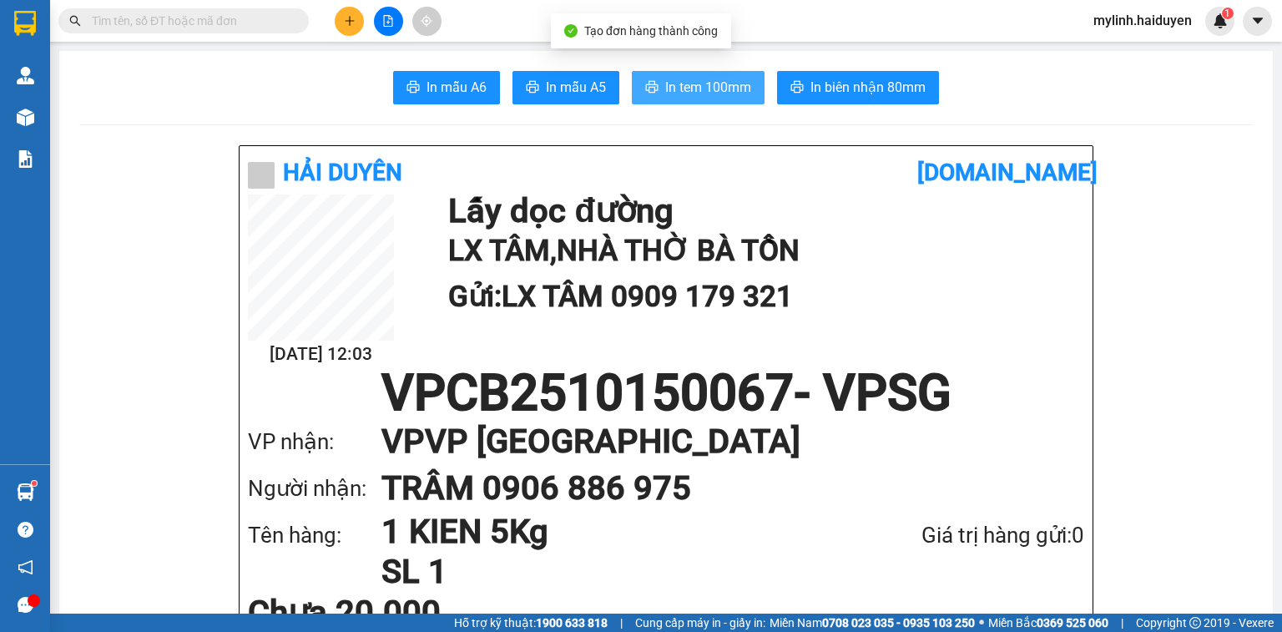
click at [720, 79] on span "In tem 100mm" at bounding box center [708, 87] width 86 height 21
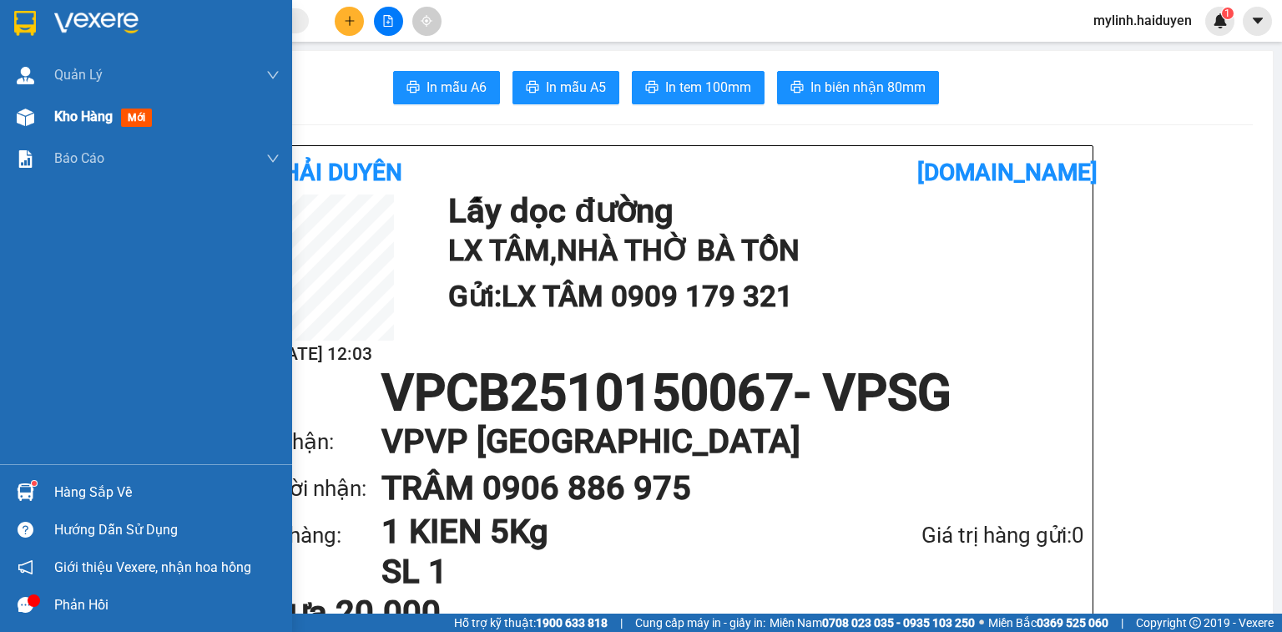
click at [42, 109] on div "Kho hàng mới" at bounding box center [146, 117] width 292 height 42
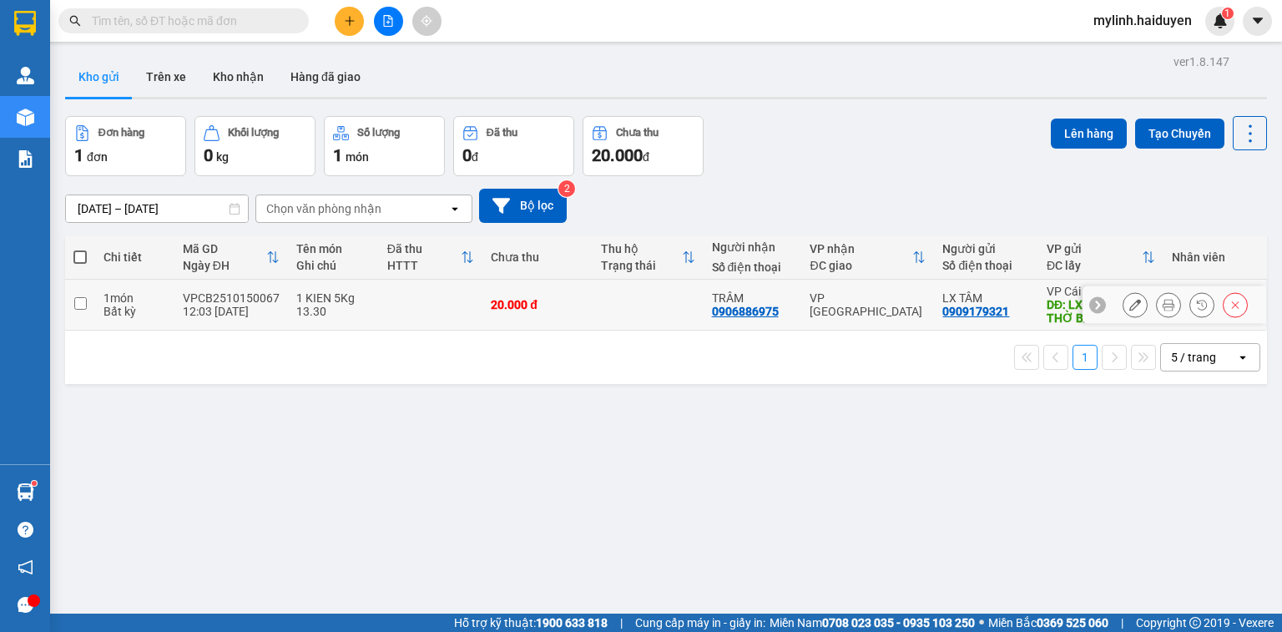
click at [1085, 302] on tr "1 món Bất kỳ VPCB2510150067 12:03 15/10 1 KIEN 5Kg 13.30 20.000 đ TRÂM 09068869…" at bounding box center [666, 305] width 1202 height 51
checkbox input "true"
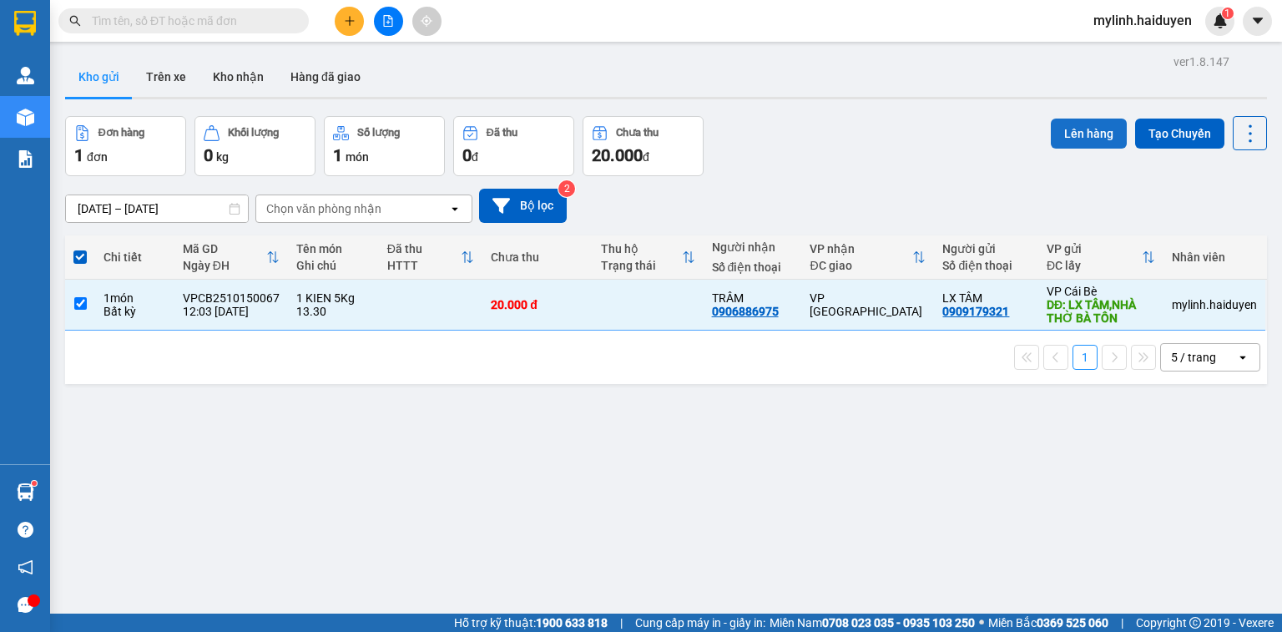
click at [1072, 132] on button "Lên hàng" at bounding box center [1089, 134] width 76 height 30
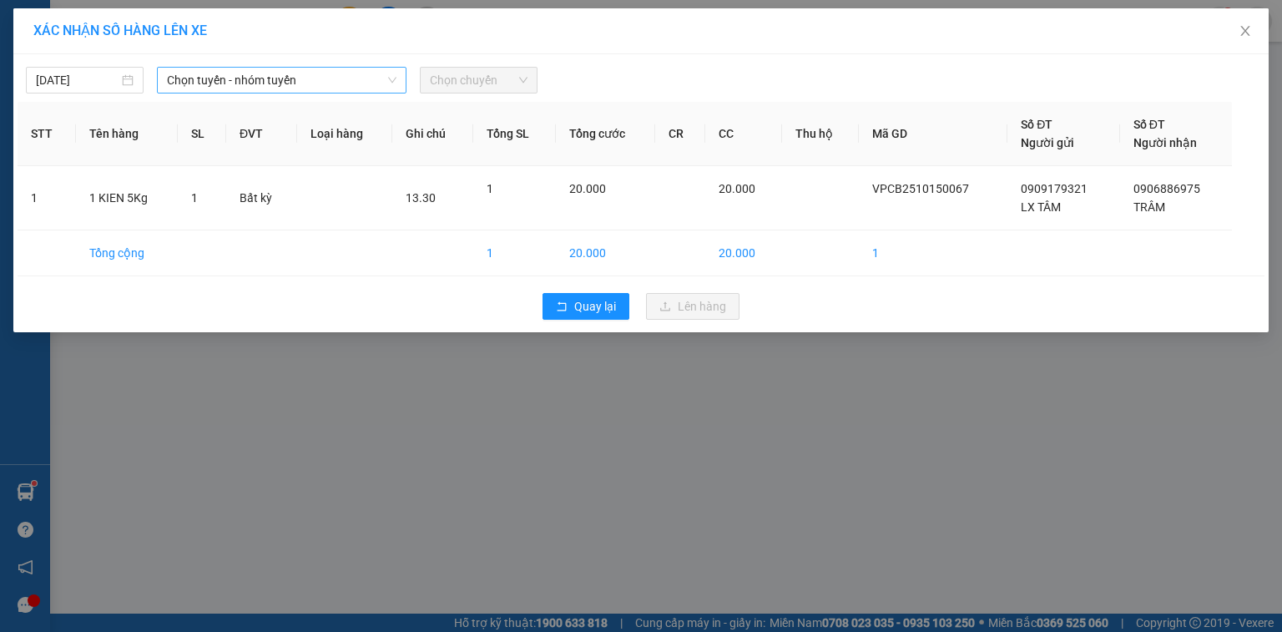
click at [391, 88] on span "Chọn tuyến - nhóm tuyến" at bounding box center [282, 80] width 230 height 25
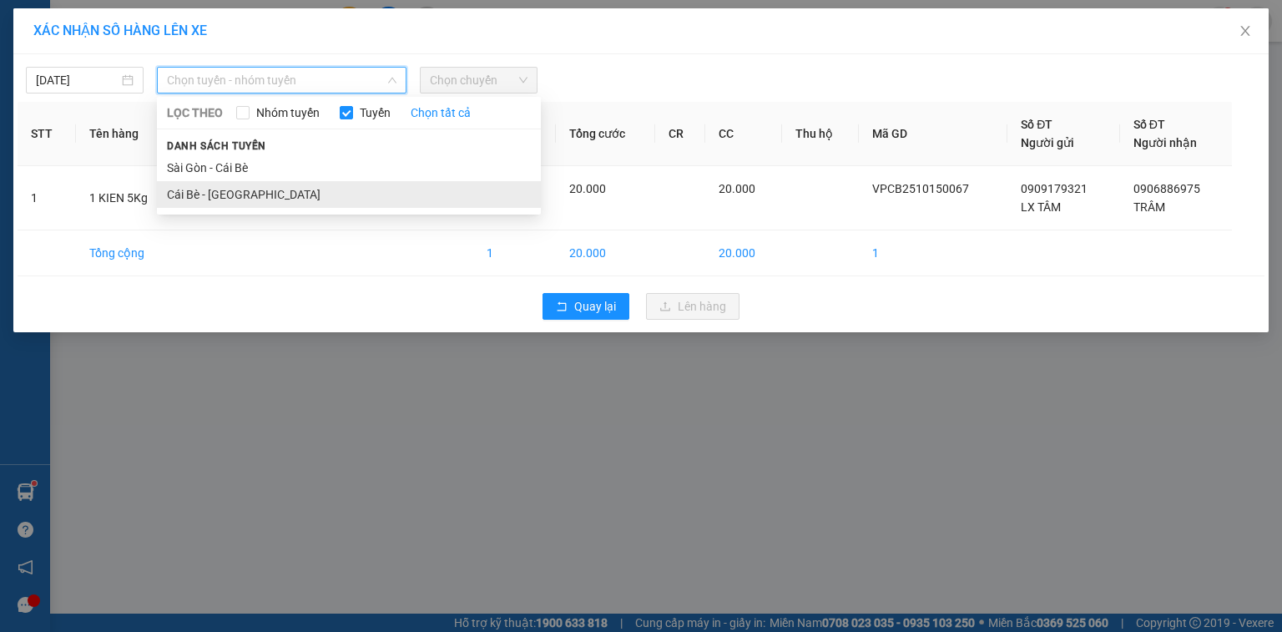
drag, startPoint x: 366, startPoint y: 193, endPoint x: 428, endPoint y: 139, distance: 82.2
click at [366, 190] on li "Cái Bè - [GEOGRAPHIC_DATA]" at bounding box center [349, 194] width 384 height 27
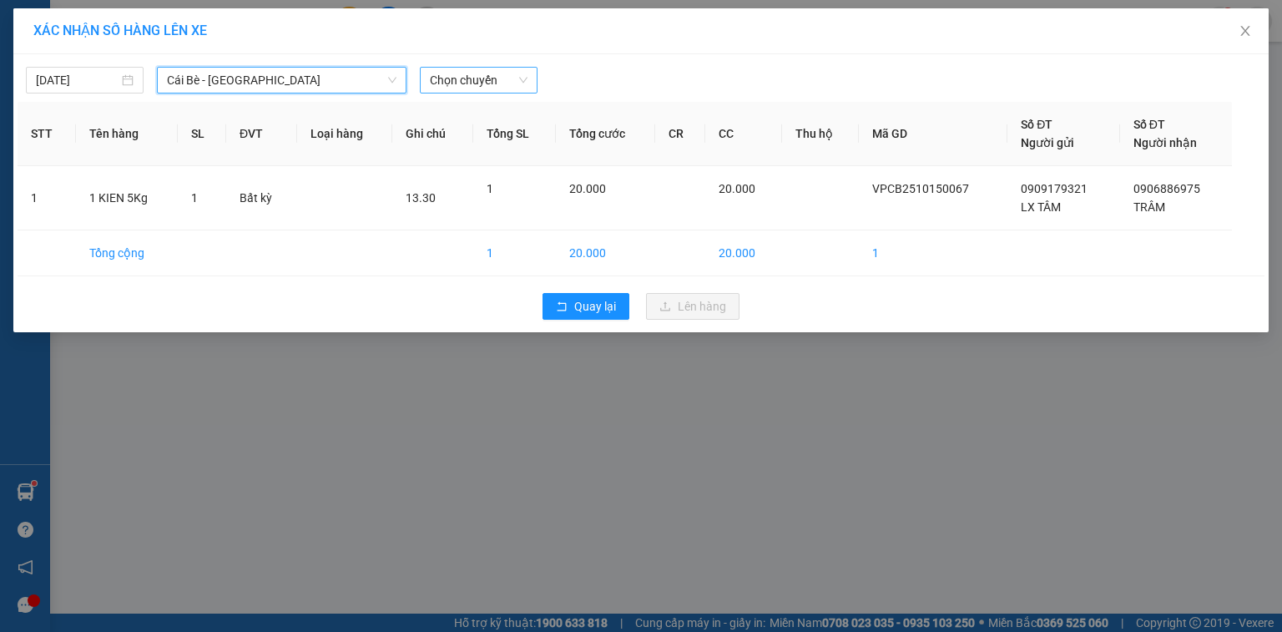
click at [486, 80] on span "Chọn chuyến" at bounding box center [479, 80] width 98 height 25
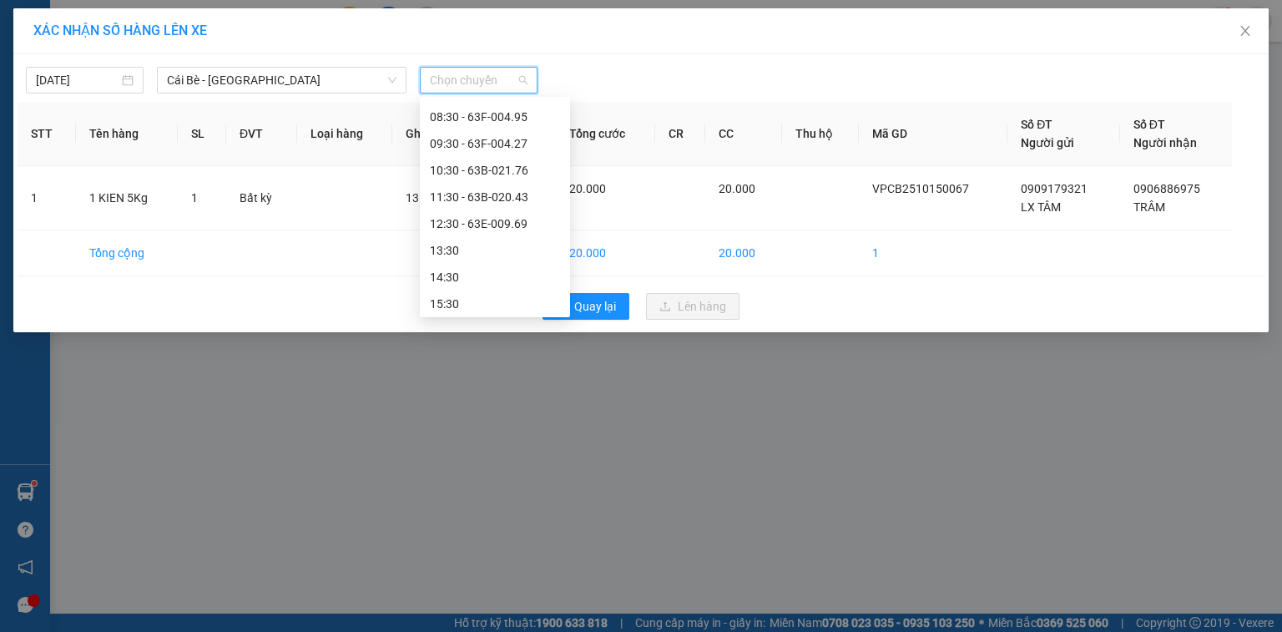
scroll to position [267, 0]
click at [504, 250] on div "13:30" at bounding box center [495, 247] width 130 height 18
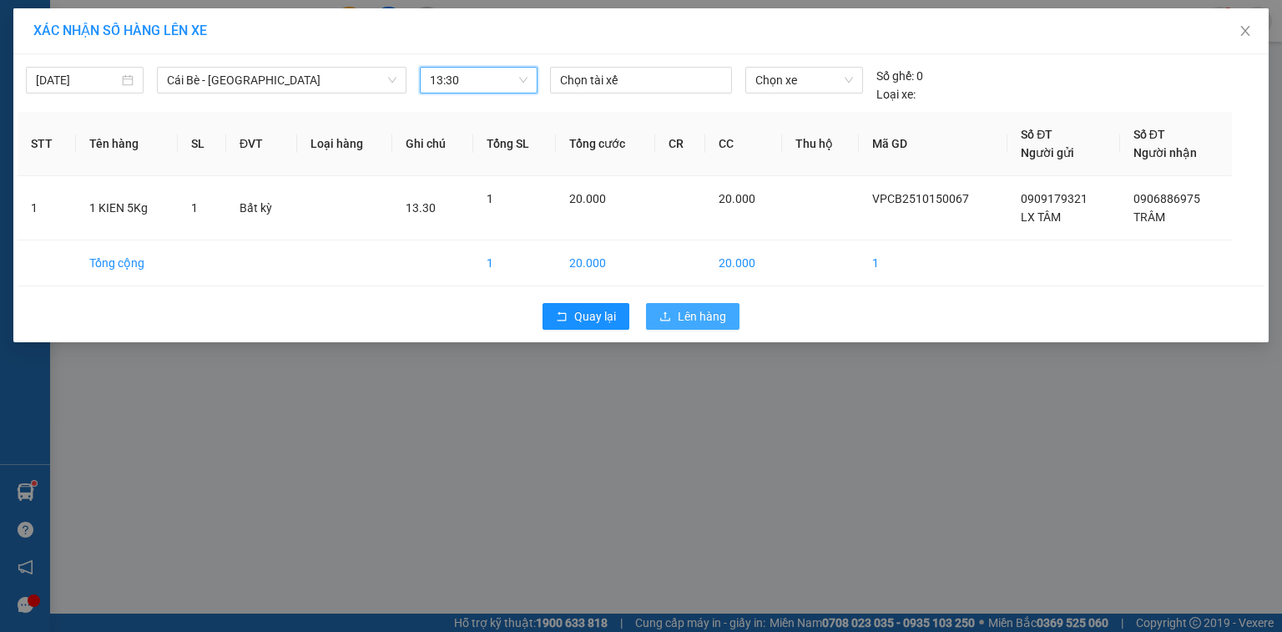
click at [687, 321] on span "Lên hàng" at bounding box center [702, 316] width 48 height 18
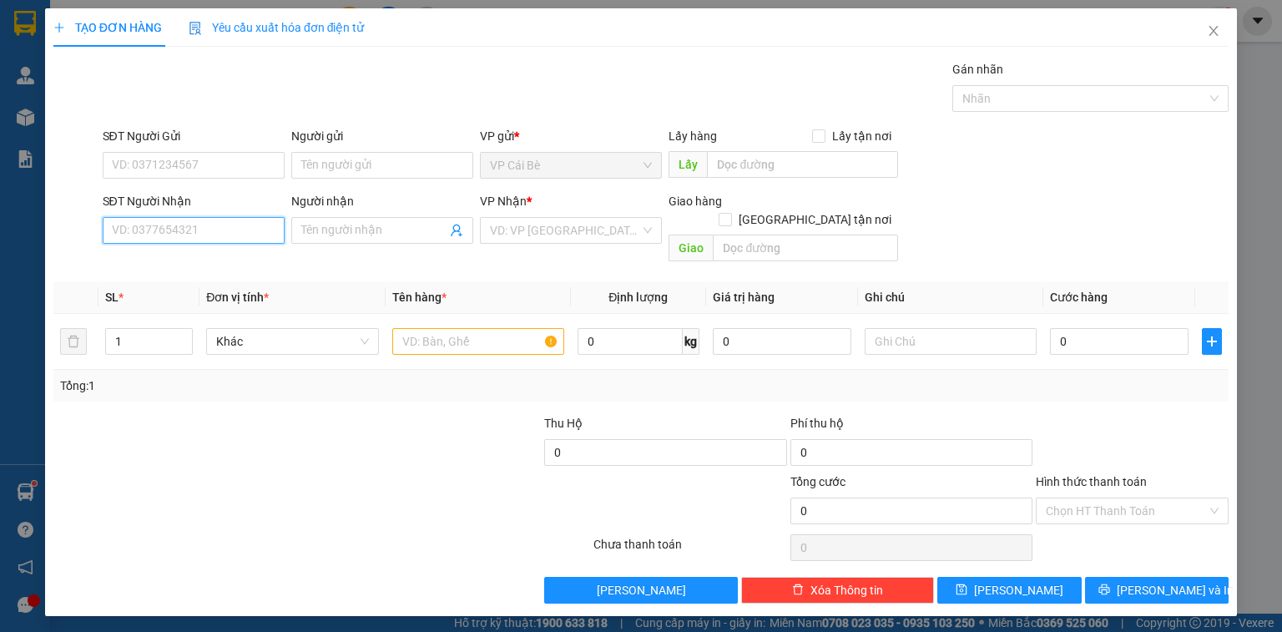
click at [197, 224] on input "SĐT Người Nhận" at bounding box center [194, 230] width 182 height 27
click at [132, 157] on input "SĐT Người Gửi" at bounding box center [194, 165] width 182 height 27
click at [182, 217] on input "SĐT Người Nhận" at bounding box center [194, 230] width 182 height 27
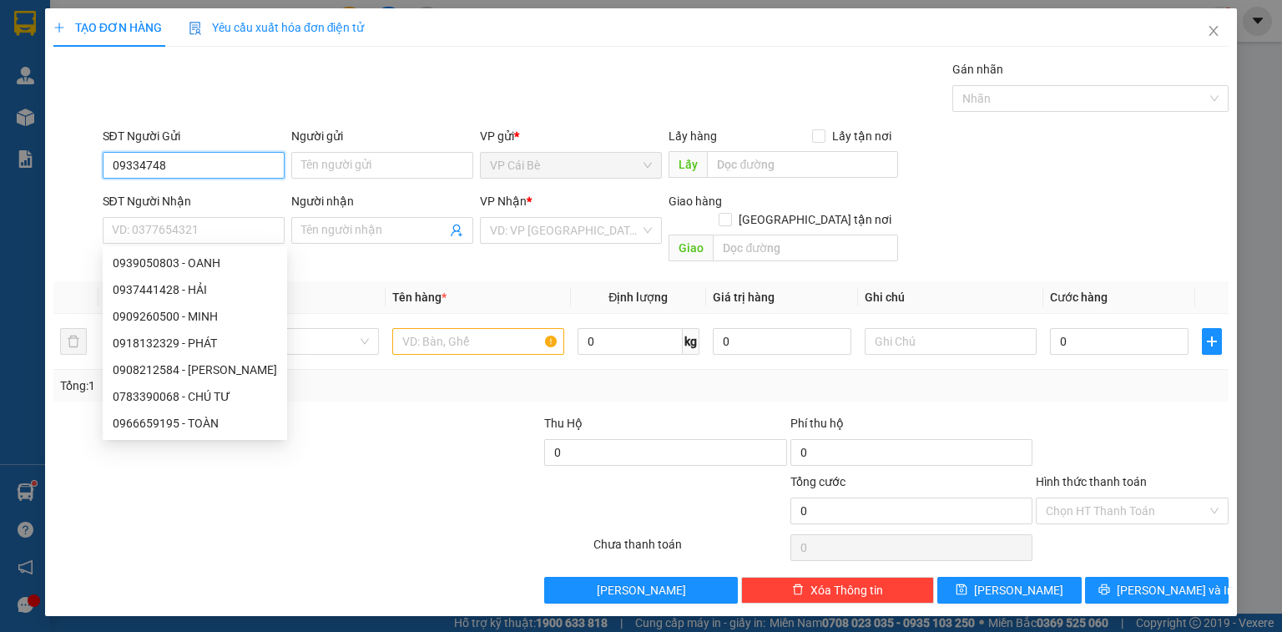
click at [209, 174] on input "09334748" at bounding box center [194, 165] width 182 height 27
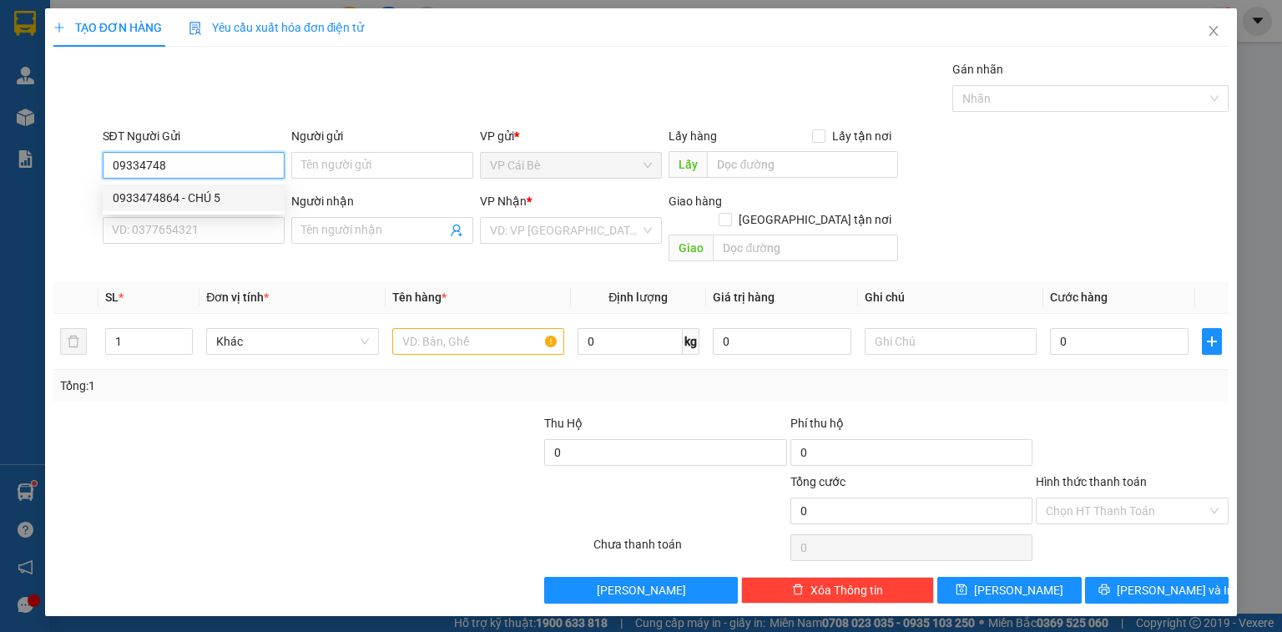
click at [206, 195] on div "0933474864 - CHÚ 5" at bounding box center [194, 198] width 162 height 18
type input "0933474864"
type input "CHÚ 5"
type input "0939050803"
type input "OANH"
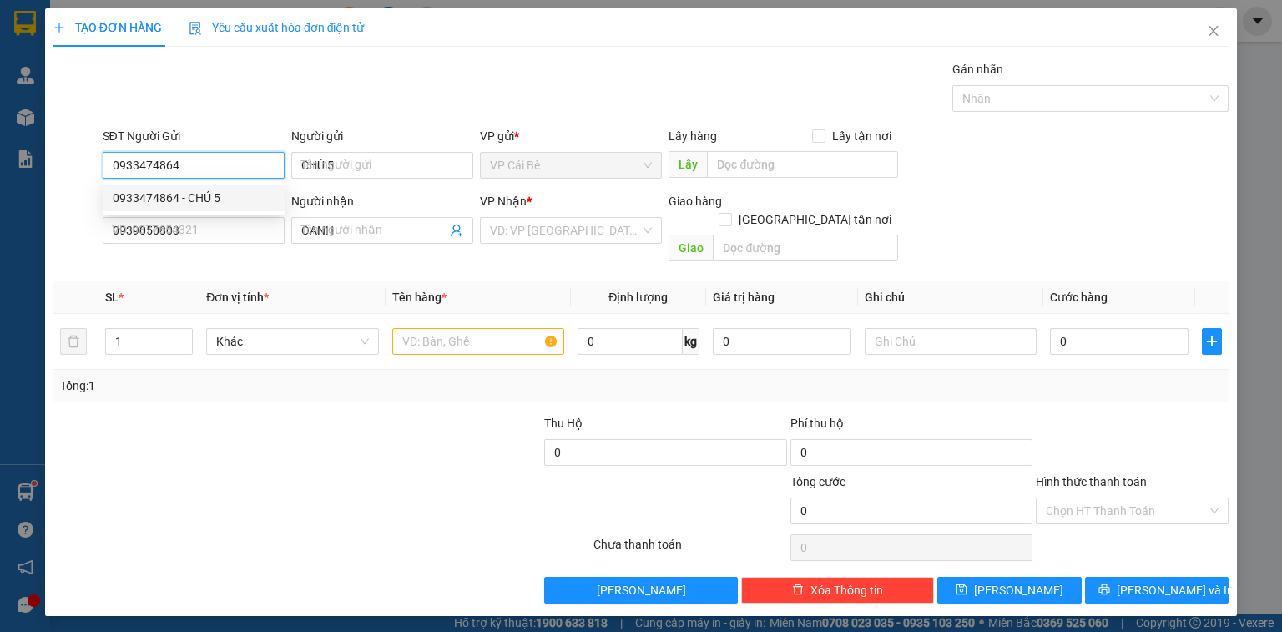
type input "20.000"
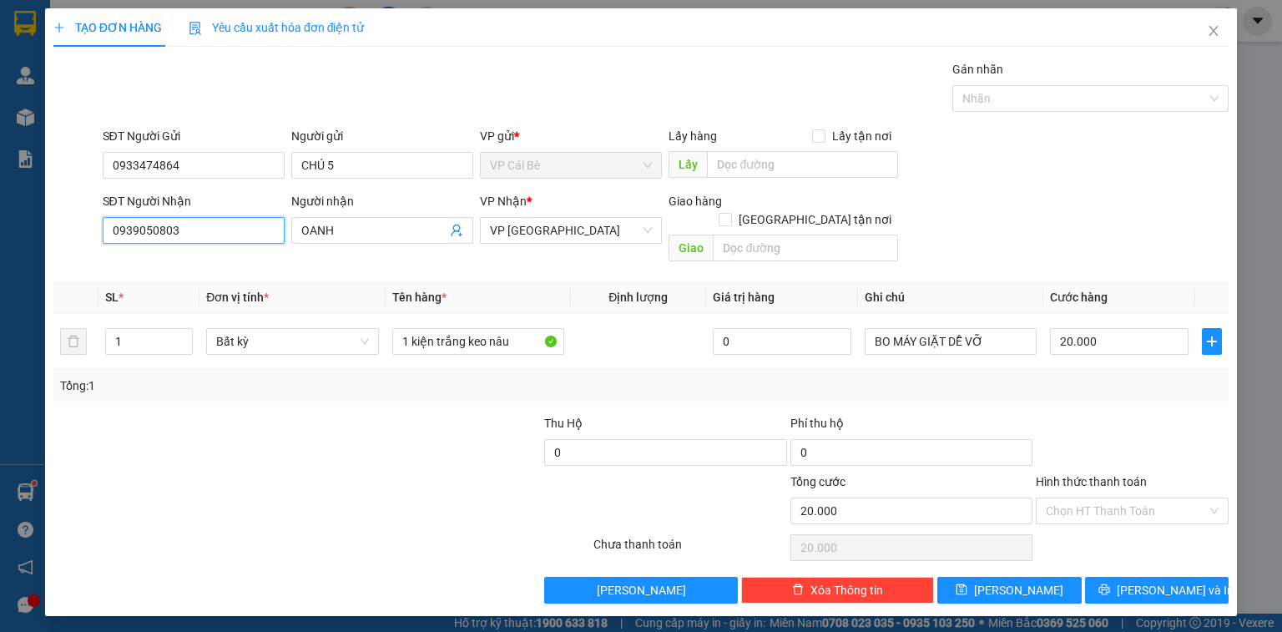
click at [270, 235] on input "0939050803" at bounding box center [194, 230] width 182 height 27
click at [270, 234] on input "0939050803" at bounding box center [194, 230] width 182 height 27
type input "0783390068"
drag, startPoint x: 227, startPoint y: 273, endPoint x: 368, endPoint y: 261, distance: 141.6
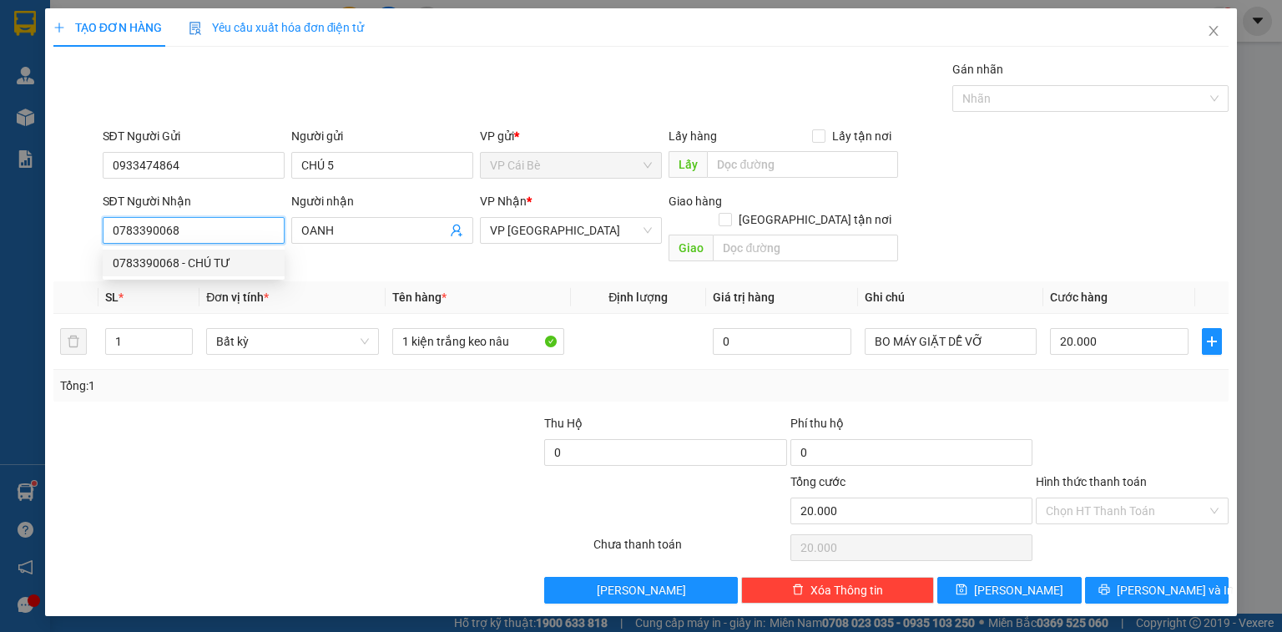
click at [228, 273] on div "0783390068 - CHÚ TƯ" at bounding box center [194, 263] width 182 height 27
type input "CHÚ TƯ"
type input "50.000"
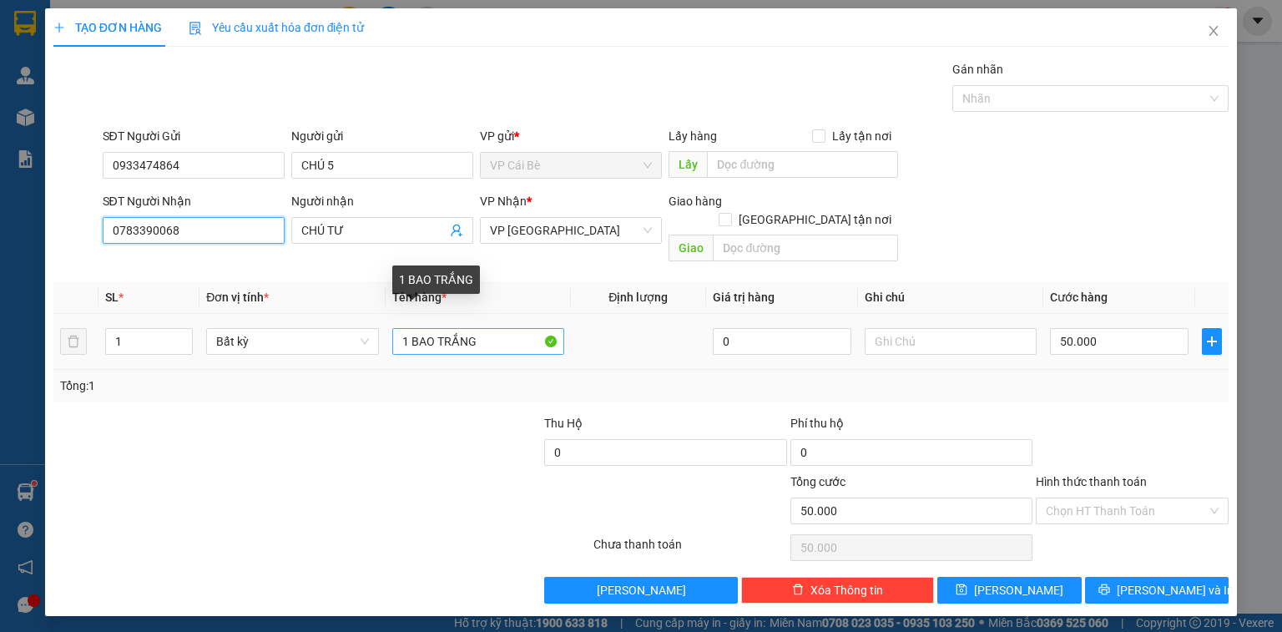
type input "0783390068"
drag, startPoint x: 407, startPoint y: 316, endPoint x: 972, endPoint y: 311, distance: 566.0
click at [952, 314] on tr "1 Bất kỳ 1 BAO TRẮNG 0 50.000" at bounding box center [640, 342] width 1175 height 56
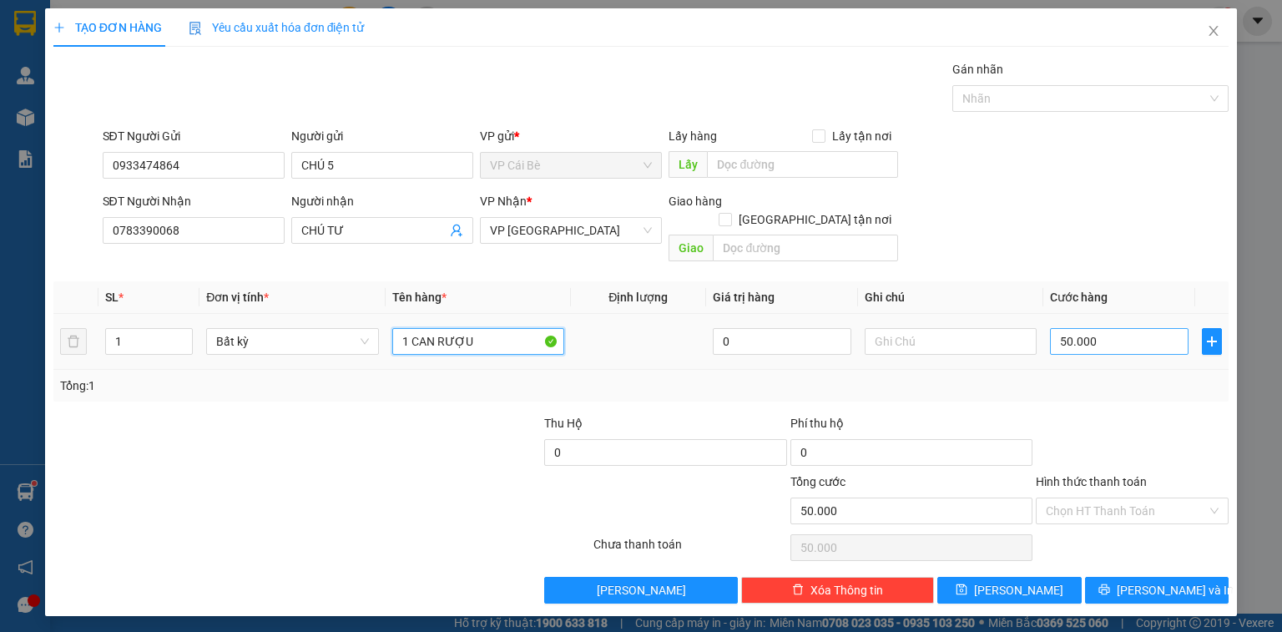
type input "1 CAN RƯỢU"
click at [1099, 330] on input "50.000" at bounding box center [1119, 341] width 139 height 27
type input "4"
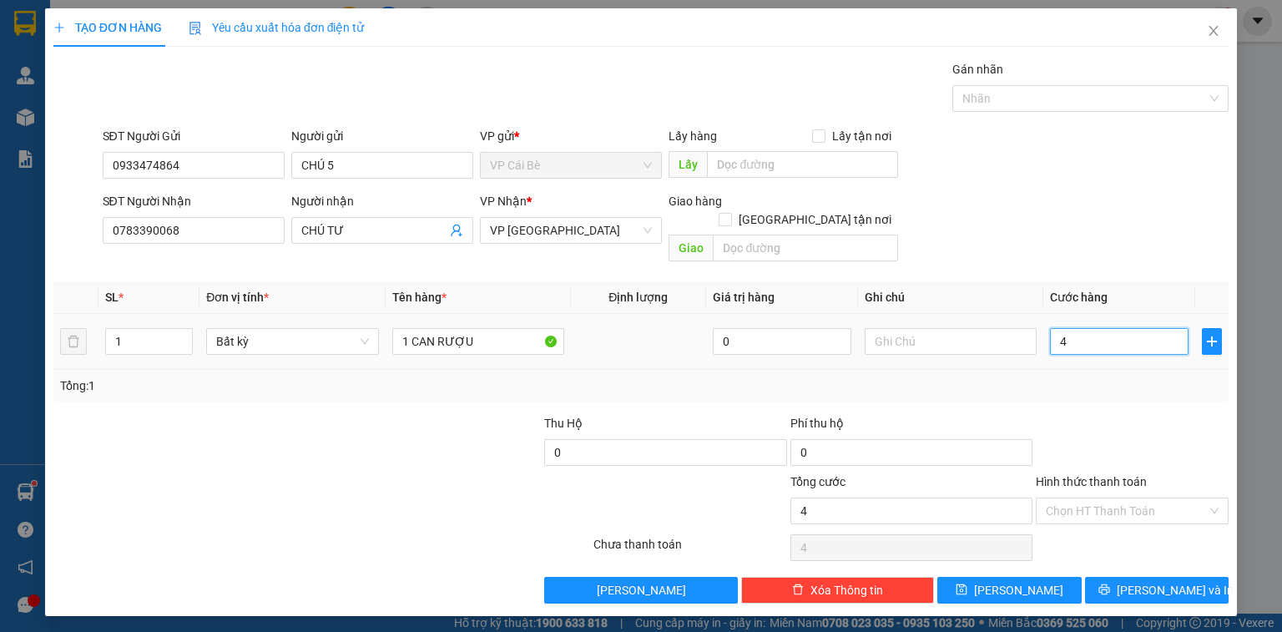
type input "40"
type input "40.000"
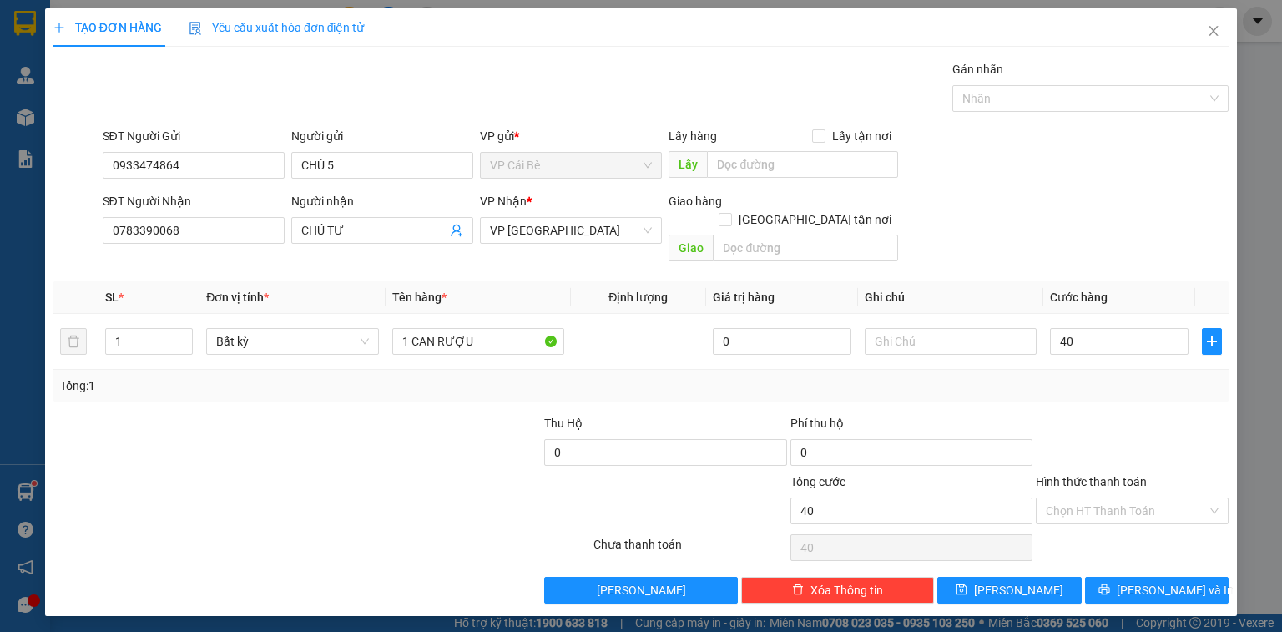
type input "40.000"
click at [1139, 391] on div "Transit Pickup Surcharge Ids Transit Deliver Surcharge Ids Transit Deliver Surc…" at bounding box center [640, 331] width 1175 height 543
click at [1134, 498] on input "Hình thức thanh toán" at bounding box center [1126, 510] width 161 height 25
click at [1136, 520] on div "Tại văn phòng" at bounding box center [1132, 524] width 173 height 18
type input "0"
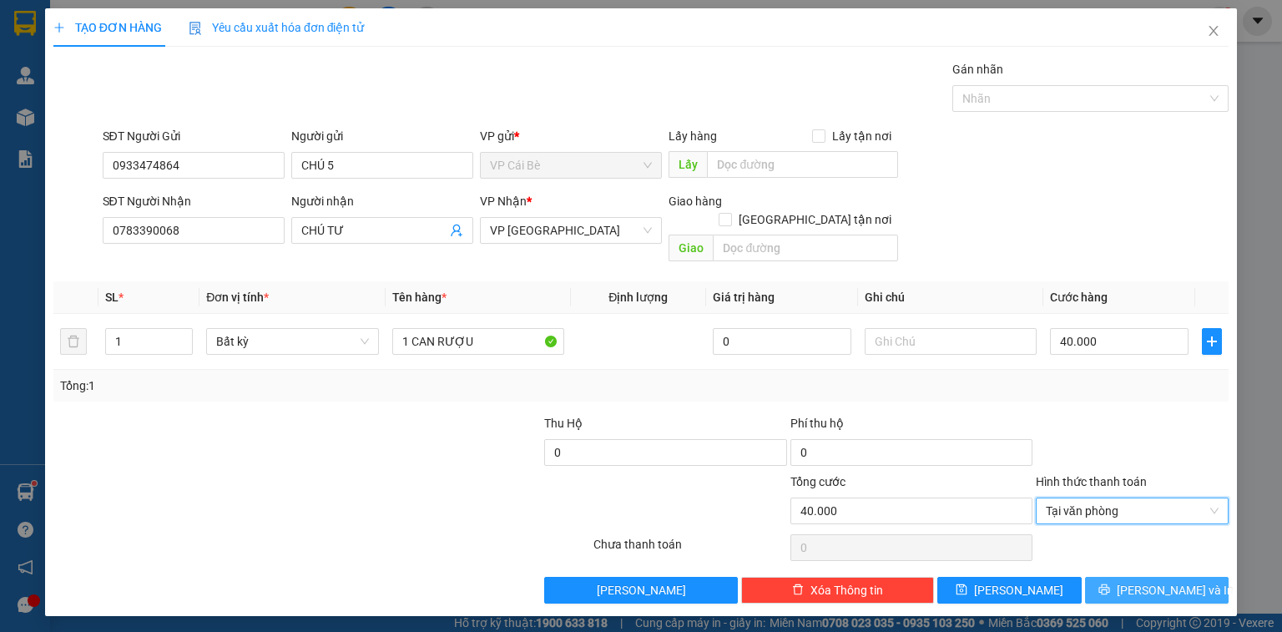
click at [1159, 577] on button "[PERSON_NAME] và In" at bounding box center [1157, 590] width 144 height 27
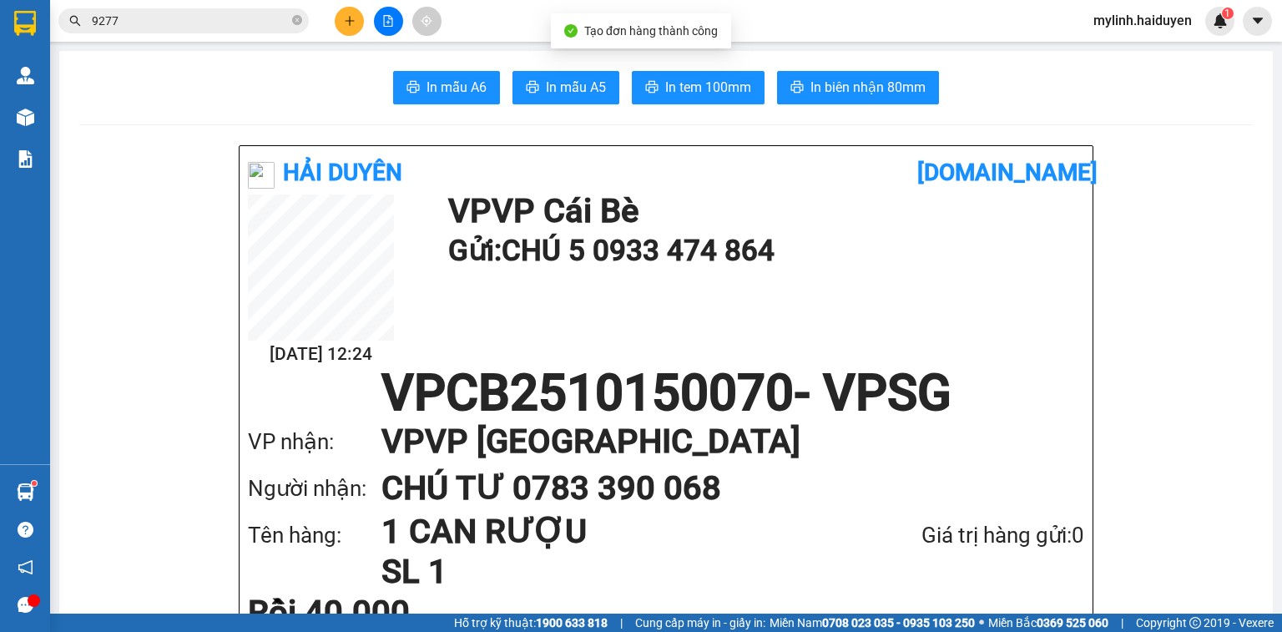
click at [698, 100] on button "In tem 100mm" at bounding box center [698, 87] width 133 height 33
click at [356, 13] on button at bounding box center [349, 21] width 29 height 29
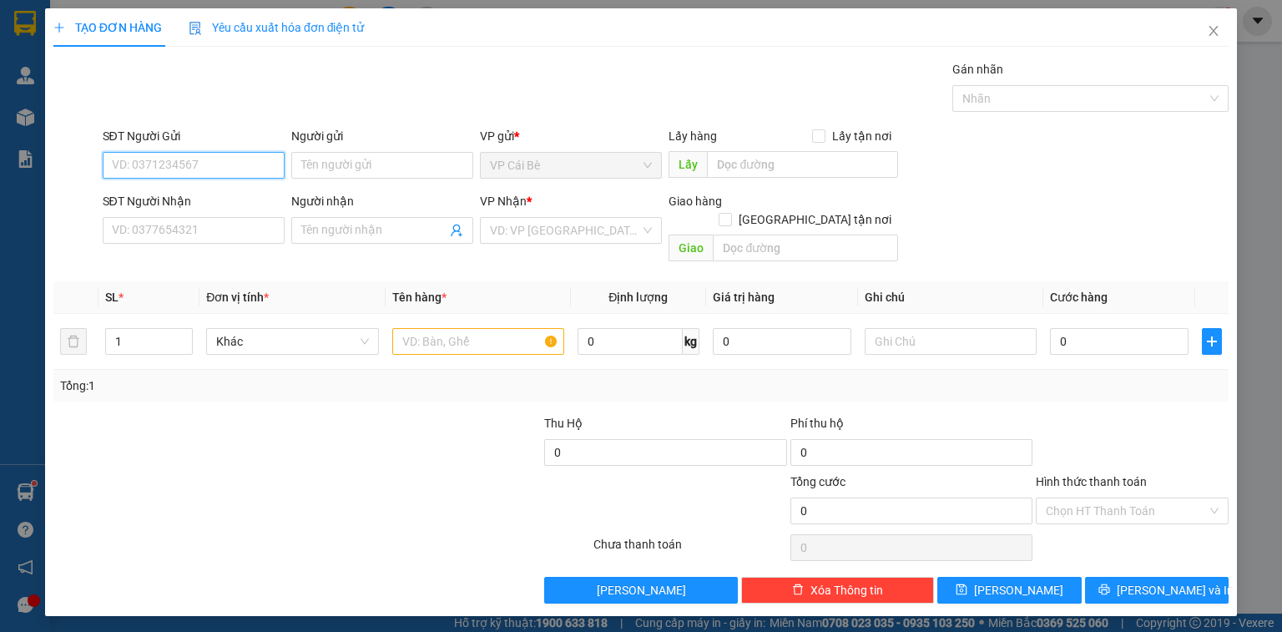
click at [208, 160] on input "SĐT Người Gửi" at bounding box center [194, 165] width 182 height 27
click at [231, 187] on div "0989171917 - BÌNH" at bounding box center [194, 197] width 182 height 27
type input "0989171917"
type input "BÌNH"
type input "0707130313"
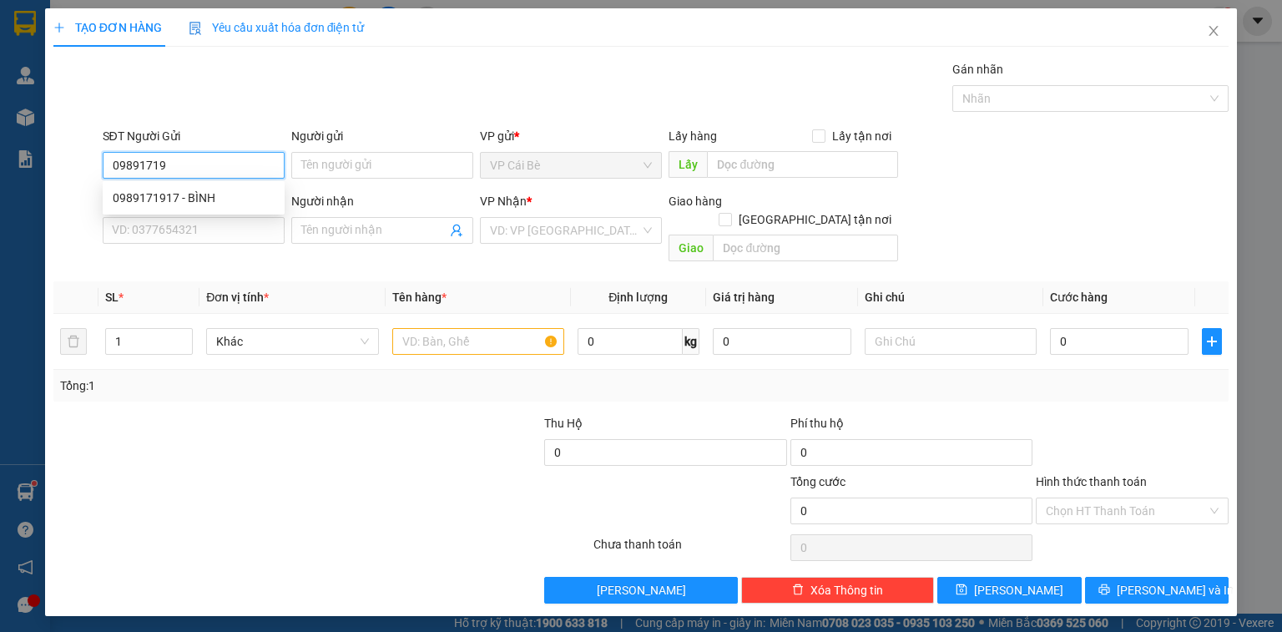
type input "AN"
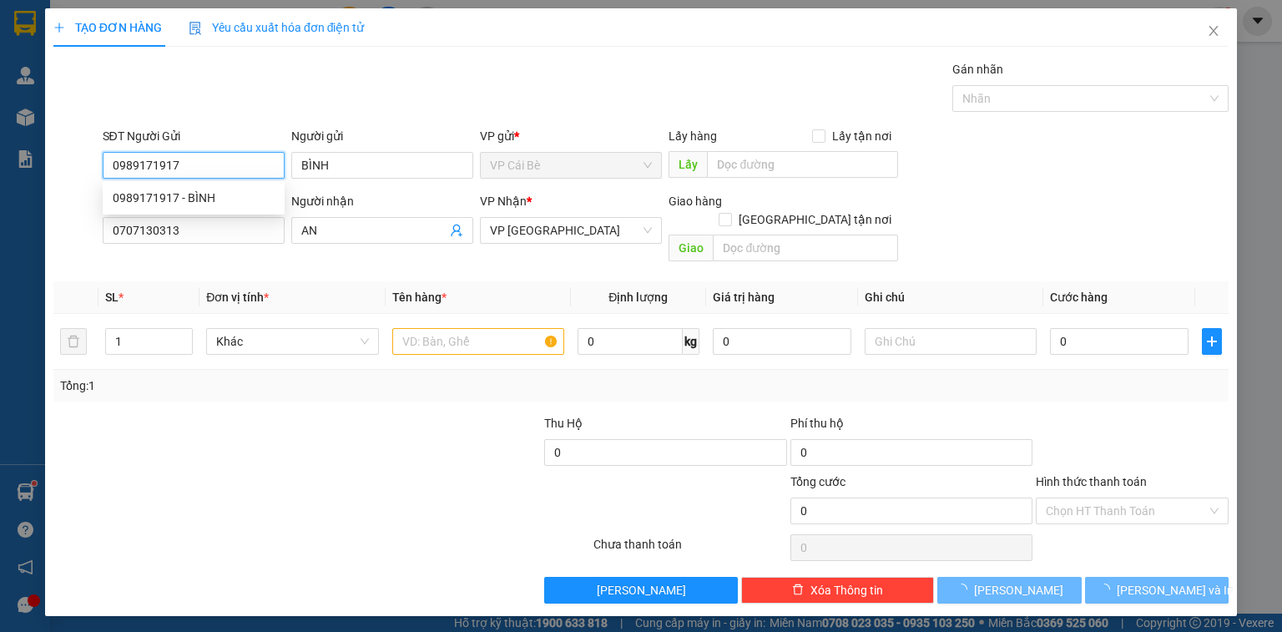
type input "20.000"
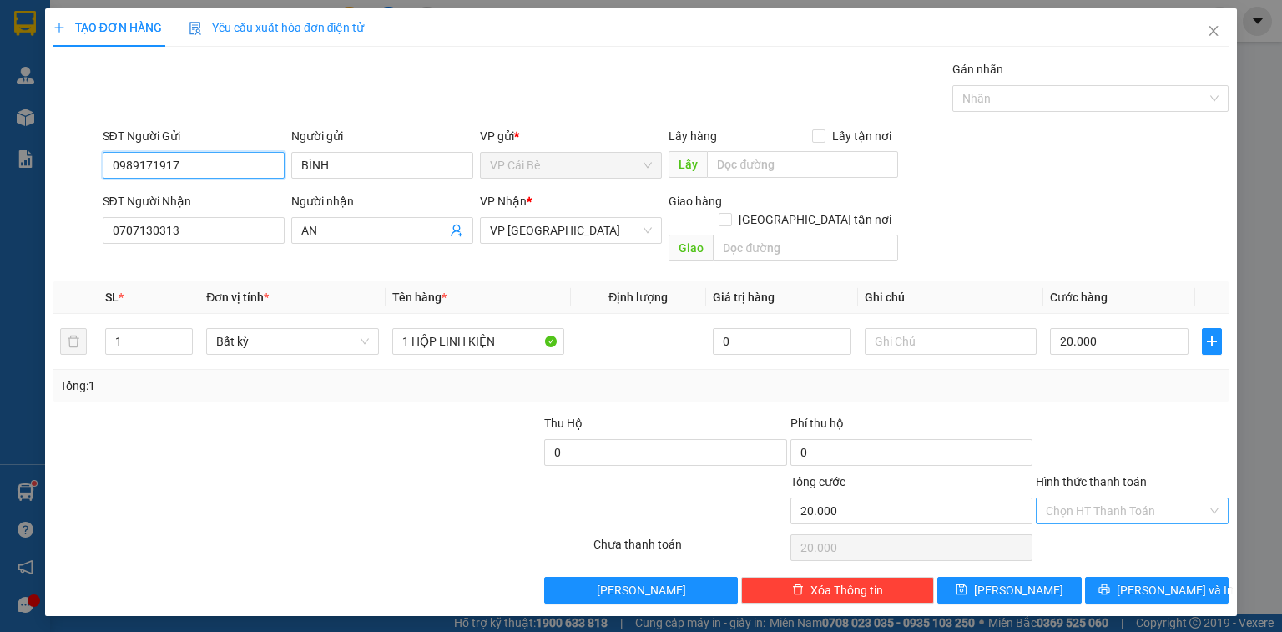
type input "0989171917"
click at [1110, 498] on input "Hình thức thanh toán" at bounding box center [1126, 510] width 161 height 25
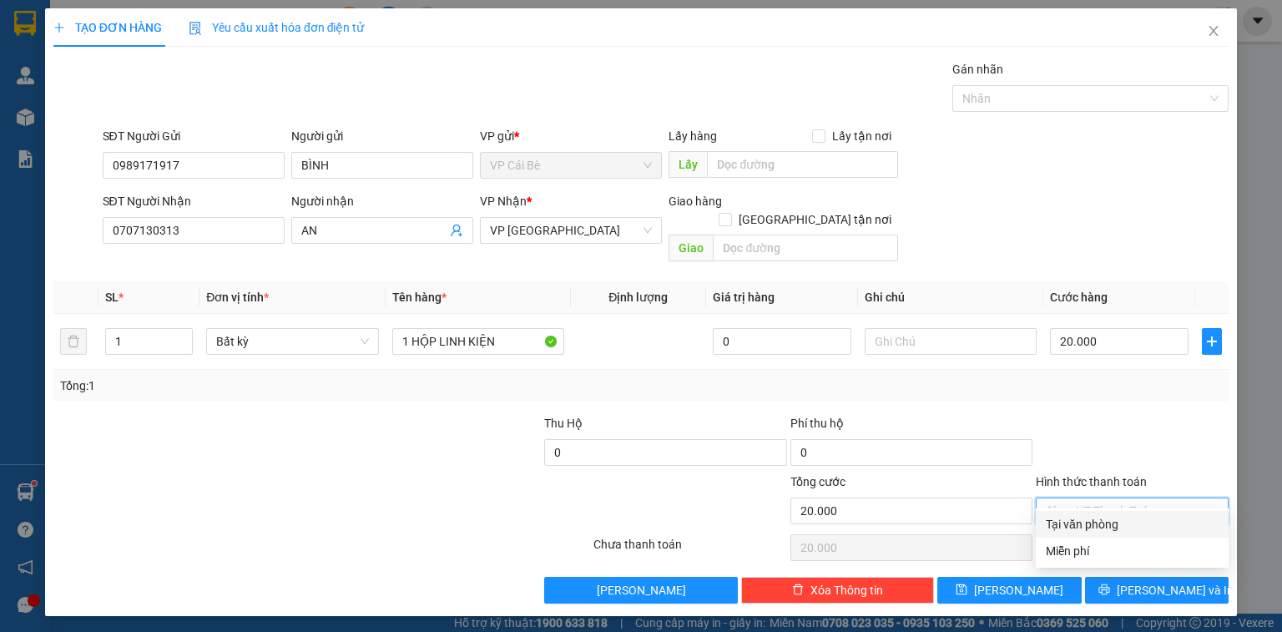
click at [1109, 523] on div "Tại văn phòng" at bounding box center [1132, 524] width 173 height 18
type input "0"
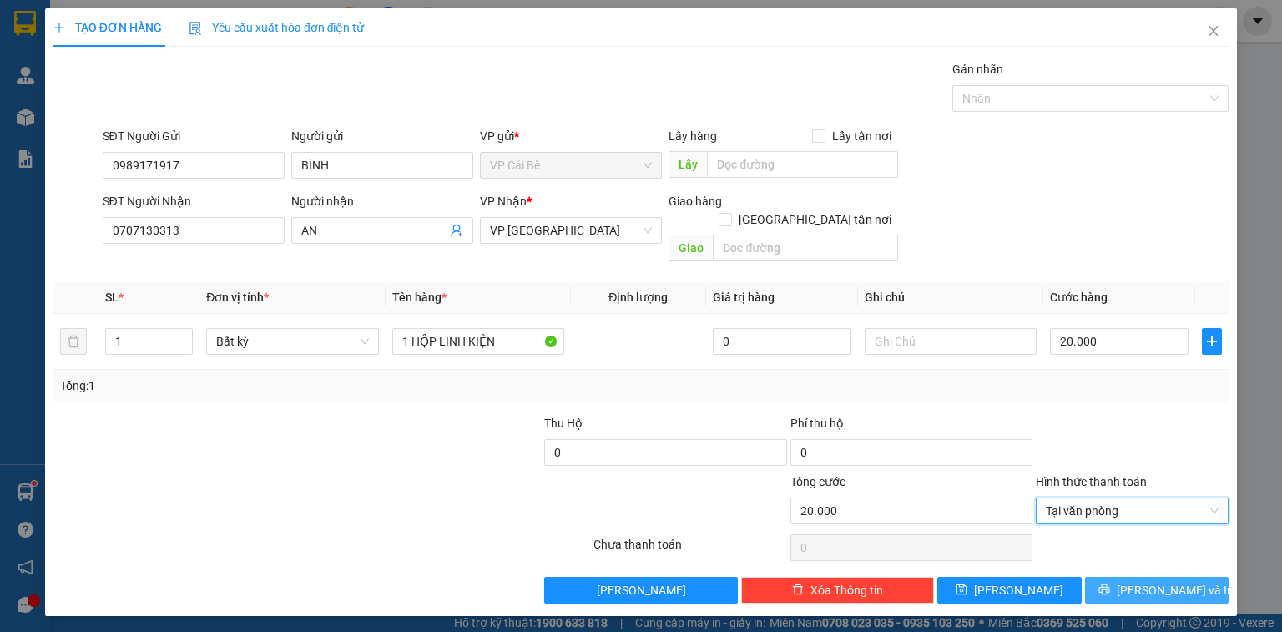
click at [1158, 581] on span "[PERSON_NAME] và In" at bounding box center [1175, 590] width 117 height 18
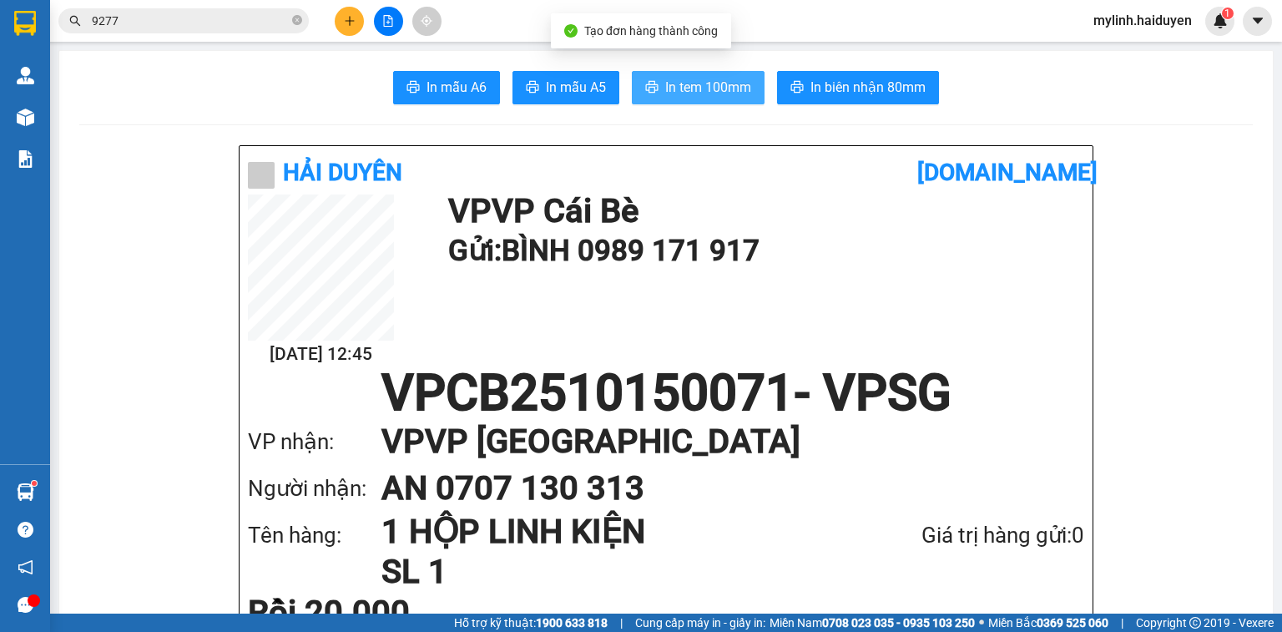
drag, startPoint x: 705, startPoint y: 75, endPoint x: 705, endPoint y: 88, distance: 13.4
click at [705, 86] on button "In tem 100mm" at bounding box center [698, 87] width 133 height 33
click at [705, 88] on span "In tem 100mm" at bounding box center [708, 87] width 86 height 21
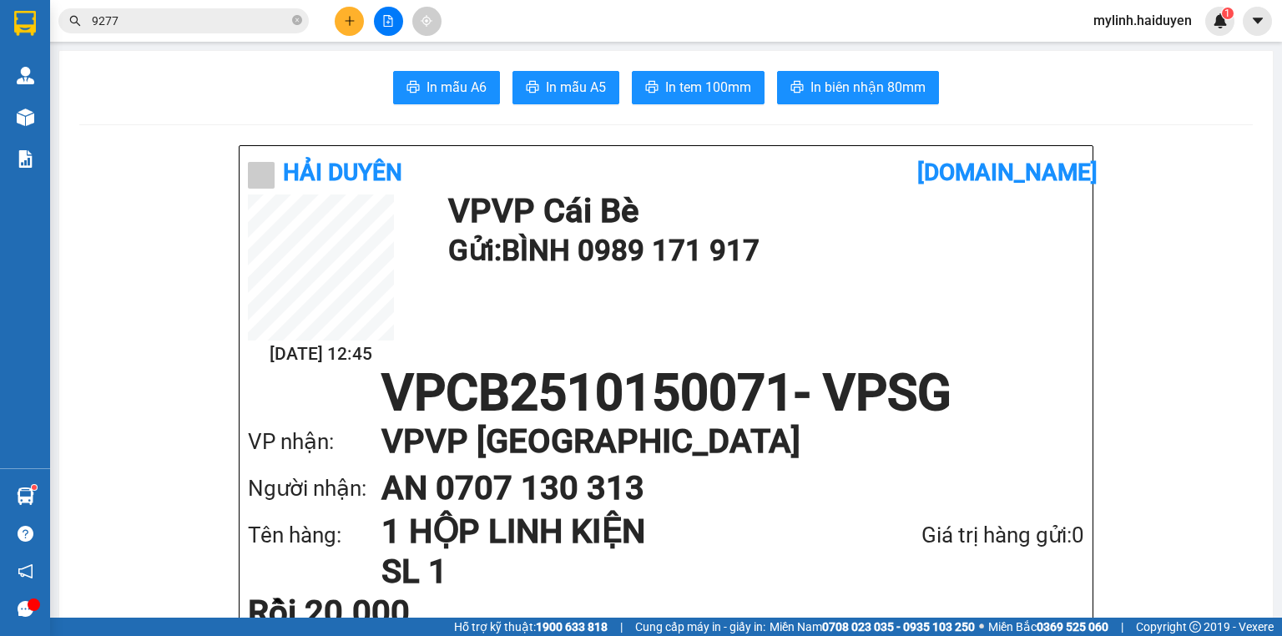
click at [224, 32] on span "9277" at bounding box center [183, 20] width 250 height 25
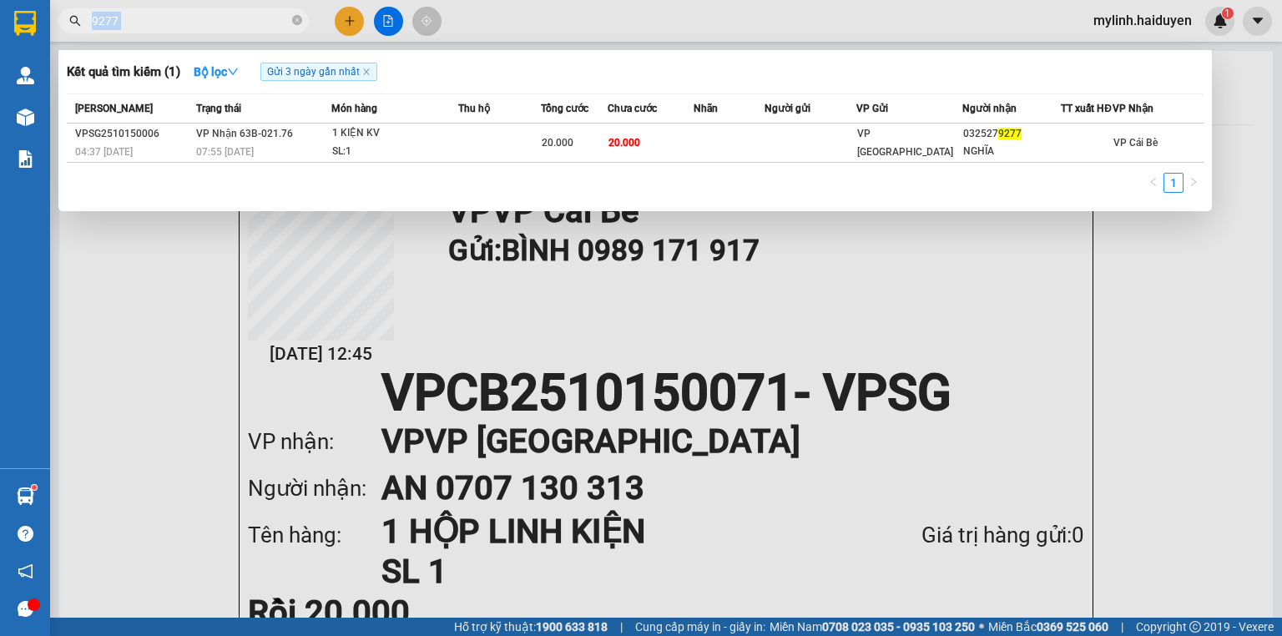
click at [224, 31] on span "9277" at bounding box center [183, 20] width 250 height 25
click at [299, 20] on icon "close-circle" at bounding box center [297, 20] width 10 height 10
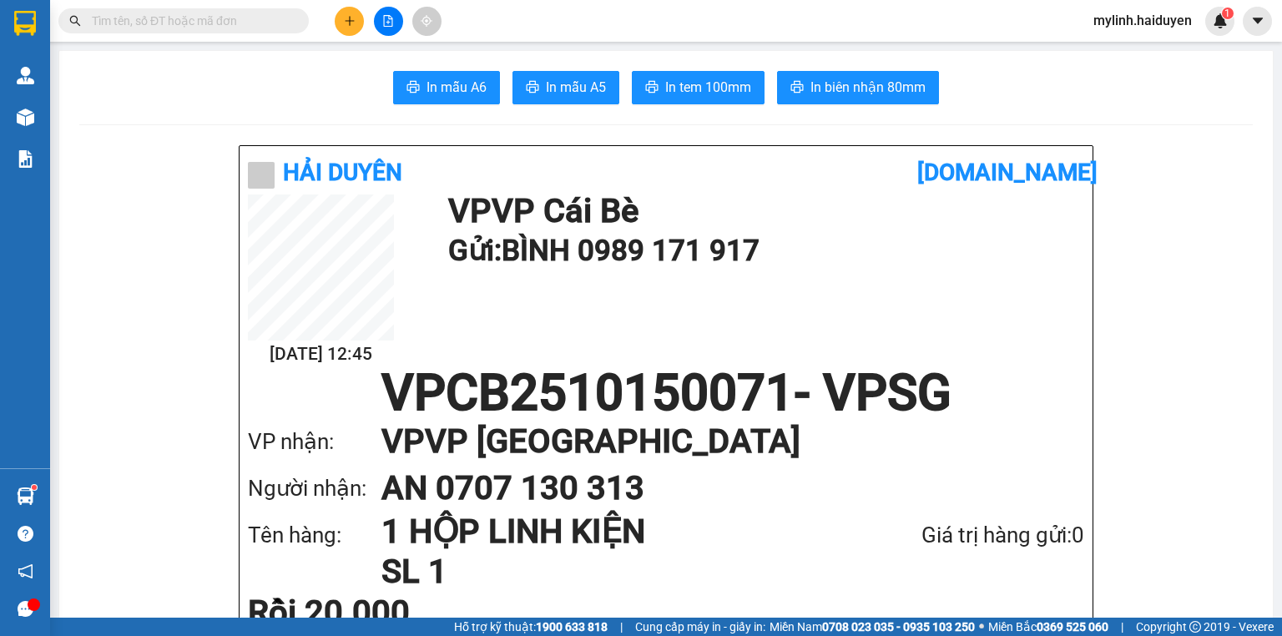
click at [268, 20] on input "text" at bounding box center [190, 21] width 197 height 18
drag, startPoint x: 268, startPoint y: 20, endPoint x: 239, endPoint y: 2, distance: 34.5
click at [252, 8] on span at bounding box center [183, 20] width 250 height 25
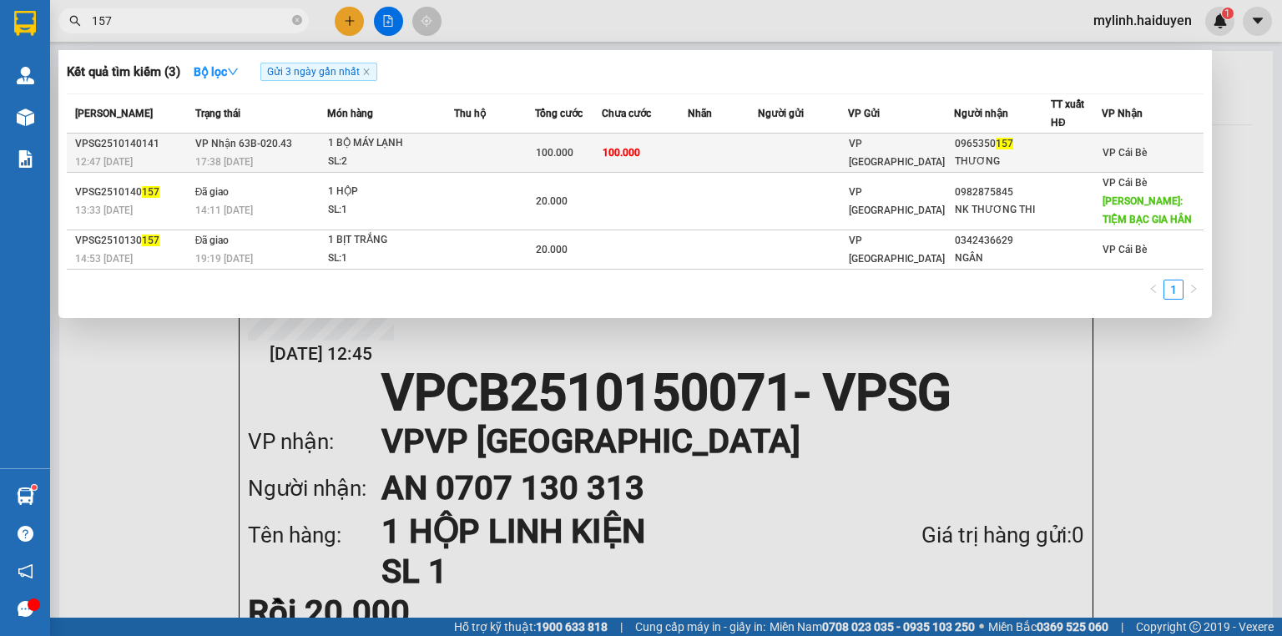
type input "157"
click at [341, 139] on div "1 BỘ MÁY LẠNH" at bounding box center [390, 143] width 125 height 18
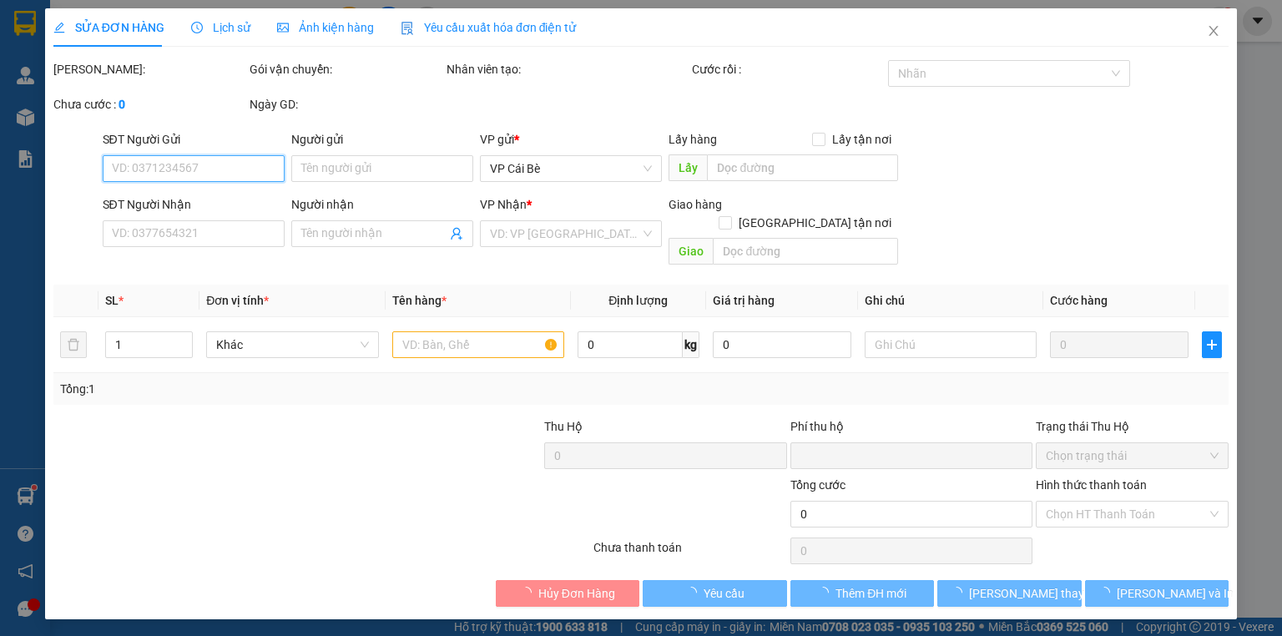
type input "0965350157"
type input "THƯƠNG"
type input "0"
type input "100.000"
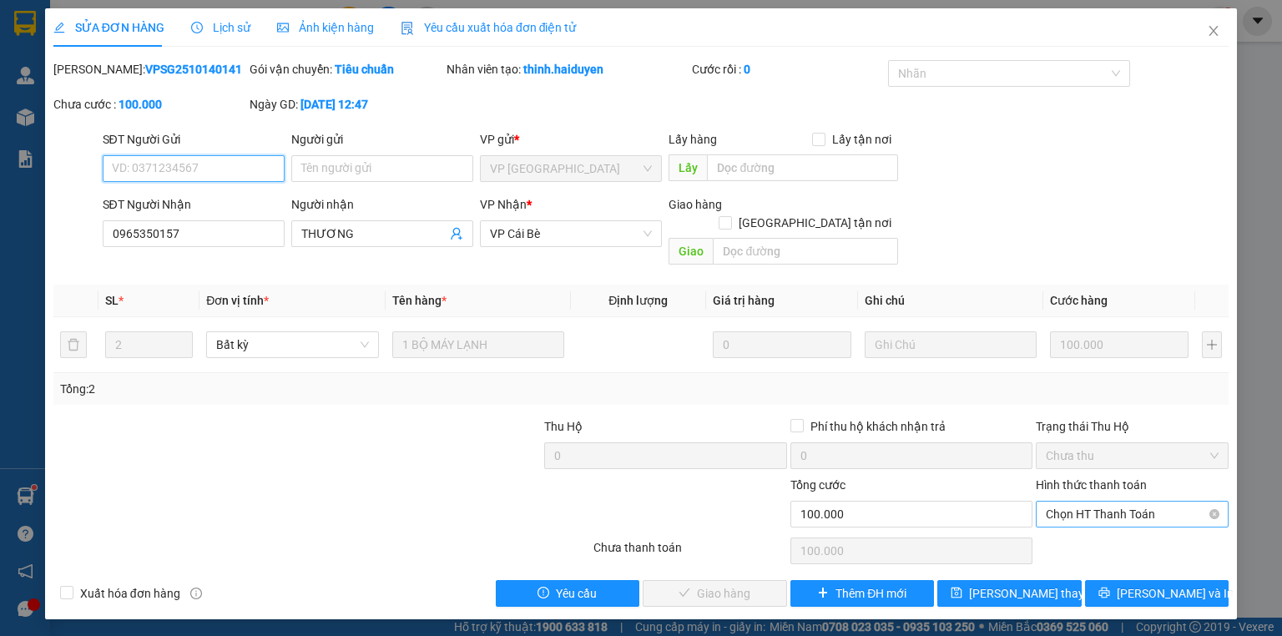
click at [1111, 504] on span "Chọn HT Thanh Toán" at bounding box center [1132, 514] width 173 height 25
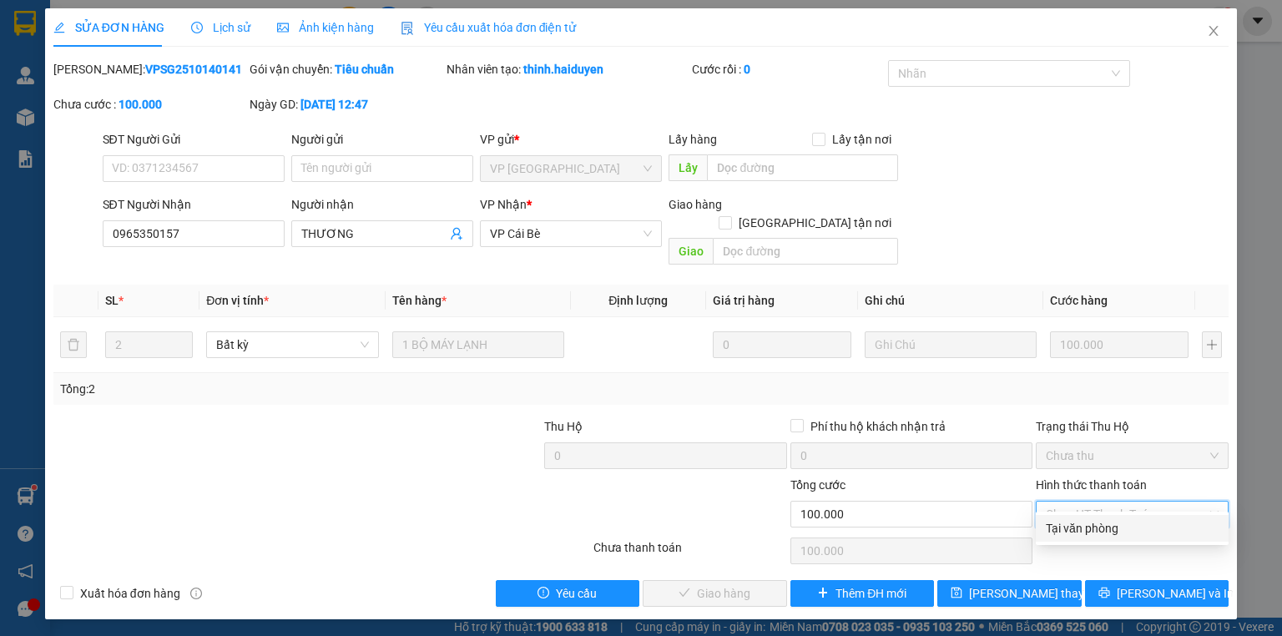
click at [1109, 524] on div "Tại văn phòng" at bounding box center [1132, 528] width 173 height 18
type input "0"
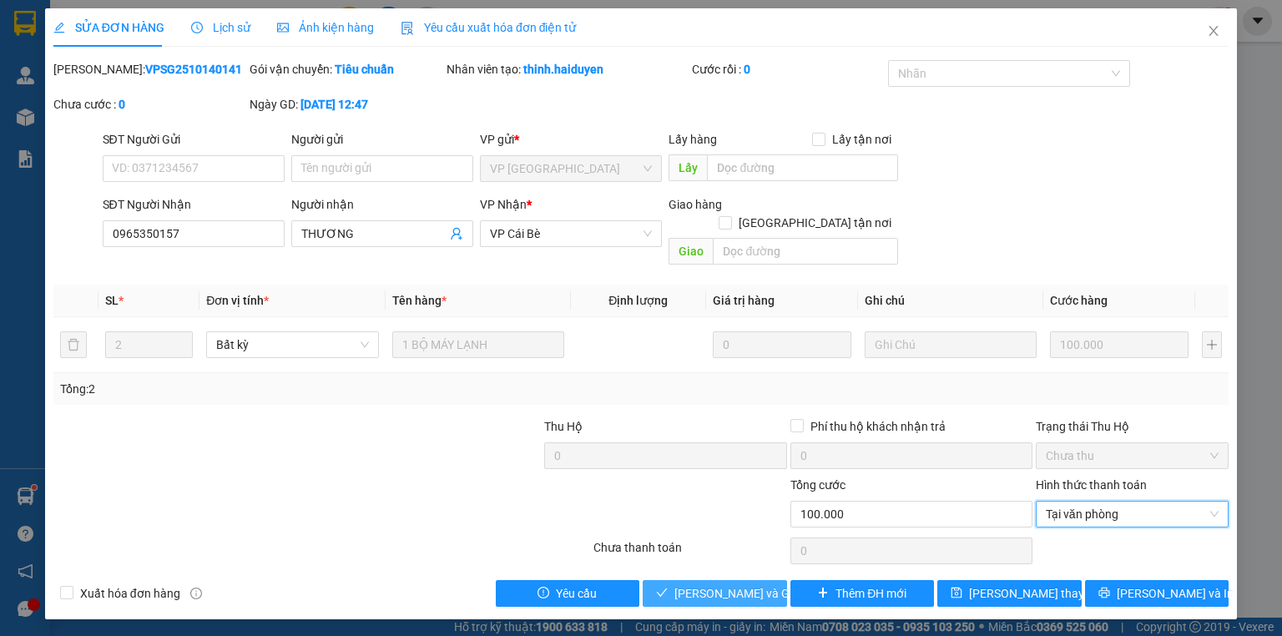
click at [745, 584] on span "[PERSON_NAME] và [PERSON_NAME] hàng" at bounding box center [754, 593] width 160 height 18
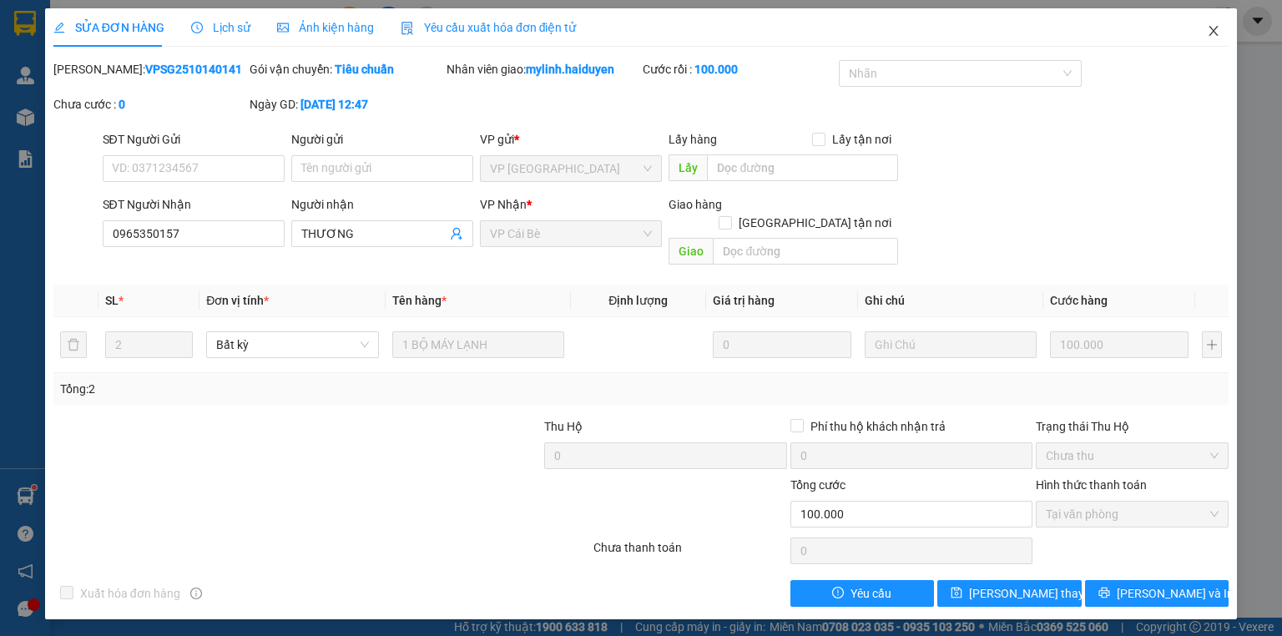
click at [1214, 37] on icon "close" at bounding box center [1213, 30] width 13 height 13
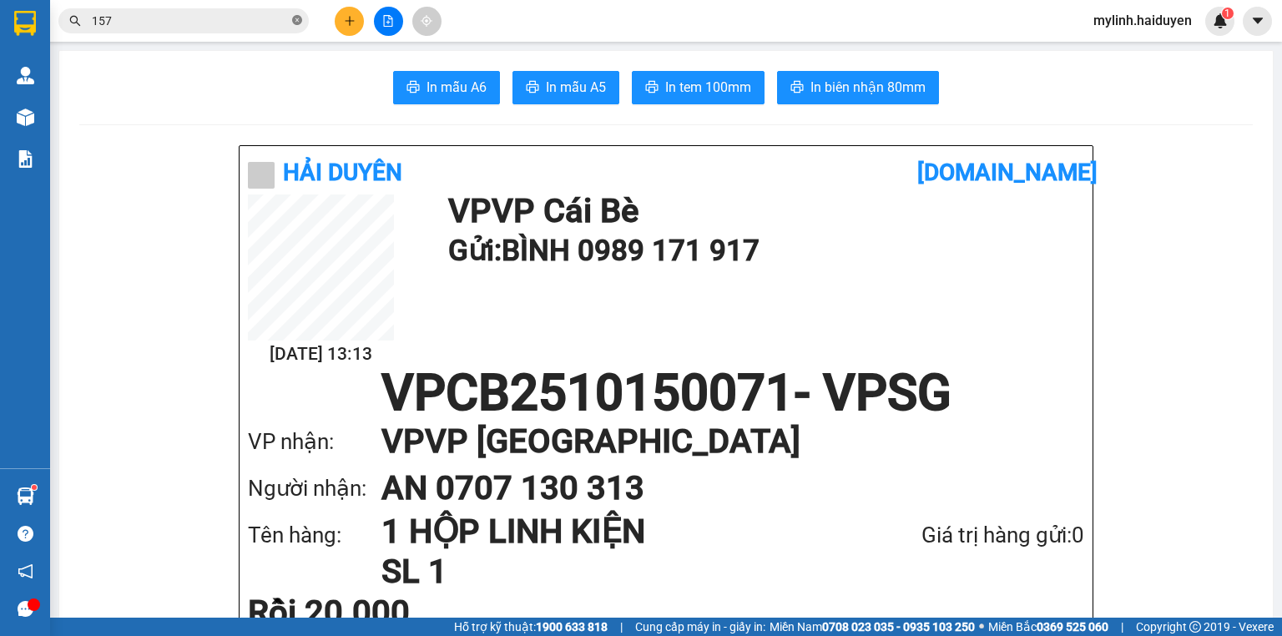
click at [297, 18] on icon "close-circle" at bounding box center [297, 20] width 10 height 10
click at [220, 21] on input "text" at bounding box center [190, 21] width 197 height 18
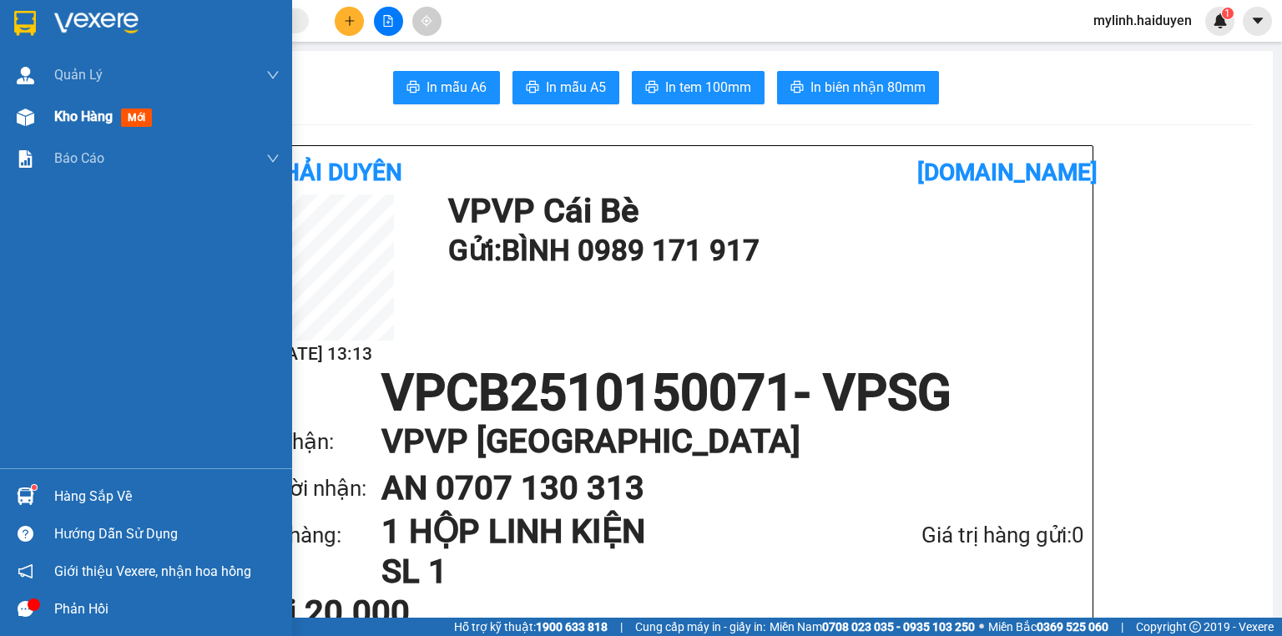
click at [128, 115] on span "mới" at bounding box center [136, 118] width 31 height 18
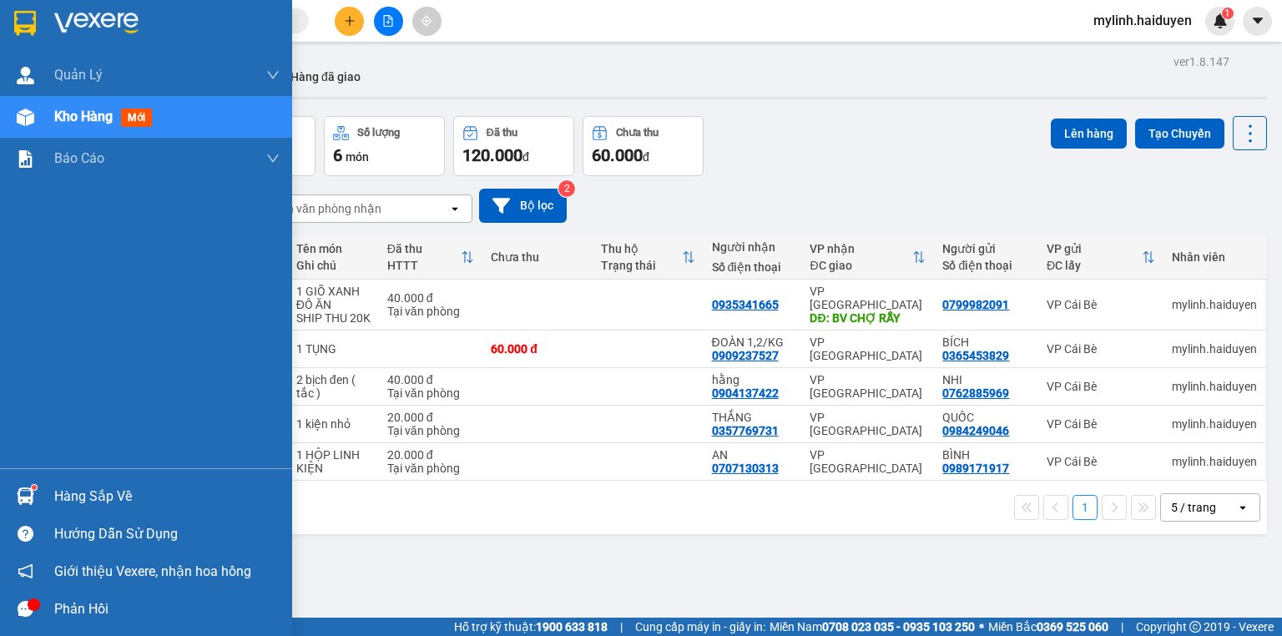
drag, startPoint x: 119, startPoint y: 114, endPoint x: 184, endPoint y: 107, distance: 65.5
click at [124, 114] on div "Kho hàng mới" at bounding box center [106, 116] width 104 height 21
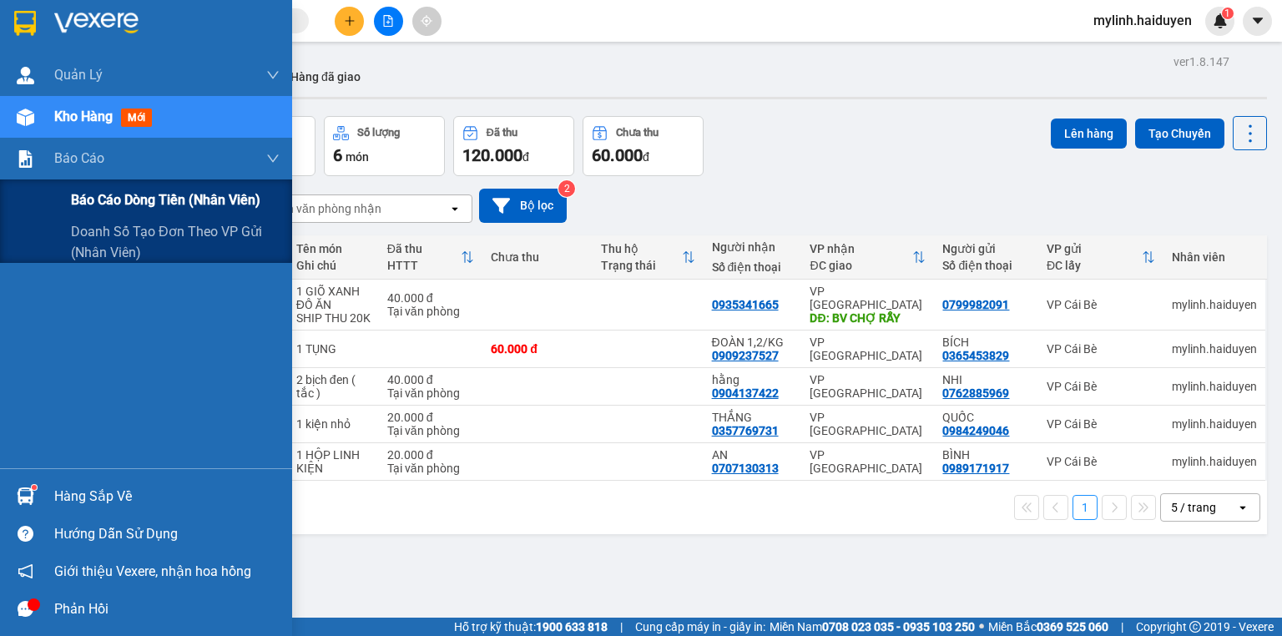
click at [99, 196] on span "Báo cáo dòng tiền (nhân viên)" at bounding box center [165, 199] width 189 height 21
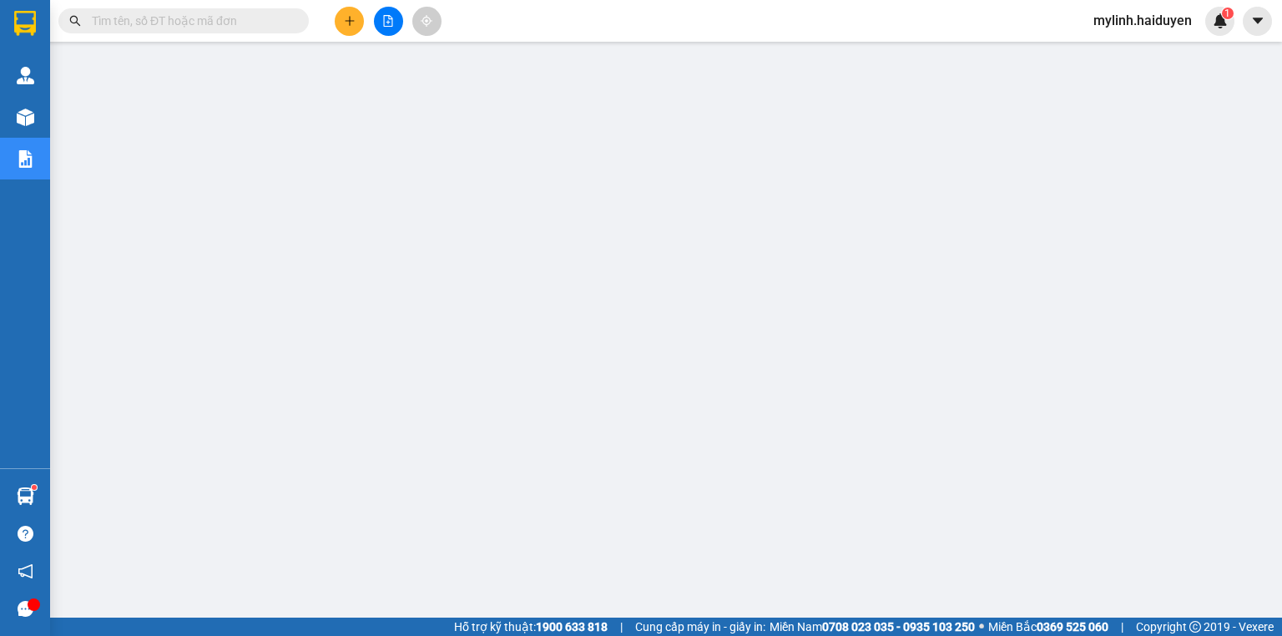
click at [347, 13] on button at bounding box center [349, 21] width 29 height 29
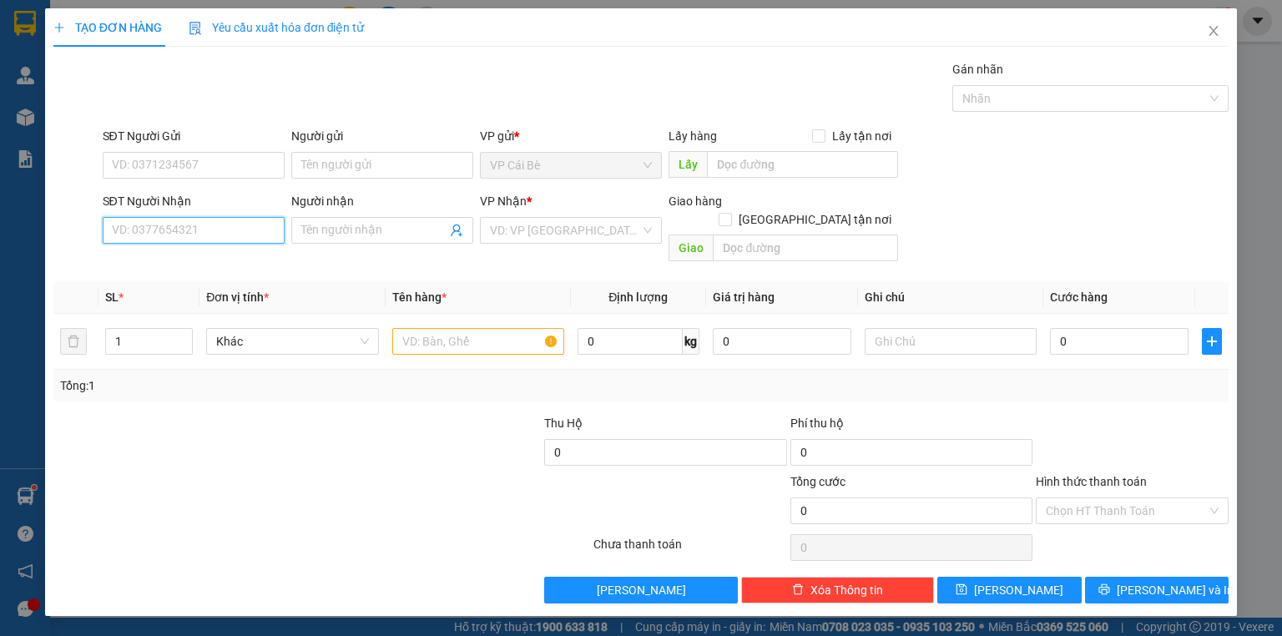
click at [220, 225] on input "SĐT Người Nhận" at bounding box center [194, 230] width 182 height 27
click at [224, 229] on input "SĐT Người Nhận" at bounding box center [194, 230] width 182 height 27
click at [193, 229] on input "0933819930" at bounding box center [194, 230] width 182 height 27
type input "0933819930"
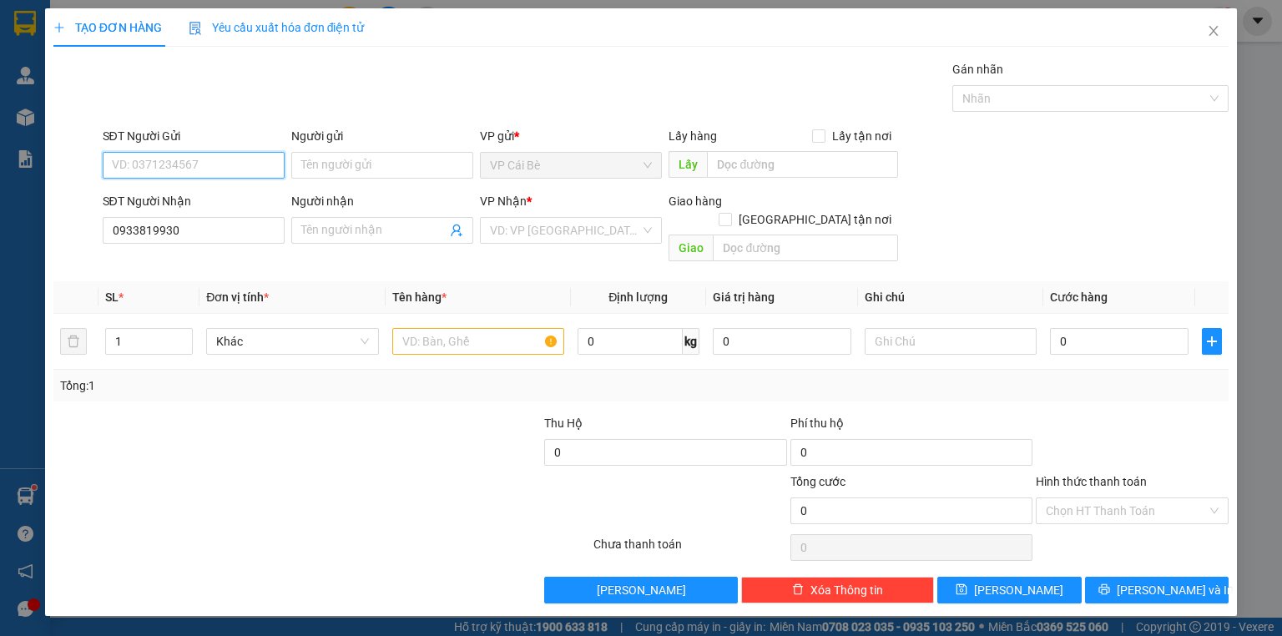
drag, startPoint x: 190, startPoint y: 169, endPoint x: 173, endPoint y: 180, distance: 21.1
click at [190, 169] on input "SĐT Người Gửi" at bounding box center [194, 165] width 182 height 27
click at [153, 164] on input "SĐT Người Gửi" at bounding box center [194, 165] width 182 height 27
type input "0799981652"
click at [551, 237] on input "search" at bounding box center [565, 230] width 150 height 25
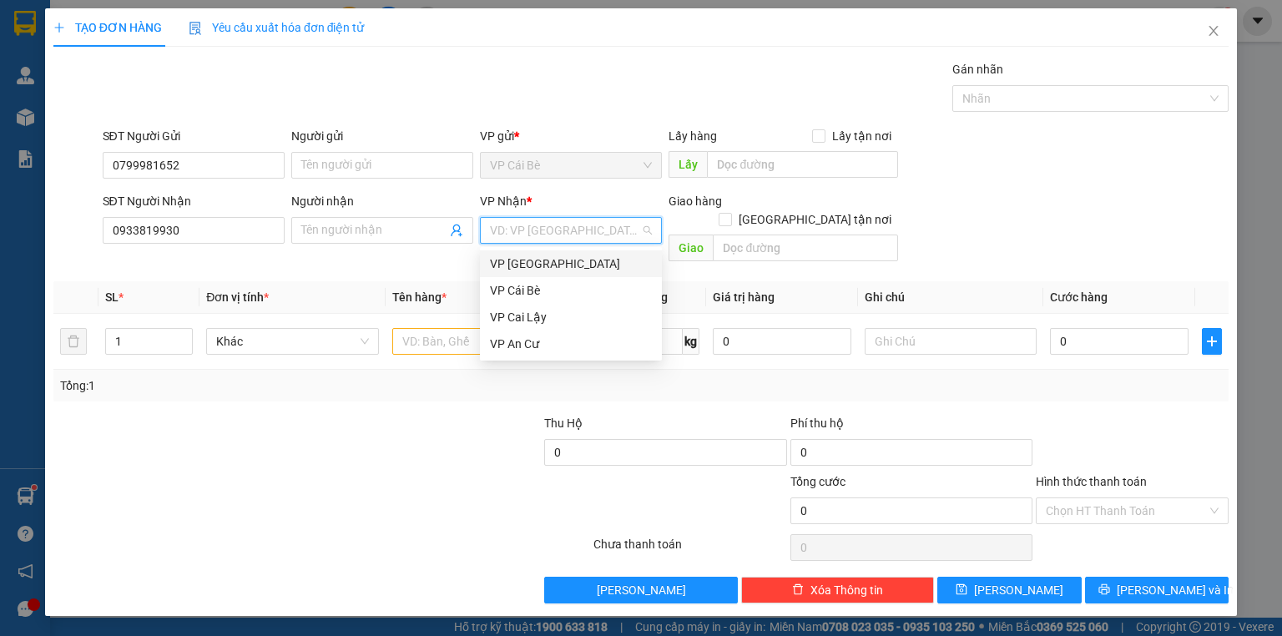
drag, startPoint x: 551, startPoint y: 265, endPoint x: 557, endPoint y: 259, distance: 8.9
click at [551, 266] on div "VP [GEOGRAPHIC_DATA]" at bounding box center [571, 264] width 162 height 18
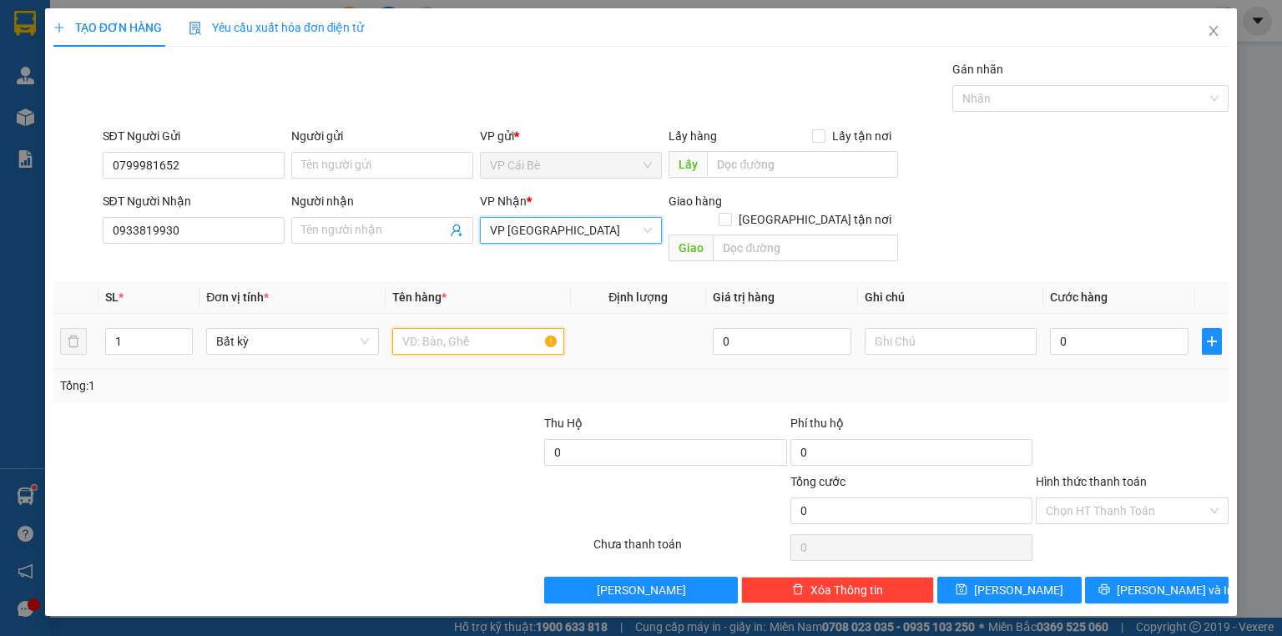
click at [512, 328] on input "text" at bounding box center [478, 341] width 172 height 27
type input "1 THÙNG"
click at [1146, 314] on td "0" at bounding box center [1119, 342] width 152 height 56
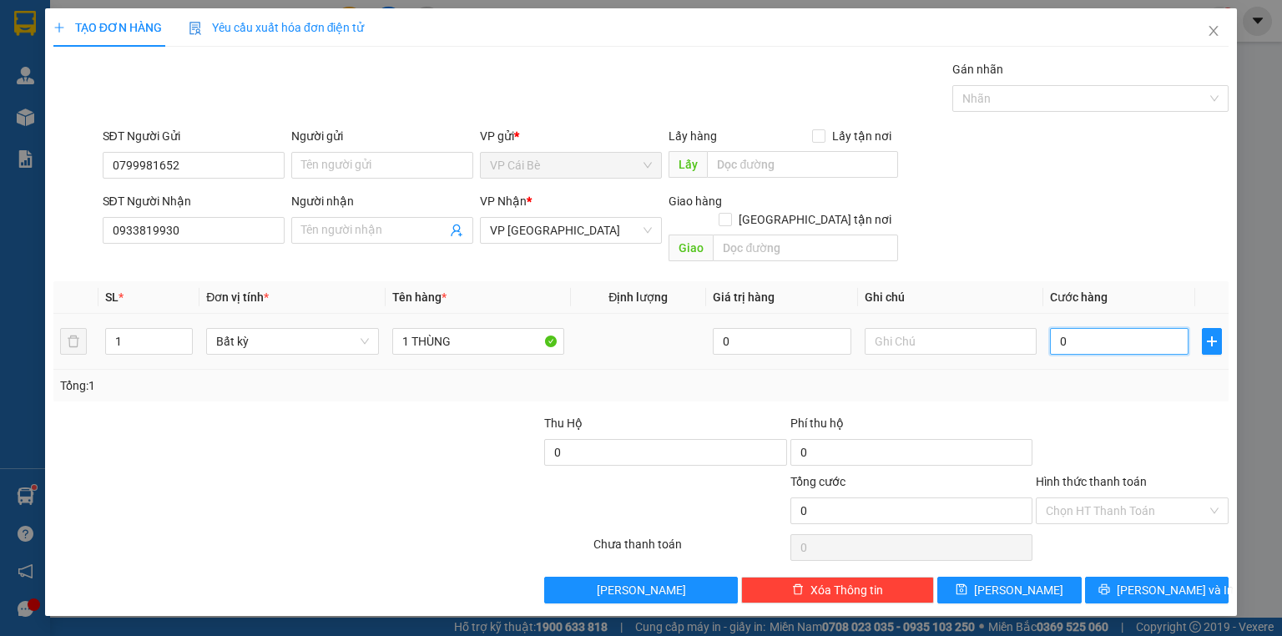
click at [1144, 328] on input "0" at bounding box center [1119, 341] width 139 height 27
type input "4"
type input "40"
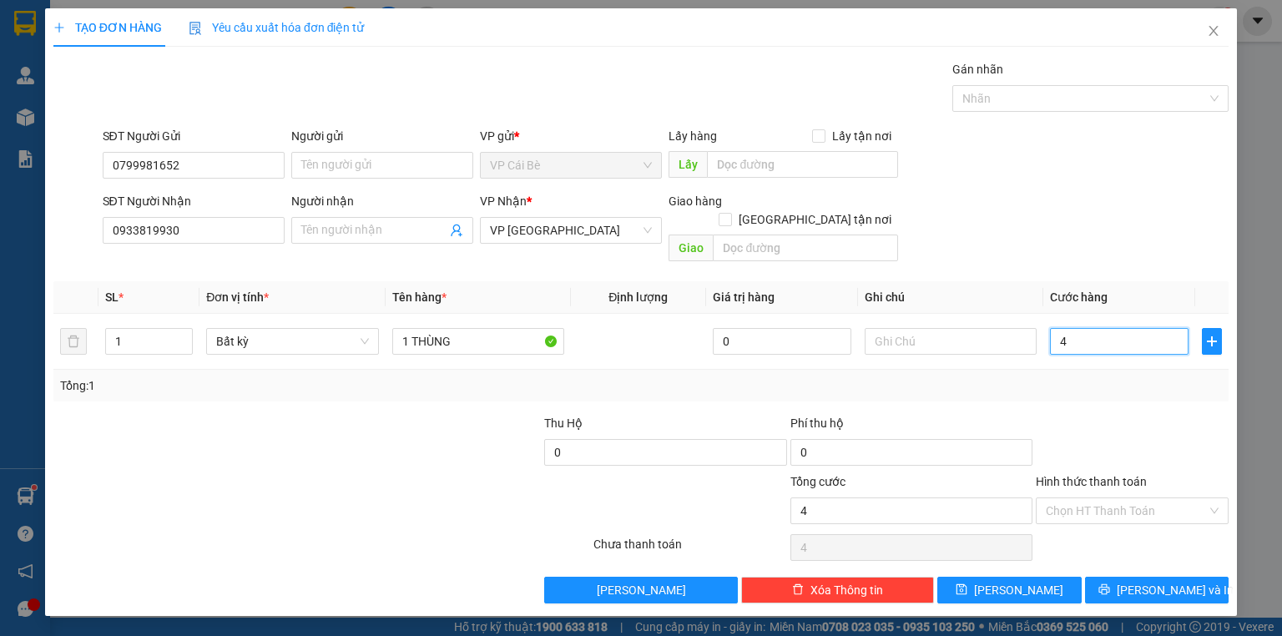
type input "40"
type input "40.000"
click at [1165, 414] on div at bounding box center [1132, 443] width 196 height 58
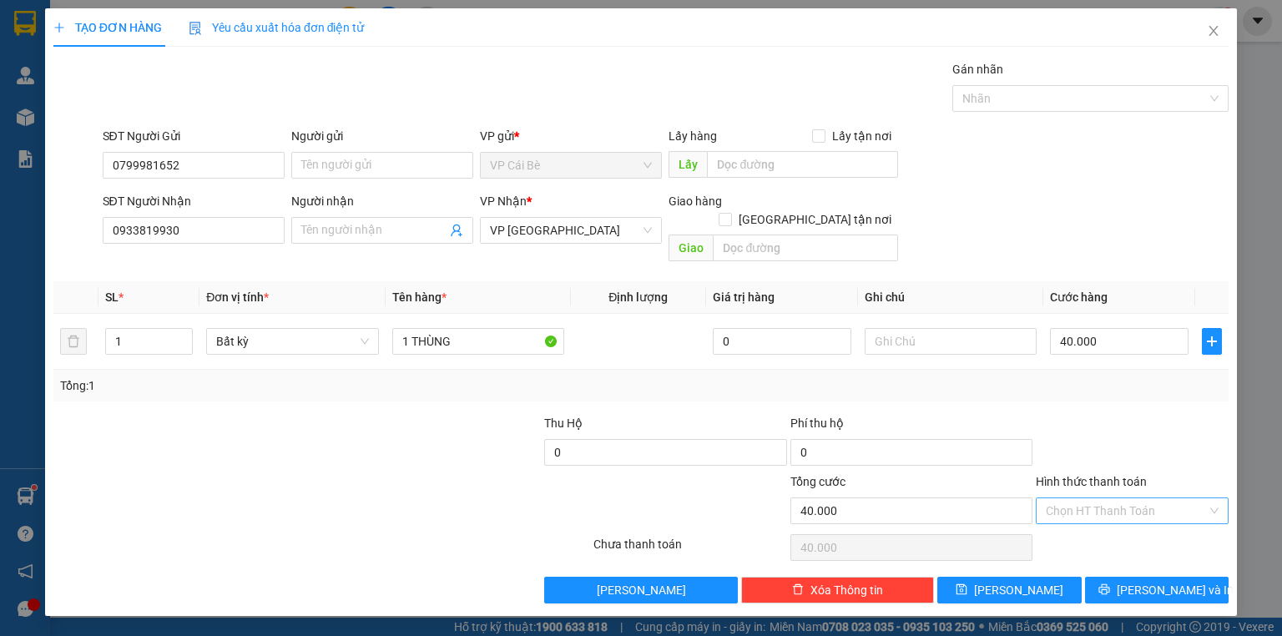
click at [1159, 498] on input "Hình thức thanh toán" at bounding box center [1126, 510] width 161 height 25
click at [1143, 534] on div "Tại văn phòng" at bounding box center [1132, 524] width 193 height 27
type input "0"
click at [1159, 581] on span "[PERSON_NAME] và In" at bounding box center [1175, 590] width 117 height 18
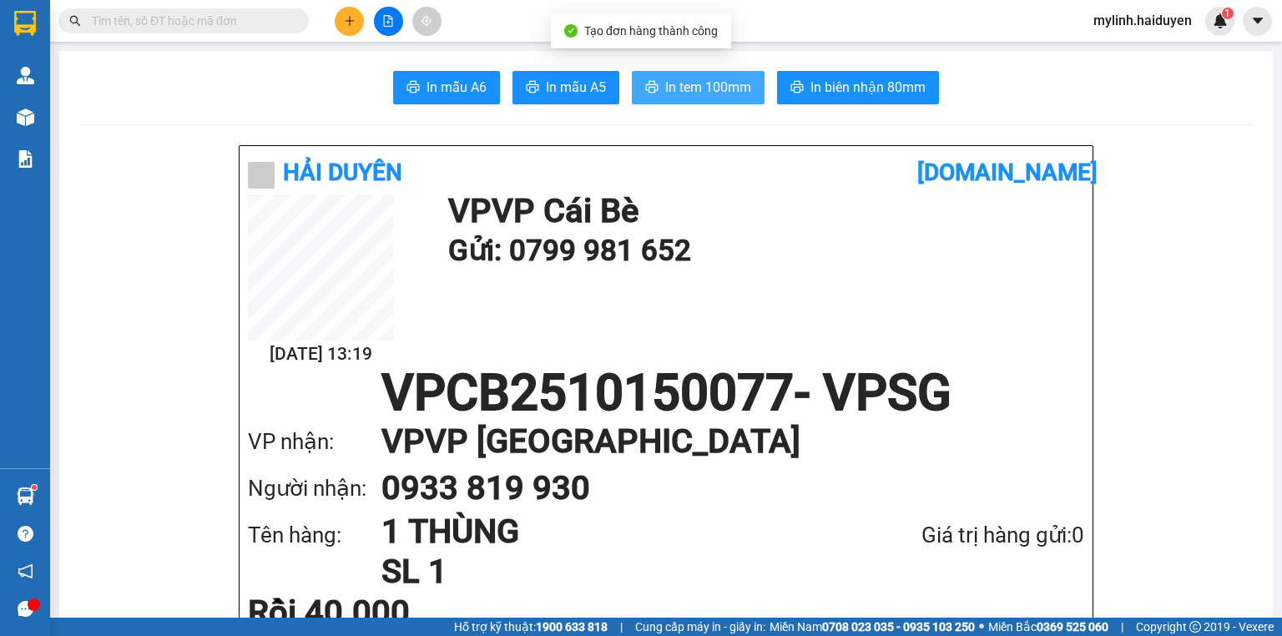
drag, startPoint x: 679, startPoint y: 87, endPoint x: 705, endPoint y: 86, distance: 25.1
click at [684, 88] on span "In tem 100mm" at bounding box center [708, 87] width 86 height 21
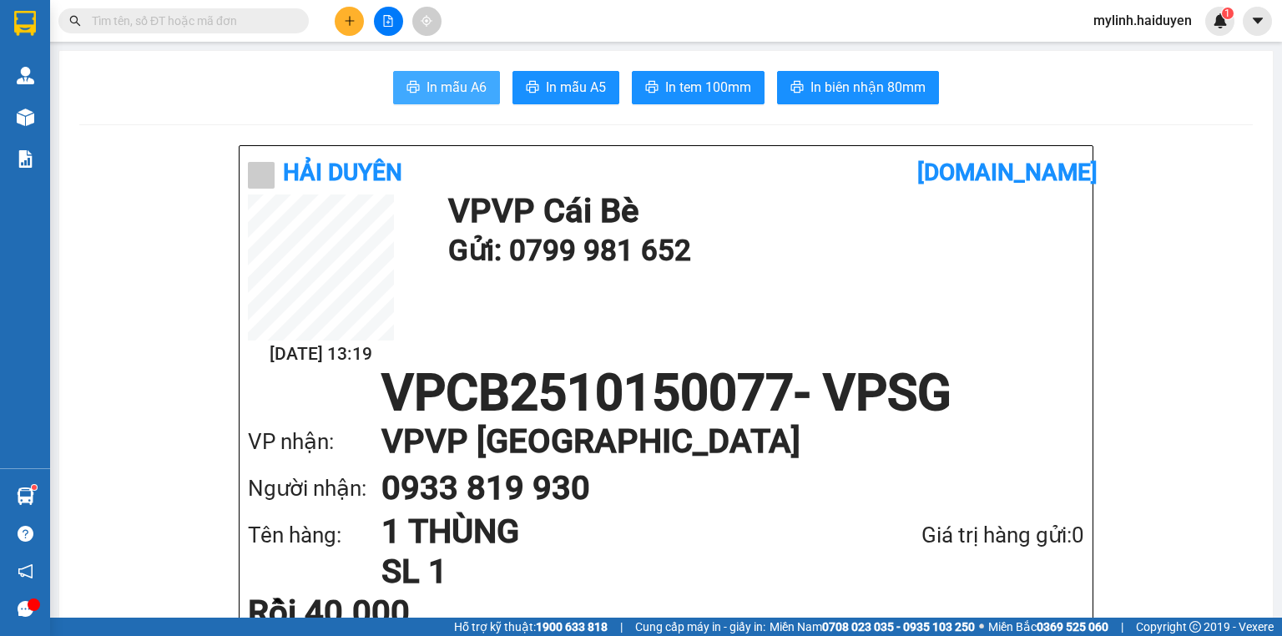
click at [475, 88] on span "In mẫu A6" at bounding box center [457, 87] width 60 height 21
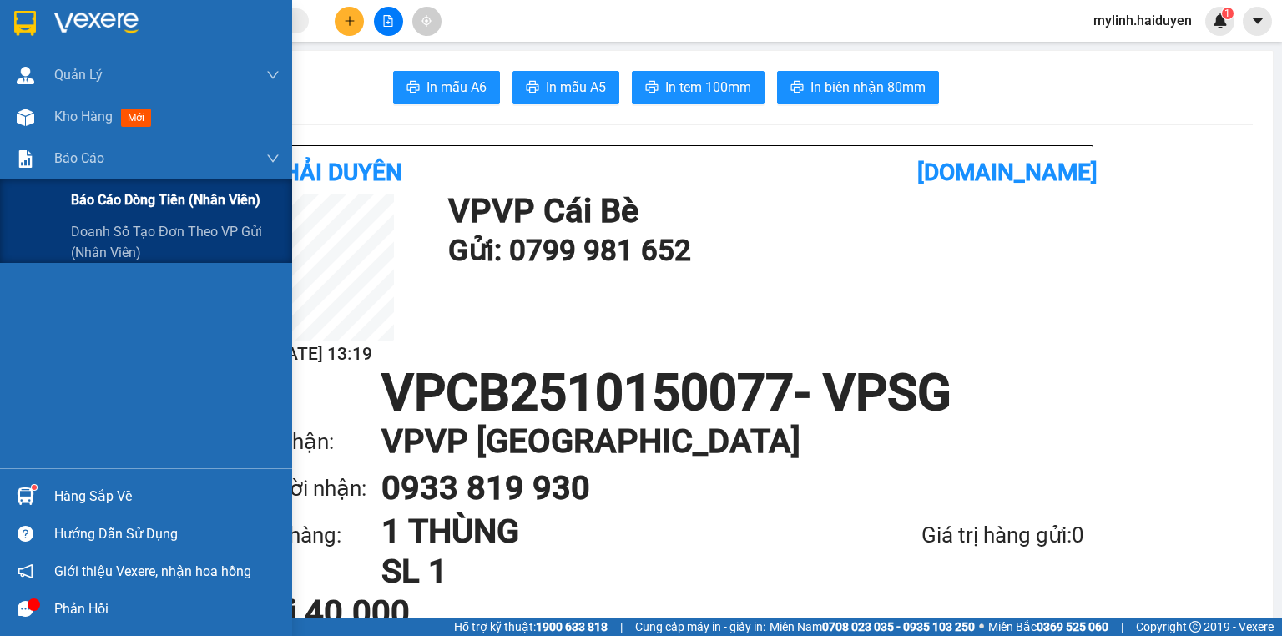
drag, startPoint x: 93, startPoint y: 190, endPoint x: 117, endPoint y: 190, distance: 23.4
click at [93, 190] on span "Báo cáo dòng tiền (nhân viên)" at bounding box center [165, 199] width 189 height 21
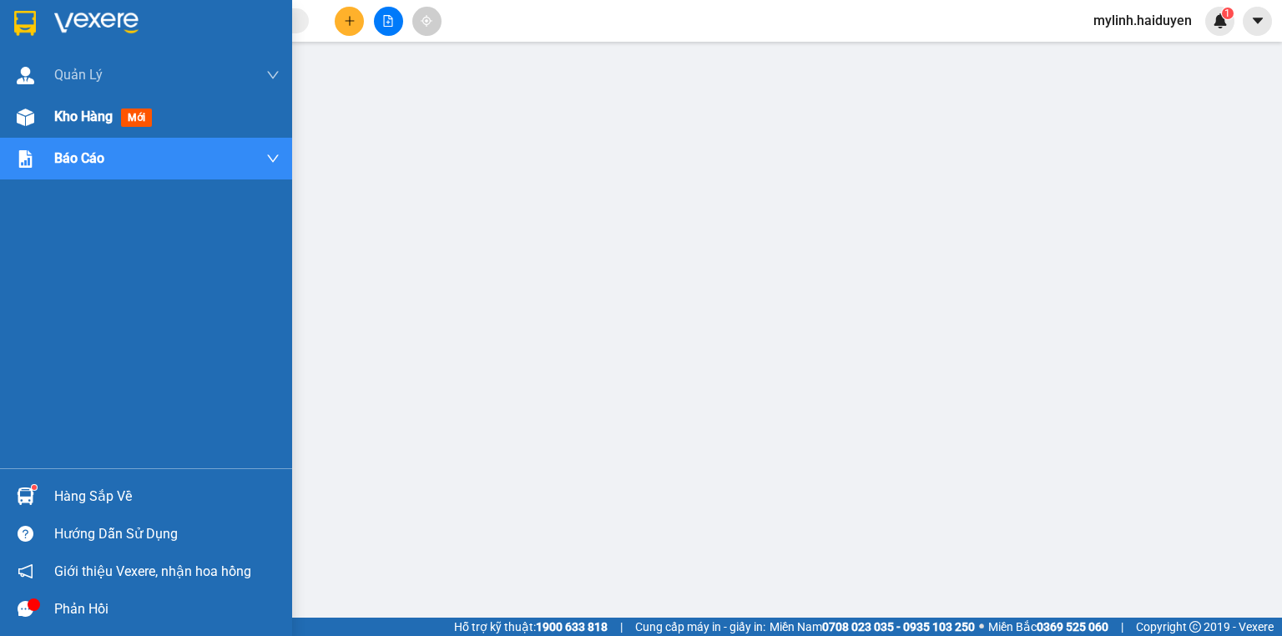
click at [43, 115] on div "Kho hàng mới" at bounding box center [146, 117] width 292 height 42
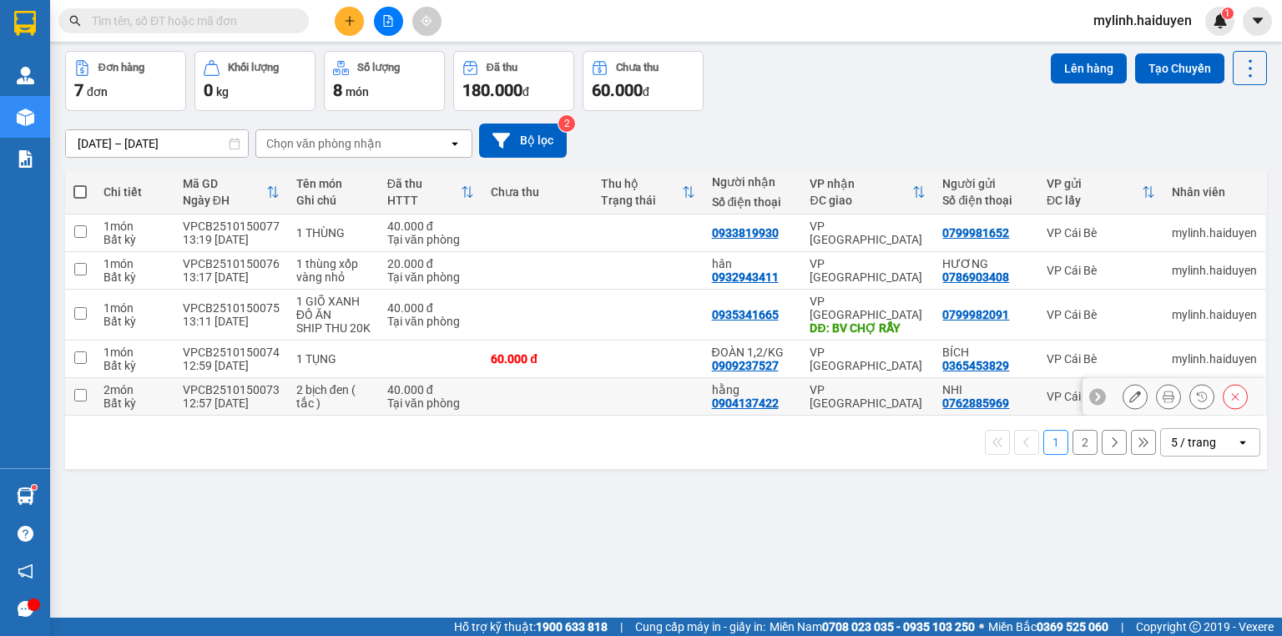
scroll to position [77, 0]
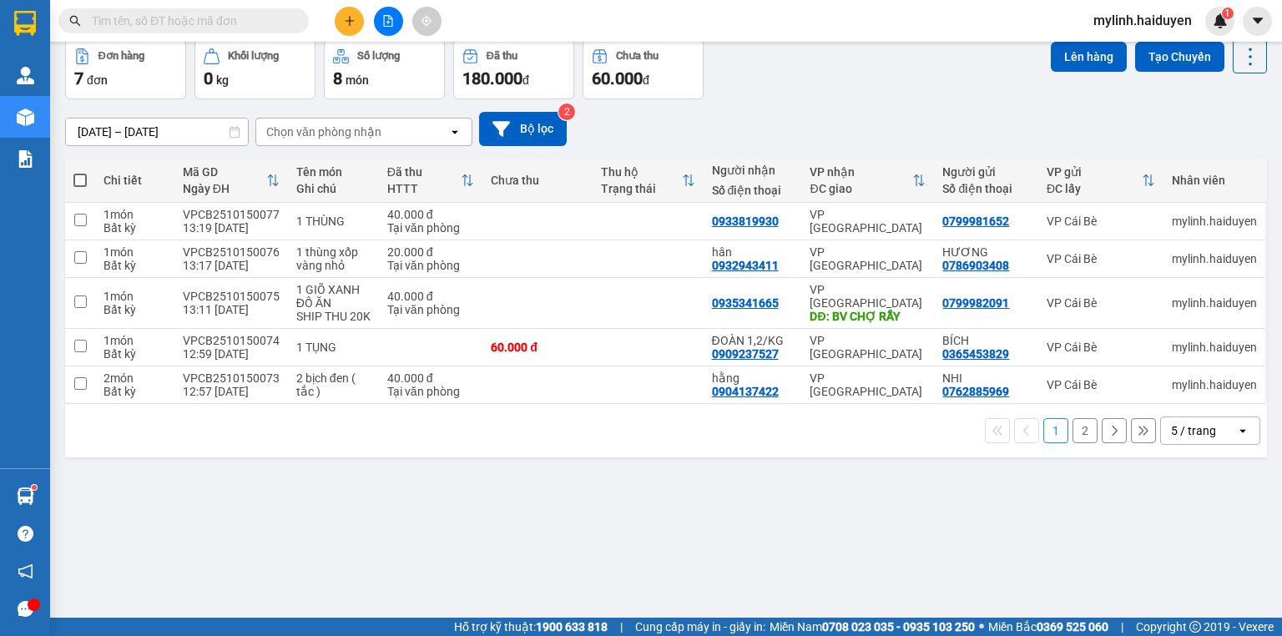
click at [549, 535] on div "ver 1.8.147 Kho gửi Trên xe Kho nhận Hàng đã giao Đơn hàng 7 đơn Khối lượng 0 k…" at bounding box center [665, 291] width 1215 height 636
click at [550, 535] on div "ver 1.8.147 Kho gửi Trên xe Kho nhận Hàng đã giao Đơn hàng 7 đơn Khối lượng 0 k…" at bounding box center [665, 291] width 1215 height 636
click at [1109, 25] on span "mylinh.haiduyen" at bounding box center [1142, 20] width 125 height 21
drag, startPoint x: 1109, startPoint y: 30, endPoint x: 1013, endPoint y: 51, distance: 98.2
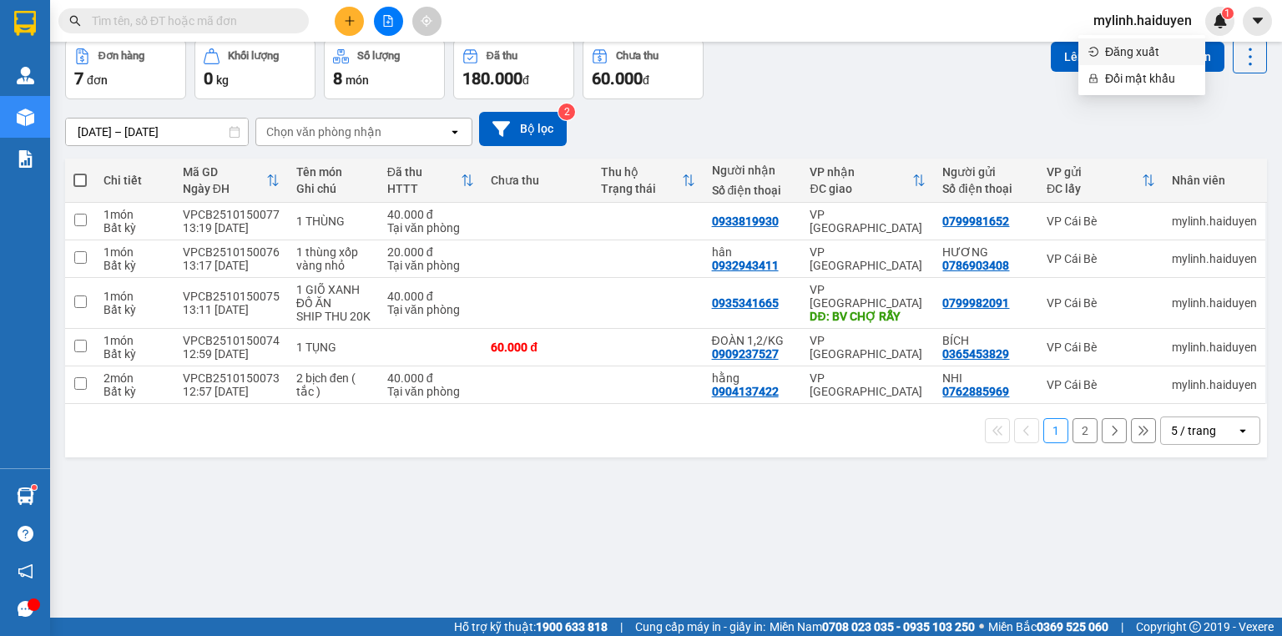
click at [1109, 46] on span "Đăng xuất" at bounding box center [1150, 52] width 90 height 18
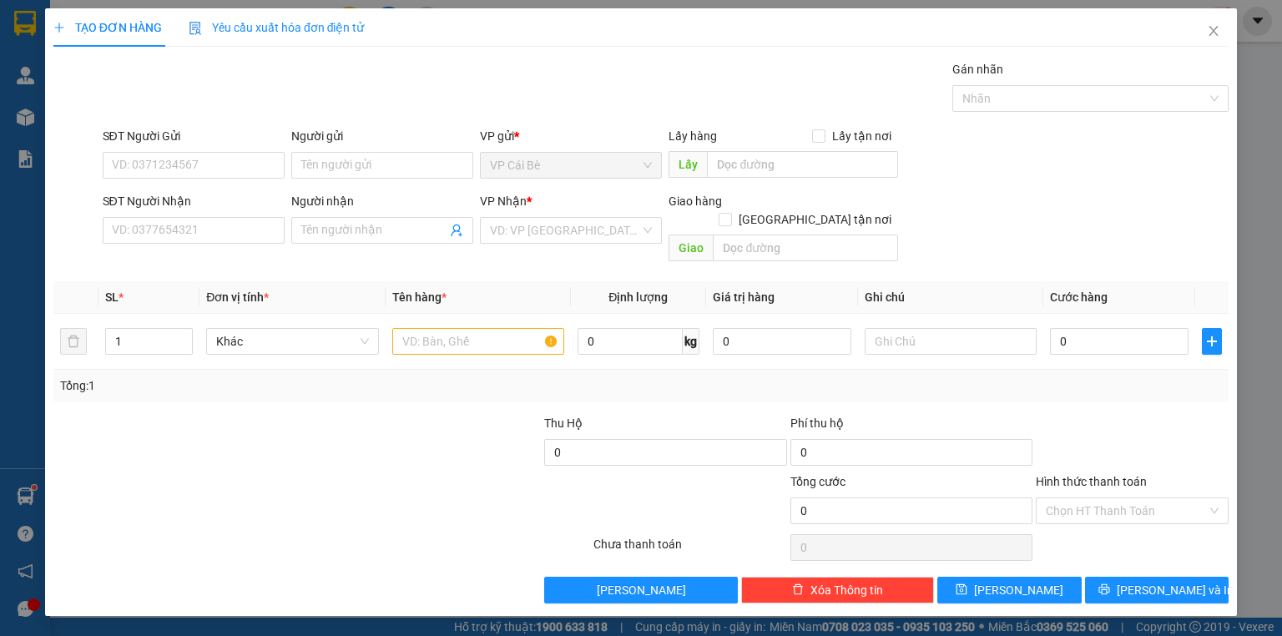
click at [203, 245] on div "SĐT Người Nhận VD: 0377654321" at bounding box center [194, 221] width 182 height 58
click at [203, 240] on input "SĐT Người Nhận" at bounding box center [194, 230] width 182 height 27
drag, startPoint x: 203, startPoint y: 239, endPoint x: 209, endPoint y: 229, distance: 11.6
click at [205, 237] on input "SĐT Người Nhận" at bounding box center [194, 230] width 182 height 27
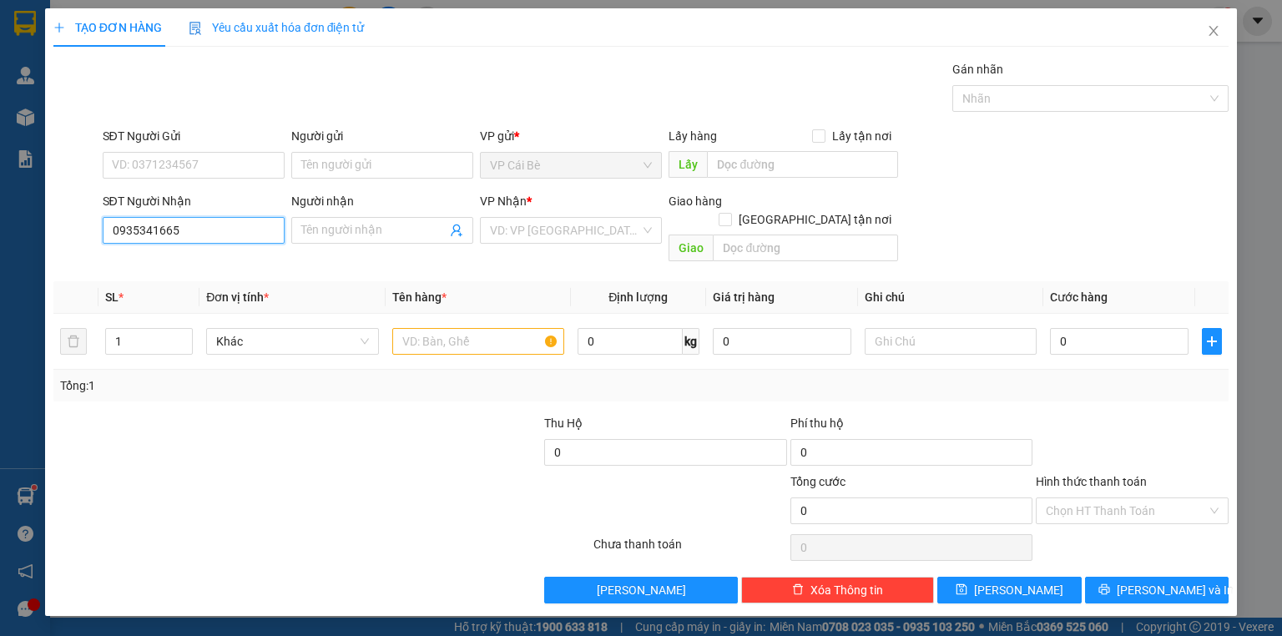
click at [209, 236] on input "0935341665" at bounding box center [194, 230] width 182 height 27
type input "0935341665"
click at [843, 235] on input "text" at bounding box center [805, 248] width 185 height 27
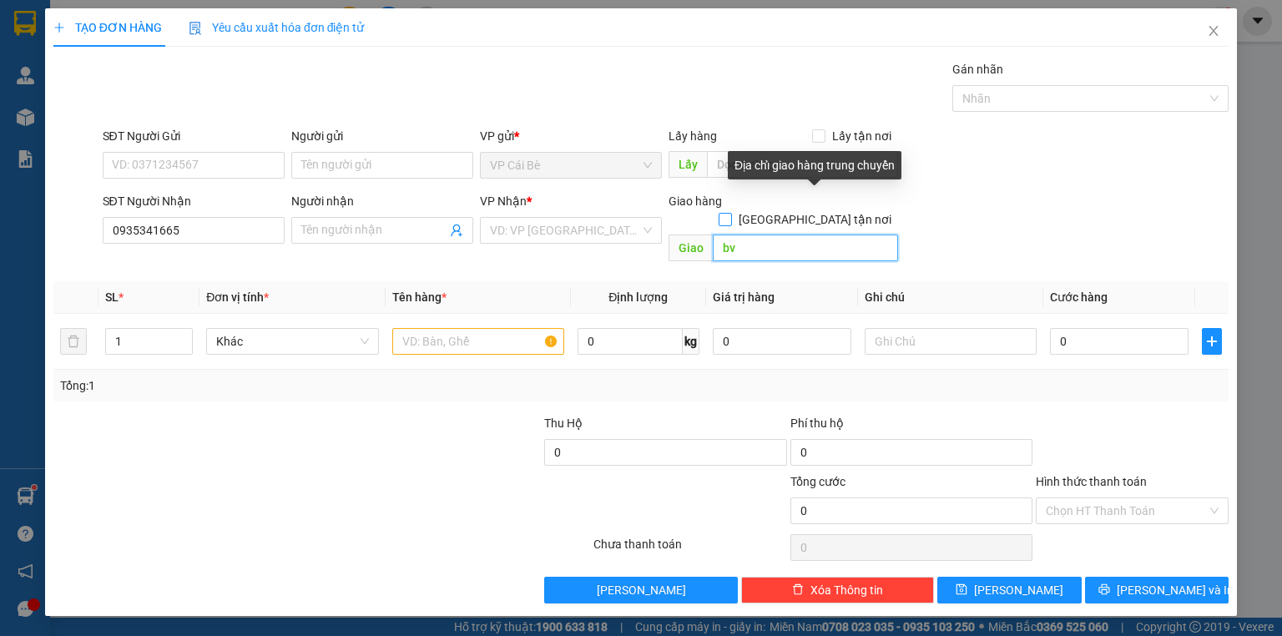
type input "b"
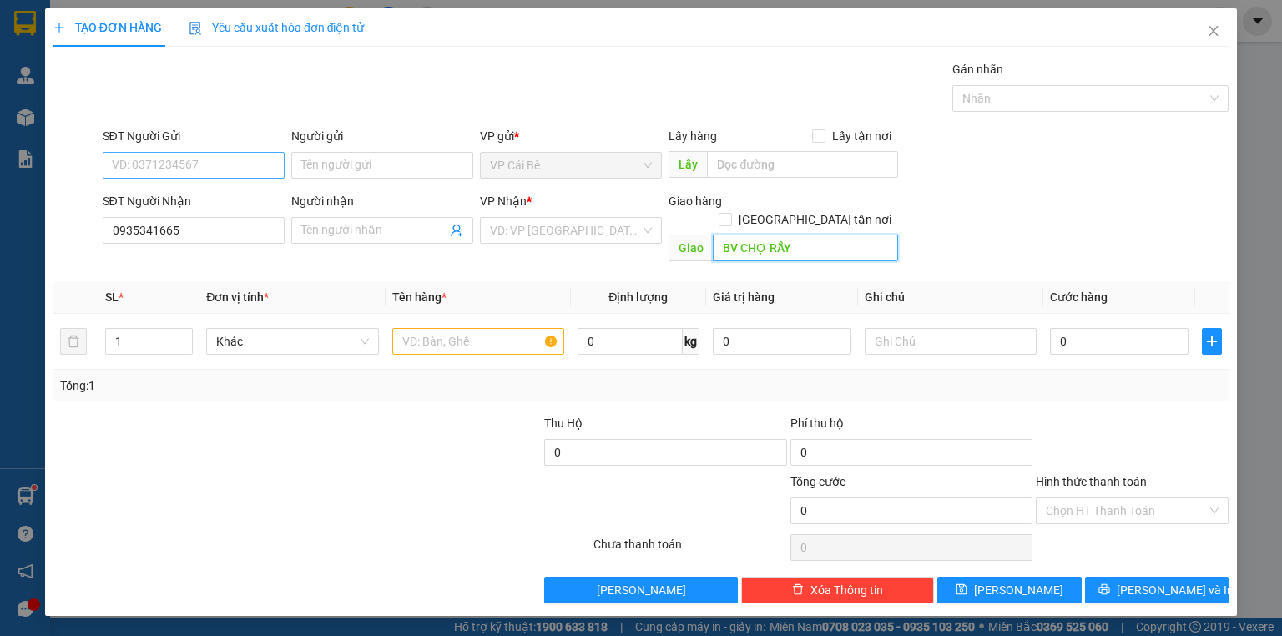
type input "BV CHỢ RẪY"
click at [247, 174] on input "SĐT Người Gửi" at bounding box center [194, 165] width 182 height 27
type input "0799982091"
drag, startPoint x: 568, startPoint y: 226, endPoint x: 574, endPoint y: 244, distance: 18.8
click at [568, 226] on input "search" at bounding box center [565, 230] width 150 height 25
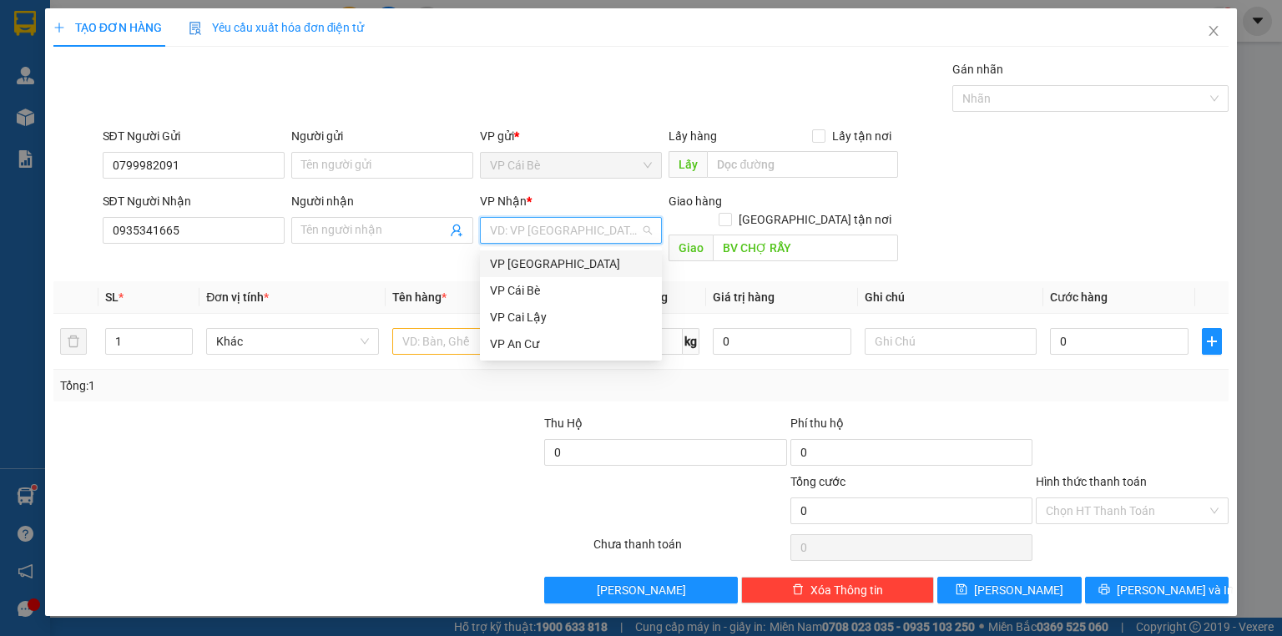
click at [574, 270] on div "VP [GEOGRAPHIC_DATA]" at bounding box center [571, 264] width 162 height 18
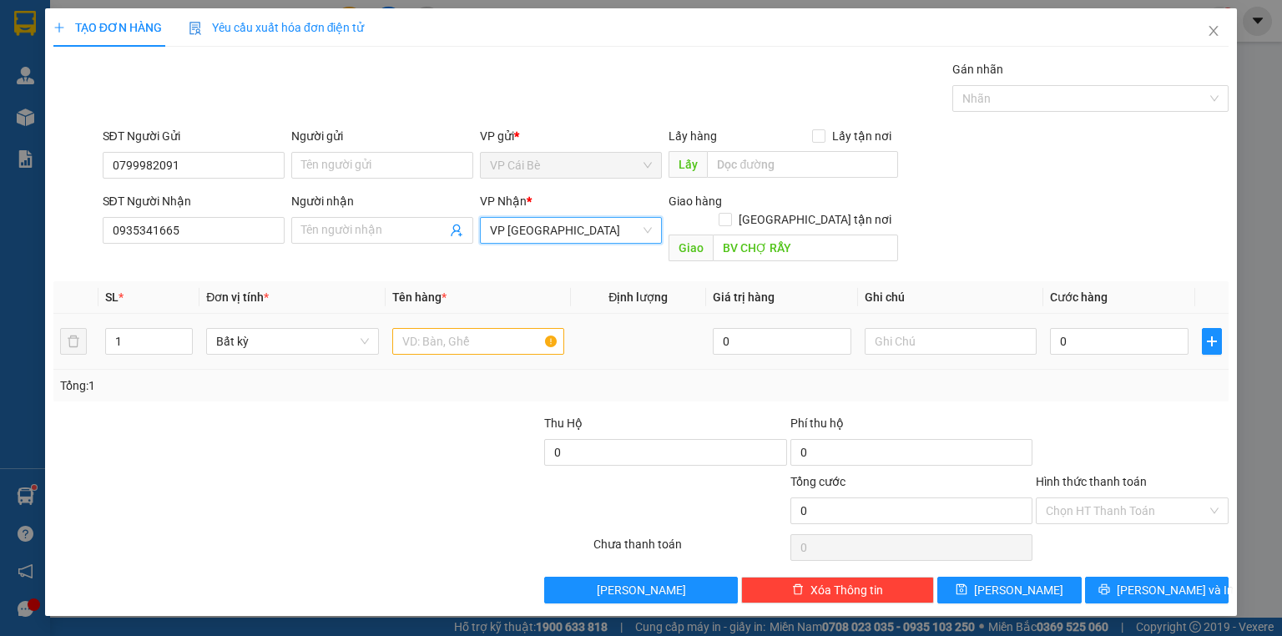
click at [479, 325] on div at bounding box center [478, 341] width 172 height 33
drag, startPoint x: 477, startPoint y: 314, endPoint x: 467, endPoint y: 295, distance: 21.3
click at [476, 325] on div at bounding box center [478, 341] width 172 height 33
type input "1 GIÕ XANH"
click at [982, 314] on td at bounding box center [950, 342] width 185 height 56
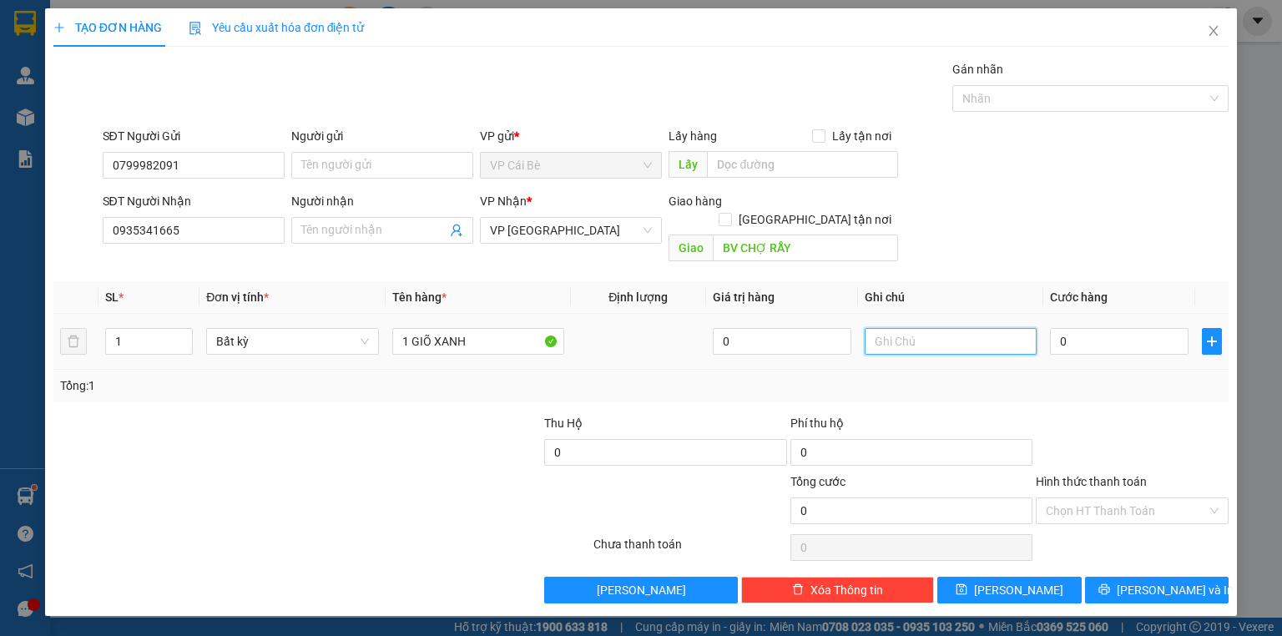
click at [978, 328] on input "text" at bounding box center [951, 341] width 172 height 27
type input "SHIP THU 20K"
click at [1074, 328] on input "0" at bounding box center [1119, 341] width 139 height 27
type input "4"
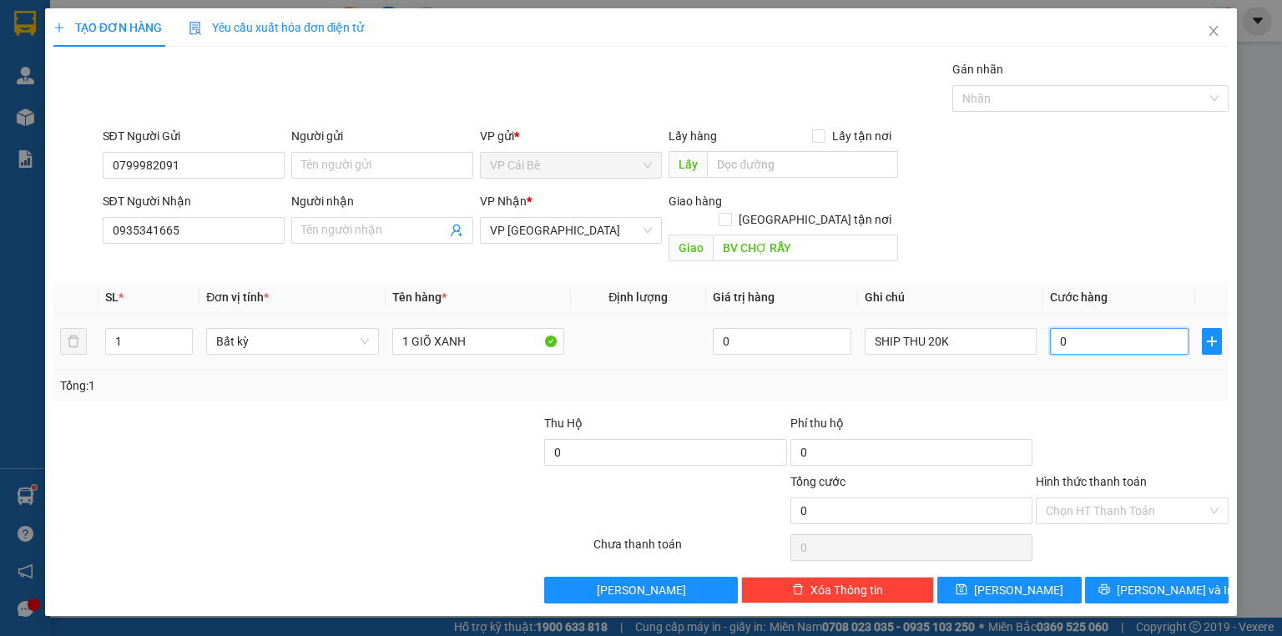
type input "4"
type input "40"
type input "40.000"
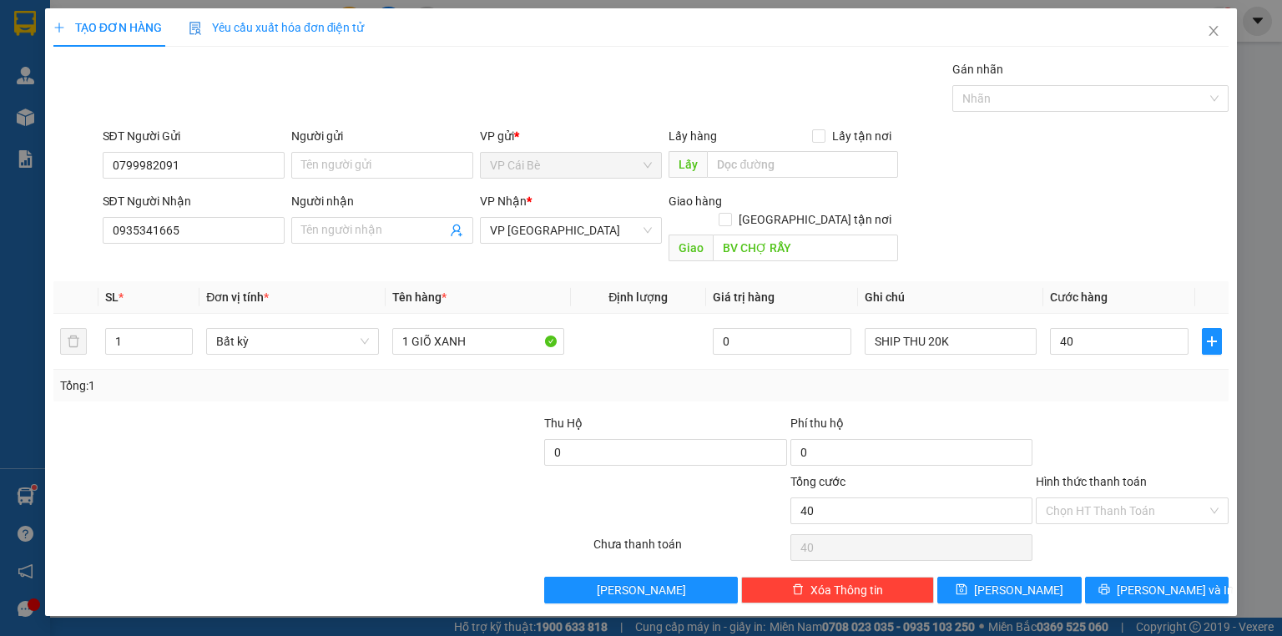
type input "40.000"
drag, startPoint x: 1103, startPoint y: 384, endPoint x: 1132, endPoint y: 479, distance: 99.3
click at [1104, 387] on div "Transit Pickup Surcharge Ids Transit Deliver Surcharge Ids Transit Deliver Surc…" at bounding box center [640, 331] width 1175 height 543
drag, startPoint x: 1147, startPoint y: 491, endPoint x: 1143, endPoint y: 518, distance: 27.0
click at [1147, 498] on input "Hình thức thanh toán" at bounding box center [1126, 510] width 161 height 25
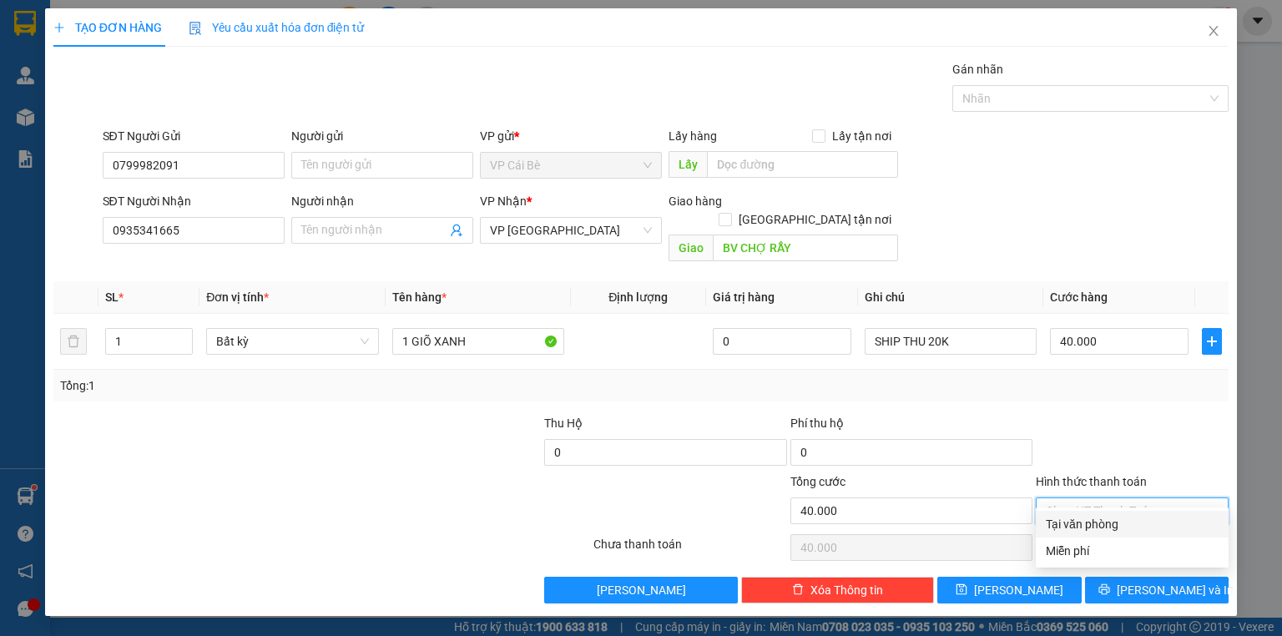
click at [1143, 518] on div "Tại văn phòng" at bounding box center [1132, 524] width 173 height 18
type input "0"
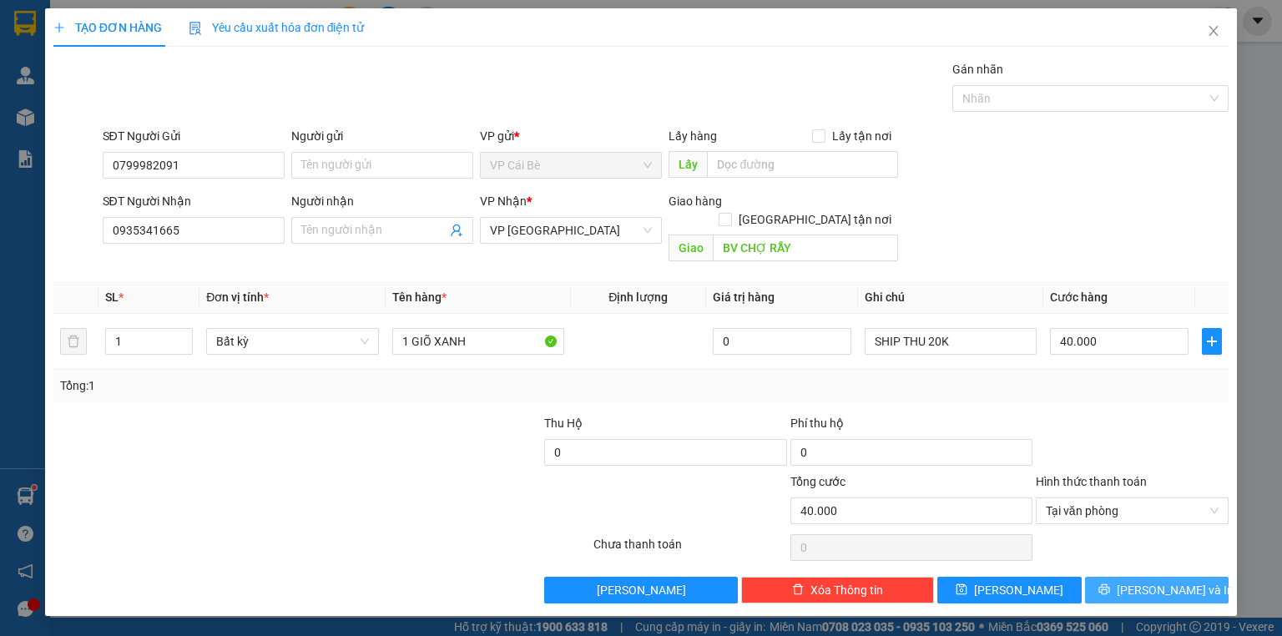
click at [1166, 581] on span "[PERSON_NAME] và In" at bounding box center [1175, 590] width 117 height 18
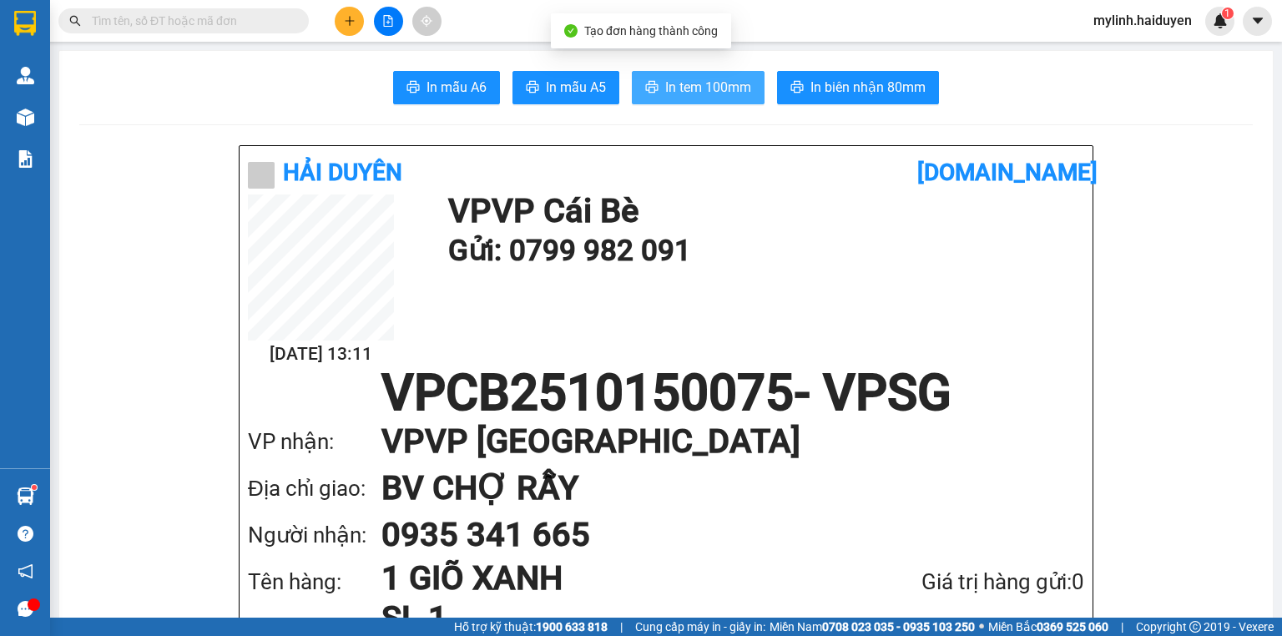
drag, startPoint x: 720, startPoint y: 83, endPoint x: 722, endPoint y: 71, distance: 12.8
click at [721, 86] on span "In tem 100mm" at bounding box center [708, 87] width 86 height 21
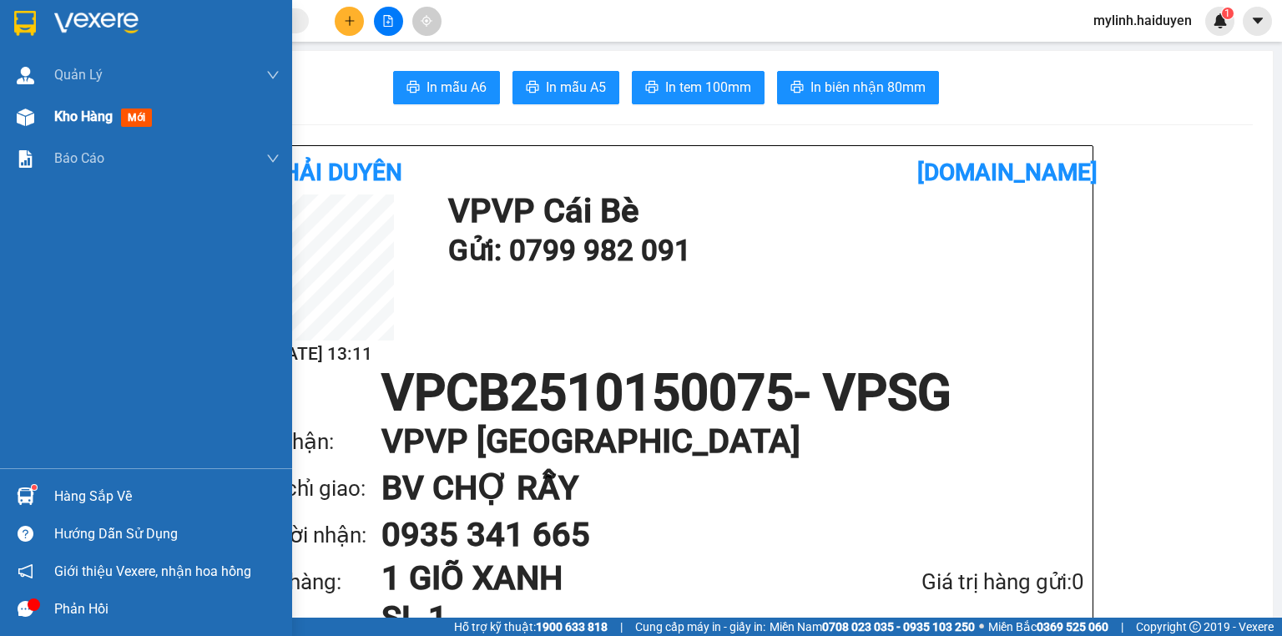
click at [47, 124] on div "Kho hàng mới" at bounding box center [146, 117] width 292 height 42
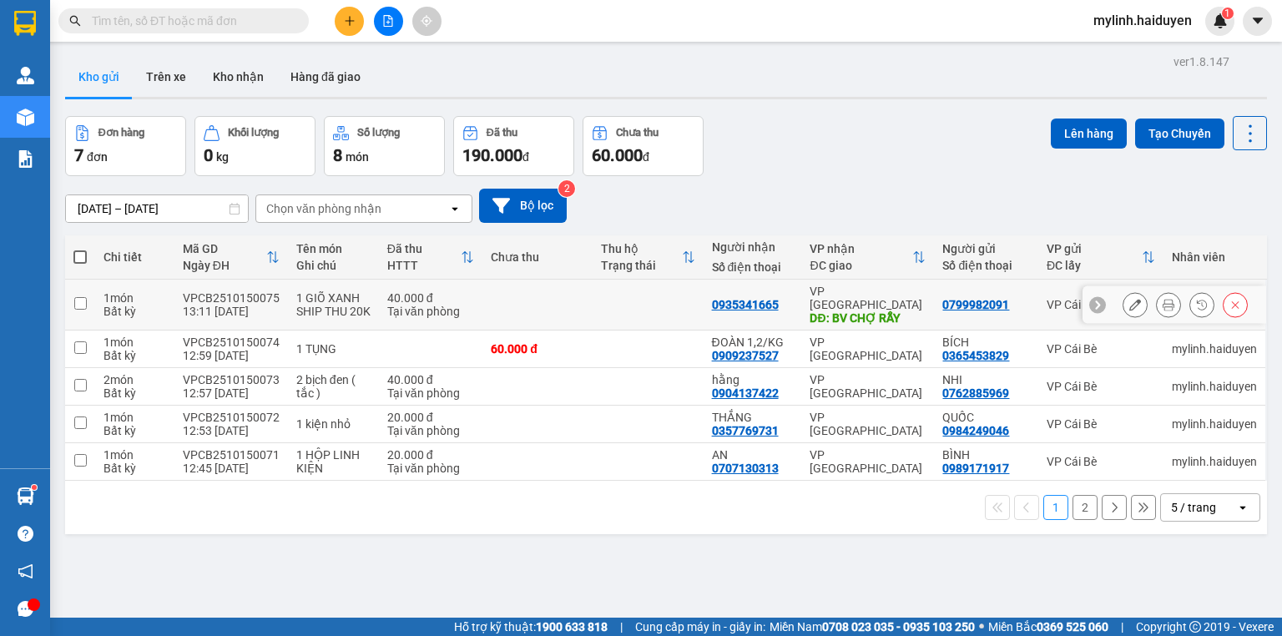
click at [1129, 299] on icon at bounding box center [1135, 305] width 12 height 12
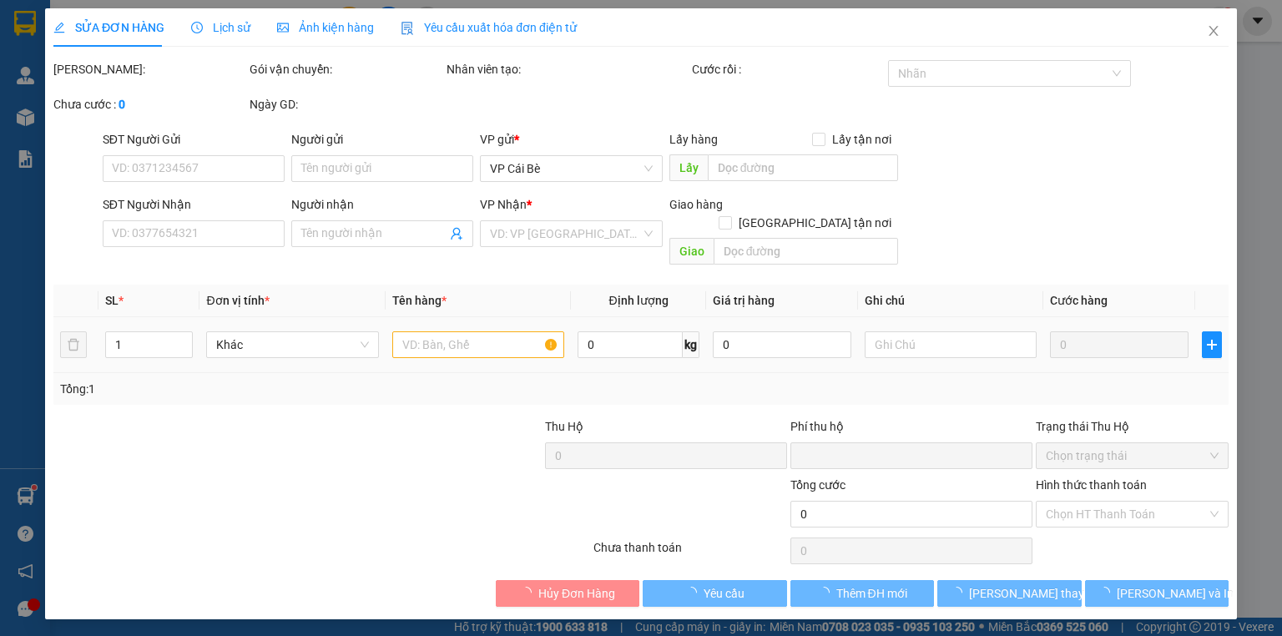
type input "0799982091"
type input "0935341665"
type input "BV CHỢ RẪY"
type input "0"
type input "40.000"
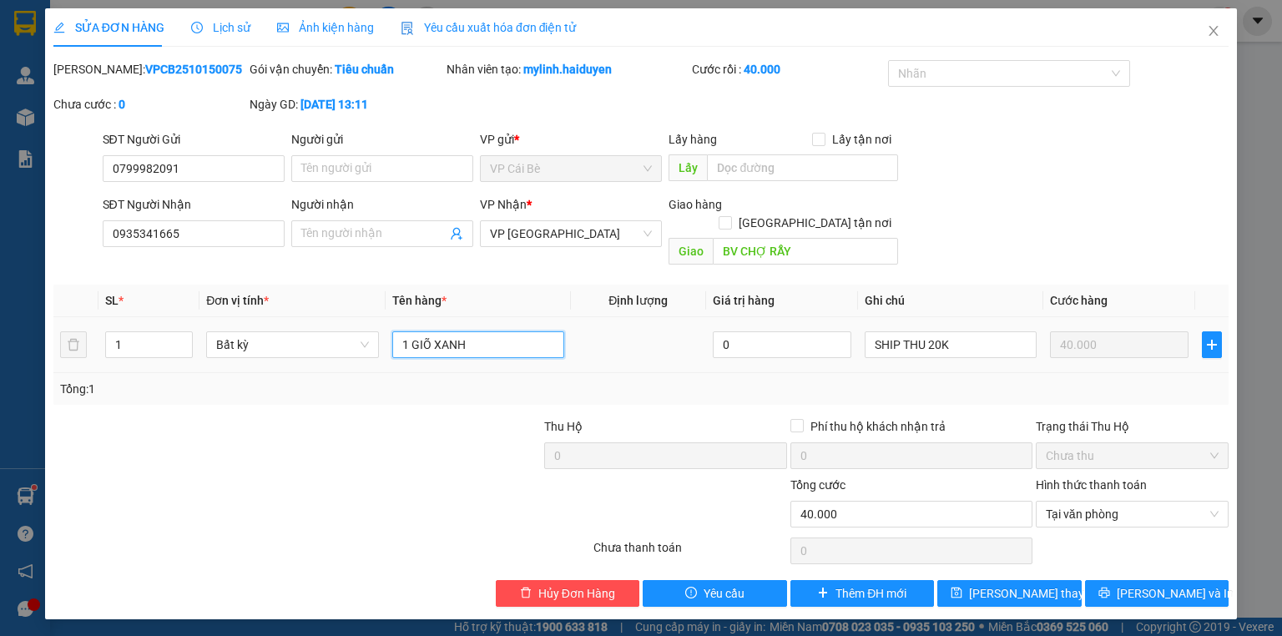
click at [515, 331] on input "1 GIÕ XANH" at bounding box center [478, 344] width 172 height 27
type input "1 GIÕ XANH ĐỒ ĂN"
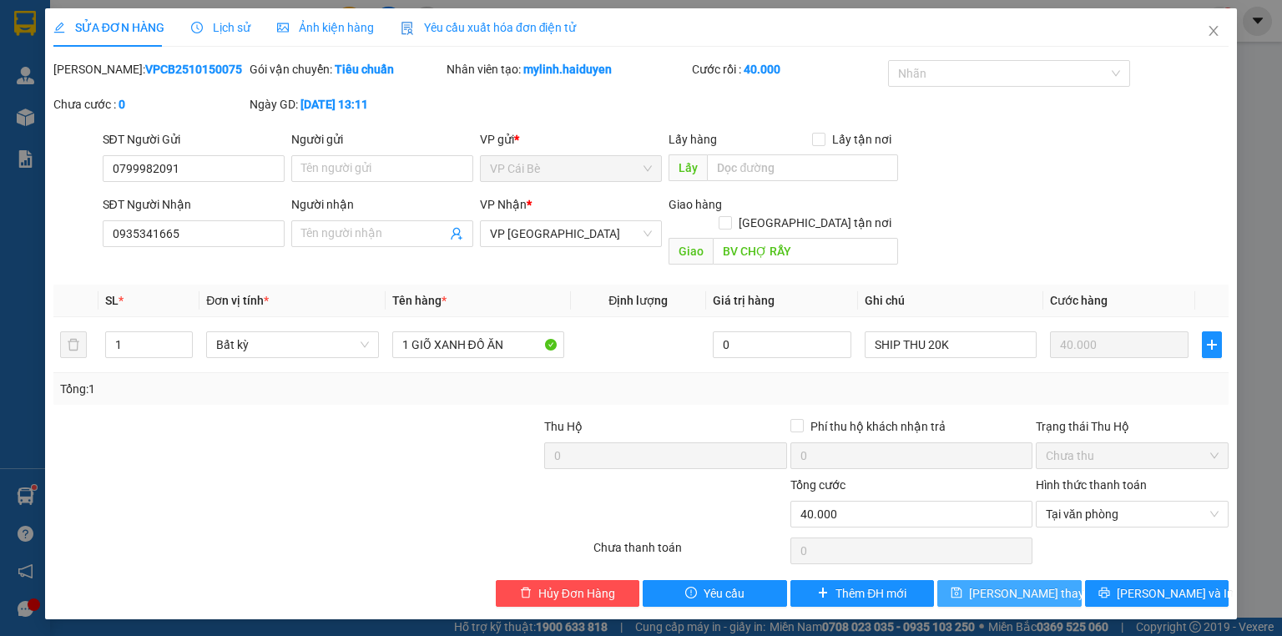
click at [1034, 584] on span "[PERSON_NAME] đổi" at bounding box center [1036, 593] width 134 height 18
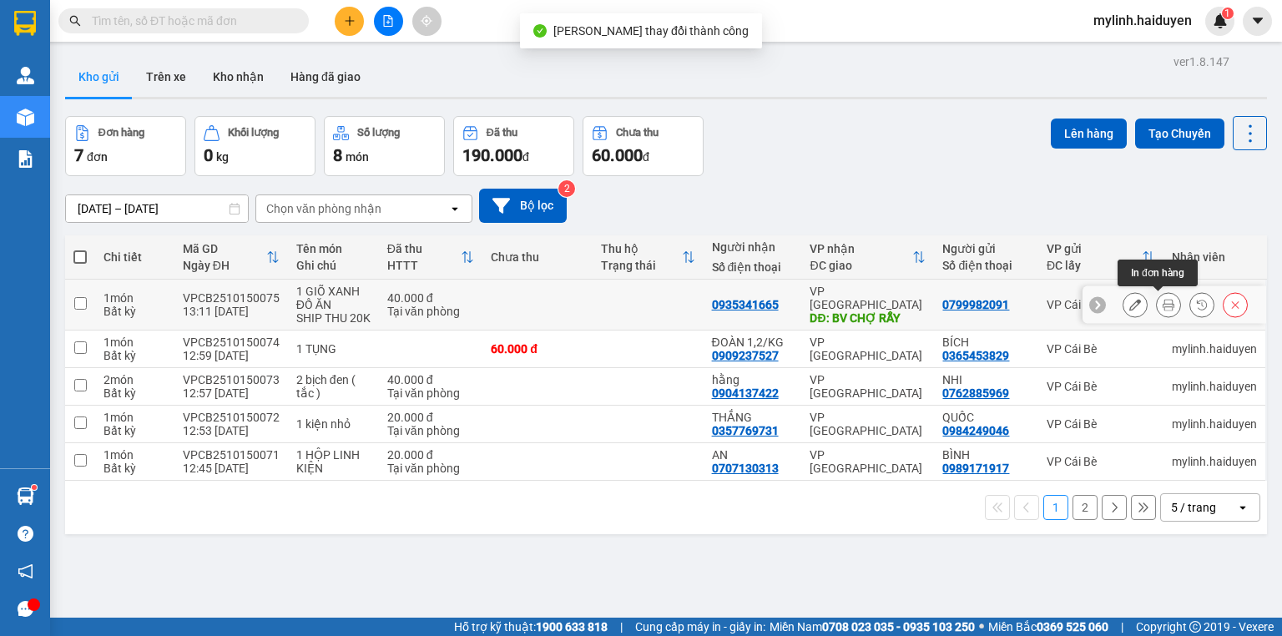
click at [1157, 305] on button at bounding box center [1168, 304] width 23 height 29
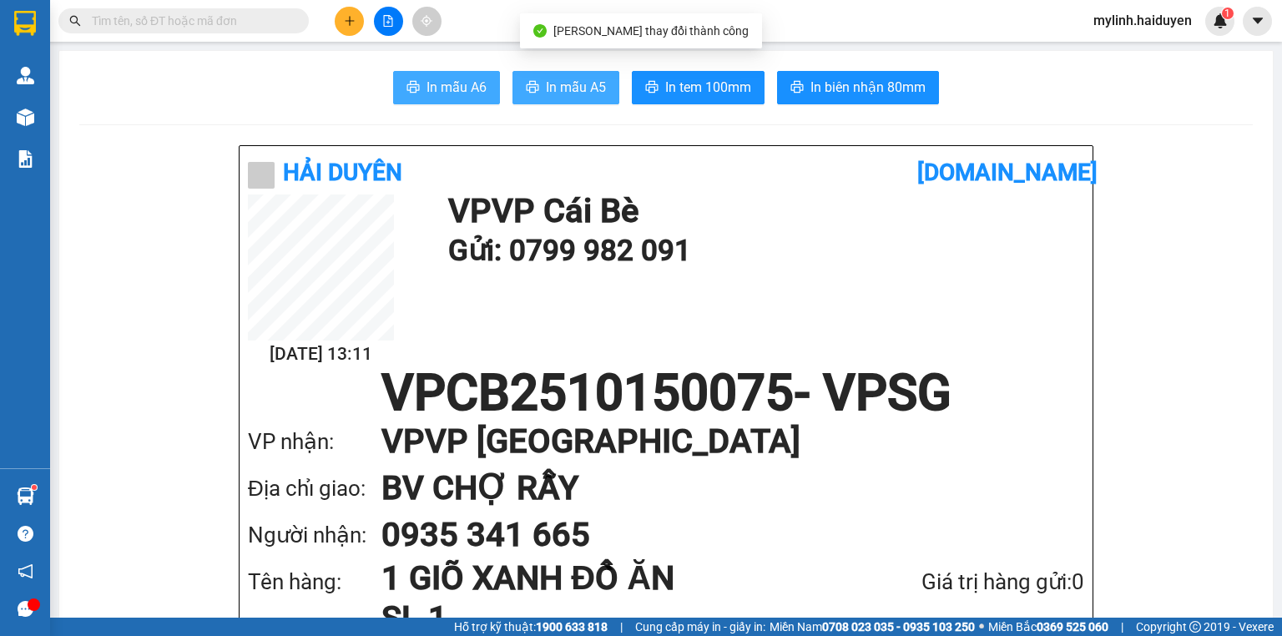
click at [474, 98] on button "In mẫu A6" at bounding box center [446, 87] width 107 height 33
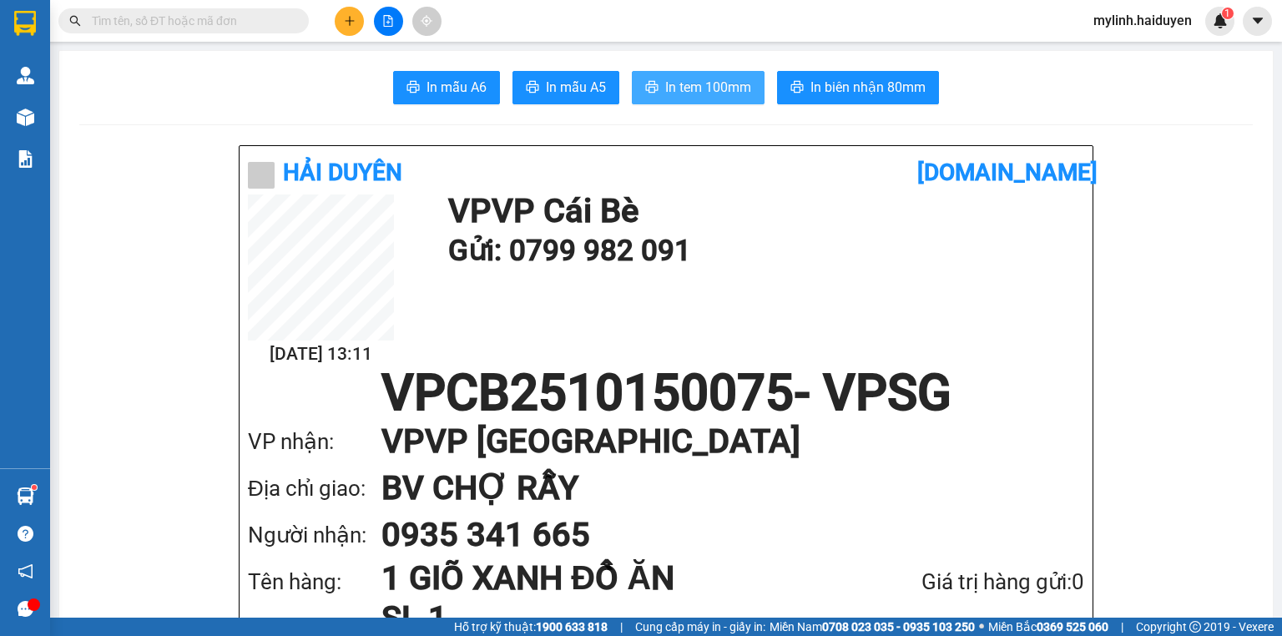
drag, startPoint x: 692, startPoint y: 87, endPoint x: 668, endPoint y: 73, distance: 27.6
click at [692, 87] on span "In tem 100mm" at bounding box center [708, 87] width 86 height 21
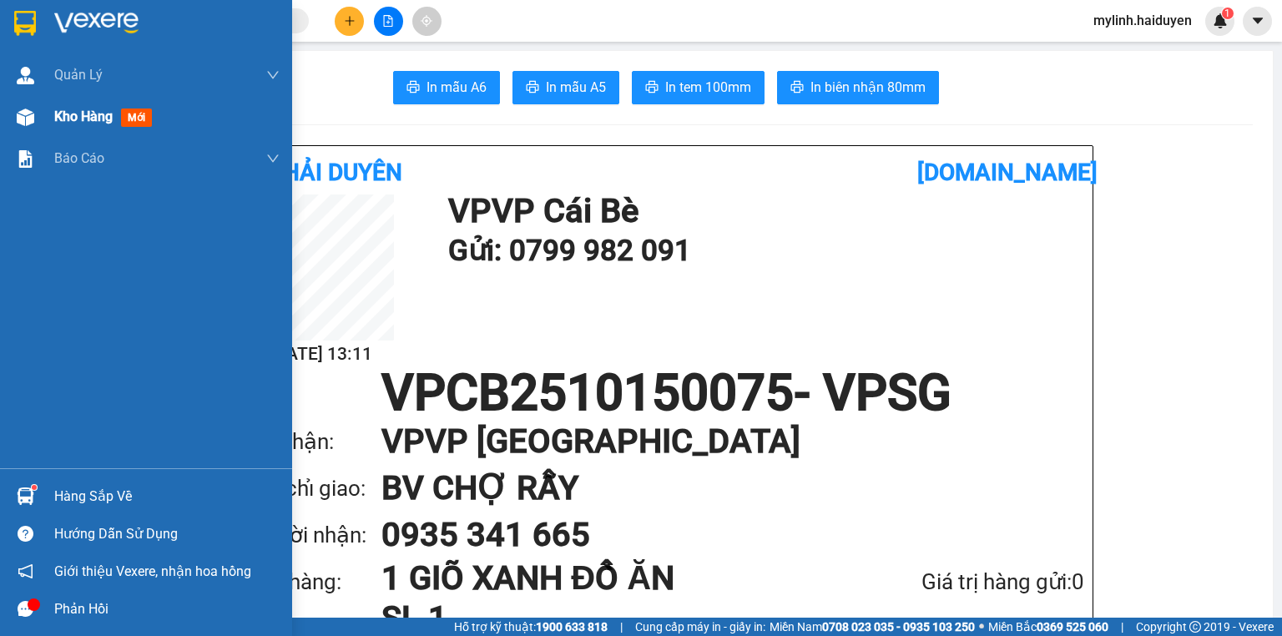
click at [57, 117] on span "Kho hàng" at bounding box center [83, 117] width 58 height 16
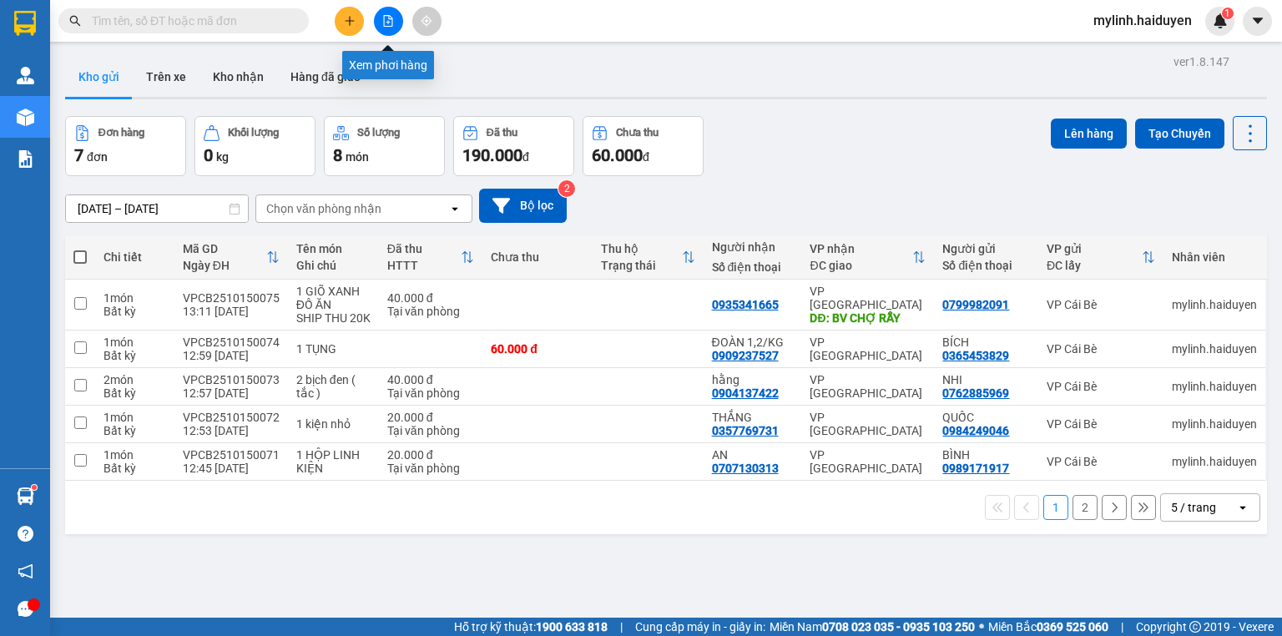
click at [382, 23] on icon "file-add" at bounding box center [388, 21] width 12 height 12
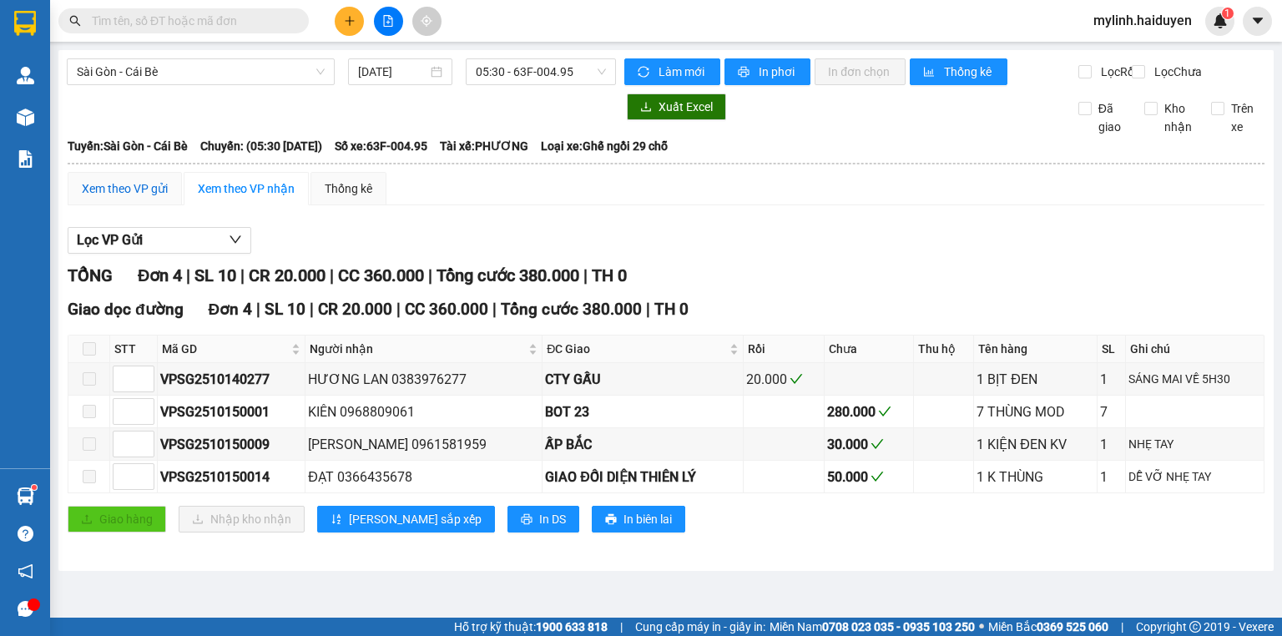
drag, startPoint x: 151, startPoint y: 195, endPoint x: 153, endPoint y: 154, distance: 40.9
click at [150, 190] on div "Xem theo VP gửi" at bounding box center [125, 188] width 114 height 33
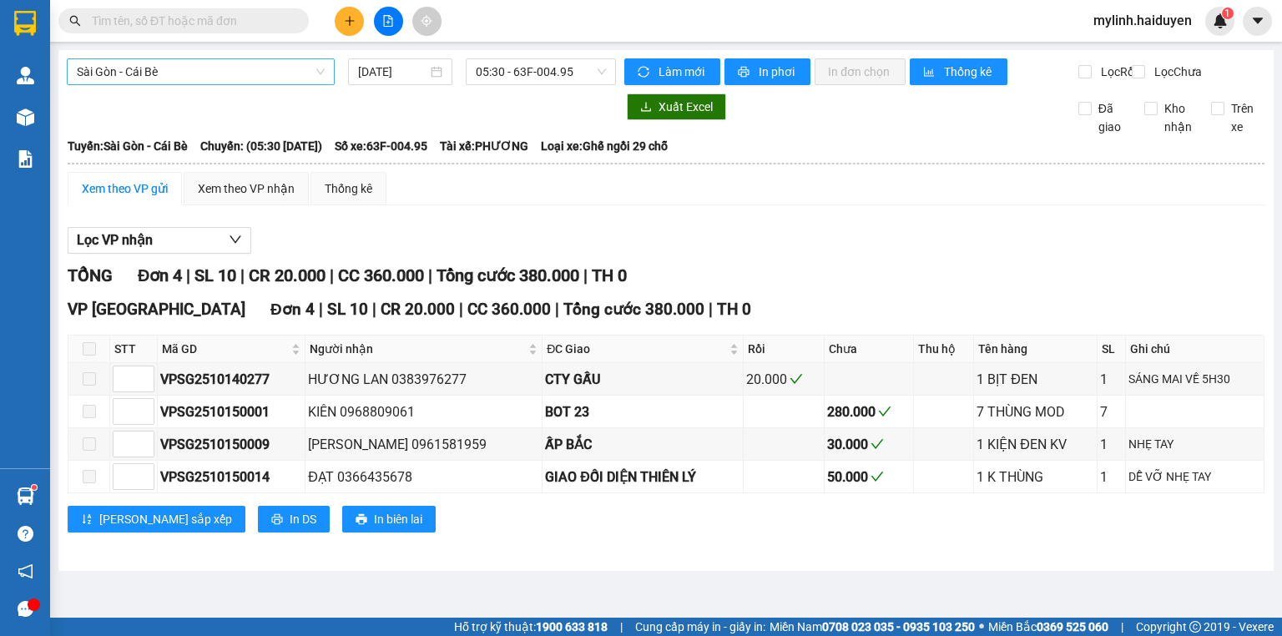
click at [200, 78] on span "Sài Gòn - Cái Bè" at bounding box center [201, 71] width 248 height 25
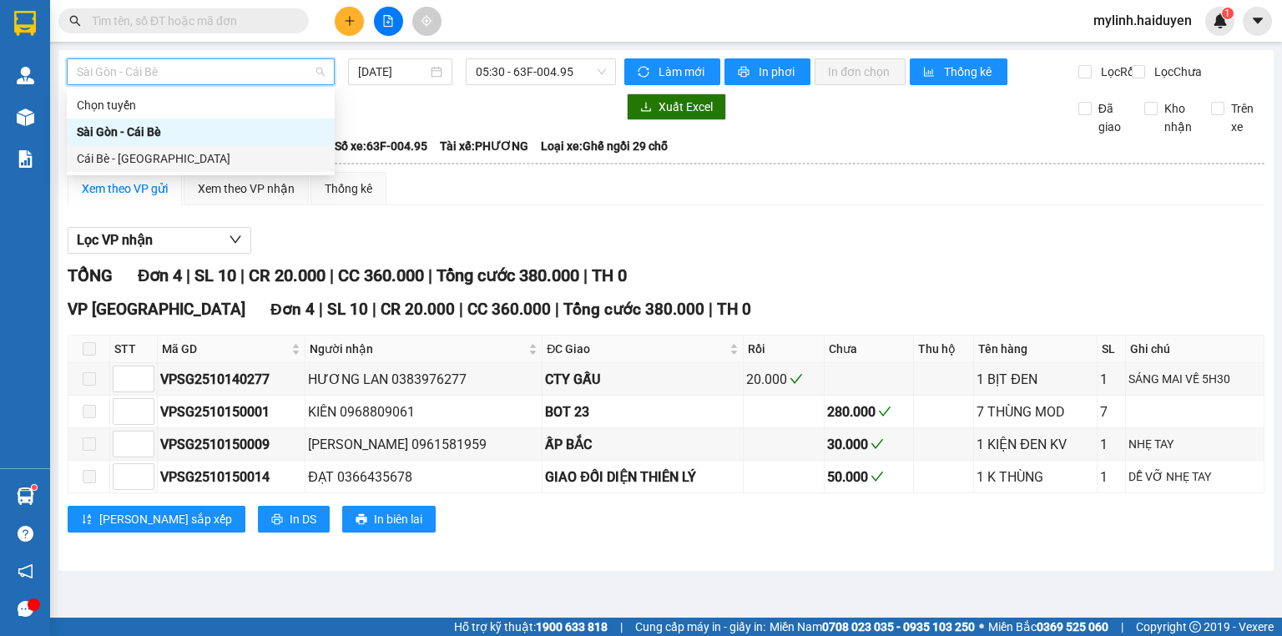
drag, startPoint x: 205, startPoint y: 152, endPoint x: 260, endPoint y: 134, distance: 58.9
click at [205, 154] on div "Cái Bè - [GEOGRAPHIC_DATA]" at bounding box center [201, 158] width 248 height 18
type input "[DATE]"
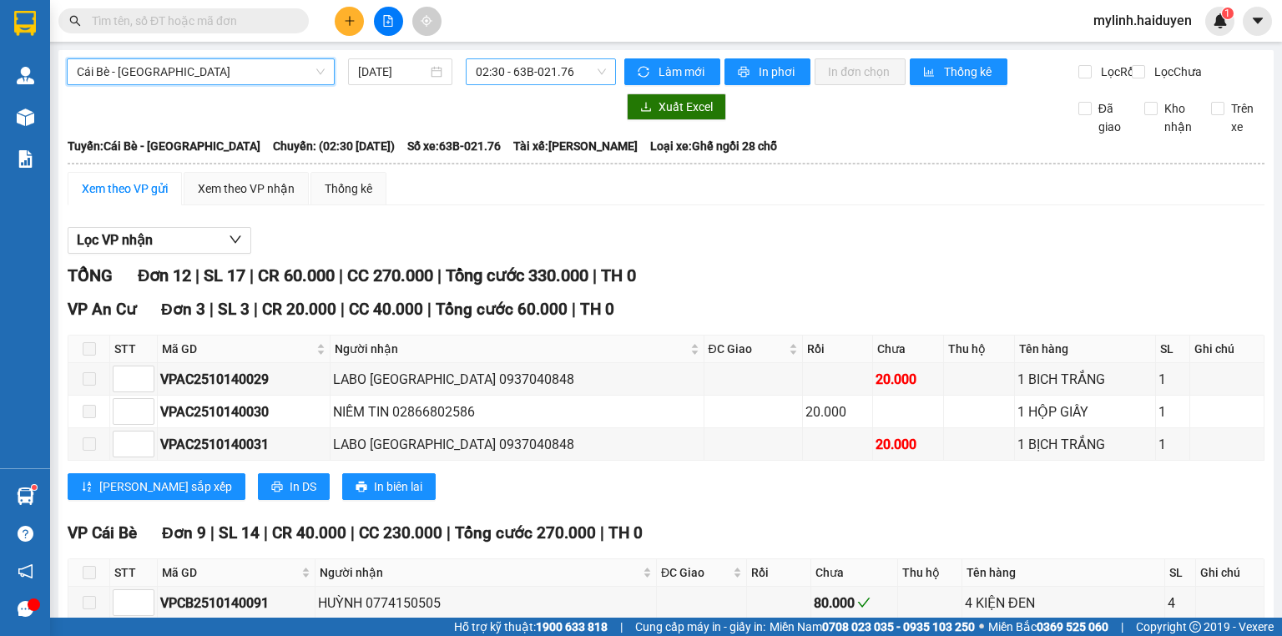
drag, startPoint x: 512, startPoint y: 72, endPoint x: 513, endPoint y: 81, distance: 9.3
click at [513, 72] on span "02:30 - 63B-021.76" at bounding box center [541, 71] width 131 height 25
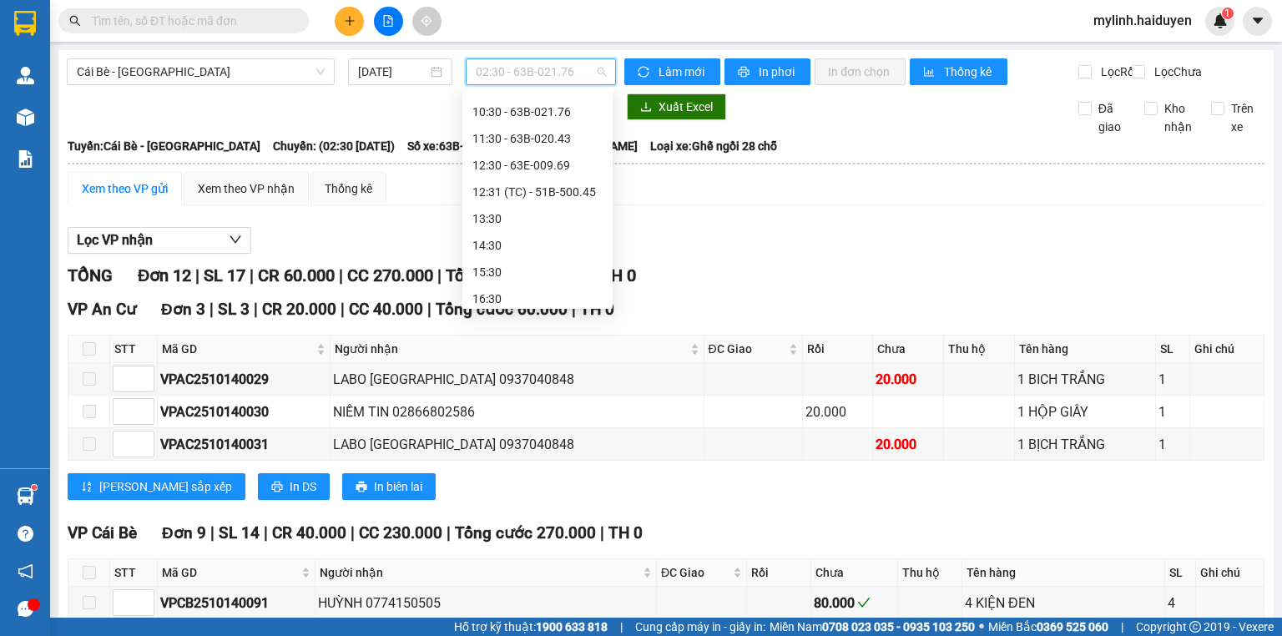
scroll to position [321, 0]
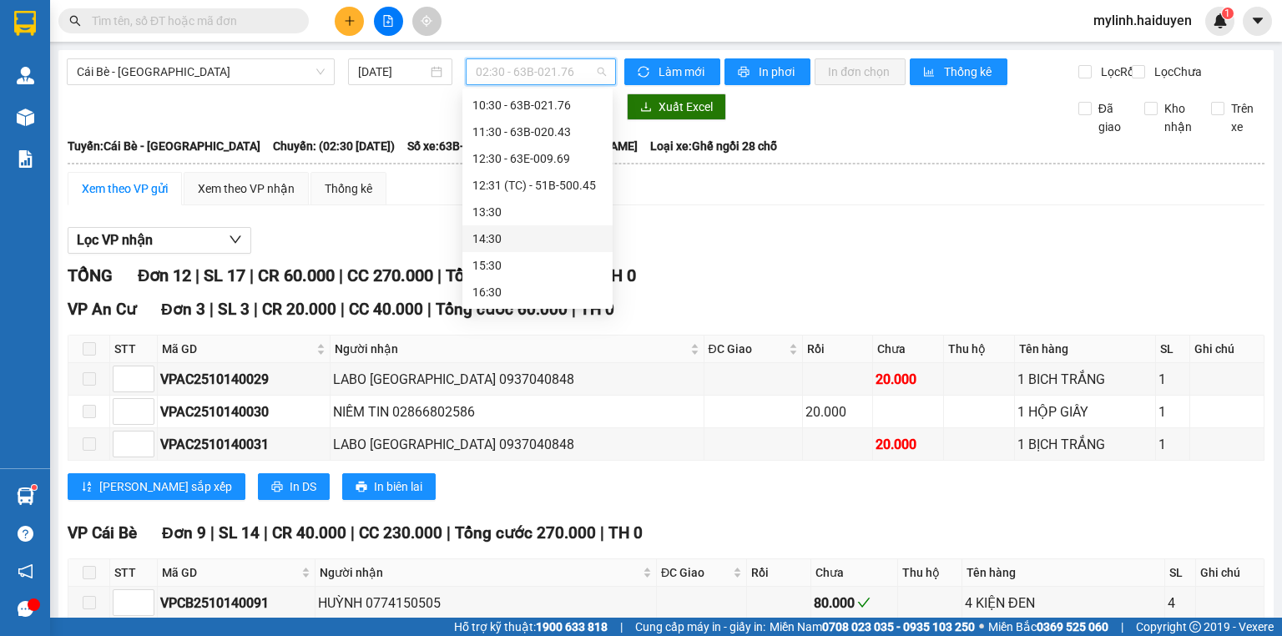
click at [541, 244] on div "14:30" at bounding box center [537, 239] width 130 height 18
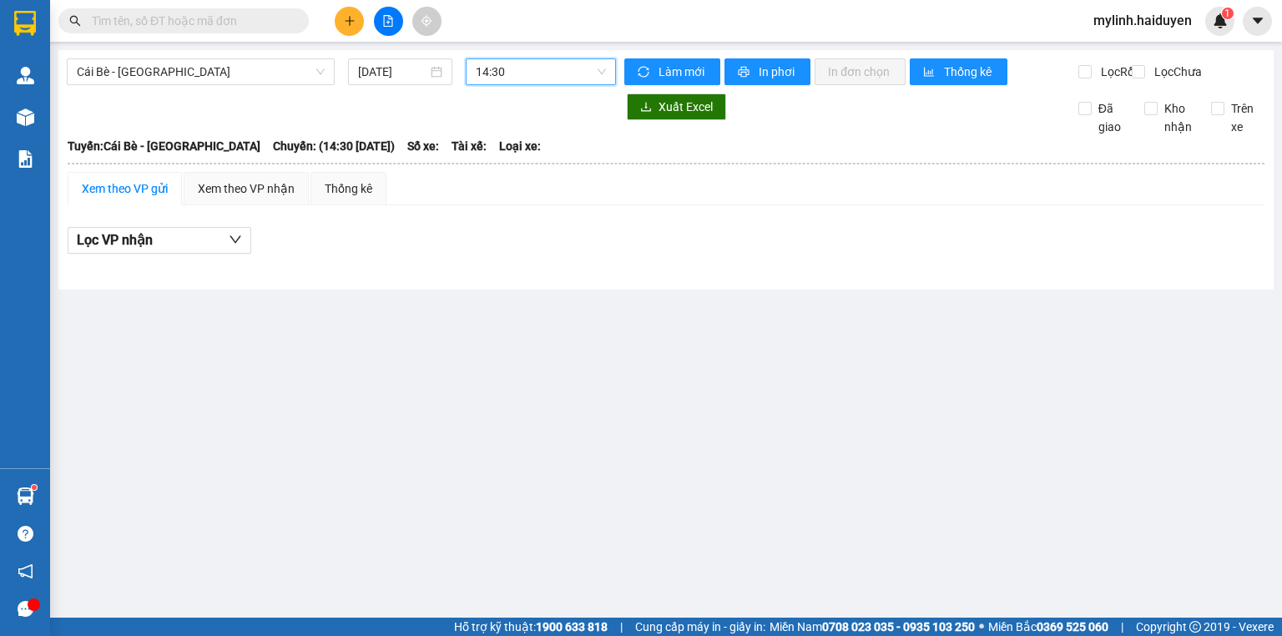
click at [528, 82] on span "14:30" at bounding box center [541, 71] width 131 height 25
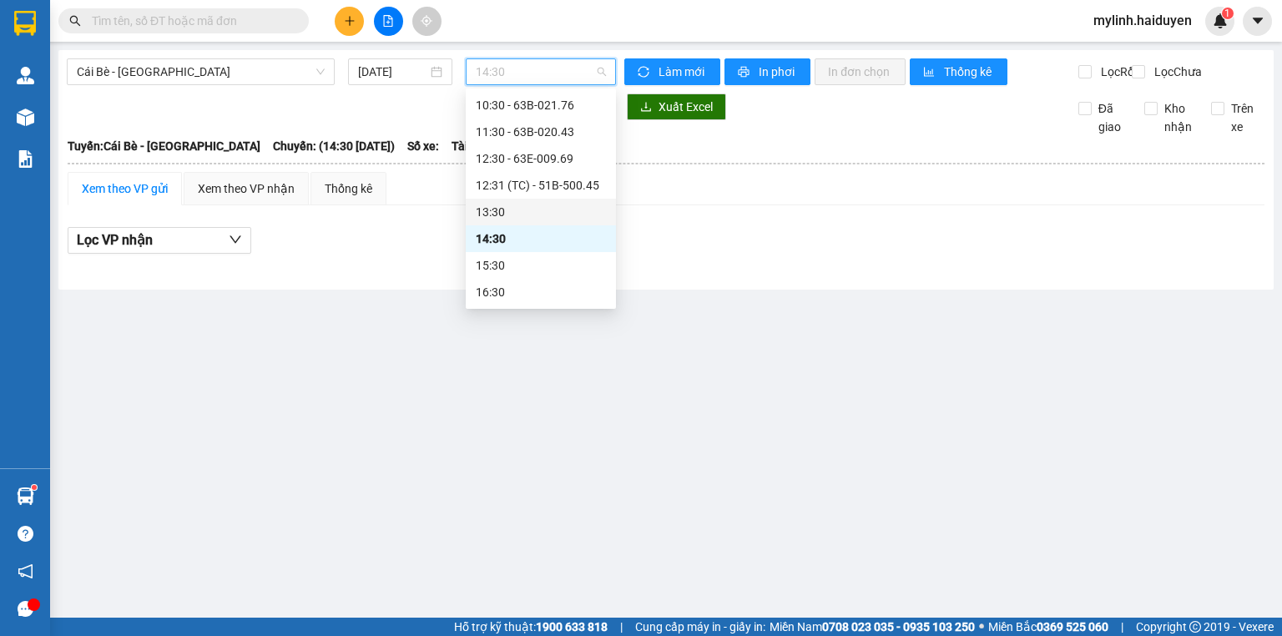
click at [525, 210] on div "13:30" at bounding box center [541, 212] width 130 height 18
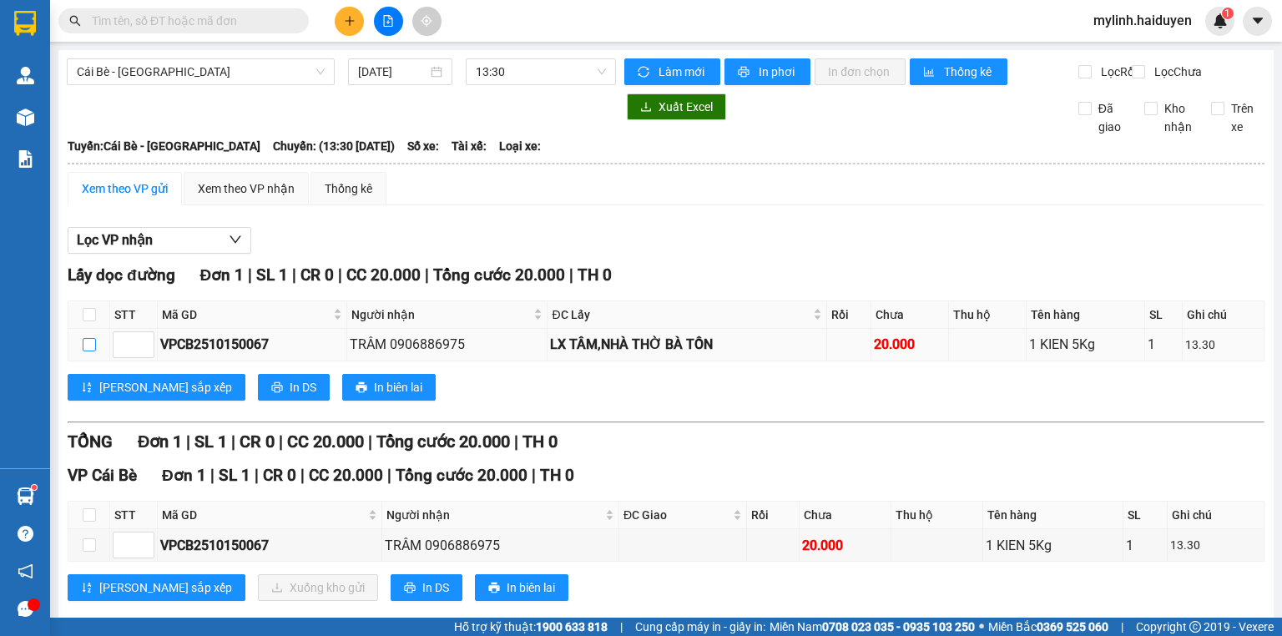
click at [90, 351] on input "checkbox" at bounding box center [89, 344] width 13 height 13
checkbox input "true"
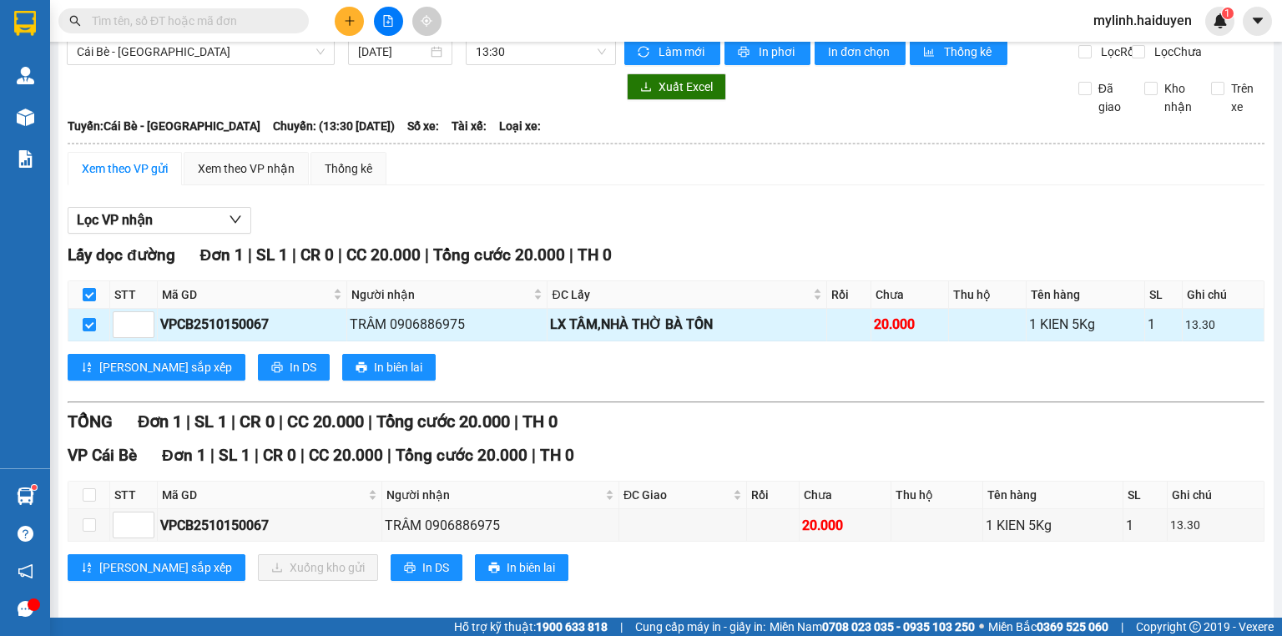
scroll to position [40, 0]
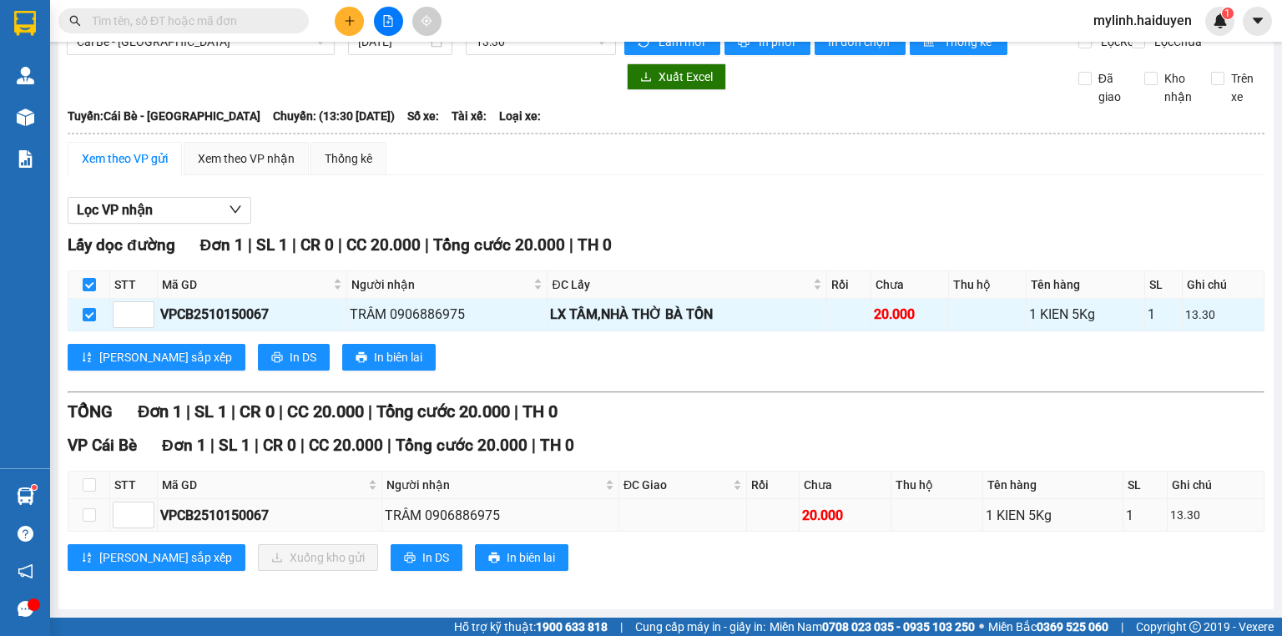
click at [81, 518] on td at bounding box center [89, 515] width 42 height 33
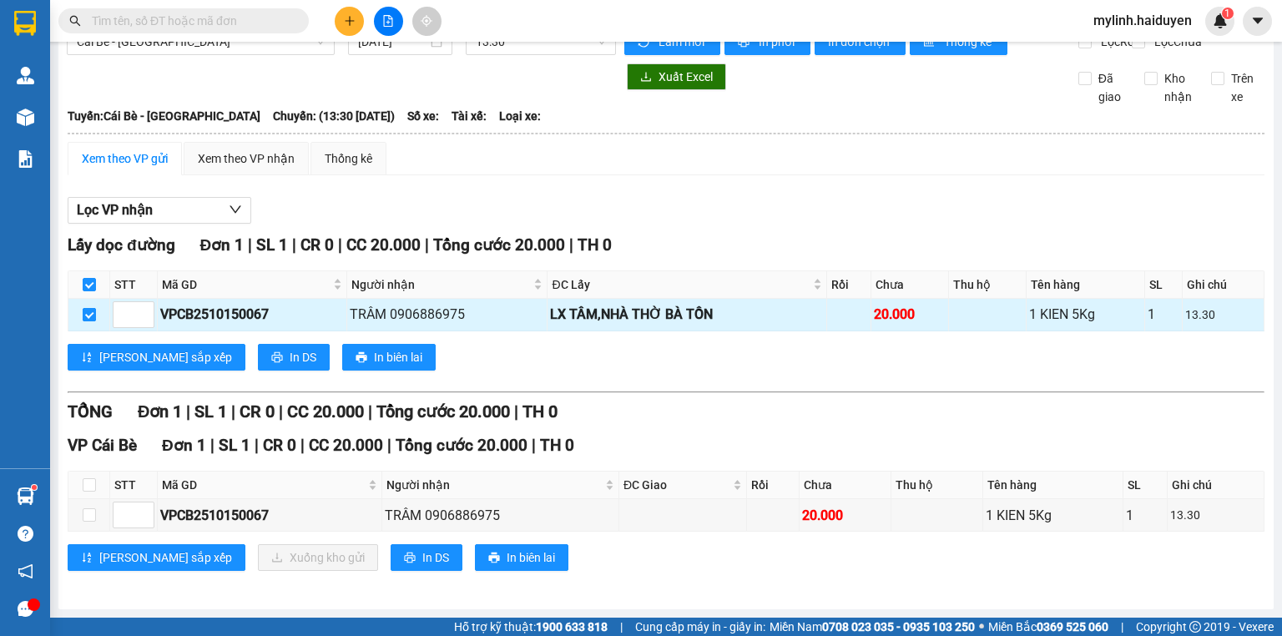
click at [86, 324] on label at bounding box center [89, 315] width 13 height 18
click at [86, 321] on input "checkbox" at bounding box center [89, 314] width 13 height 13
checkbox input "false"
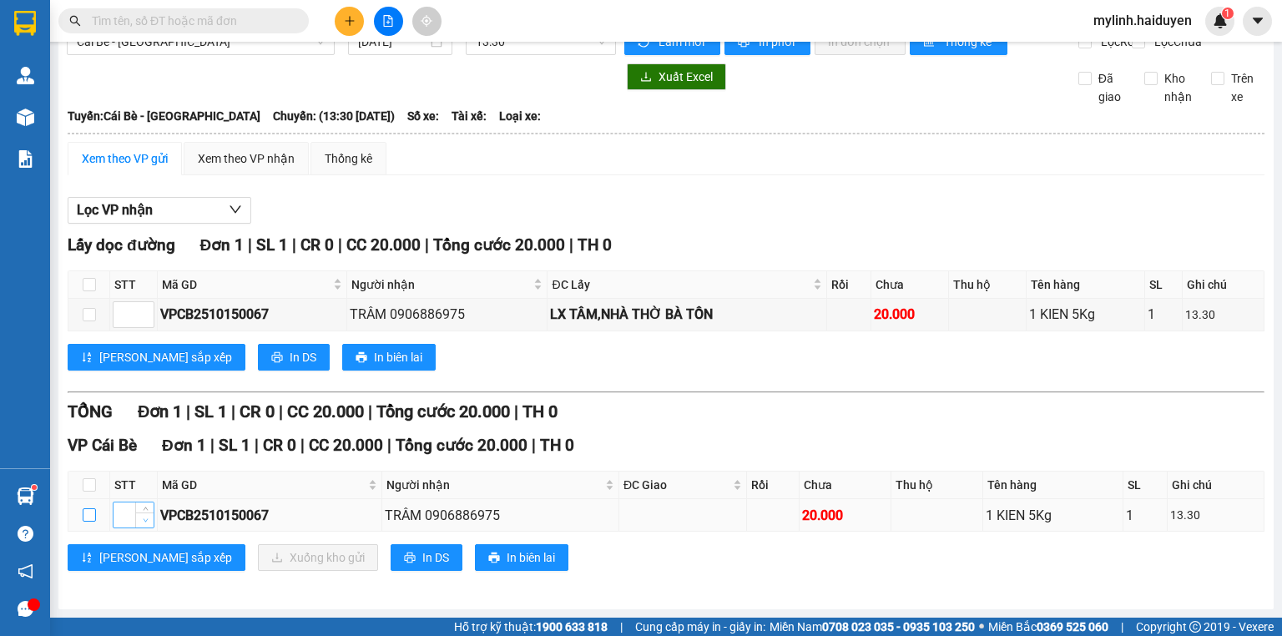
drag, startPoint x: 86, startPoint y: 514, endPoint x: 144, endPoint y: 528, distance: 59.1
click at [88, 518] on input "checkbox" at bounding box center [89, 514] width 13 height 13
checkbox input "true"
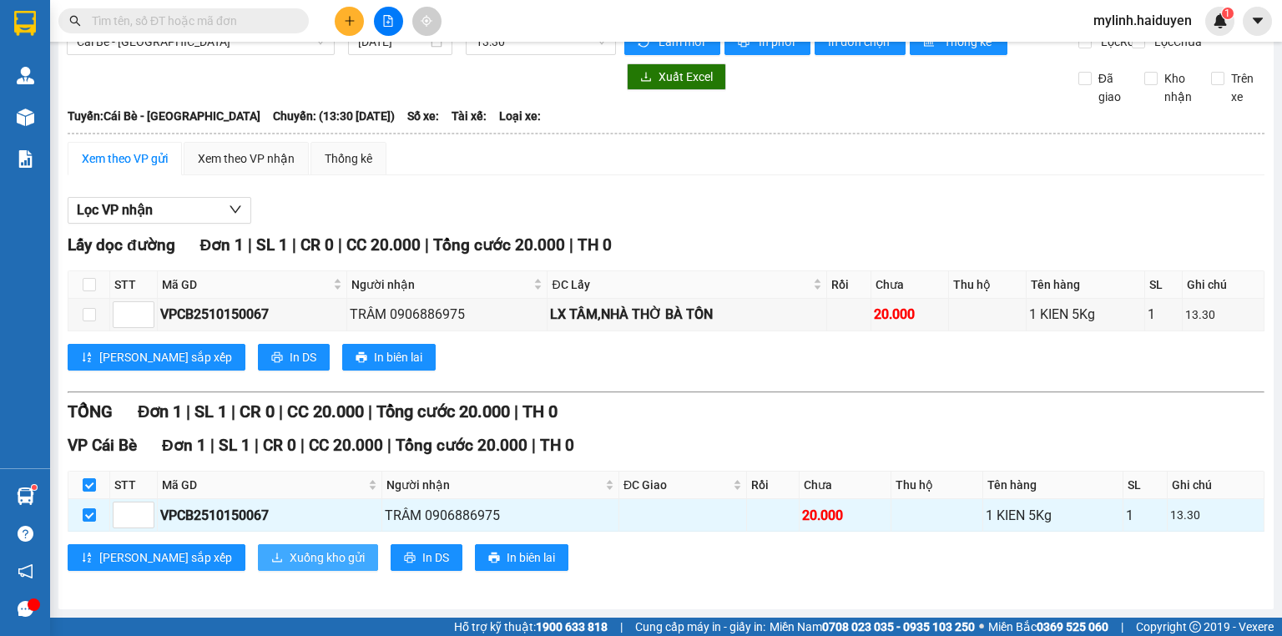
click at [297, 567] on button "Xuống kho gửi" at bounding box center [318, 557] width 120 height 27
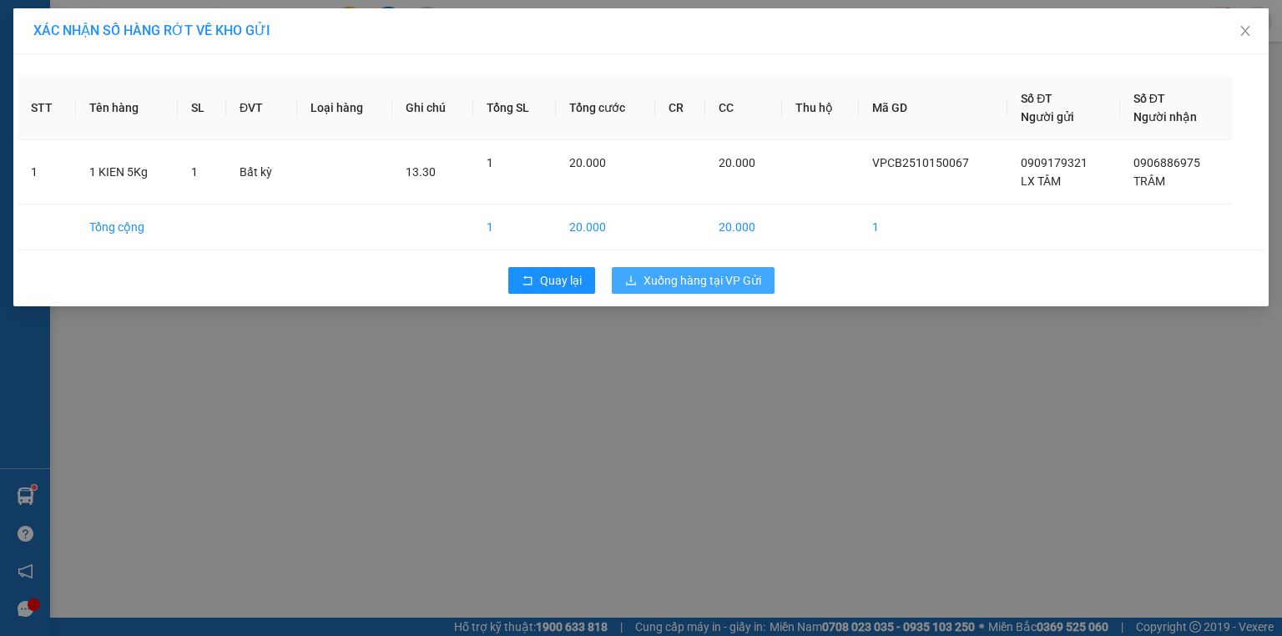
click at [700, 287] on span "Xuống hàng tại VP Gửi" at bounding box center [703, 280] width 118 height 18
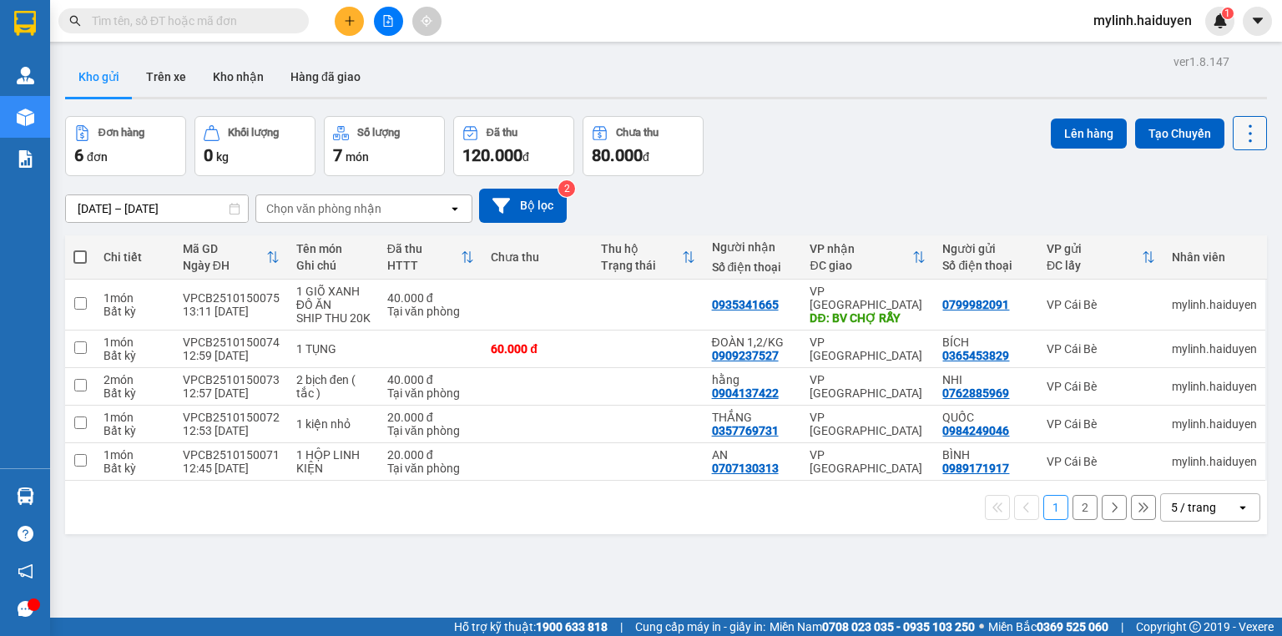
drag, startPoint x: 1245, startPoint y: 134, endPoint x: 1245, endPoint y: 122, distance: 11.7
click at [1247, 135] on icon at bounding box center [1250, 133] width 23 height 23
drag, startPoint x: 1212, startPoint y: 240, endPoint x: 1225, endPoint y: 228, distance: 17.7
click at [1216, 244] on span "Làm mới" at bounding box center [1217, 238] width 46 height 17
click at [1109, 509] on icon at bounding box center [1115, 508] width 12 height 12
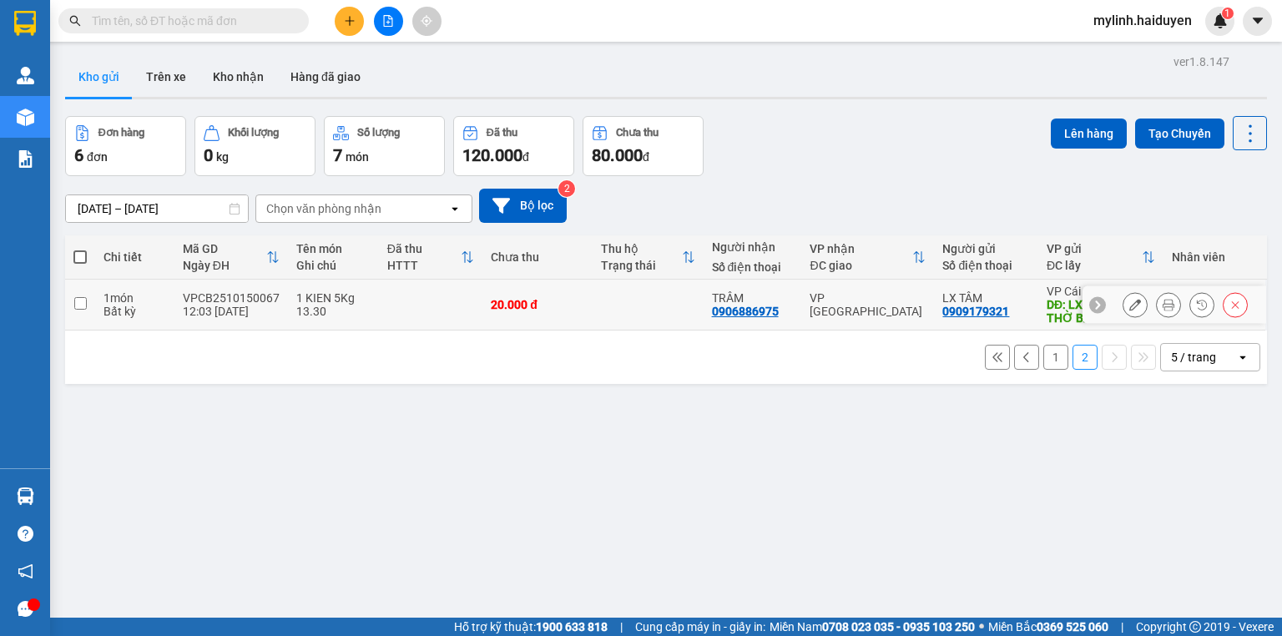
click at [974, 311] on div "0909179321" at bounding box center [975, 311] width 67 height 13
click at [593, 310] on td at bounding box center [648, 305] width 110 height 51
checkbox input "true"
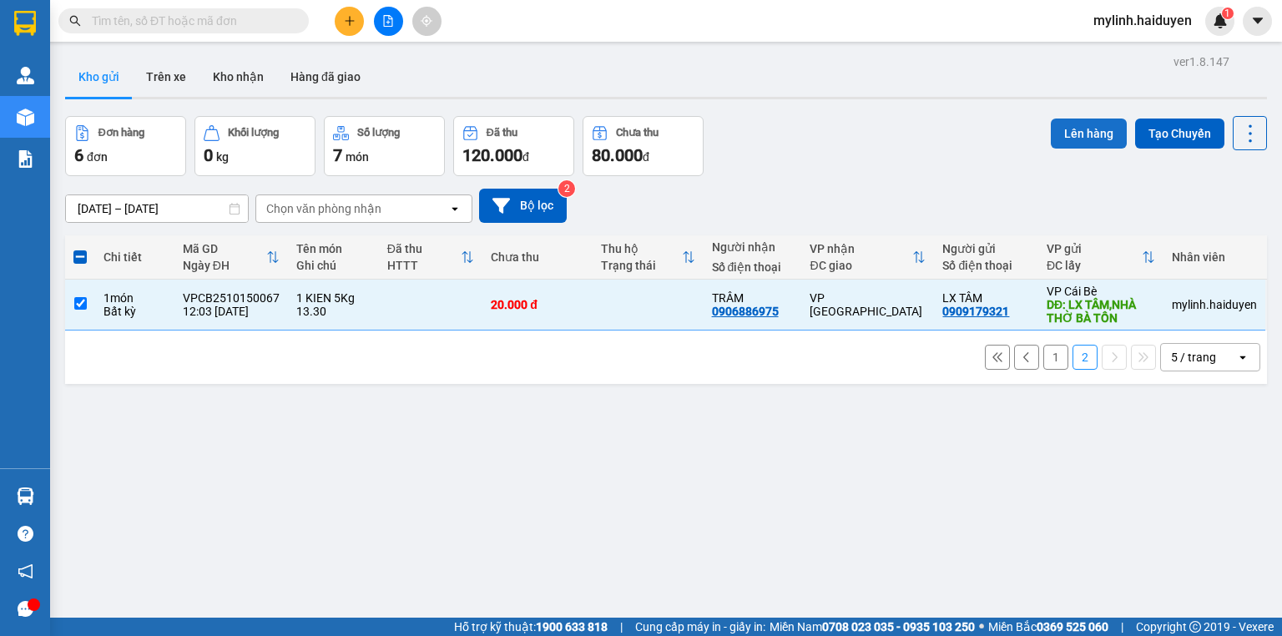
click at [1065, 134] on button "Lên hàng" at bounding box center [1089, 134] width 76 height 30
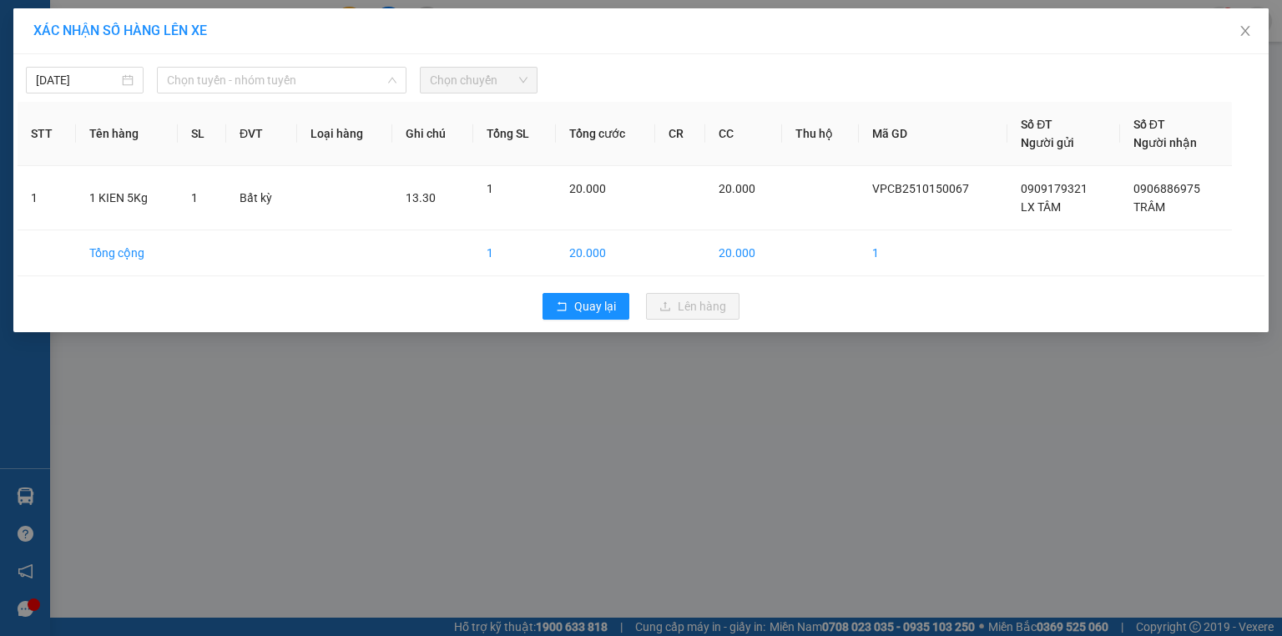
drag, startPoint x: 313, startPoint y: 80, endPoint x: 324, endPoint y: 96, distance: 19.2
click at [317, 83] on span "Chọn tuyến - nhóm tuyến" at bounding box center [282, 80] width 230 height 25
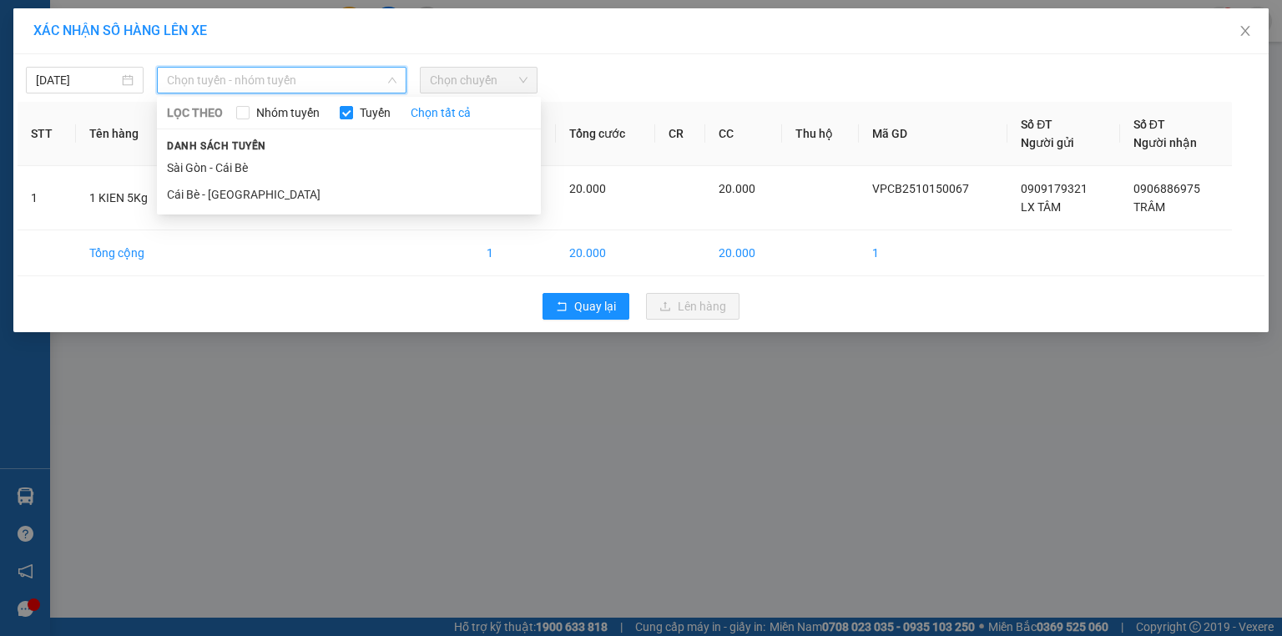
drag, startPoint x: 320, startPoint y: 194, endPoint x: 427, endPoint y: 133, distance: 123.4
click at [324, 194] on li "Cái Bè - [GEOGRAPHIC_DATA]" at bounding box center [349, 194] width 384 height 27
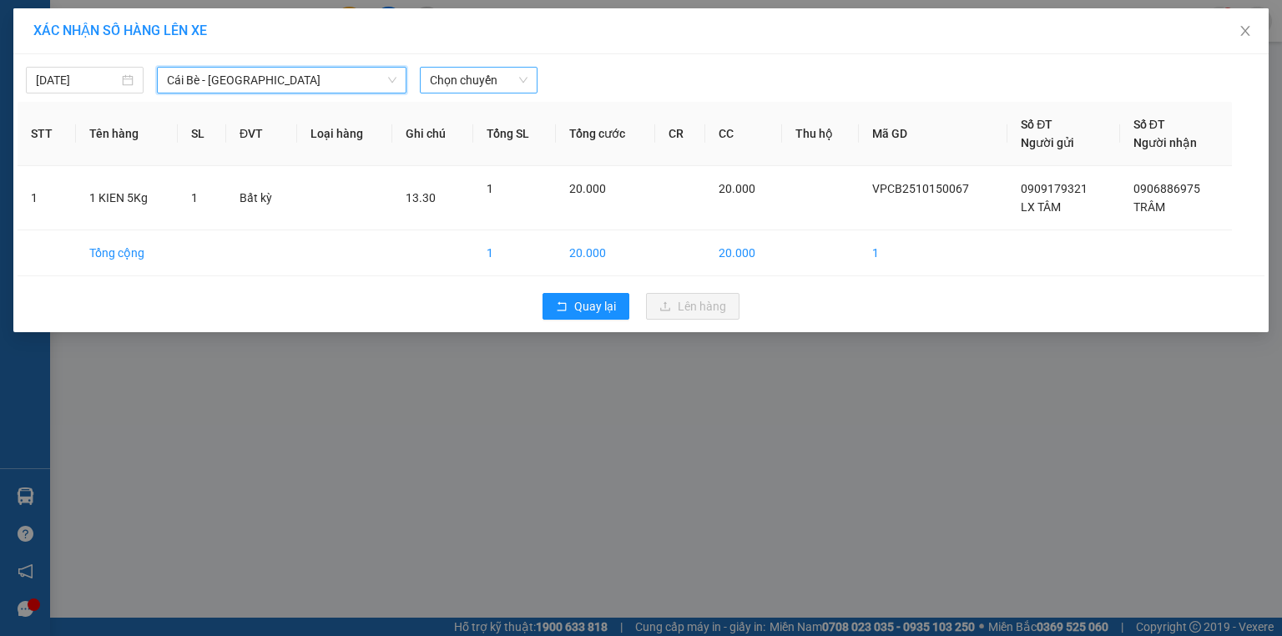
click at [487, 81] on span "Chọn chuyến" at bounding box center [479, 80] width 98 height 25
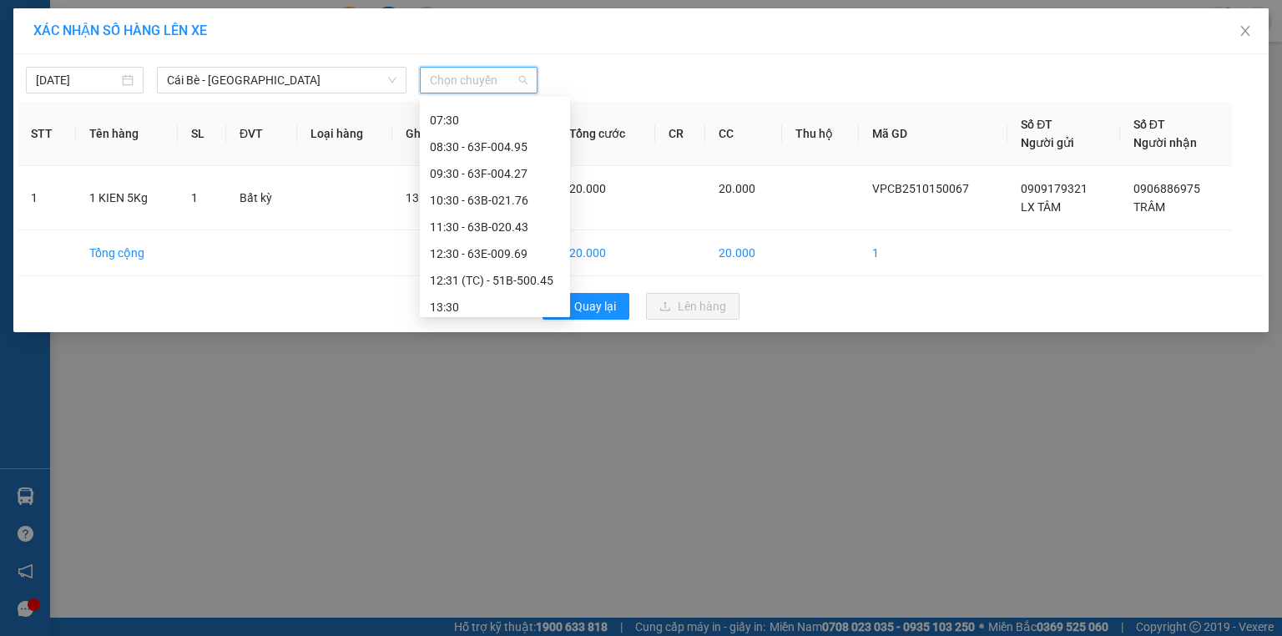
scroll to position [267, 0]
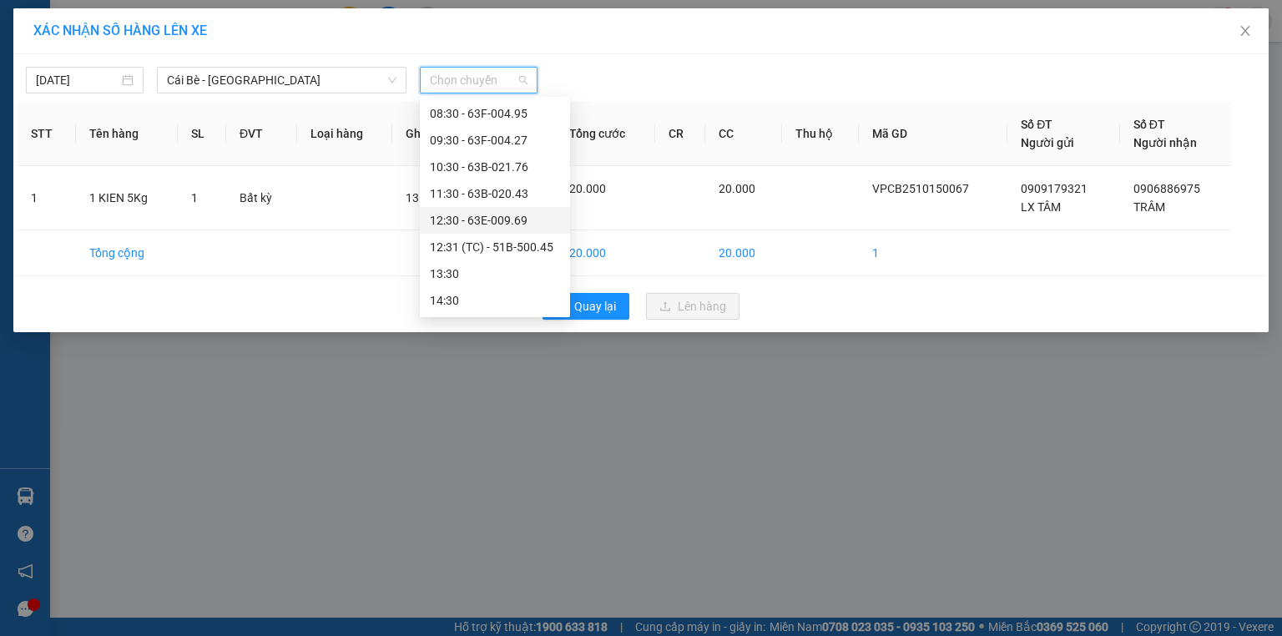
click at [518, 220] on div "12:30 - 63E-009.69" at bounding box center [495, 220] width 130 height 18
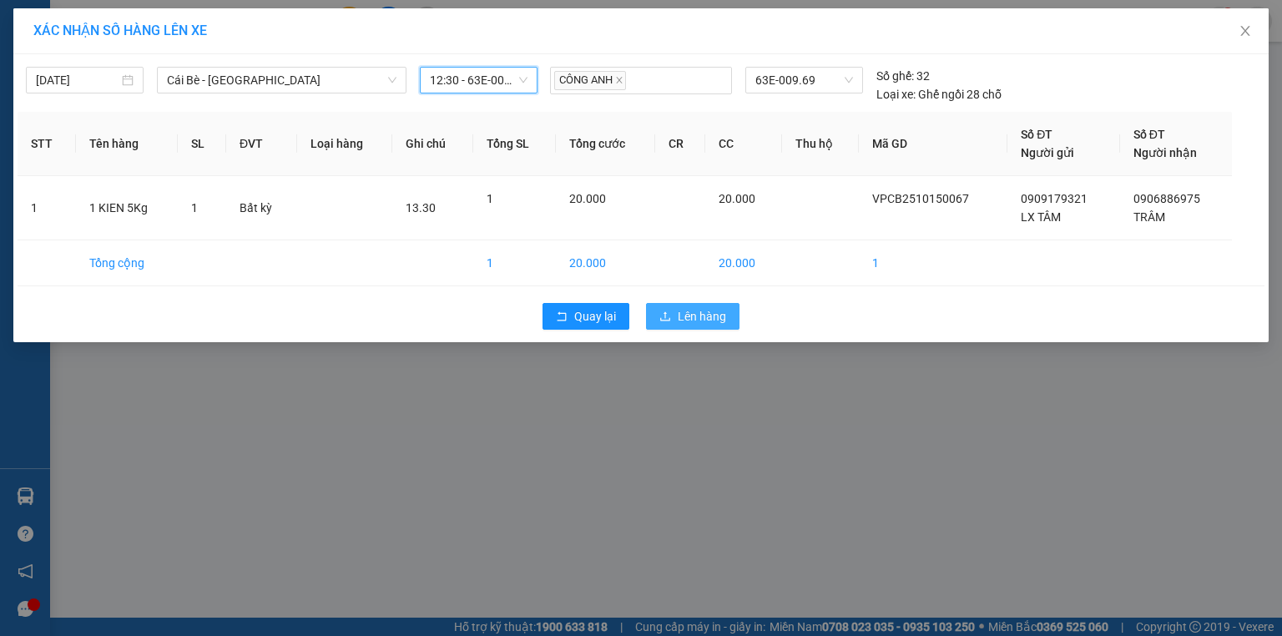
click at [686, 313] on span "Lên hàng" at bounding box center [702, 316] width 48 height 18
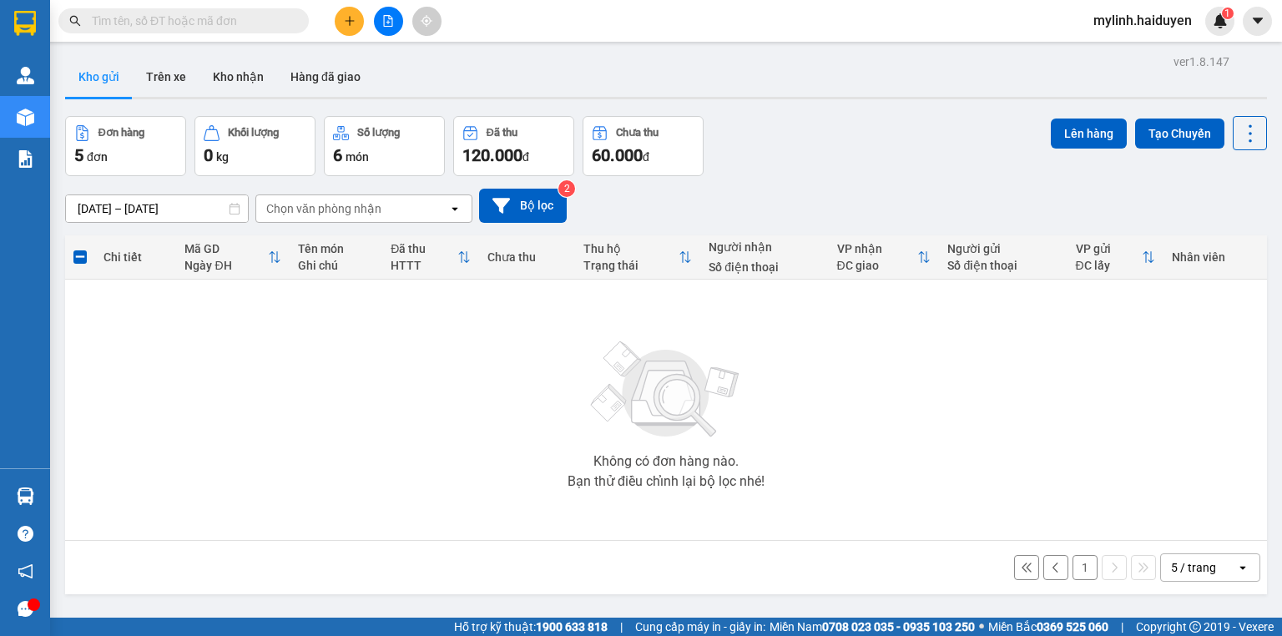
click at [1124, 30] on span "mylinh.haiduyen" at bounding box center [1142, 20] width 125 height 21
click at [1120, 56] on span "Đăng xuất" at bounding box center [1150, 52] width 90 height 18
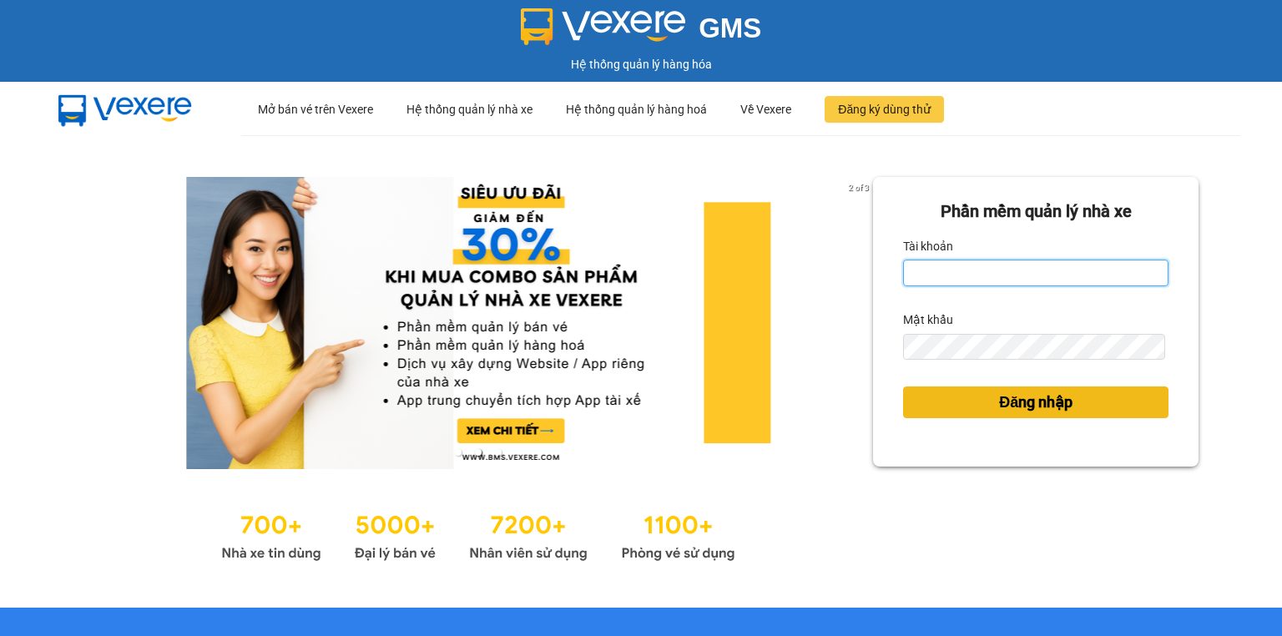
type input "thanhtai.haiduyen"
drag, startPoint x: 1038, startPoint y: 397, endPoint x: 1098, endPoint y: 450, distance: 80.5
click at [1037, 399] on span "Đăng nhập" at bounding box center [1035, 402] width 73 height 23
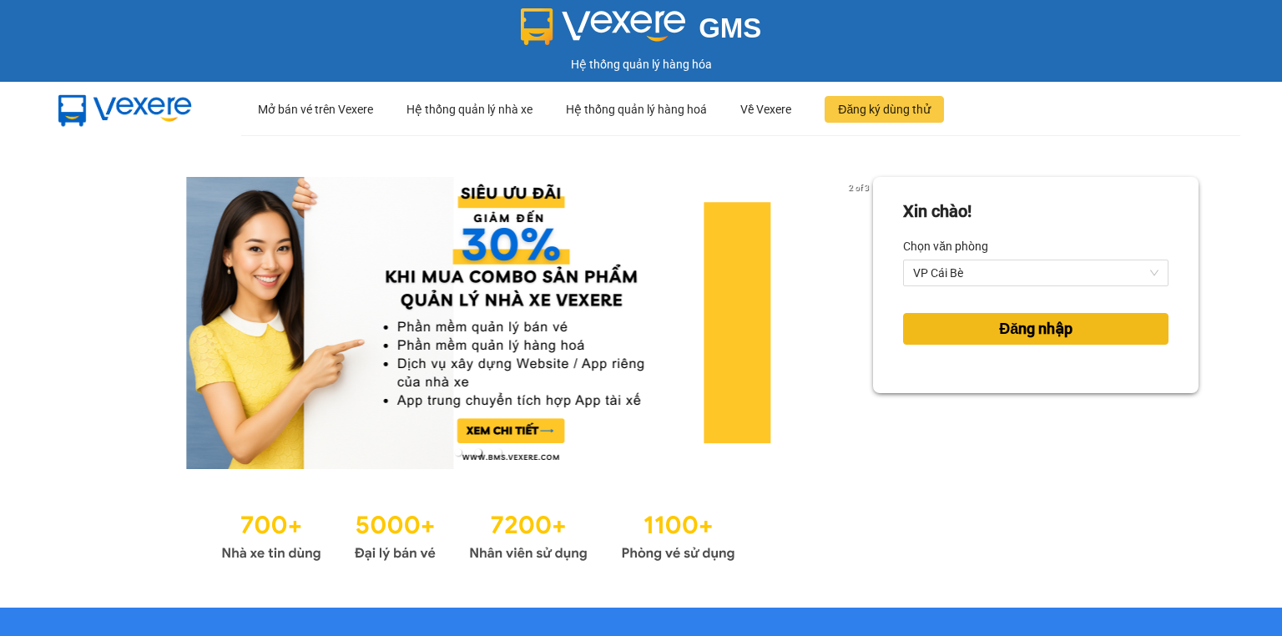
click at [1020, 342] on button "Đăng nhập" at bounding box center [1035, 329] width 265 height 32
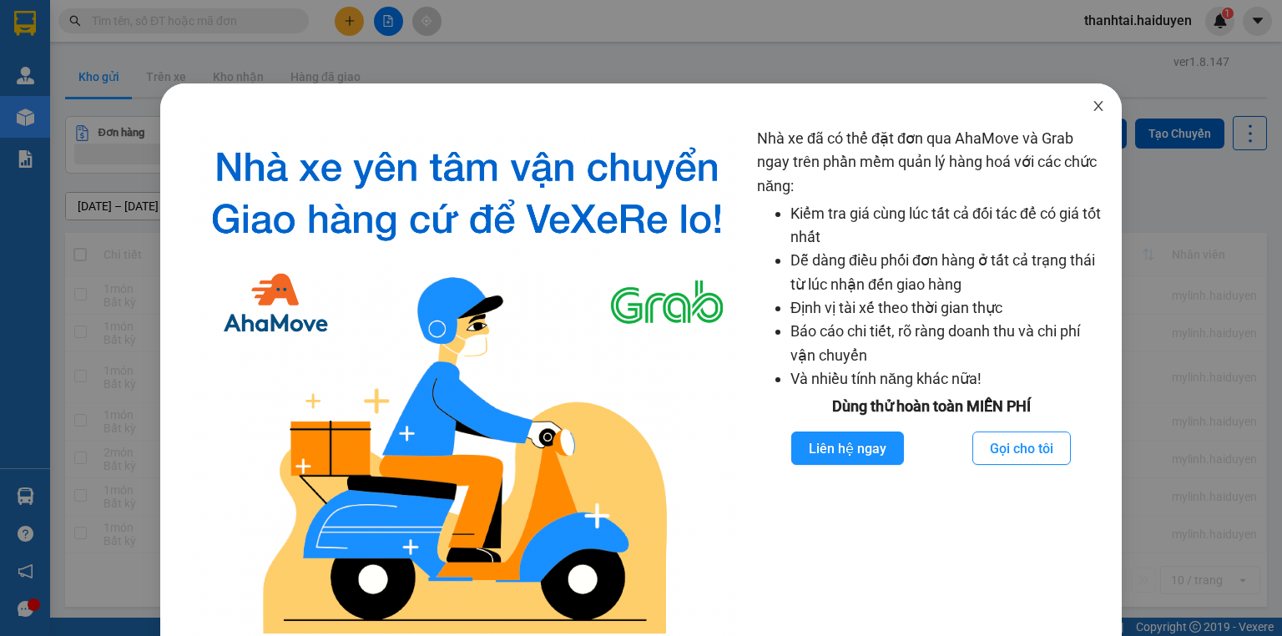
click at [1095, 119] on span "Close" at bounding box center [1098, 106] width 47 height 47
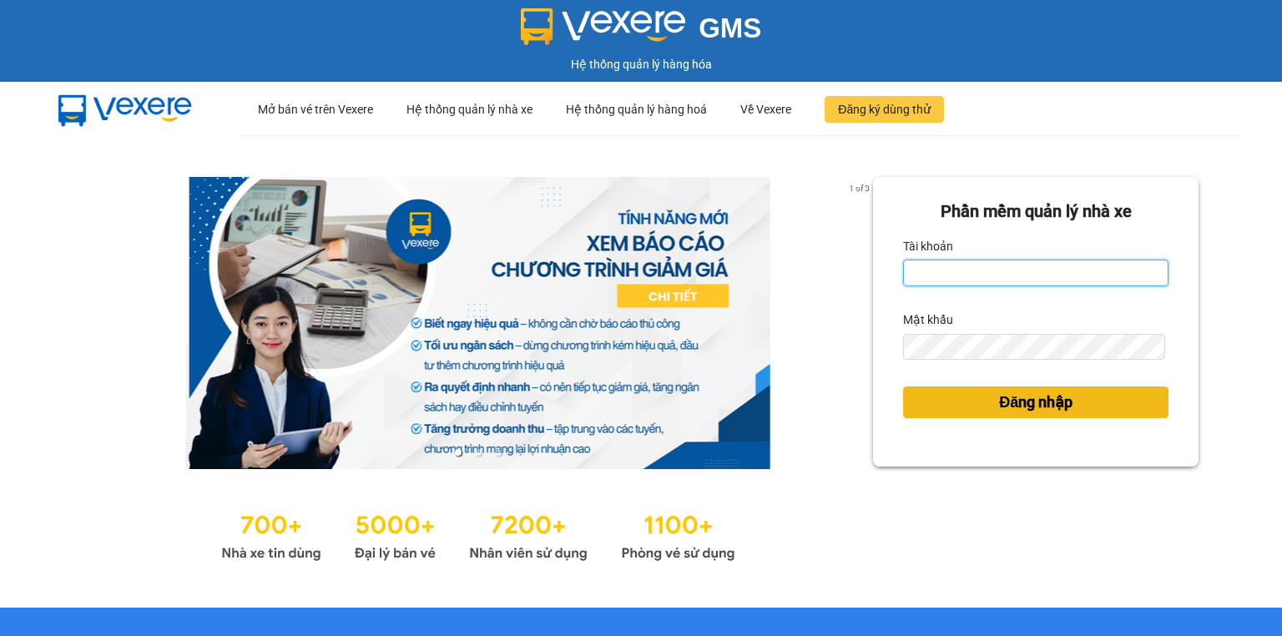
type input "thanhtai.haiduyen"
click at [1006, 405] on span "Đăng nhập" at bounding box center [1035, 402] width 73 height 23
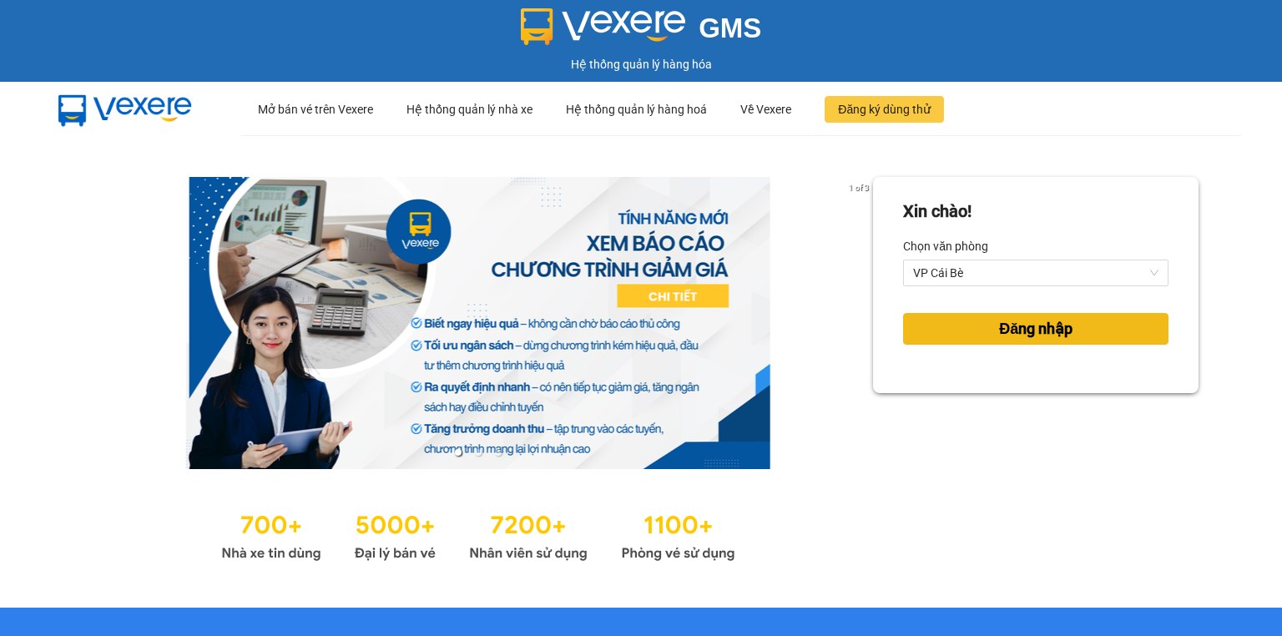
click at [1033, 339] on span "Đăng nhập" at bounding box center [1035, 328] width 73 height 23
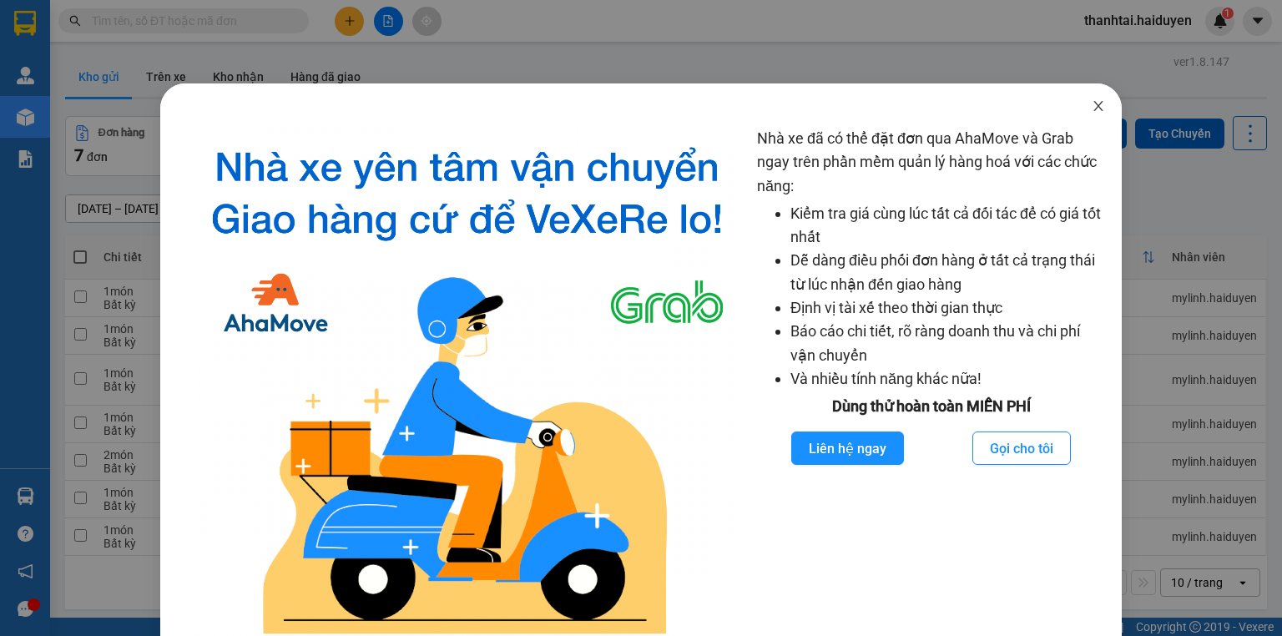
click at [1096, 104] on span "Close" at bounding box center [1098, 106] width 47 height 47
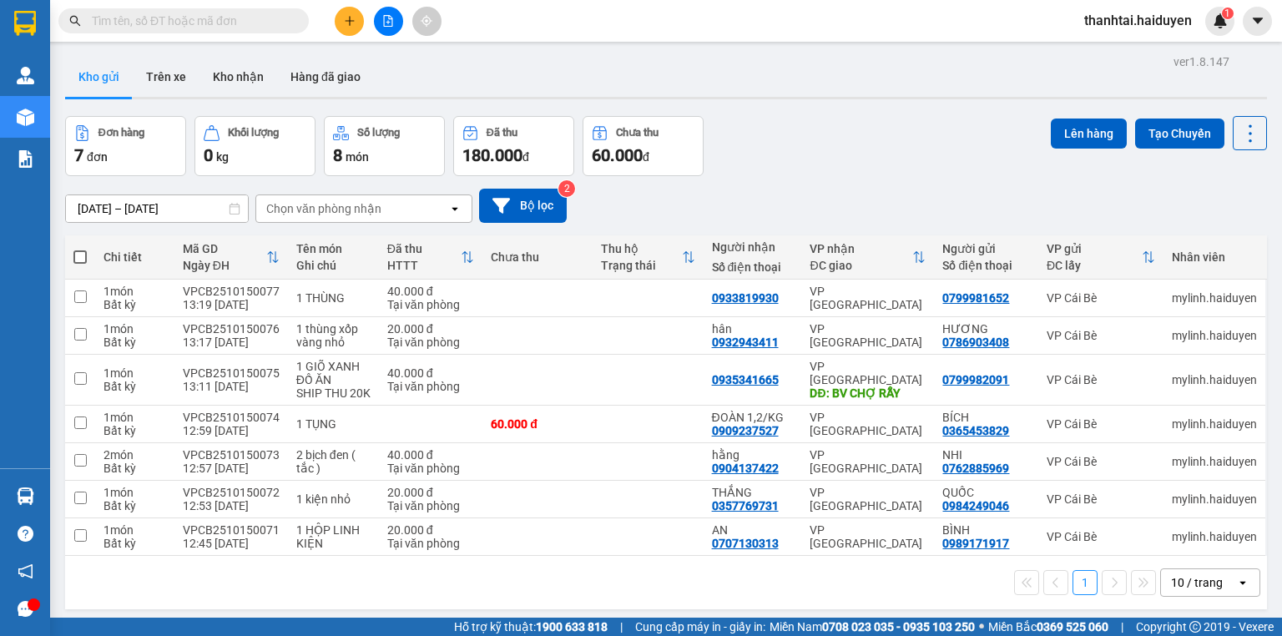
drag, startPoint x: 86, startPoint y: 255, endPoint x: 409, endPoint y: 225, distance: 324.4
click at [93, 255] on th at bounding box center [80, 257] width 30 height 44
click at [83, 252] on span at bounding box center [79, 256] width 13 height 13
click at [80, 249] on input "checkbox" at bounding box center [80, 249] width 0 height 0
checkbox input "true"
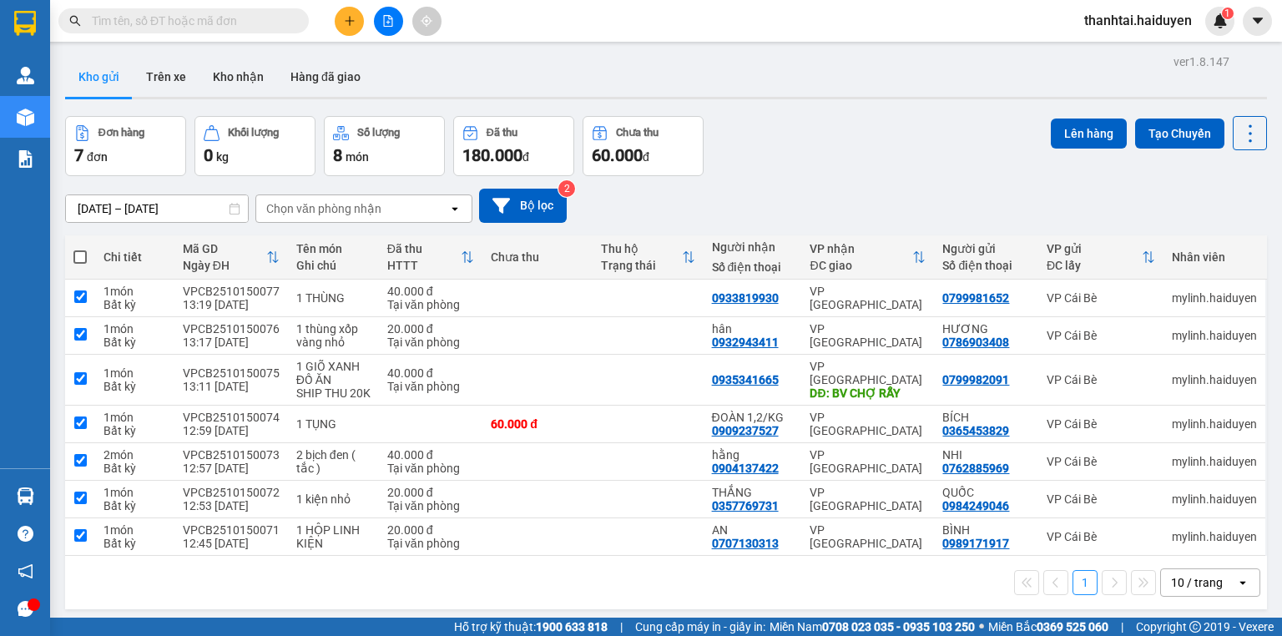
checkbox input "true"
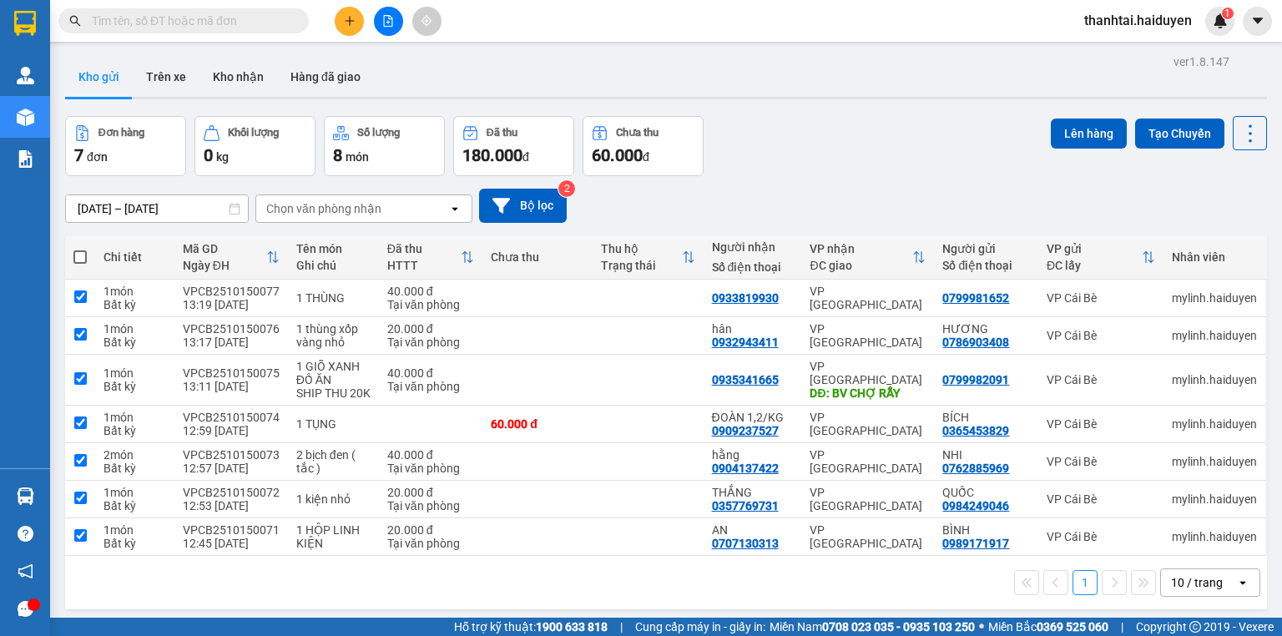
checkbox input "true"
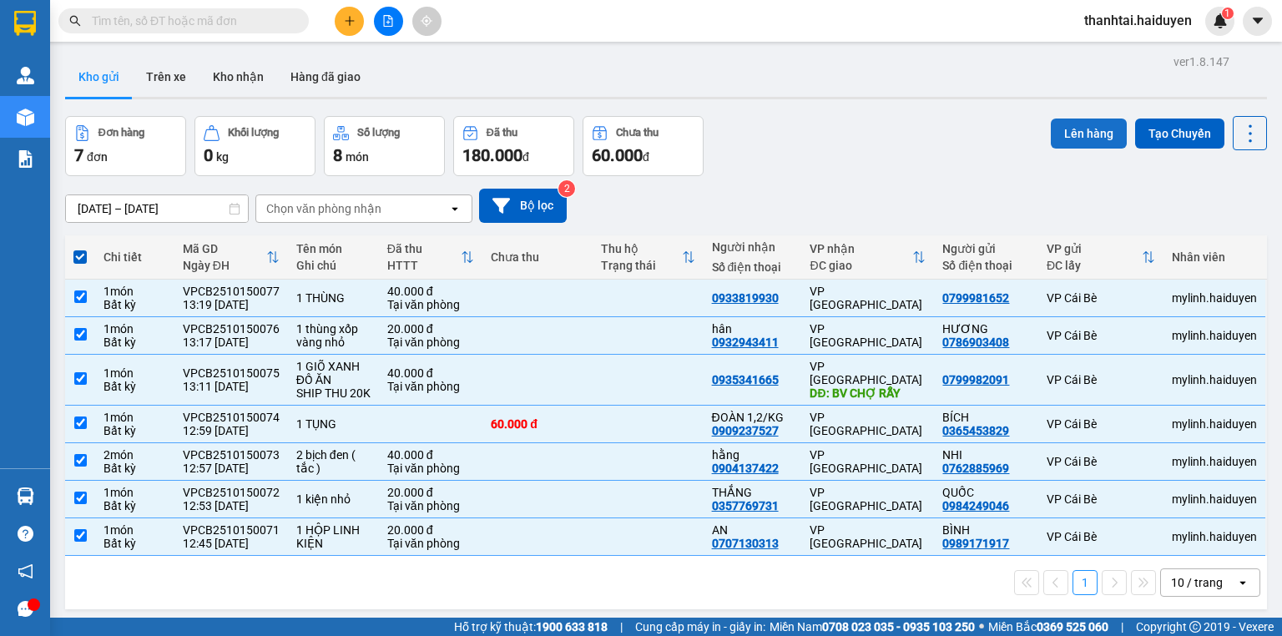
click at [1076, 144] on button "Lên hàng" at bounding box center [1089, 134] width 76 height 30
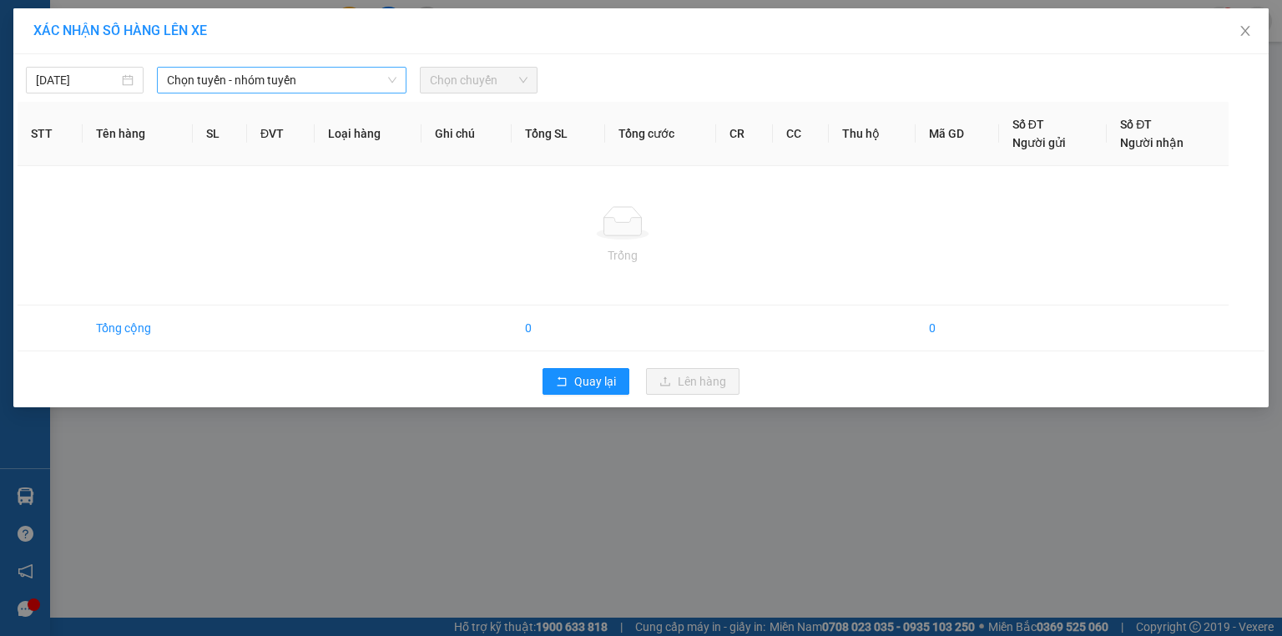
click at [209, 87] on span "Chọn tuyến - nhóm tuyến" at bounding box center [282, 80] width 230 height 25
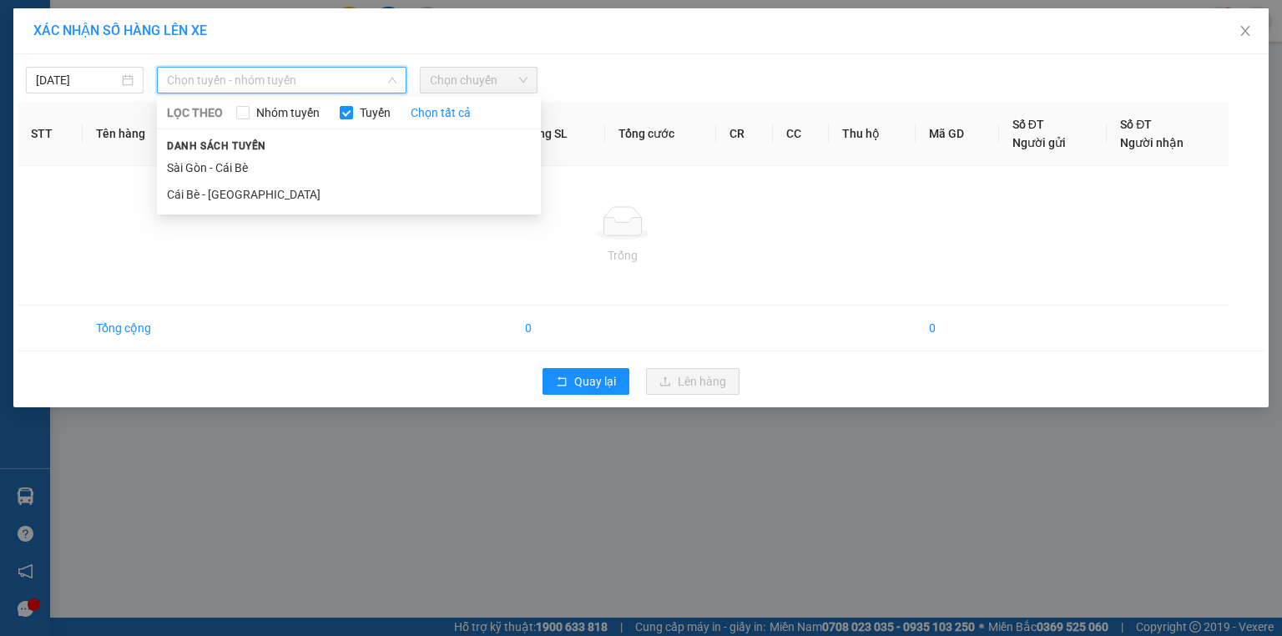
click at [247, 167] on li "Sài Gòn - Cái Bè" at bounding box center [349, 167] width 384 height 27
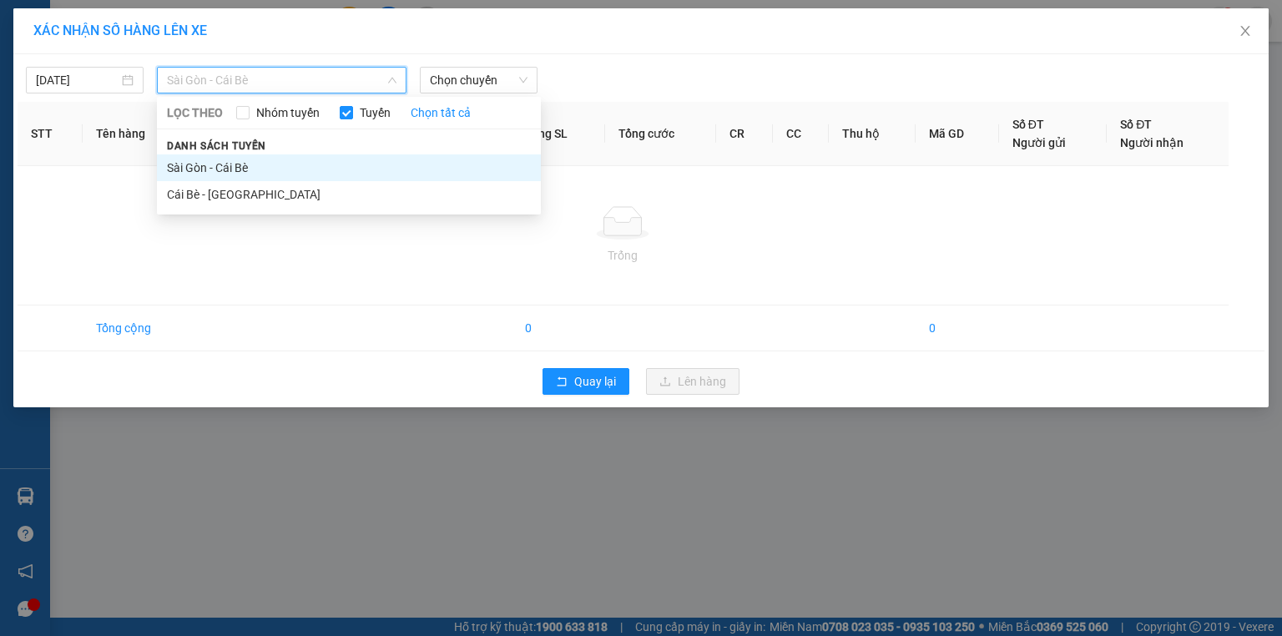
drag, startPoint x: 289, startPoint y: 79, endPoint x: 294, endPoint y: 132, distance: 52.8
click at [290, 79] on span "Sài Gòn - Cái Bè" at bounding box center [282, 80] width 230 height 25
drag, startPoint x: 293, startPoint y: 199, endPoint x: 414, endPoint y: 125, distance: 141.6
click at [293, 198] on li "Cái Bè - [GEOGRAPHIC_DATA]" at bounding box center [349, 194] width 384 height 27
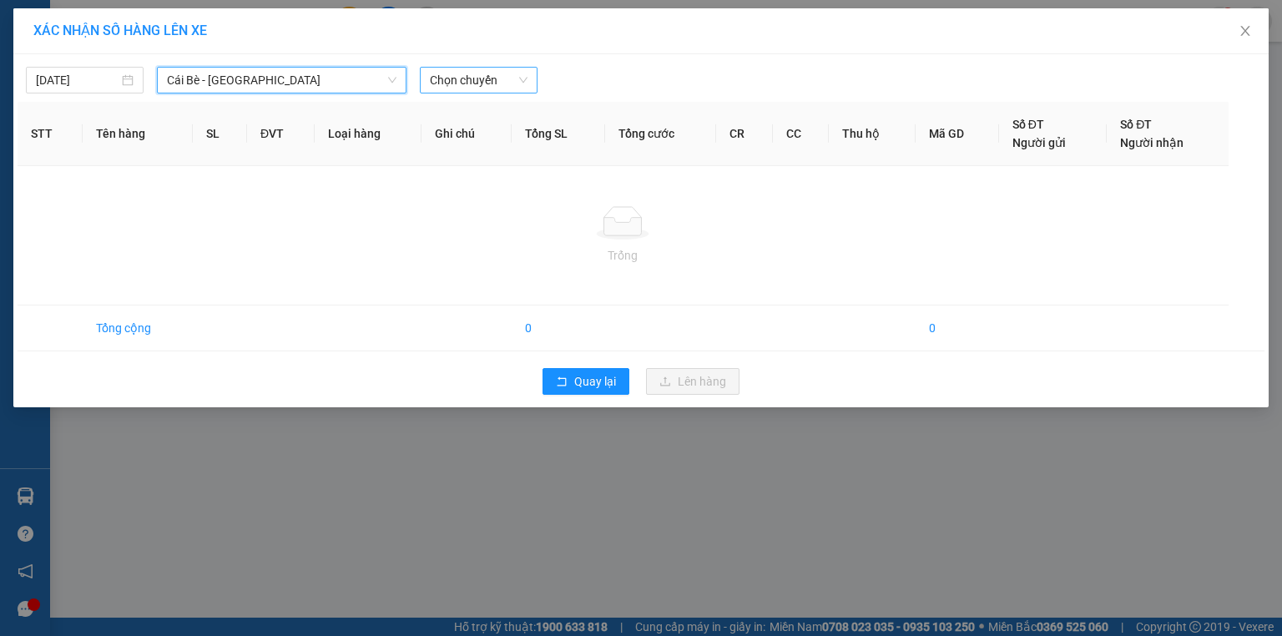
click at [497, 77] on span "Chọn chuyến" at bounding box center [479, 80] width 98 height 25
click at [594, 389] on span "Quay lại" at bounding box center [595, 381] width 42 height 18
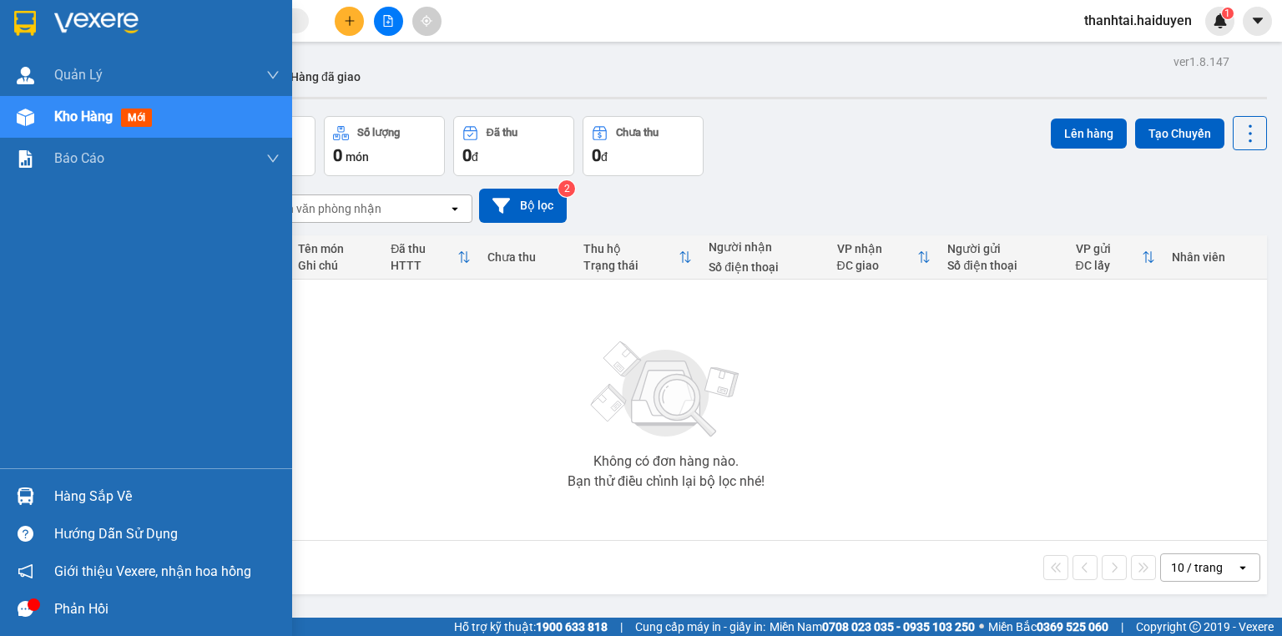
click at [84, 110] on span "Kho hàng" at bounding box center [83, 117] width 58 height 16
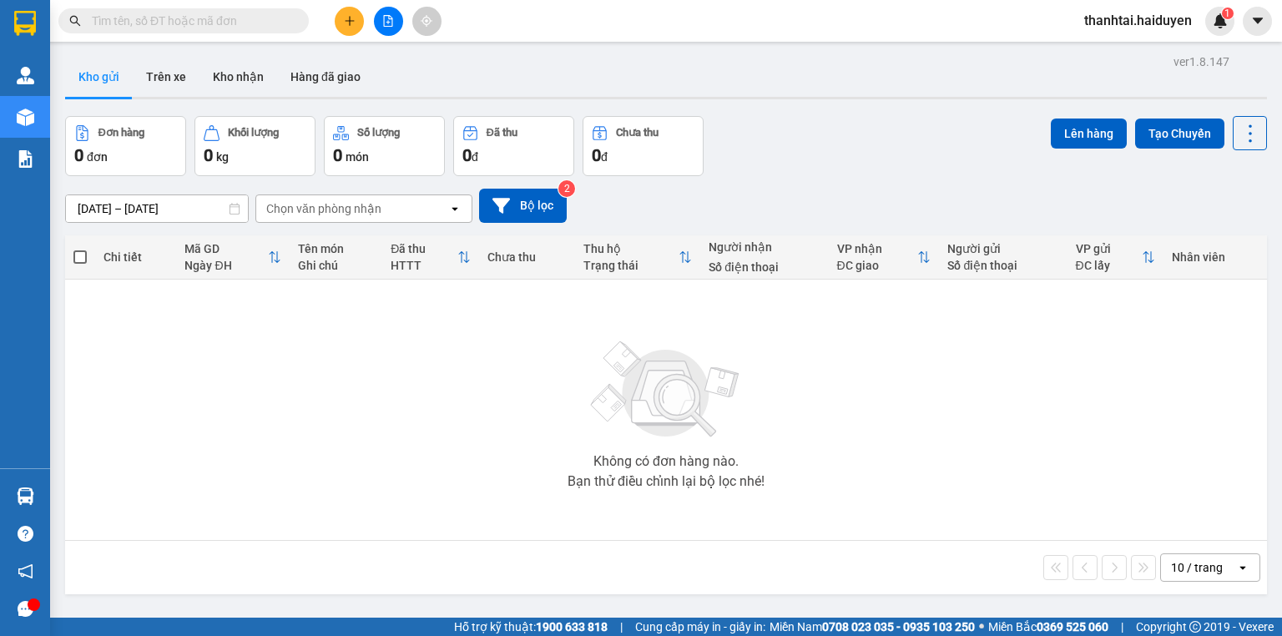
click at [1244, 151] on div "Lên hàng Tạo Chuyến" at bounding box center [1159, 146] width 216 height 60
click at [1239, 129] on icon at bounding box center [1250, 133] width 23 height 23
click at [1193, 250] on li "Làm mới" at bounding box center [1209, 238] width 125 height 30
click at [1239, 134] on icon at bounding box center [1250, 133] width 23 height 23
click at [1235, 235] on span "Làm mới" at bounding box center [1217, 238] width 46 height 17
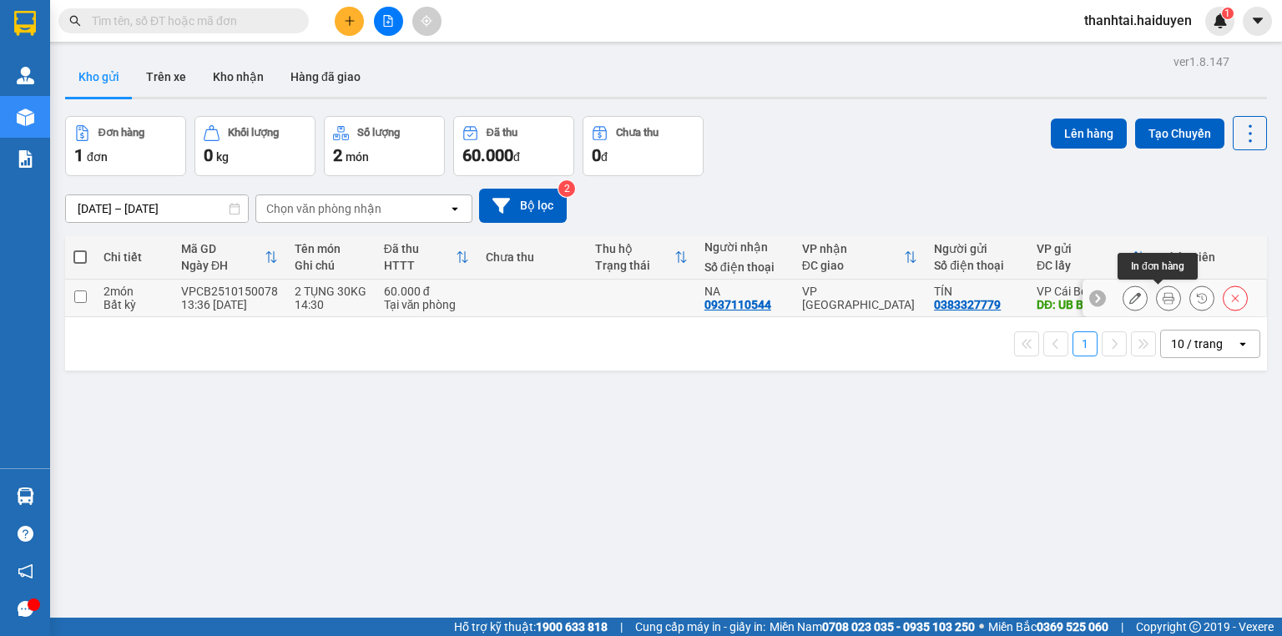
click at [1163, 300] on icon at bounding box center [1169, 298] width 12 height 12
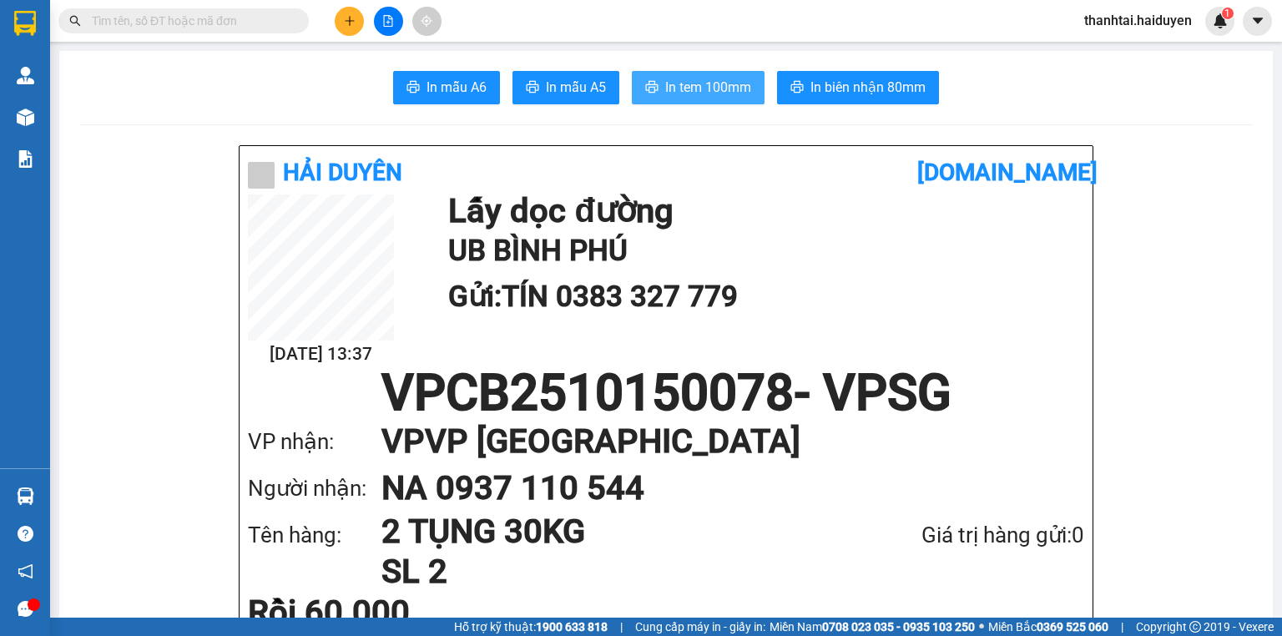
click at [738, 98] on button "In tem 100mm" at bounding box center [698, 87] width 133 height 33
click at [210, 13] on input "text" at bounding box center [190, 21] width 197 height 18
drag, startPoint x: 72, startPoint y: 487, endPoint x: 75, endPoint y: 429, distance: 57.7
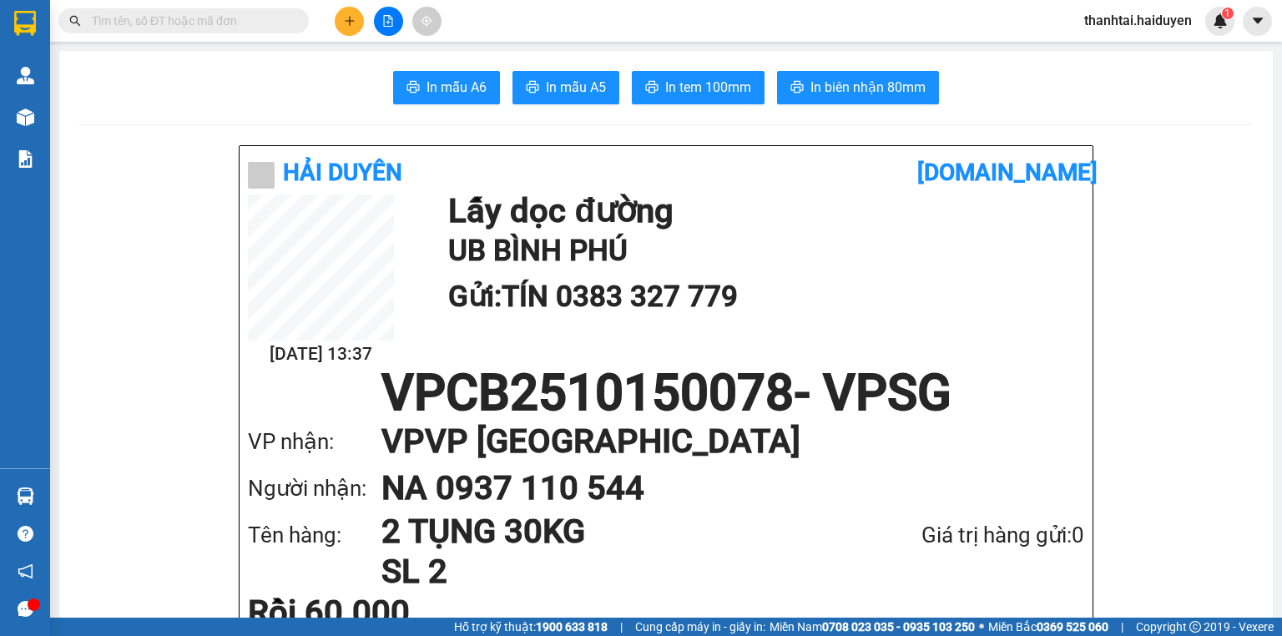
click at [176, 31] on span at bounding box center [183, 20] width 250 height 25
click at [181, 18] on input "text" at bounding box center [190, 21] width 197 height 18
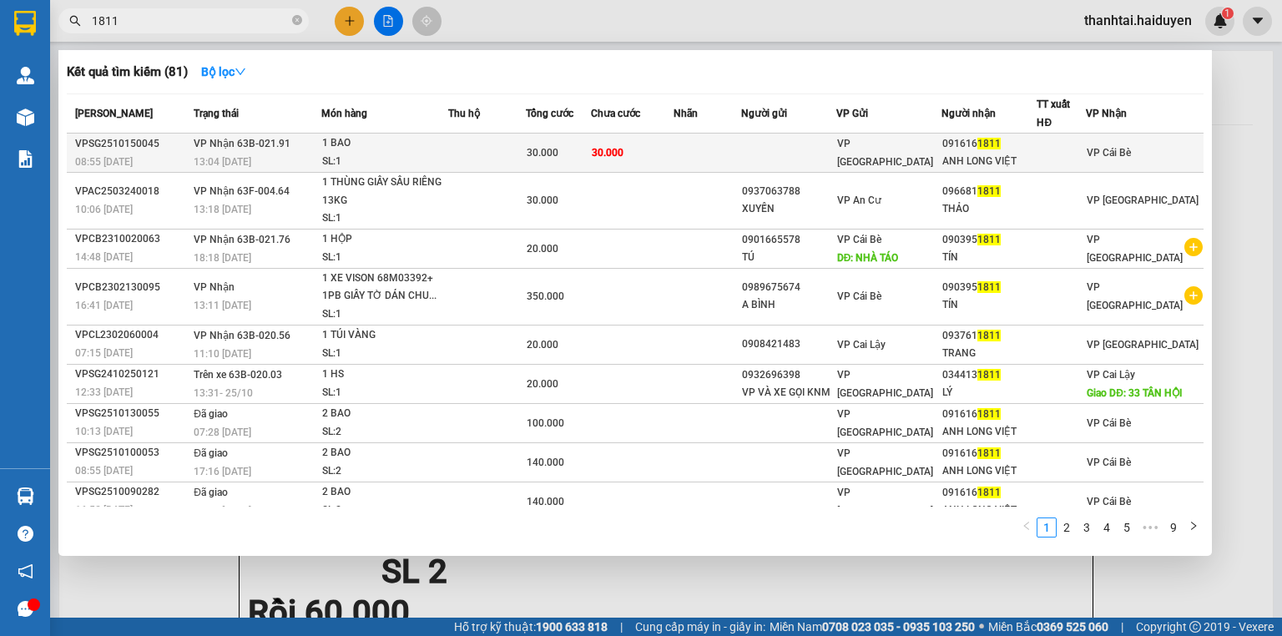
type input "1811"
click at [805, 150] on td at bounding box center [788, 153] width 95 height 39
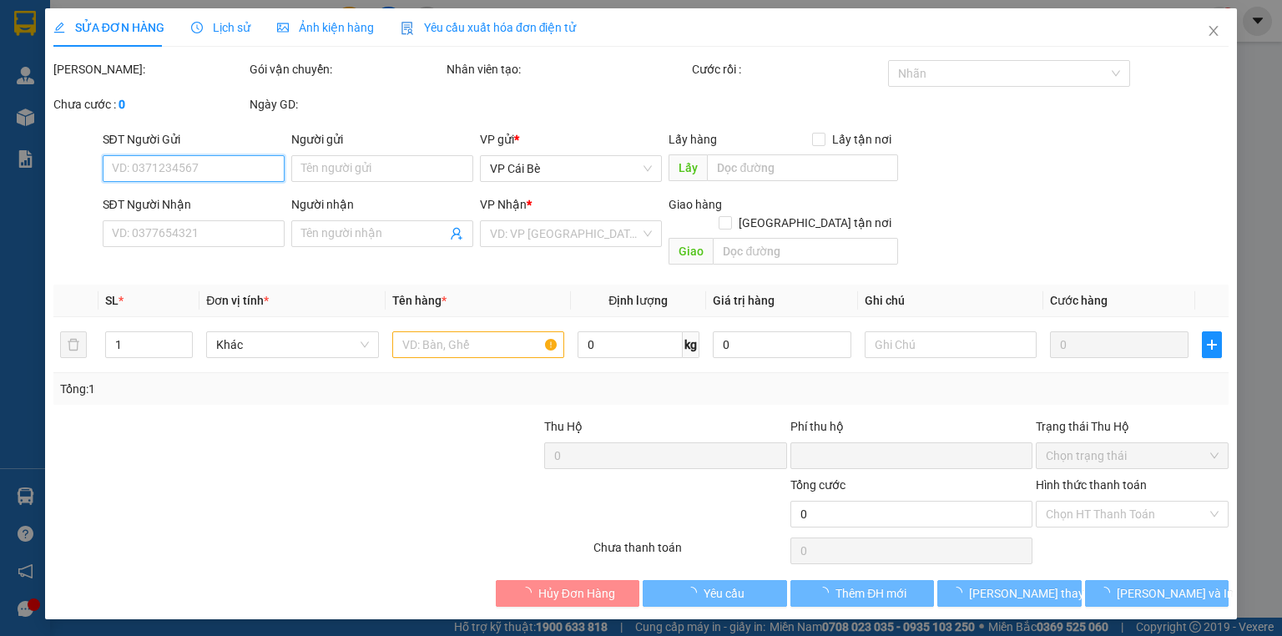
type input "0916161811"
type input "ANH LONG VIỆT"
type input "0"
type input "30.000"
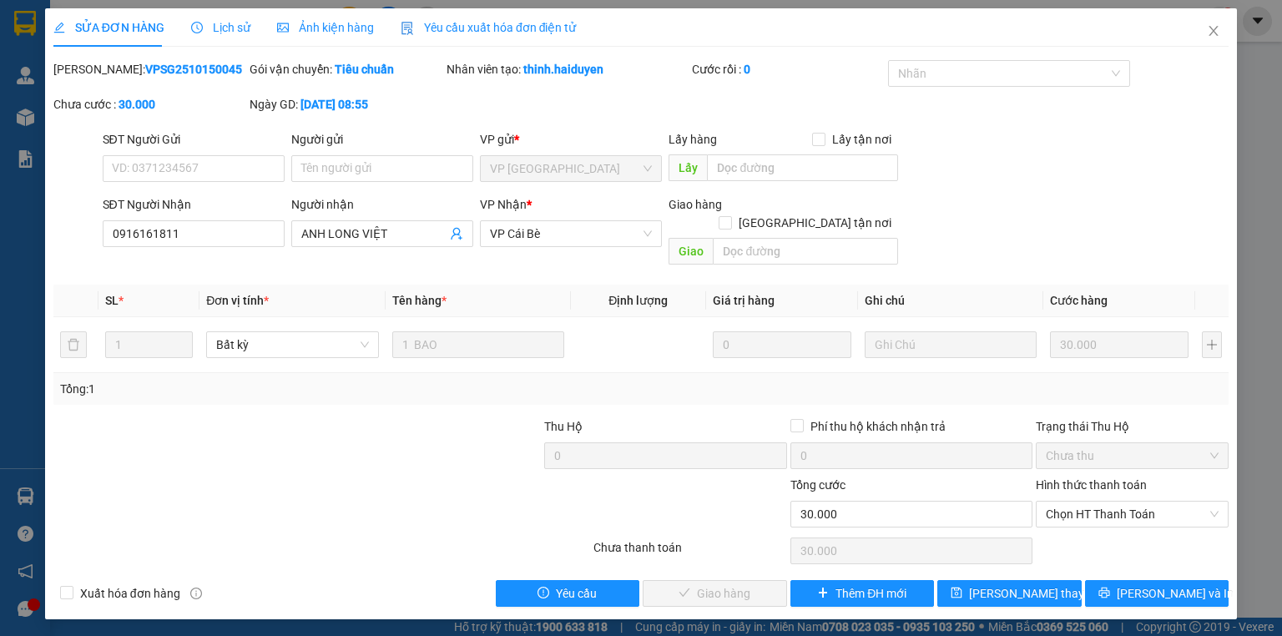
click at [376, 154] on div "Người gửi" at bounding box center [382, 142] width 182 height 25
click at [373, 159] on input "Người gửi" at bounding box center [382, 168] width 182 height 27
click at [1088, 502] on span "Chọn HT Thanh Toán" at bounding box center [1132, 514] width 173 height 25
type input "MINH NHẬN"
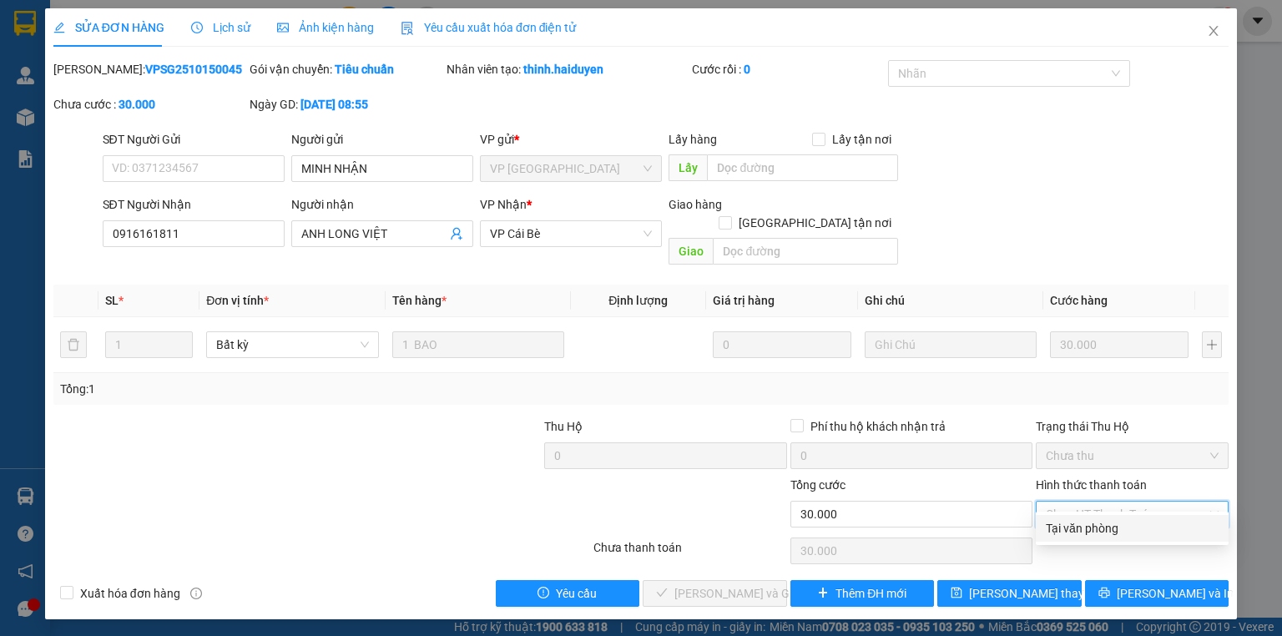
click at [1093, 523] on div "Tại văn phòng" at bounding box center [1132, 528] width 173 height 18
type input "0"
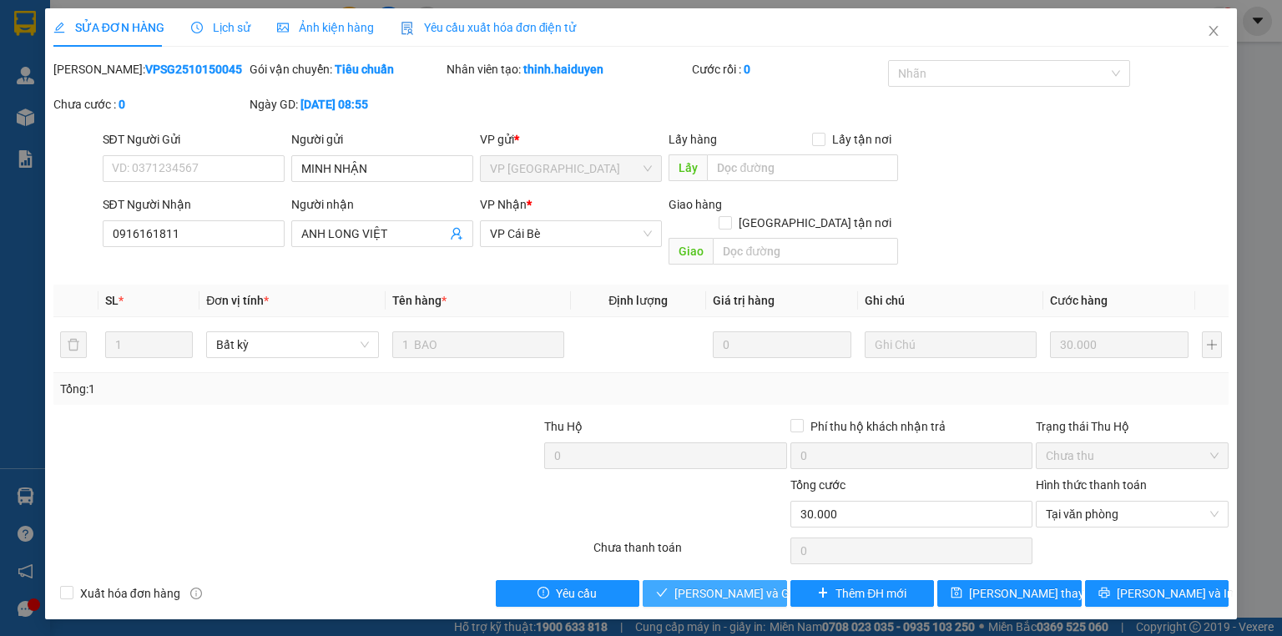
click at [680, 584] on span "[PERSON_NAME] và [PERSON_NAME] hàng" at bounding box center [754, 593] width 160 height 18
click at [738, 584] on span "[PERSON_NAME] và [PERSON_NAME] hàng" at bounding box center [754, 593] width 160 height 18
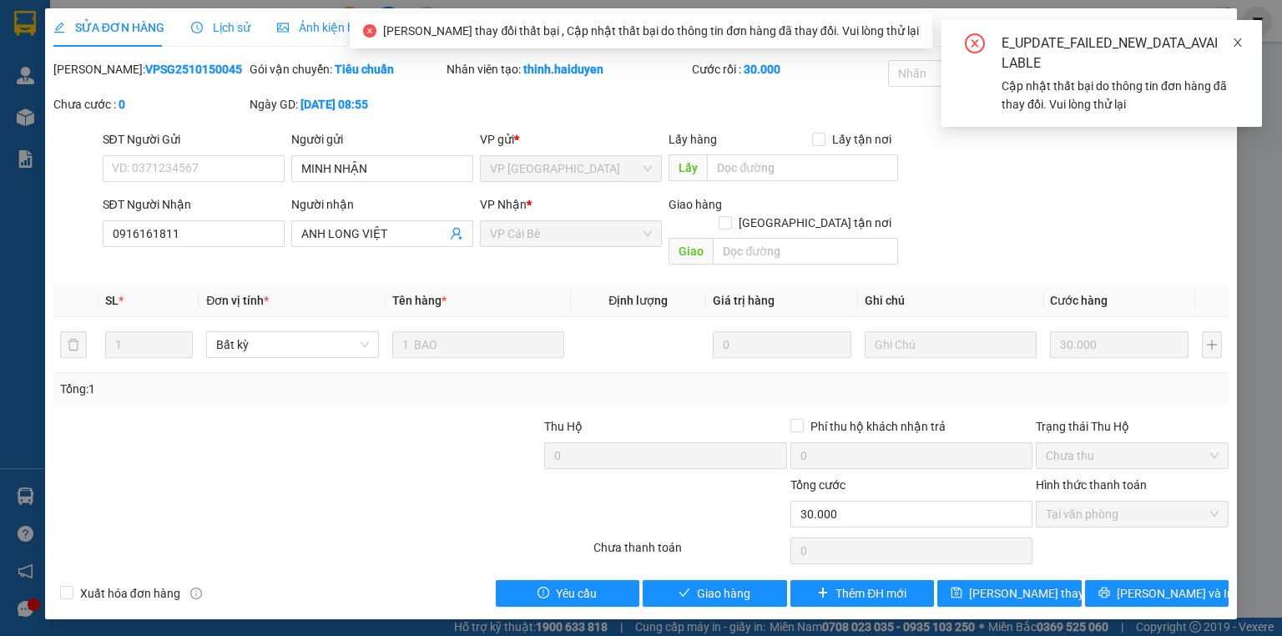
click at [1240, 43] on icon "close" at bounding box center [1238, 43] width 12 height 12
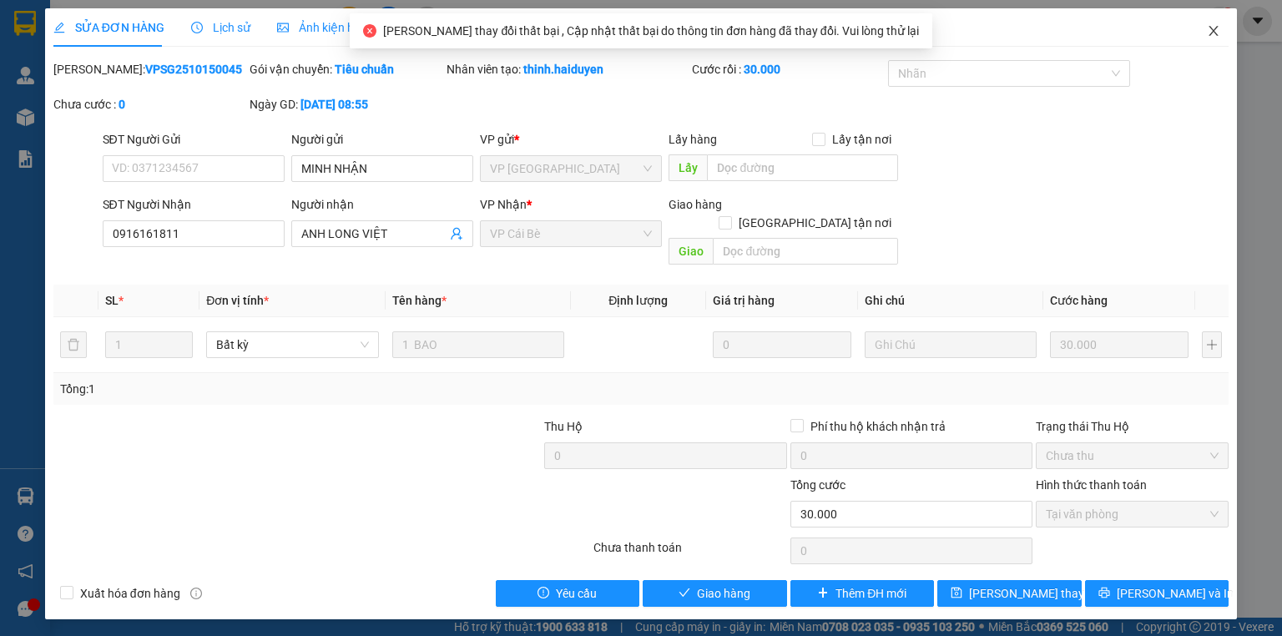
click at [1208, 31] on icon "close" at bounding box center [1213, 30] width 13 height 13
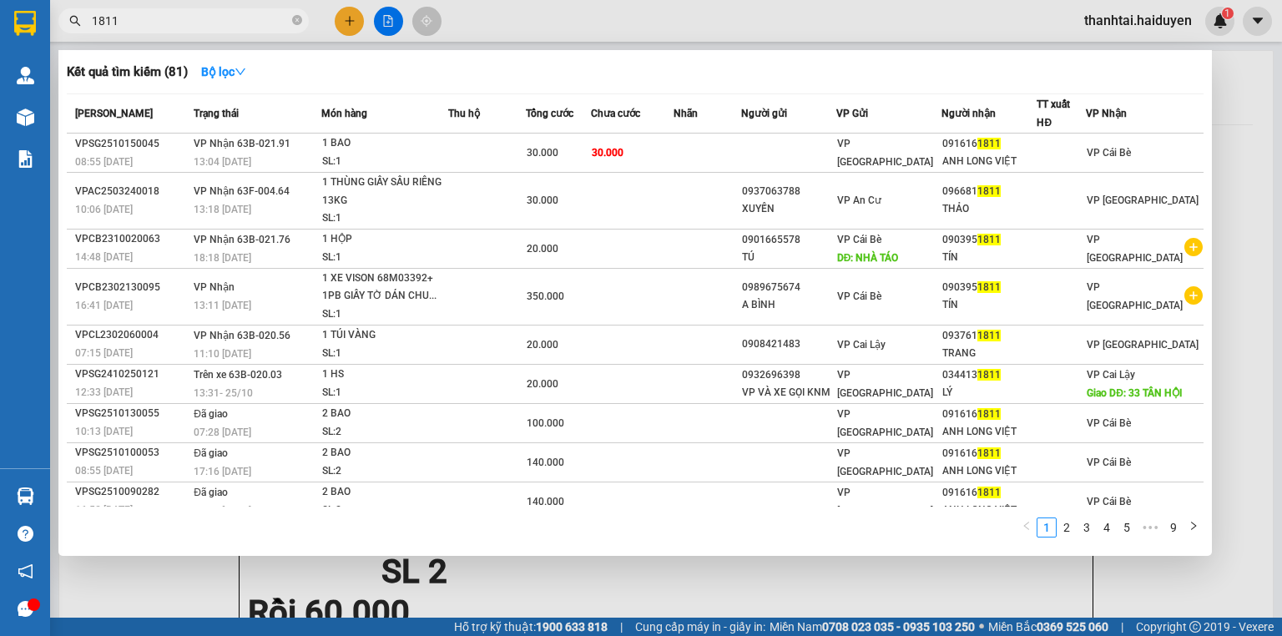
click at [250, 24] on input "1811" at bounding box center [190, 21] width 197 height 18
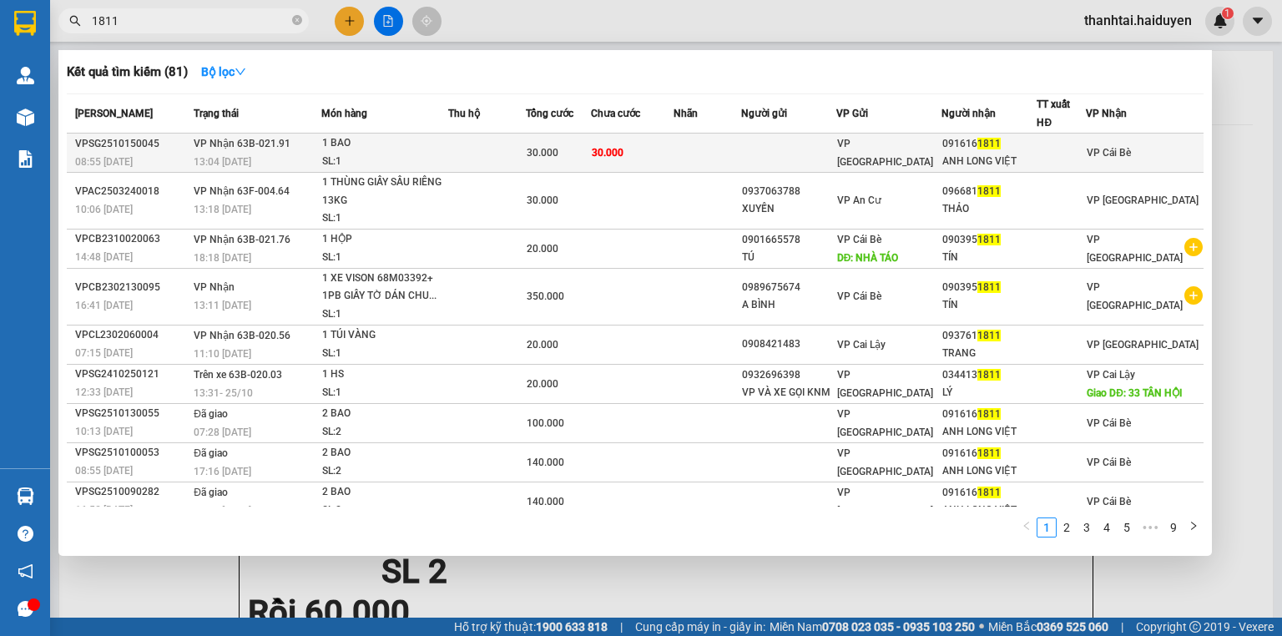
click at [359, 147] on div "1 BAO" at bounding box center [384, 143] width 125 height 18
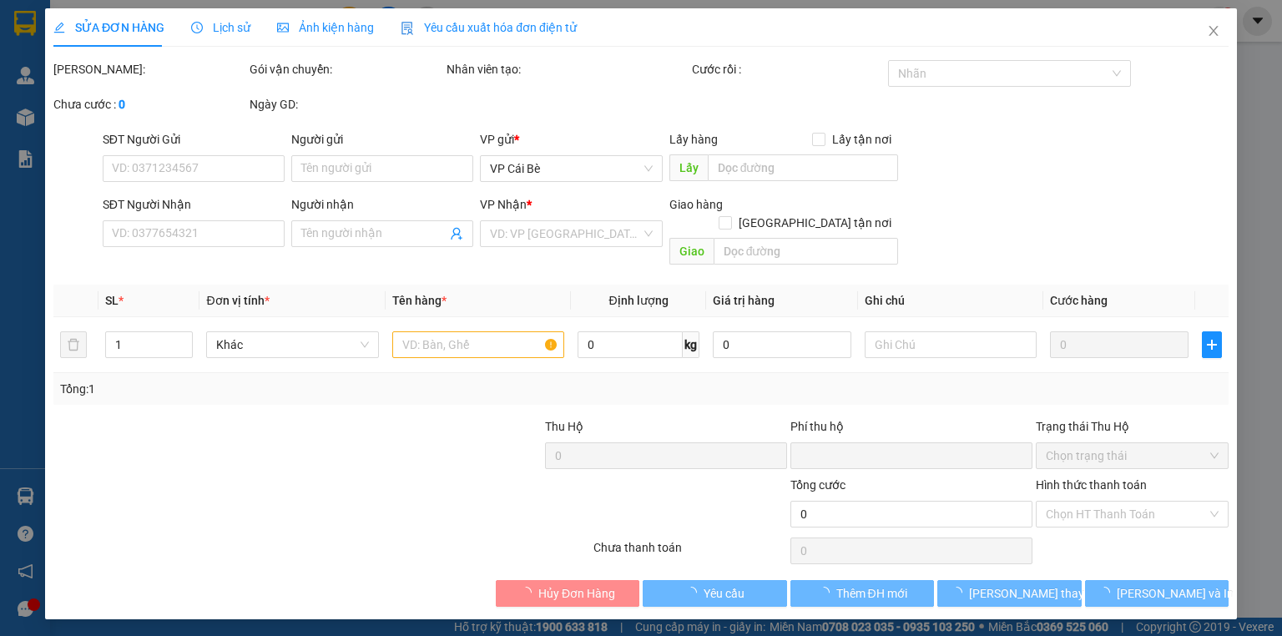
type input "MINH NHẬN"
type input "0916161811"
type input "ANH LONG VIỆT"
type input "0"
type input "30.000"
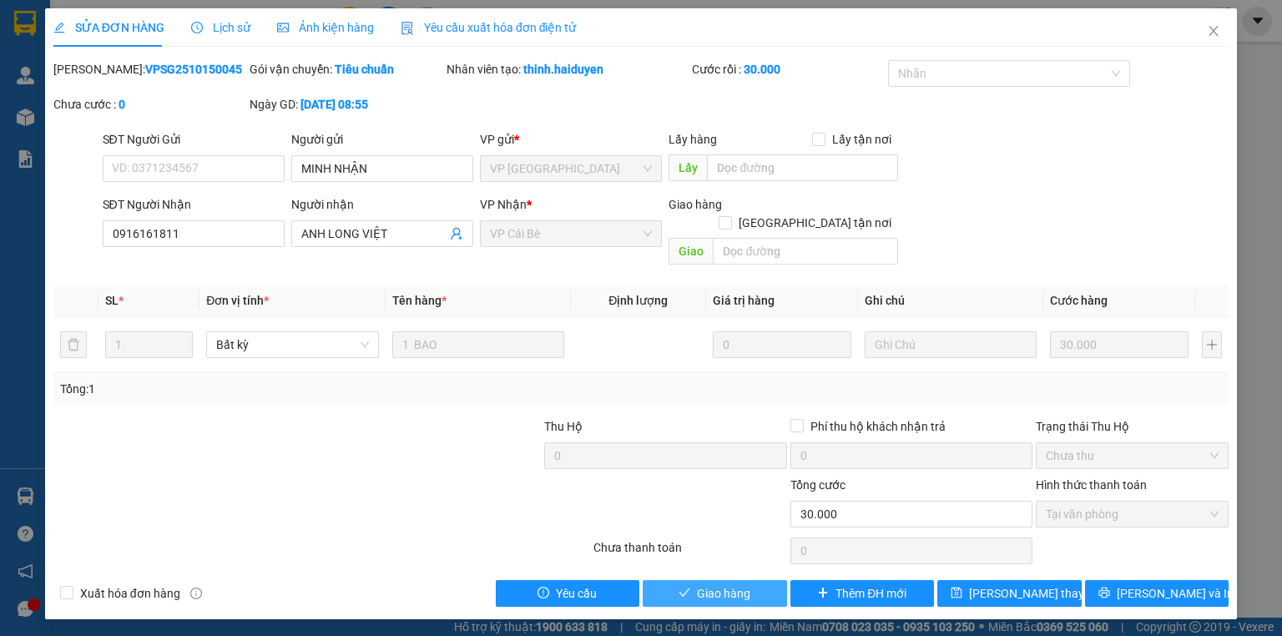
click at [749, 584] on span "Giao hàng" at bounding box center [723, 593] width 53 height 18
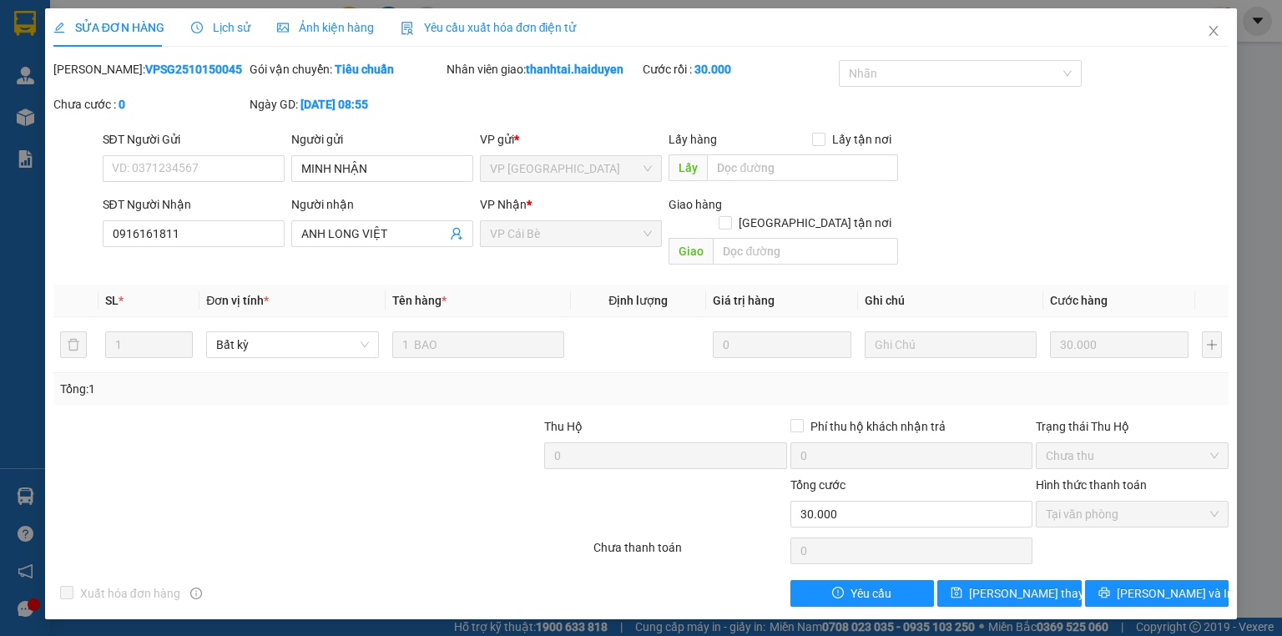
click at [215, 28] on span "Lịch sử" at bounding box center [220, 27] width 59 height 13
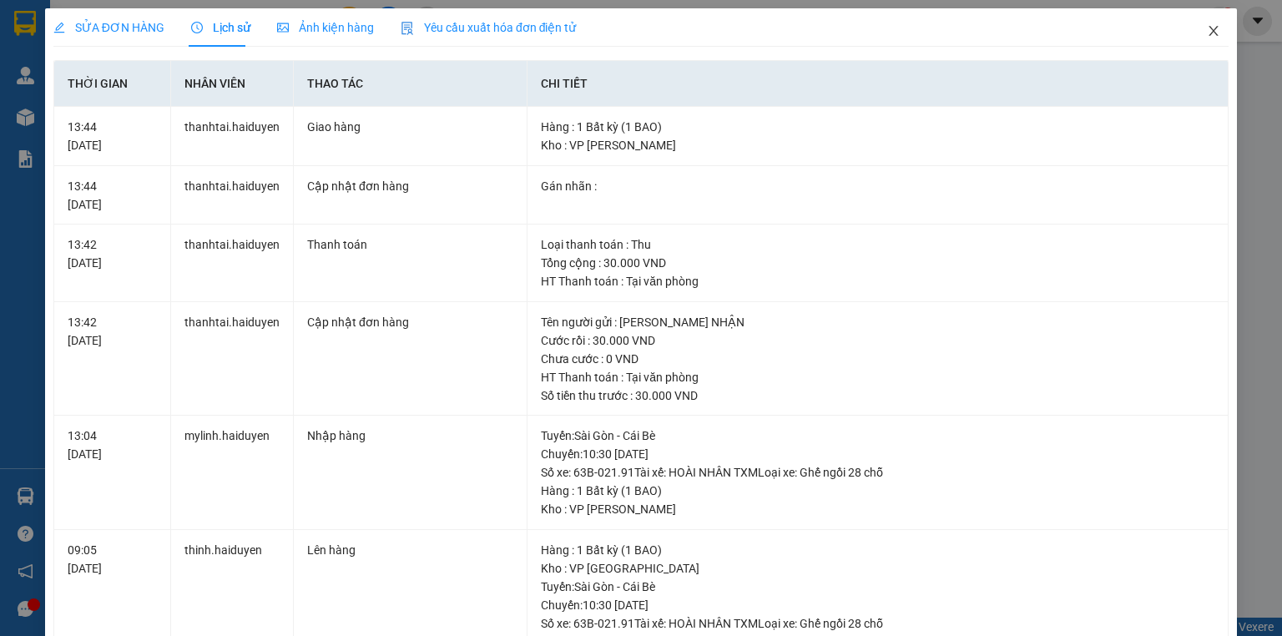
click at [1207, 33] on icon "close" at bounding box center [1213, 30] width 13 height 13
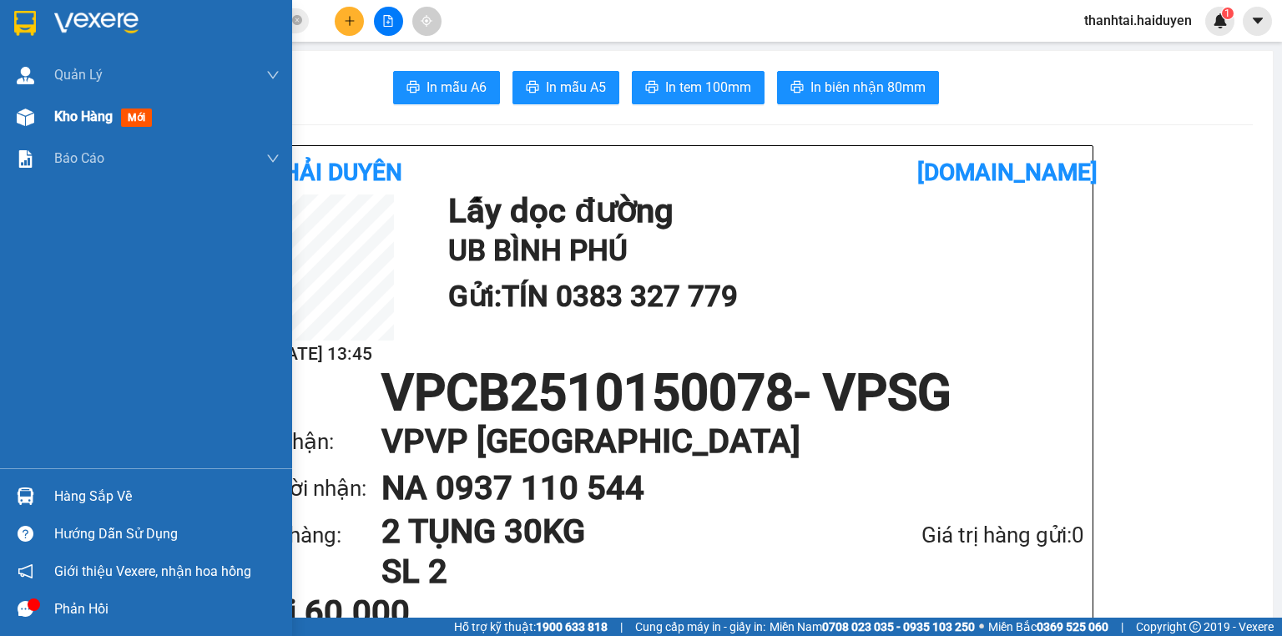
drag, startPoint x: 50, startPoint y: 124, endPoint x: 78, endPoint y: 117, distance: 28.6
click at [53, 124] on div "Kho hàng mới" at bounding box center [146, 117] width 292 height 42
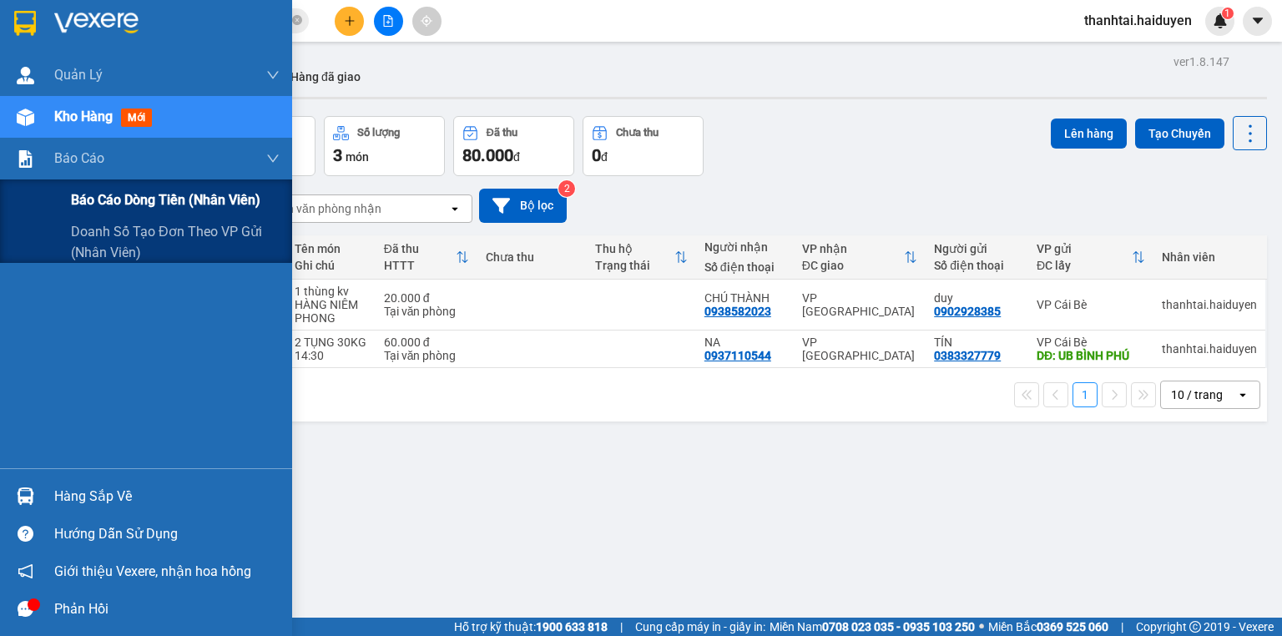
click at [154, 202] on span "Báo cáo dòng tiền (nhân viên)" at bounding box center [165, 199] width 189 height 21
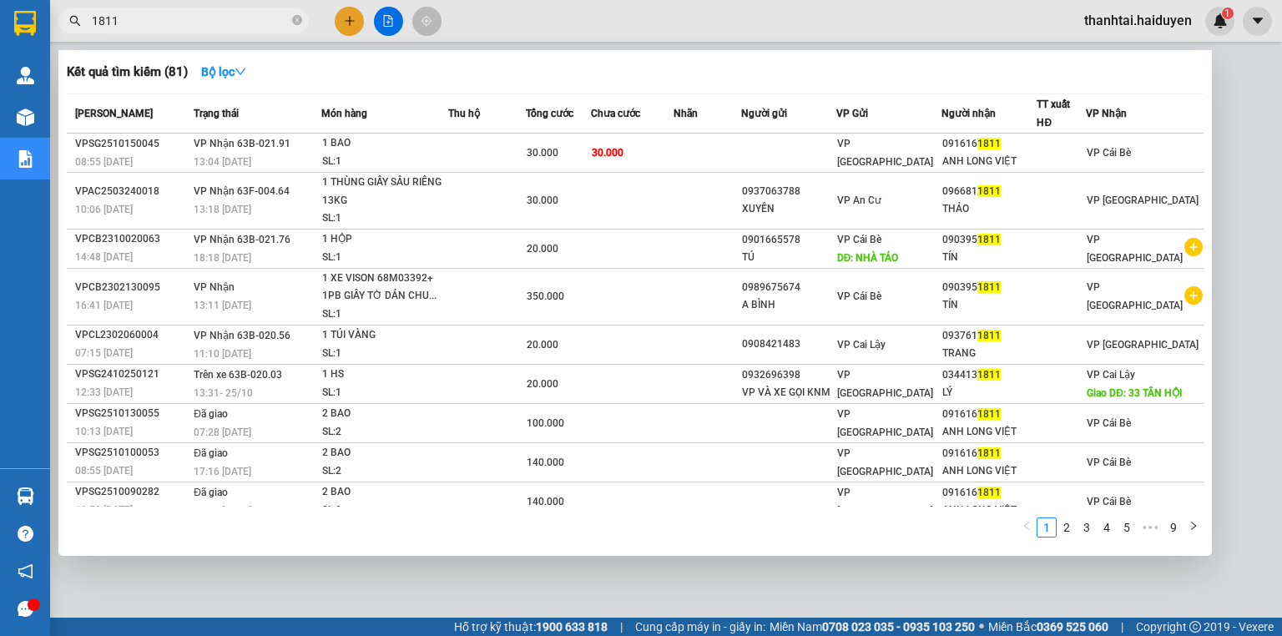
click at [225, 23] on input "1811" at bounding box center [190, 21] width 197 height 18
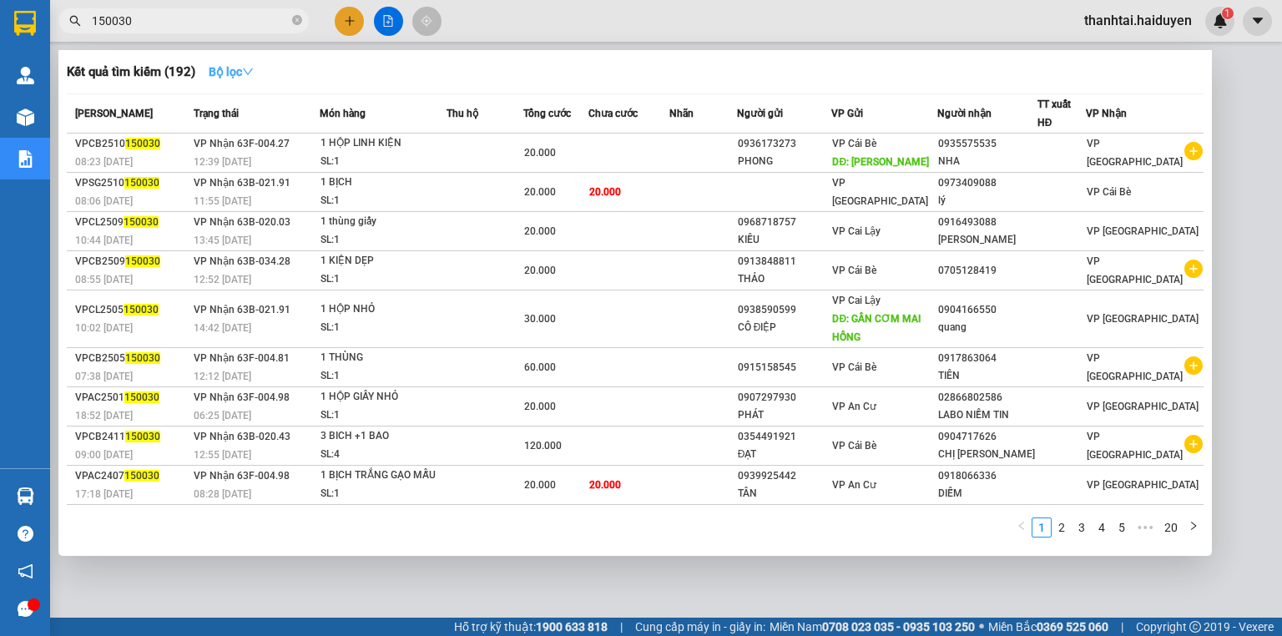
type input "150030"
click at [250, 75] on icon "down" at bounding box center [248, 72] width 12 height 12
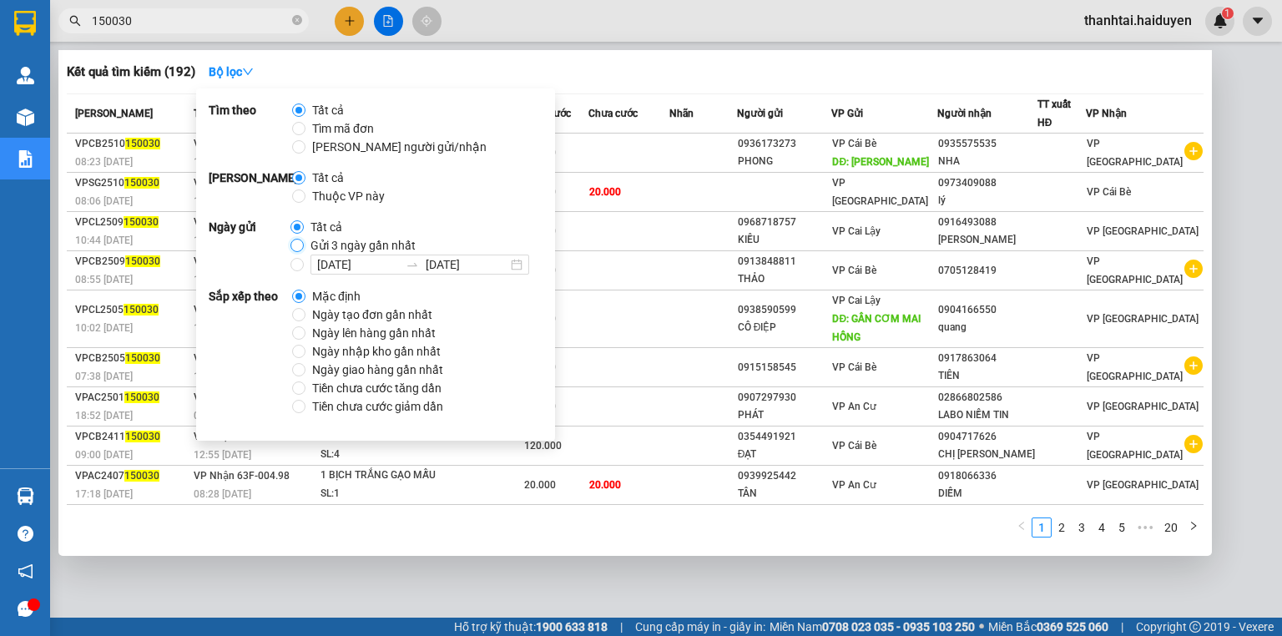
click at [295, 243] on input "Gửi 3 ngày gần nhất" at bounding box center [296, 245] width 13 height 13
radio input "true"
radio input "false"
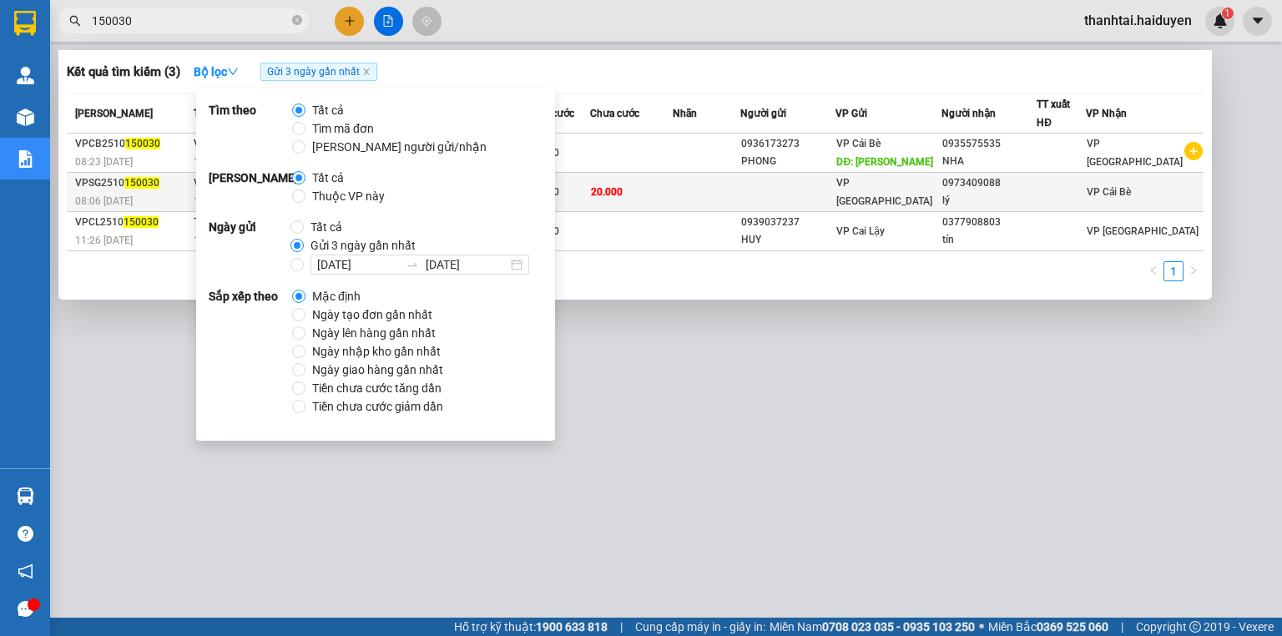
click at [1085, 192] on div at bounding box center [1062, 193] width 48 height 18
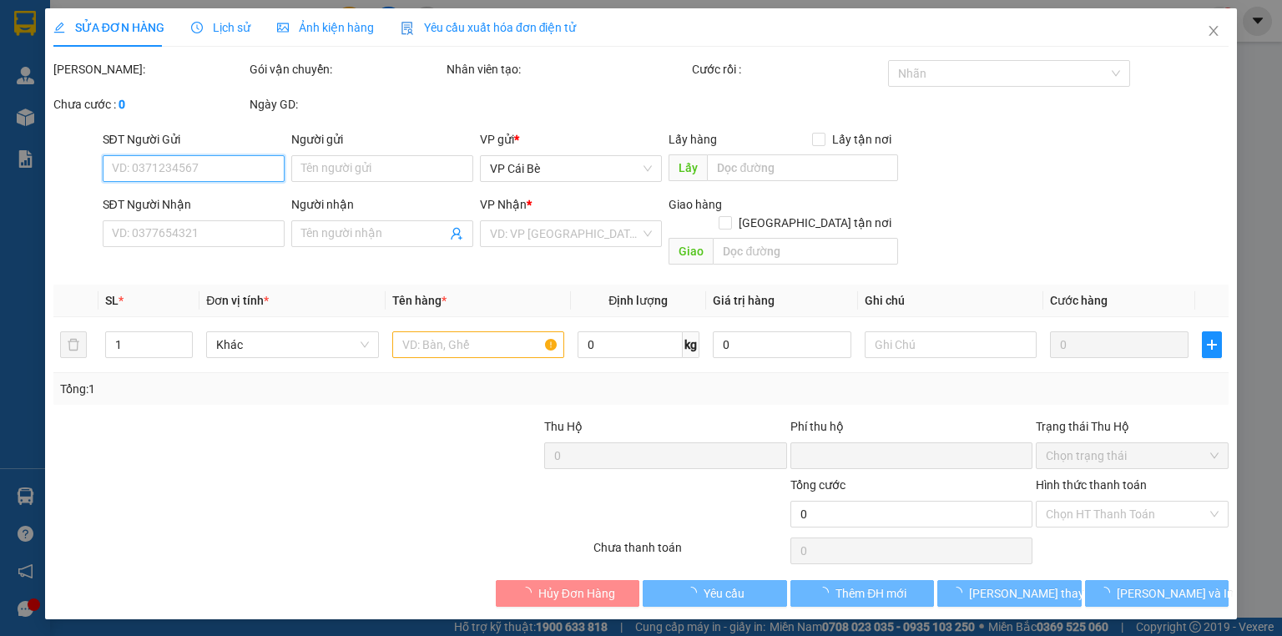
type input "0973409088"
type input "lý"
type input "0"
type input "20.000"
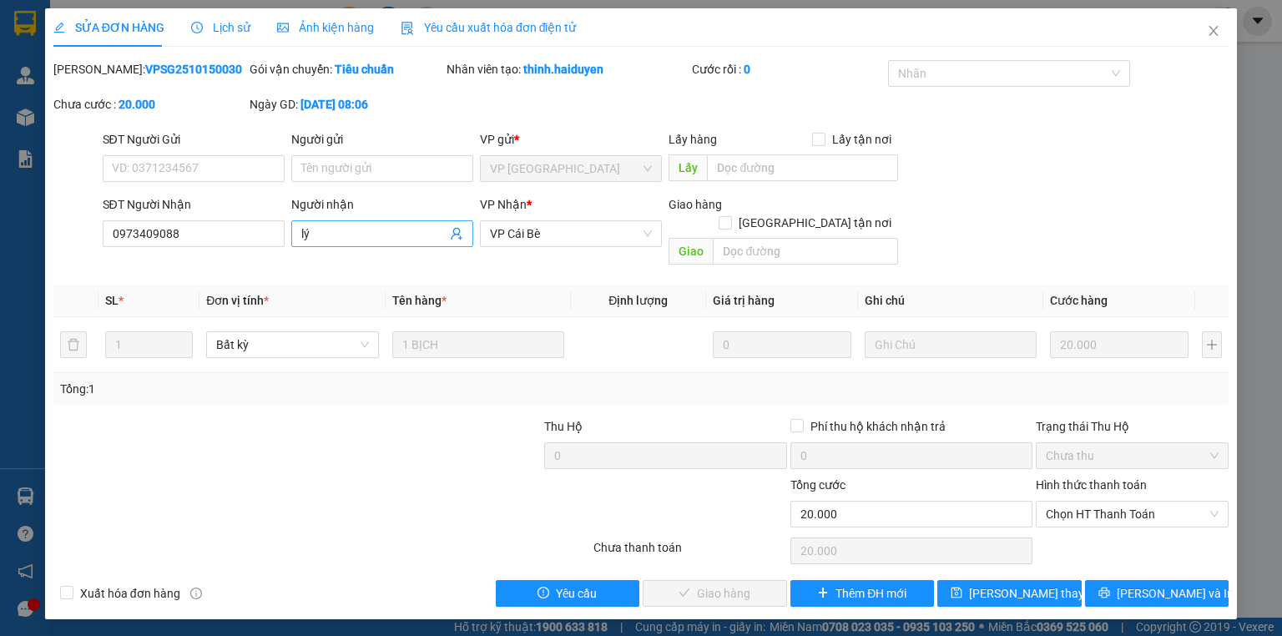
click at [413, 240] on input "lý" at bounding box center [373, 234] width 145 height 18
type input "lý(TÂN PHONG)"
drag, startPoint x: 1010, startPoint y: 575, endPoint x: 1026, endPoint y: 556, distance: 24.9
click at [1011, 584] on span "[PERSON_NAME] đổi" at bounding box center [1036, 593] width 134 height 18
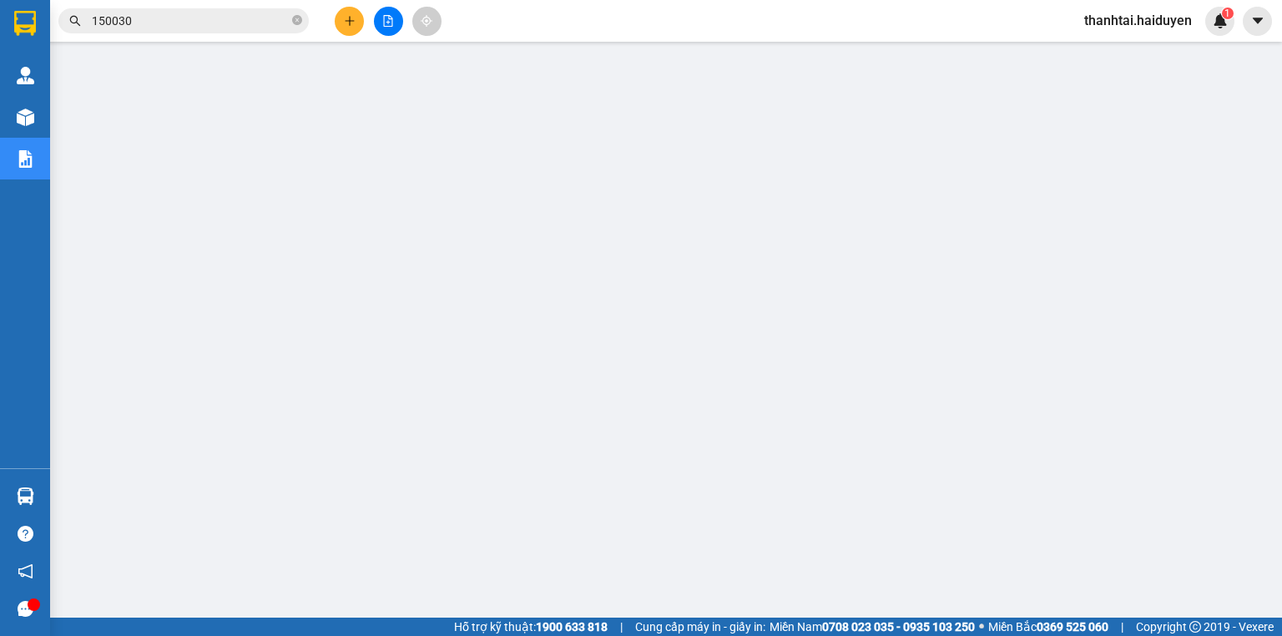
click at [174, 10] on span "150030" at bounding box center [183, 20] width 250 height 25
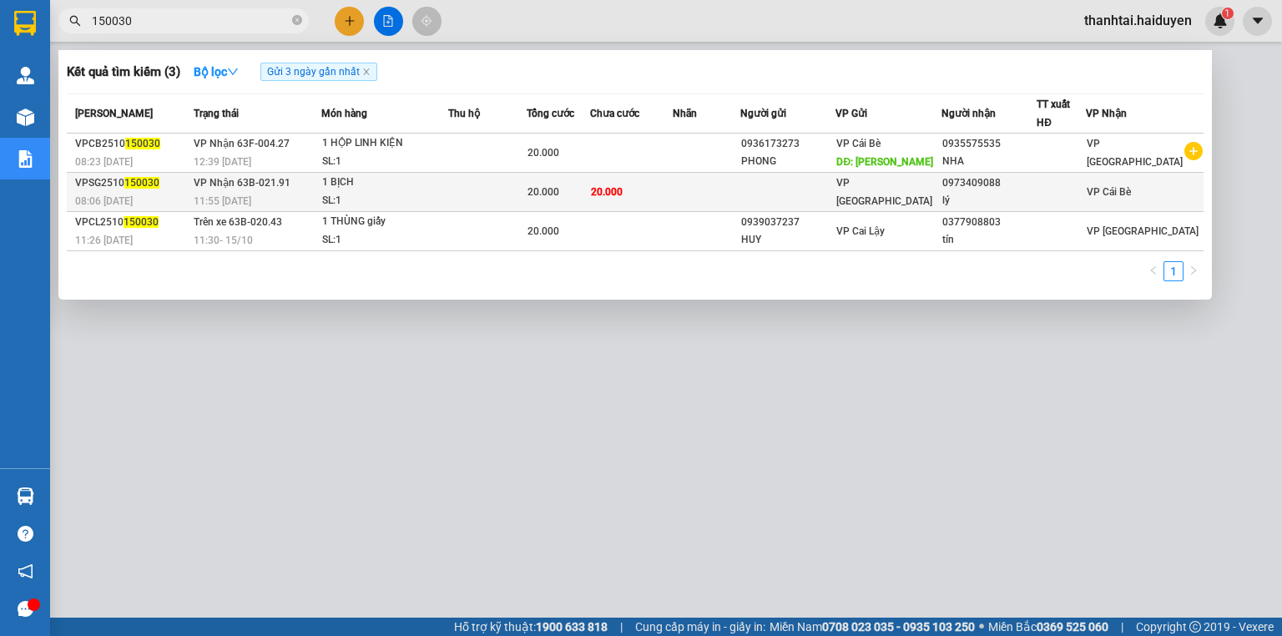
click at [613, 207] on td "20.000" at bounding box center [631, 192] width 82 height 39
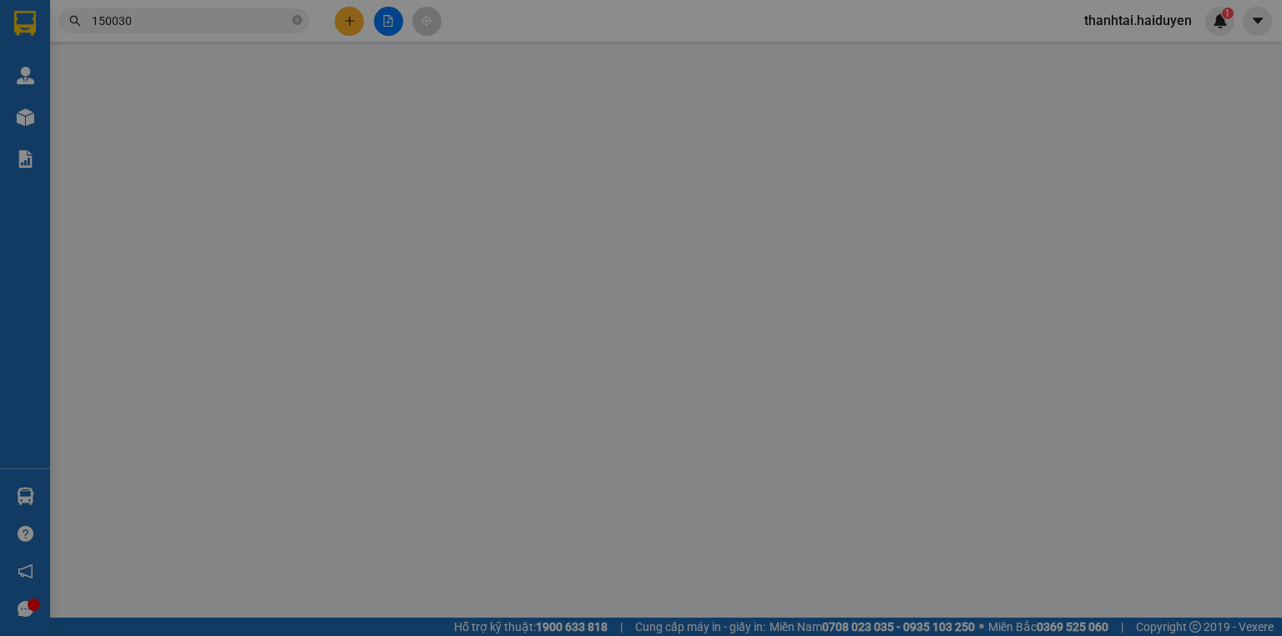
type input "0973409088"
type input "lý(TÂN PHONG)"
type input "0"
type input "20.000"
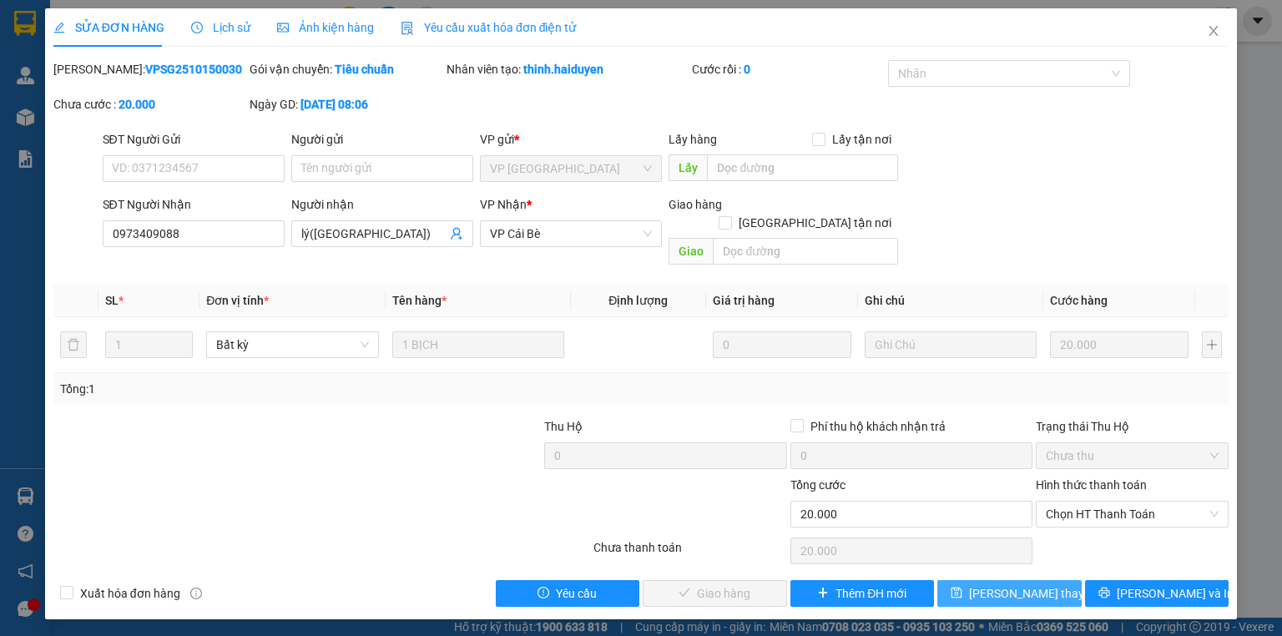
click at [1038, 584] on span "[PERSON_NAME] đổi" at bounding box center [1036, 593] width 134 height 18
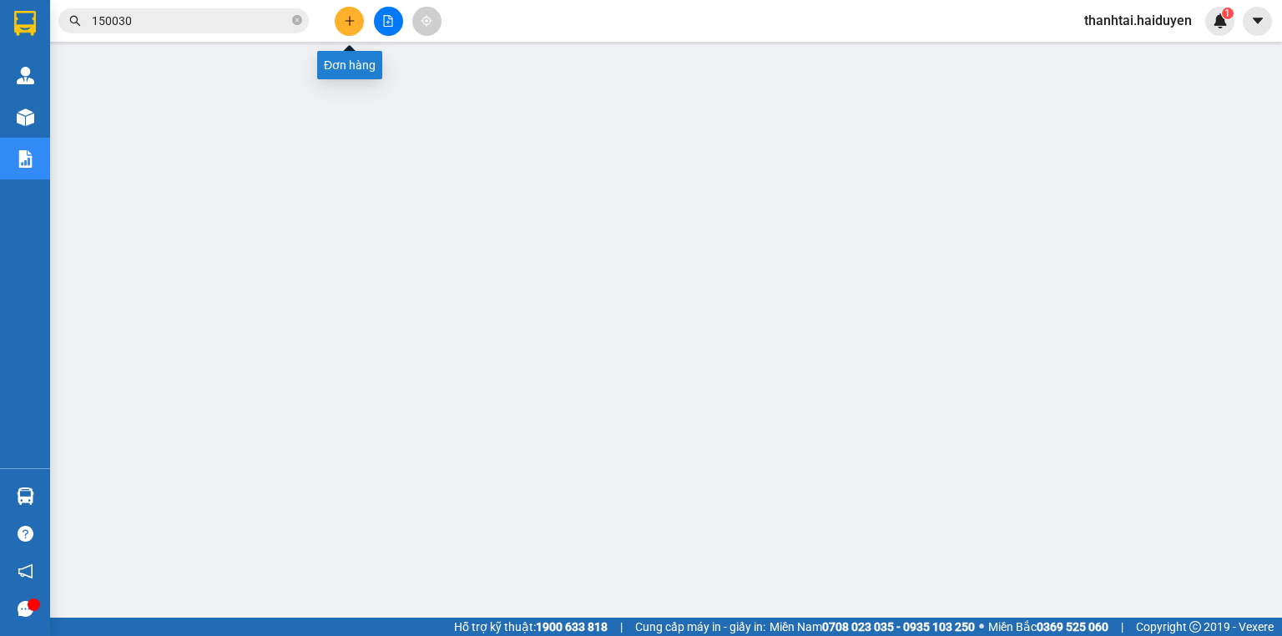
click at [361, 15] on button at bounding box center [349, 21] width 29 height 29
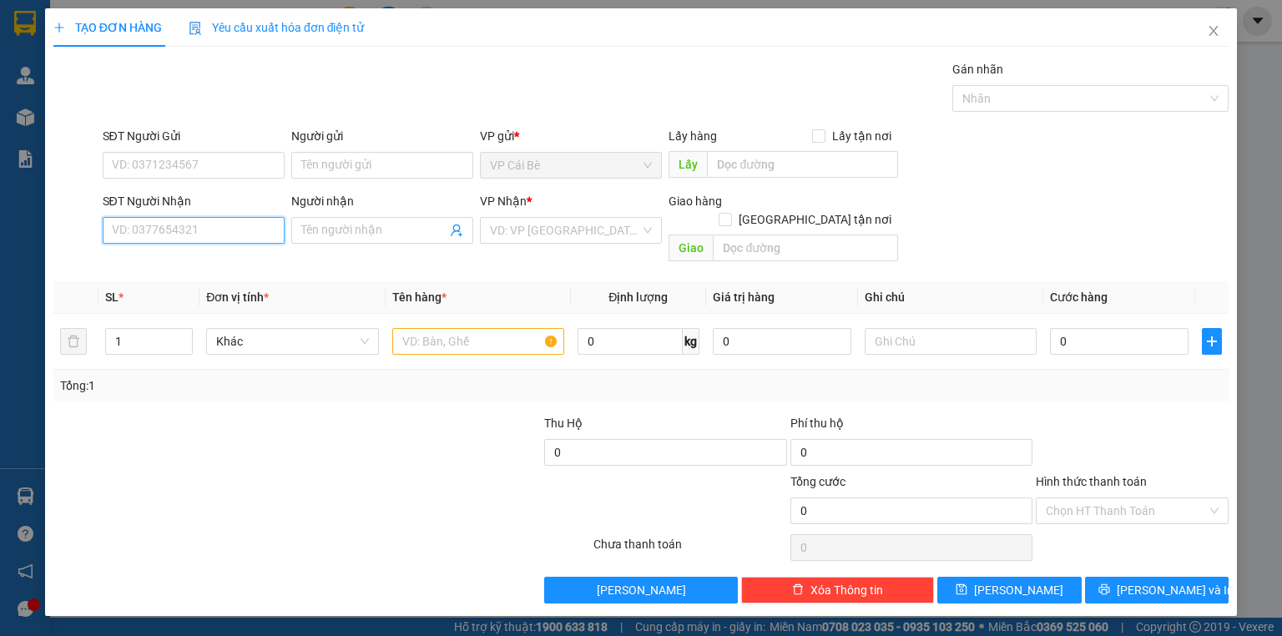
drag, startPoint x: 214, startPoint y: 230, endPoint x: 186, endPoint y: 208, distance: 35.6
click at [208, 217] on input "SĐT Người Nhận" at bounding box center [194, 230] width 182 height 27
type input "0706650184"
drag, startPoint x: 174, startPoint y: 260, endPoint x: 191, endPoint y: 264, distance: 17.8
click at [174, 260] on div "0706650184 - NGÂN" at bounding box center [194, 263] width 162 height 18
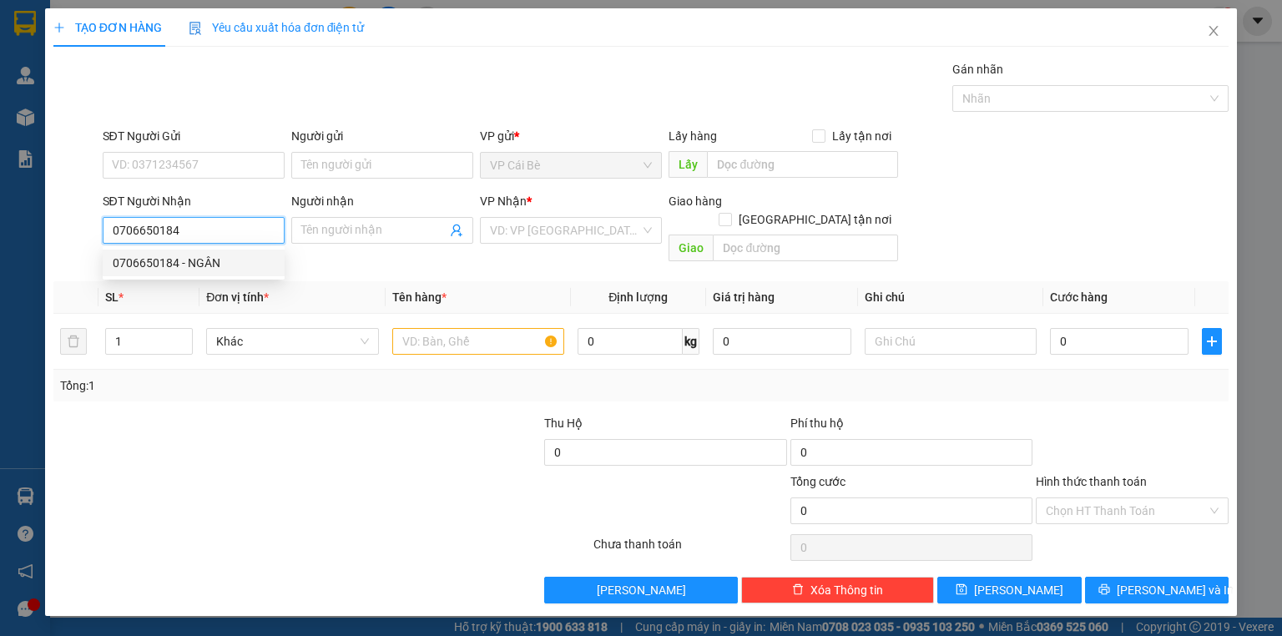
type input "NGÂN"
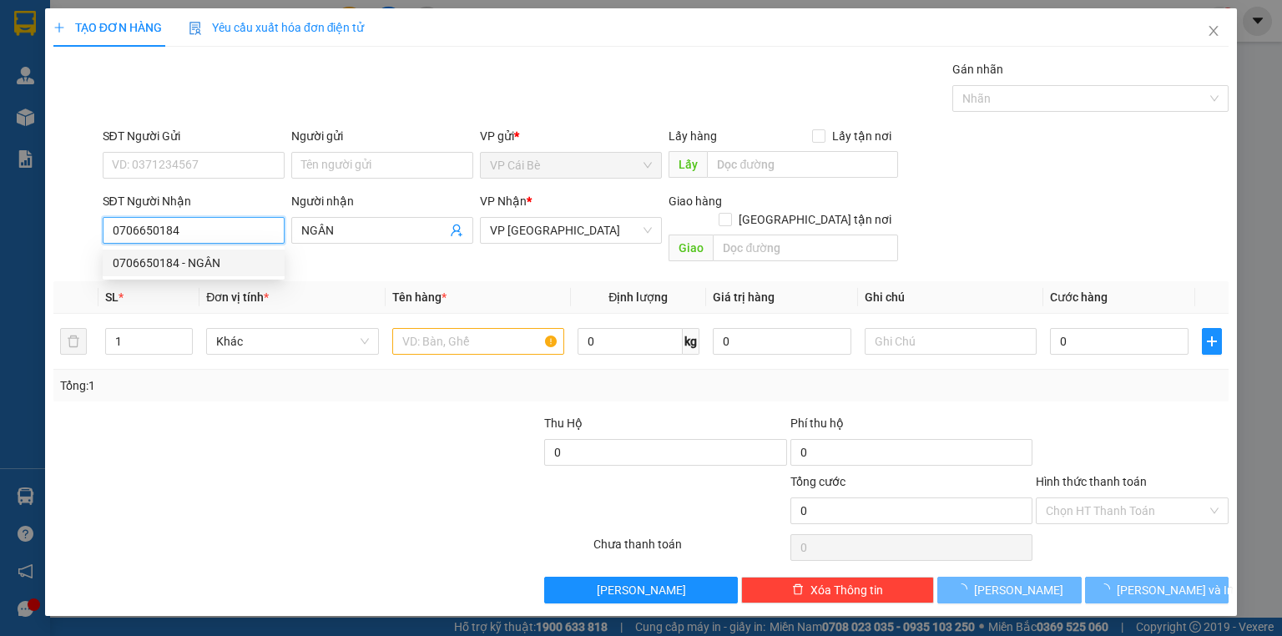
type input "40.000"
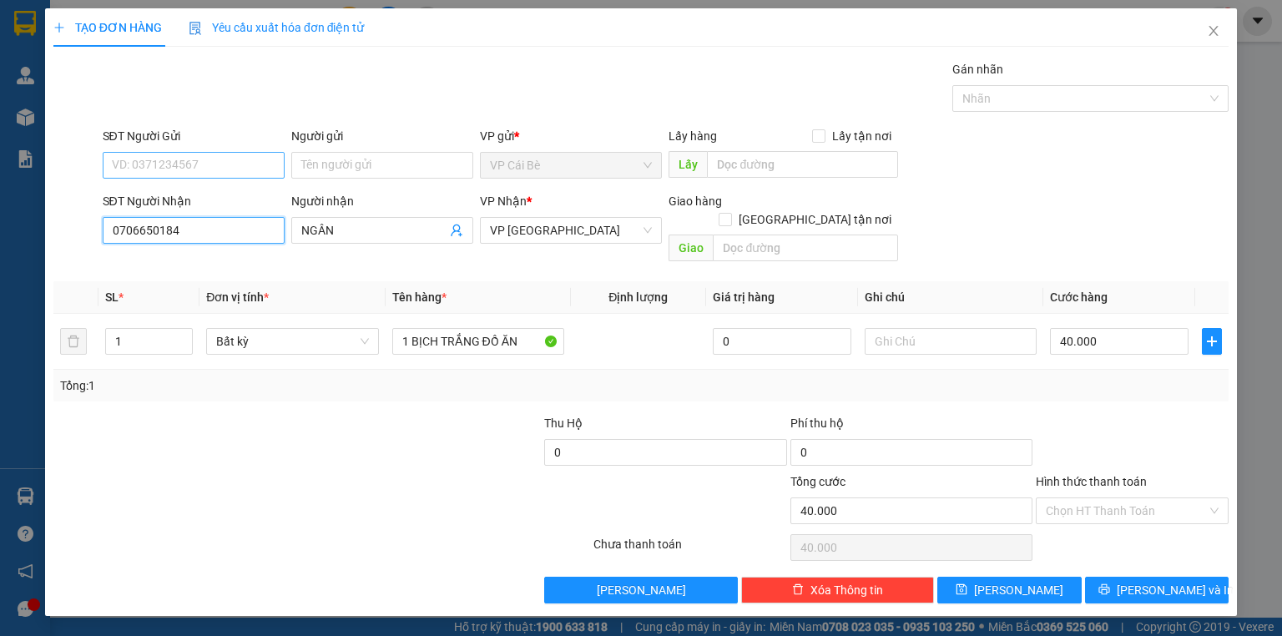
type input "0706650184"
click at [227, 169] on input "SĐT Người Gửi" at bounding box center [194, 165] width 182 height 27
drag, startPoint x: 218, startPoint y: 190, endPoint x: 237, endPoint y: 194, distance: 19.5
click at [219, 191] on div "0908772915 - LÂM" at bounding box center [194, 198] width 162 height 18
type input "0908772915"
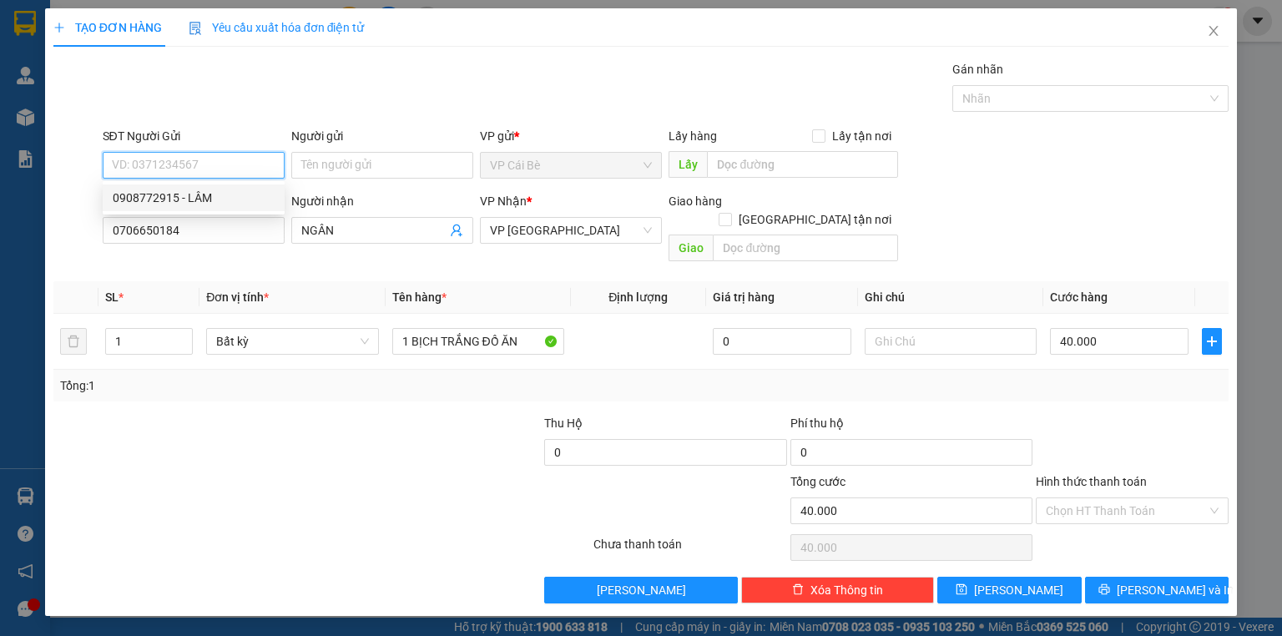
type input "LÂM"
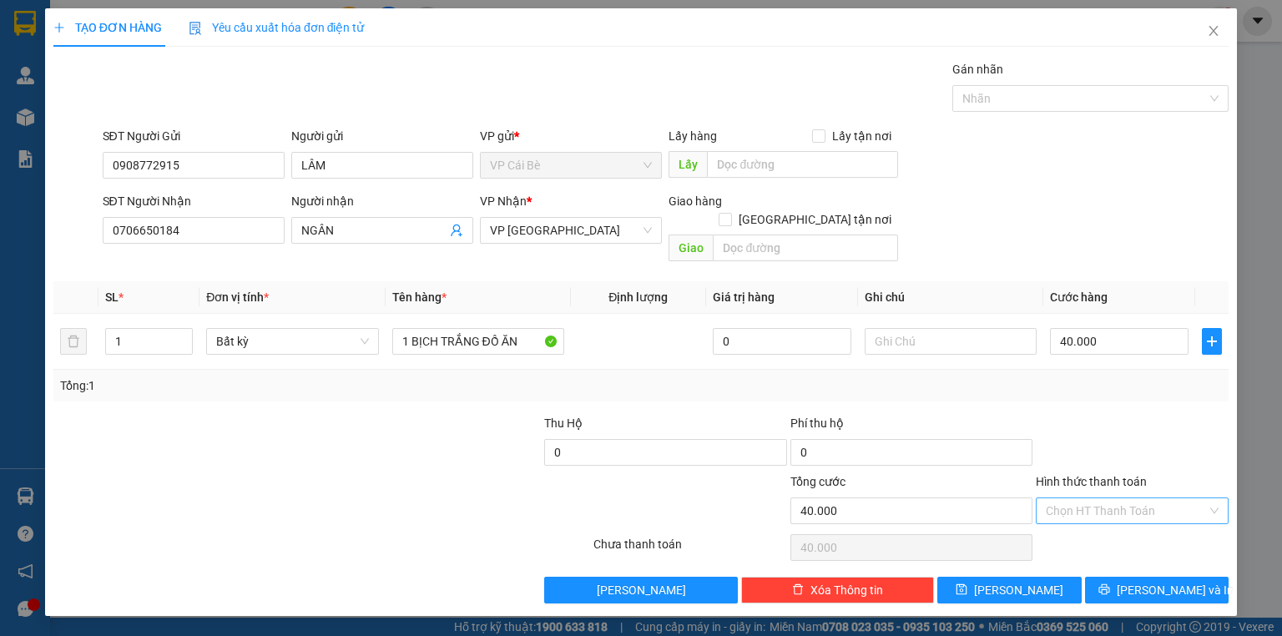
click at [1146, 498] on input "Hình thức thanh toán" at bounding box center [1126, 510] width 161 height 25
drag, startPoint x: 1147, startPoint y: 527, endPoint x: 1176, endPoint y: 547, distance: 35.4
click at [1147, 528] on div "Tại văn phòng" at bounding box center [1132, 524] width 173 height 18
type input "0"
click at [1185, 581] on span "[PERSON_NAME] và In" at bounding box center [1175, 590] width 117 height 18
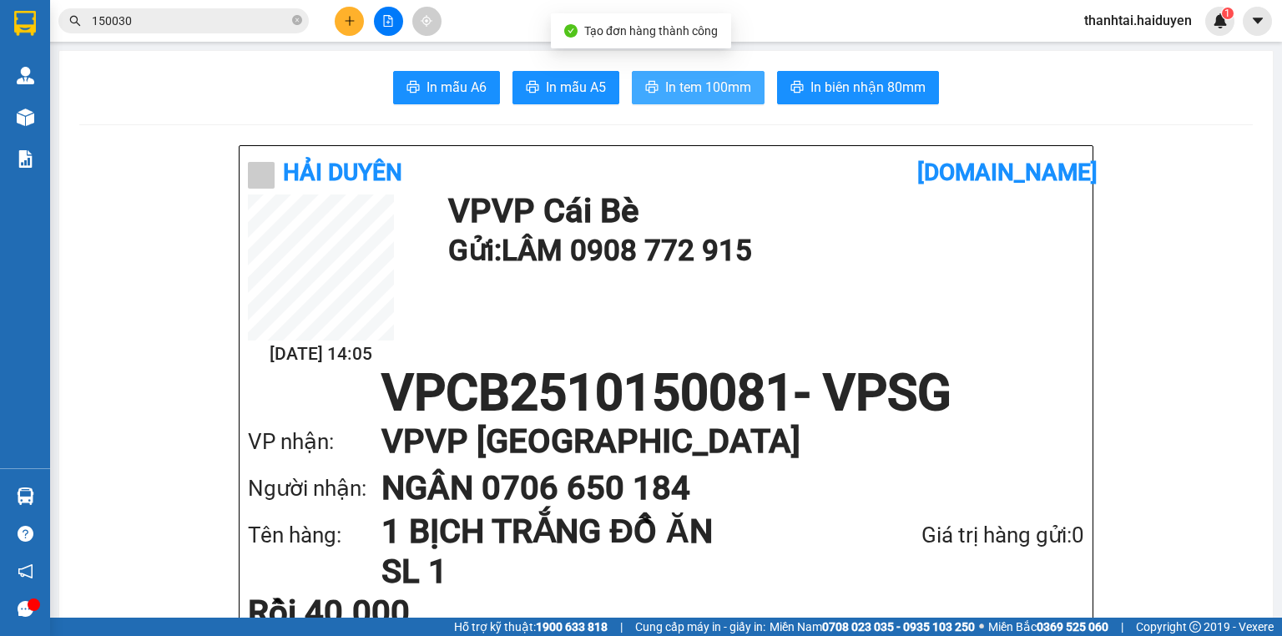
drag, startPoint x: 722, startPoint y: 97, endPoint x: 715, endPoint y: 83, distance: 16.1
click at [722, 96] on span "In tem 100mm" at bounding box center [708, 87] width 86 height 21
click at [233, 17] on input "150030" at bounding box center [190, 21] width 197 height 18
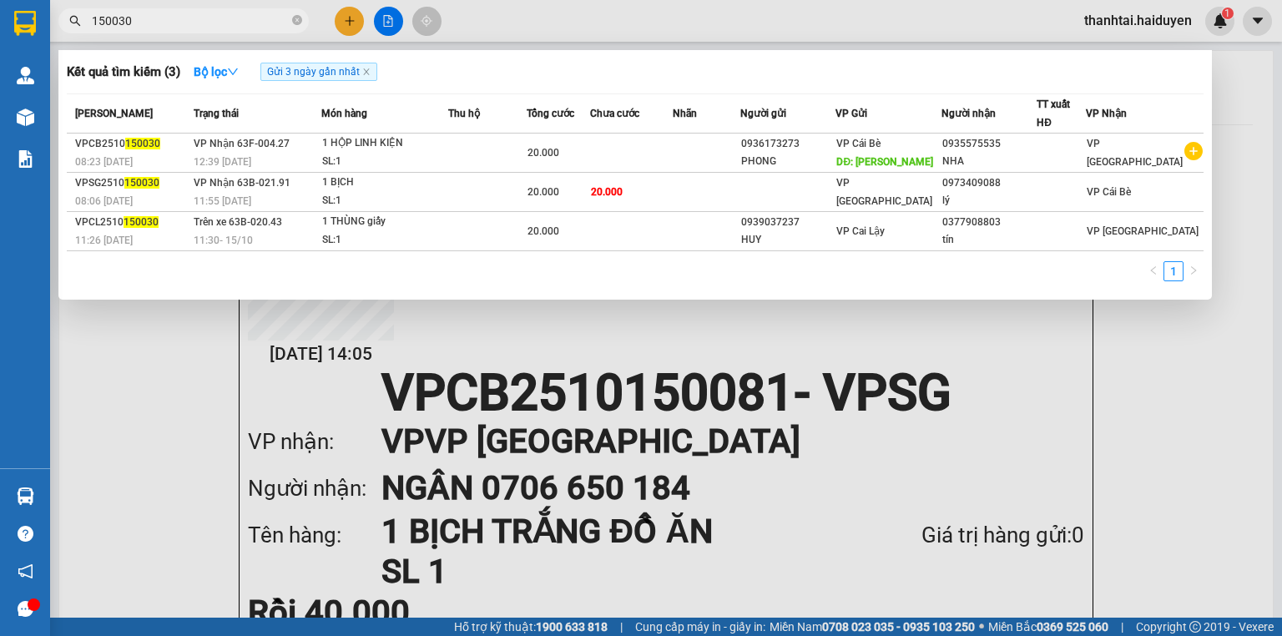
click at [233, 17] on input "150030" at bounding box center [190, 21] width 197 height 18
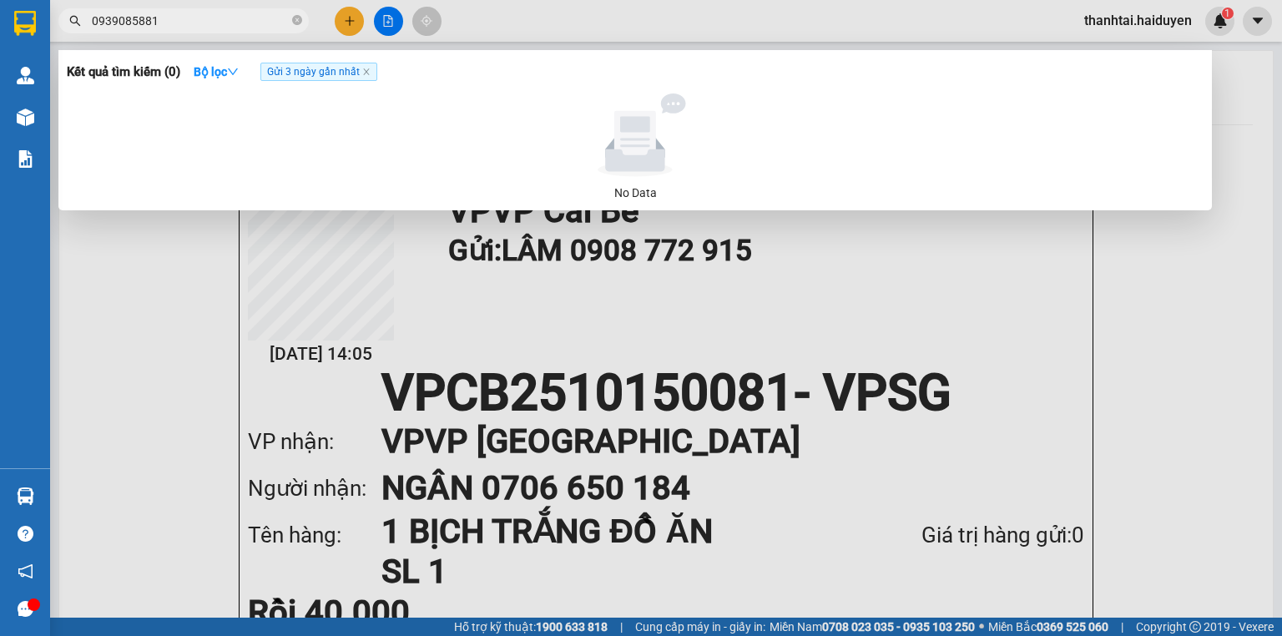
click at [130, 25] on input "0939085881" at bounding box center [190, 21] width 197 height 18
type input "0939065881"
click at [290, 23] on span "0939065881" at bounding box center [183, 20] width 250 height 25
click at [364, 68] on span "Gửi 3 ngày gần nhất" at bounding box center [318, 72] width 117 height 18
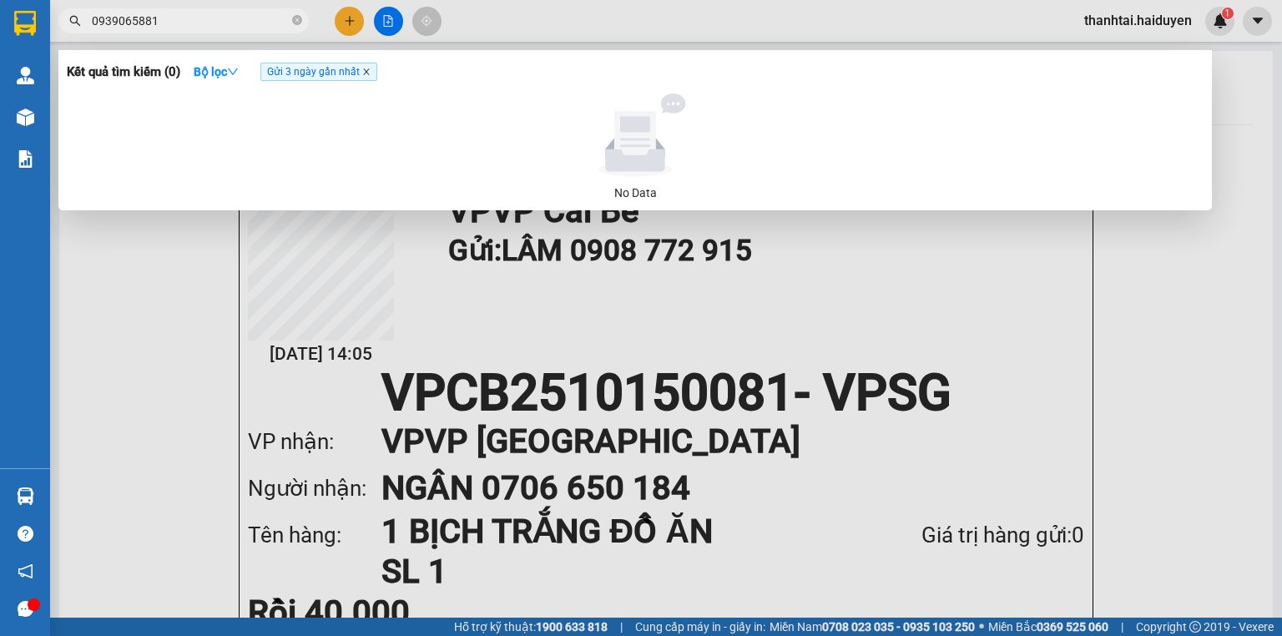
click at [364, 72] on icon "close" at bounding box center [366, 72] width 8 height 8
click at [300, 18] on icon "close-circle" at bounding box center [297, 20] width 10 height 10
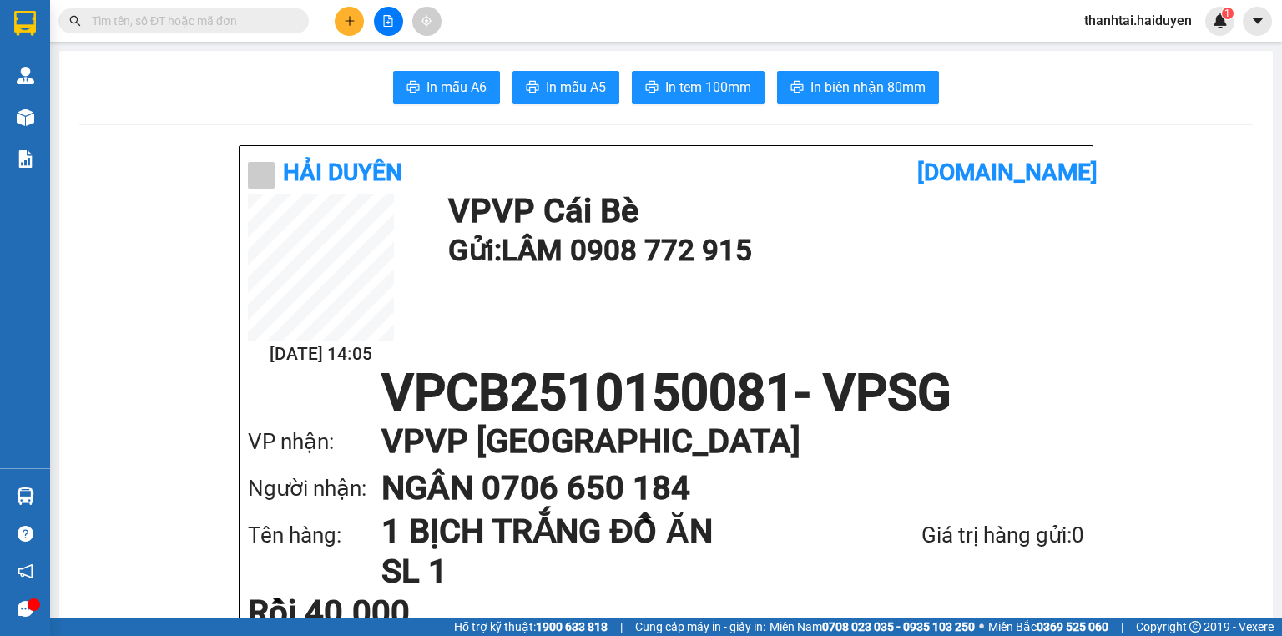
click at [355, 23] on icon "plus" at bounding box center [350, 21] width 12 height 12
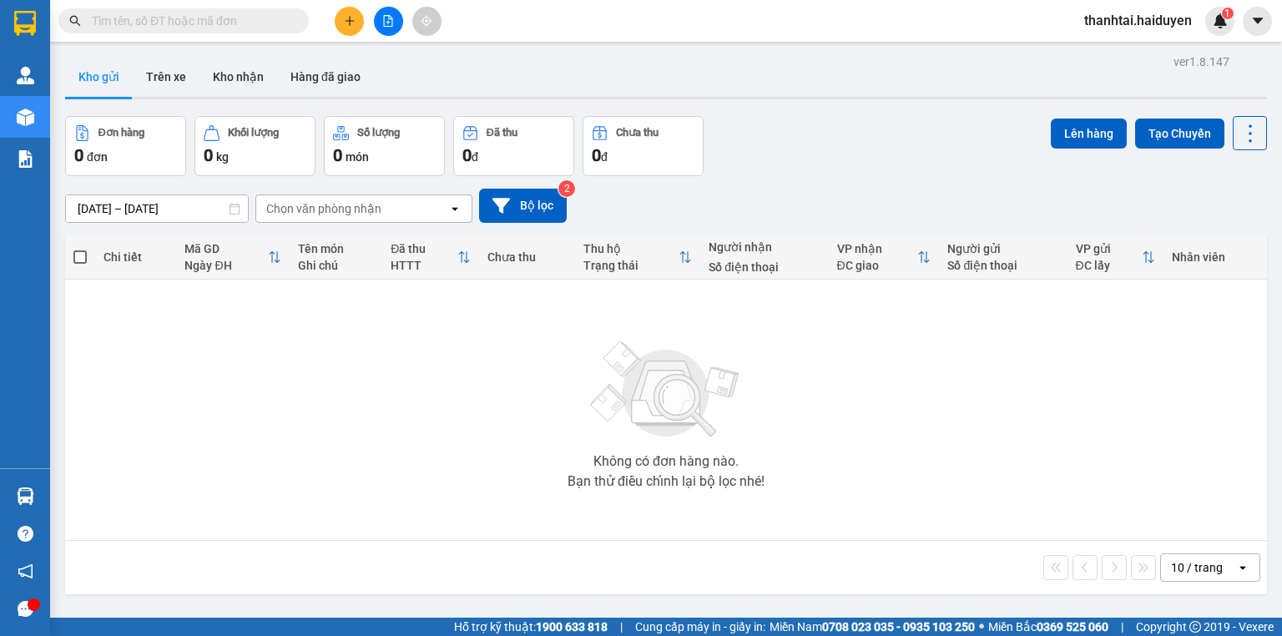
click at [299, 29] on span at bounding box center [297, 21] width 10 height 18
click at [299, 20] on span at bounding box center [297, 21] width 10 height 18
click at [120, 21] on input "text" at bounding box center [190, 21] width 197 height 18
click at [131, 22] on input "text" at bounding box center [190, 21] width 197 height 18
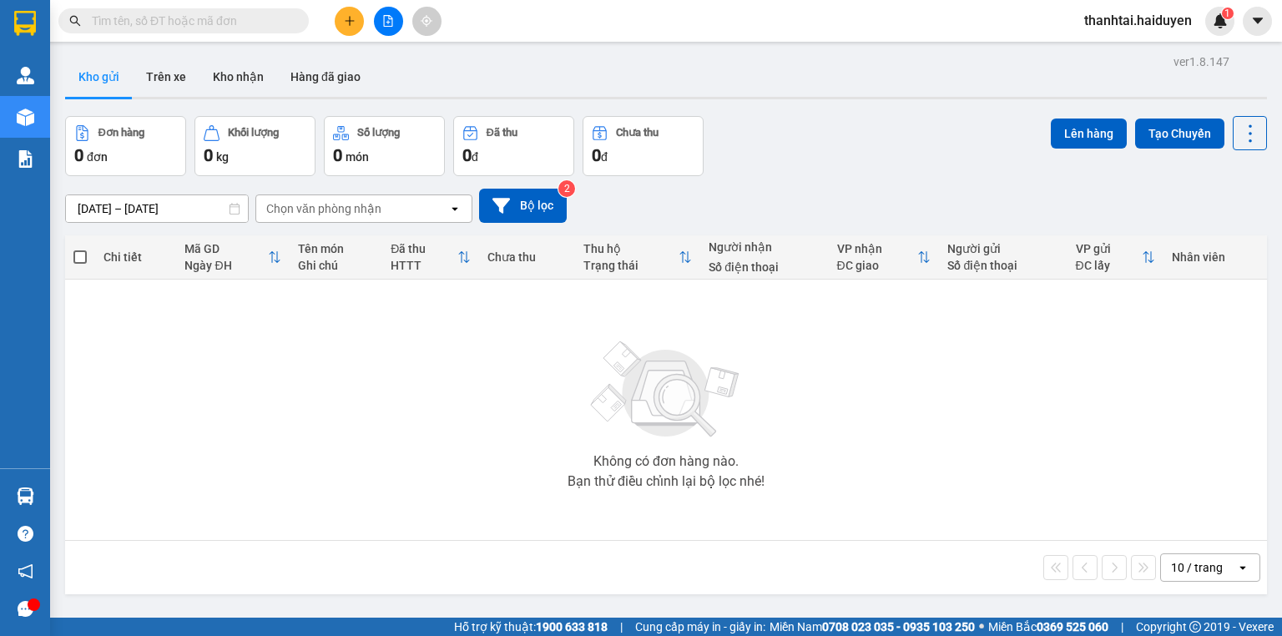
click at [132, 23] on input "text" at bounding box center [190, 21] width 197 height 18
drag, startPoint x: 234, startPoint y: 25, endPoint x: 207, endPoint y: 13, distance: 29.5
click at [234, 24] on input "text" at bounding box center [190, 21] width 197 height 18
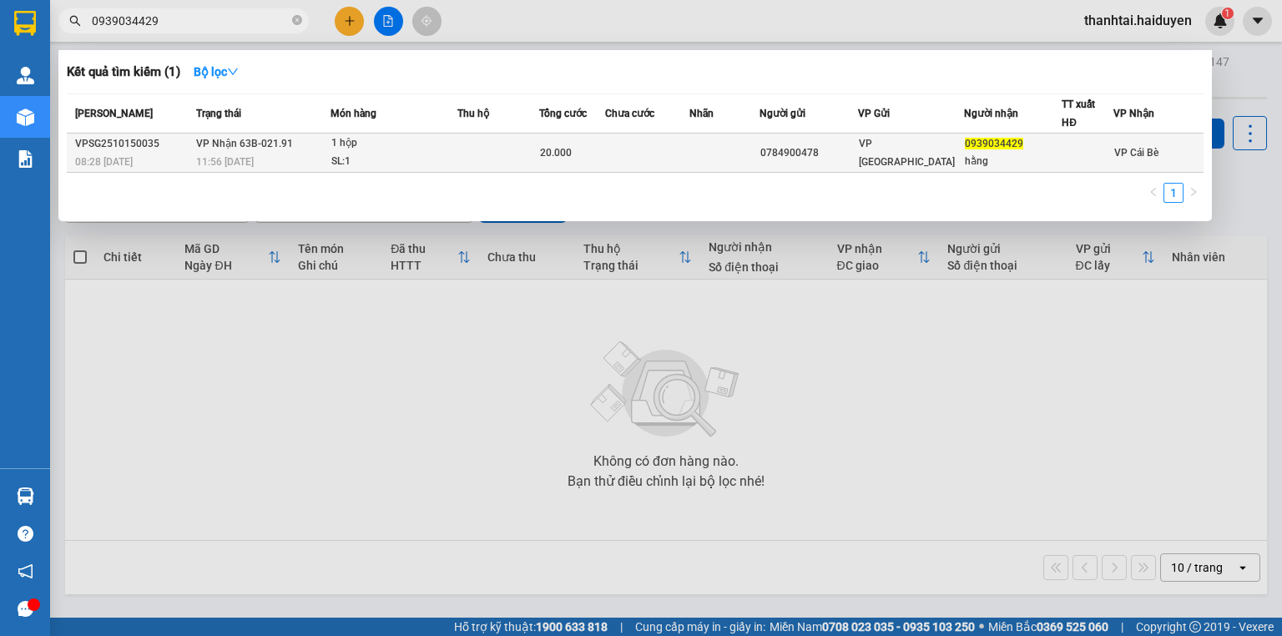
type input "0939034429"
click at [718, 149] on td at bounding box center [724, 153] width 71 height 39
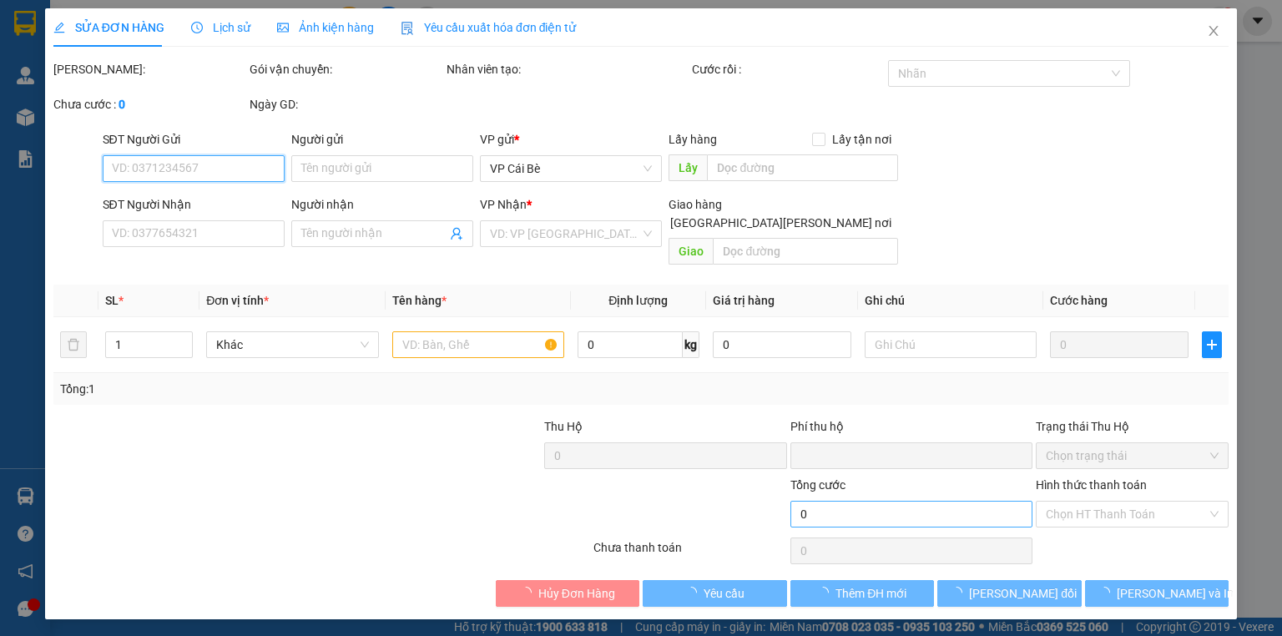
type input "0784900478"
type input "0939034429"
type input "hằng"
type input "0"
type input "20.000"
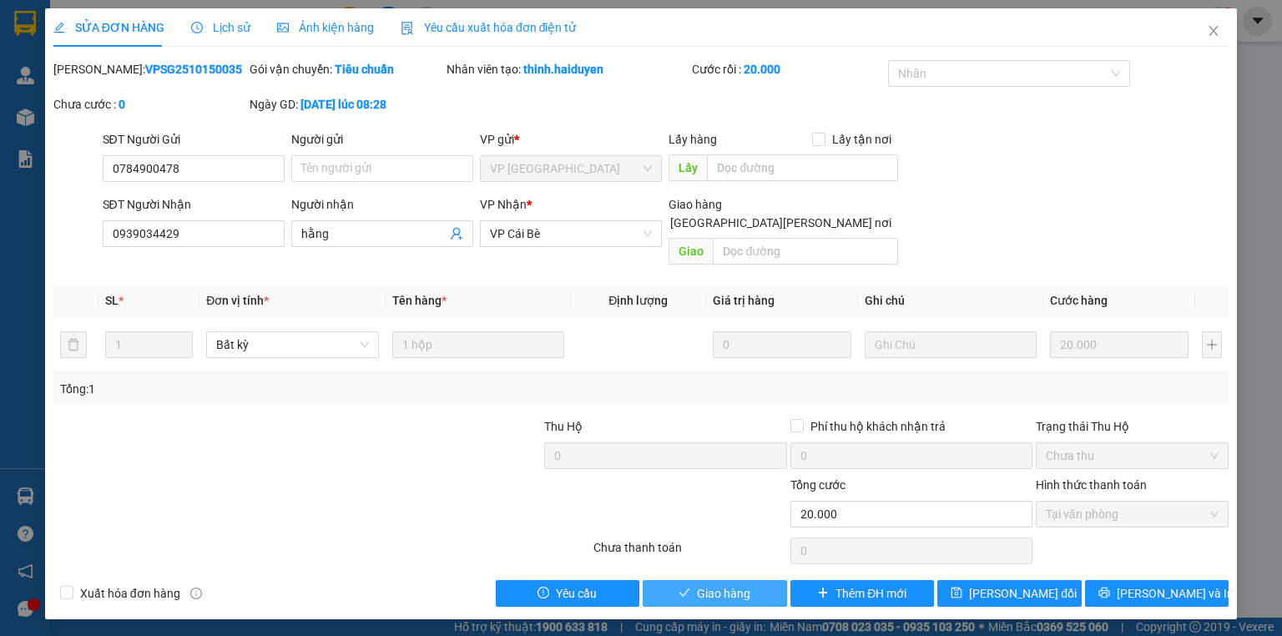
click at [706, 584] on span "Giao hàng" at bounding box center [723, 593] width 53 height 18
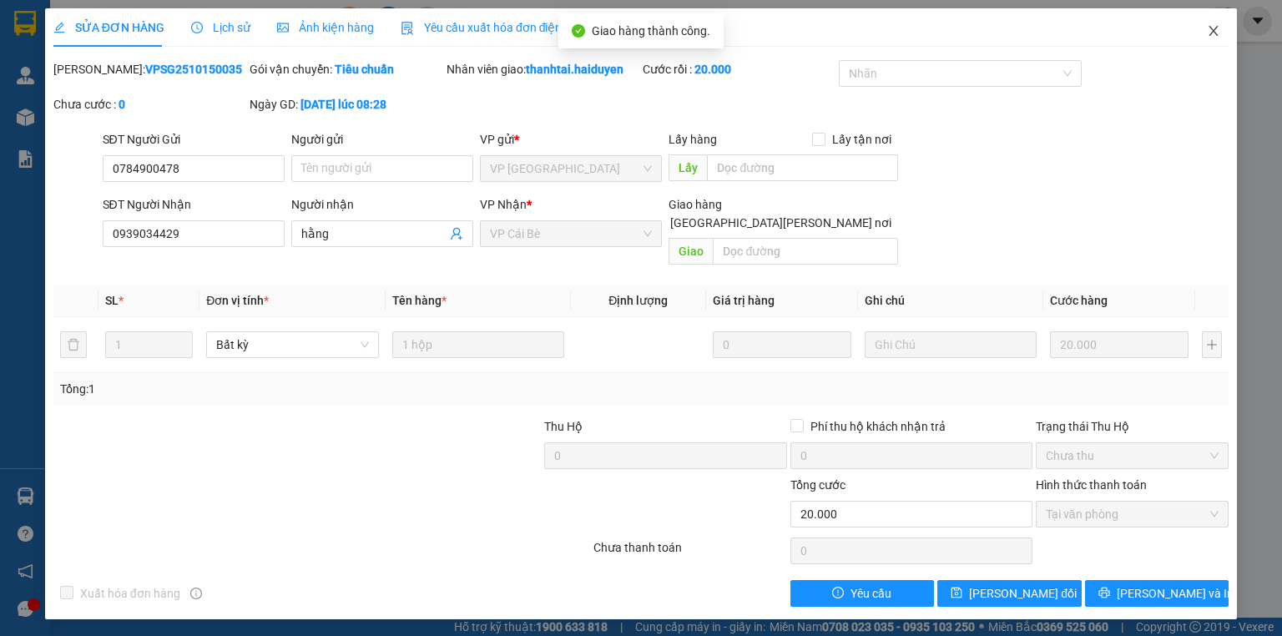
click at [1208, 34] on icon "close" at bounding box center [1213, 30] width 13 height 13
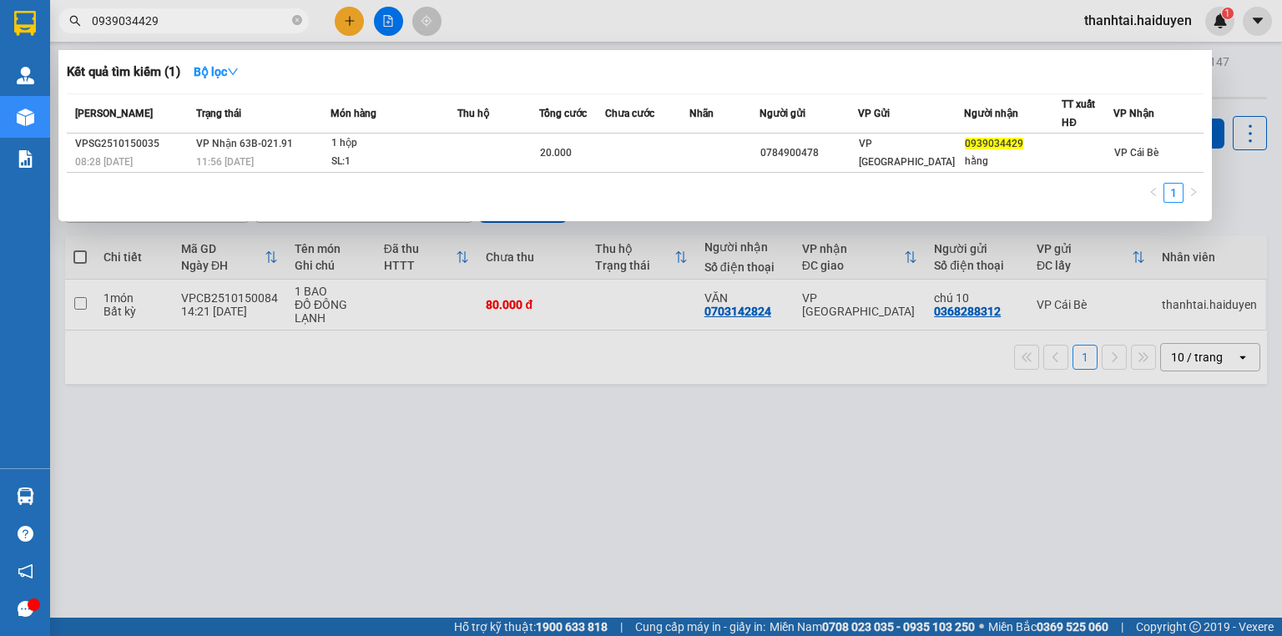
drag, startPoint x: 285, startPoint y: 17, endPoint x: 217, endPoint y: 2, distance: 69.3
click at [274, 14] on input "0939034429" at bounding box center [190, 21] width 197 height 18
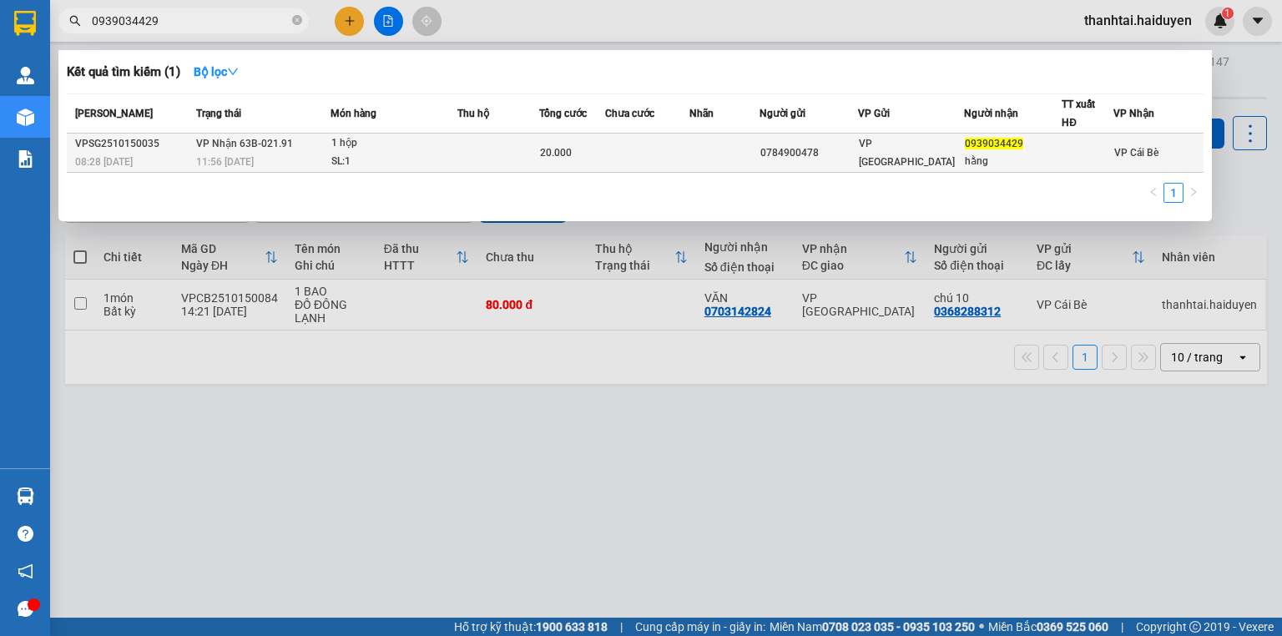
click at [881, 142] on div "VP [GEOGRAPHIC_DATA]" at bounding box center [911, 152] width 104 height 37
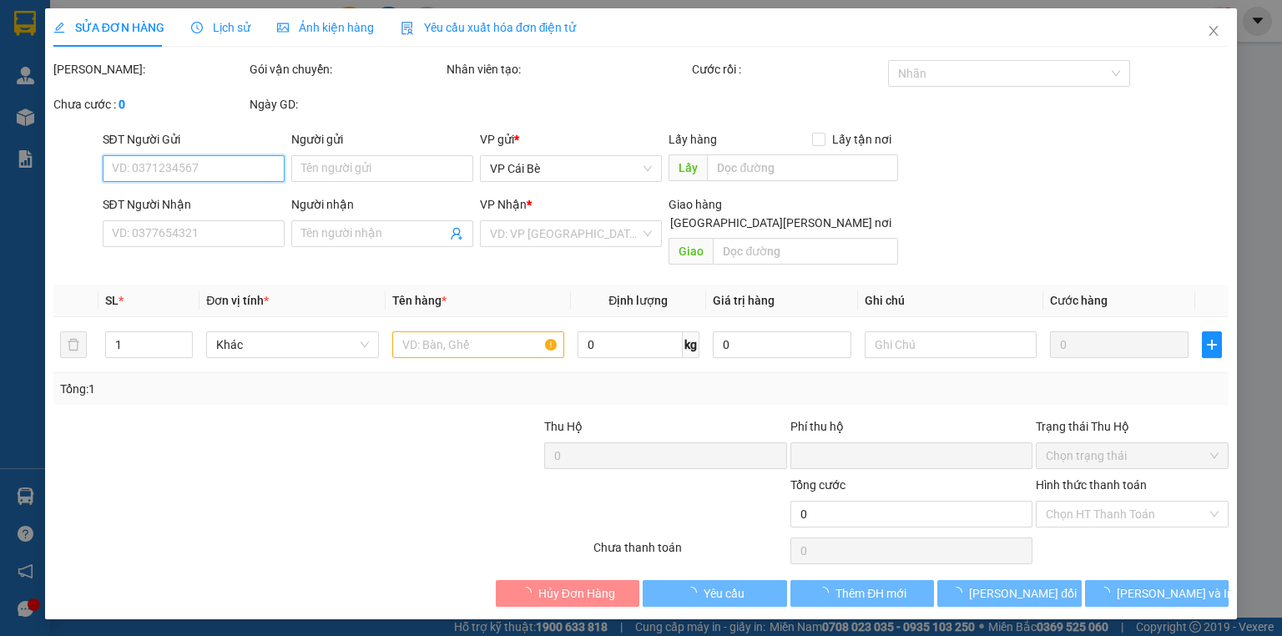
type input "0784900478"
type input "0939034429"
type input "hằng"
type input "0"
type input "20.000"
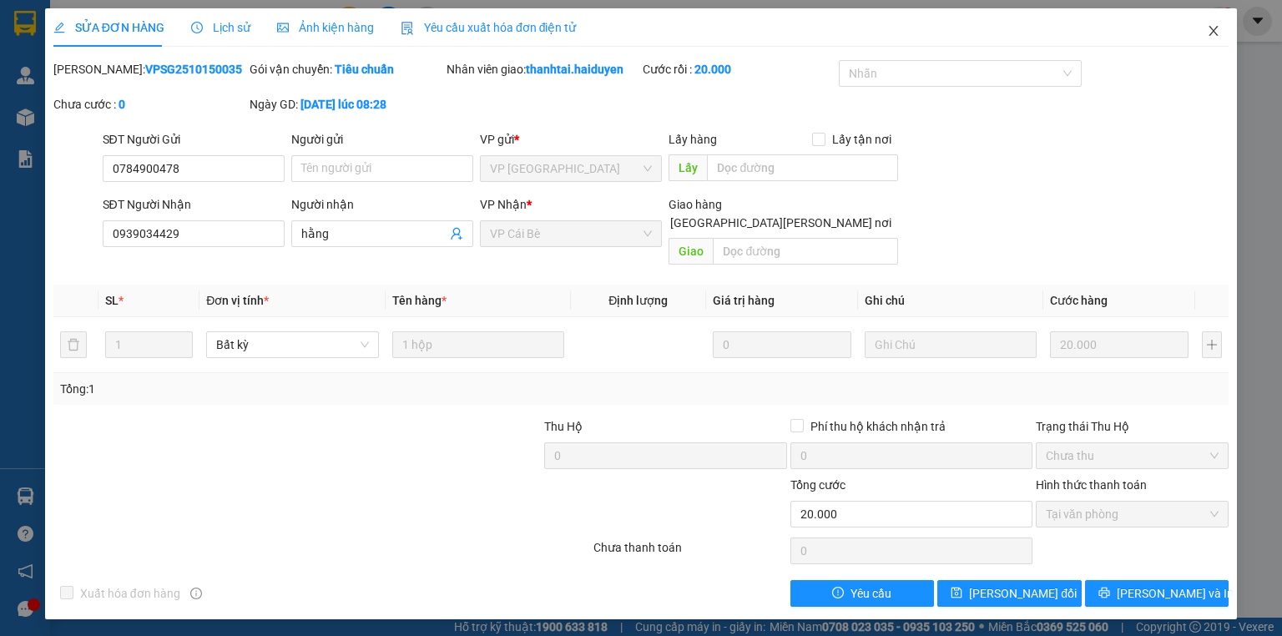
click at [1207, 31] on icon "close" at bounding box center [1213, 30] width 13 height 13
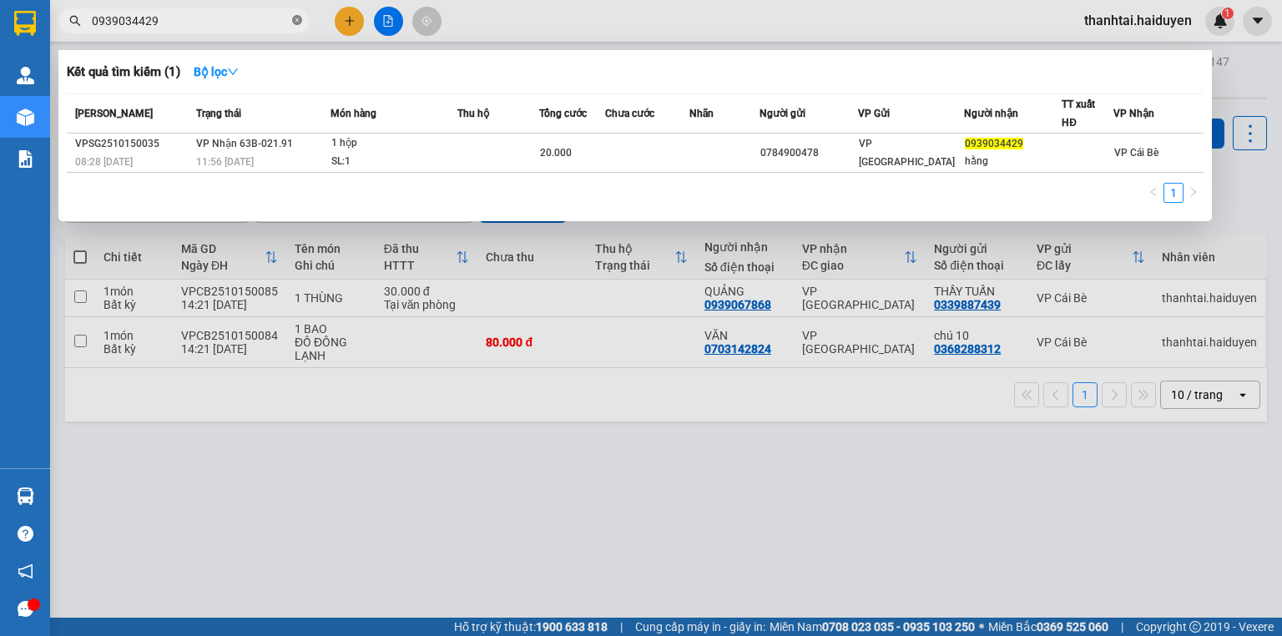
click at [298, 20] on icon "close-circle" at bounding box center [297, 20] width 10 height 10
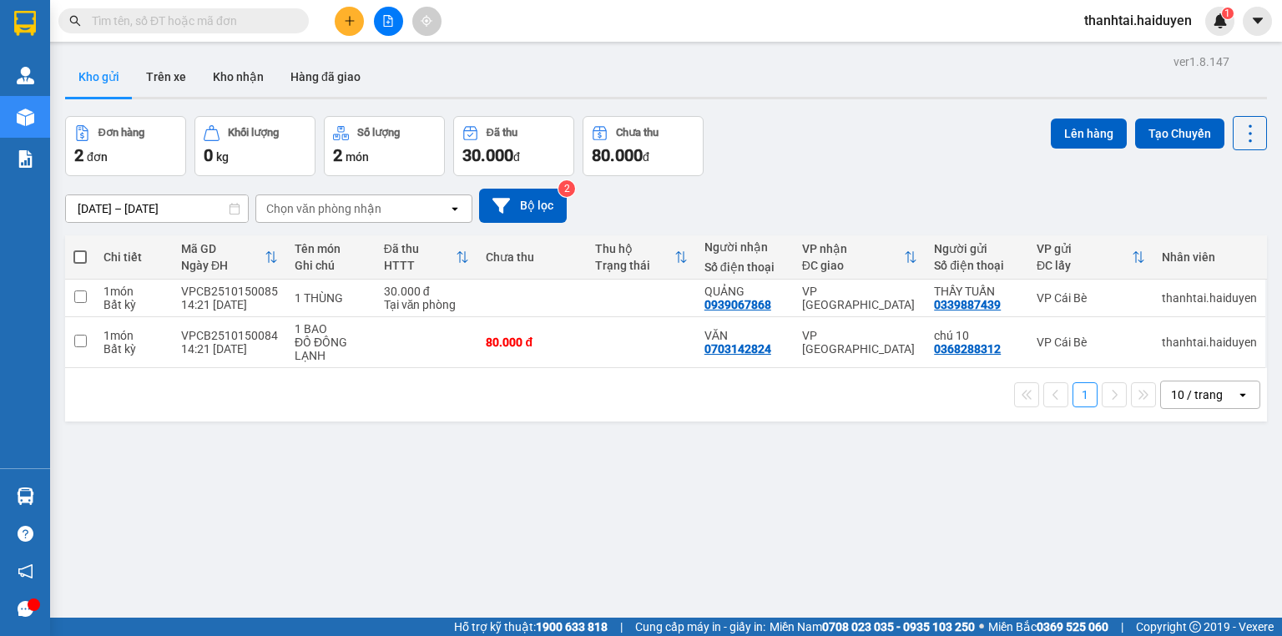
click at [264, 13] on input "text" at bounding box center [190, 21] width 197 height 18
paste input "0944702009"
type input "0944702009"
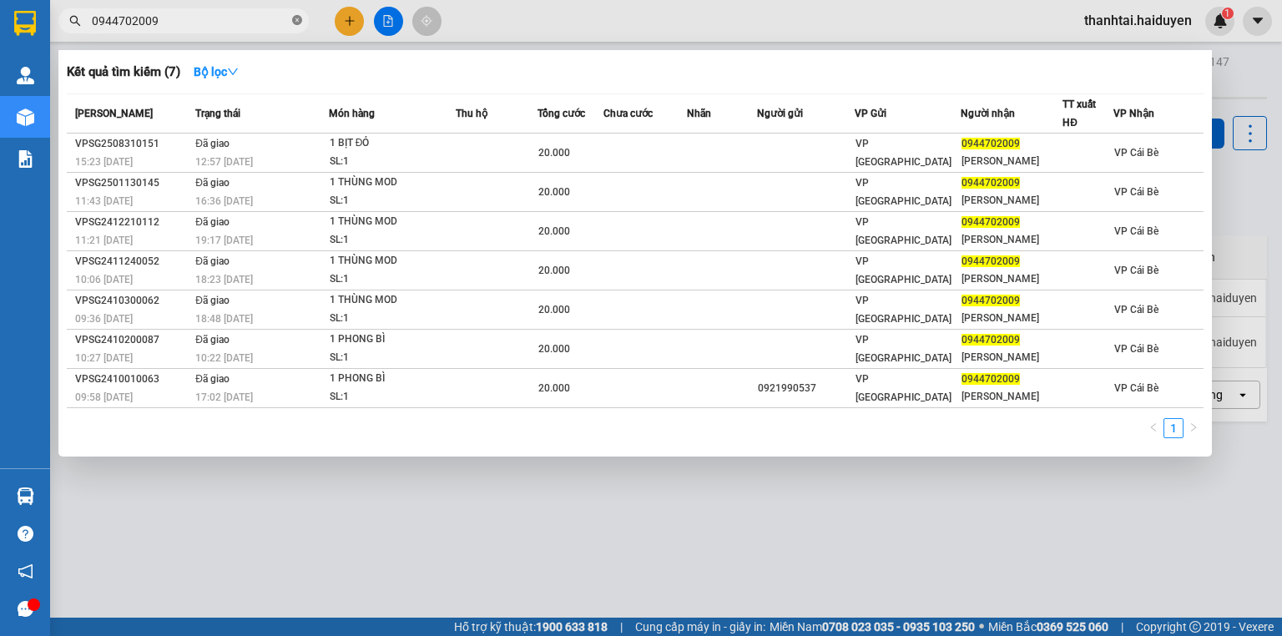
click at [294, 19] on icon "close-circle" at bounding box center [297, 20] width 10 height 10
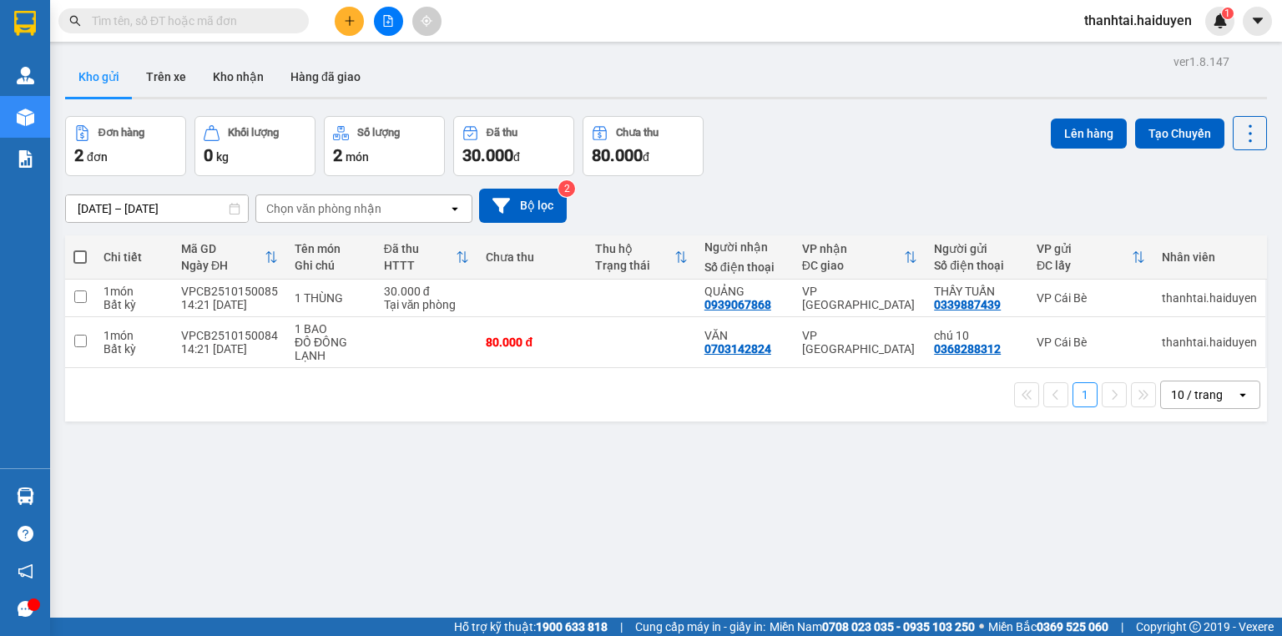
click at [287, 18] on input "text" at bounding box center [190, 21] width 197 height 18
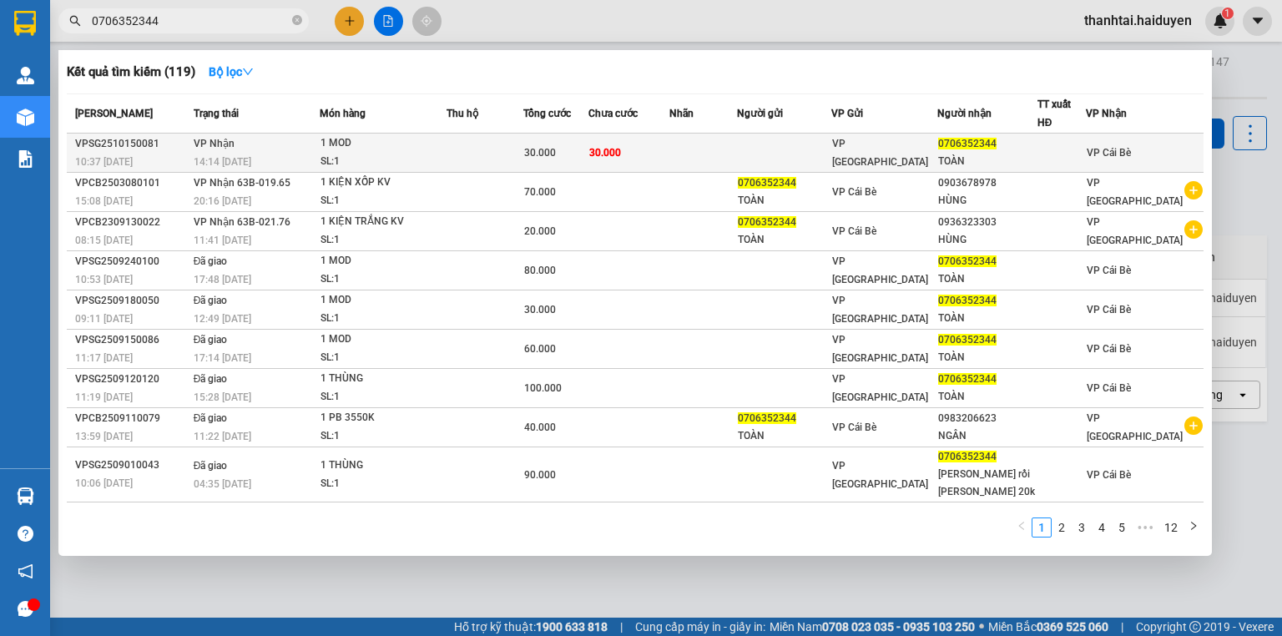
type input "0706352344"
click at [588, 138] on td "30.000" at bounding box center [555, 153] width 65 height 39
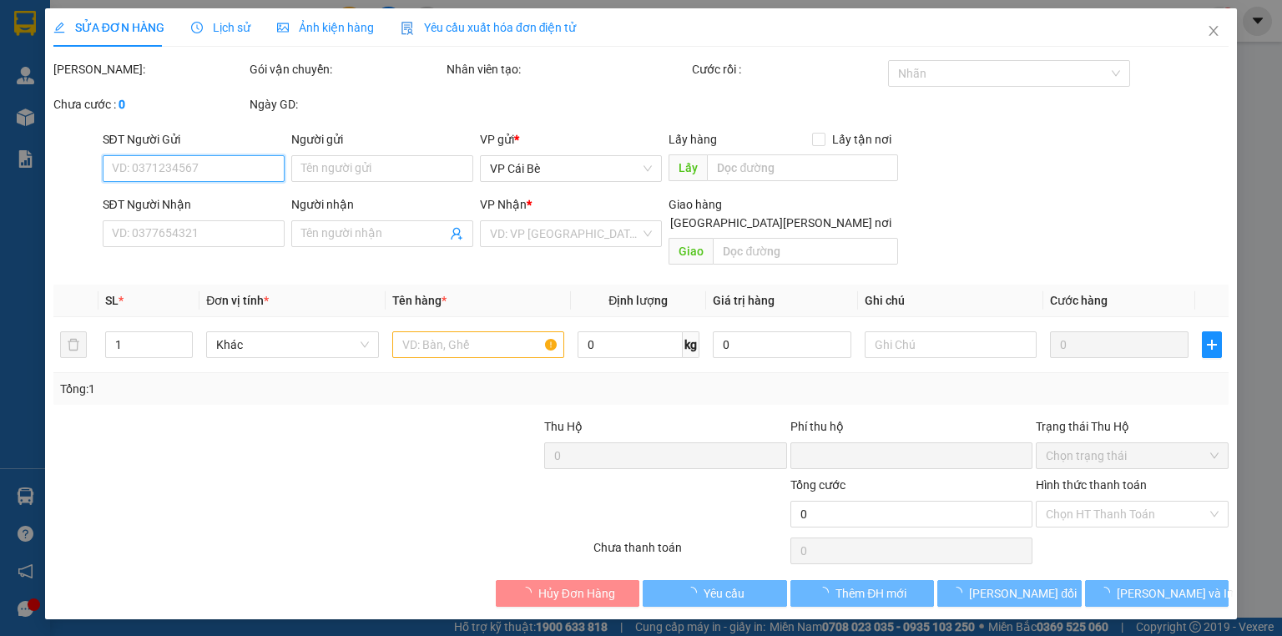
type input "0706352344"
type input "TOÀN"
type input "0"
type input "30.000"
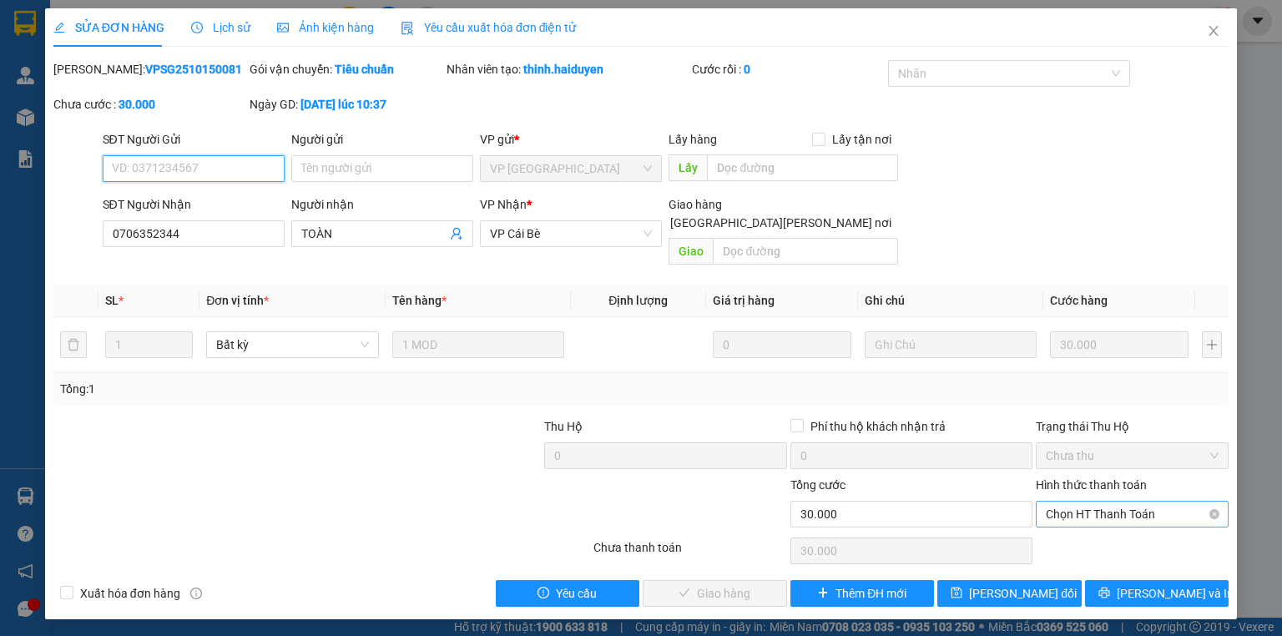
drag, startPoint x: 1173, startPoint y: 514, endPoint x: 1145, endPoint y: 500, distance: 31.0
click at [1145, 502] on span "Chọn HT Thanh Toán" at bounding box center [1132, 514] width 173 height 25
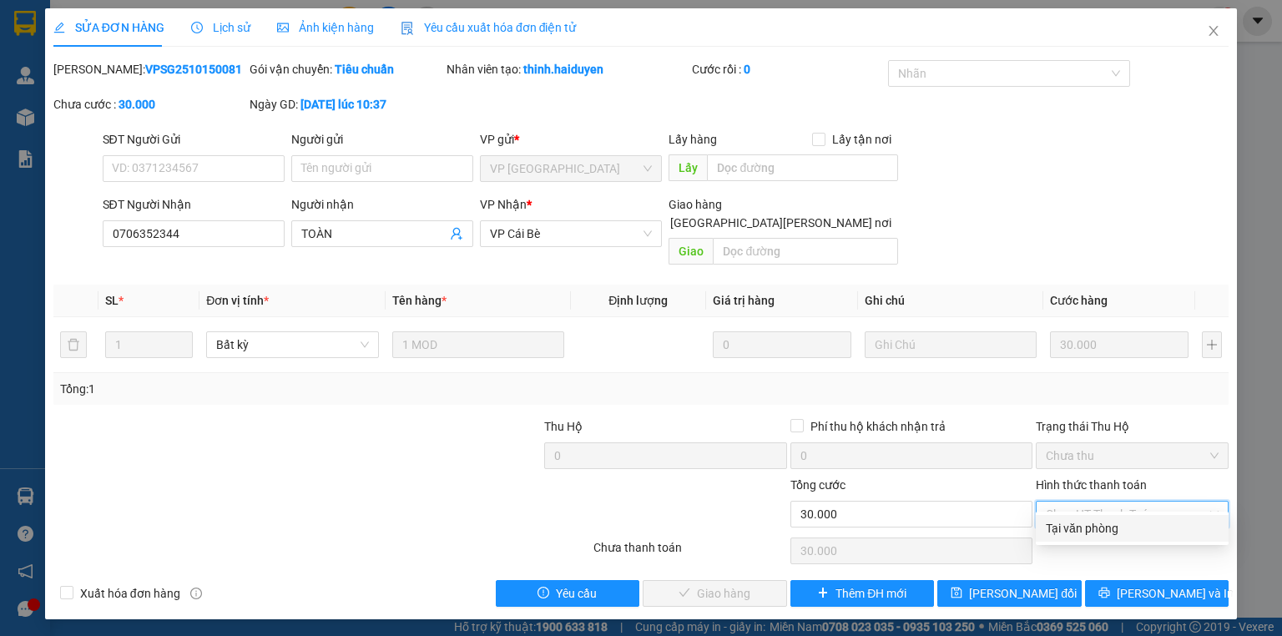
click at [1132, 528] on div "Tại văn phòng" at bounding box center [1132, 528] width 173 height 18
type input "0"
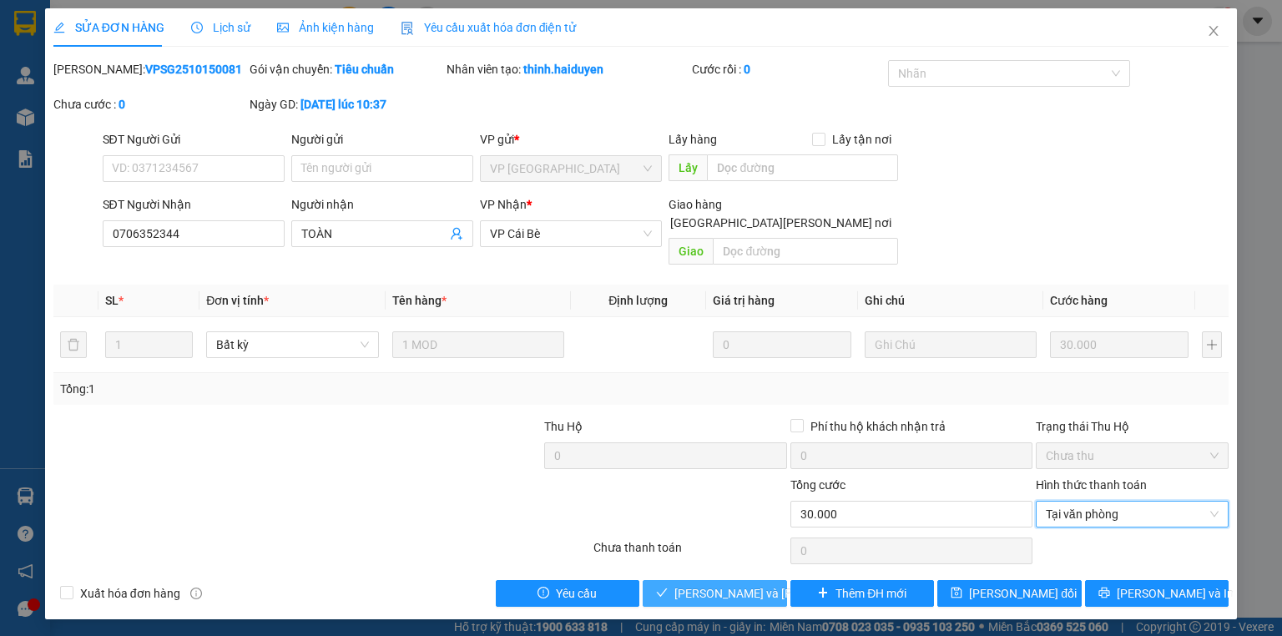
click at [720, 580] on button "[PERSON_NAME] và [PERSON_NAME] hàng" at bounding box center [715, 593] width 144 height 27
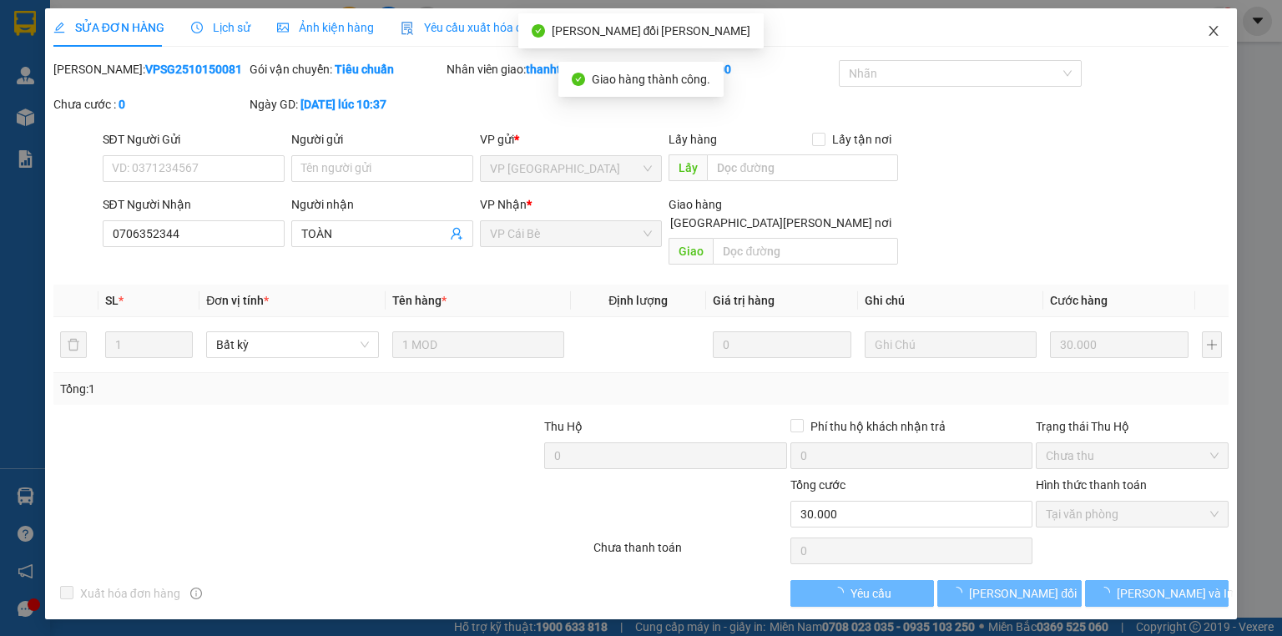
click at [1209, 30] on icon "close" at bounding box center [1213, 30] width 13 height 13
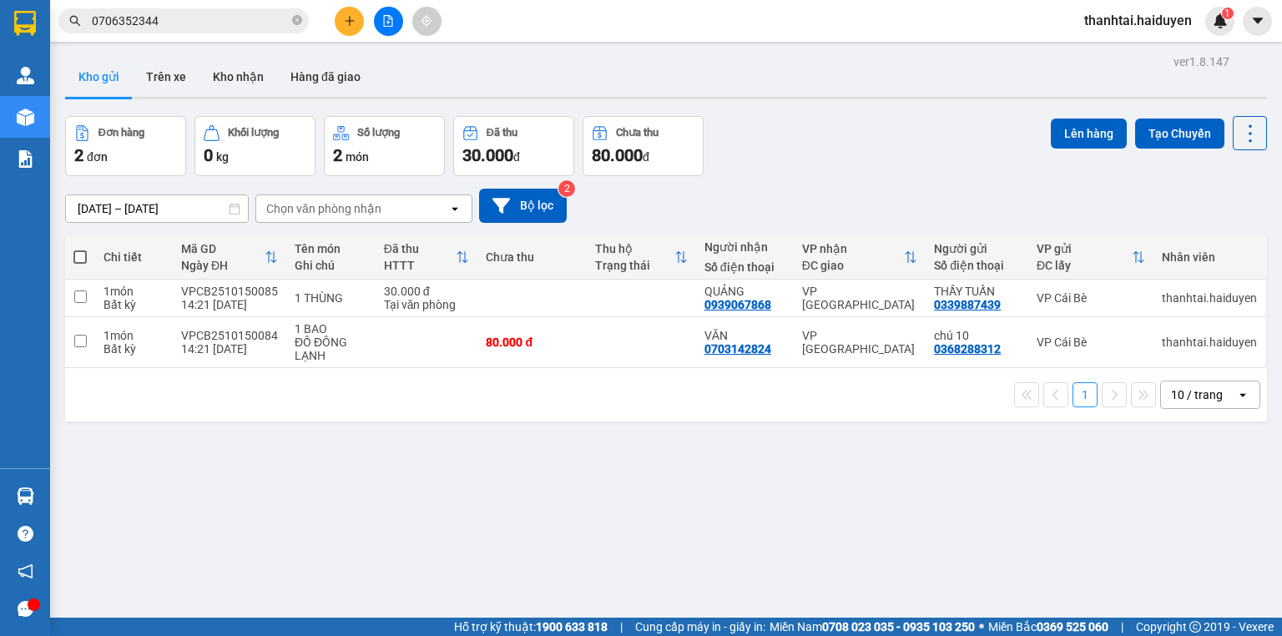
click at [271, 20] on input "0706352344" at bounding box center [190, 21] width 197 height 18
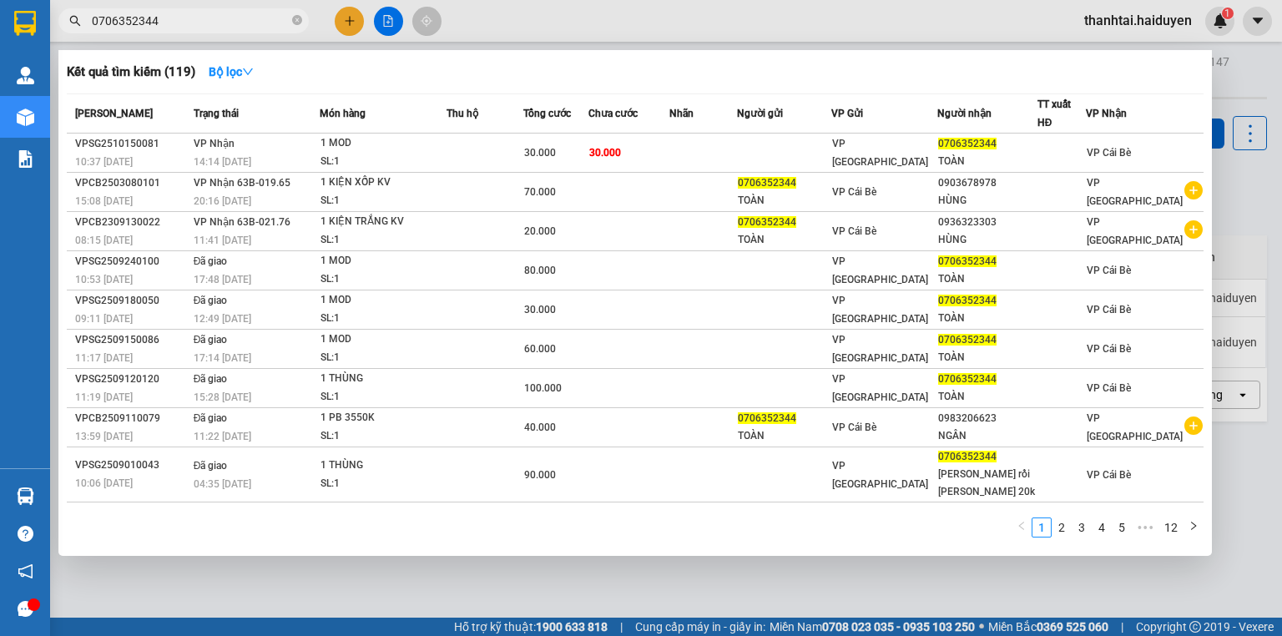
click at [271, 20] on input "0706352344" at bounding box center [190, 21] width 197 height 18
drag, startPoint x: 271, startPoint y: 20, endPoint x: 277, endPoint y: 13, distance: 8.9
click at [271, 19] on input "0706352344" at bounding box center [190, 21] width 197 height 18
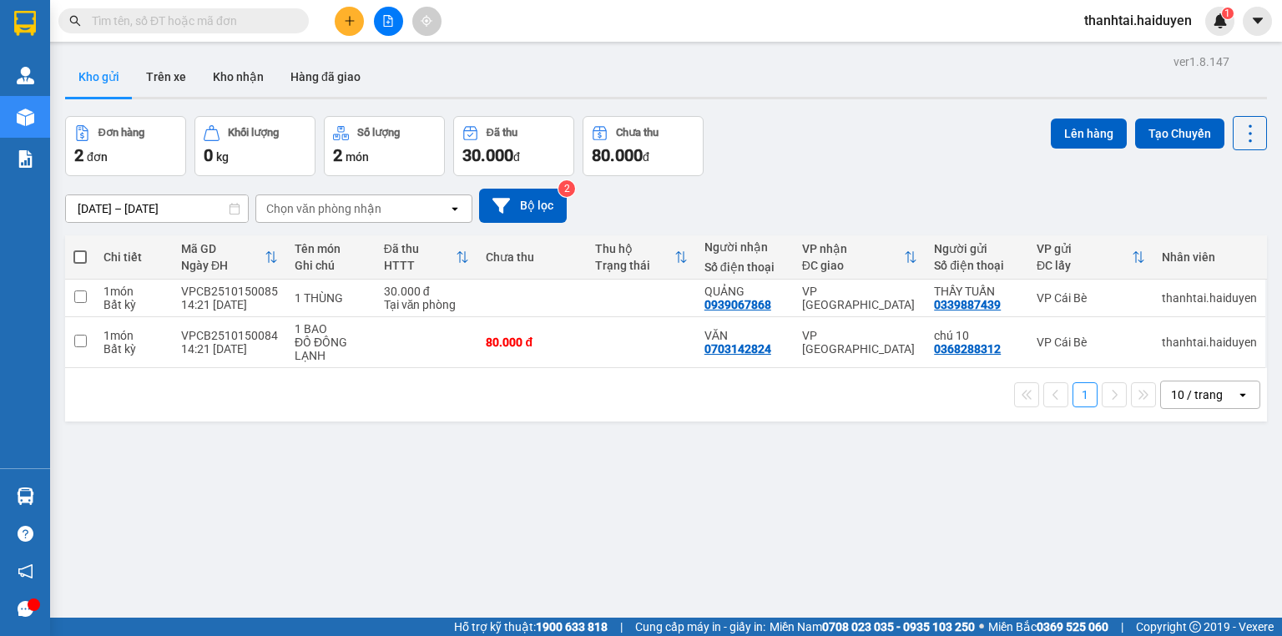
click at [83, 264] on label at bounding box center [79, 257] width 13 height 17
click at [80, 249] on input "checkbox" at bounding box center [80, 249] width 0 height 0
checkbox input "true"
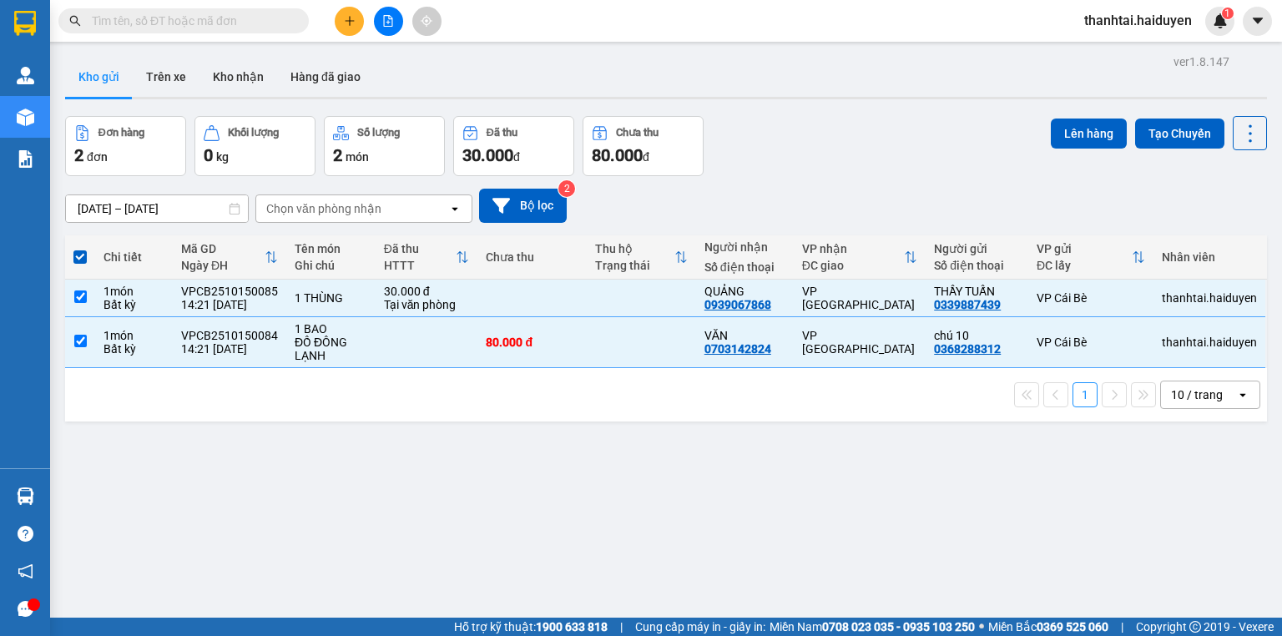
click at [1122, 130] on div "Lên hàng Tạo Chuyến" at bounding box center [1159, 133] width 216 height 34
click at [1104, 134] on button "Lên hàng" at bounding box center [1089, 134] width 76 height 30
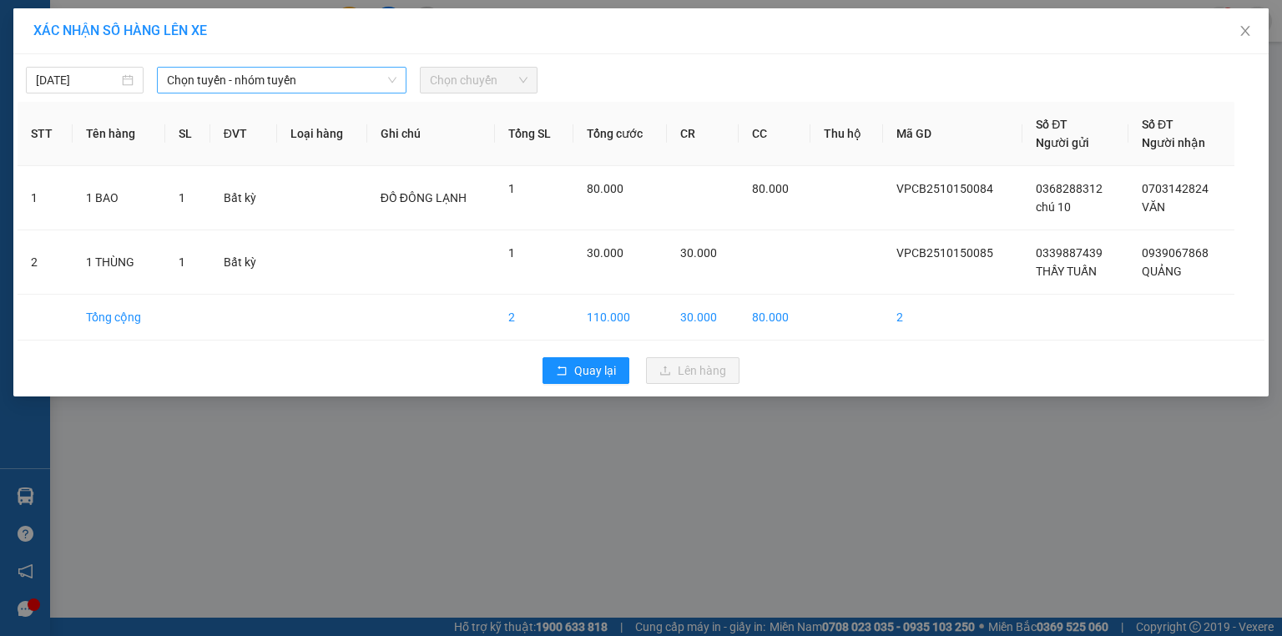
click at [341, 85] on span "Chọn tuyến - nhóm tuyến" at bounding box center [282, 80] width 230 height 25
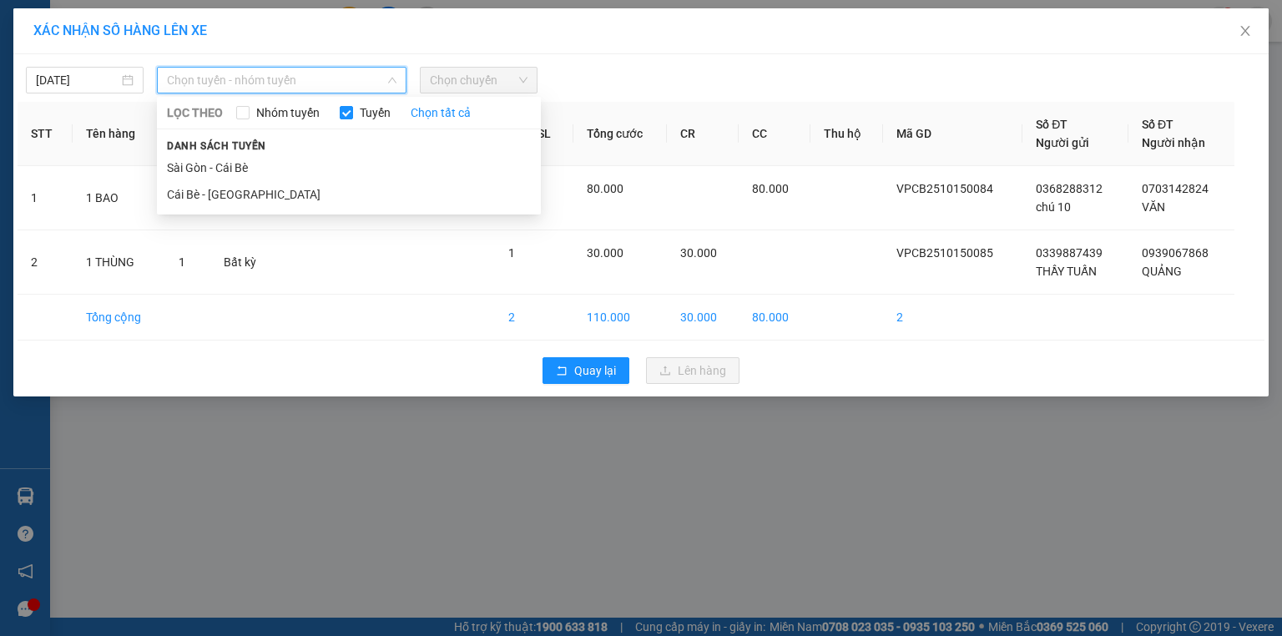
drag, startPoint x: 317, startPoint y: 191, endPoint x: 401, endPoint y: 148, distance: 94.8
click at [317, 190] on li "Cái Bè - [GEOGRAPHIC_DATA]" at bounding box center [349, 194] width 384 height 27
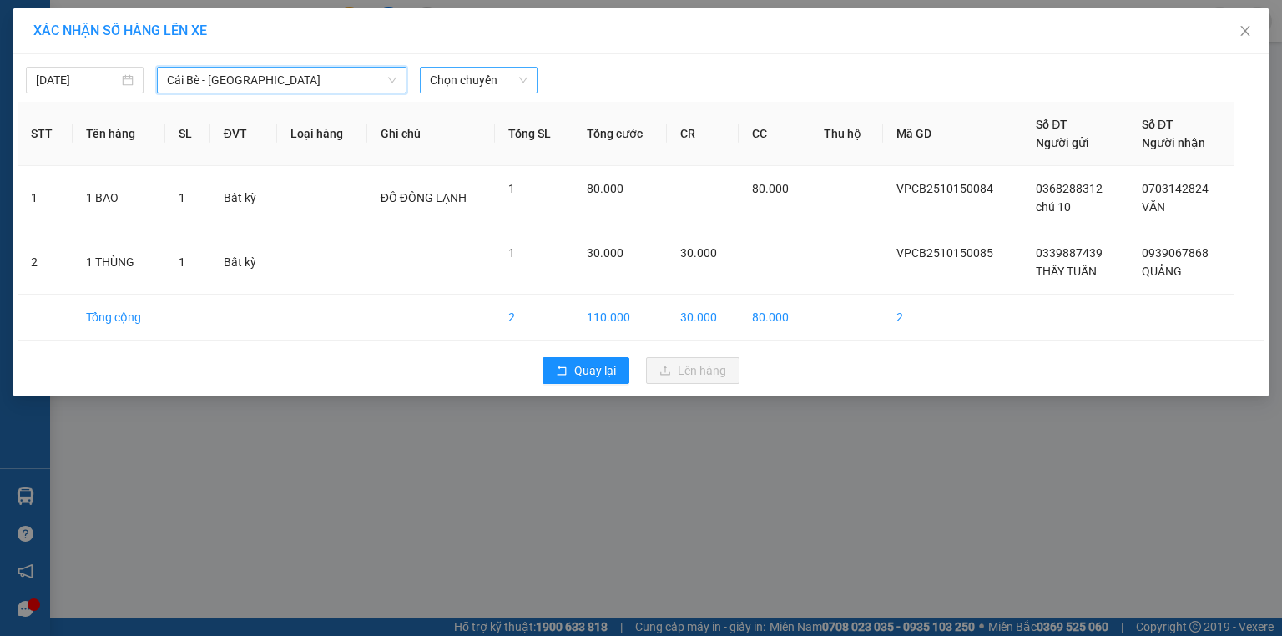
click at [511, 83] on span "Chọn chuyến" at bounding box center [479, 80] width 98 height 25
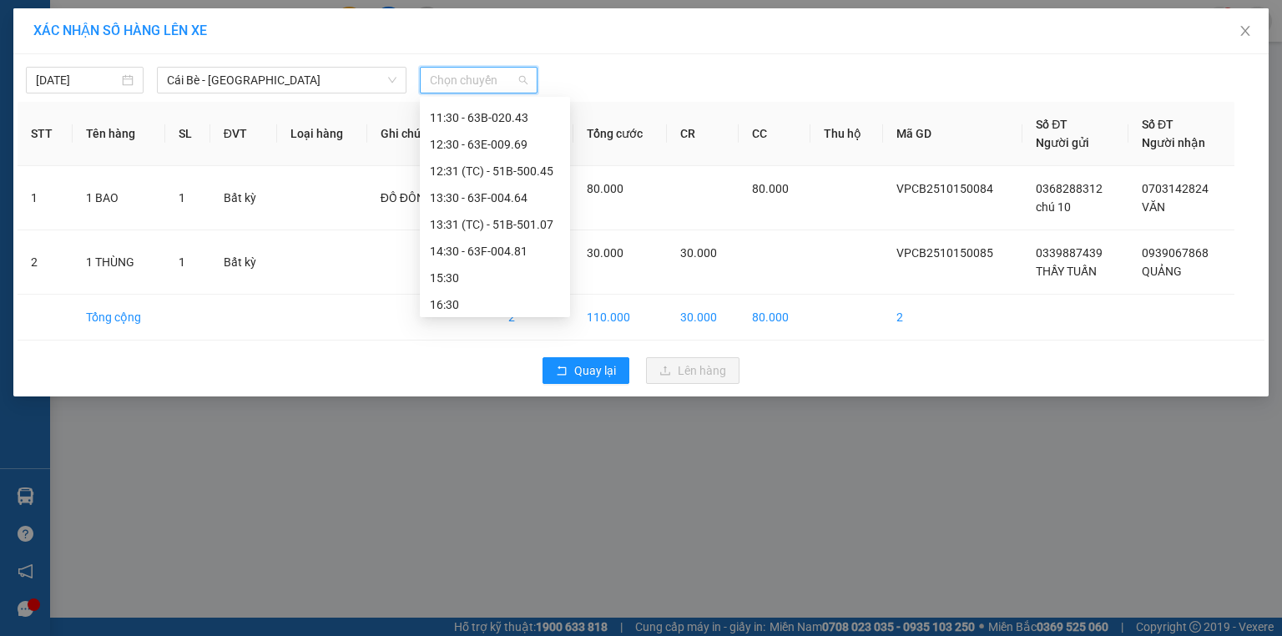
scroll to position [347, 0]
click at [497, 250] on div "14:30 - 63F-004.81" at bounding box center [495, 247] width 130 height 18
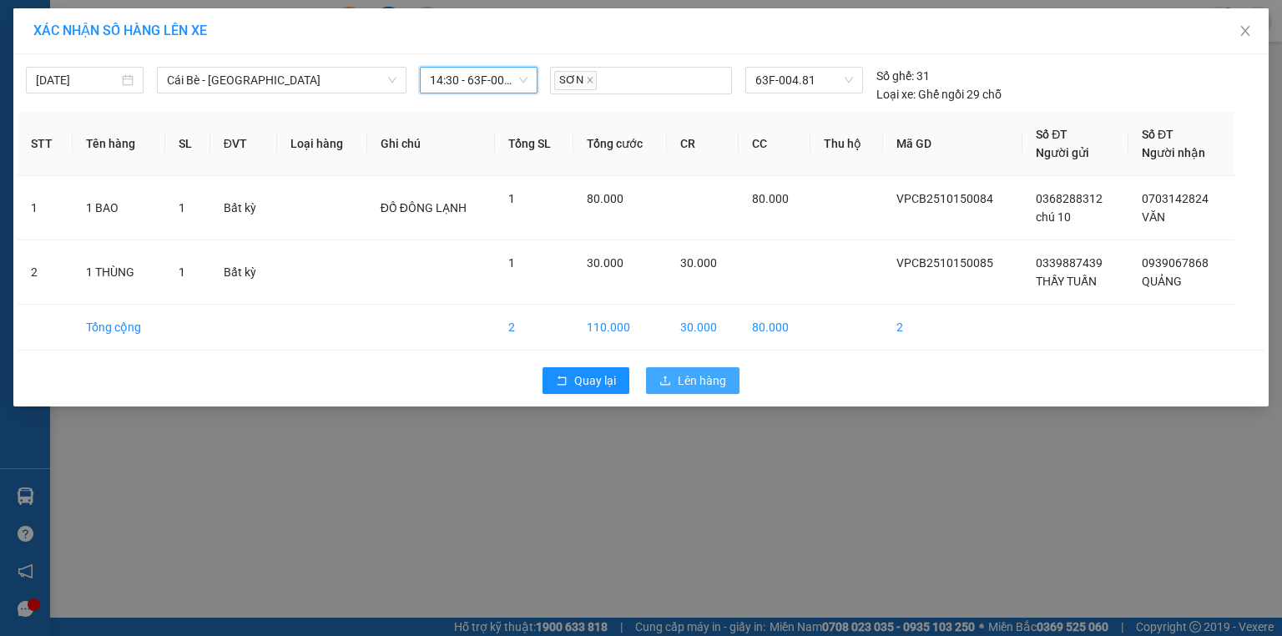
click at [730, 375] on button "Lên hàng" at bounding box center [692, 380] width 93 height 27
